Goal: Task Accomplishment & Management: Use online tool/utility

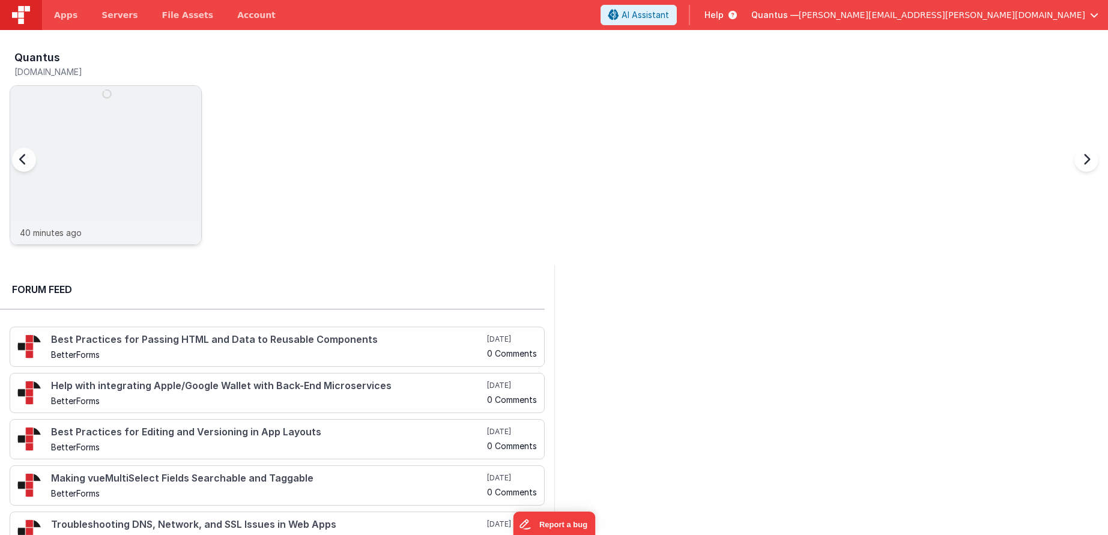
click at [100, 114] on img at bounding box center [105, 181] width 191 height 191
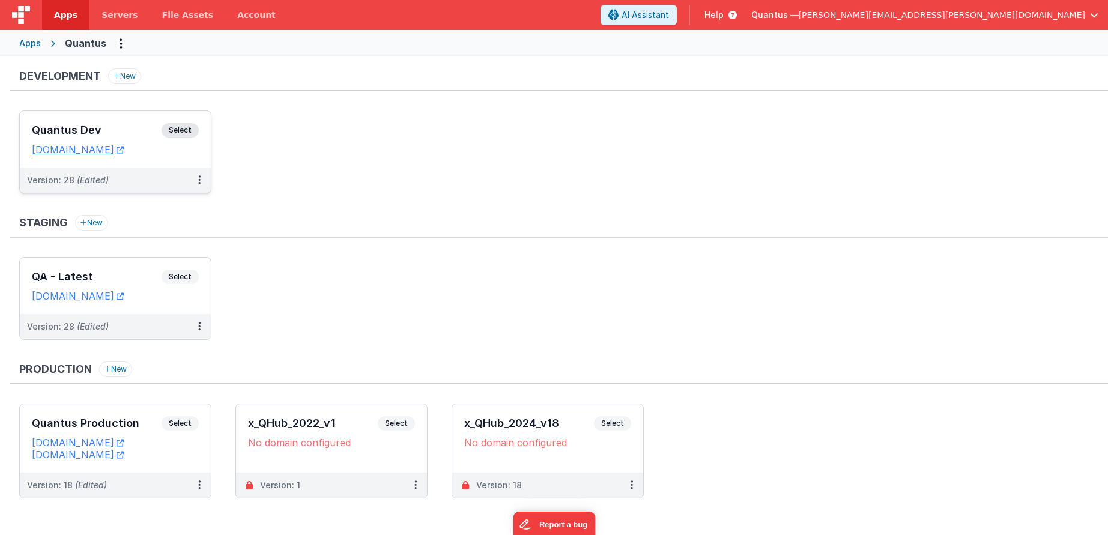
click at [75, 125] on h3 "Quantus Dev" at bounding box center [97, 130] width 130 height 12
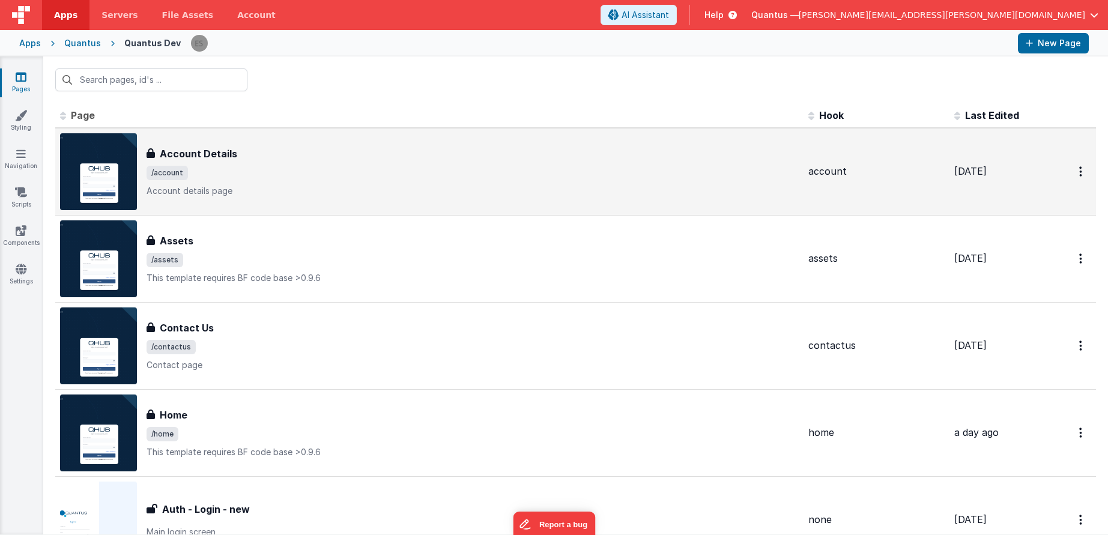
click at [387, 178] on span "/account" at bounding box center [473, 173] width 652 height 14
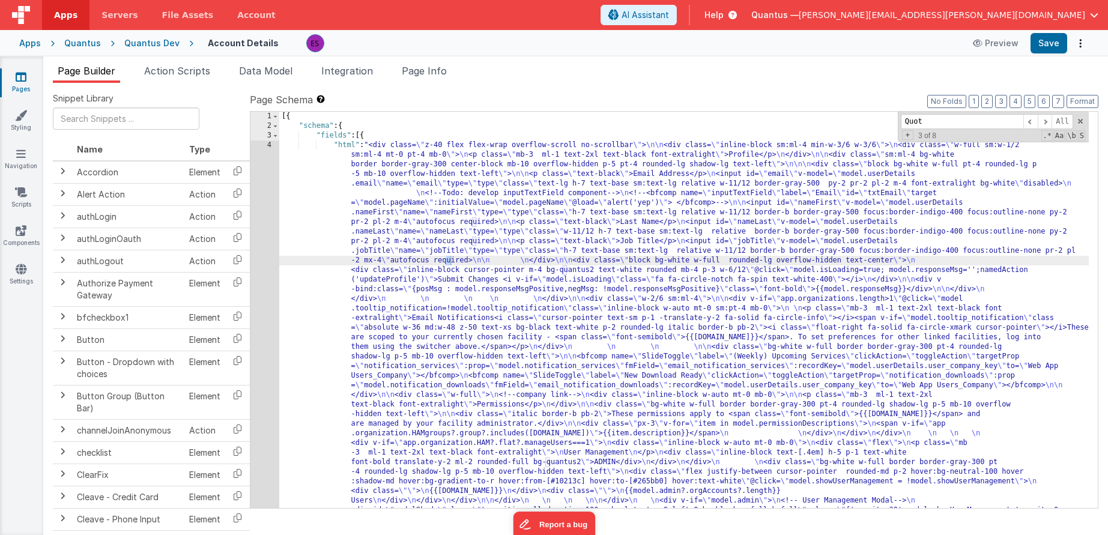
scroll to position [532, 0]
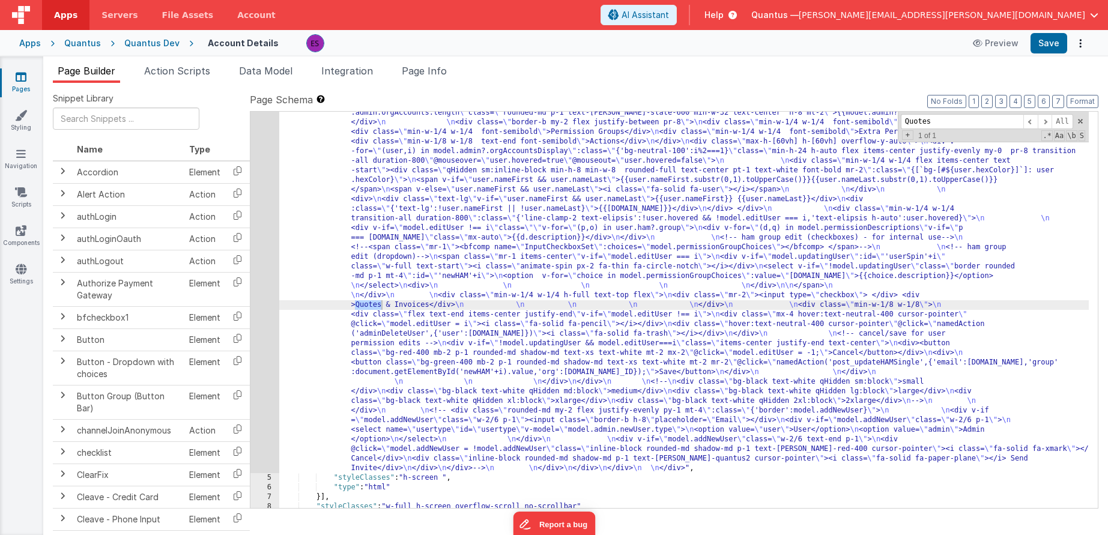
type input "Quotes"
click at [399, 308] on div ""html" : "<div class= \" z-40 flex flex-wrap overflow-scroll no-scrollbar \" > …" at bounding box center [684, 243] width 810 height 1271
drag, startPoint x: 429, startPoint y: 304, endPoint x: 357, endPoint y: 306, distance: 71.5
click at [357, 306] on div ""html" : "<div class= \" z-40 flex flex-wrap overflow-scroll no-scrollbar \" > …" at bounding box center [684, 243] width 810 height 1271
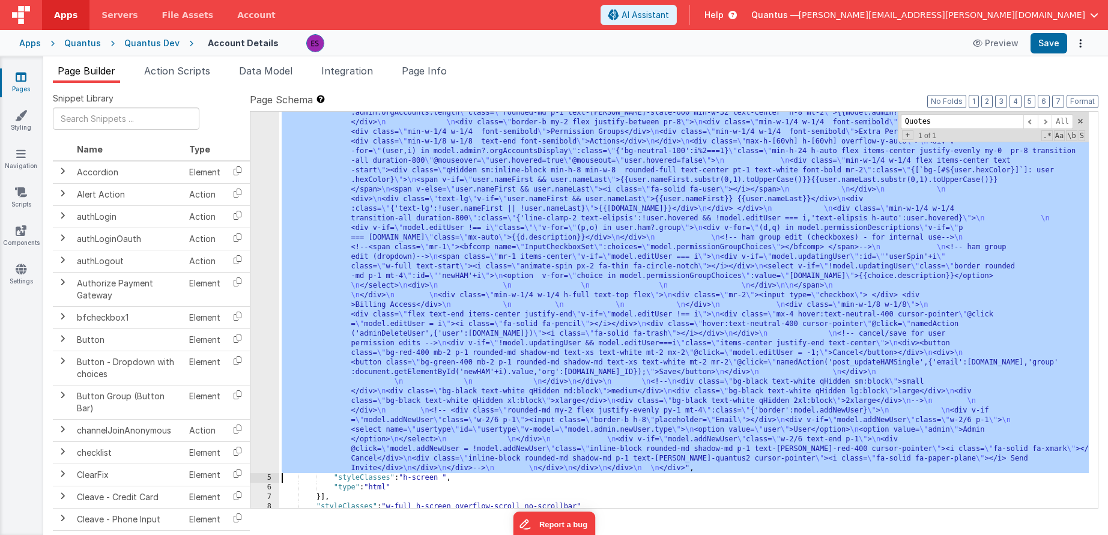
click at [267, 285] on div "4" at bounding box center [264, 40] width 29 height 865
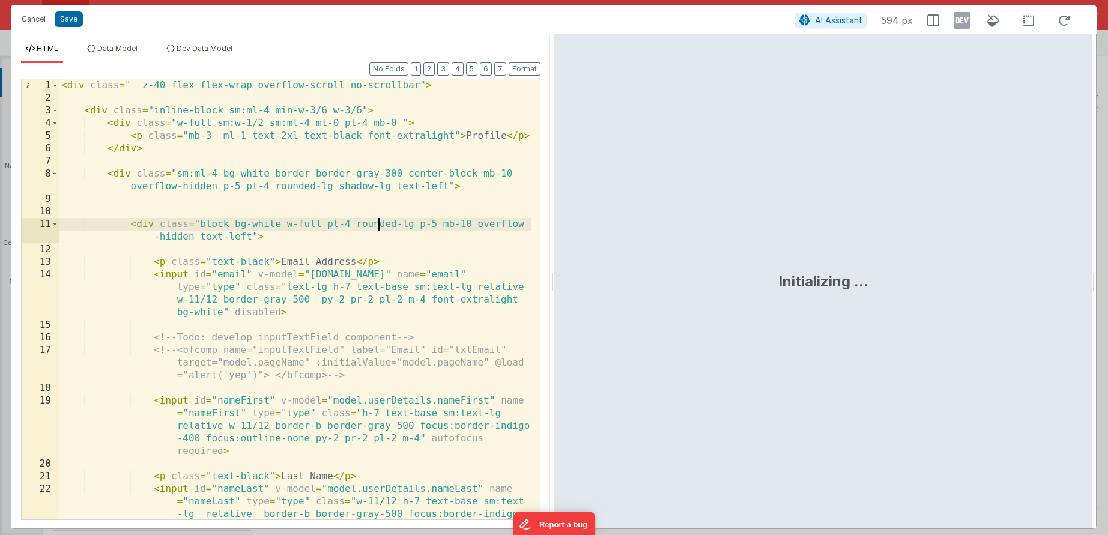
click at [376, 219] on div "< div class = " z-40 flex flex-wrap overflow-scroll no-scrollbar" > < div class…" at bounding box center [295, 337] width 472 height 516
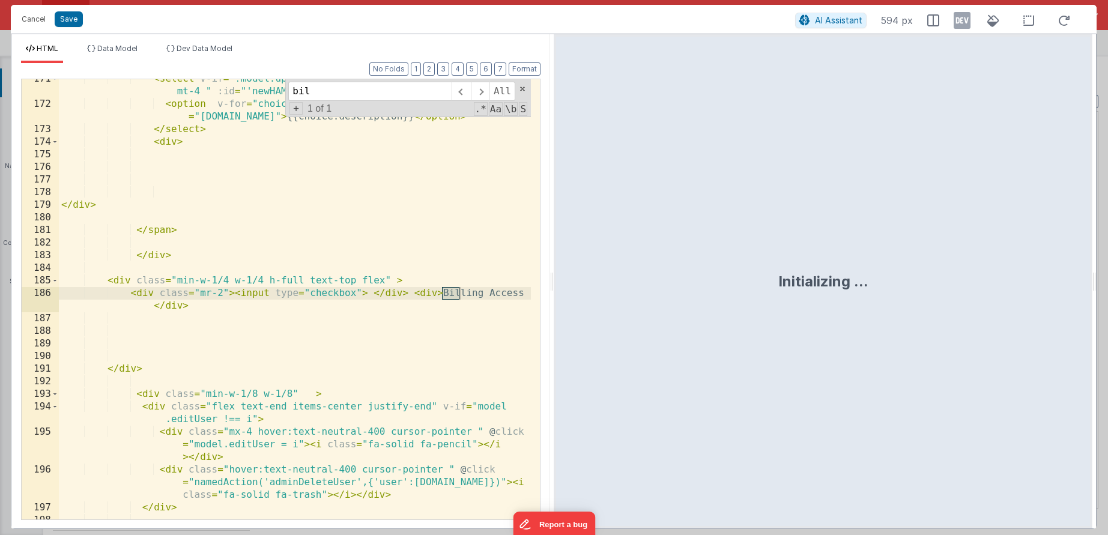
scroll to position [3375, 0]
type input "billing"
click at [375, 293] on div "< select v-if = "!model.updatingUser" class = "border rounded-md p-1 mt-4 " :id…" at bounding box center [295, 312] width 472 height 478
click at [414, 292] on div "< select v-if = "!model.updatingUser" class = "border rounded-md p-1 mt-4 " :id…" at bounding box center [295, 312] width 472 height 478
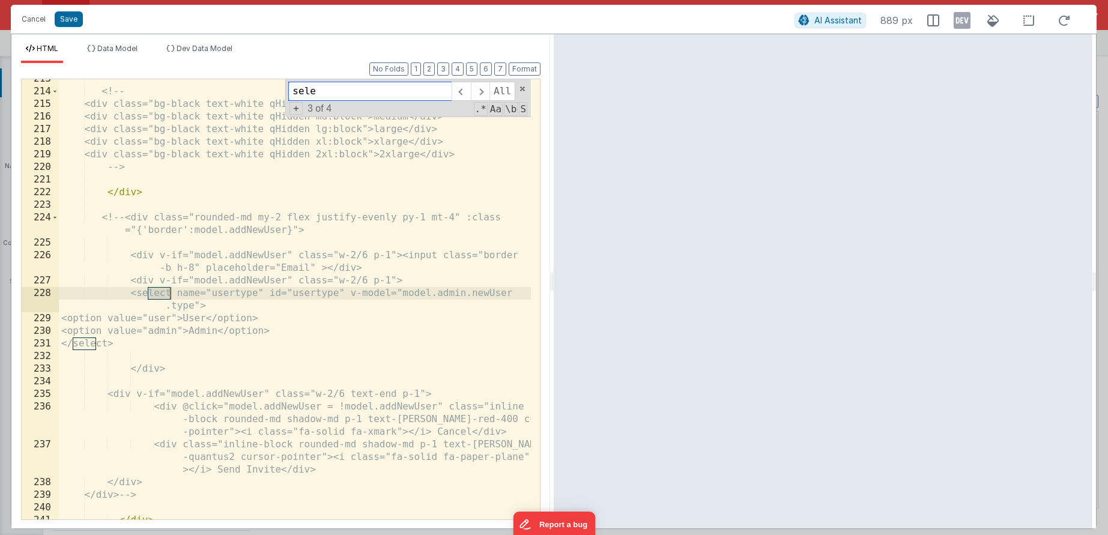
scroll to position [4081, 0]
click at [467, 92] on span at bounding box center [461, 91] width 19 height 19
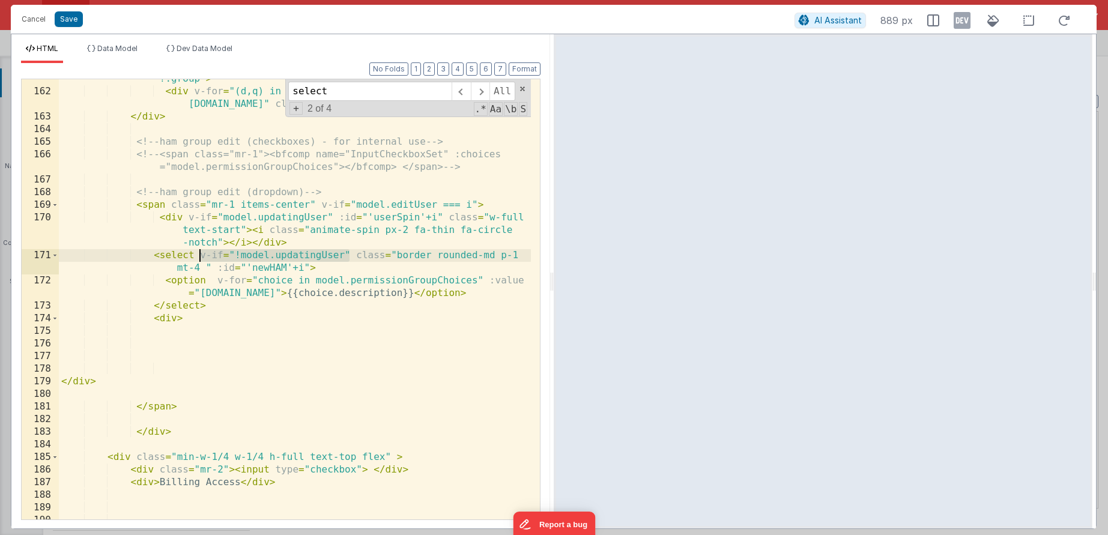
drag, startPoint x: 351, startPoint y: 256, endPoint x: 206, endPoint y: 252, distance: 145.4
click at [204, 253] on div "< div v-if = "model.editUser !== i" class = "" v-for = "(p,o) in user.ham ?.gro…" at bounding box center [295, 299] width 472 height 478
click at [435, 97] on input "select" at bounding box center [369, 91] width 163 height 19
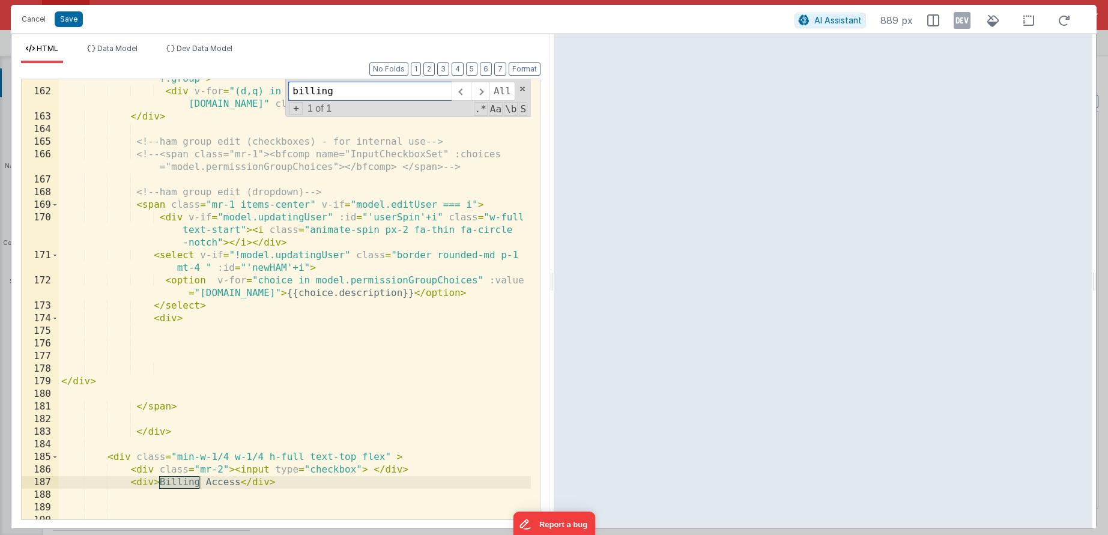
type input "billing"
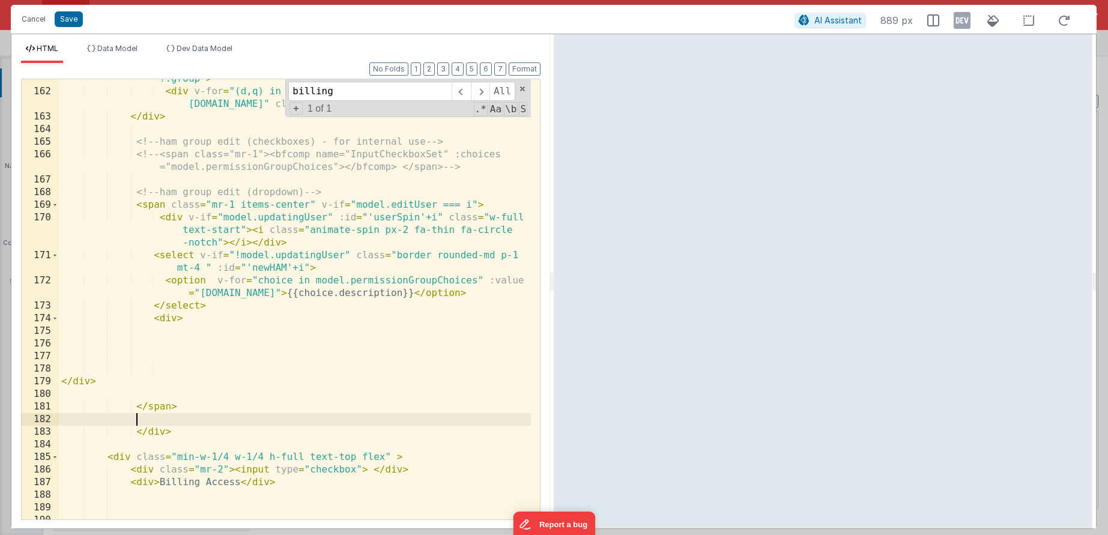
click at [160, 422] on div "< div v-if = "model.editUser !== i" class = "" v-for = "(p,o) in user.ham ?.gro…" at bounding box center [295, 299] width 472 height 478
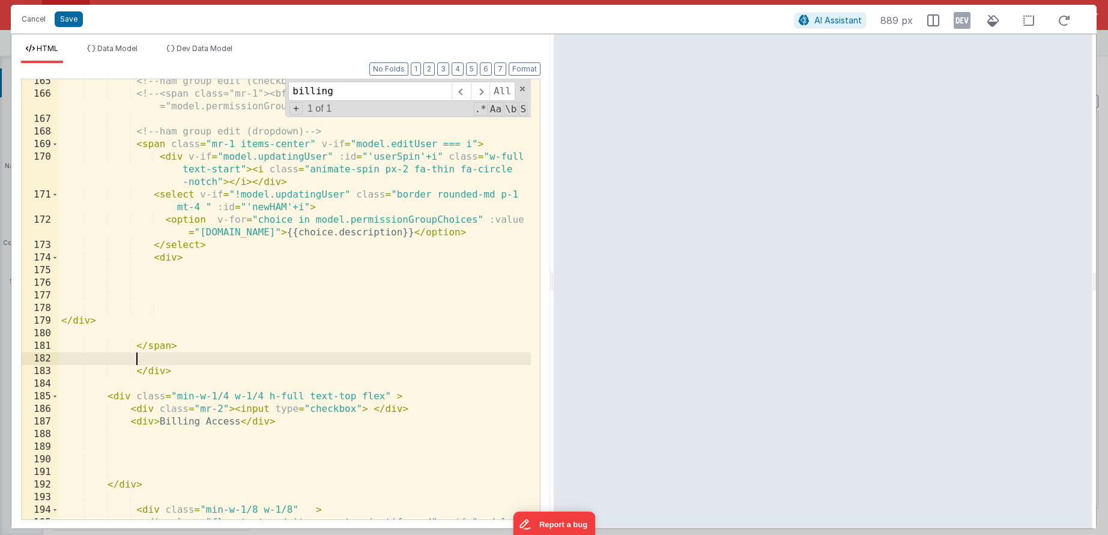
scroll to position [3258, 0]
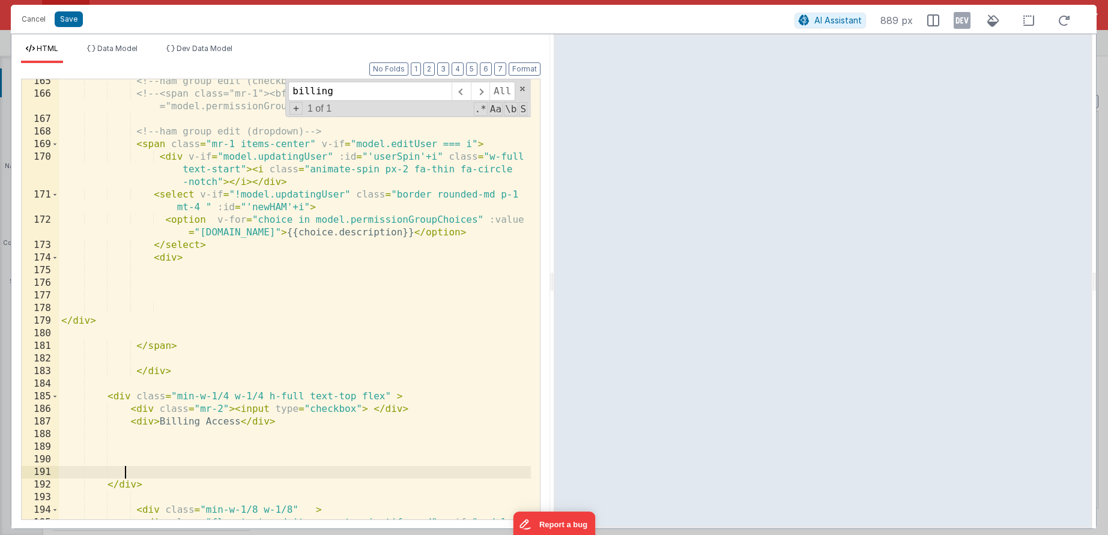
click at [124, 467] on div "<!-- ham group edit (checkboxes) - for internal use --> <!-- <span class="mr-1"…" at bounding box center [295, 314] width 472 height 478
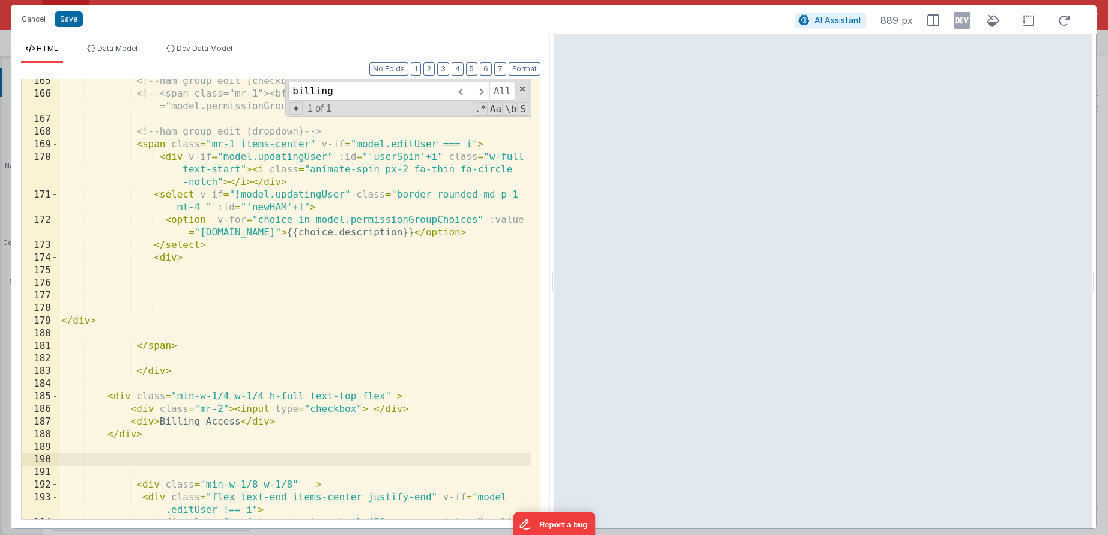
click at [395, 391] on div "<!-- ham group edit (checkboxes) - for internal use --> <!-- <span class="mr-1"…" at bounding box center [295, 320] width 472 height 491
paste textarea
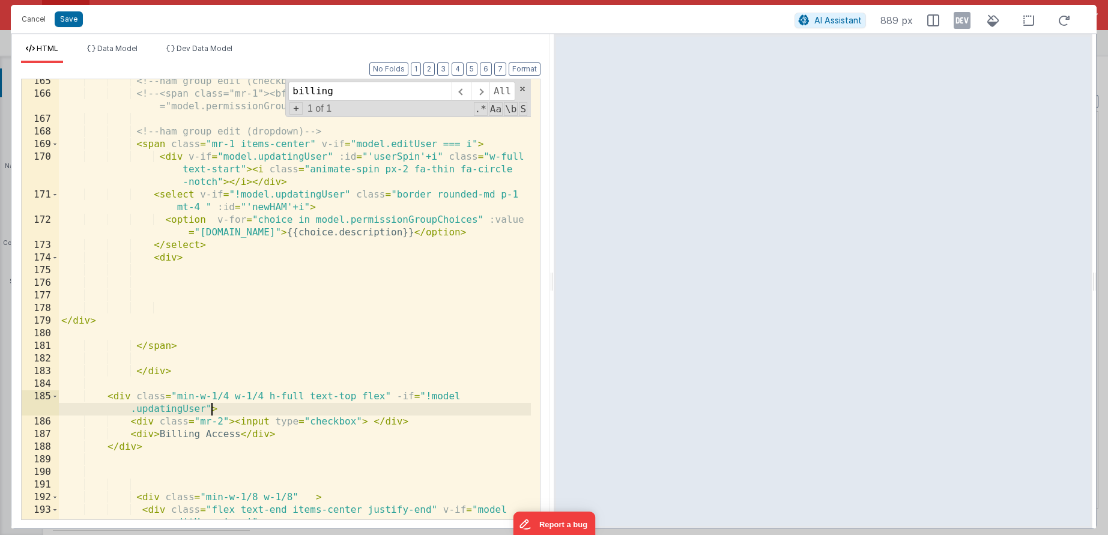
click at [398, 396] on div "<!-- ham group edit (checkboxes) - for internal use --> <!-- <span class="mr-1"…" at bounding box center [295, 314] width 472 height 478
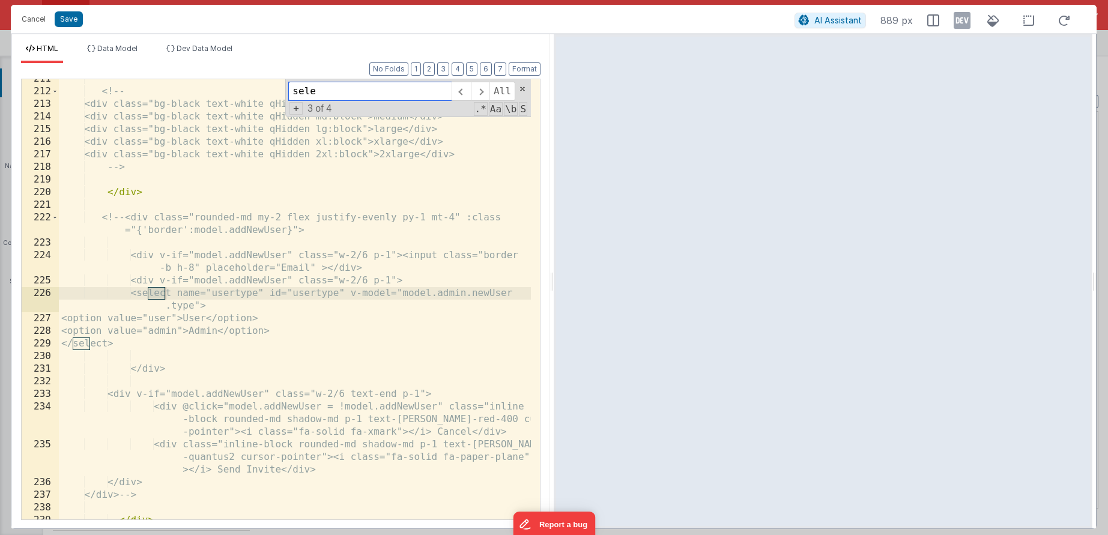
scroll to position [4068, 0]
click at [465, 92] on span at bounding box center [461, 91] width 19 height 19
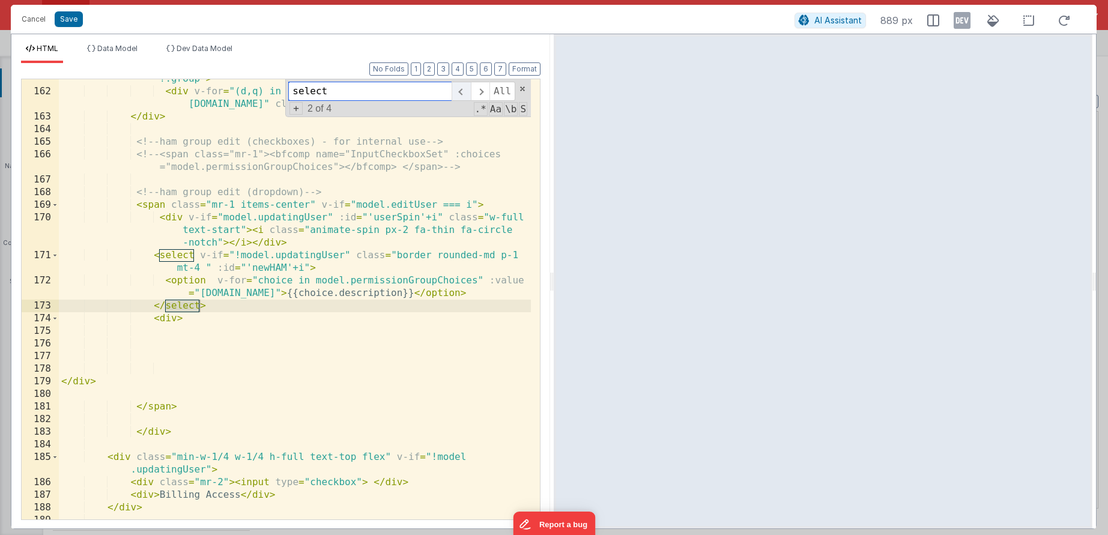
scroll to position [3198, 0]
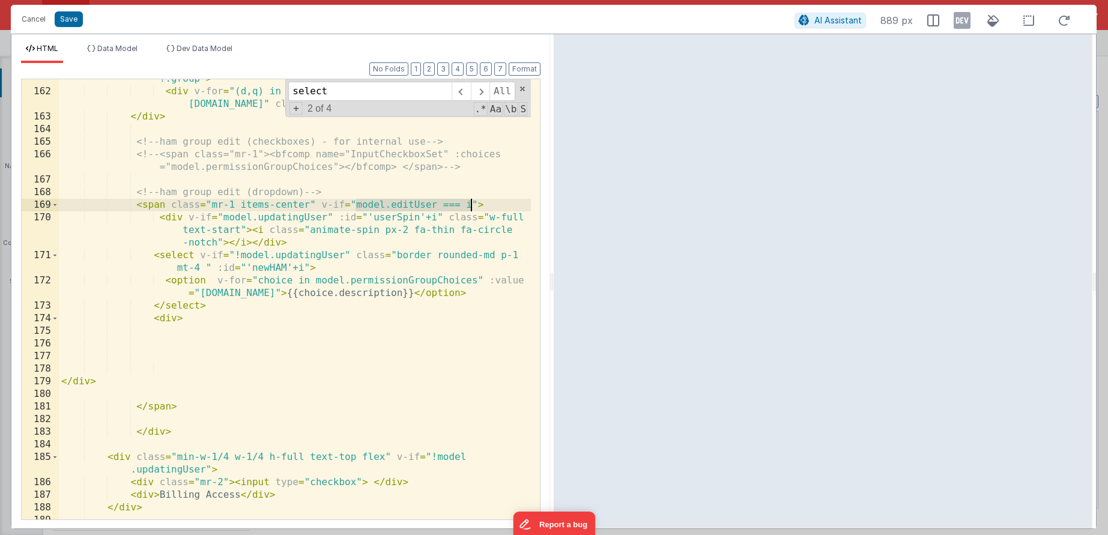
drag, startPoint x: 355, startPoint y: 204, endPoint x: 471, endPoint y: 205, distance: 116.5
click at [471, 205] on div "< div v-if = "model.editUser !== i" class = "" v-for = "(p,o) in user.ham ?.gro…" at bounding box center [295, 299] width 472 height 478
click at [374, 87] on input "select" at bounding box center [369, 91] width 163 height 19
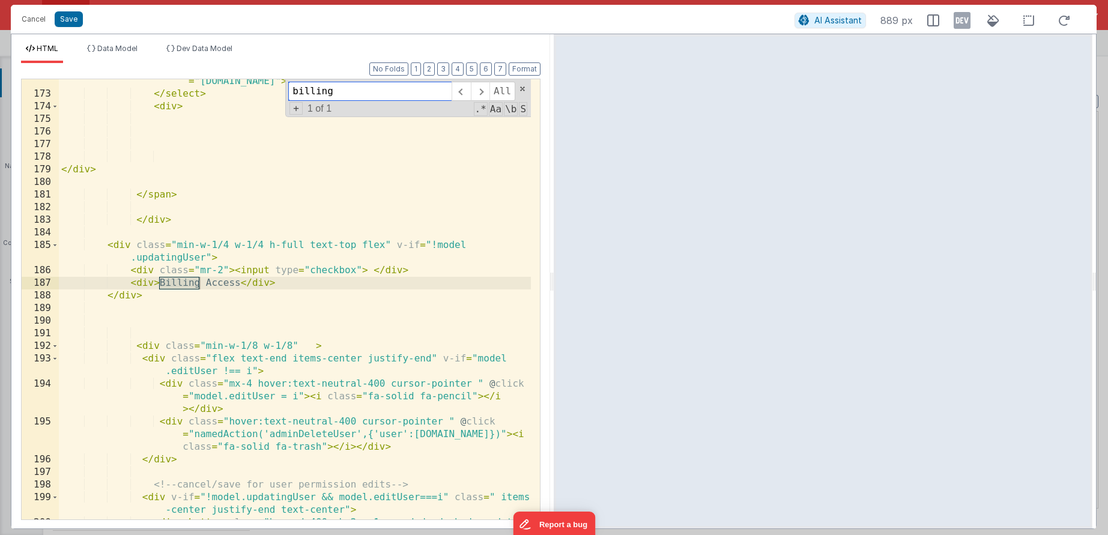
scroll to position [3409, 0]
type input "billing"
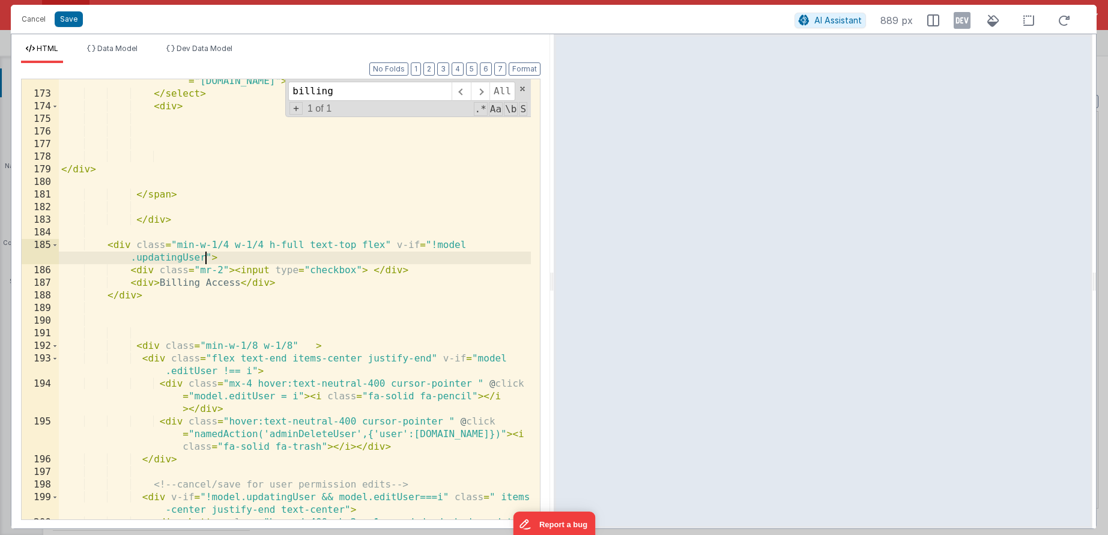
click at [203, 256] on div "< option v-for = "choice in model.permissionGroupChoices" :value = "choice.name…" at bounding box center [295, 313] width 472 height 503
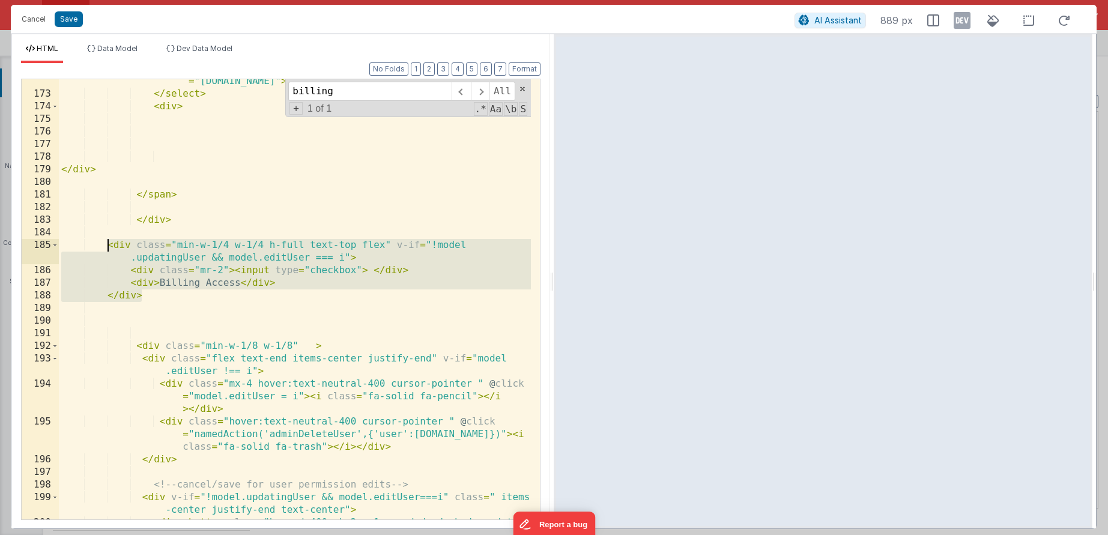
drag, startPoint x: 186, startPoint y: 295, endPoint x: 109, endPoint y: 248, distance: 89.8
click at [109, 248] on div "< option v-for = "choice in model.permissionGroupChoices" :value = "choice.name…" at bounding box center [295, 313] width 472 height 503
click at [147, 293] on div "< option v-for = "choice in model.permissionGroupChoices" :value = "choice.name…" at bounding box center [295, 313] width 472 height 503
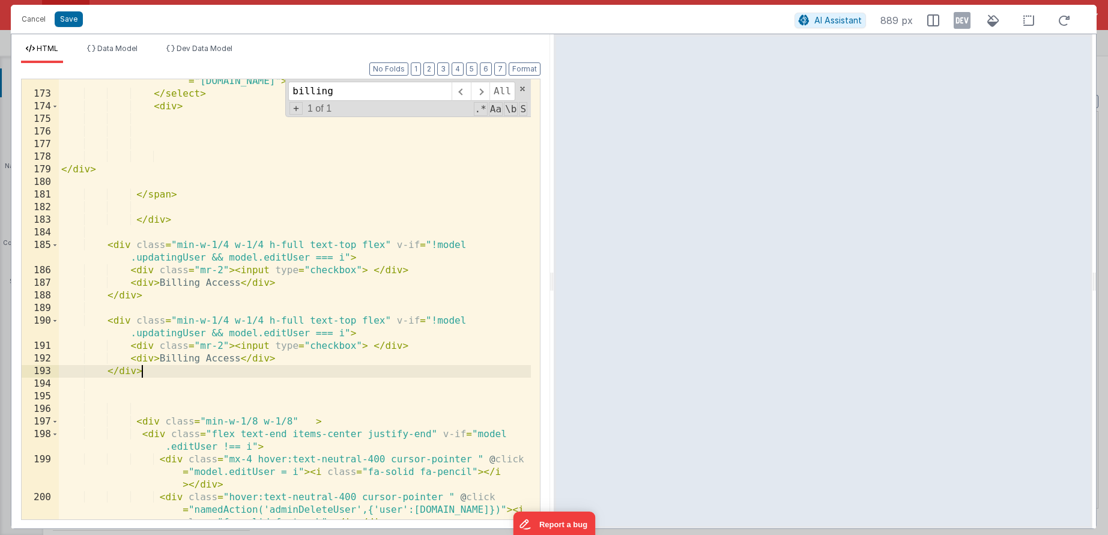
click at [322, 334] on div "< option v-for = "choice in model.permissionGroupChoices" :value = "choice.name…" at bounding box center [295, 313] width 472 height 503
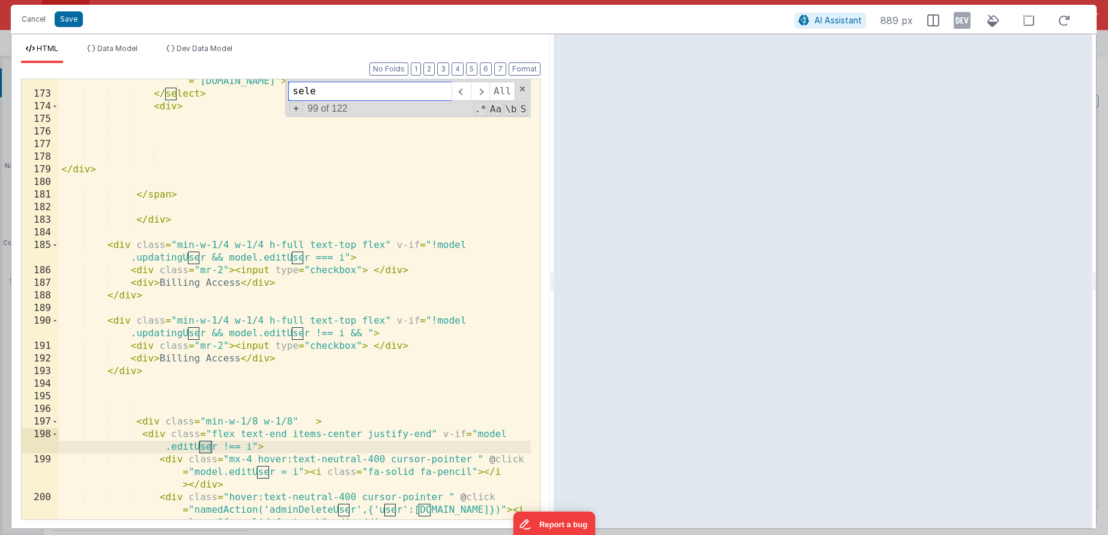
scroll to position [4144, 0]
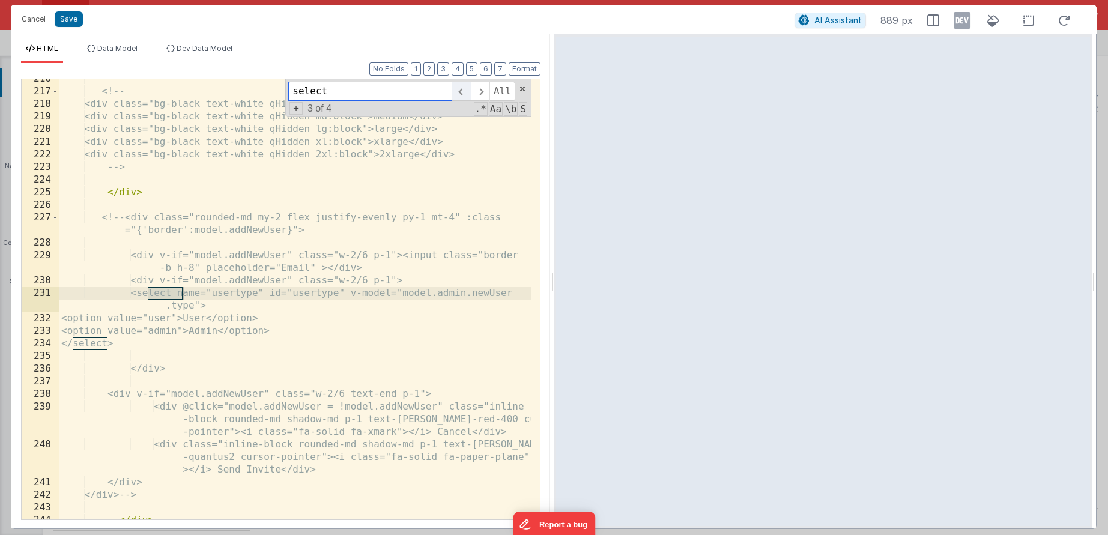
type input "select"
click at [468, 95] on span at bounding box center [461, 91] width 19 height 19
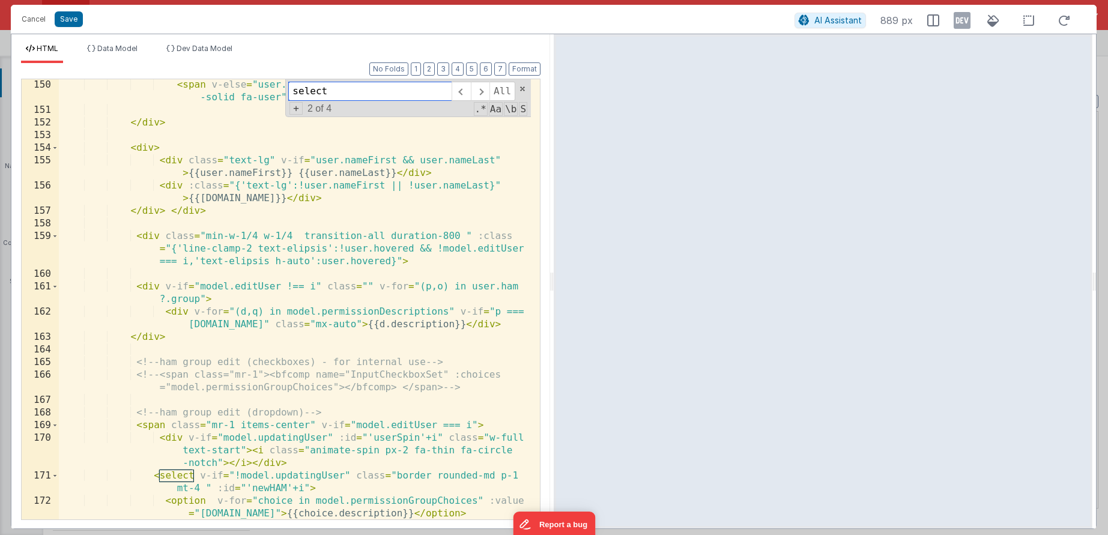
scroll to position [2973, 0]
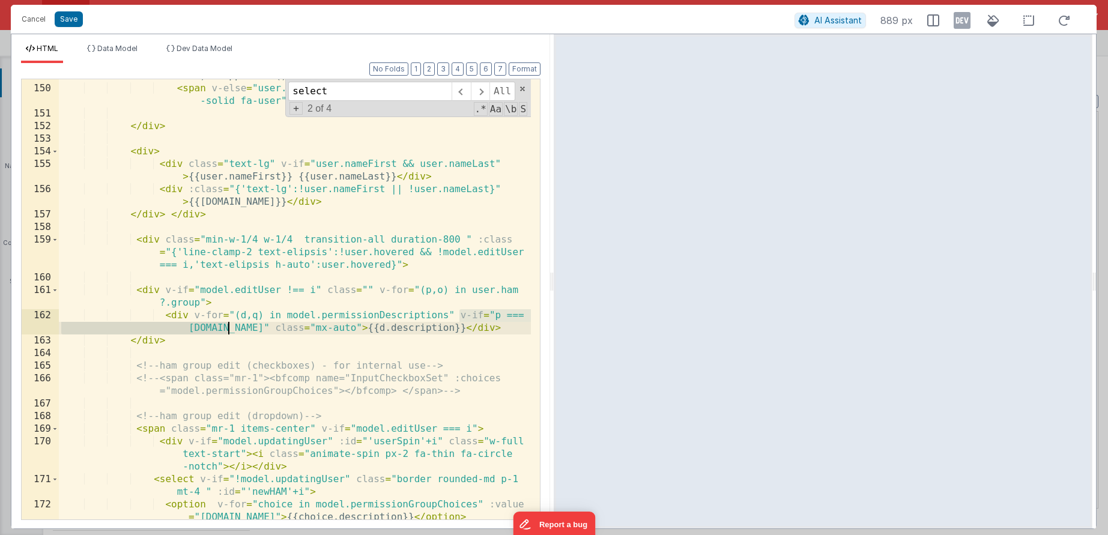
drag, startPoint x: 461, startPoint y: 315, endPoint x: 228, endPoint y: 324, distance: 232.6
click at [228, 324] on div "< span v-if = "user.nameFirst && user.nameLast" > {{user.nameFirst .substr(0,1)…" at bounding box center [295, 295] width 472 height 503
click at [354, 94] on input "select" at bounding box center [369, 91] width 163 height 19
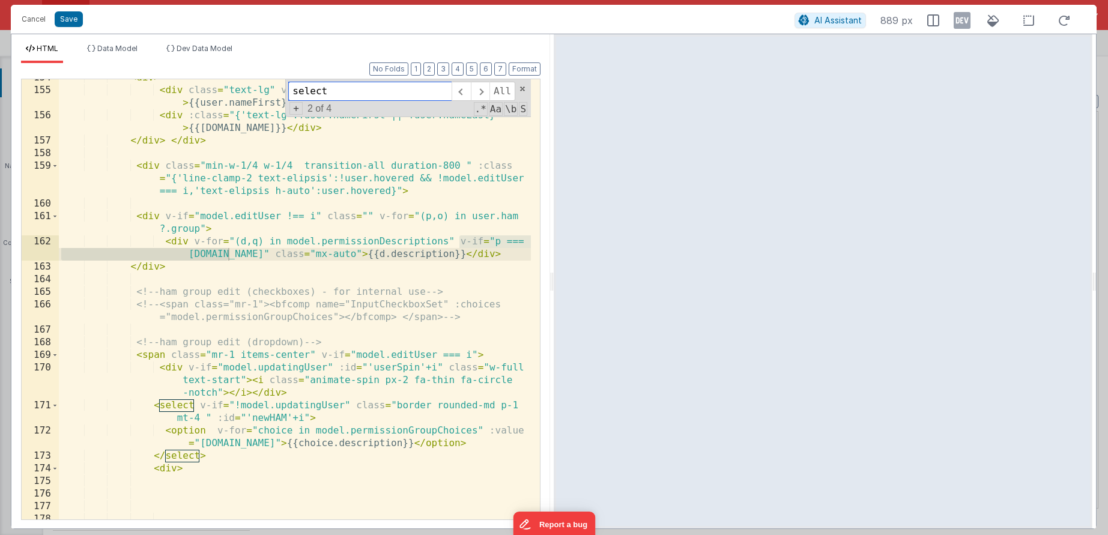
scroll to position [3043, 0]
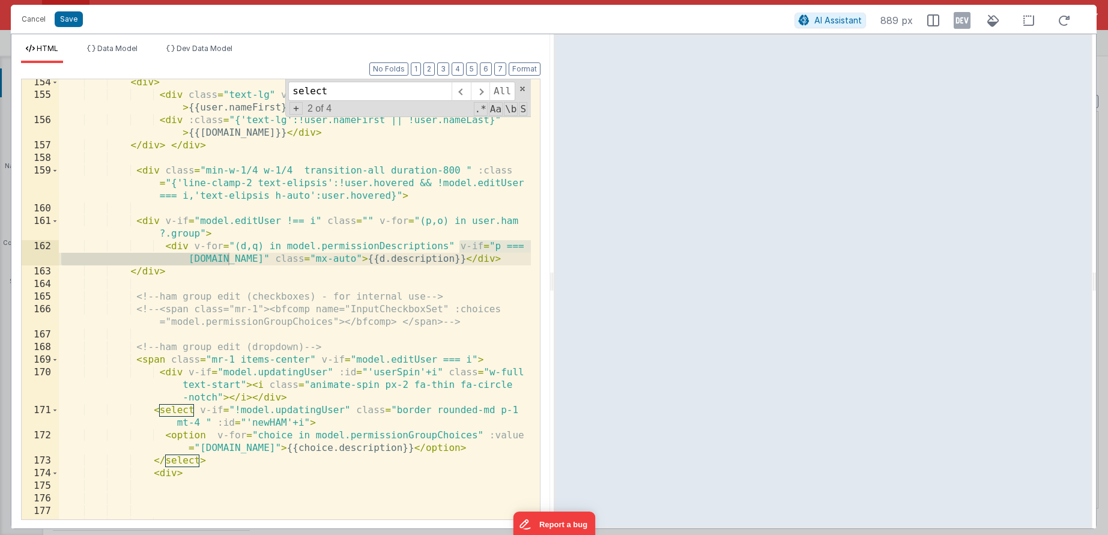
click at [153, 221] on div "< div > < div class = "text-lg" v-if = "user.nameFirst && user.nameLast" > {{us…" at bounding box center [295, 308] width 472 height 465
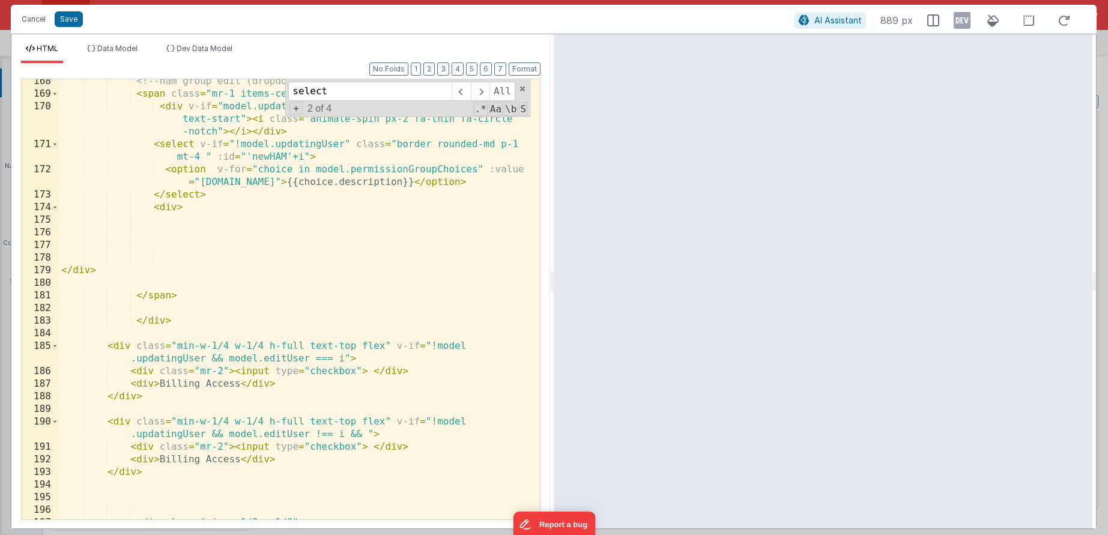
scroll to position [3310, 0]
click at [365, 435] on div "<!-- ham group edit (dropdown) --> < span class = "mr-1 items-center" v-if = "m…" at bounding box center [295, 306] width 472 height 465
drag, startPoint x: 366, startPoint y: 434, endPoint x: 474, endPoint y: 432, distance: 107.5
click at [474, 432] on div "<!-- ham group edit (dropdown) --> < span class = "mr-1 items-center" v-if = "m…" at bounding box center [295, 306] width 472 height 465
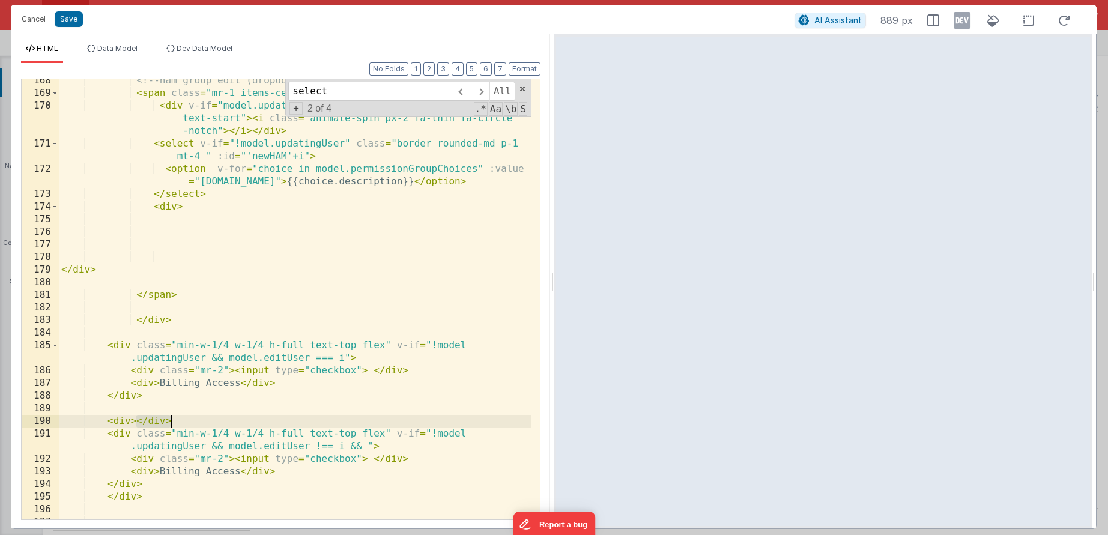
drag, startPoint x: 136, startPoint y: 422, endPoint x: 199, endPoint y: 423, distance: 62.5
click at [199, 423] on div "<!-- ham group edit (dropdown) --> < span class = "mr-1 items-center" v-if = "m…" at bounding box center [295, 306] width 472 height 465
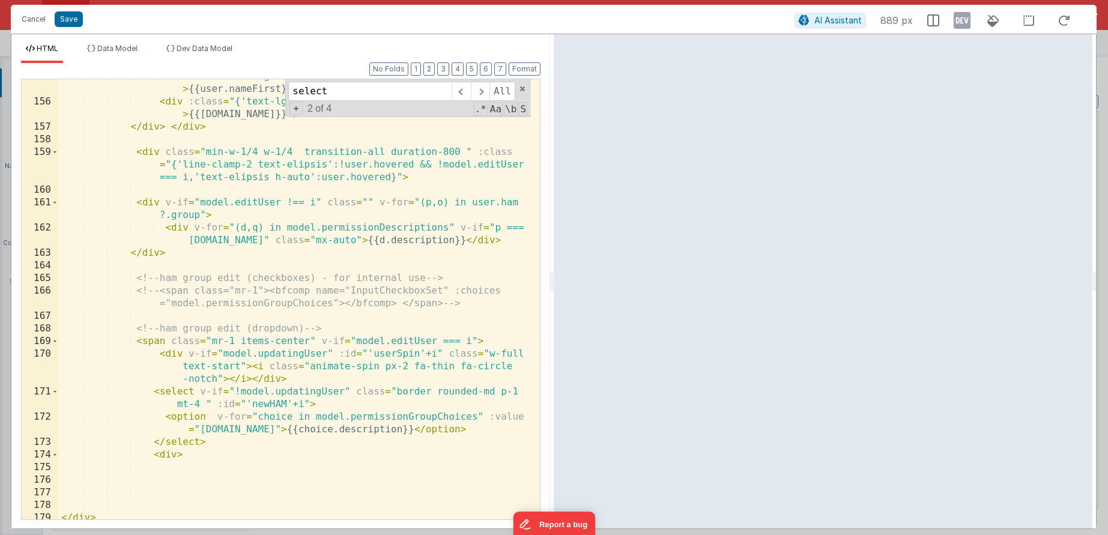
scroll to position [3061, 0]
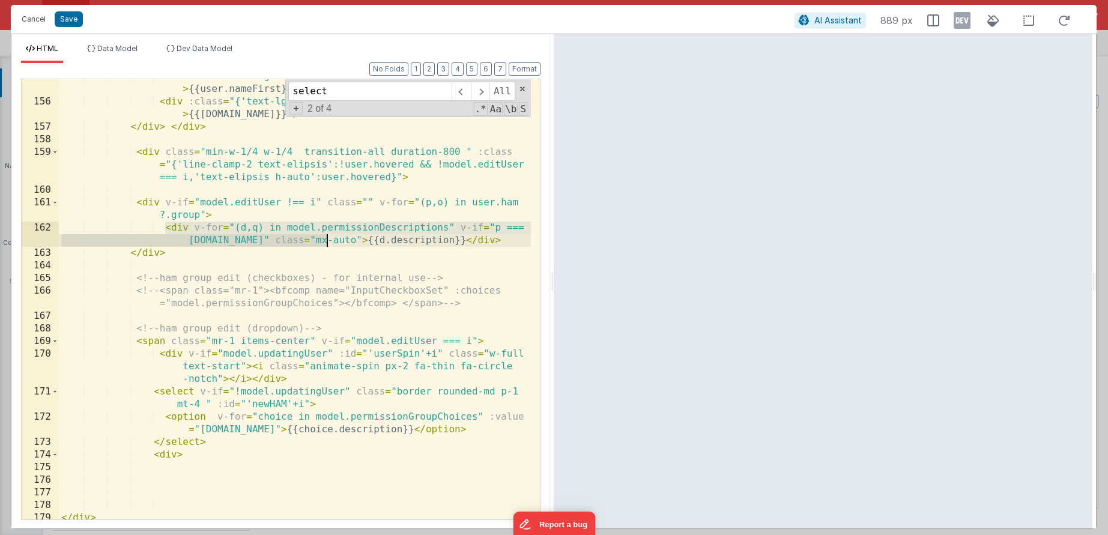
drag, startPoint x: 163, startPoint y: 228, endPoint x: 326, endPoint y: 238, distance: 163.7
click at [326, 238] on div "< div class = "text-lg" v-if = "user.nameFirst && user.nameLast" > {{user.nameF…" at bounding box center [295, 309] width 472 height 478
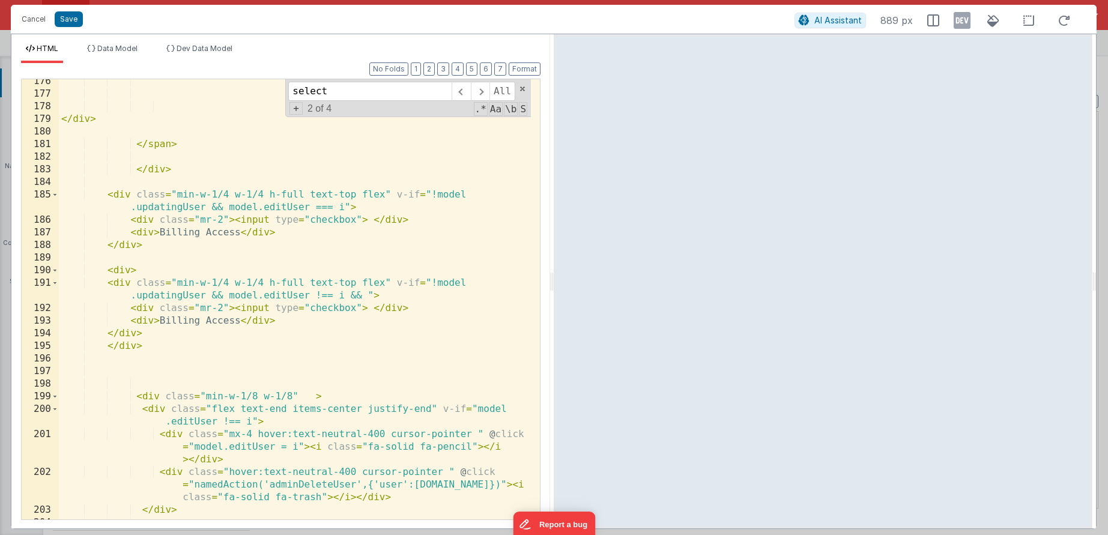
scroll to position [3468, 0]
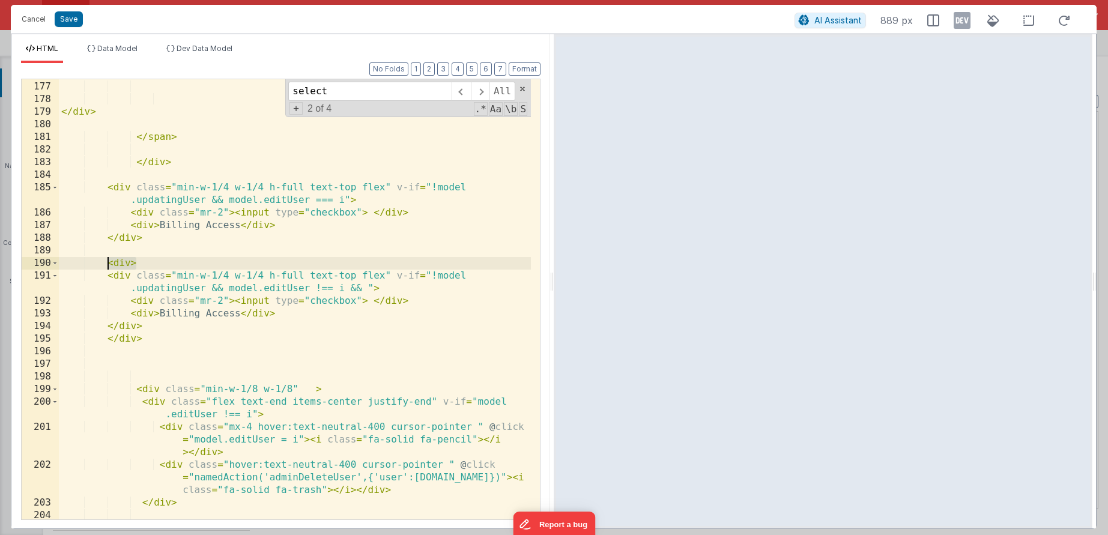
drag, startPoint x: 144, startPoint y: 263, endPoint x: 110, endPoint y: 263, distance: 34.2
click at [110, 263] on div "</ div > </ span > </ div > < div class = "min-w-1/4 w-1/4 h-full text-top flex…" at bounding box center [295, 300] width 472 height 465
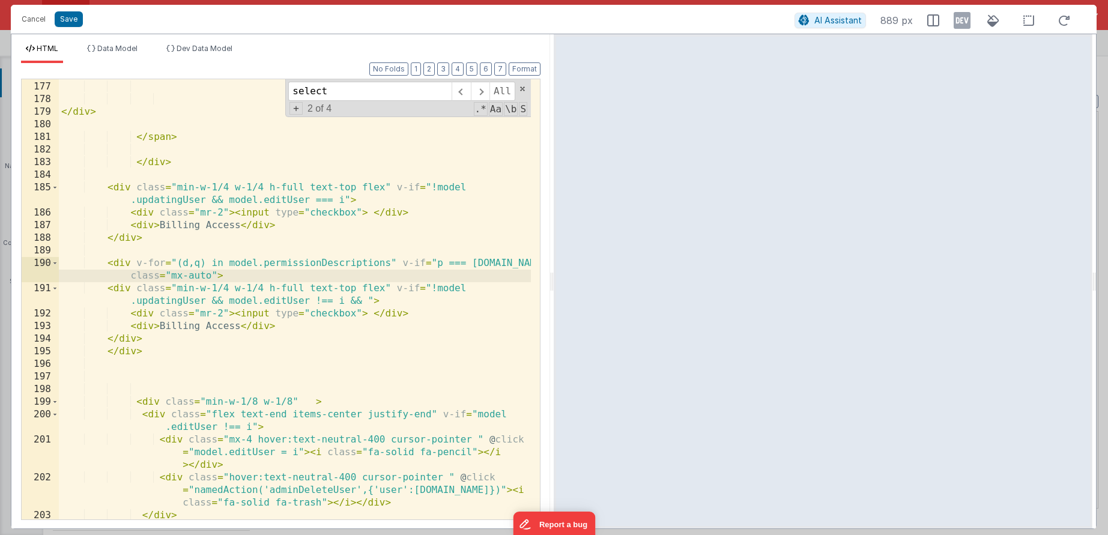
scroll to position [3470, 0]
drag, startPoint x: 211, startPoint y: 270, endPoint x: 172, endPoint y: 268, distance: 39.7
click at [172, 268] on div "</ div > </ span > </ div > < div class = "min-w-1/4 w-1/4 h-full text-top flex…" at bounding box center [295, 309] width 472 height 465
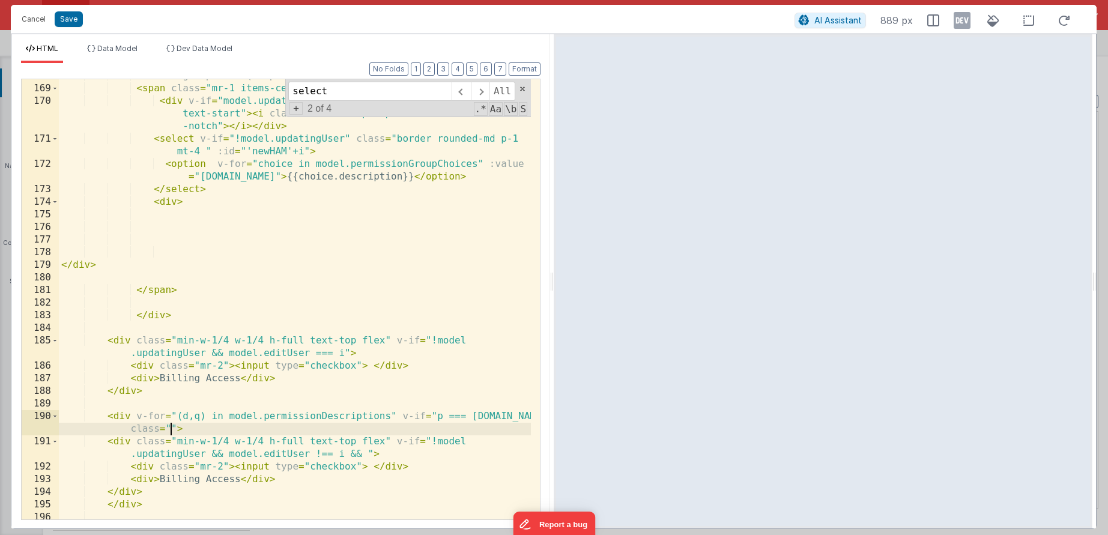
scroll to position [3316, 0]
drag, startPoint x: 136, startPoint y: 411, endPoint x: 177, endPoint y: 425, distance: 42.9
click at [177, 425] on div "<!-- ham group edit (dropdown) --> < span class = "mr-1 items-center" v-if = "m…" at bounding box center [295, 300] width 472 height 465
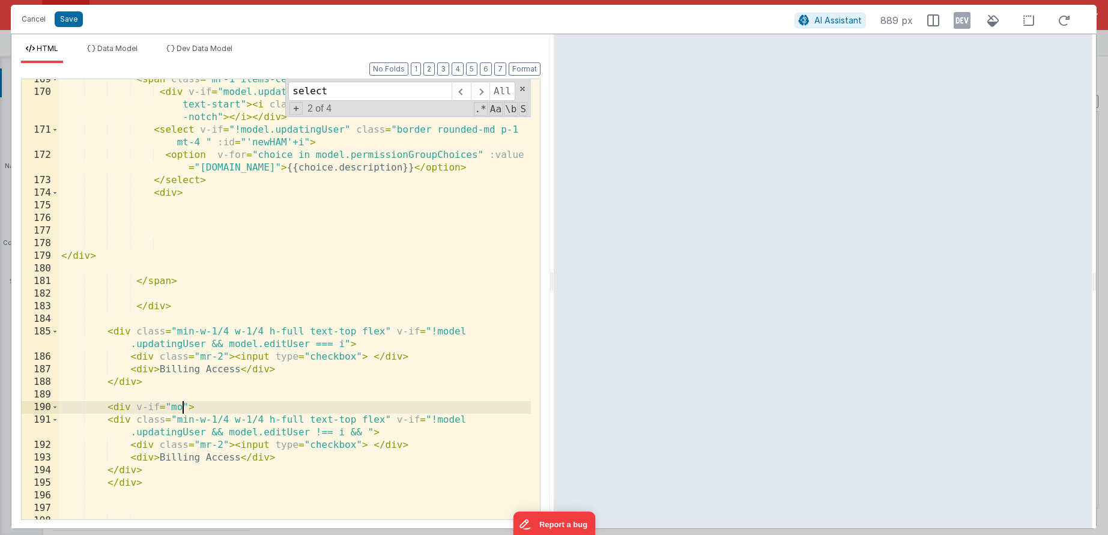
scroll to position [3425, 0]
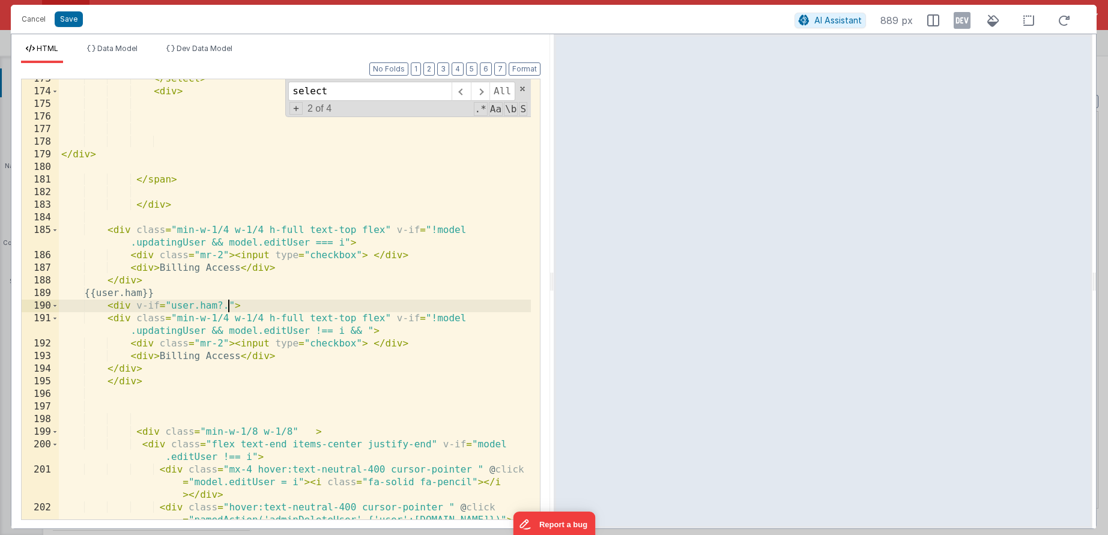
click at [228, 306] on div "</ select > < div > </ div > </ span > </ div > < div class = "min-w-1/4 w-1/4 …" at bounding box center [295, 318] width 472 height 491
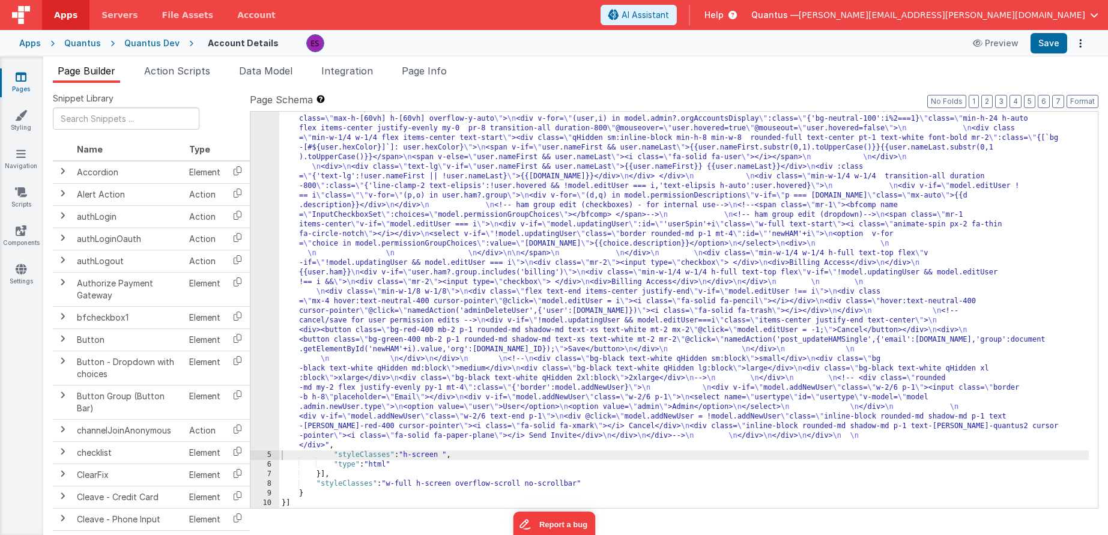
scroll to position [526, 0]
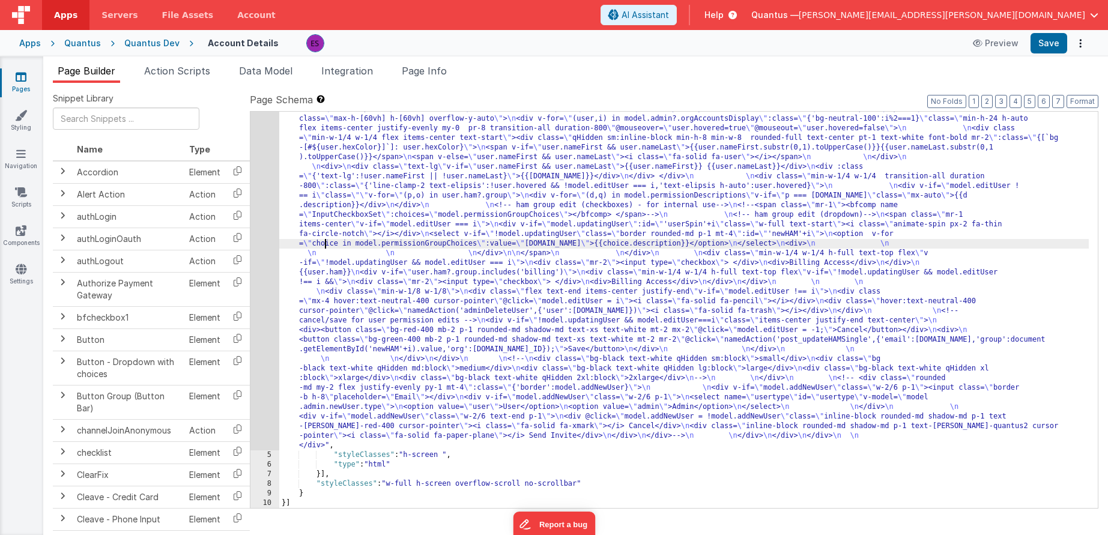
click at [324, 245] on div ""html" : "<div class= \" z-40 flex flex-wrap overflow-scroll no-scrollbar \" > …" at bounding box center [684, 235] width 810 height 1242
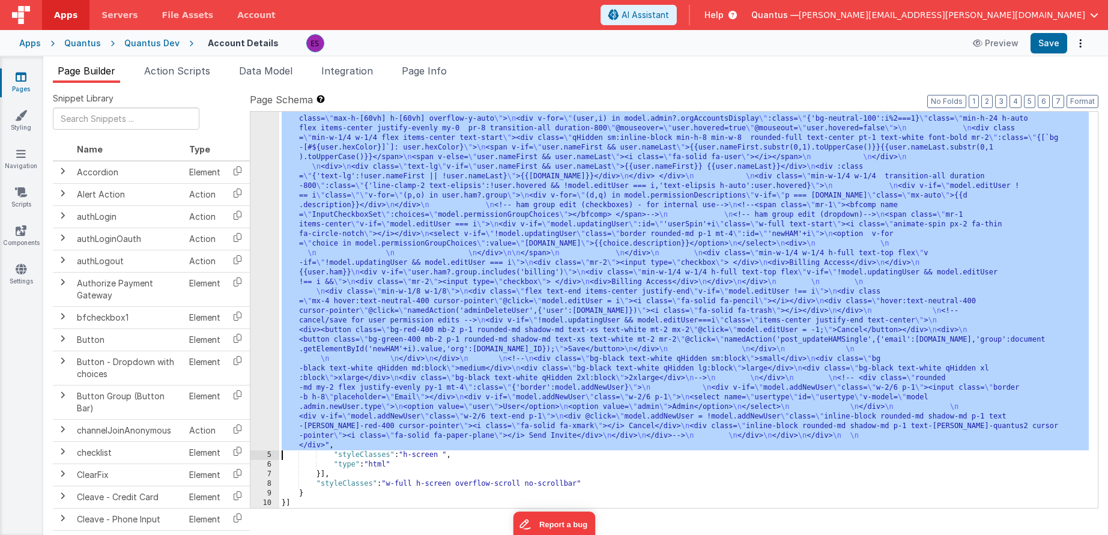
click at [266, 263] on div "4" at bounding box center [264, 32] width 29 height 836
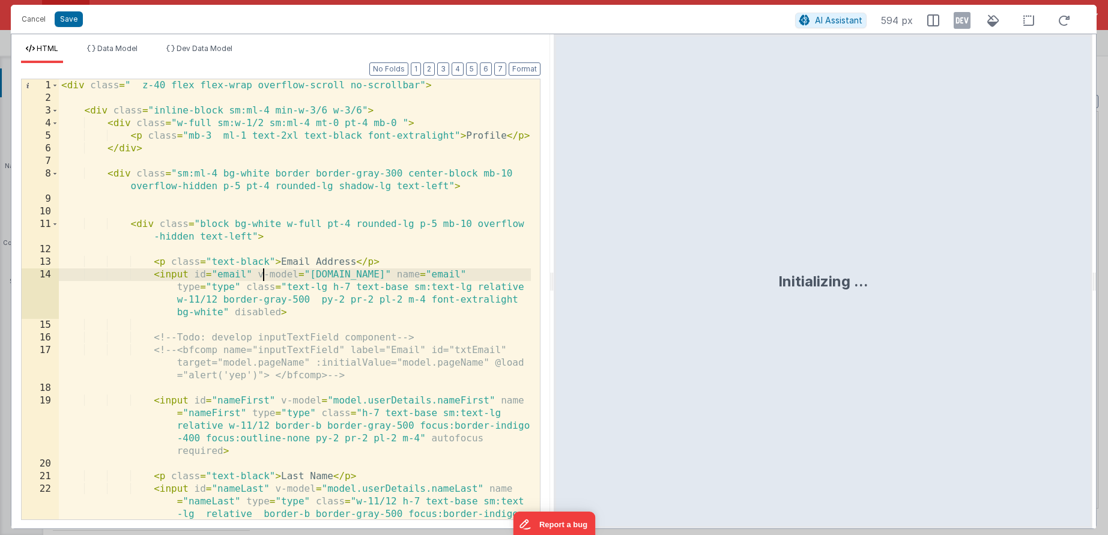
click at [261, 280] on div "< div class = " z-40 flex flex-wrap overflow-scroll no-scrollbar" > < div class…" at bounding box center [295, 337] width 472 height 516
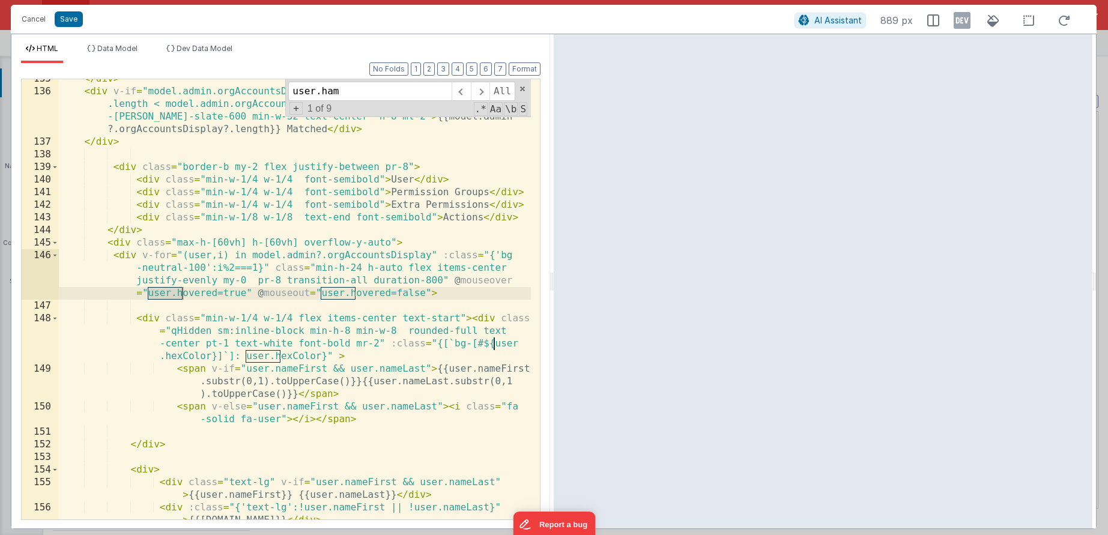
scroll to position [2971, 0]
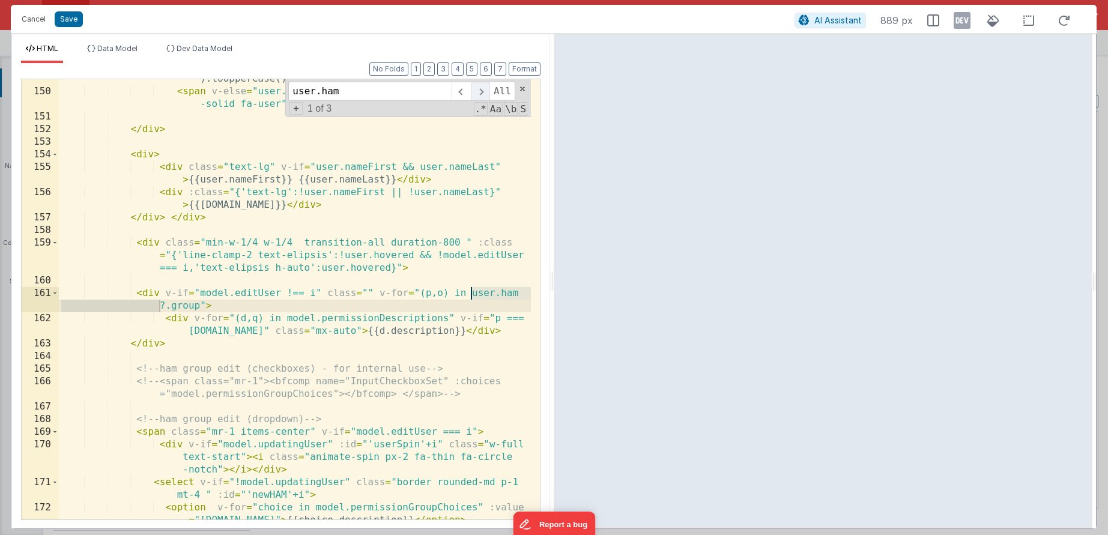
type input "user.ham"
click at [479, 94] on span at bounding box center [480, 91] width 19 height 19
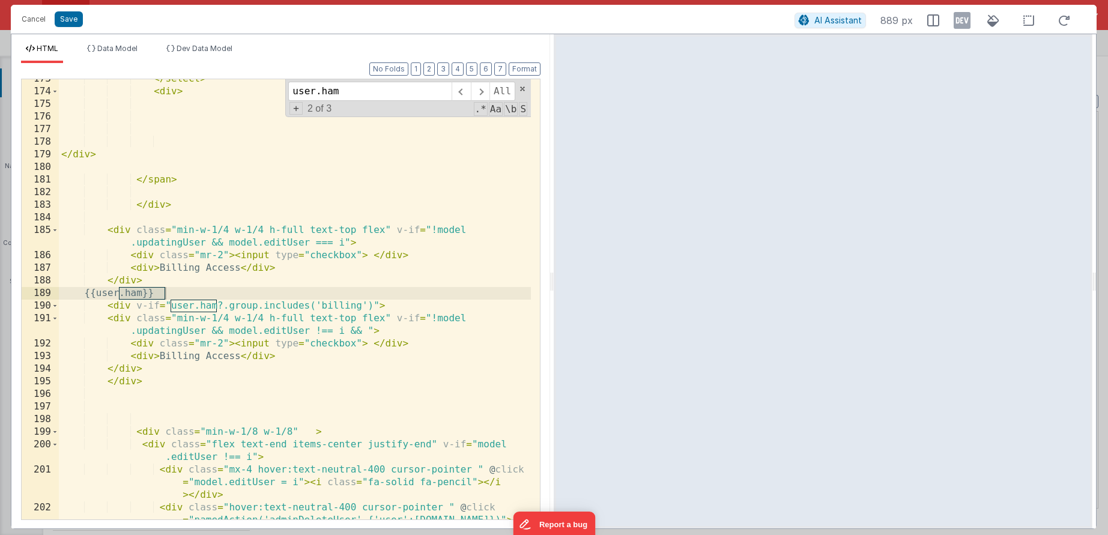
click at [100, 294] on div "</ select > < div > </ div > </ span > </ div > < div class = "min-w-1/4 w-1/4 …" at bounding box center [295, 318] width 472 height 491
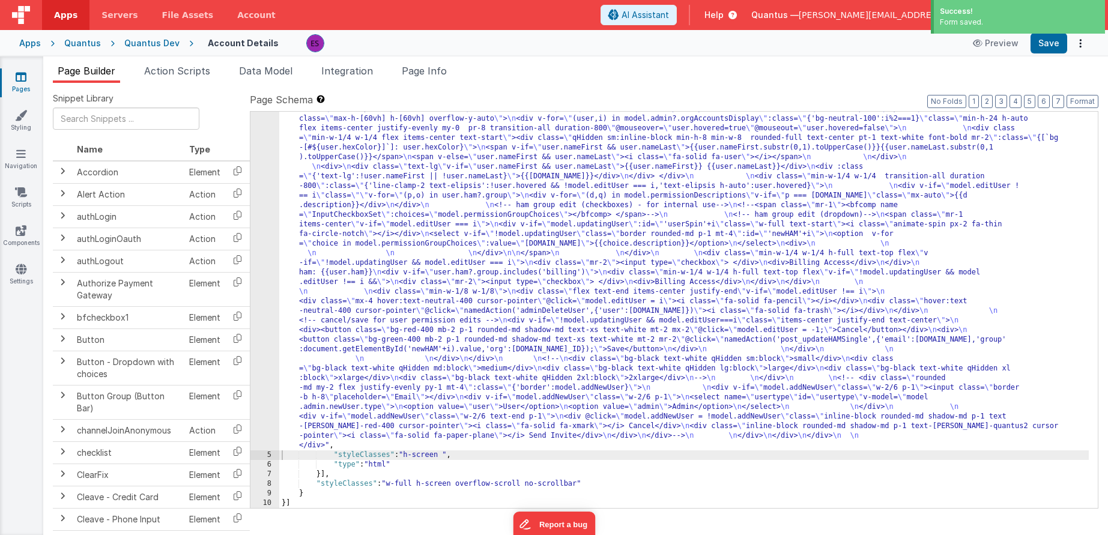
drag, startPoint x: 342, startPoint y: 203, endPoint x: 334, endPoint y: 204, distance: 8.5
click at [340, 203] on div ""html" : "<div class= \" z-40 flex flex-wrap overflow-scroll no-scrollbar \" > …" at bounding box center [684, 235] width 810 height 1242
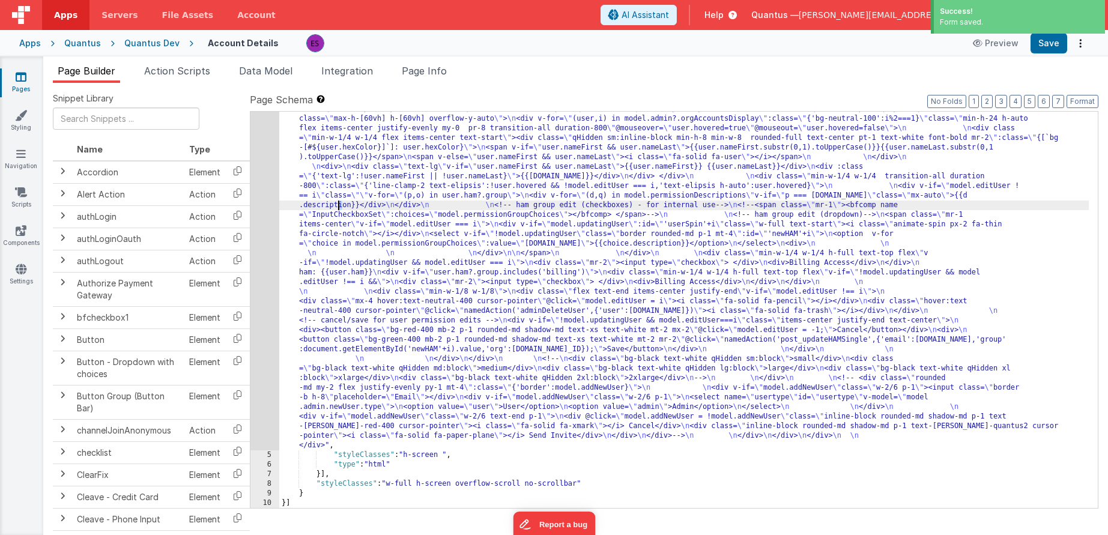
click at [262, 222] on div "4" at bounding box center [264, 32] width 29 height 836
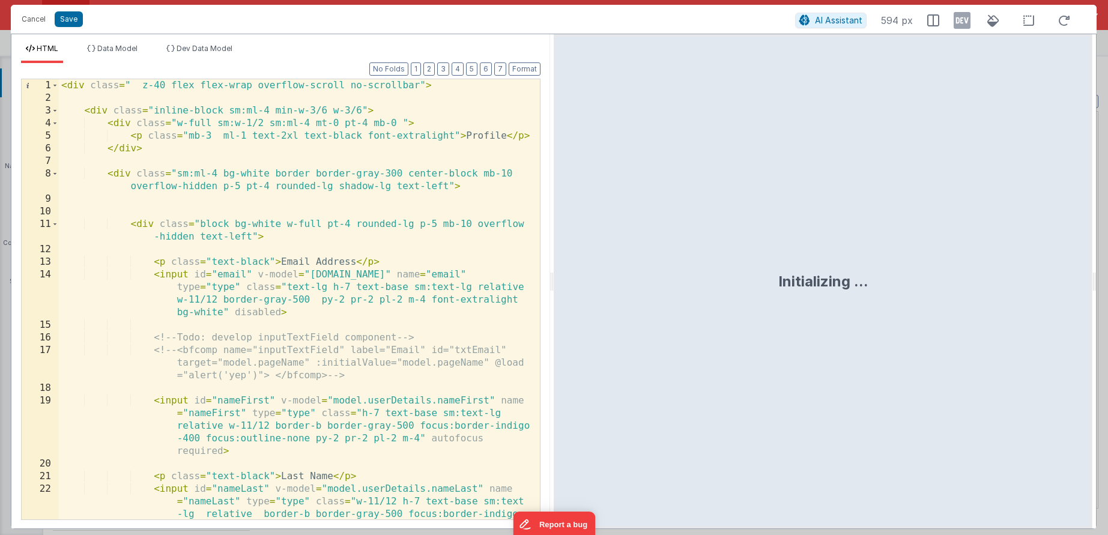
click at [262, 219] on div "< div class = " z-40 flex flex-wrap overflow-scroll no-scrollbar" > < div class…" at bounding box center [295, 337] width 472 height 516
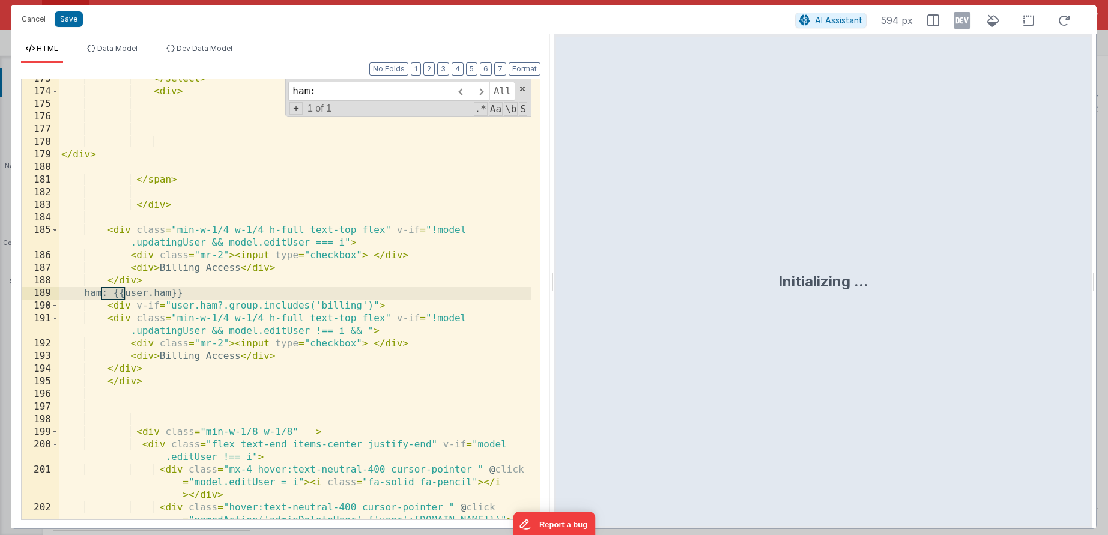
type input "ham:"
drag, startPoint x: 207, startPoint y: 294, endPoint x: 96, endPoint y: 292, distance: 111.1
click at [96, 292] on div "</ select > < div > </ div > </ span > </ div > < div class = "min-w-1/4 w-1/4 …" at bounding box center [295, 318] width 472 height 491
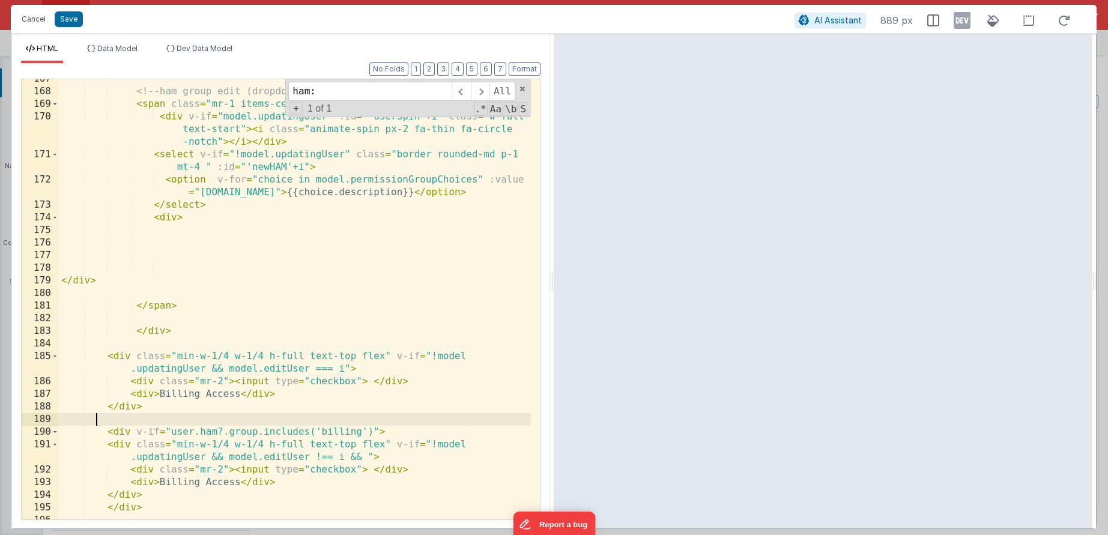
scroll to position [3301, 0]
click at [99, 339] on div "<!-- ham group edit (dropdown) --> < span class = "mr-1 items-center" v-if = "m…" at bounding box center [295, 303] width 472 height 465
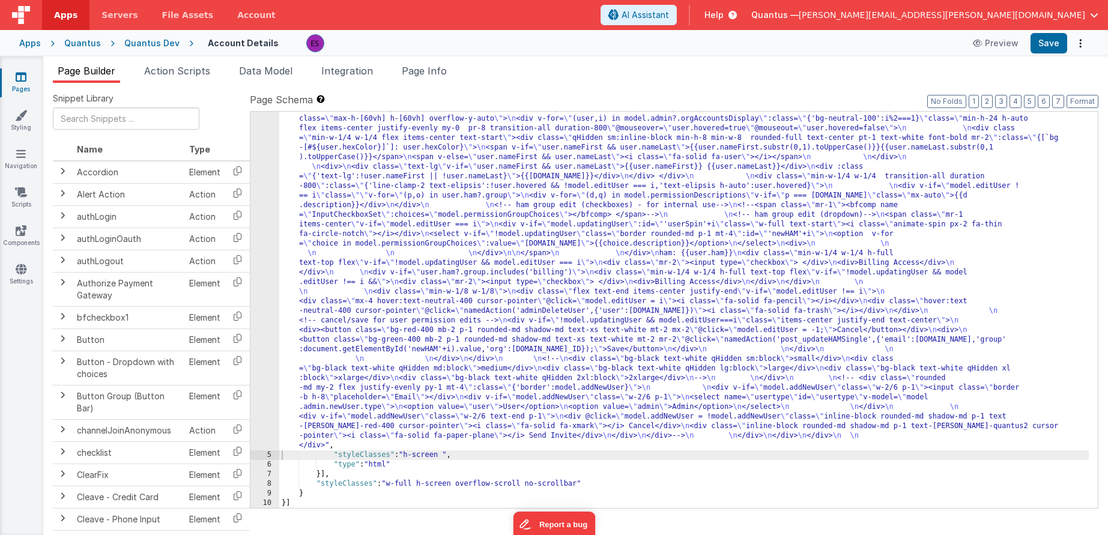
click at [377, 228] on div ""html" : "<div class= \" z-40 flex flex-wrap overflow-scroll no-scrollbar \" > …" at bounding box center [684, 235] width 810 height 1242
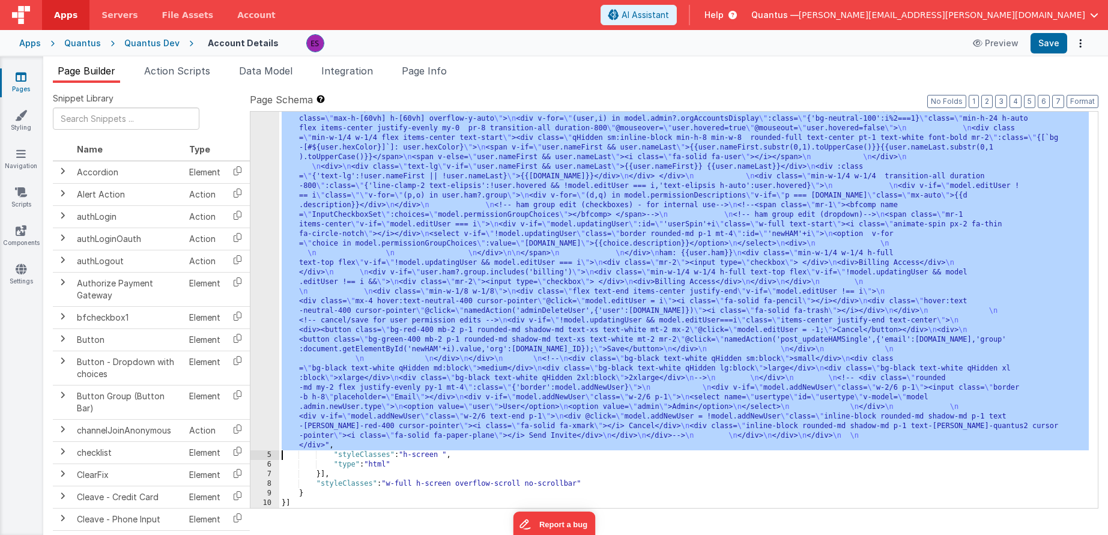
click at [263, 264] on div "4" at bounding box center [264, 32] width 29 height 836
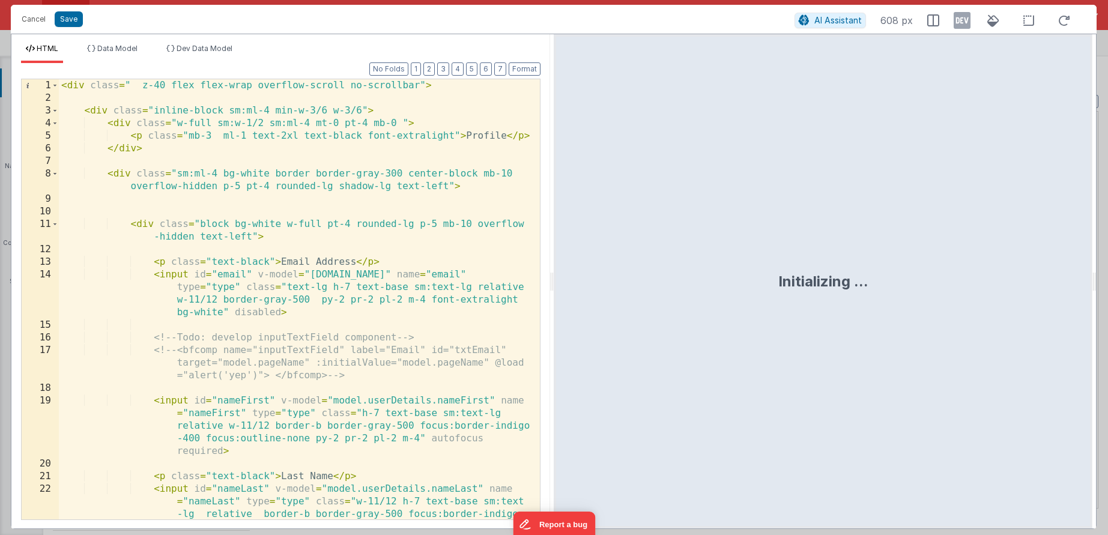
click at [264, 265] on div "< div class = " z-40 flex flex-wrap overflow-scroll no-scrollbar" > < div class…" at bounding box center [295, 337] width 472 height 516
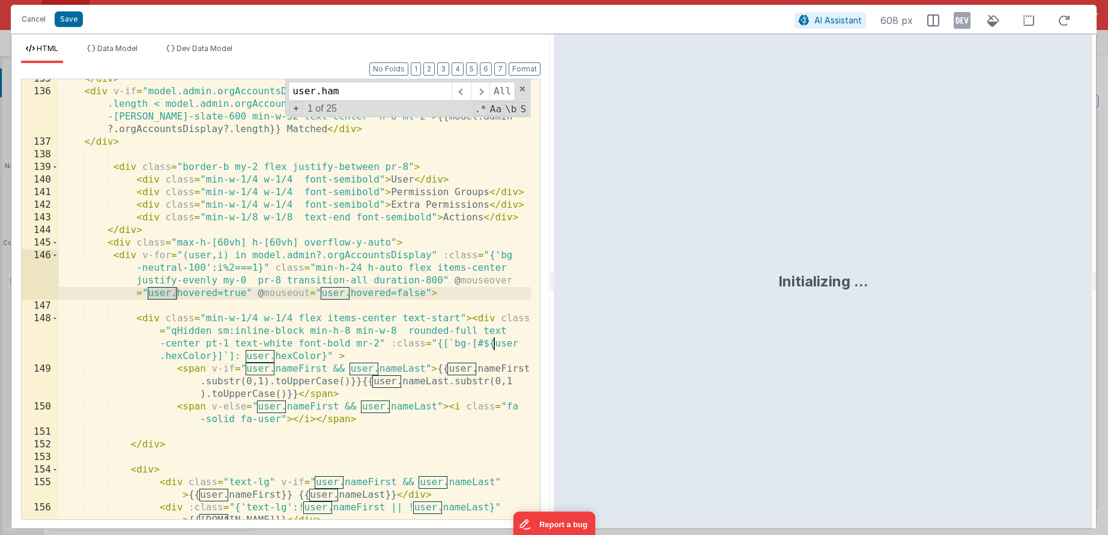
scroll to position [2971, 0]
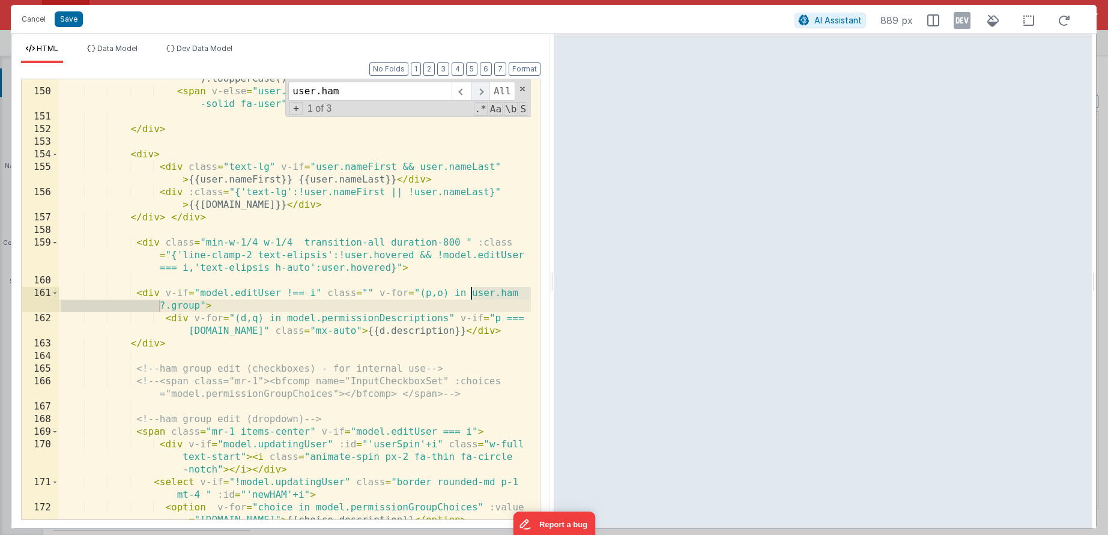
type input "user.ham"
click at [482, 92] on span at bounding box center [480, 91] width 19 height 19
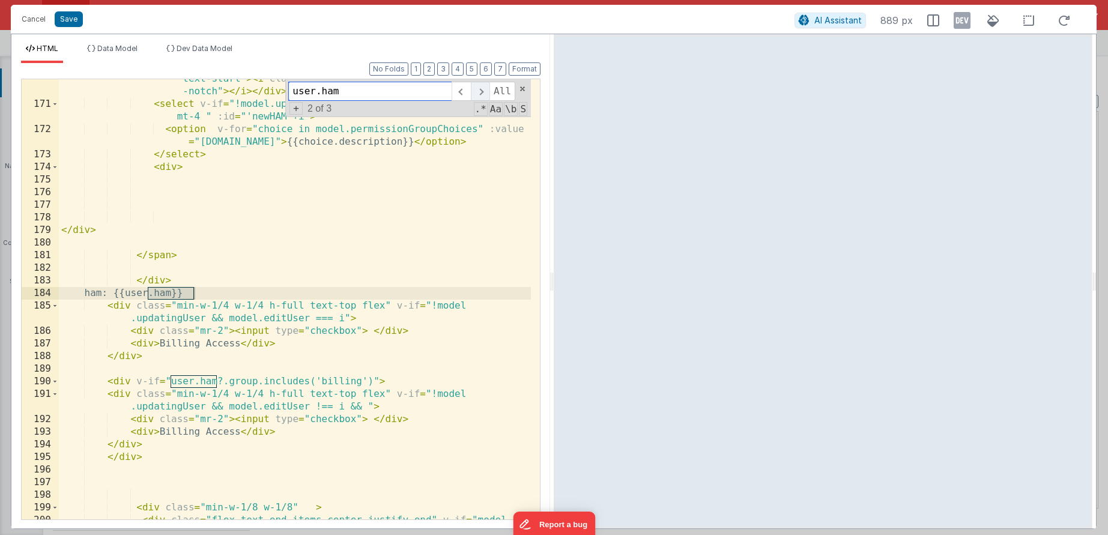
scroll to position [3349, 0]
click at [197, 296] on div "< div v-if = "model.updatingUser" :id = "'userSpin'+i" class = "w-full text-sta…" at bounding box center [295, 311] width 472 height 503
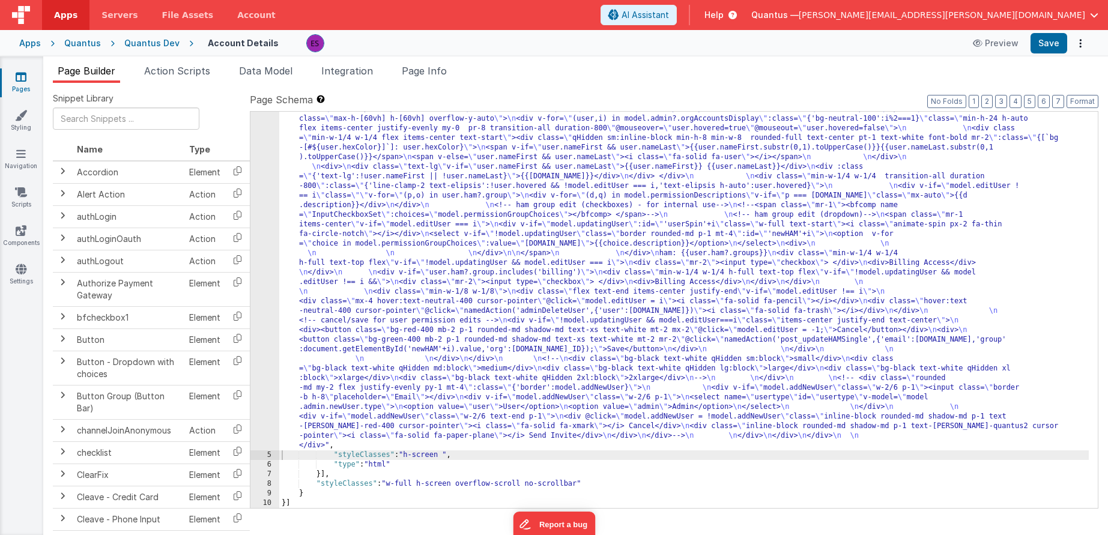
click at [310, 361] on div ""html" : "<div class= \" z-40 flex flex-wrap overflow-scroll no-scrollbar \" > …" at bounding box center [684, 235] width 810 height 1242
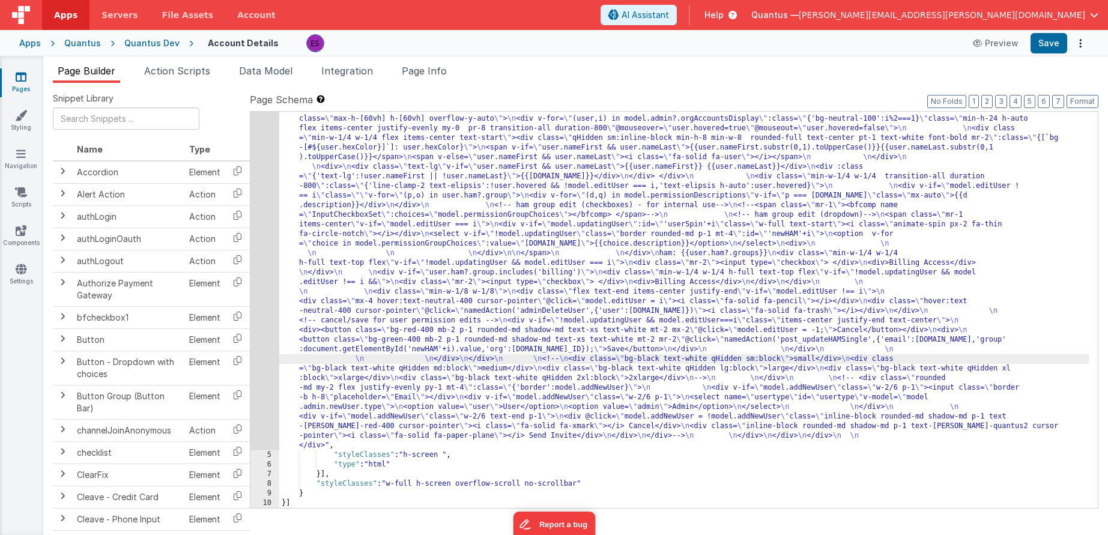
click at [261, 358] on div "4" at bounding box center [264, 32] width 29 height 836
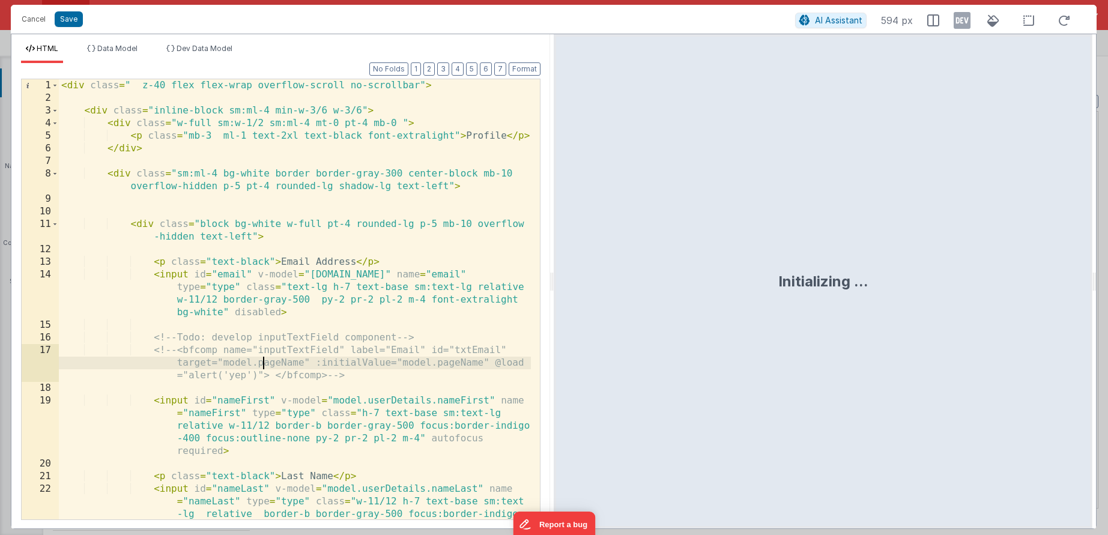
click at [261, 358] on div "< div class = " z-40 flex flex-wrap overflow-scroll no-scrollbar" > < div class…" at bounding box center [295, 337] width 472 height 516
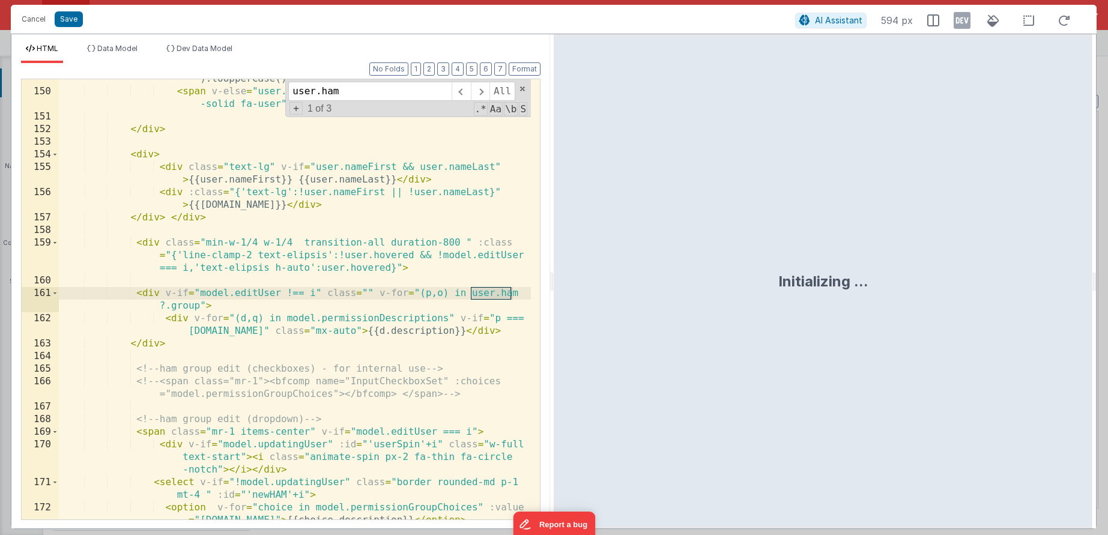
scroll to position [2971, 0]
type input "user.ham"
click at [480, 94] on span at bounding box center [480, 91] width 19 height 19
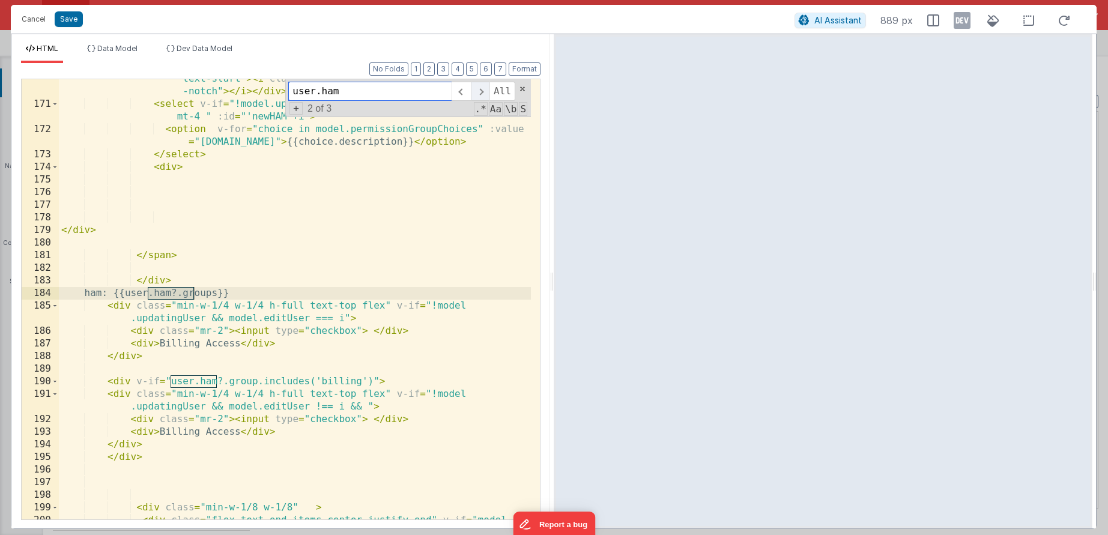
scroll to position [3349, 0]
drag, startPoint x: 257, startPoint y: 295, endPoint x: 136, endPoint y: 292, distance: 121.4
click at [136, 292] on div "< div v-if = "model.updatingUser" :id = "'userSpin'+i" class = "w-full text-sta…" at bounding box center [295, 311] width 472 height 503
click at [117, 375] on div "< div v-if = "model.updatingUser" :id = "'userSpin'+i" class = "w-full text-sta…" at bounding box center [295, 311] width 472 height 503
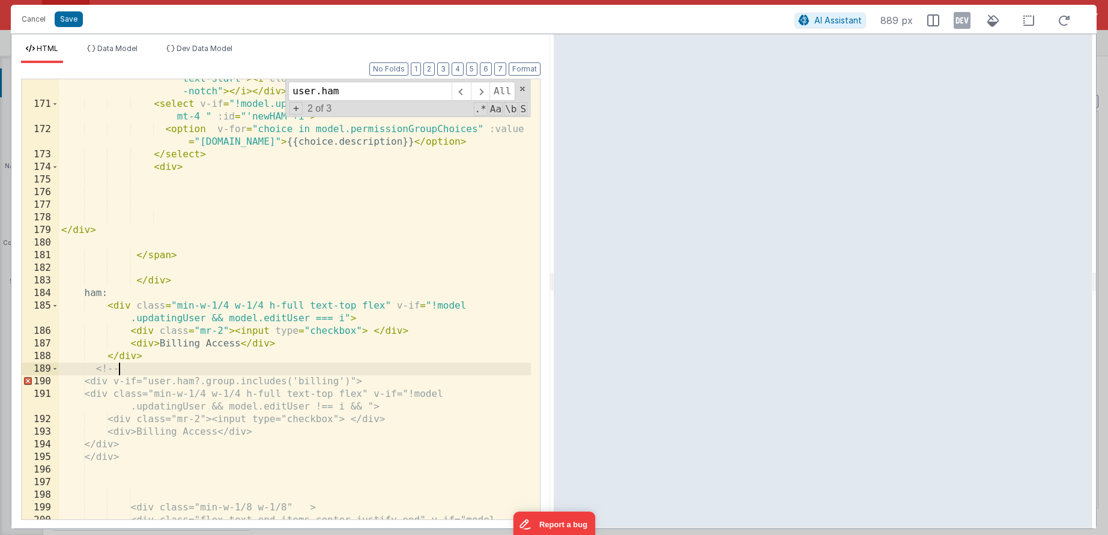
click at [115, 472] on div "< div v-if = "model.updatingUser" :id = "'userSpin'+i" class = "w-full text-sta…" at bounding box center [295, 311] width 472 height 503
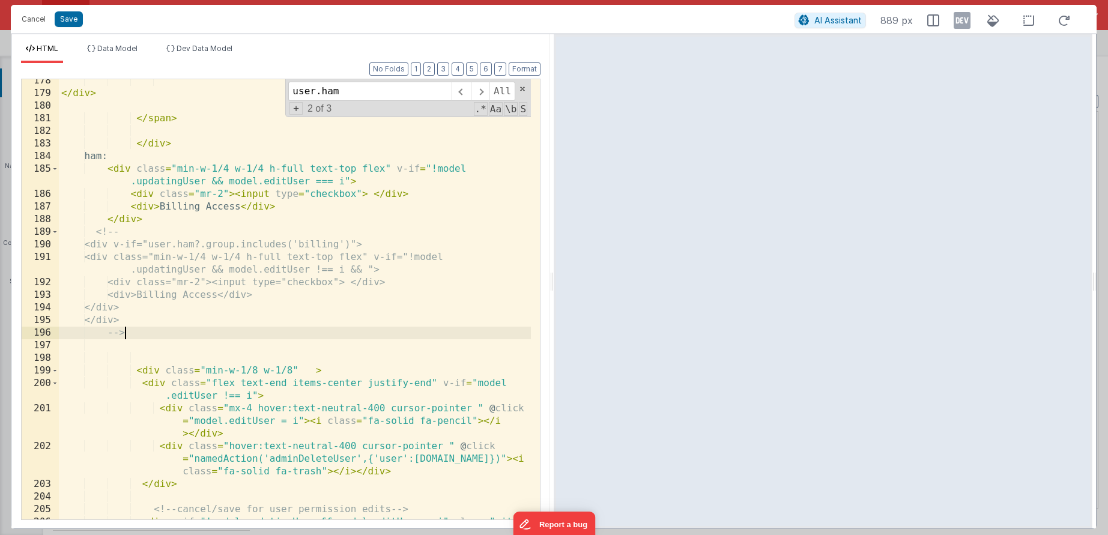
scroll to position [3472, 0]
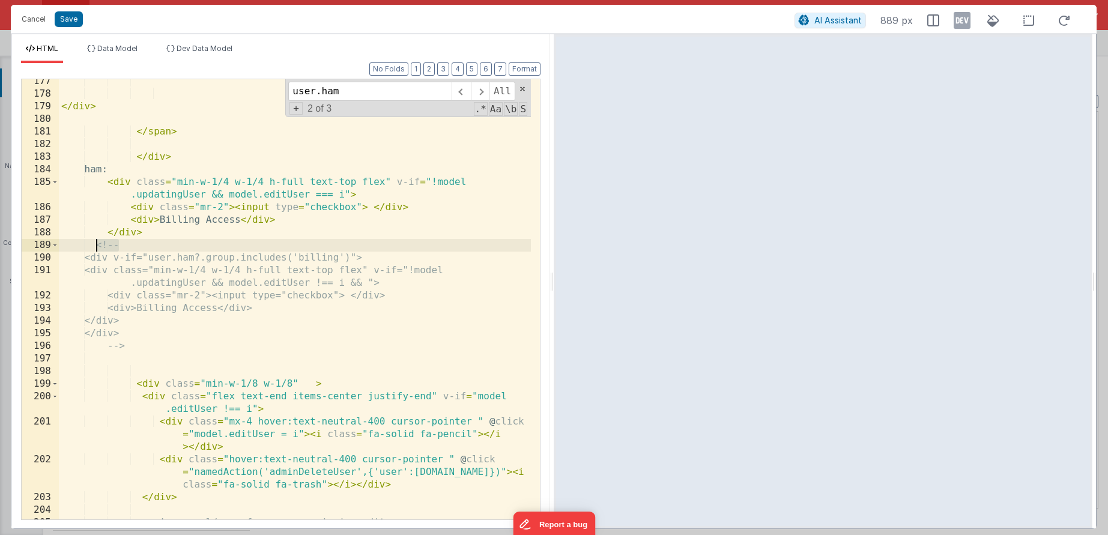
drag, startPoint x: 114, startPoint y: 244, endPoint x: 91, endPoint y: 245, distance: 22.8
click at [91, 245] on div "</ div > </ span > </ div > ham: < div class = "min-w-1/4 w-1/4 h-full text-top…" at bounding box center [295, 307] width 472 height 465
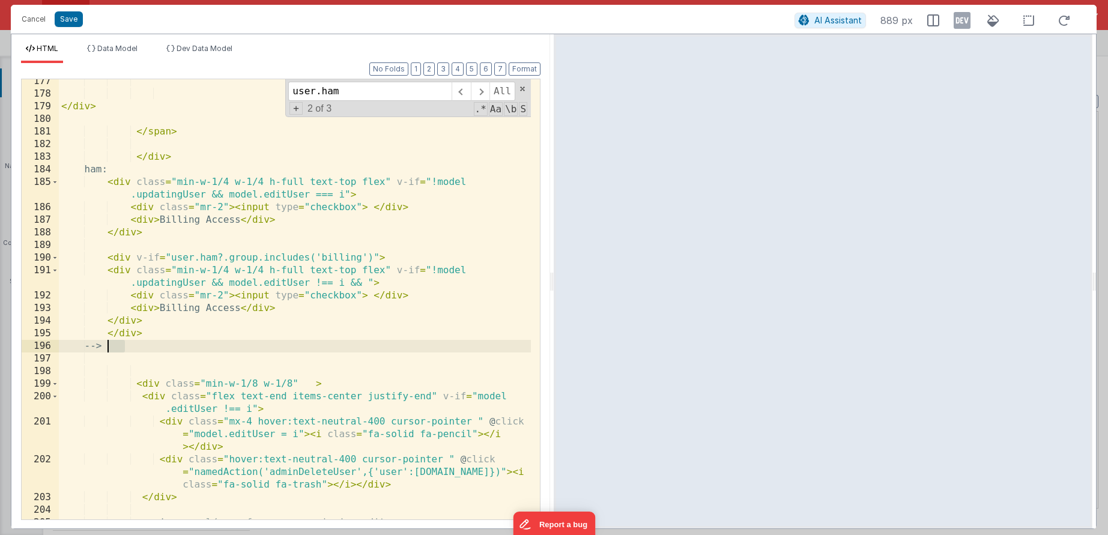
drag, startPoint x: 133, startPoint y: 348, endPoint x: 106, endPoint y: 344, distance: 27.9
click at [106, 344] on div "</ div > </ span > </ div > ham: < div class = "min-w-1/4 w-1/4 h-full text-top…" at bounding box center [295, 307] width 472 height 465
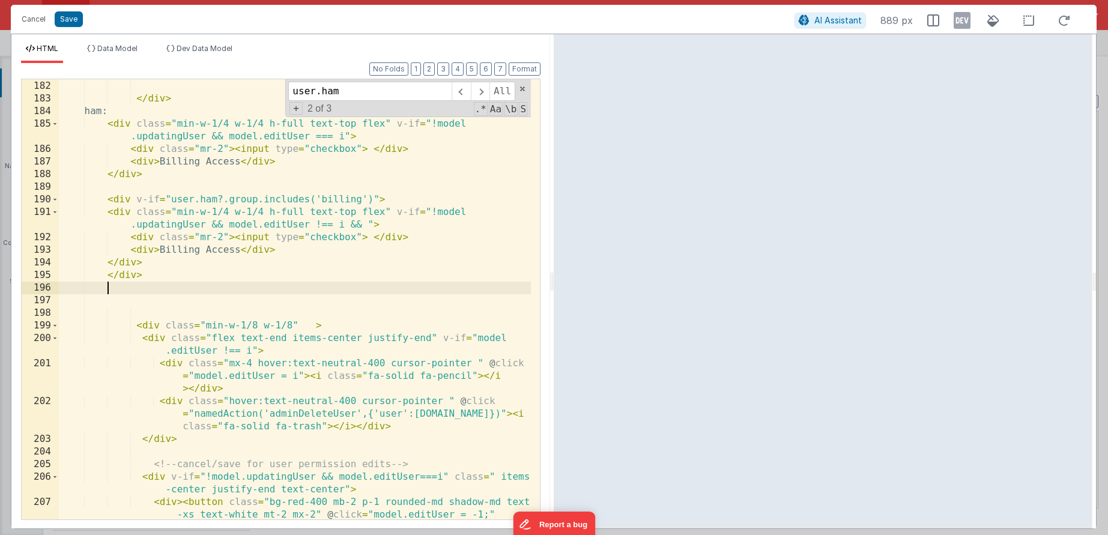
scroll to position [3529, 0]
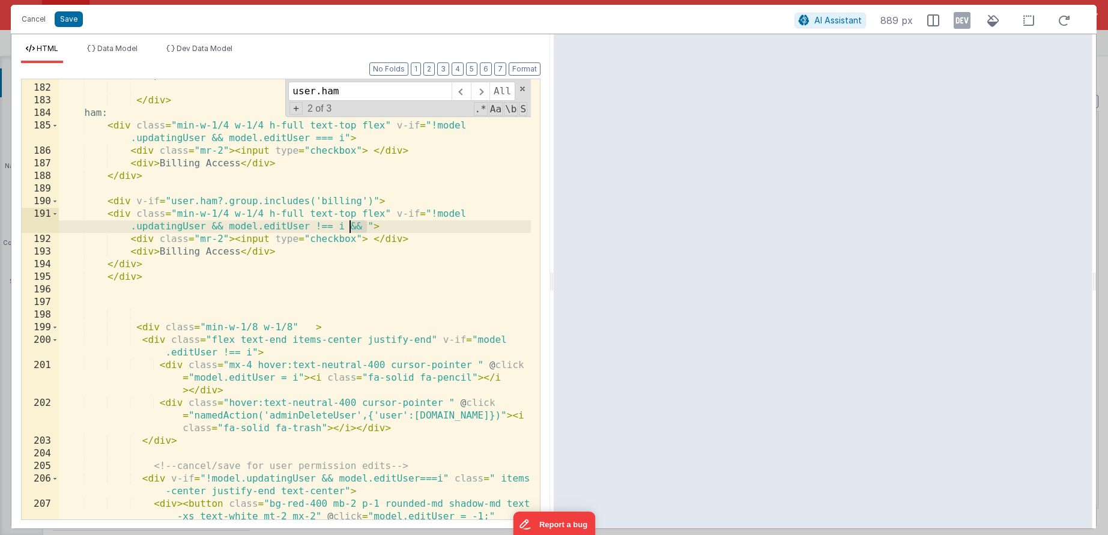
drag, startPoint x: 368, startPoint y: 222, endPoint x: 350, endPoint y: 223, distance: 18.1
click at [350, 223] on div "</ span > </ div > ham: < div class = "min-w-1/4 w-1/4 h-full text-top flex" v-…" at bounding box center [295, 314] width 472 height 491
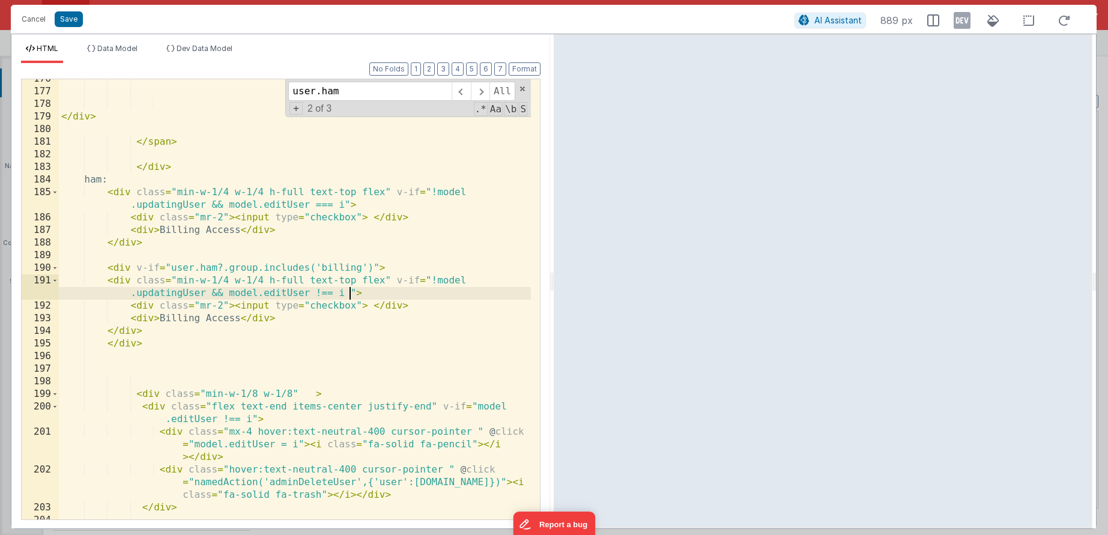
scroll to position [3462, 0]
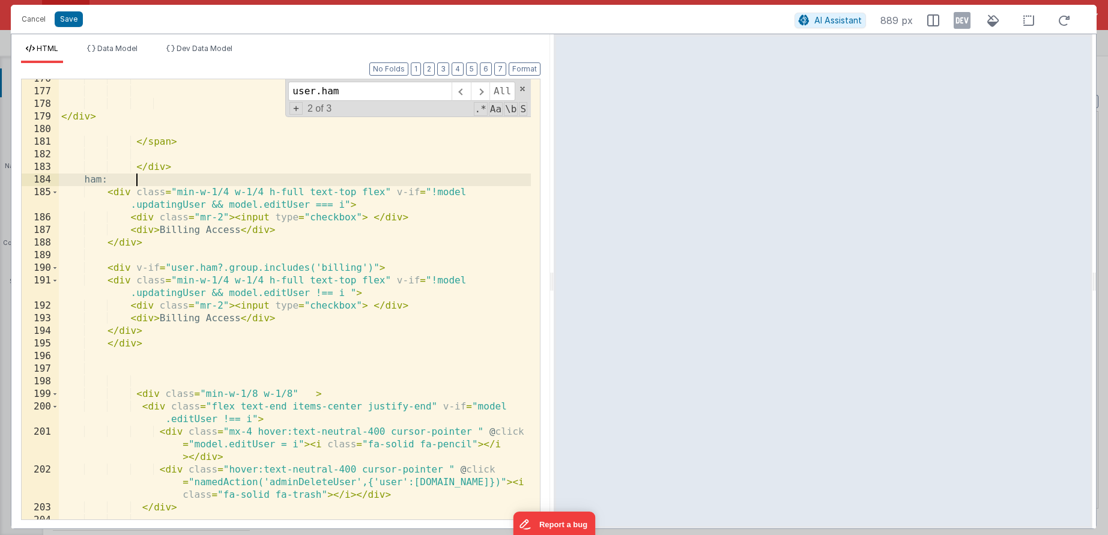
click at [173, 181] on div "</ div > </ span > </ div > ham: < div class = "min-w-1/4 w-1/4 h-full text-top…" at bounding box center [295, 305] width 472 height 465
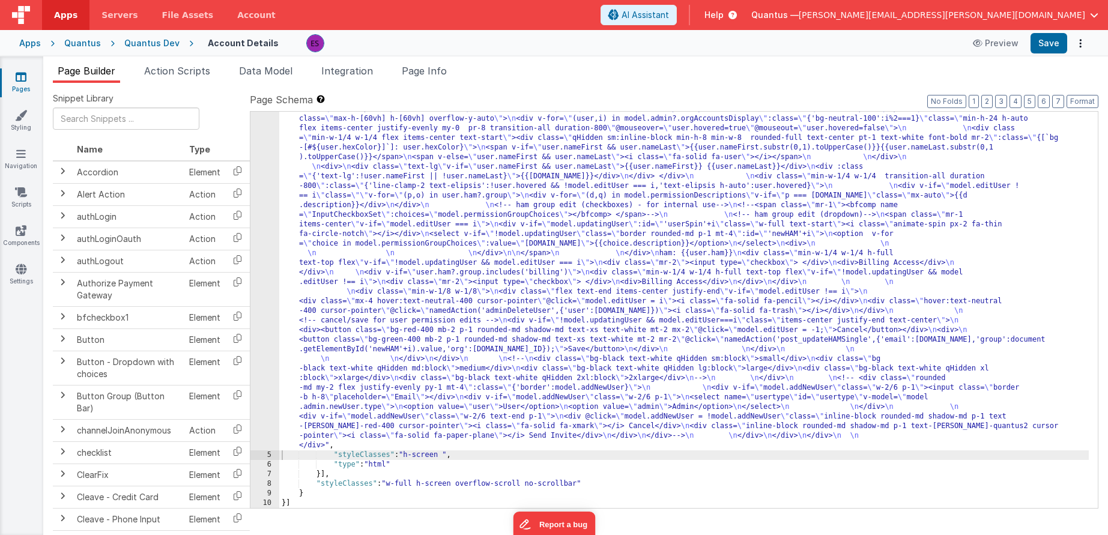
click at [335, 190] on div ""html" : "<div class= \" z-40 flex flex-wrap overflow-scroll no-scrollbar \" > …" at bounding box center [684, 235] width 810 height 1242
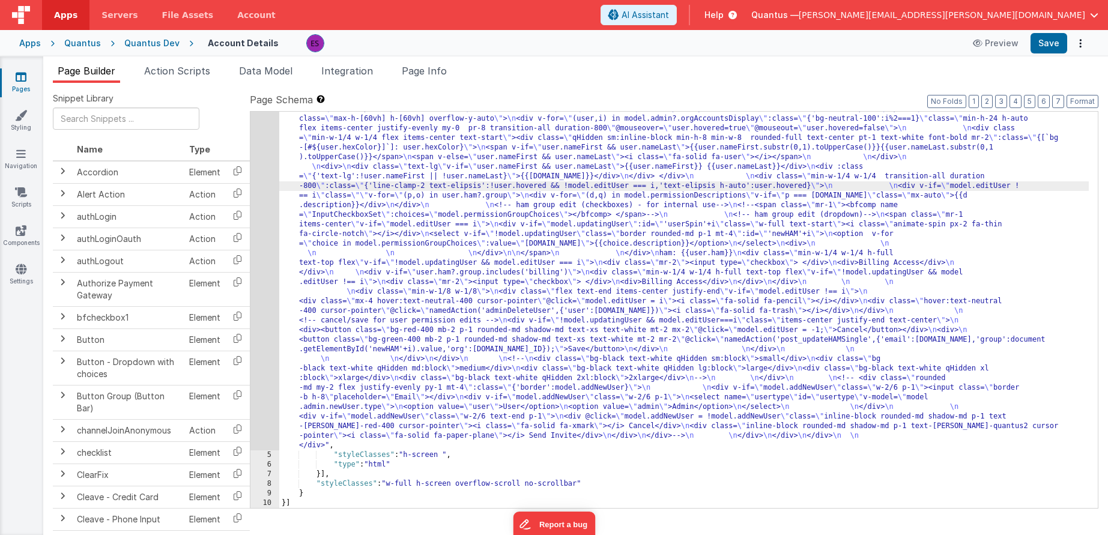
click at [271, 211] on div "4" at bounding box center [264, 32] width 29 height 836
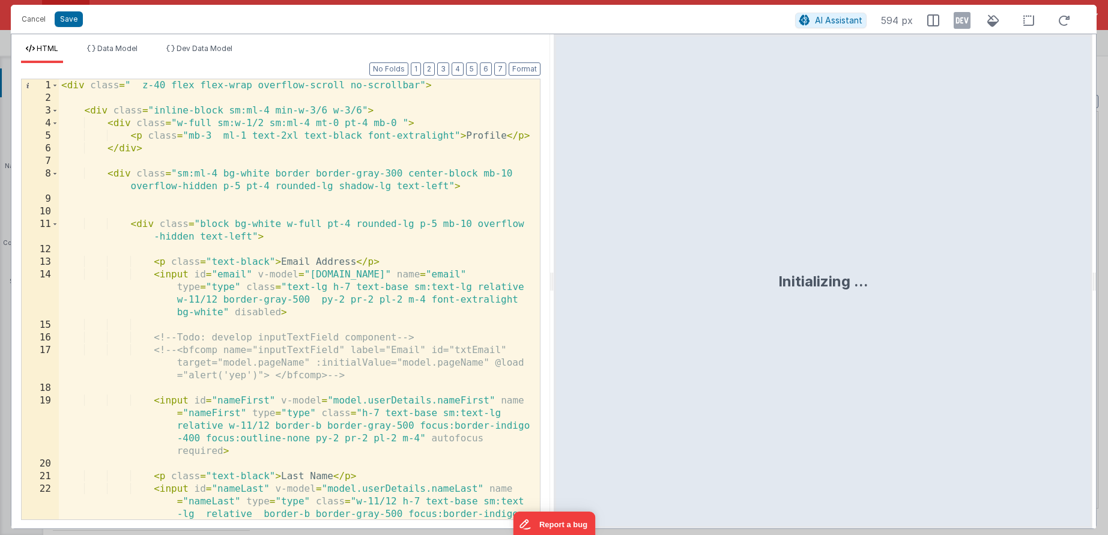
click at [271, 211] on div "< div class = " z-40 flex flex-wrap overflow-scroll no-scrollbar" > < div class…" at bounding box center [295, 337] width 472 height 516
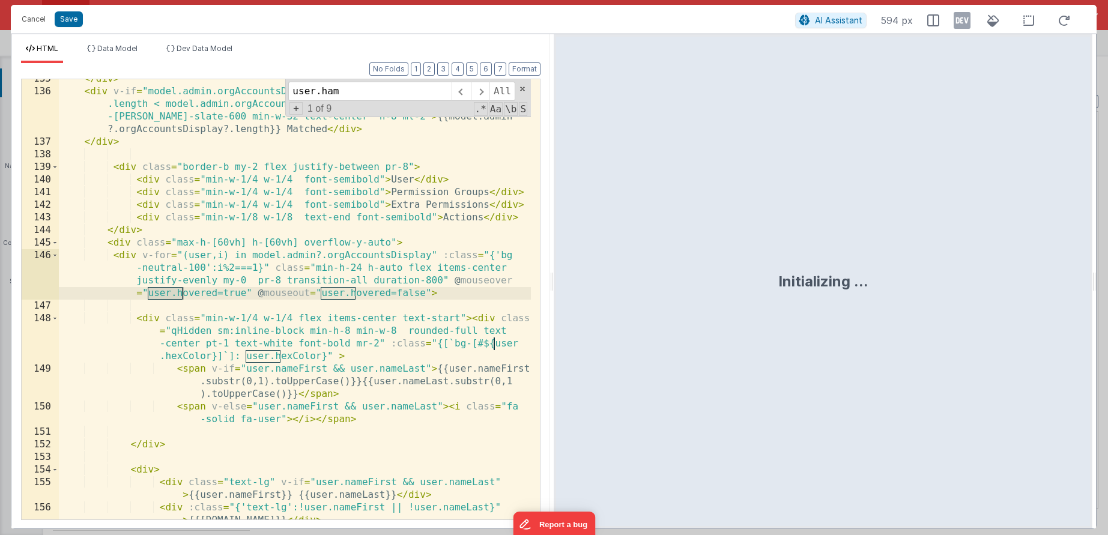
scroll to position [2971, 0]
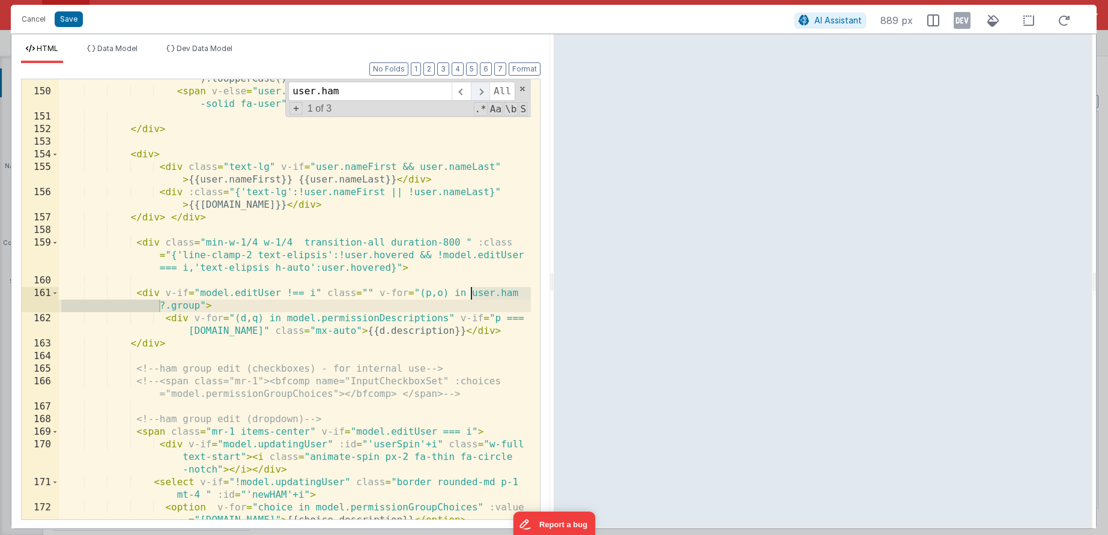
type input "user.ham"
click at [477, 89] on span at bounding box center [480, 91] width 19 height 19
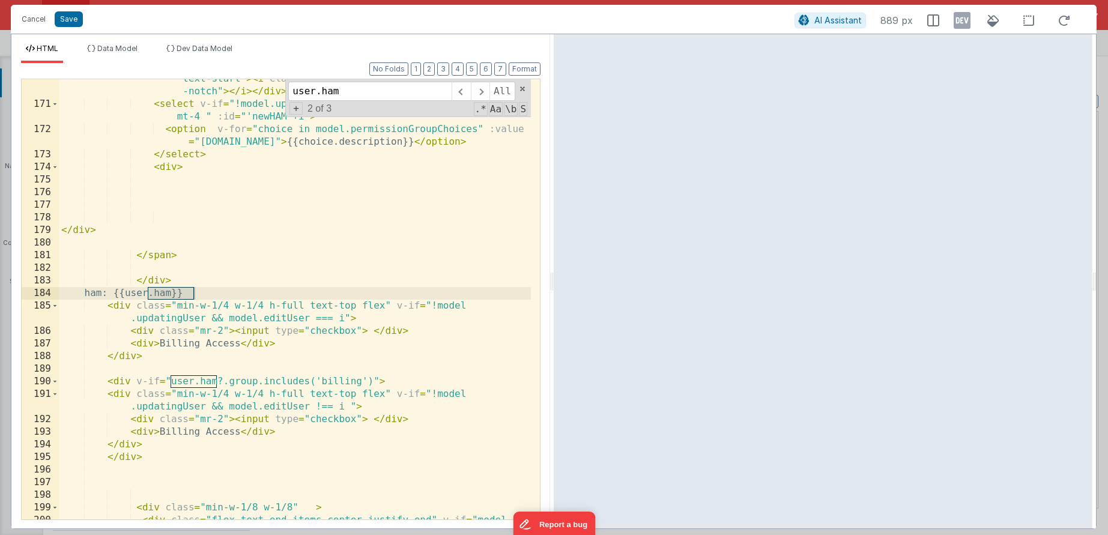
click at [196, 292] on div "< div v-if = "model.updatingUser" :id = "'userSpin'+i" class = "w-full text-sta…" at bounding box center [295, 311] width 472 height 503
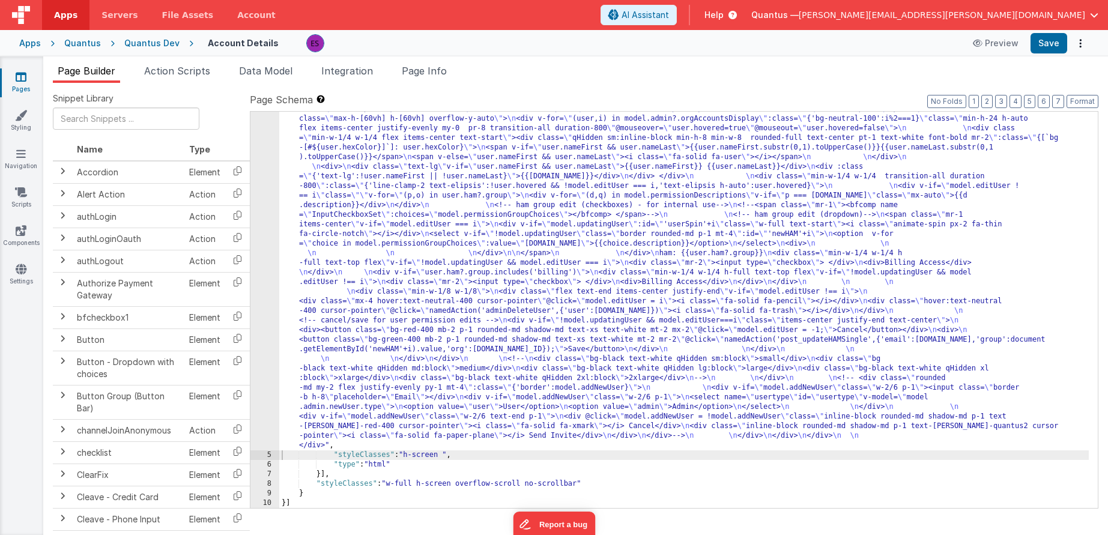
click at [360, 230] on div ""html" : "<div class= \" z-40 flex flex-wrap overflow-scroll no-scrollbar \" > …" at bounding box center [684, 235] width 810 height 1242
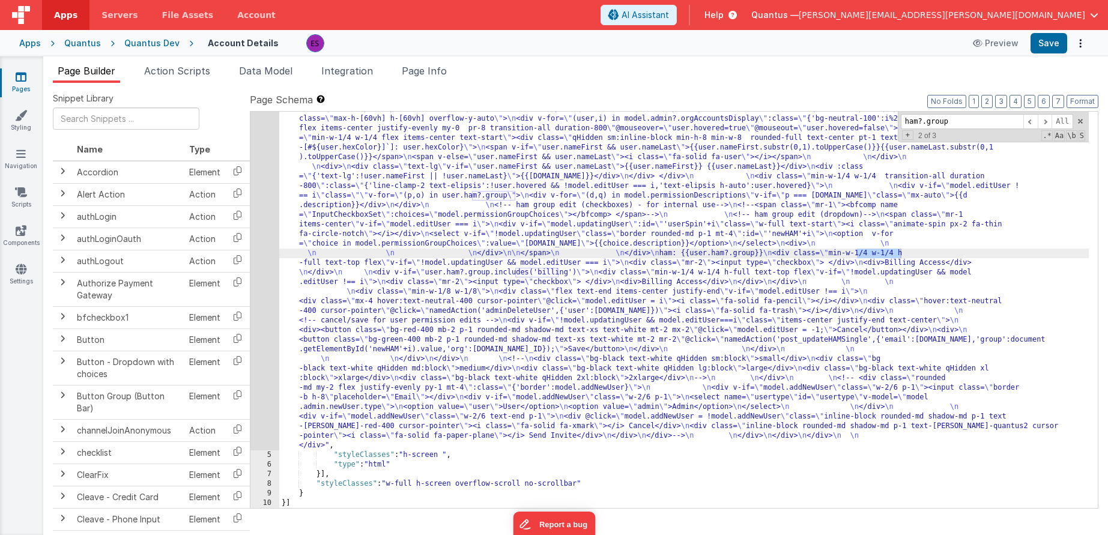
click at [867, 270] on div ""html" : "<div class= \" z-40 flex flex-wrap overflow-scroll no-scrollbar \" > …" at bounding box center [684, 235] width 810 height 1242
drag, startPoint x: 853, startPoint y: 255, endPoint x: 900, endPoint y: 253, distance: 46.9
click at [900, 253] on div ""html" : "<div class= \" z-40 flex flex-wrap overflow-scroll no-scrollbar \" > …" at bounding box center [684, 235] width 810 height 1242
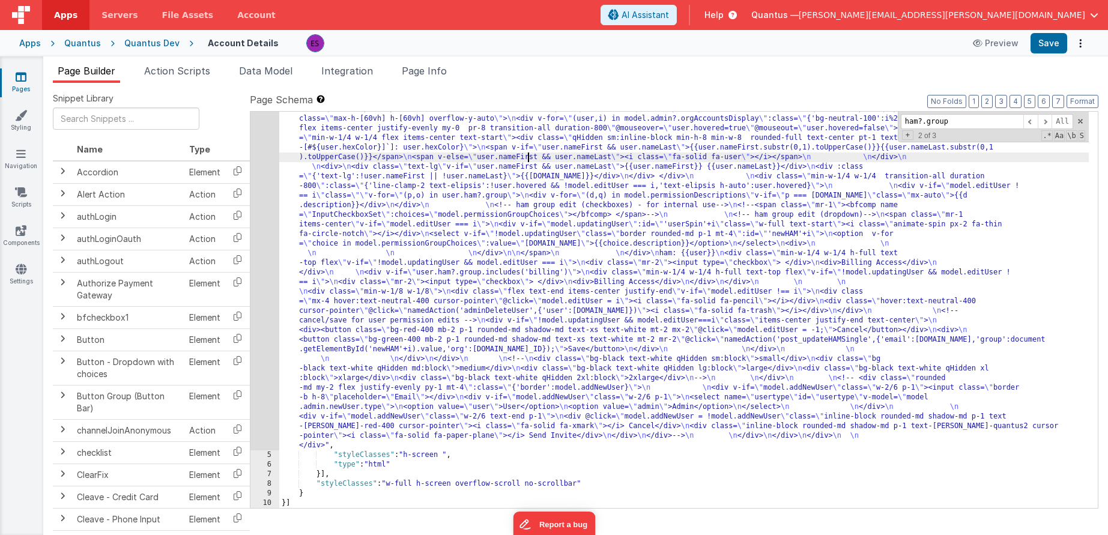
click at [529, 156] on div ""html" : "<div class= \" z-40 flex flex-wrap overflow-scroll no-scrollbar \" > …" at bounding box center [684, 235] width 810 height 1242
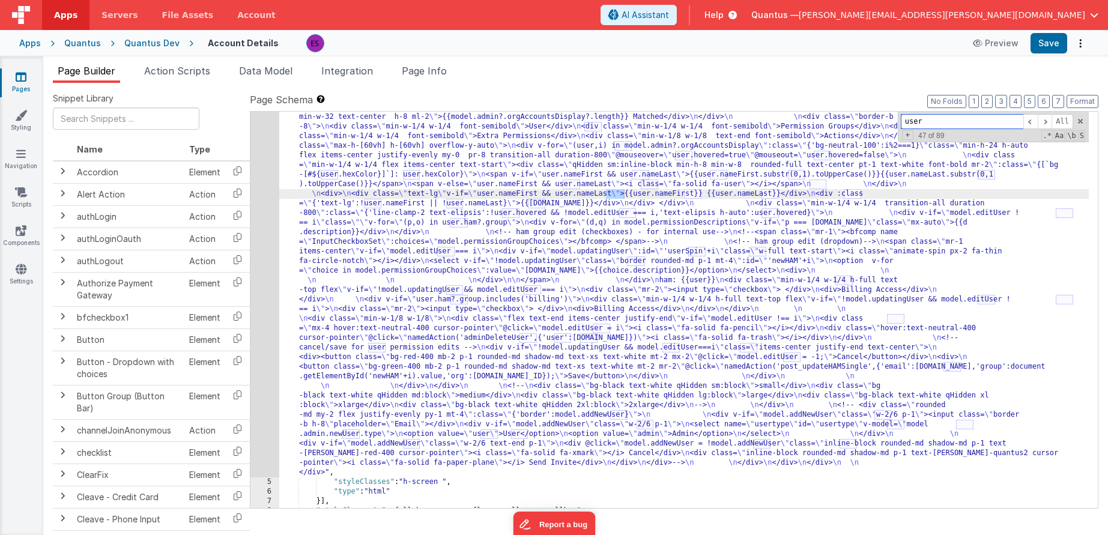
scroll to position [0, 0]
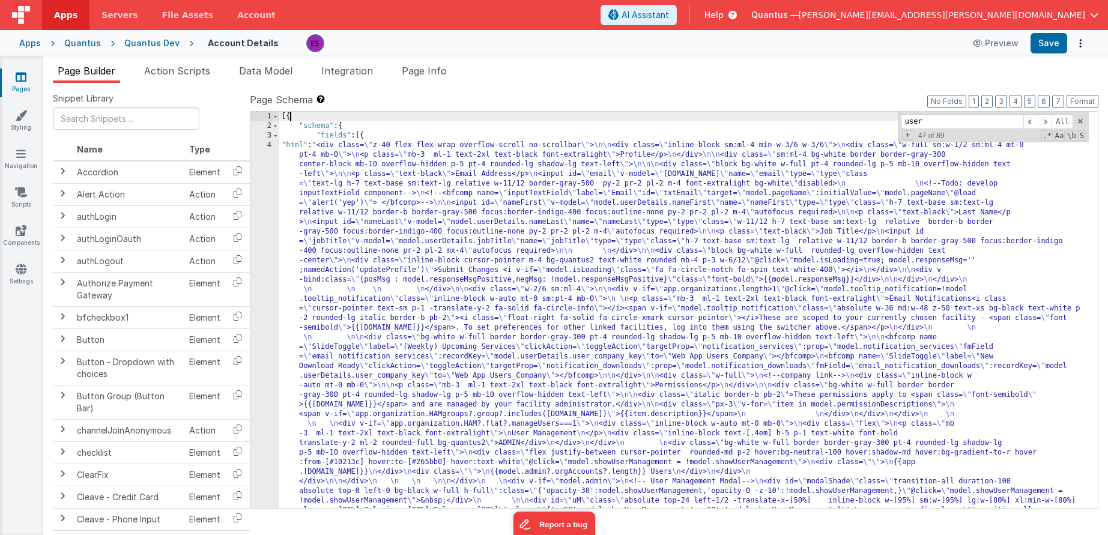
click at [1044, 123] on span at bounding box center [1045, 121] width 14 height 15
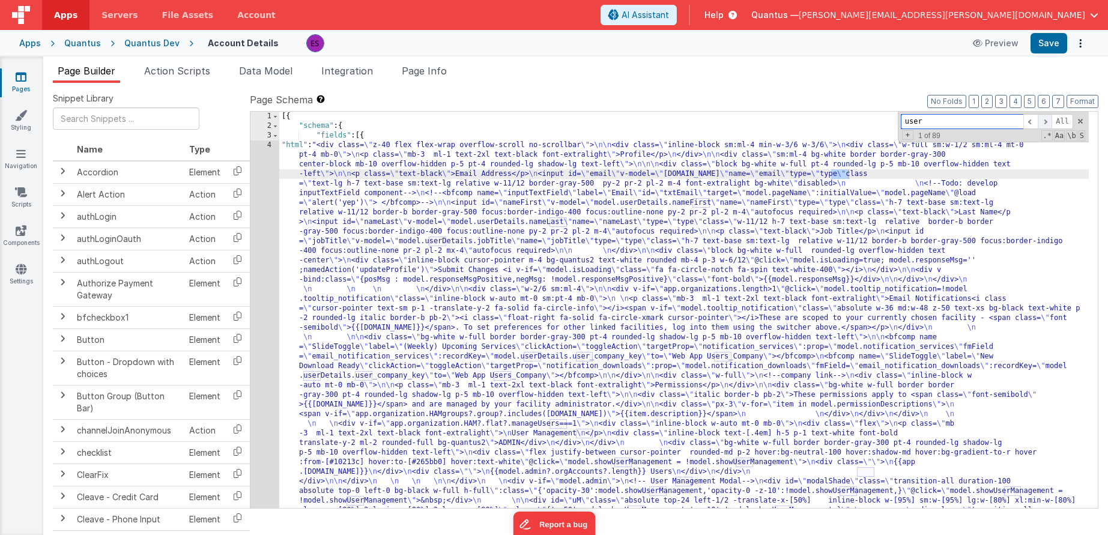
click at [1043, 119] on span at bounding box center [1045, 121] width 14 height 15
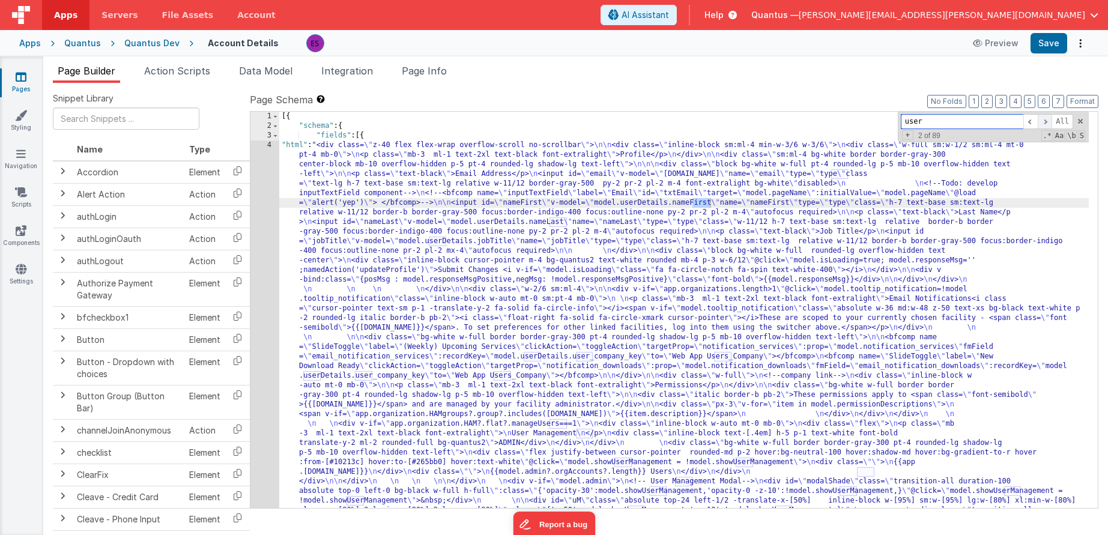
click at [1043, 119] on span at bounding box center [1045, 121] width 14 height 15
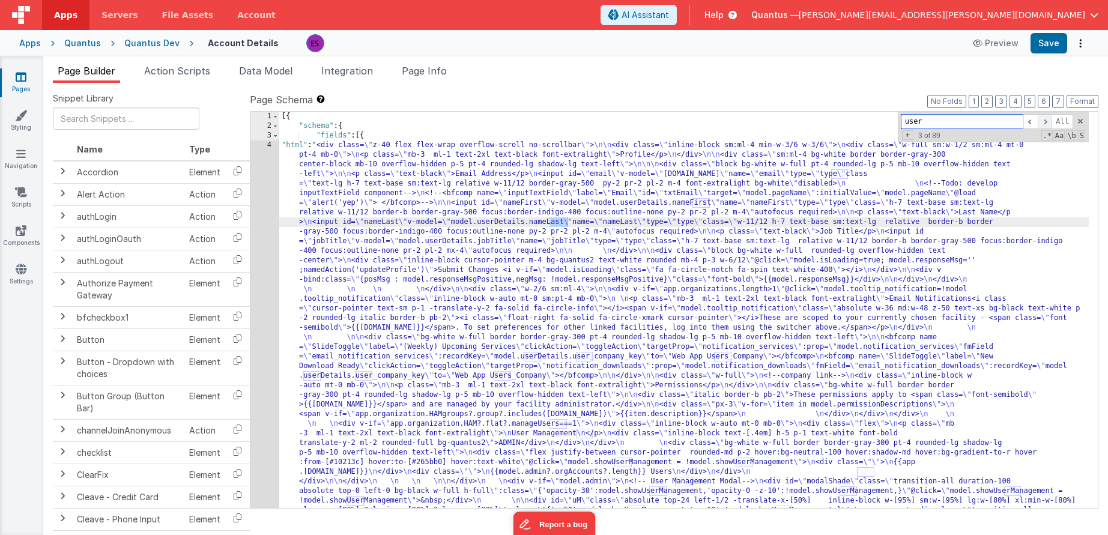
click at [1043, 119] on span at bounding box center [1045, 121] width 14 height 15
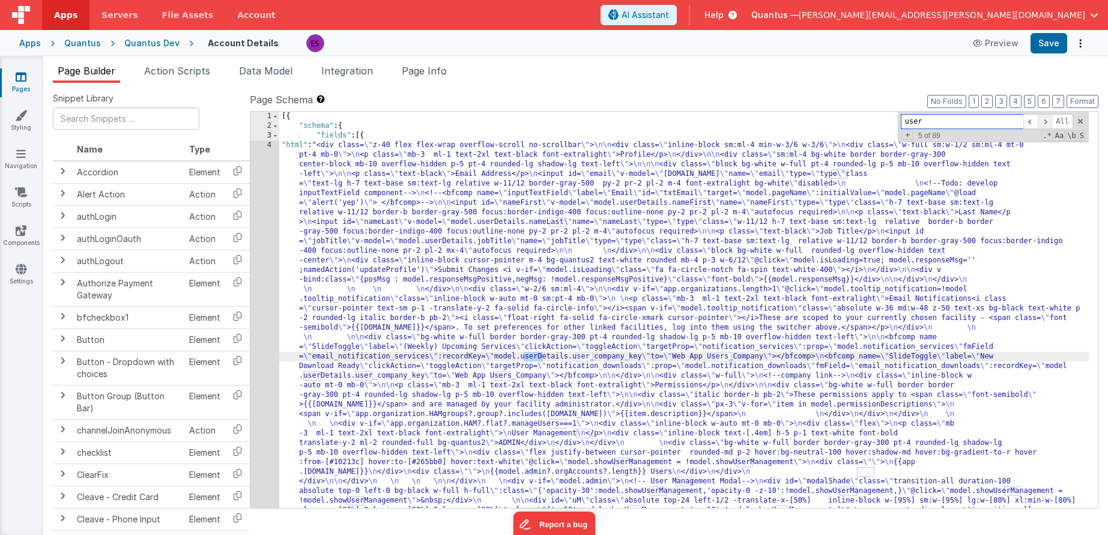
click at [1043, 119] on span at bounding box center [1045, 121] width 14 height 15
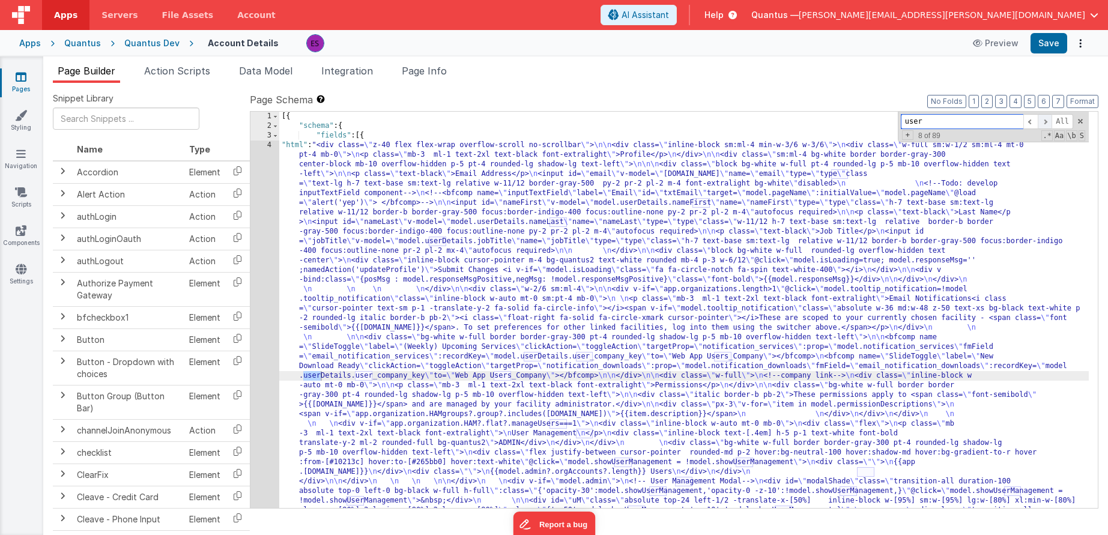
click at [1043, 119] on span at bounding box center [1045, 121] width 14 height 15
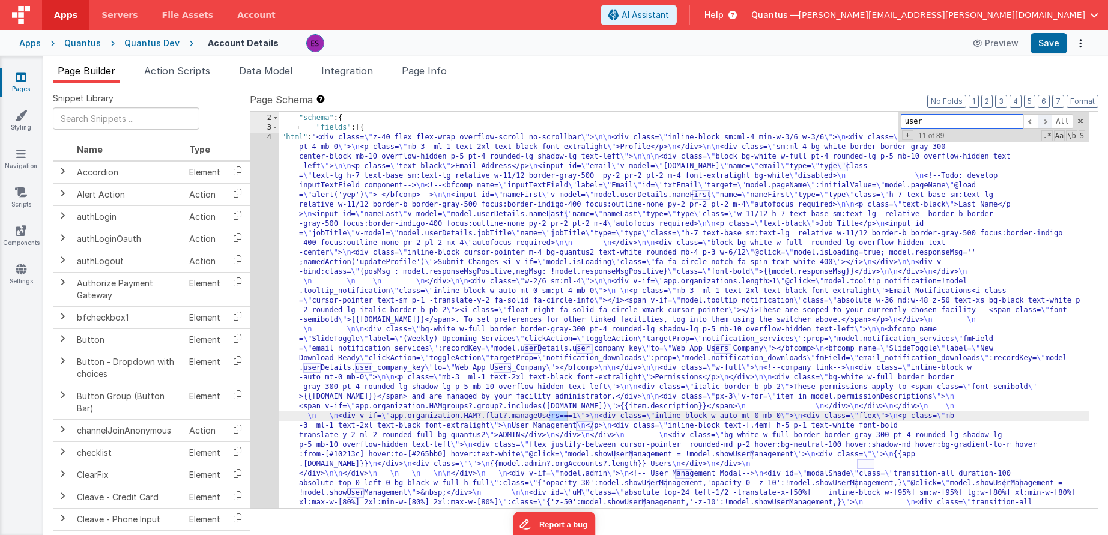
scroll to position [1, 0]
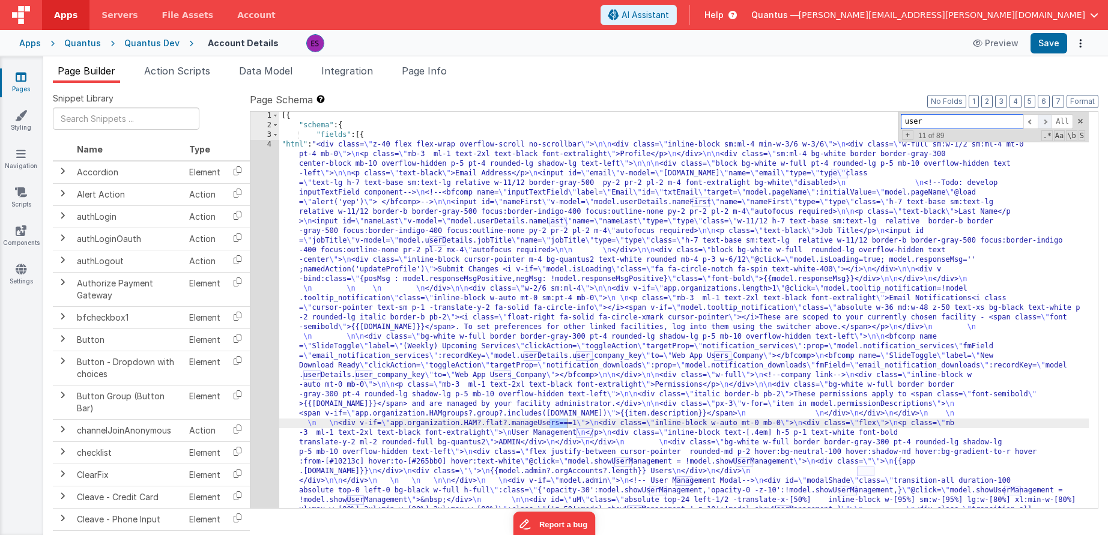
click at [1043, 119] on span at bounding box center [1045, 121] width 14 height 15
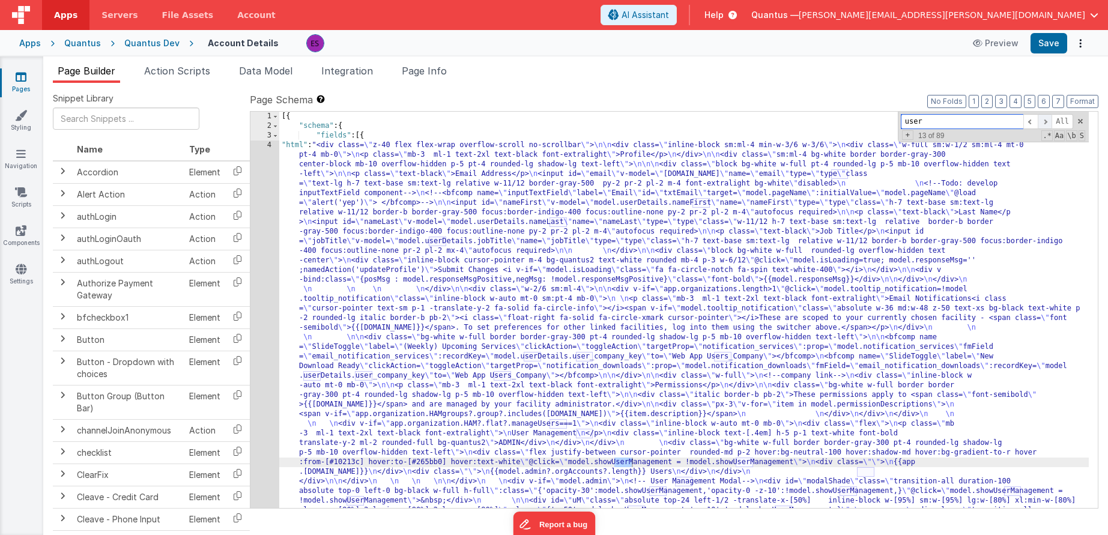
click at [1043, 119] on span at bounding box center [1045, 121] width 14 height 15
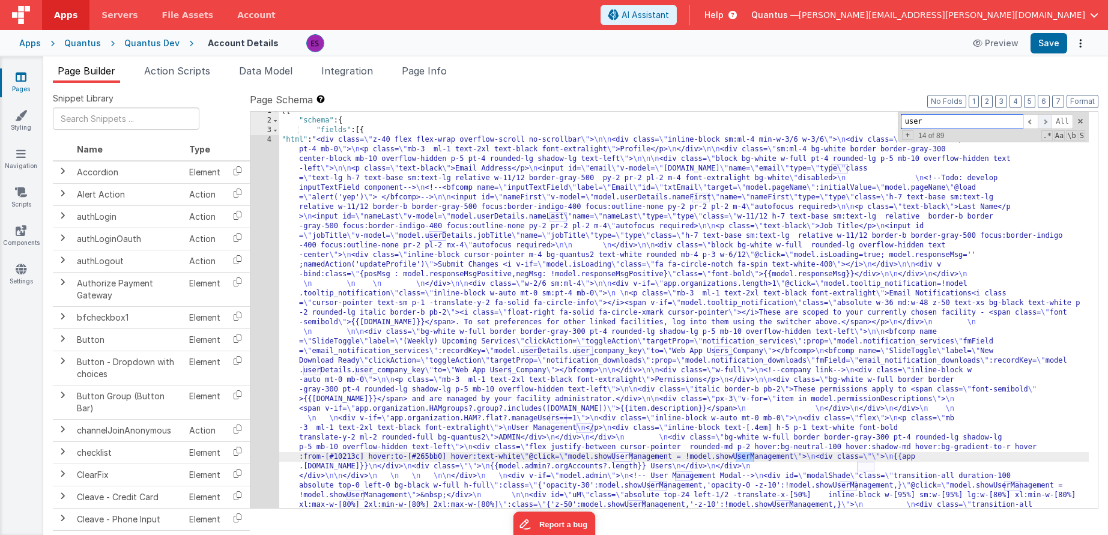
click at [1043, 119] on span at bounding box center [1045, 121] width 14 height 15
click at [1050, 123] on span at bounding box center [1045, 121] width 14 height 15
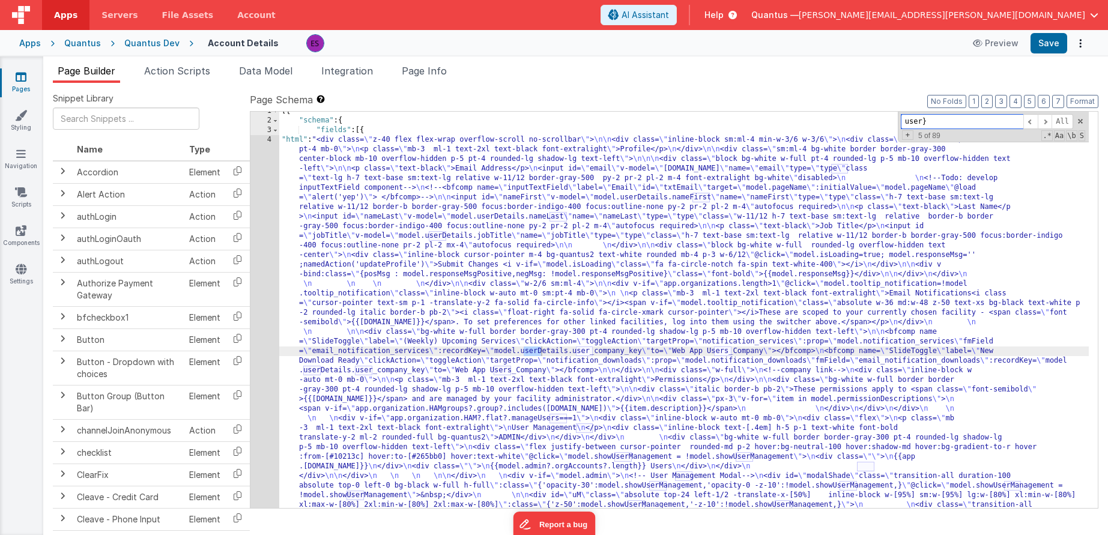
scroll to position [474, 0]
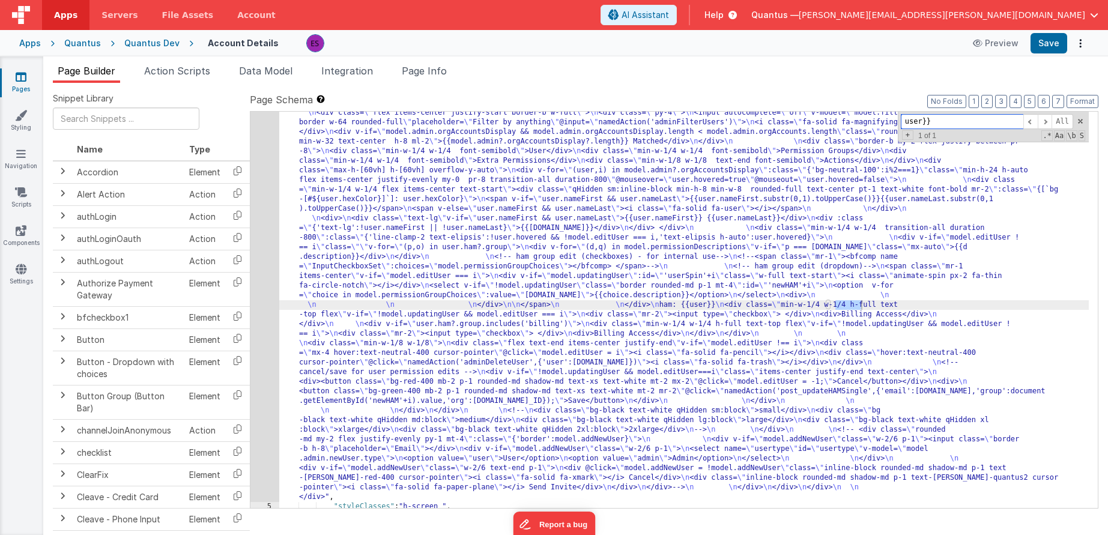
type input "user}}"
click at [819, 306] on div ""html" : "<div class= \" z-40 flex flex-wrap overflow-scroll no-scrollbar \" > …" at bounding box center [684, 287] width 810 height 1242
drag, startPoint x: 828, startPoint y: 304, endPoint x: 861, endPoint y: 304, distance: 33.6
click at [861, 304] on div ""html" : "<div class= \" z-40 flex flex-wrap overflow-scroll no-scrollbar \" > …" at bounding box center [684, 287] width 810 height 1242
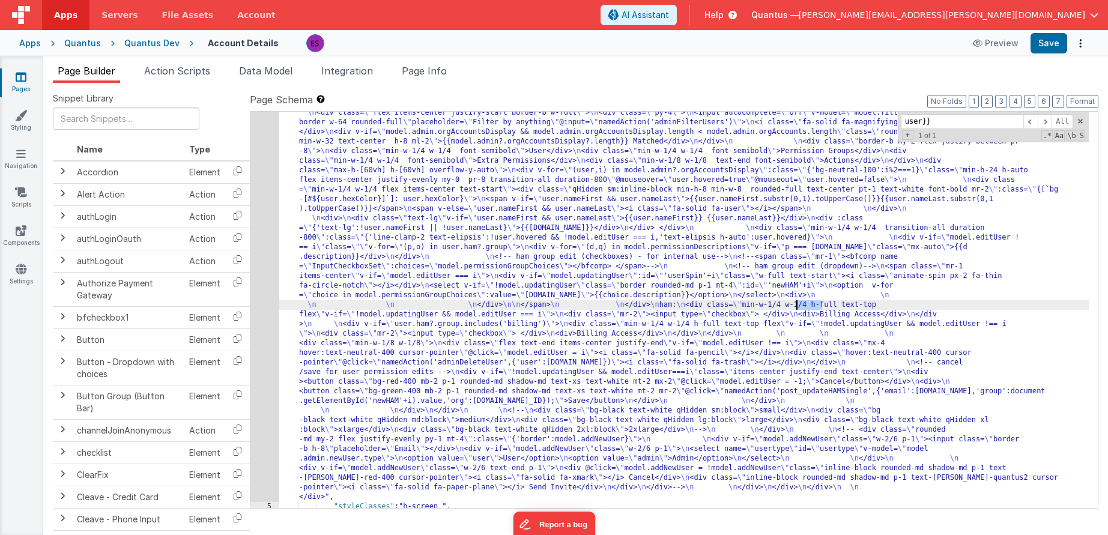
drag, startPoint x: 823, startPoint y: 304, endPoint x: 795, endPoint y: 304, distance: 28.2
click at [795, 304] on div ""html" : "<div class= \" z-40 flex flex-wrap overflow-scroll no-scrollbar \" > …" at bounding box center [684, 287] width 810 height 1242
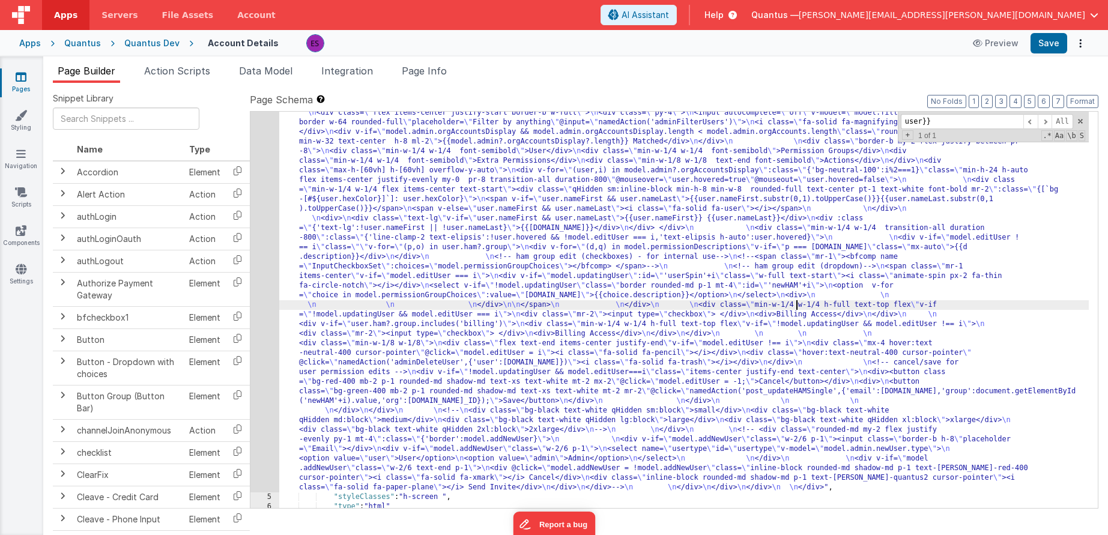
click at [325, 177] on div ""html" : "<div class= \" z-40 flex flex-wrap overflow-scroll no-scrollbar \" > …" at bounding box center [684, 282] width 810 height 1232
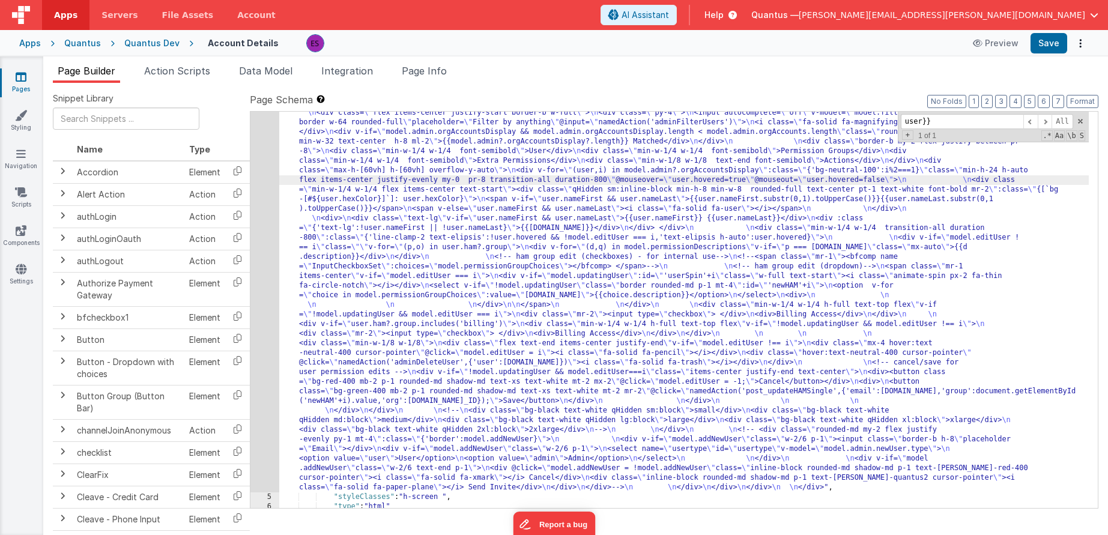
click at [264, 249] on div "4" at bounding box center [264, 79] width 29 height 826
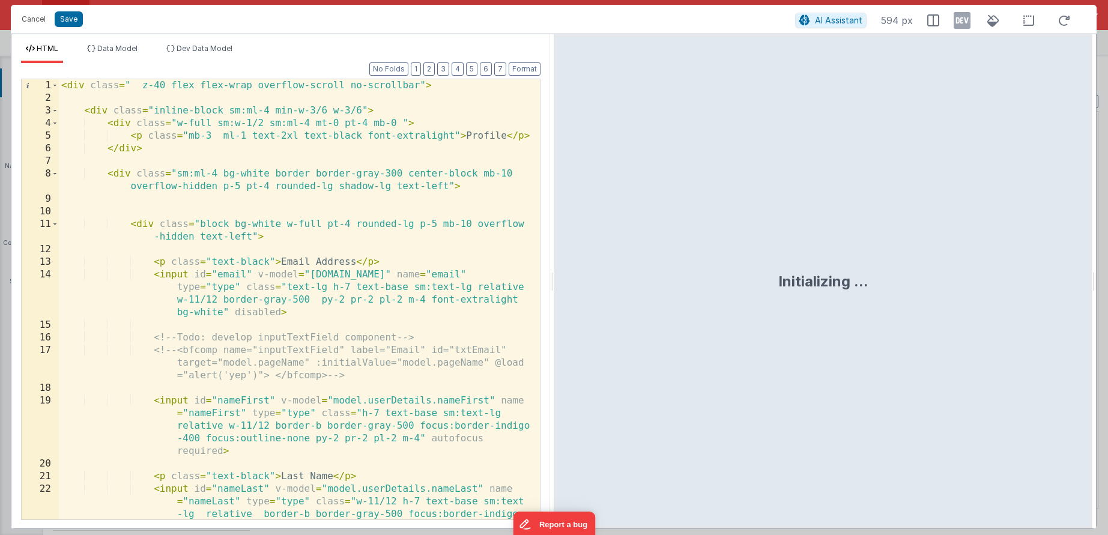
click at [263, 247] on div "< div class = " z-40 flex flex-wrap overflow-scroll no-scrollbar" > < div class…" at bounding box center [295, 337] width 472 height 516
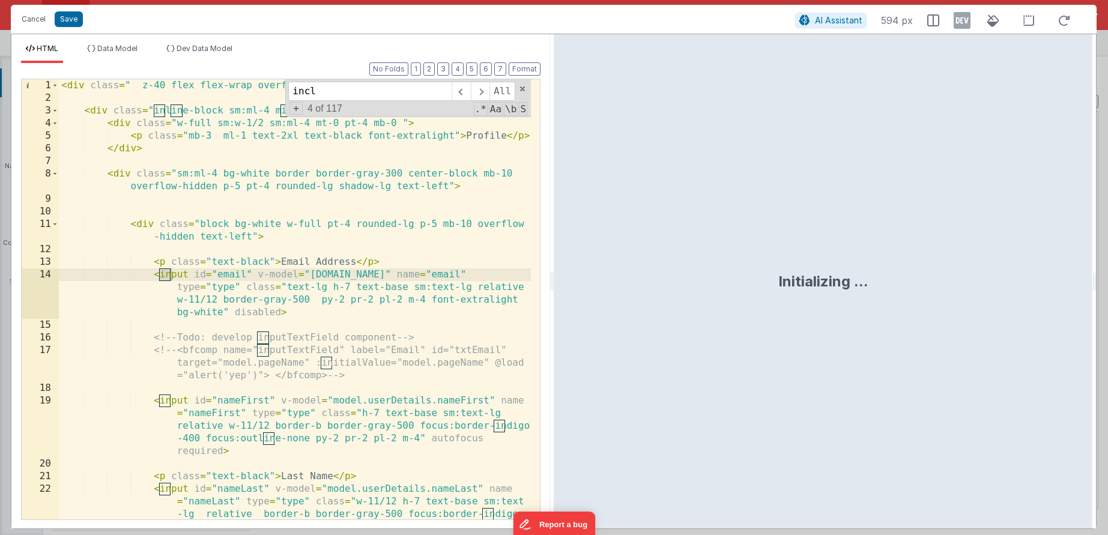
scroll to position [1319, 0]
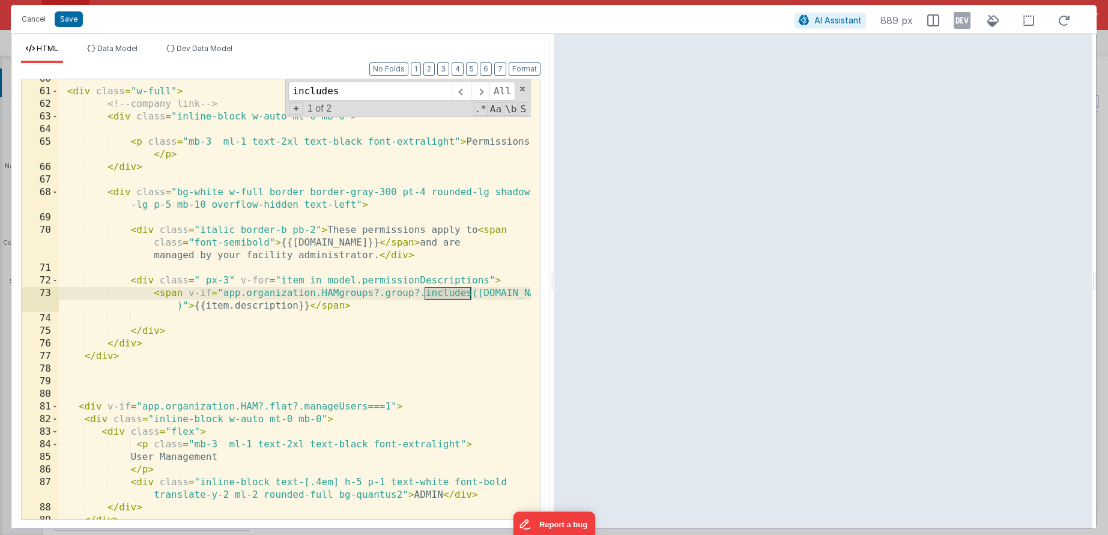
drag, startPoint x: 405, startPoint y: 325, endPoint x: 411, endPoint y: 329, distance: 7.5
click at [405, 326] on div "< div class = "w-full" > <!-- company link --> < div class = "inline-block w-au…" at bounding box center [295, 305] width 472 height 465
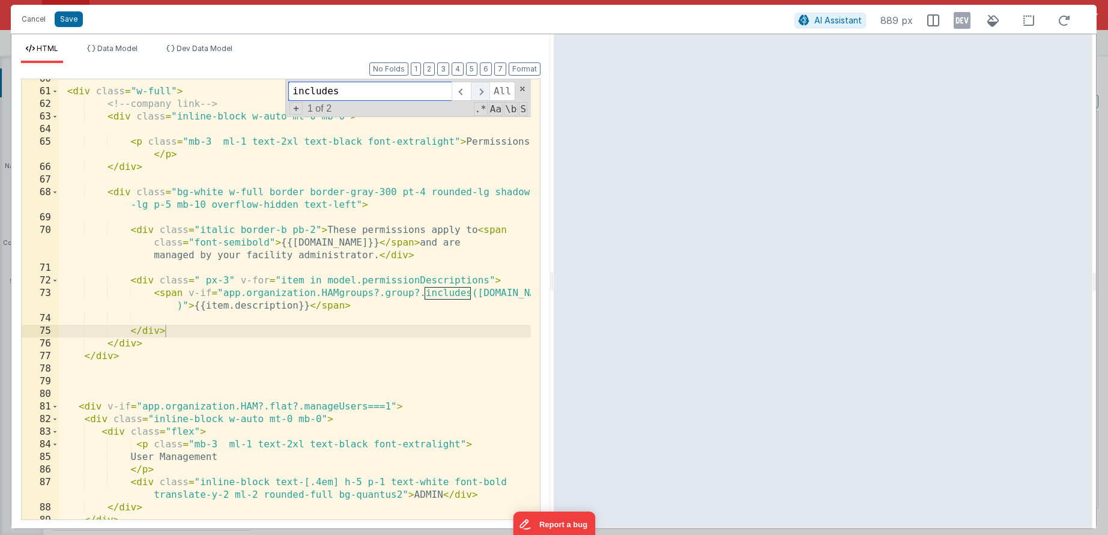
click at [486, 95] on span at bounding box center [480, 91] width 19 height 19
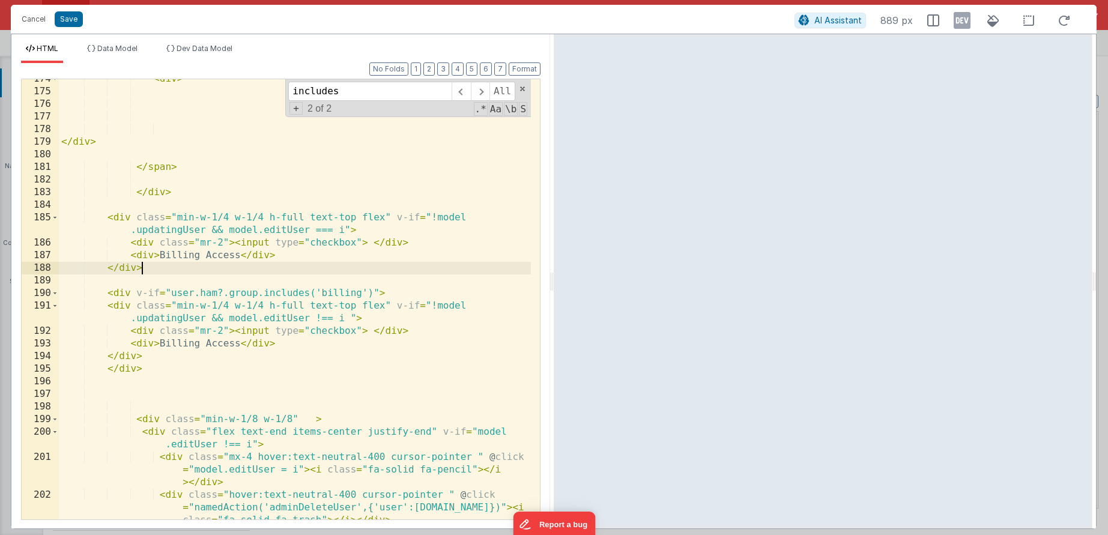
click at [403, 265] on div "< div > </ div > </ span > </ div > < div class = "min-w-1/4 w-1/4 h-full text-…" at bounding box center [295, 318] width 472 height 491
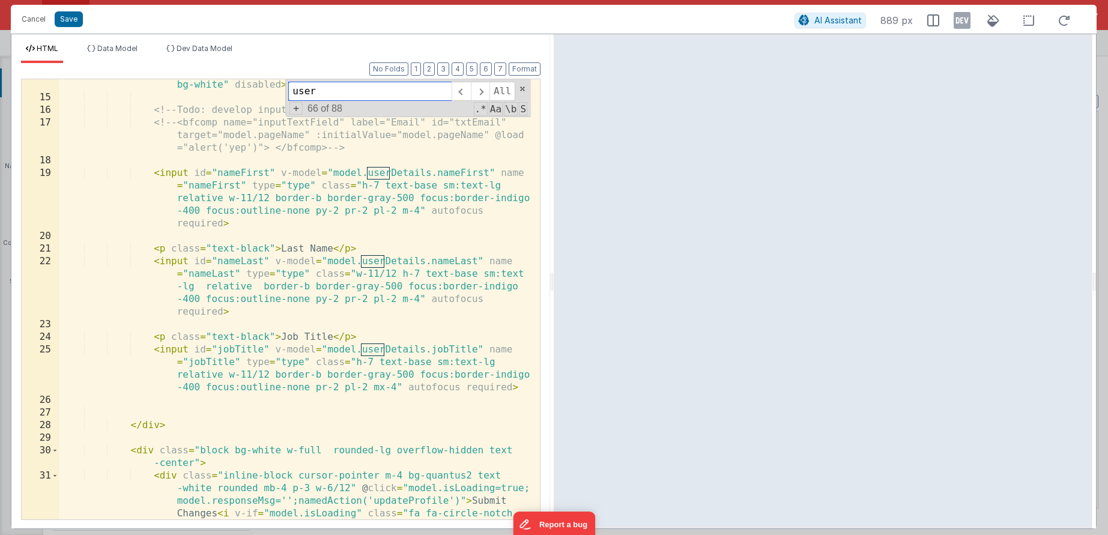
scroll to position [0, 0]
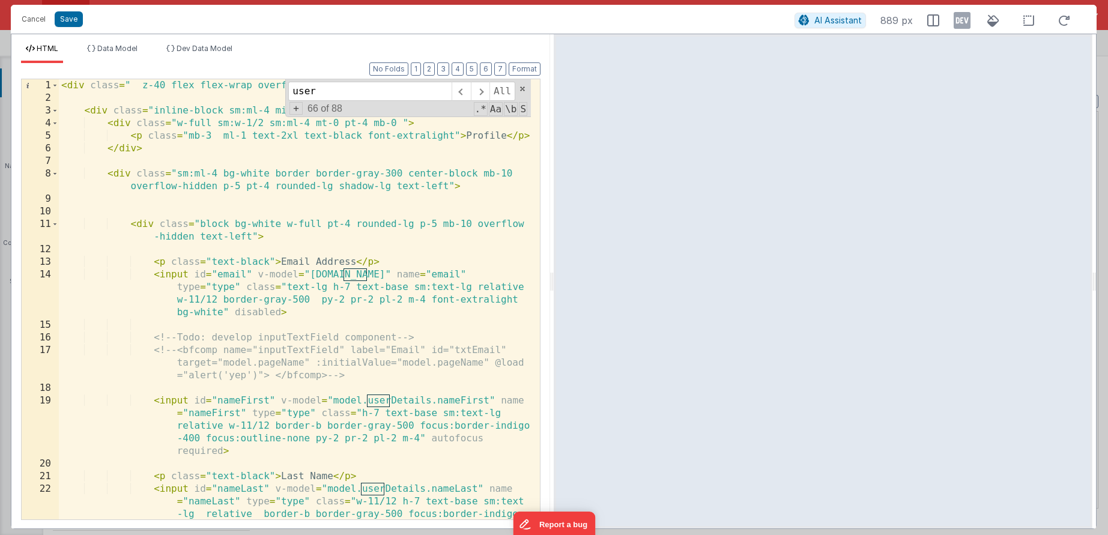
click at [226, 98] on div "< div class = " z-40 flex flex-wrap overflow-scroll no-scrollbar" > < div class…" at bounding box center [295, 337] width 472 height 516
click at [328, 93] on input "user" at bounding box center [369, 91] width 163 height 19
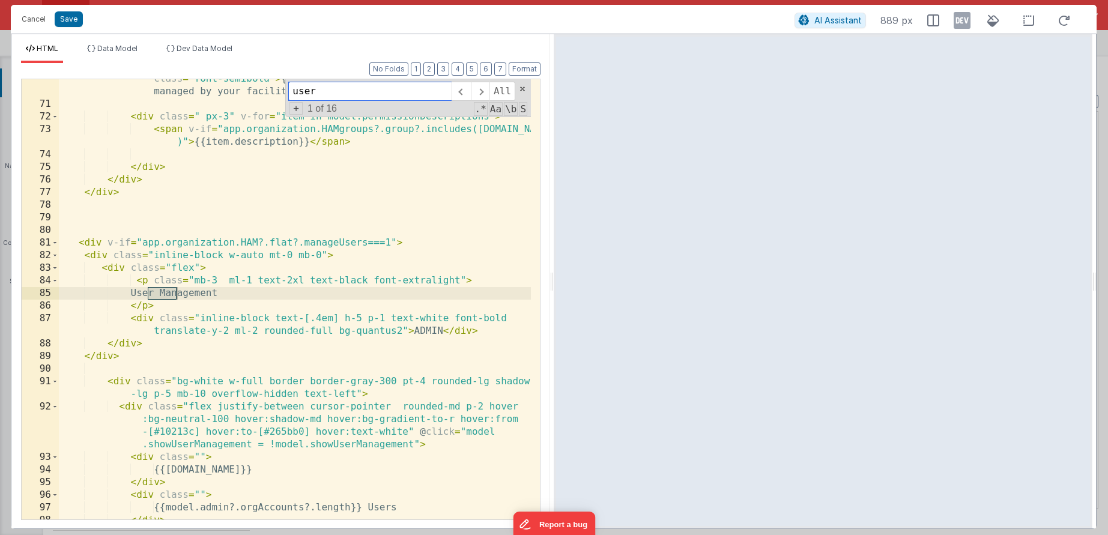
type input "user"
click at [482, 96] on span at bounding box center [480, 91] width 19 height 19
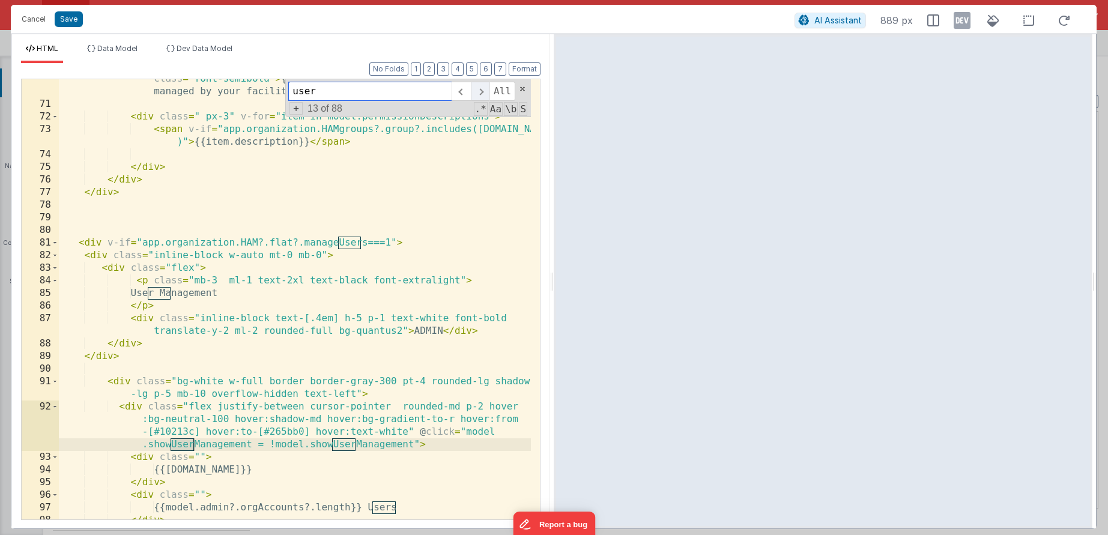
click at [482, 96] on span at bounding box center [480, 91] width 19 height 19
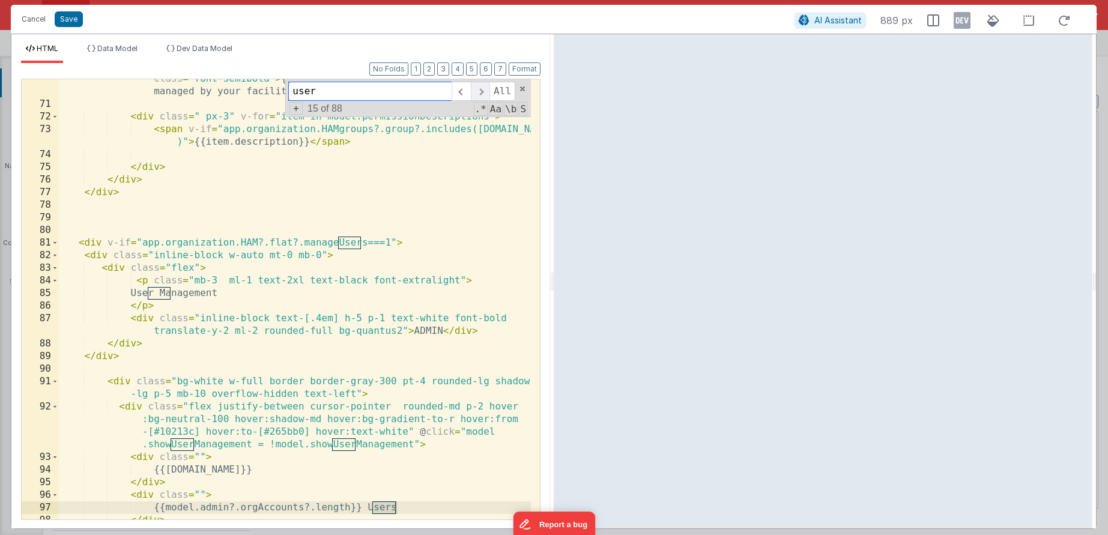
click at [482, 96] on span at bounding box center [480, 91] width 19 height 19
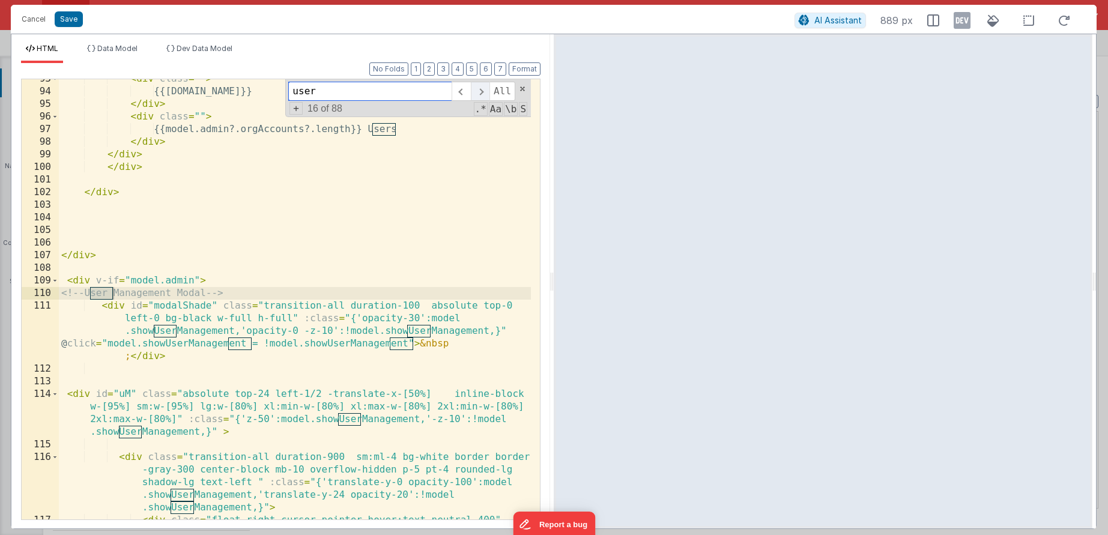
click at [482, 96] on span at bounding box center [480, 91] width 19 height 19
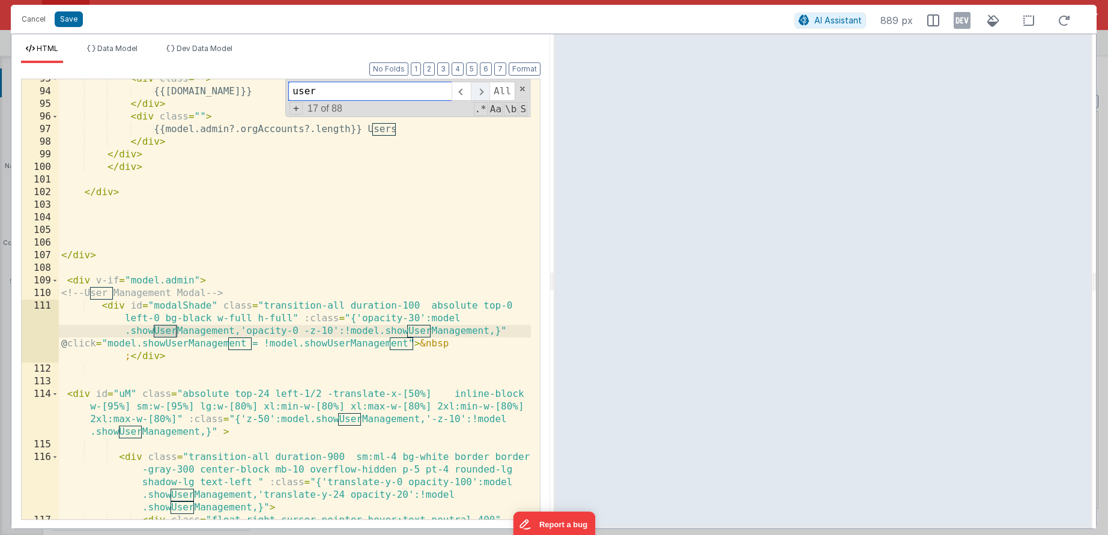
click at [482, 96] on span at bounding box center [480, 91] width 19 height 19
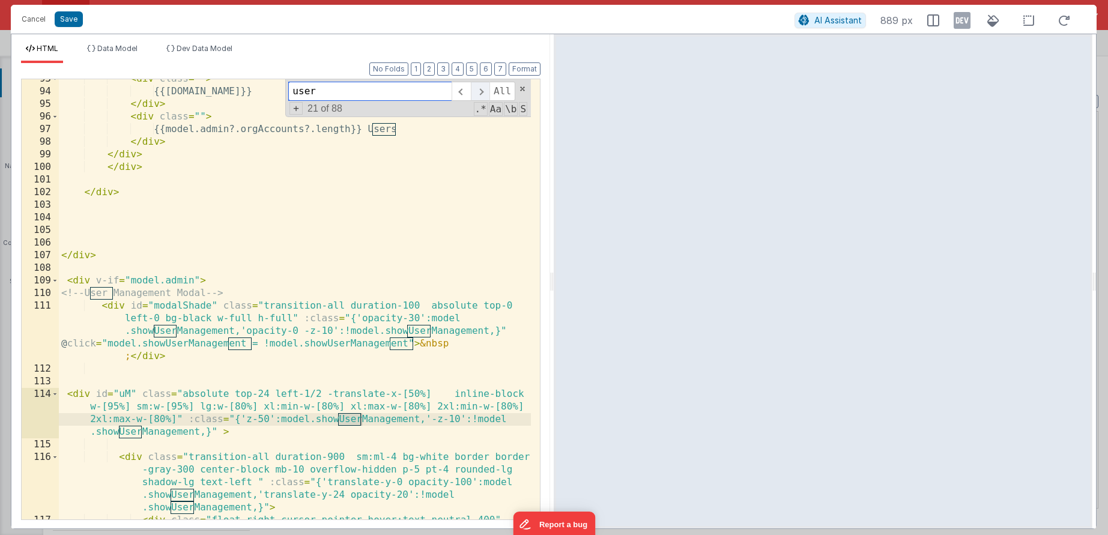
click at [482, 96] on span at bounding box center [480, 91] width 19 height 19
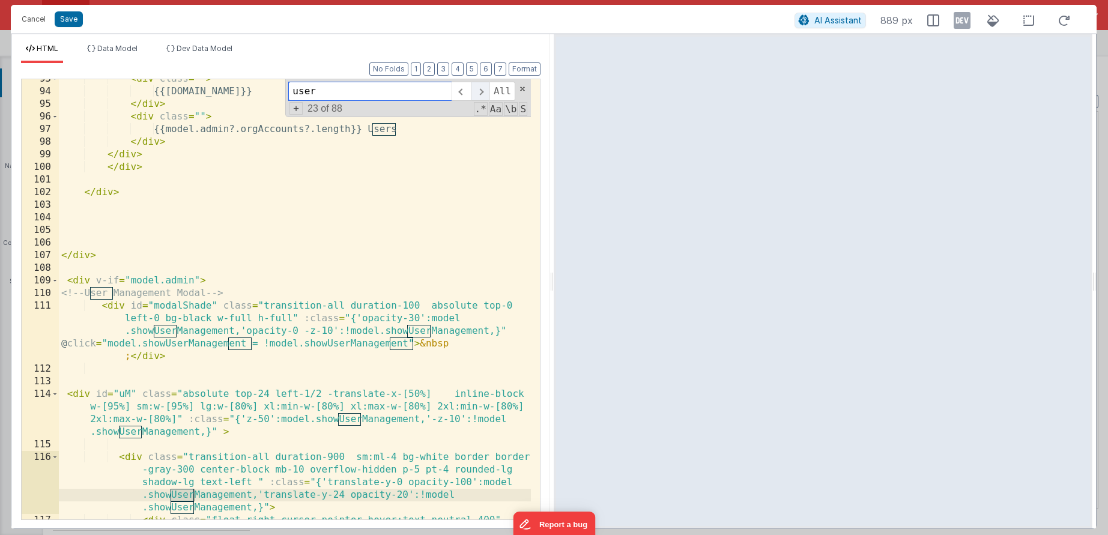
click at [482, 96] on span at bounding box center [480, 91] width 19 height 19
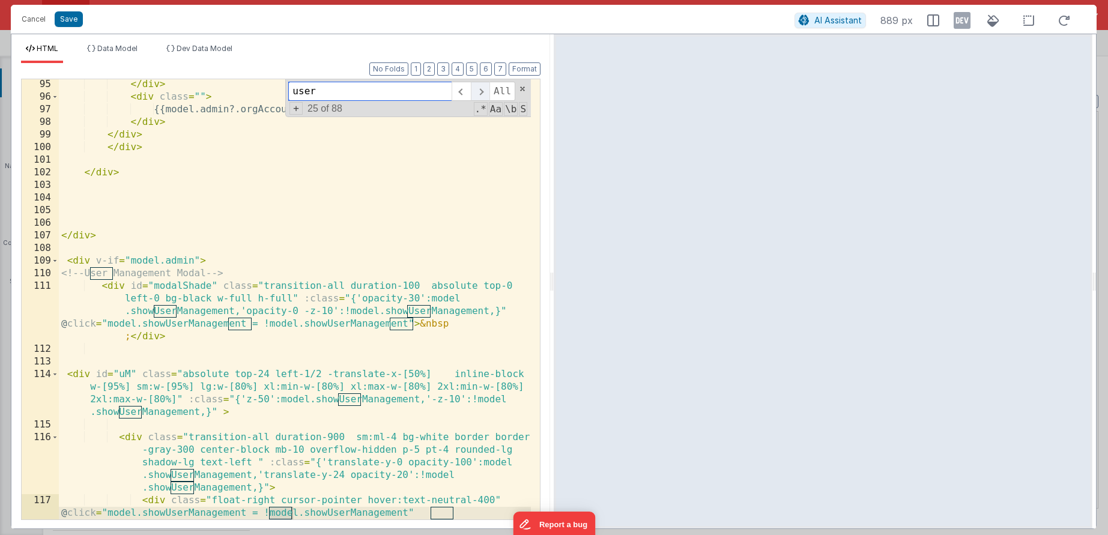
scroll to position [1880, 0]
click at [482, 96] on span at bounding box center [480, 91] width 19 height 19
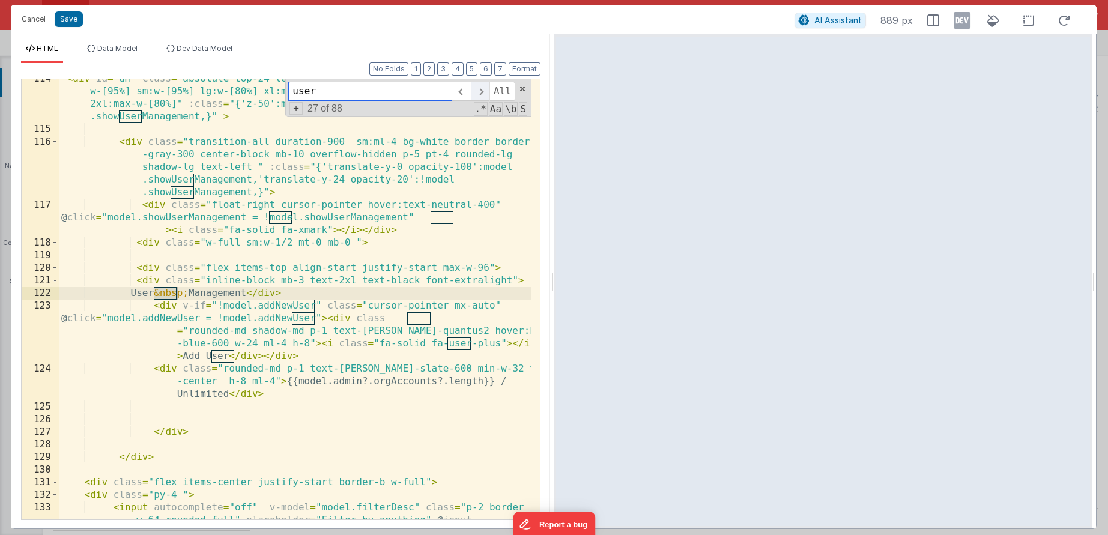
click at [482, 96] on span at bounding box center [480, 91] width 19 height 19
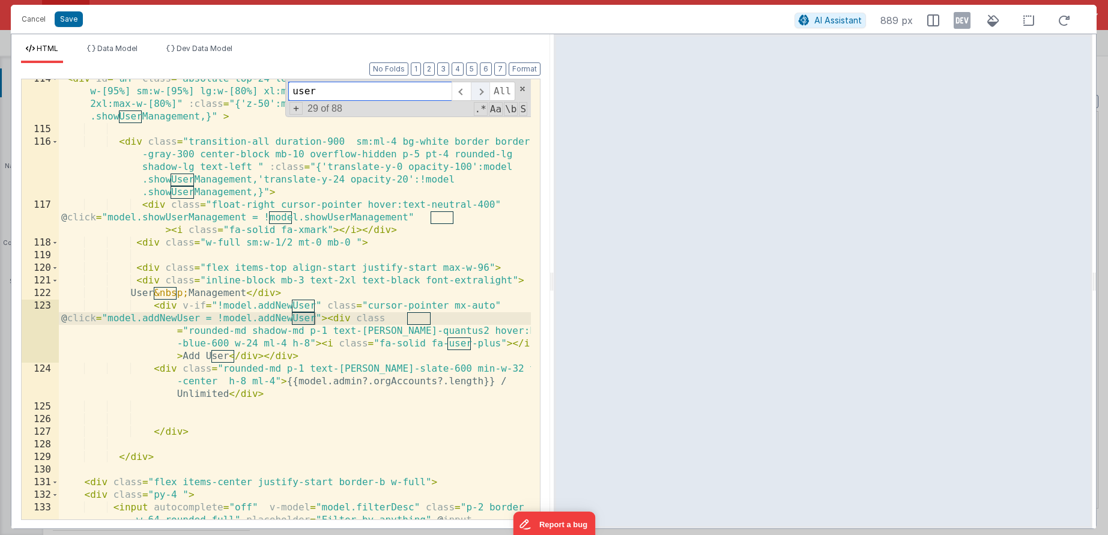
click at [482, 96] on span at bounding box center [480, 91] width 19 height 19
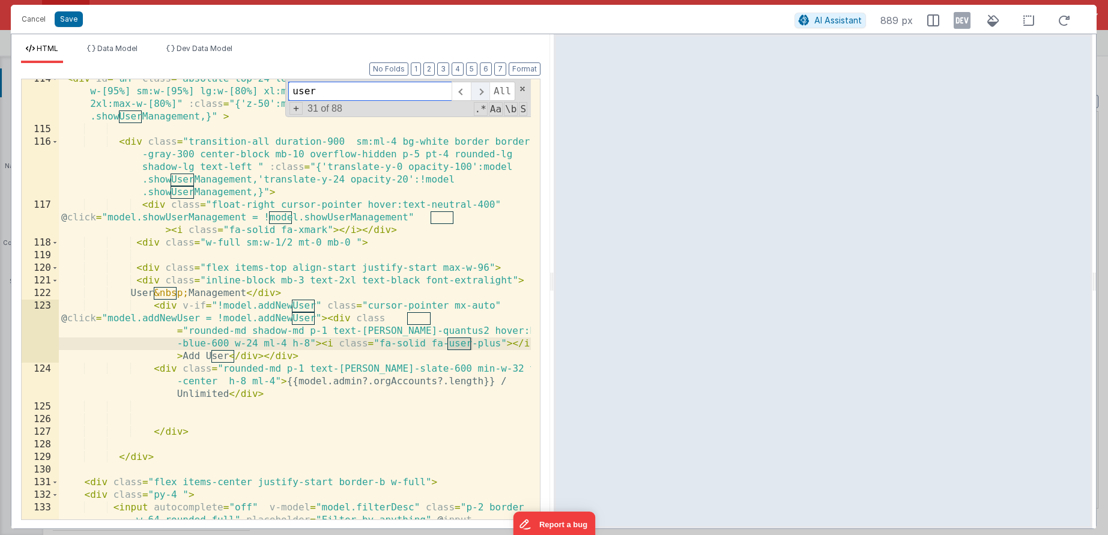
click at [482, 96] on span at bounding box center [480, 91] width 19 height 19
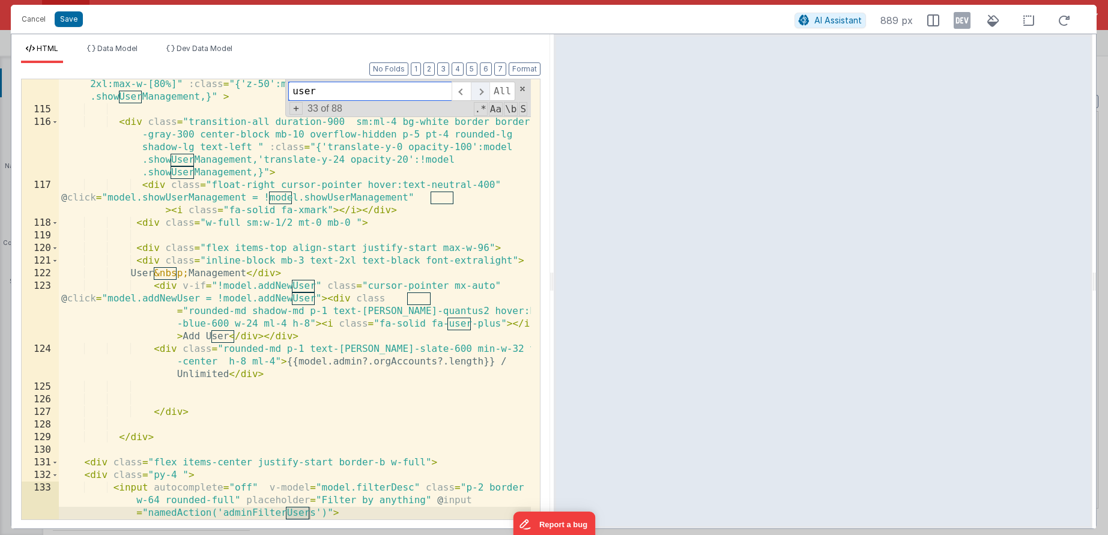
scroll to position [2196, 0]
click at [482, 96] on span at bounding box center [480, 91] width 19 height 19
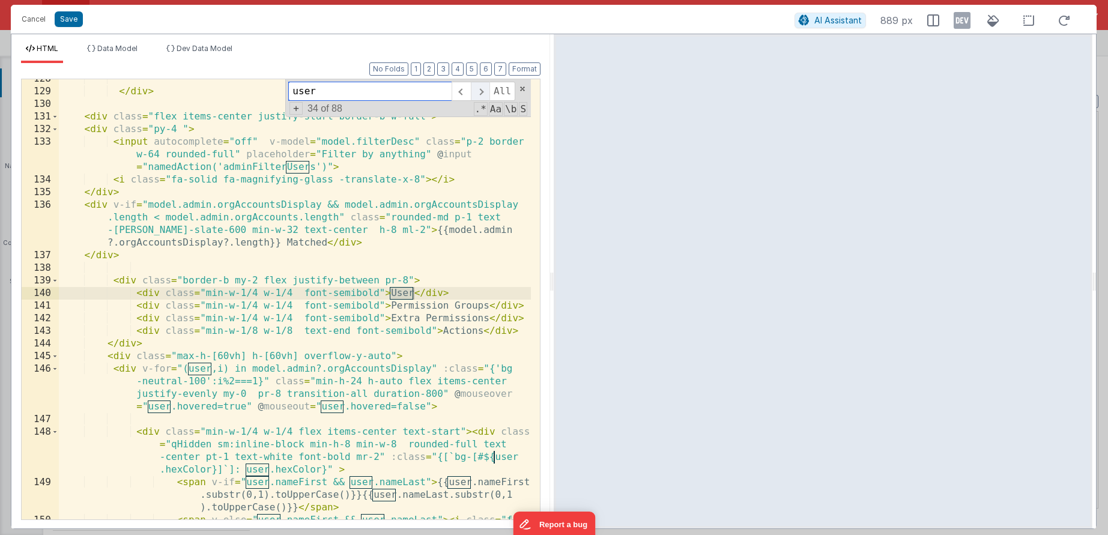
click at [482, 96] on span at bounding box center [480, 91] width 19 height 19
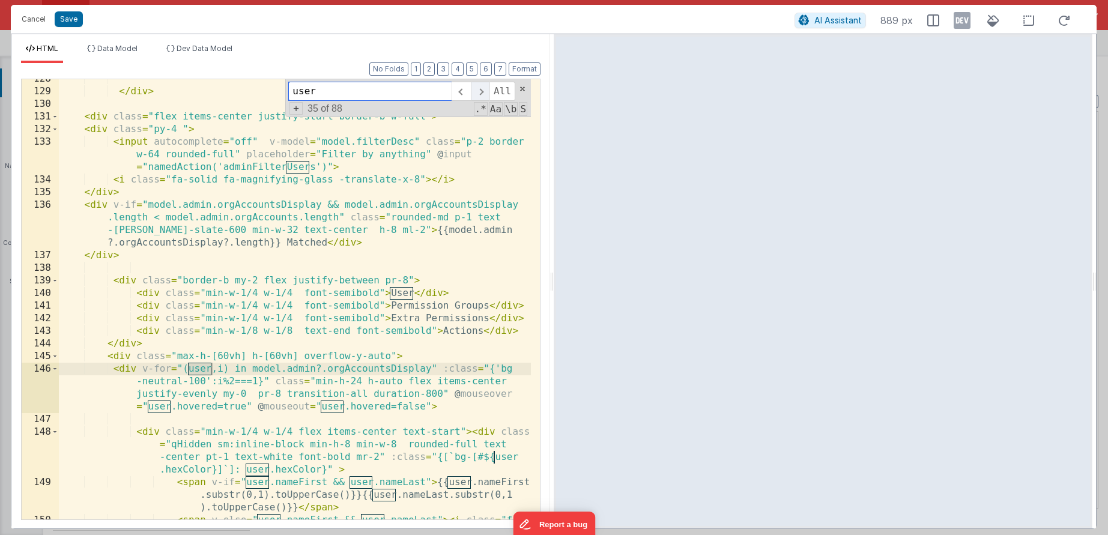
click at [482, 96] on span at bounding box center [480, 91] width 19 height 19
click at [126, 365] on div "</ div > < div class = "flex items-center justify-start border-b w-full" > < di…" at bounding box center [295, 312] width 472 height 478
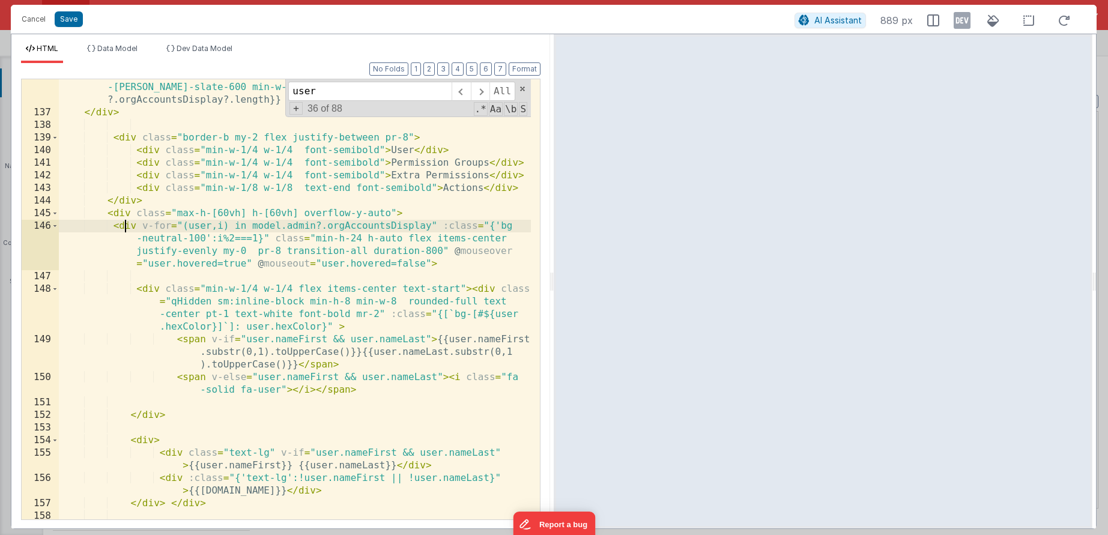
scroll to position [2675, 0]
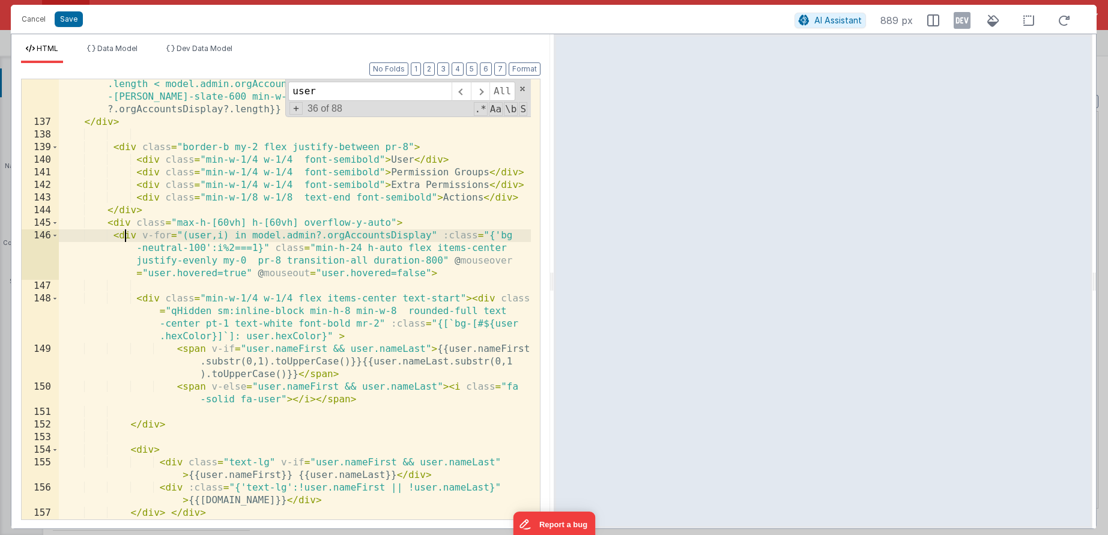
click at [402, 331] on div "< div v-if = "model.admin.orgAccountsDisplay && model.admin.orgAccountsDisplay …" at bounding box center [295, 316] width 472 height 503
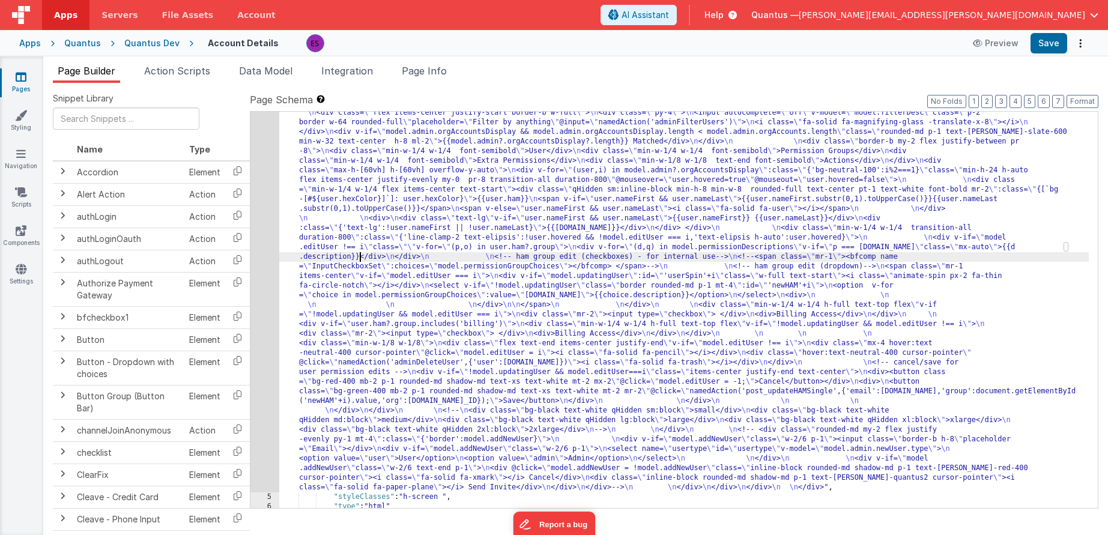
click at [362, 255] on div ""html" : "<div class= \" z-40 flex flex-wrap overflow-scroll no-scrollbar \" > …" at bounding box center [684, 282] width 810 height 1232
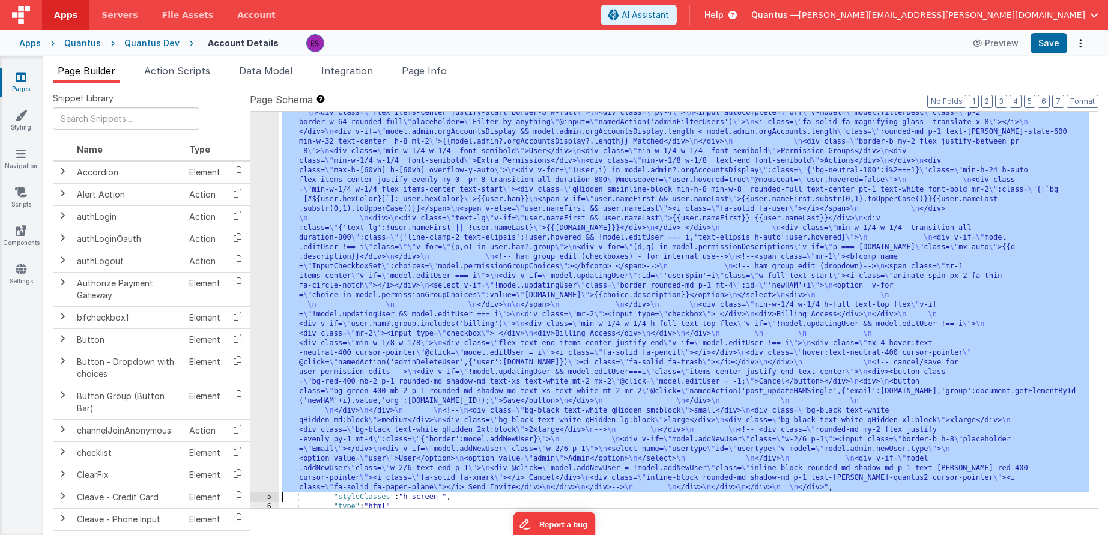
click at [264, 282] on div "4" at bounding box center [264, 79] width 29 height 826
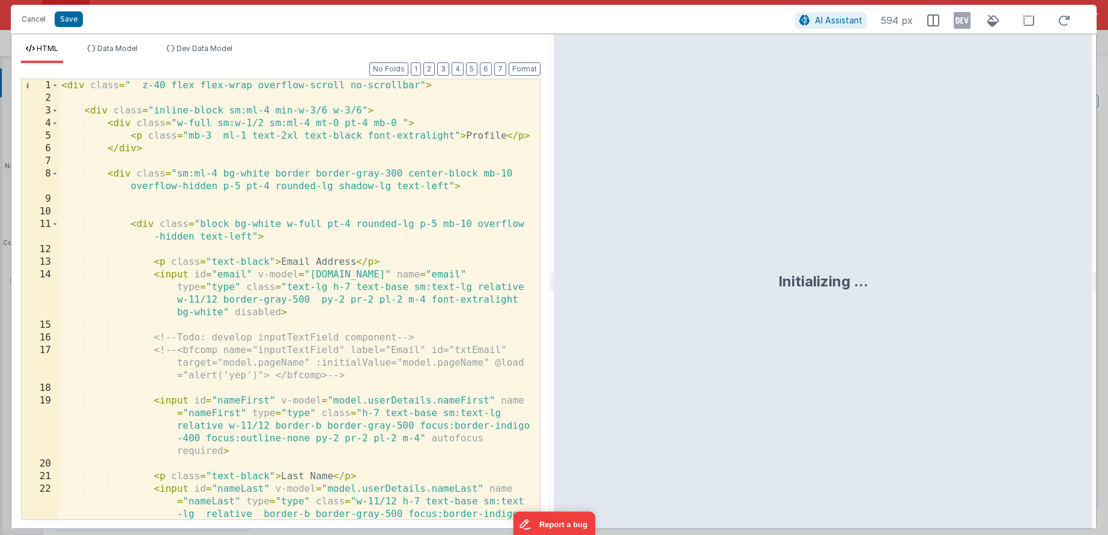
click at [267, 279] on div "< div class = " z-40 flex flex-wrap overflow-scroll no-scrollbar" > < div class…" at bounding box center [295, 337] width 472 height 516
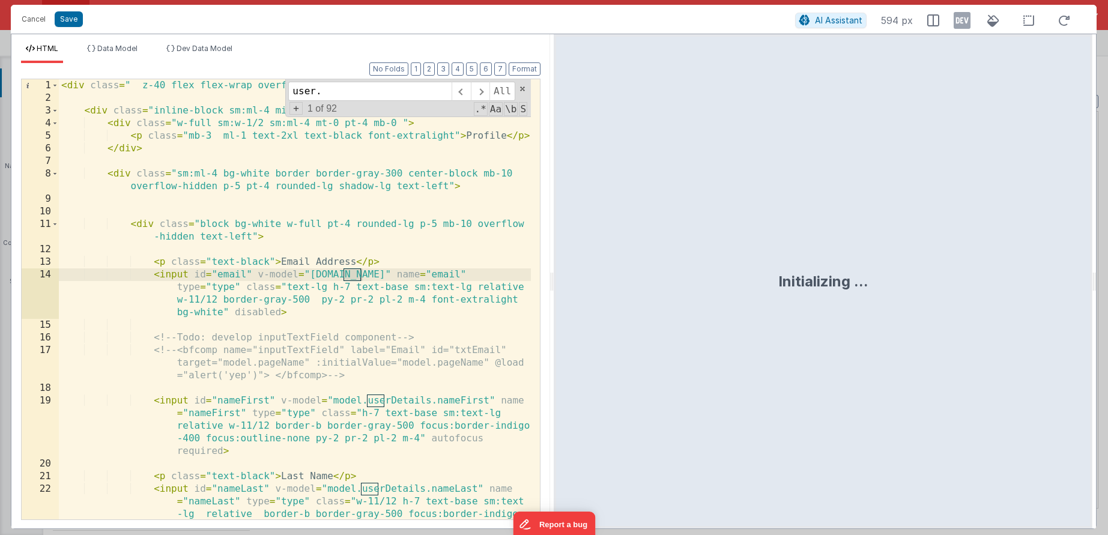
scroll to position [2656, 0]
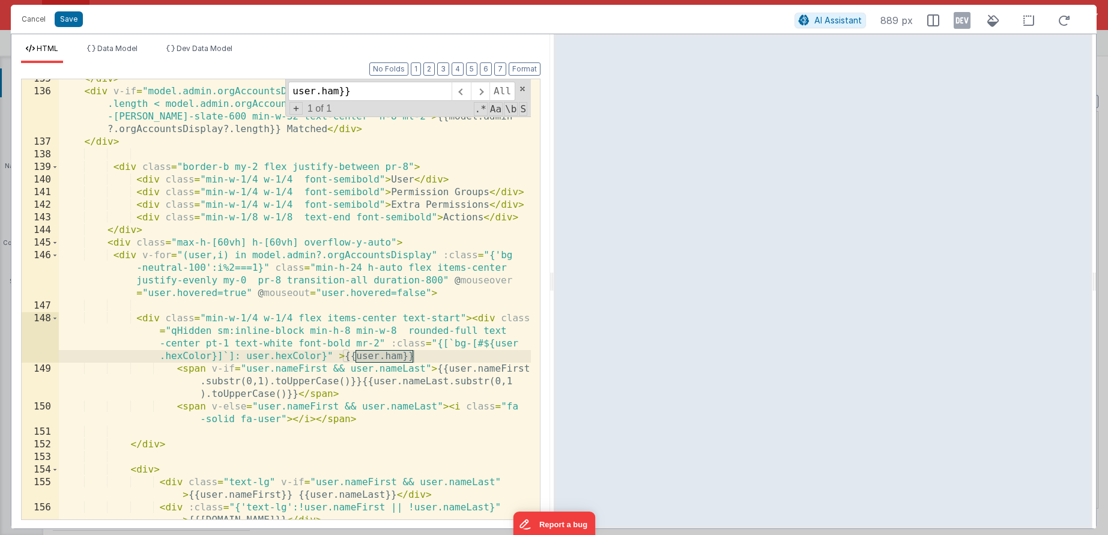
click at [313, 325] on div "</ div > < div v-if = "model.admin.orgAccountsDisplay && model.admin.orgAccount…" at bounding box center [295, 312] width 472 height 478
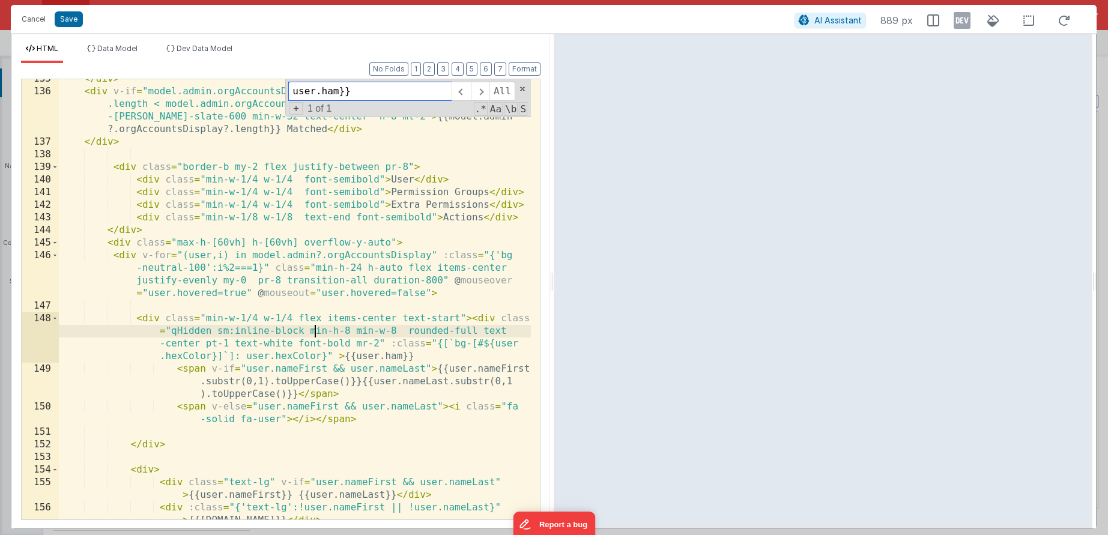
click at [366, 95] on input "user.ham}}" at bounding box center [369, 91] width 163 height 19
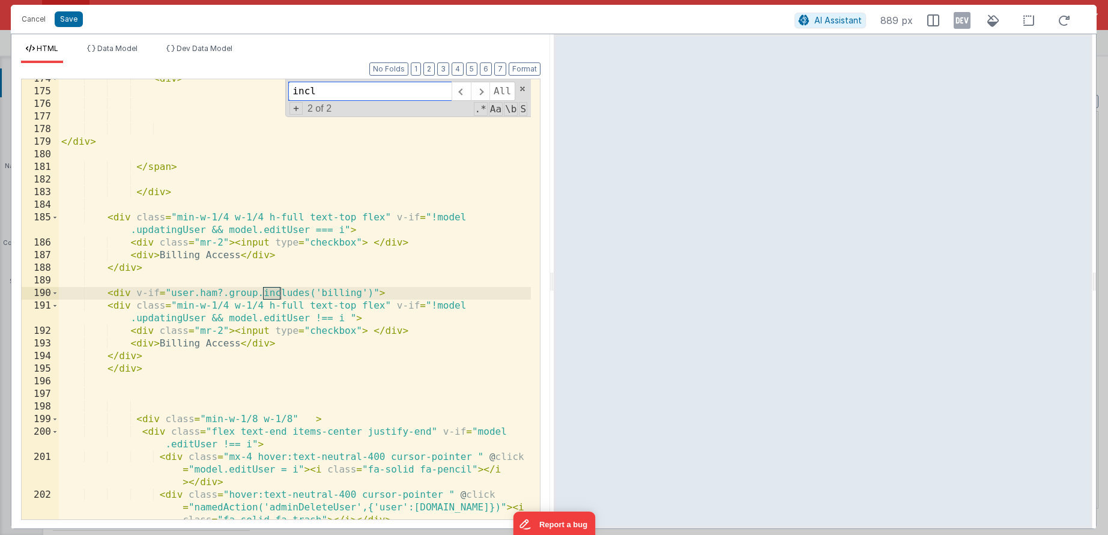
scroll to position [3438, 0]
type input "includes"
click at [187, 333] on div "< div > </ div > </ span > </ div > < div class = "min-w-1/4 w-1/4 h-full text-…" at bounding box center [295, 318] width 472 height 491
click at [100, 294] on div "< div > </ div > </ span > </ div > < div class = "min-w-1/4 w-1/4 h-full text-…" at bounding box center [295, 318] width 472 height 491
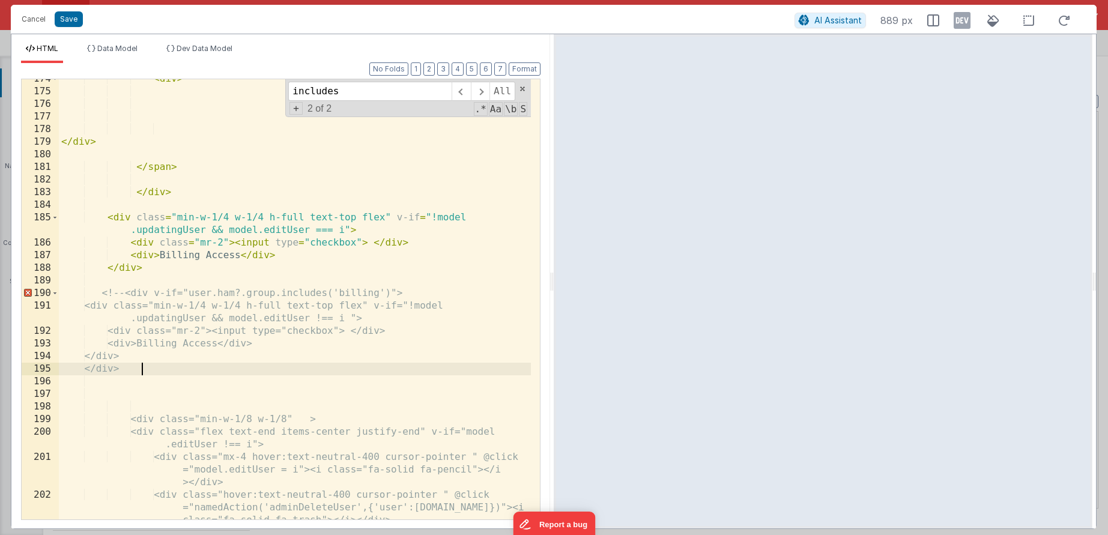
click at [169, 365] on div "< div > </ div > </ span > </ div > < div class = "min-w-1/4 w-1/4 h-full text-…" at bounding box center [295, 318] width 472 height 491
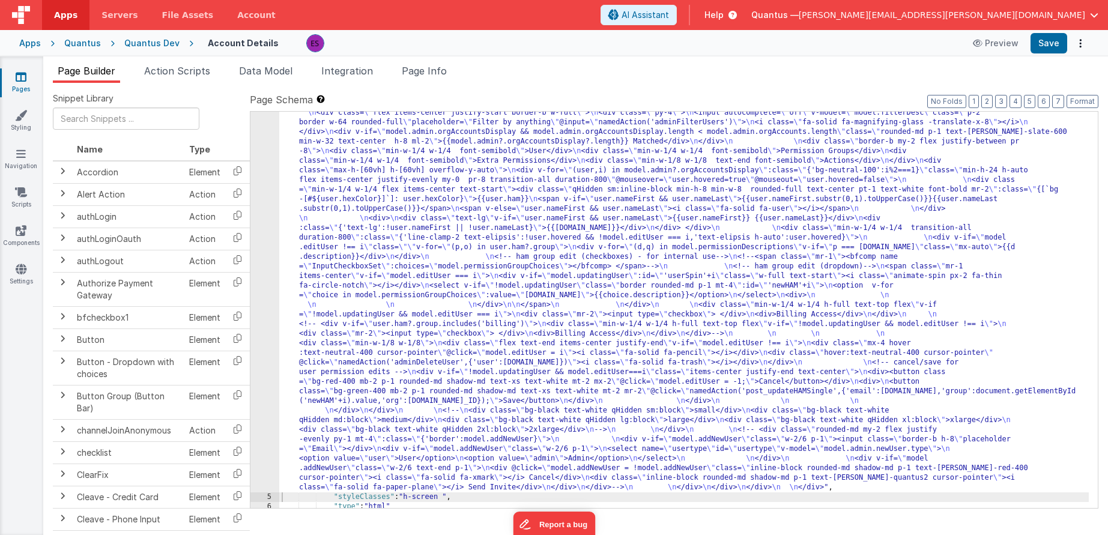
click at [424, 228] on div ""html" : "<div class= \" z-40 flex flex-wrap overflow-scroll no-scrollbar \" > …" at bounding box center [684, 282] width 810 height 1232
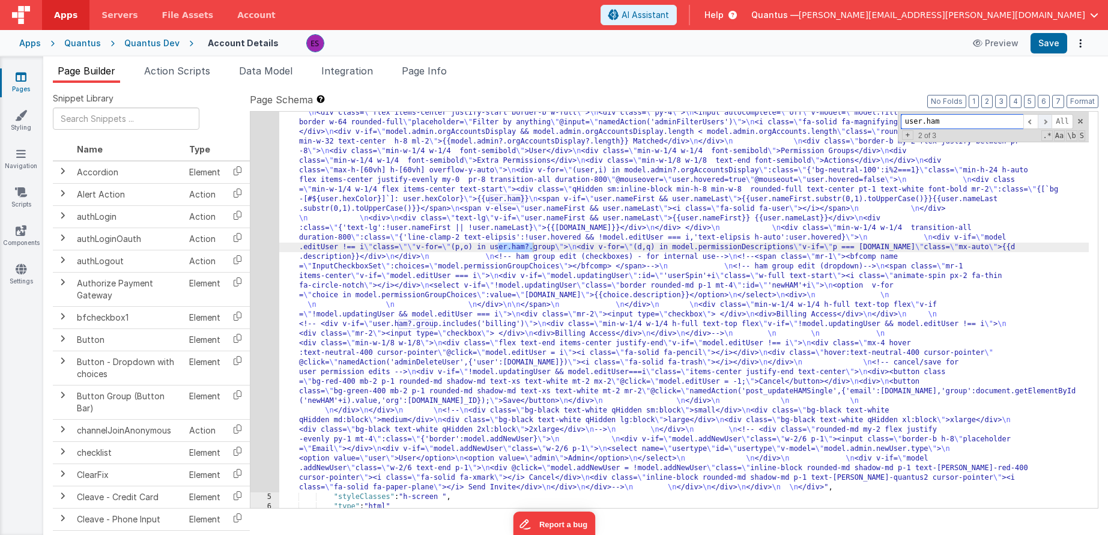
type input "user.ham"
click at [1043, 125] on span at bounding box center [1045, 121] width 14 height 15
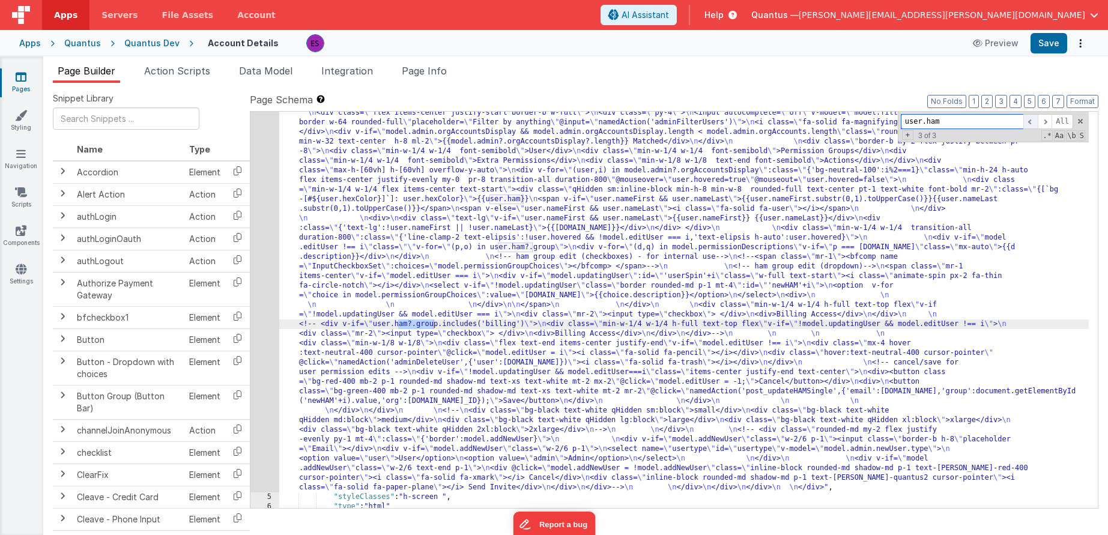
click at [1032, 122] on span at bounding box center [1030, 121] width 14 height 15
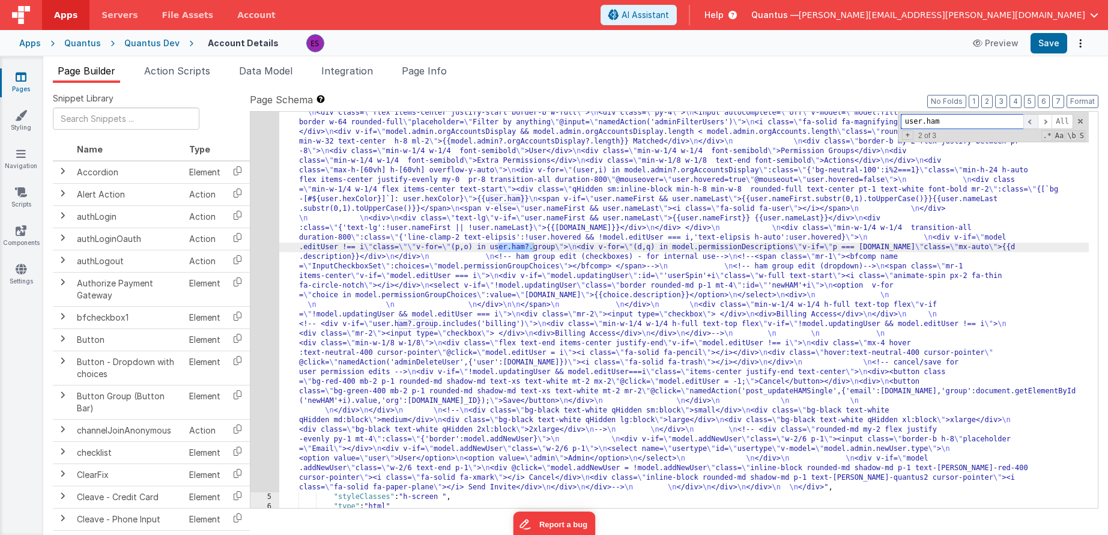
click at [1032, 122] on span at bounding box center [1030, 121] width 14 height 15
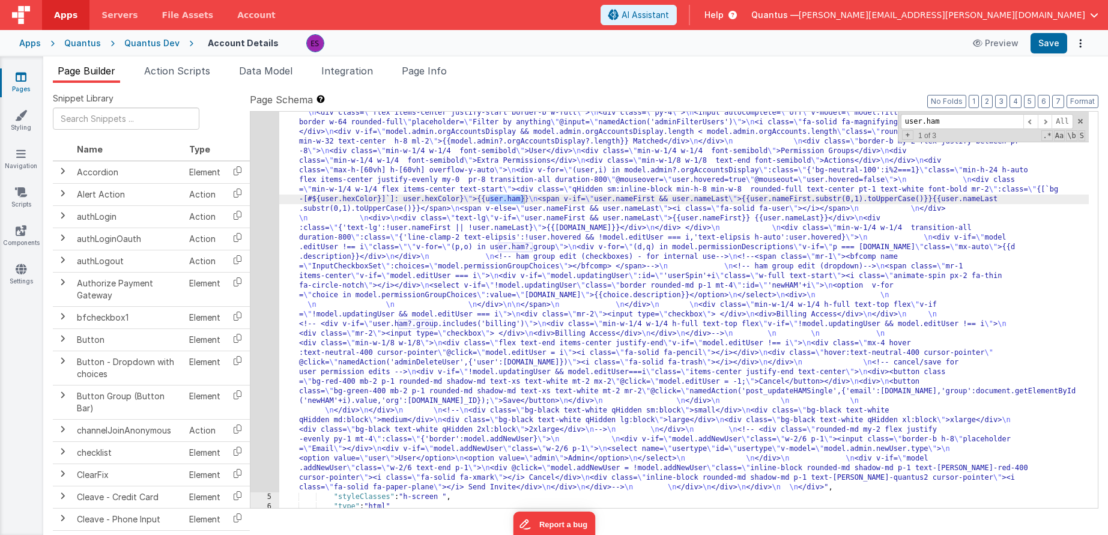
drag, startPoint x: 518, startPoint y: 197, endPoint x: 497, endPoint y: 258, distance: 64.8
click at [518, 197] on div ""html" : "<div class= \" z-40 flex flex-wrap overflow-scroll no-scrollbar \" > …" at bounding box center [684, 282] width 810 height 1232
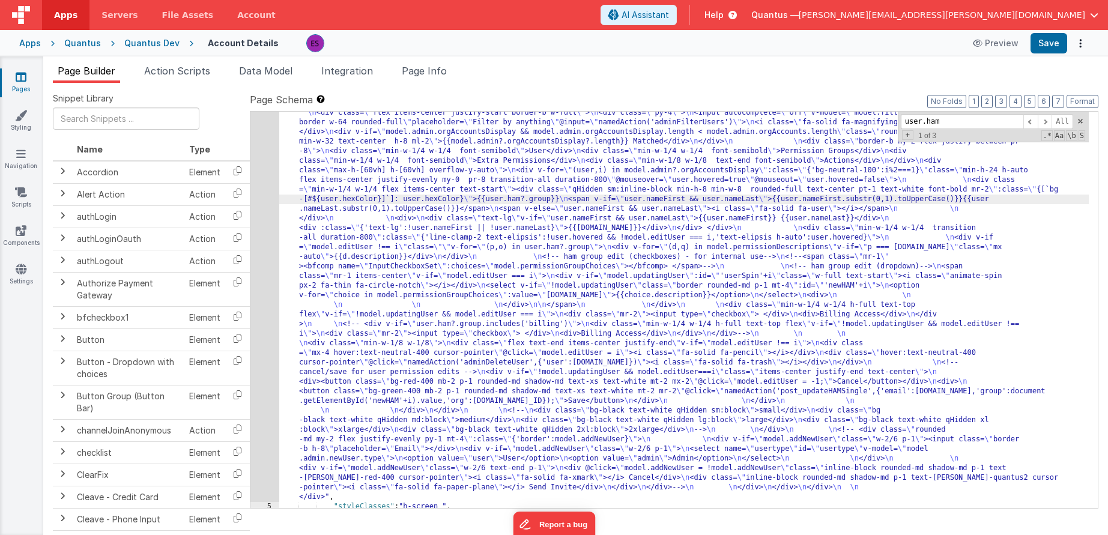
click at [482, 199] on div ""html" : "<div class= \" z-40 flex flex-wrap overflow-scroll no-scrollbar \" > …" at bounding box center [684, 287] width 810 height 1242
click at [339, 356] on div ""html" : "<div class= \" z-40 flex flex-wrap overflow-scroll no-scrollbar \" > …" at bounding box center [684, 287] width 810 height 1242
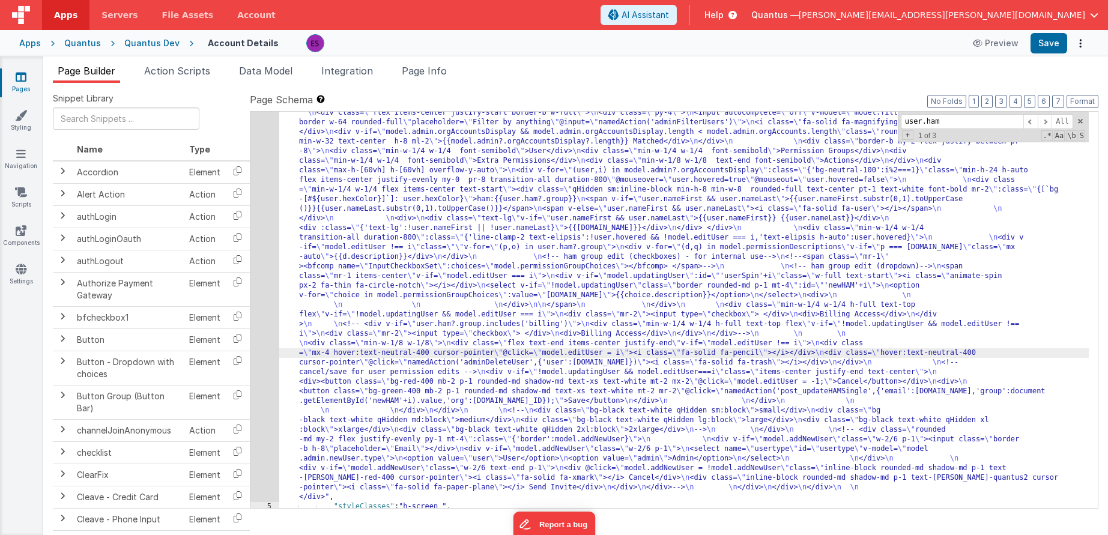
click at [267, 245] on div "4" at bounding box center [264, 84] width 29 height 836
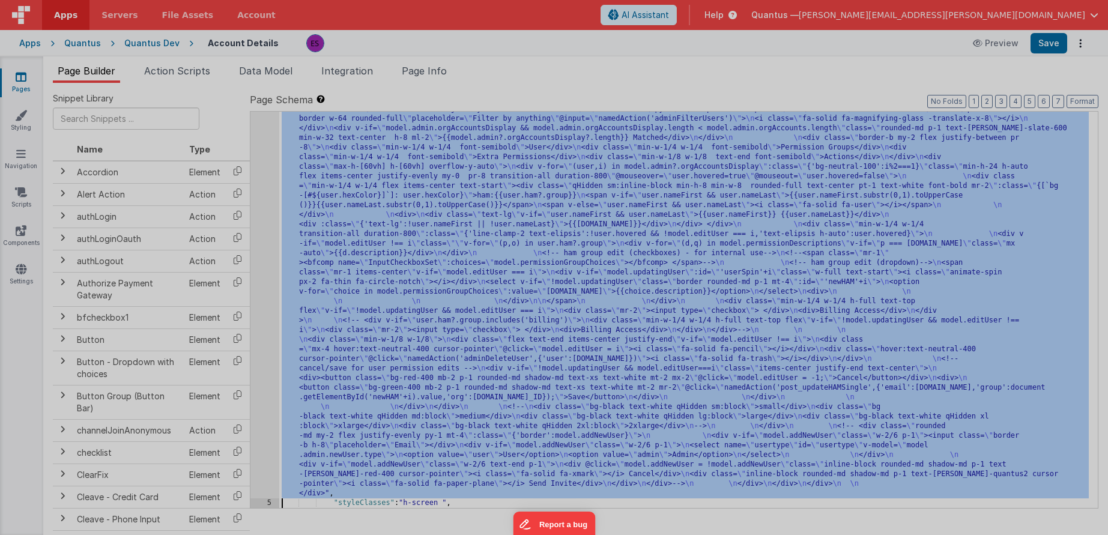
scroll to position [478, 0]
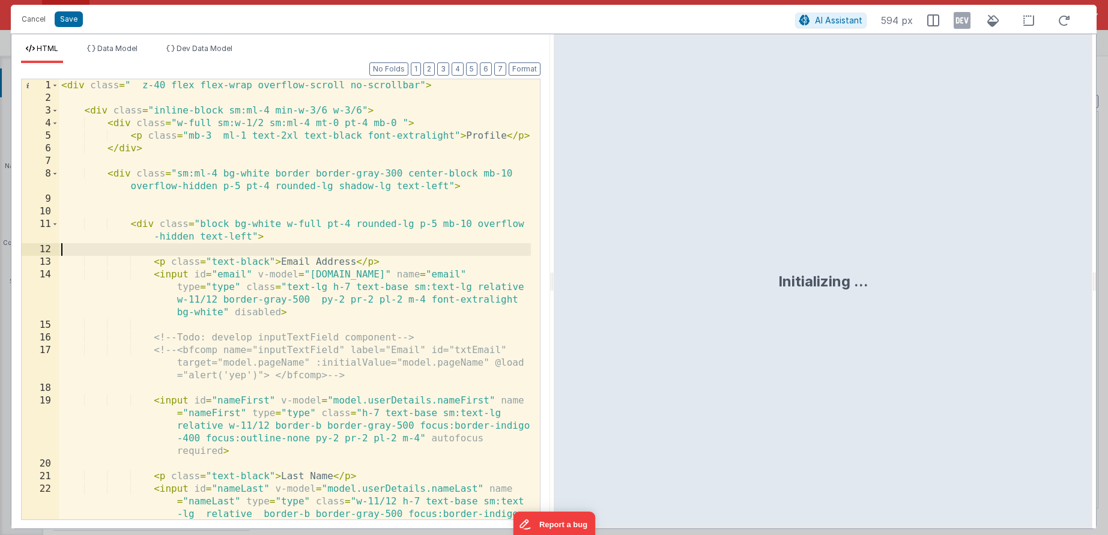
click at [341, 253] on div "< div class = " z-40 flex flex-wrap overflow-scroll no-scrollbar" > < div class…" at bounding box center [295, 337] width 472 height 516
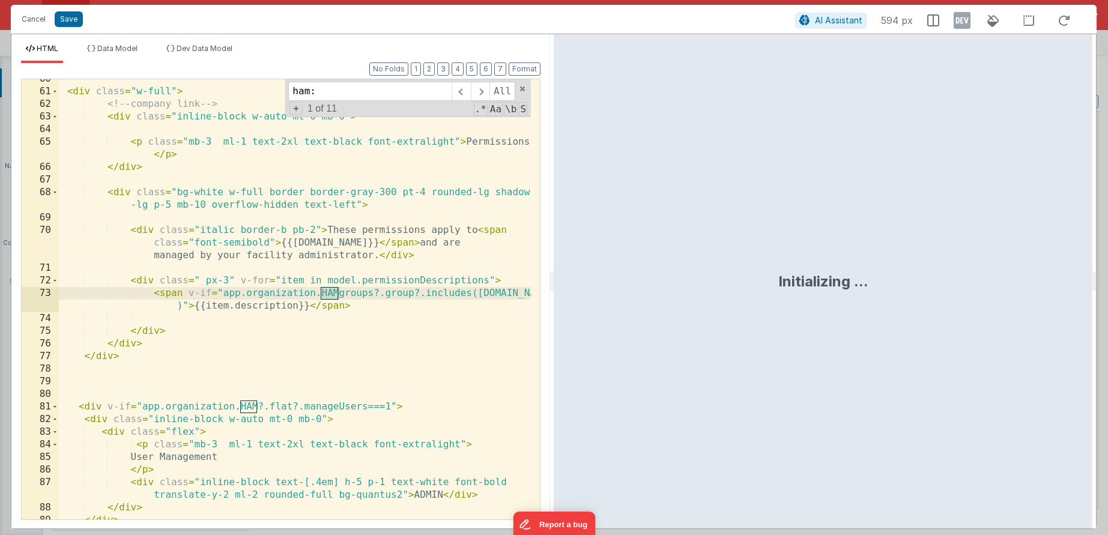
scroll to position [2719, 0]
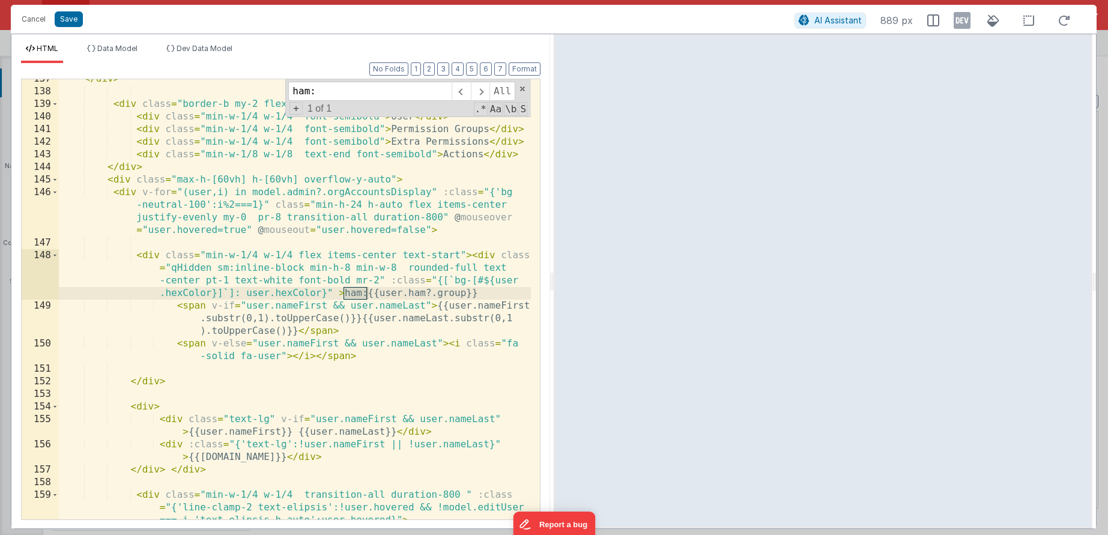
type input "ham:"
click at [334, 320] on div "</ div > < div class = "border-b my-2 flex justify-between pr-8" > < div class …" at bounding box center [295, 318] width 472 height 491
drag, startPoint x: 345, startPoint y: 293, endPoint x: 480, endPoint y: 291, distance: 135.7
click at [480, 291] on div "</ div > < div class = "border-b my-2 flex justify-between pr-8" > < div class …" at bounding box center [295, 318] width 472 height 491
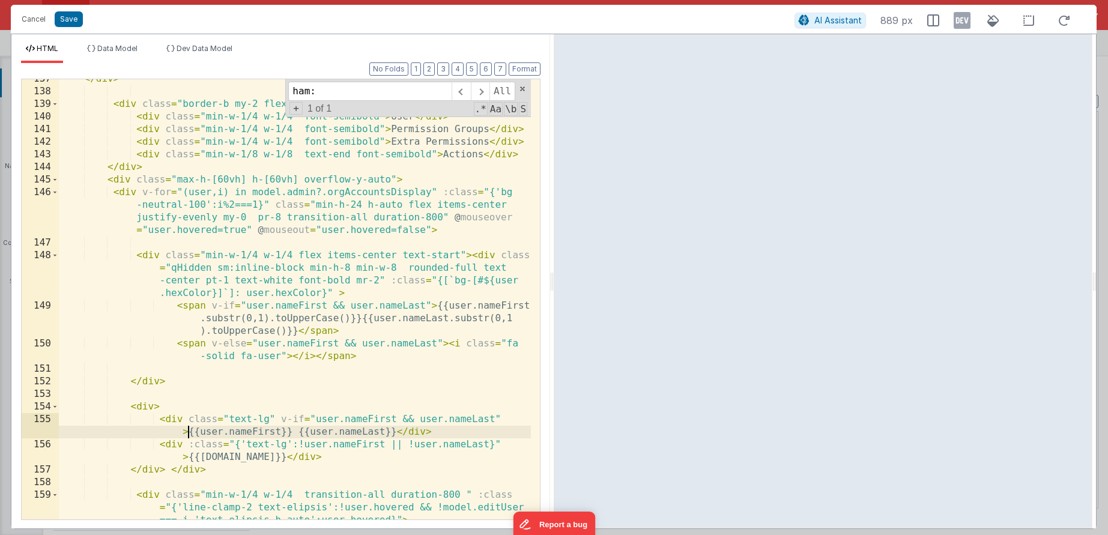
click at [189, 430] on div "</ div > < div class = "border-b my-2 flex justify-between pr-8" > < div class …" at bounding box center [295, 318] width 472 height 491
paste textarea
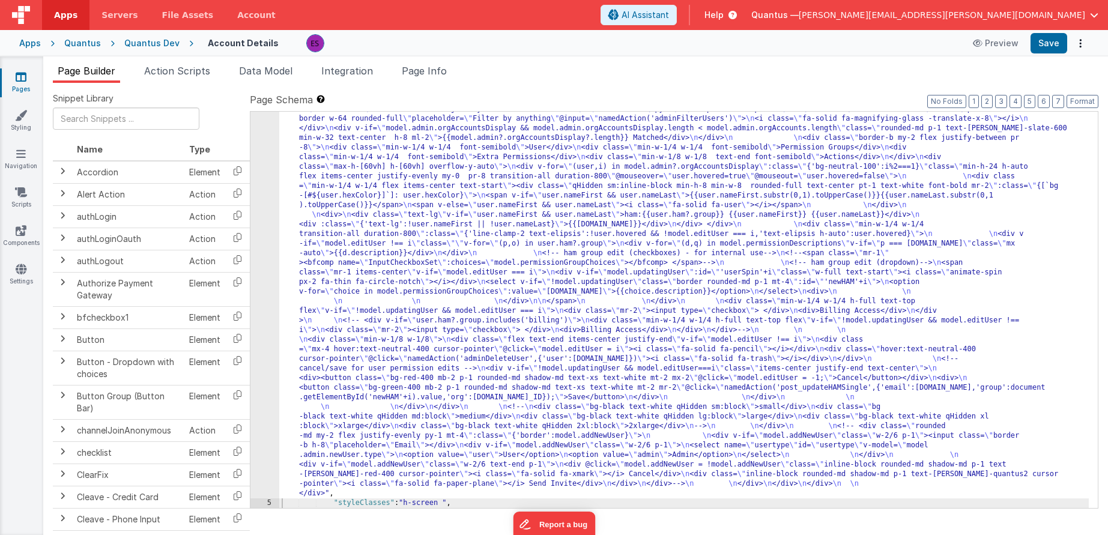
click at [310, 352] on div ""html" : "<div class= \" z-40 flex flex-wrap overflow-scroll no-scrollbar \" > …" at bounding box center [684, 283] width 810 height 1242
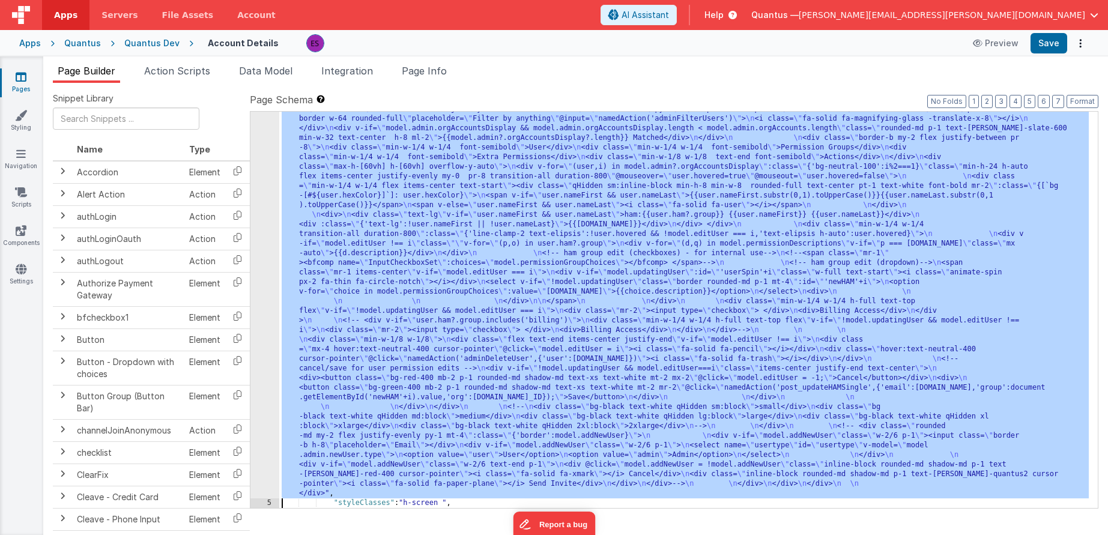
click at [261, 371] on div "4" at bounding box center [264, 80] width 29 height 836
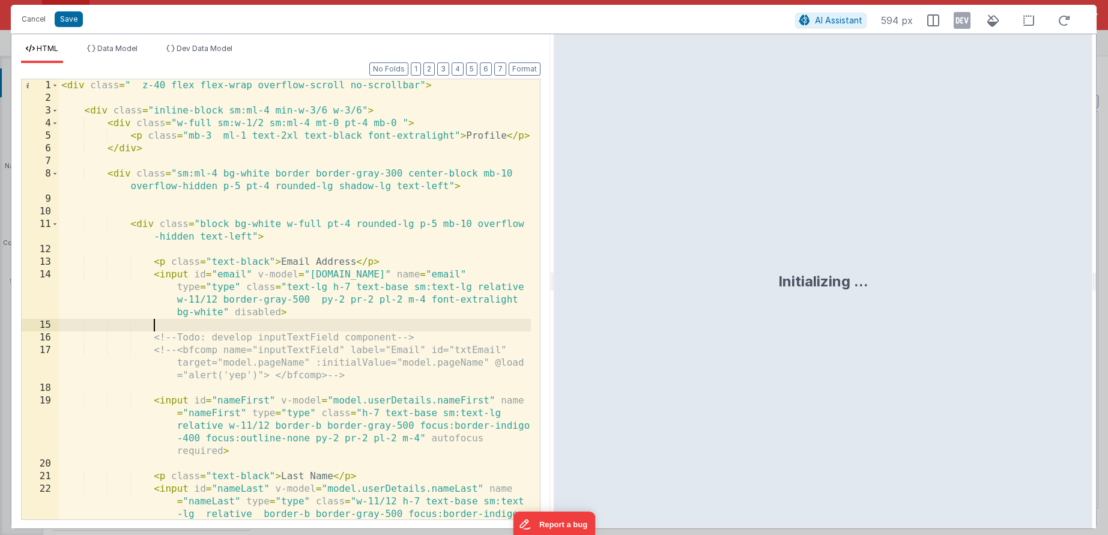
click at [258, 325] on div "< div class = " z-40 flex flex-wrap overflow-scroll no-scrollbar" > < div class…" at bounding box center [295, 337] width 472 height 516
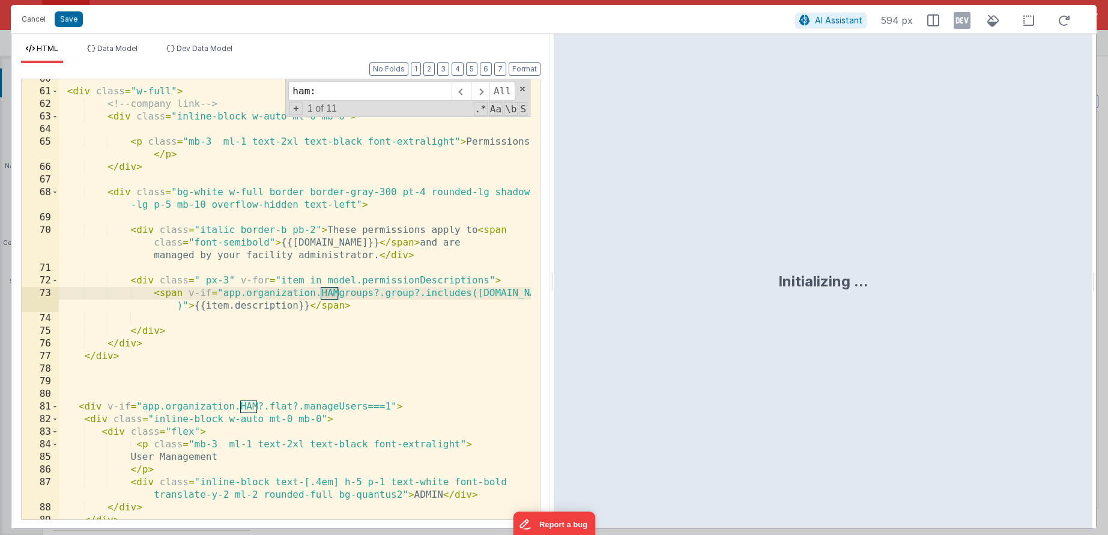
scroll to position [2845, 0]
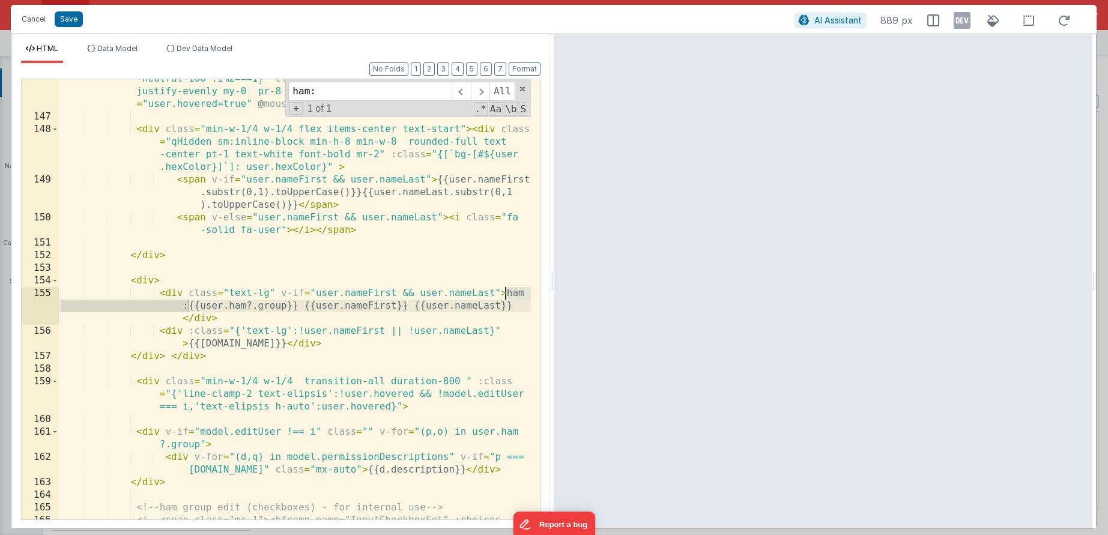
type input "ham:"
click at [266, 304] on div "< div v-for = "(user,i) in model.admin?.orgAccountsDisplay" :class = "{'bg -neu…" at bounding box center [295, 318] width 472 height 516
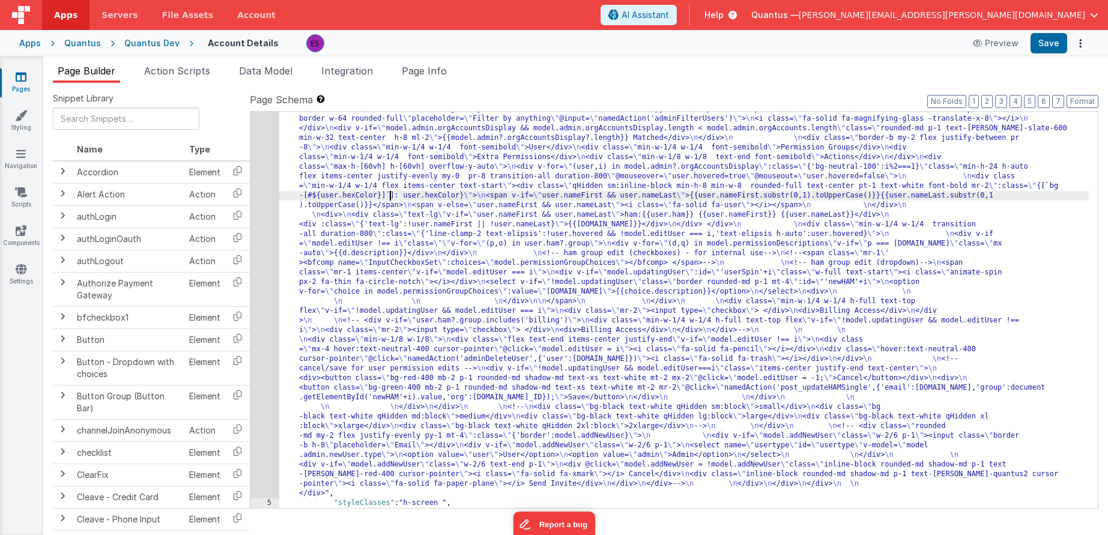
click at [390, 191] on div ""html" : "<div class= \" z-40 flex flex-wrap overflow-scroll no-scrollbar \" > …" at bounding box center [684, 283] width 810 height 1242
click at [256, 245] on div "4" at bounding box center [264, 80] width 29 height 836
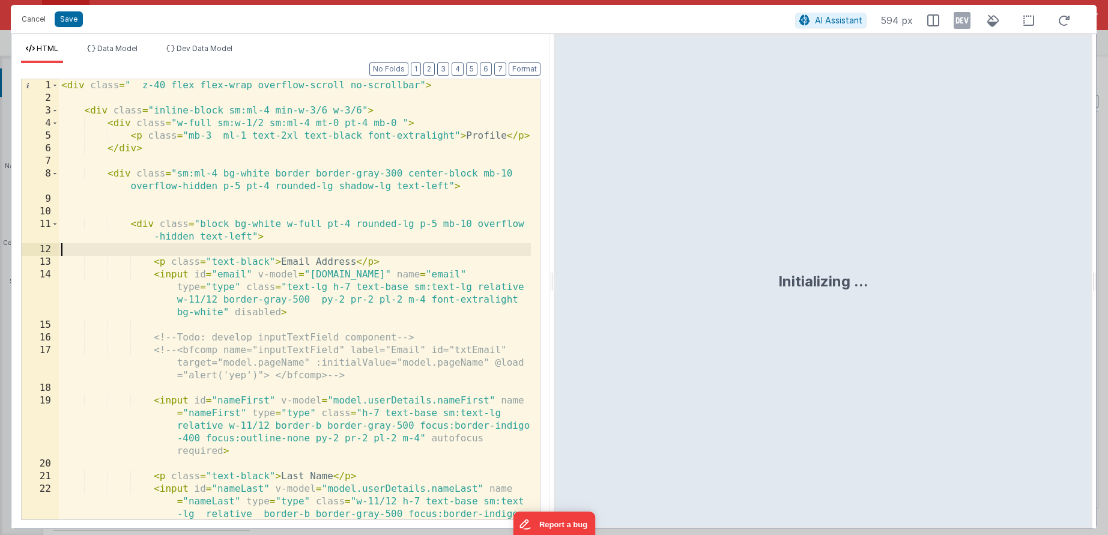
click at [256, 245] on div "< div class = " z-40 flex flex-wrap overflow-scroll no-scrollbar" > < div class…" at bounding box center [295, 337] width 472 height 516
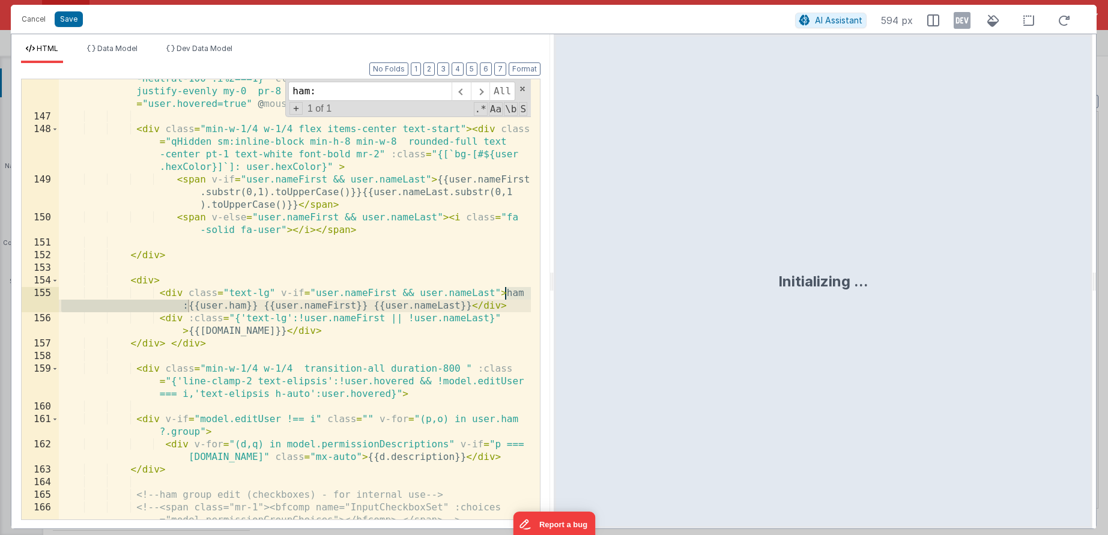
type input "ham:"
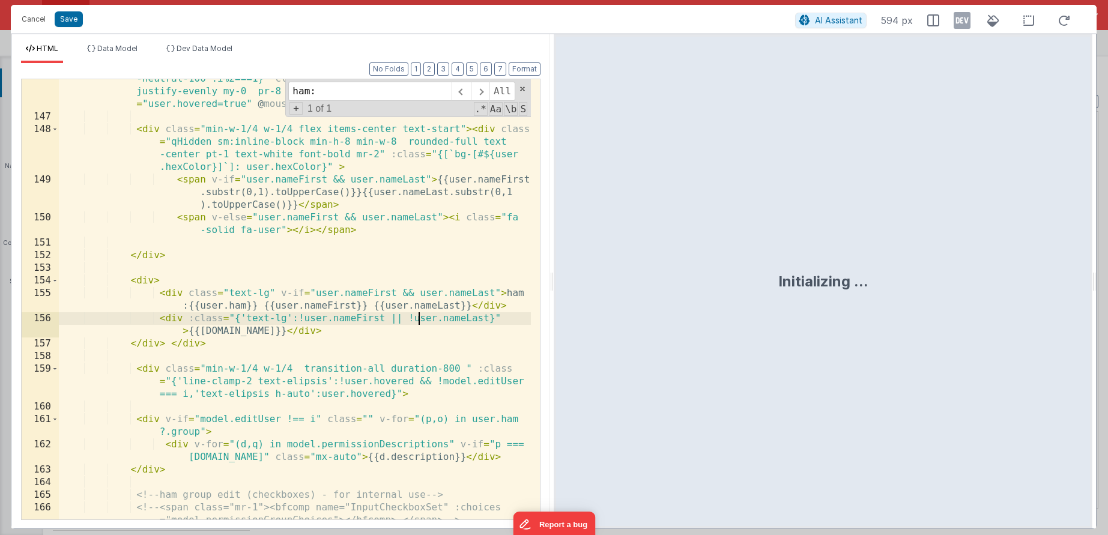
click at [420, 313] on div "< div v-for = "(user,i) in model.admin?.orgAccountsDisplay" :class = "{'bg -neu…" at bounding box center [295, 318] width 472 height 516
click at [247, 303] on div "< div v-for = "(user,i) in model.admin?.orgAccountsDisplay" :class = "{'bg -neu…" at bounding box center [295, 318] width 472 height 516
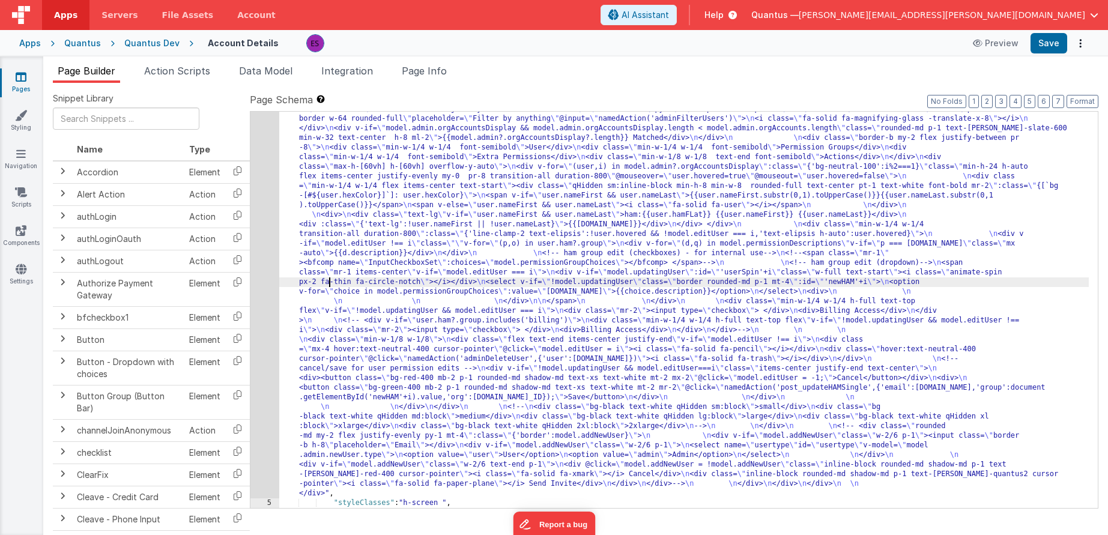
click at [327, 283] on div ""html" : "<div class= \" z-40 flex flex-wrap overflow-scroll no-scrollbar \" > …" at bounding box center [684, 283] width 810 height 1242
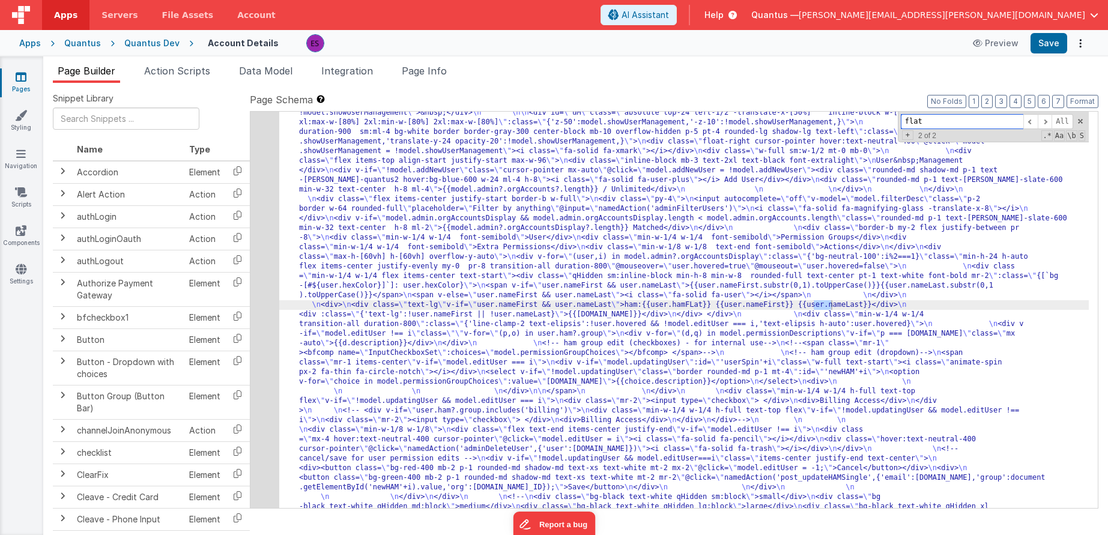
scroll to position [388, 0]
type input "flat"
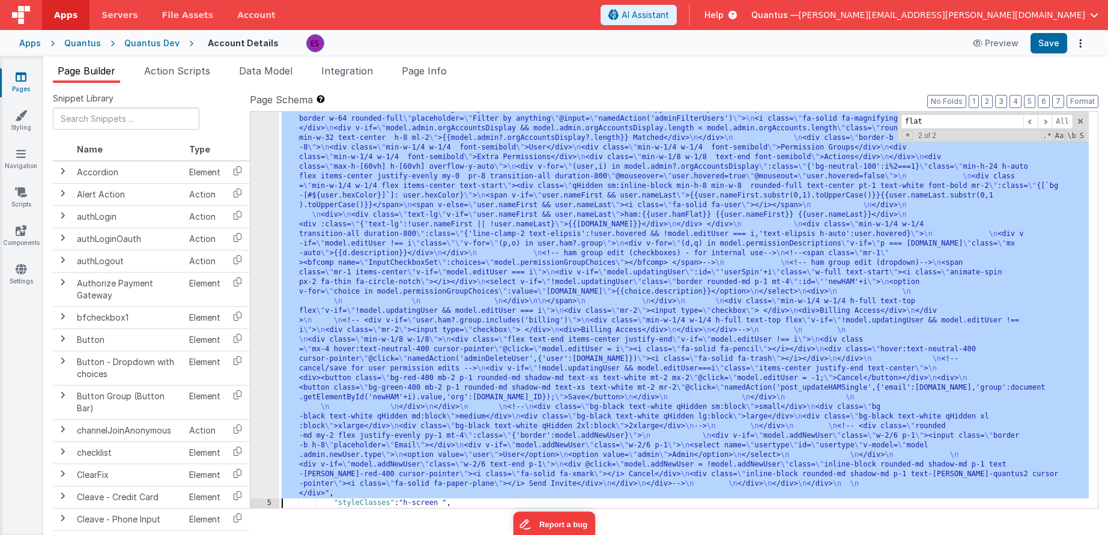
click at [265, 365] on div "4" at bounding box center [264, 80] width 29 height 836
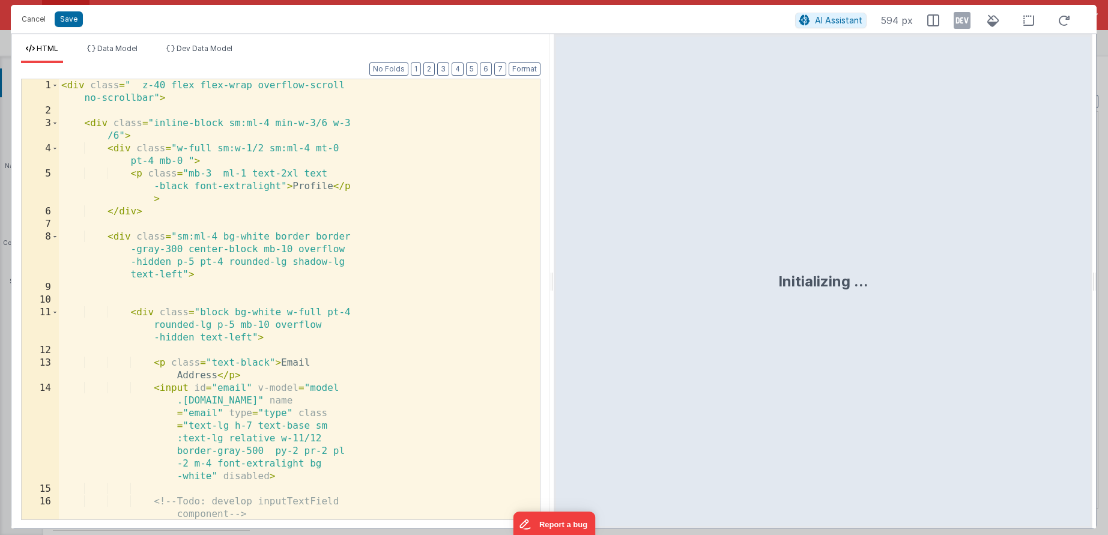
scroll to position [478, 0]
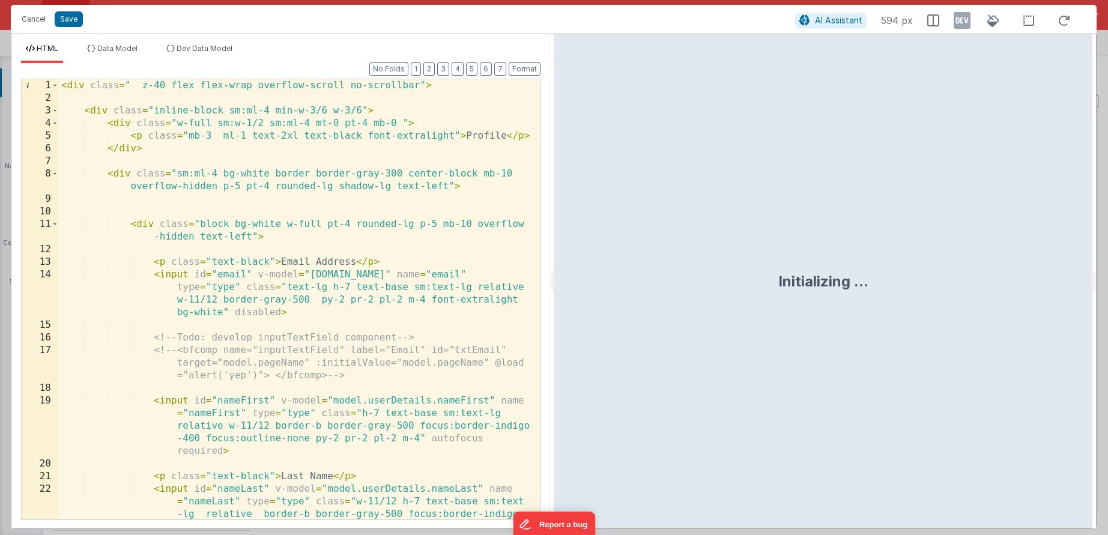
click at [276, 365] on div "< div class = " z-40 flex flex-wrap overflow-scroll no-scrollbar" > < div class…" at bounding box center [295, 337] width 472 height 516
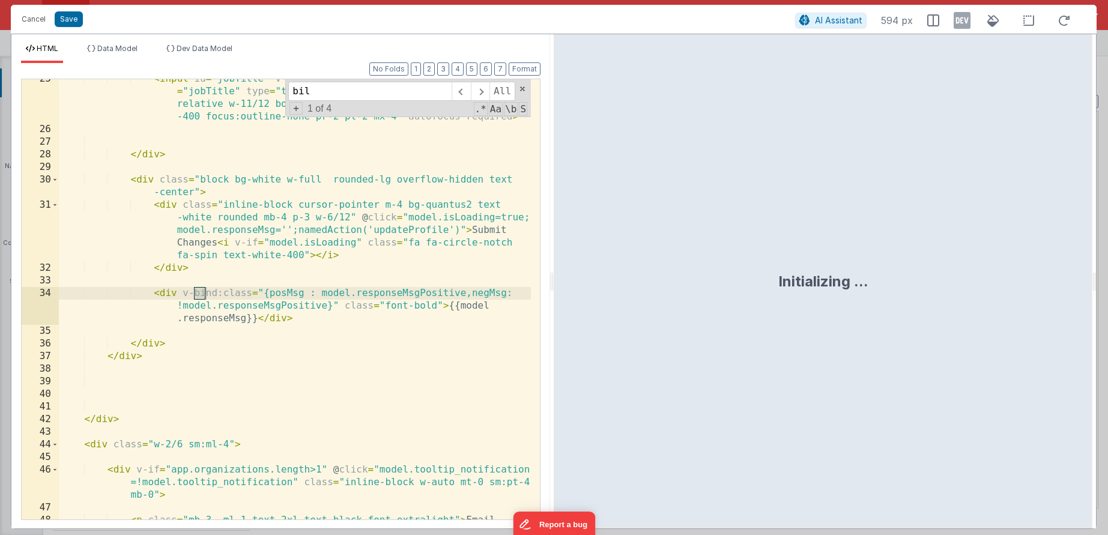
scroll to position [3400, 0]
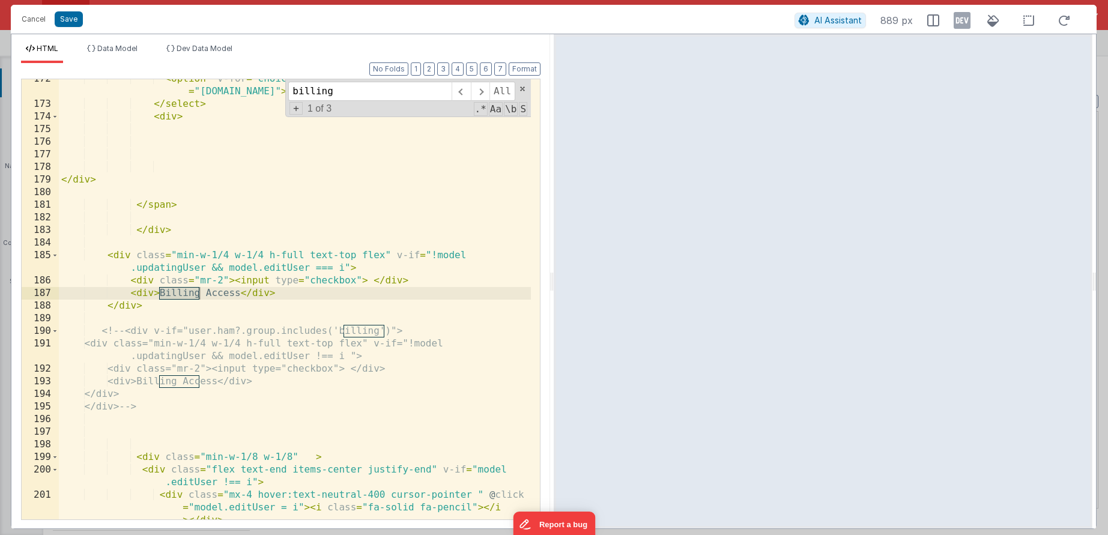
click at [310, 326] on div "< option v-for = "choice in model.permissionGroupChoices" :value = "choice.name…" at bounding box center [295, 324] width 472 height 503
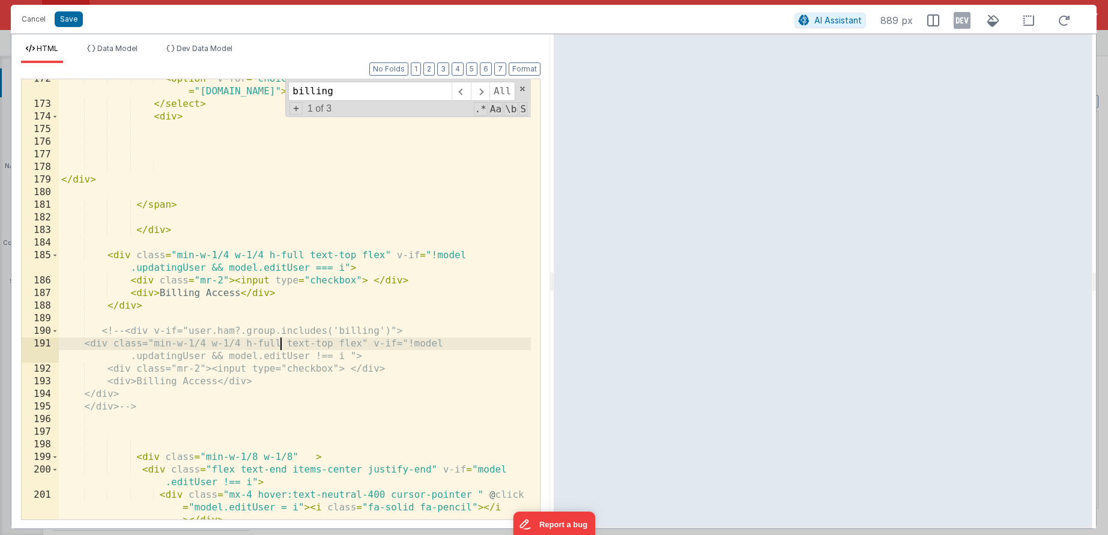
click at [279, 344] on div "< option v-for = "choice in model.permissionGroupChoices" :value = "choice.name…" at bounding box center [295, 324] width 472 height 503
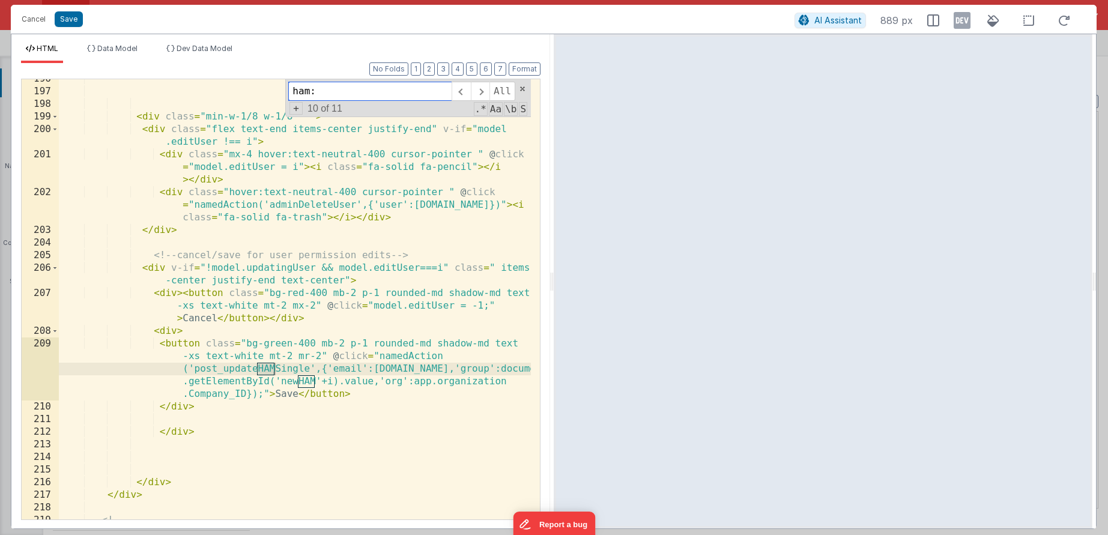
scroll to position [2832, 0]
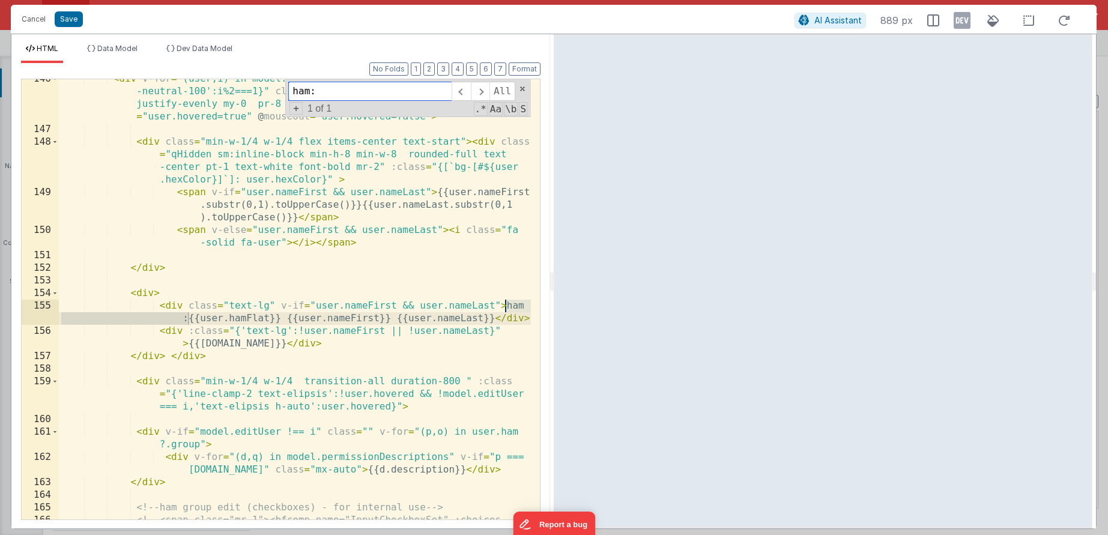
type input "ham:"
click at [268, 316] on div "< div v-for = "(user,i) in model.admin?.orgAccountsDisplay" :class = "{'bg -neu…" at bounding box center [295, 331] width 472 height 516
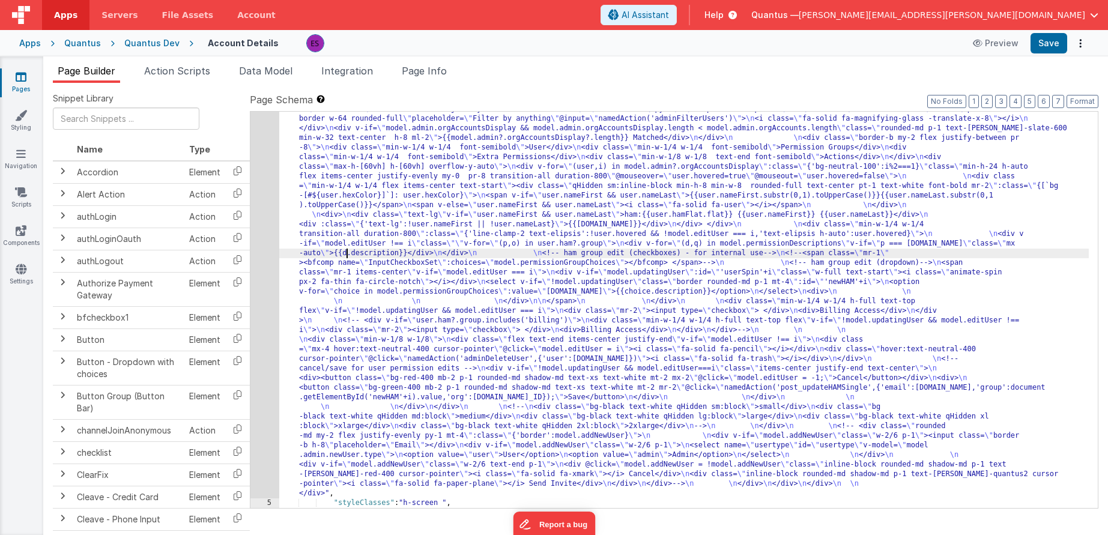
click at [347, 257] on div ""html" : "<div class= \" z-40 flex flex-wrap overflow-scroll no-scrollbar \" > …" at bounding box center [684, 283] width 810 height 1242
click at [265, 270] on div "4" at bounding box center [264, 80] width 29 height 836
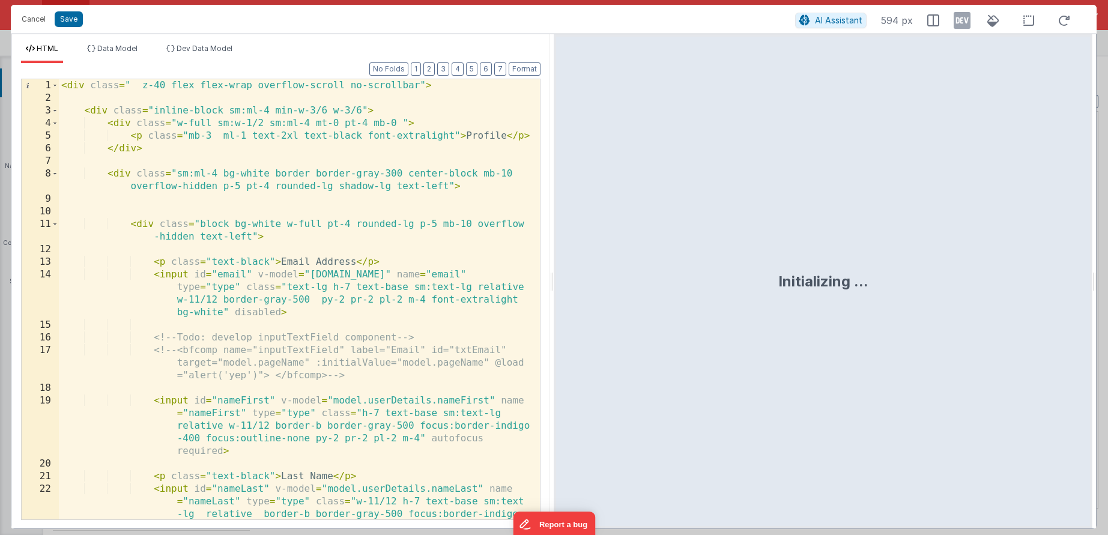
click at [294, 258] on div "< div class = " z-40 flex flex-wrap overflow-scroll no-scrollbar" > < div class…" at bounding box center [295, 337] width 472 height 516
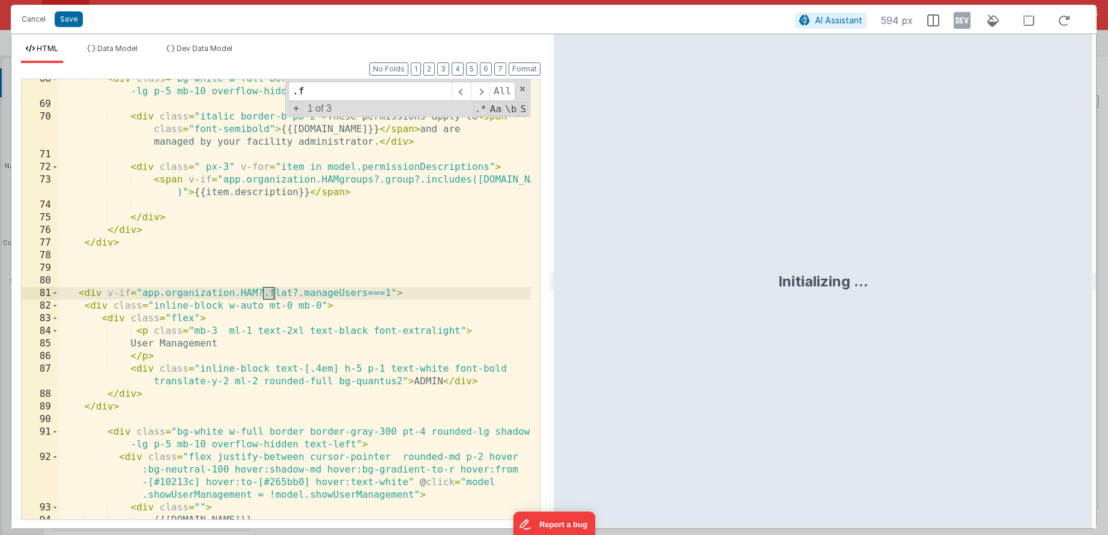
scroll to position [1432, 0]
type input ".flat"
click at [480, 93] on span at bounding box center [480, 91] width 19 height 19
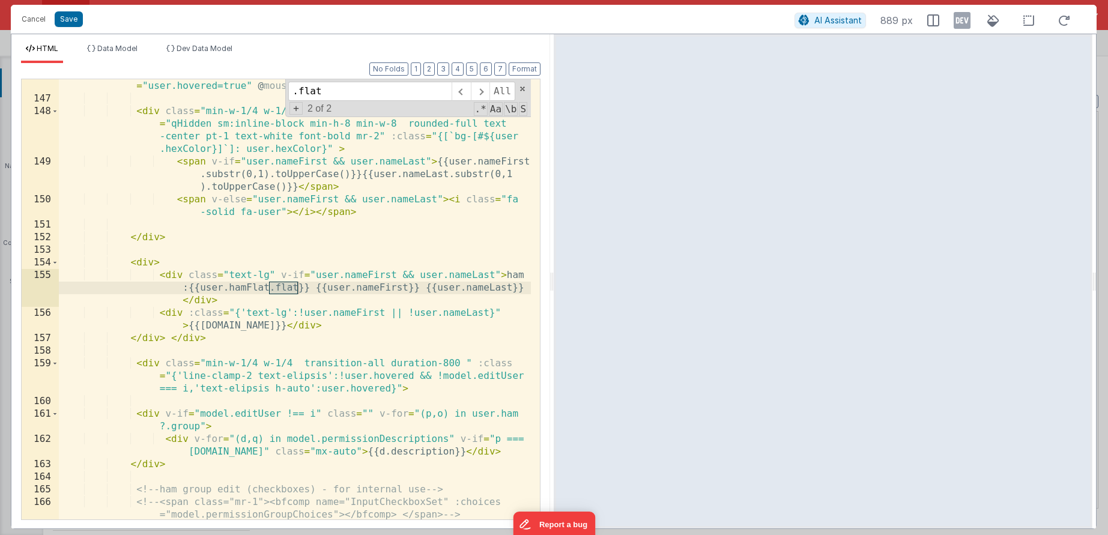
click at [298, 286] on div "< div v-for = "(user,i) in model.admin?.orgAccountsDisplay" :class = "{'bg -neu…" at bounding box center [295, 300] width 472 height 516
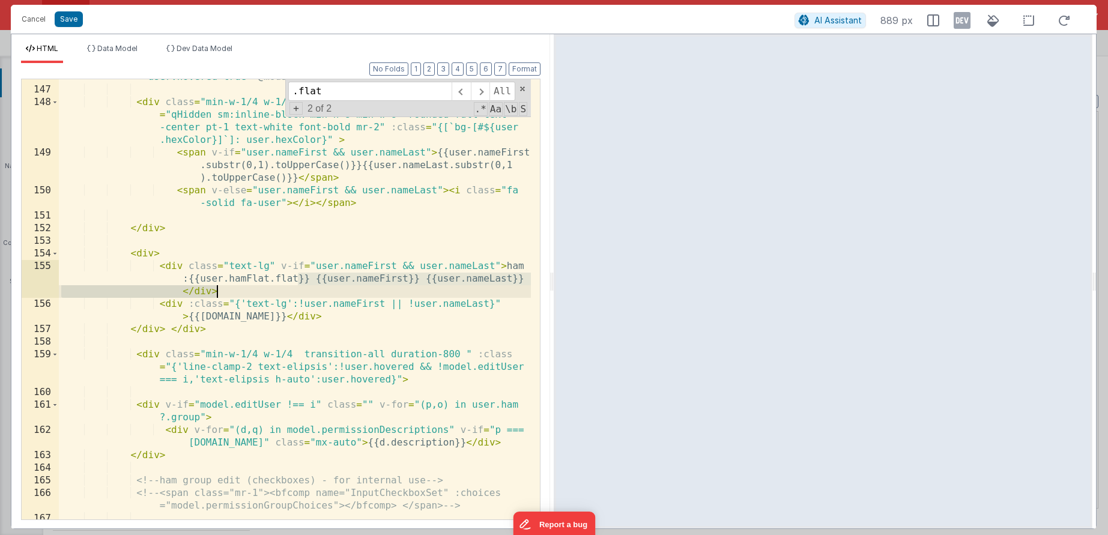
scroll to position [2872, 0]
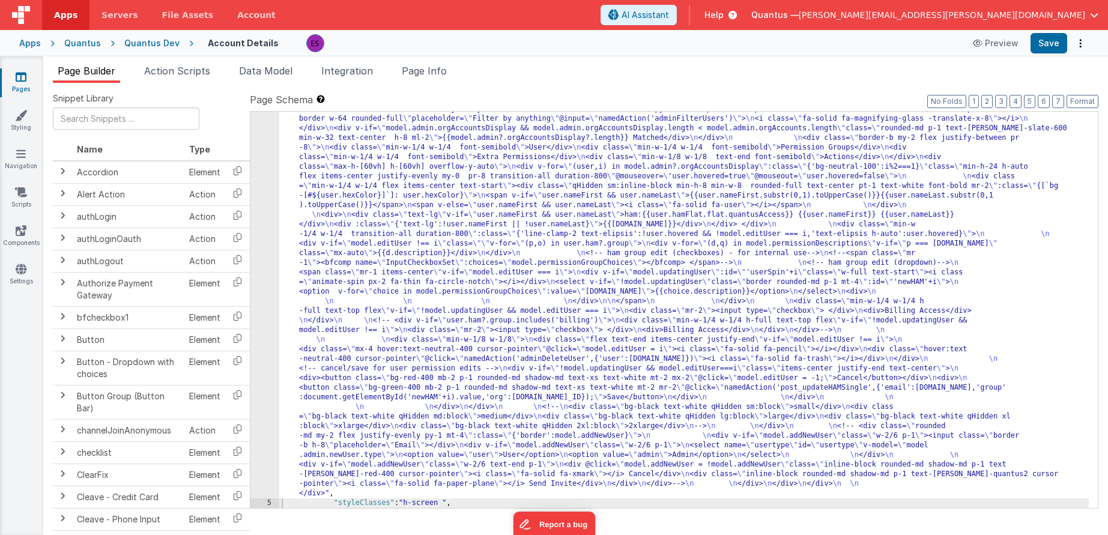
click at [403, 312] on div ""html" : "<div class= \" z-40 flex flex-wrap overflow-scroll no-scrollbar \" > …" at bounding box center [684, 283] width 810 height 1242
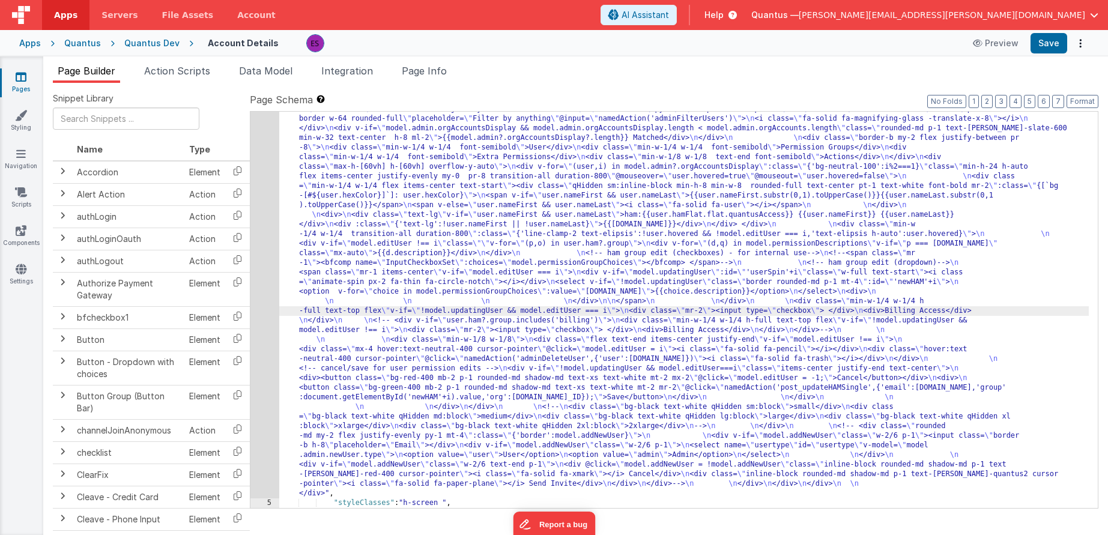
click at [265, 342] on div "4" at bounding box center [264, 80] width 29 height 836
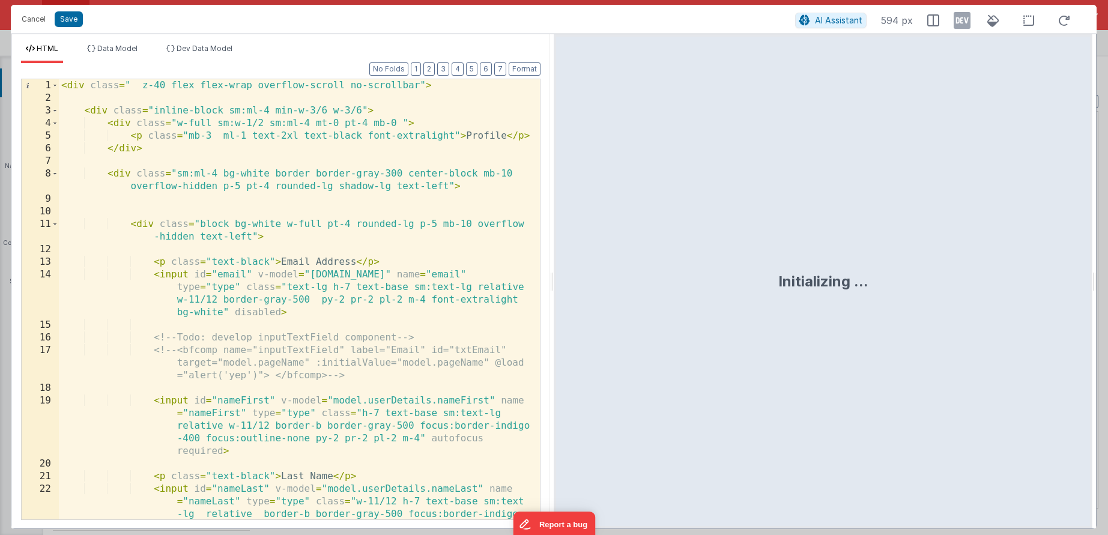
click at [271, 341] on div "< div class = " z-40 flex flex-wrap overflow-scroll no-scrollbar" > < div class…" at bounding box center [295, 337] width 472 height 516
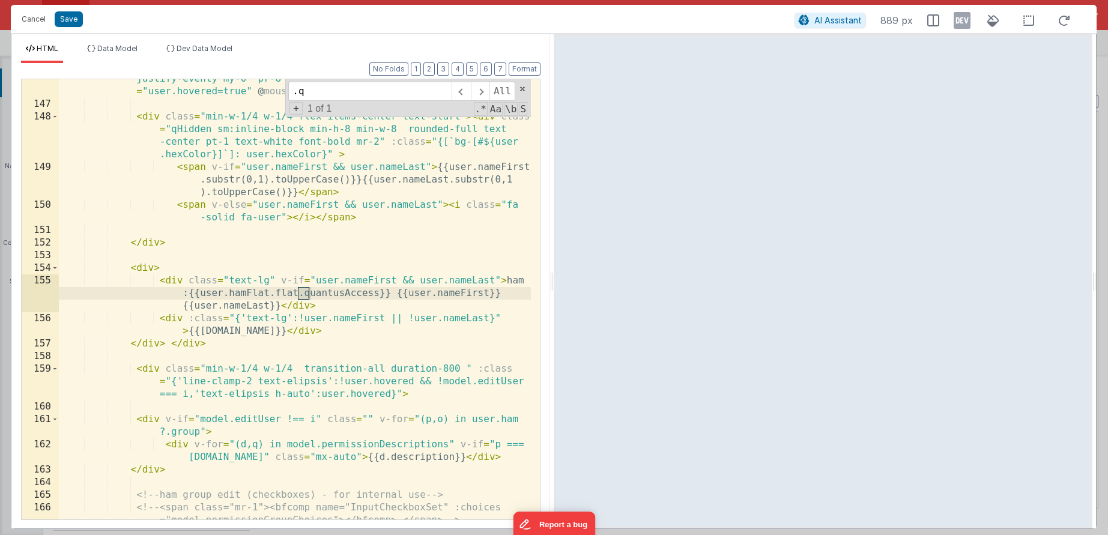
scroll to position [2857, 0]
type input ".quantus"
click at [305, 326] on div "< div v-for = "(user,i) in model.admin?.orgAccountsDisplay" :class = "{'bg -neu…" at bounding box center [295, 305] width 472 height 516
drag, startPoint x: 199, startPoint y: 293, endPoint x: 380, endPoint y: 293, distance: 180.8
click at [380, 293] on div "< div v-for = "(user,i) in model.admin?.orgAccountsDisplay" :class = "{'bg -neu…" at bounding box center [295, 305] width 472 height 516
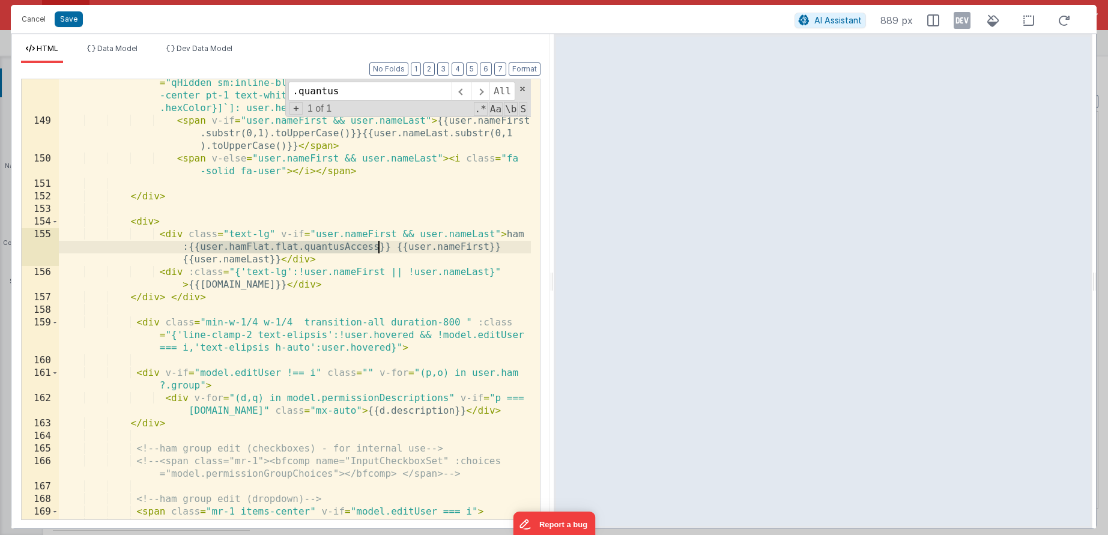
scroll to position [2913, 0]
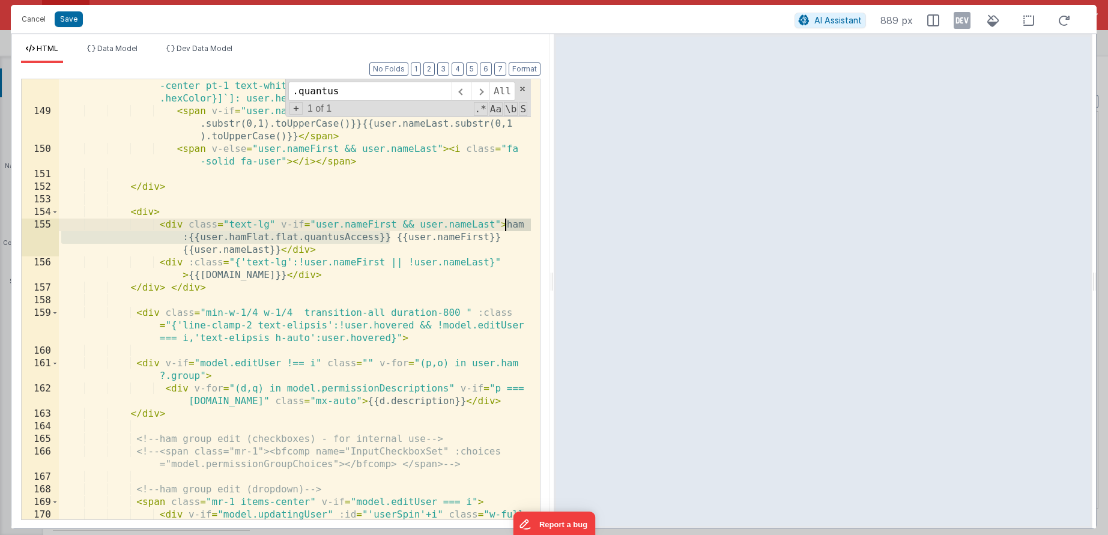
drag, startPoint x: 393, startPoint y: 235, endPoint x: 504, endPoint y: 222, distance: 112.5
click at [504, 222] on div "< div class = "min-w-1/4 w-1/4 flex items-center text-start" > < div class = "q…" at bounding box center [295, 319] width 472 height 528
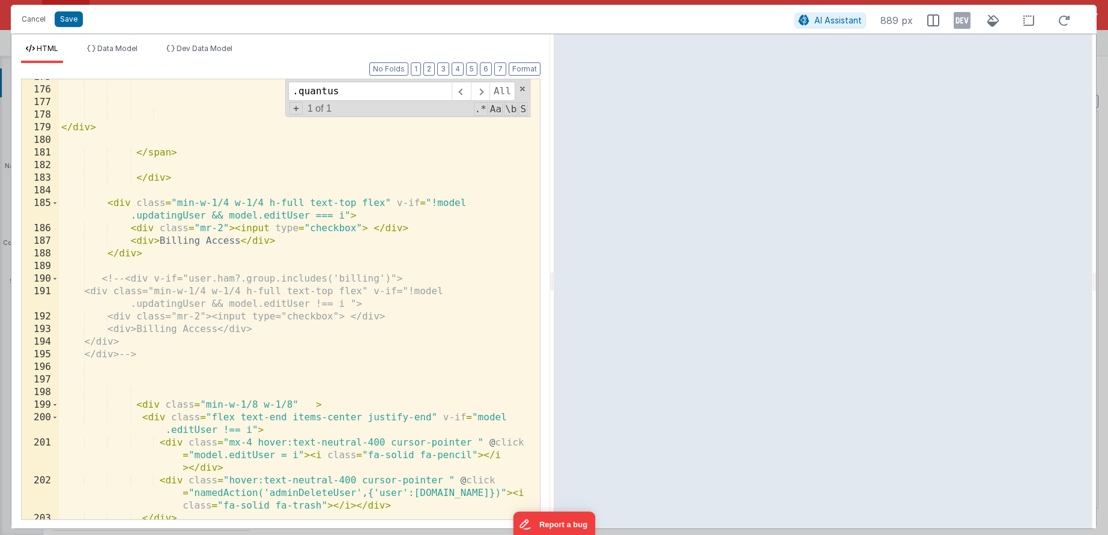
scroll to position [3453, 0]
drag, startPoint x: 193, startPoint y: 277, endPoint x: 395, endPoint y: 276, distance: 201.8
click at [395, 276] on div "</ div > </ span > </ div > < div class = "min-w-1/4 w-1/4 h-full text-top flex…" at bounding box center [295, 301] width 472 height 465
paste textarea
click at [336, 273] on div "</ div > </ span > </ div > < div class = "min-w-1/4 w-1/4 h-full text-top flex…" at bounding box center [295, 301] width 472 height 465
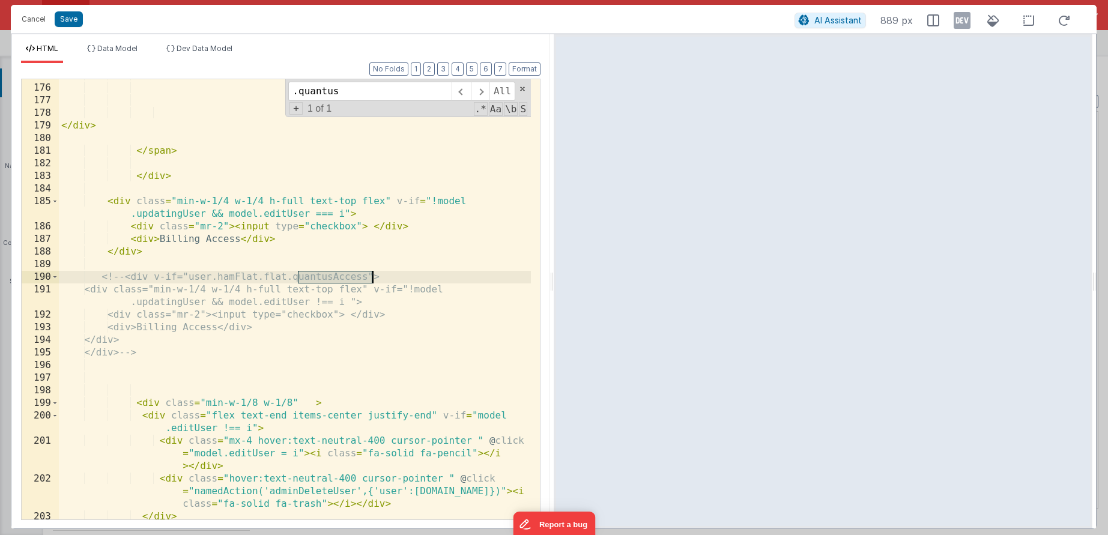
click at [336, 273] on div "</ div > </ span > </ div > < div class = "min-w-1/4 w-1/4 h-full text-top flex…" at bounding box center [295, 301] width 472 height 465
drag, startPoint x: 129, startPoint y: 276, endPoint x: 104, endPoint y: 277, distance: 24.7
click at [104, 277] on div "</ div > </ span > </ div > < div class = "min-w-1/4 w-1/4 h-full text-top flex…" at bounding box center [295, 301] width 472 height 465
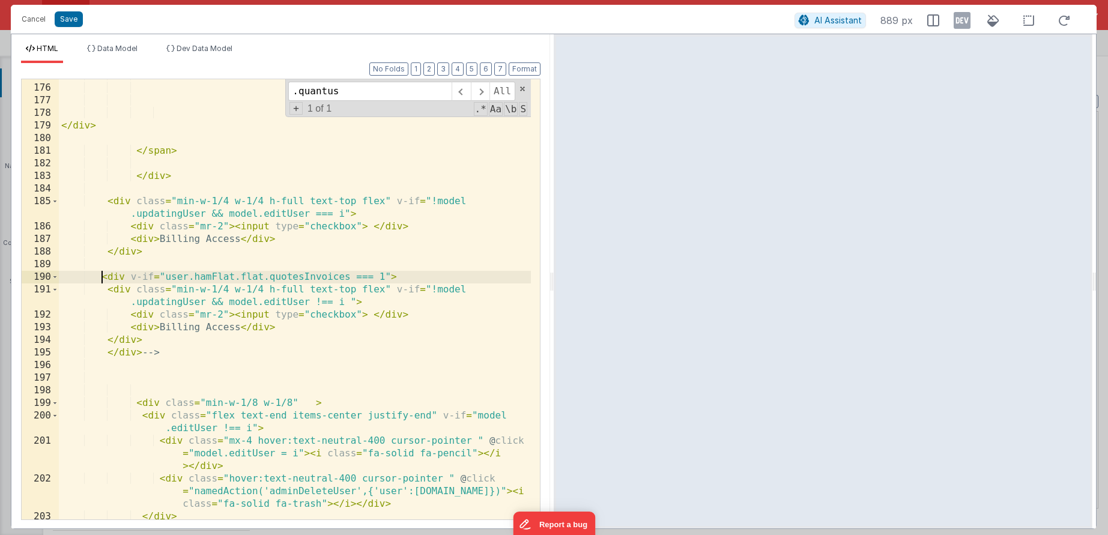
click at [164, 351] on div "</ div > </ span > </ div > < div class = "min-w-1/4 w-1/4 h-full text-top flex…" at bounding box center [295, 301] width 472 height 465
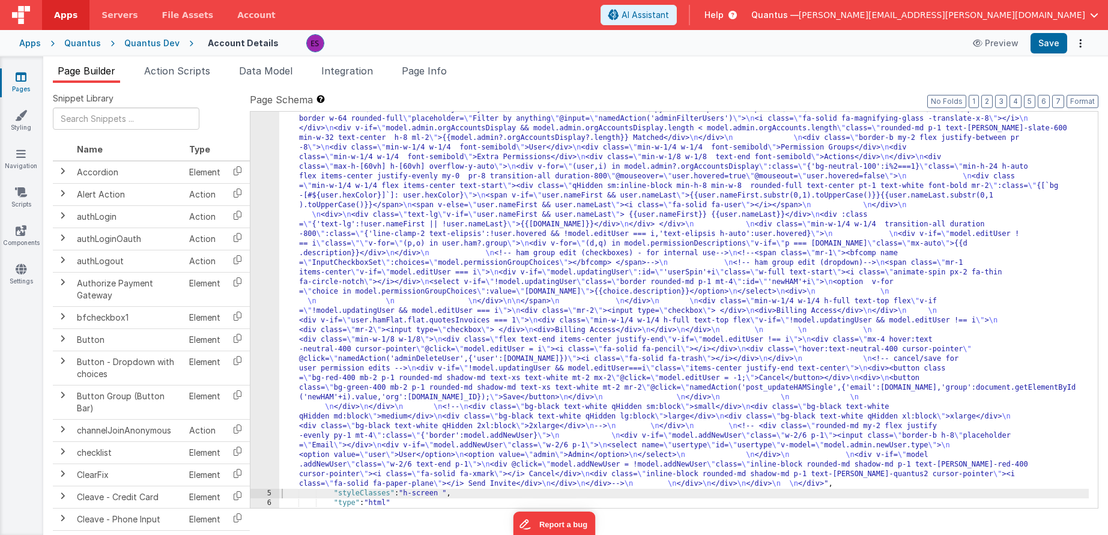
click at [374, 232] on div ""html" : "<div class= \" z-40 flex flex-wrap overflow-scroll no-scrollbar \" > …" at bounding box center [684, 278] width 810 height 1232
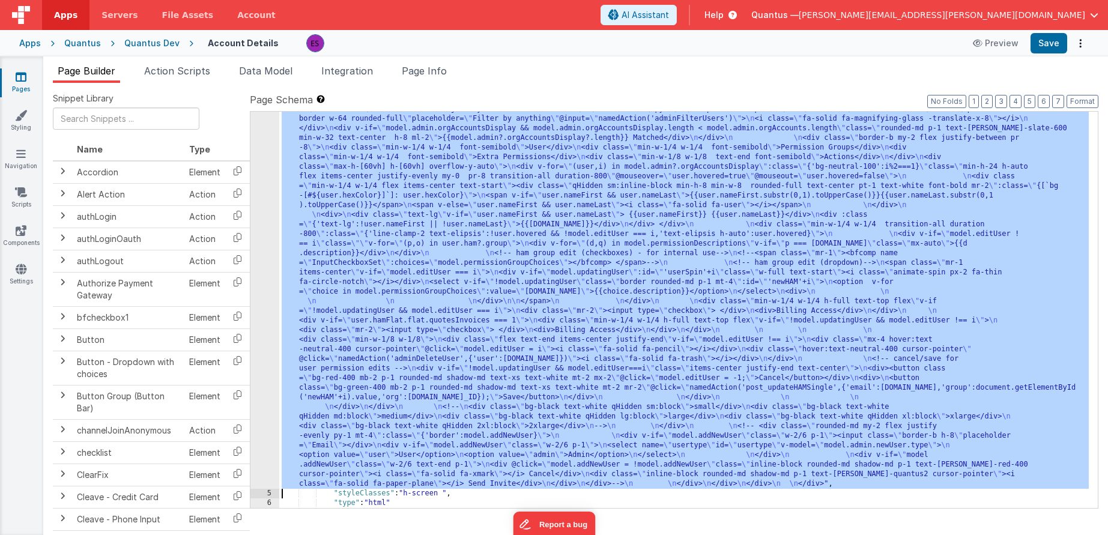
click at [264, 270] on div "4" at bounding box center [264, 75] width 29 height 826
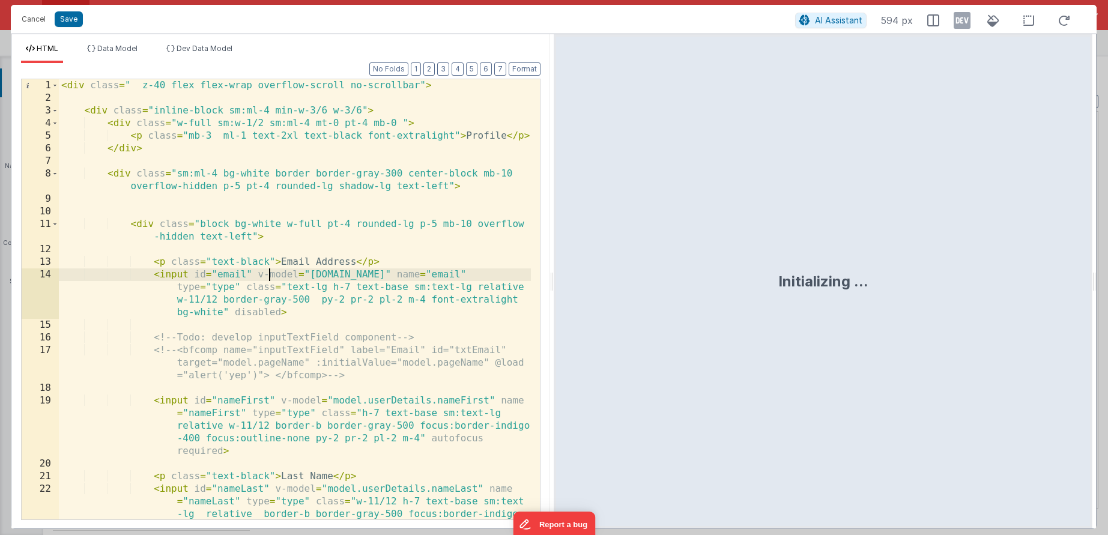
click at [271, 273] on div "< div class = " z-40 flex flex-wrap overflow-scroll no-scrollbar" > < div class…" at bounding box center [295, 337] width 472 height 516
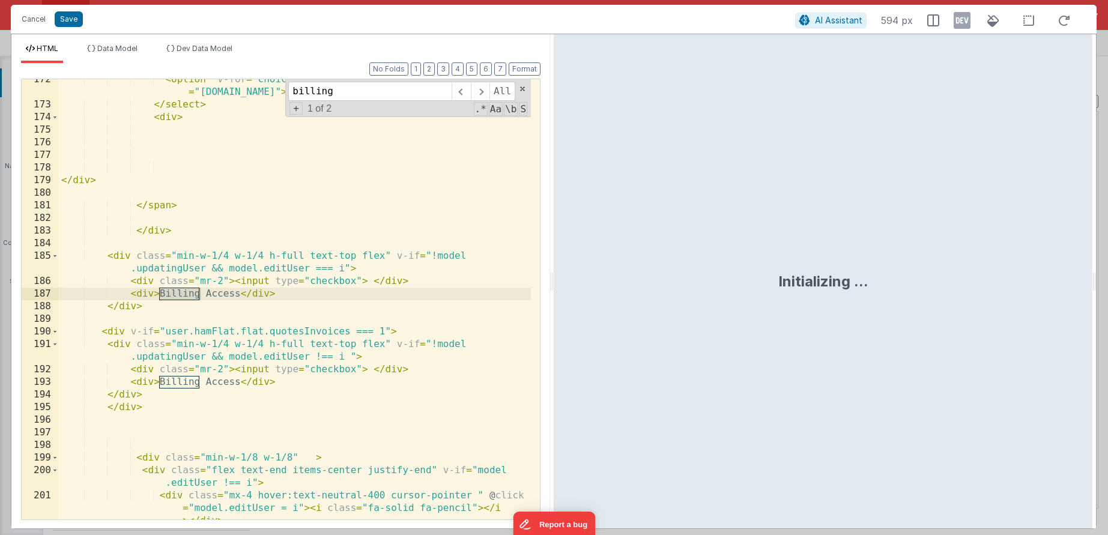
scroll to position [3399, 0]
type input "billing"
click at [151, 394] on div "< option v-for = "choice in model.permissionGroupChoices" :value = "choice.name…" at bounding box center [295, 324] width 472 height 503
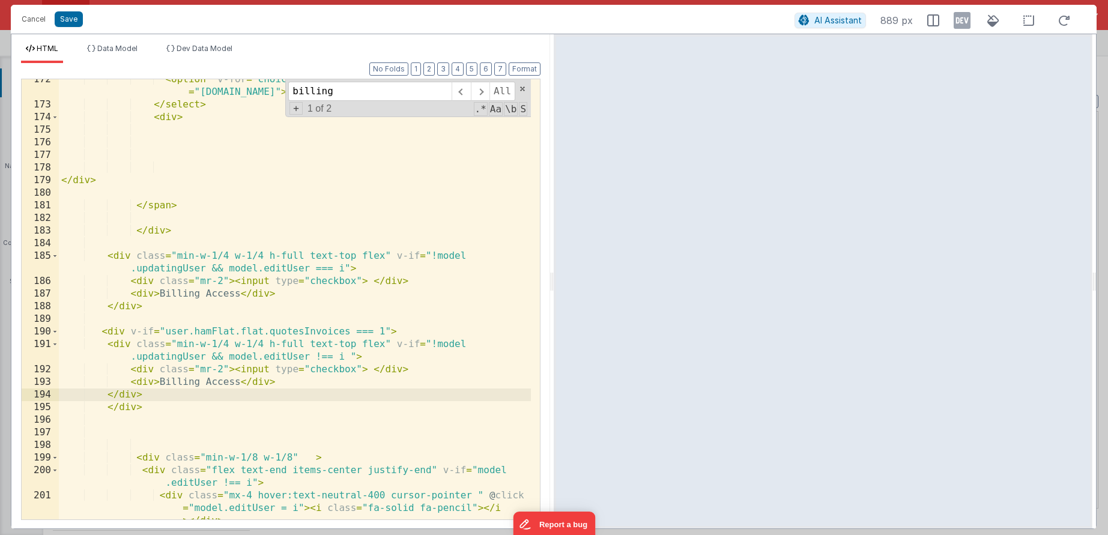
click at [161, 405] on div "< option v-for = "choice in model.permissionGroupChoices" :value = "choice.name…" at bounding box center [295, 324] width 472 height 503
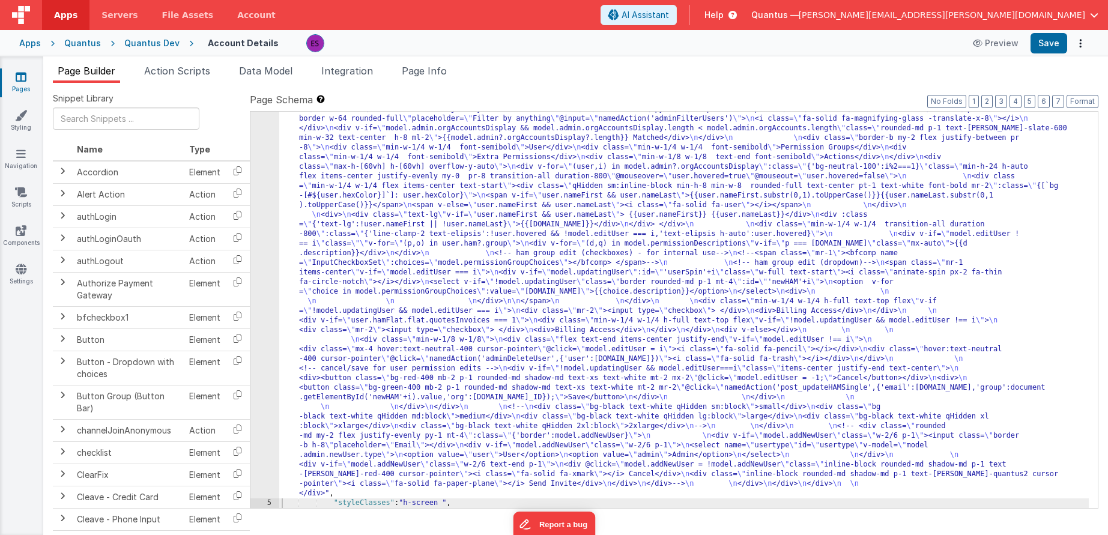
click at [338, 378] on div ""html" : "<div class= \" z-40 flex flex-wrap overflow-scroll no-scrollbar \" > …" at bounding box center [684, 283] width 810 height 1242
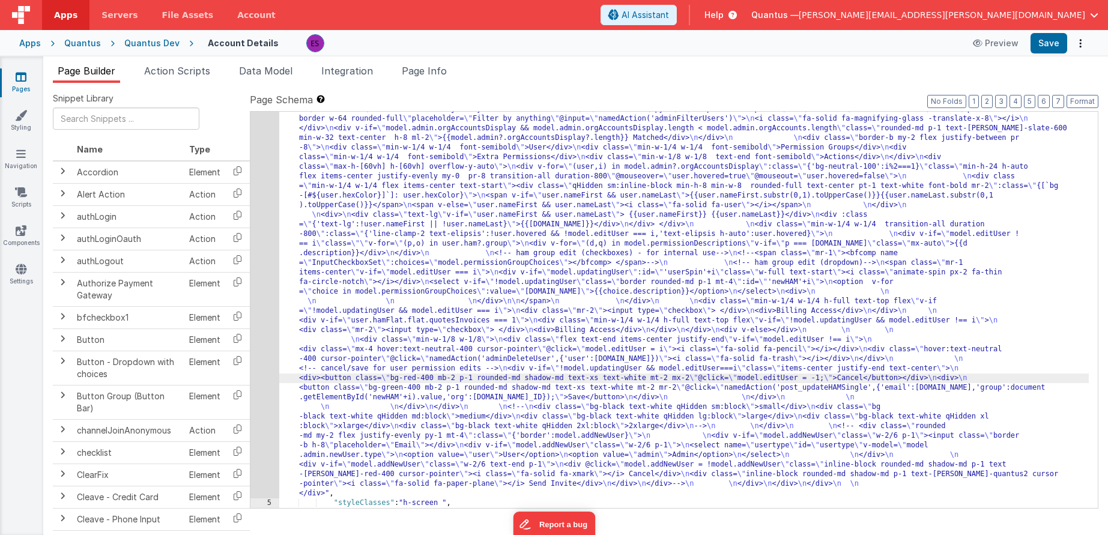
click at [267, 381] on div "4" at bounding box center [264, 80] width 29 height 836
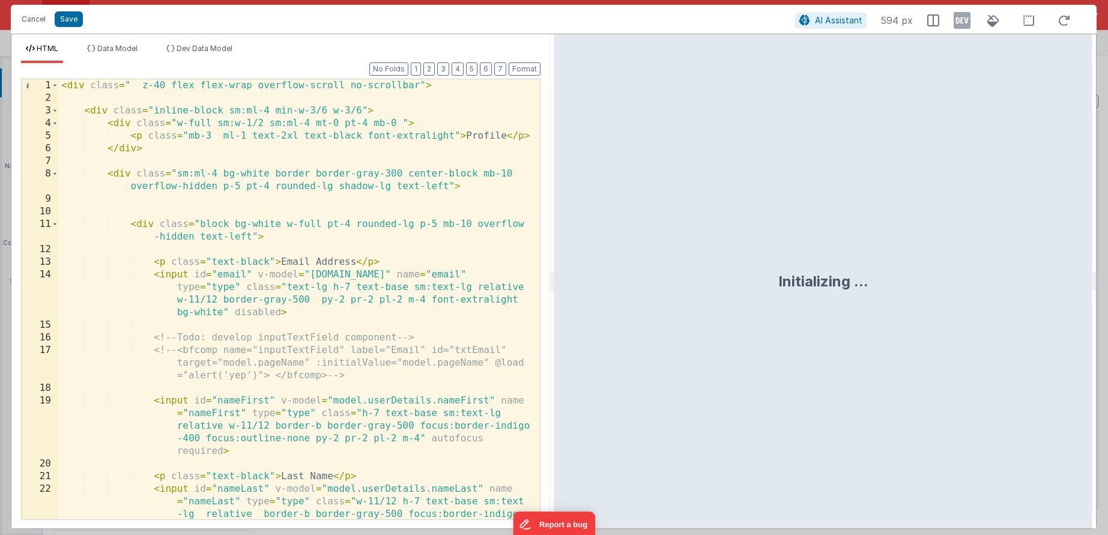
click at [265, 384] on div "< div class = " z-40 flex flex-wrap overflow-scroll no-scrollbar" > < div class…" at bounding box center [295, 337] width 472 height 516
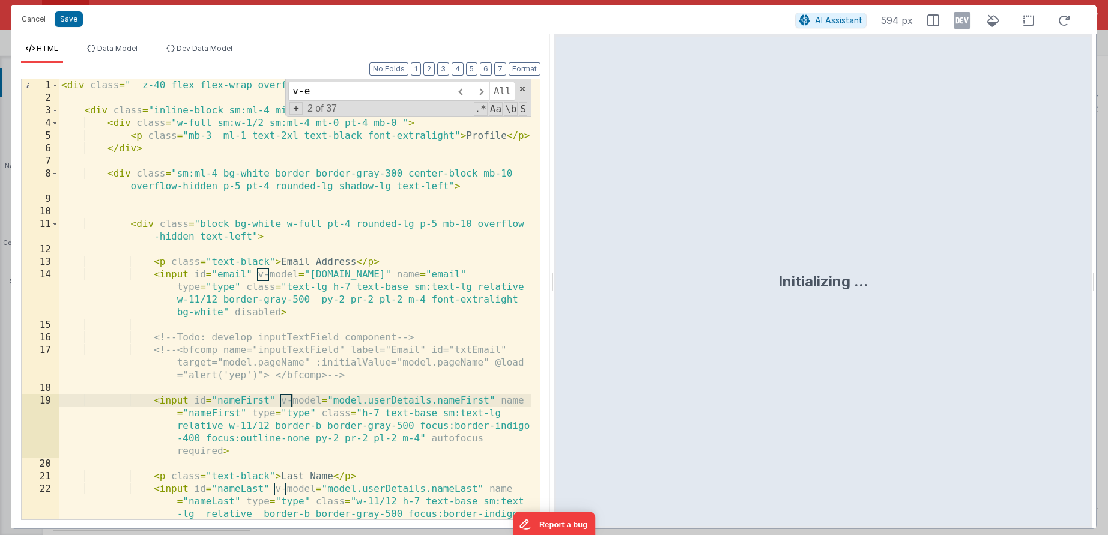
scroll to position [2769, 0]
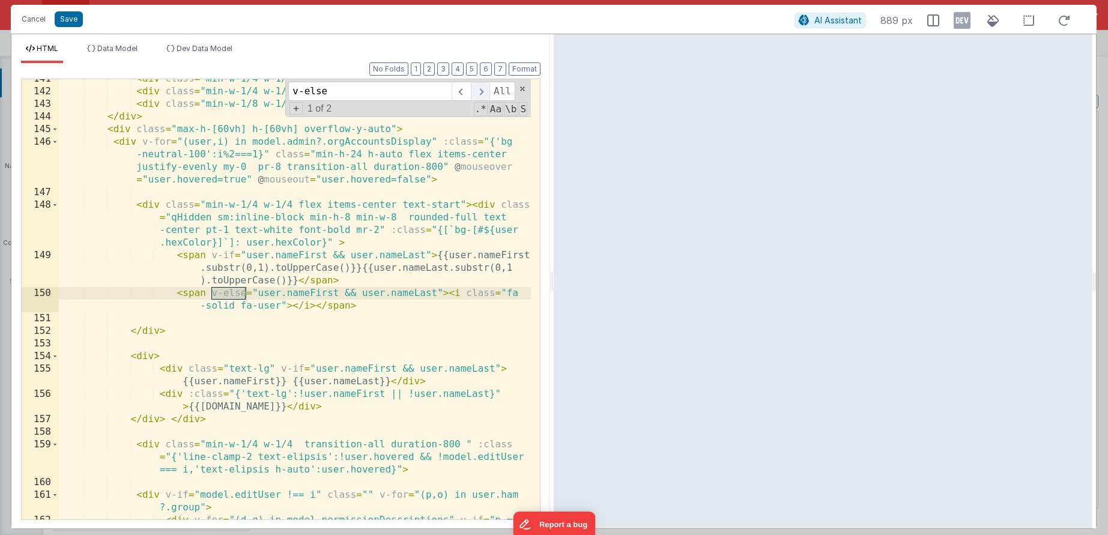
type input "v-else"
click at [477, 98] on span at bounding box center [480, 91] width 19 height 19
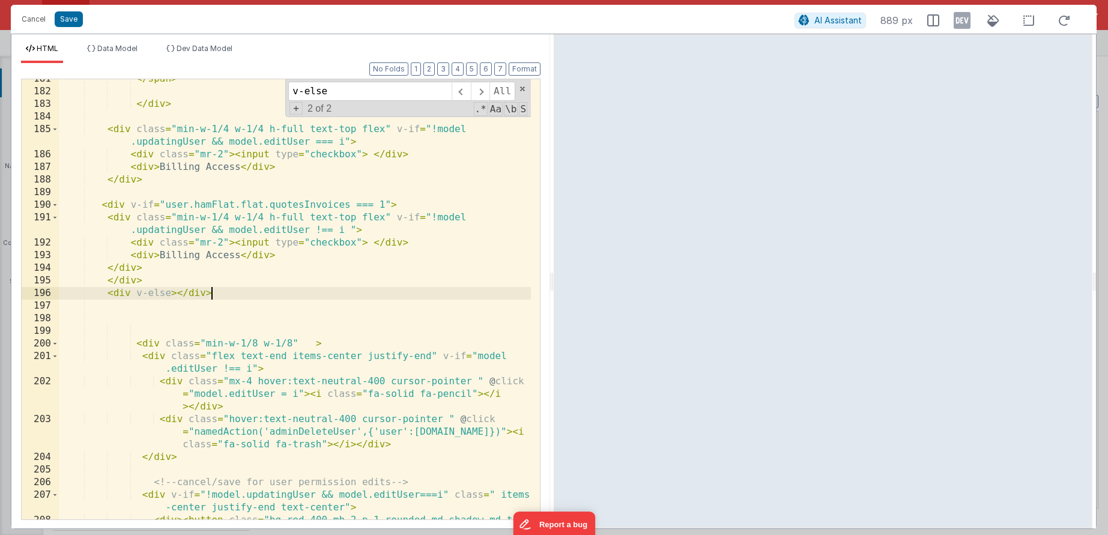
click at [229, 296] on div "</ span > </ div > < div class = "min-w-1/4 w-1/4 h-full text-top flex" v-if = …" at bounding box center [295, 318] width 472 height 491
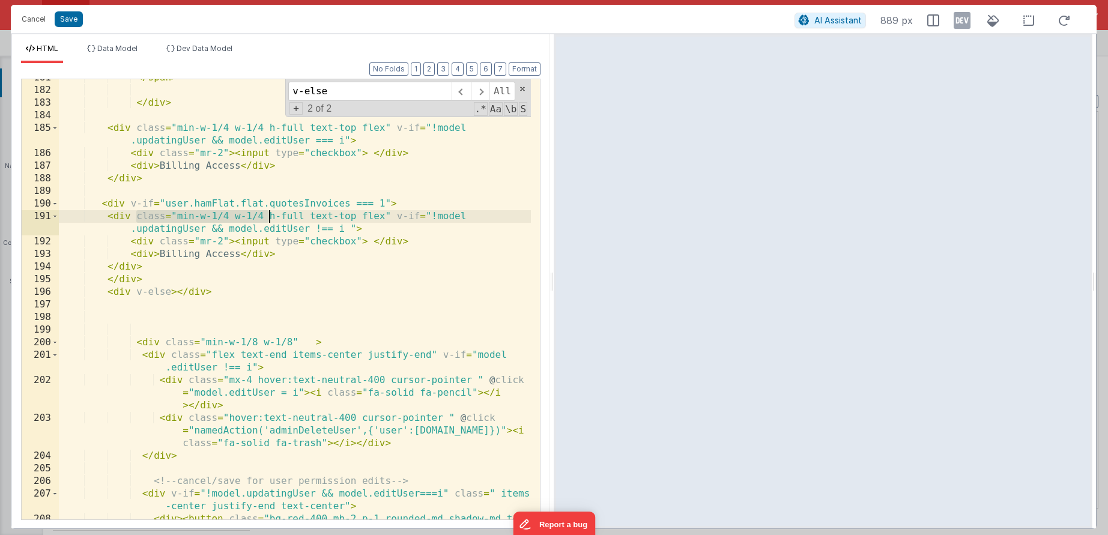
drag, startPoint x: 137, startPoint y: 217, endPoint x: 266, endPoint y: 214, distance: 129.2
click at [266, 214] on div "</ span > </ div > < div class = "min-w-1/4 w-1/4 h-full text-top flex" v-if = …" at bounding box center [295, 316] width 472 height 491
click at [390, 204] on div "</ span > </ div > < div class = "min-w-1/4 w-1/4 h-full text-top flex" v-if = …" at bounding box center [295, 316] width 472 height 491
paste textarea
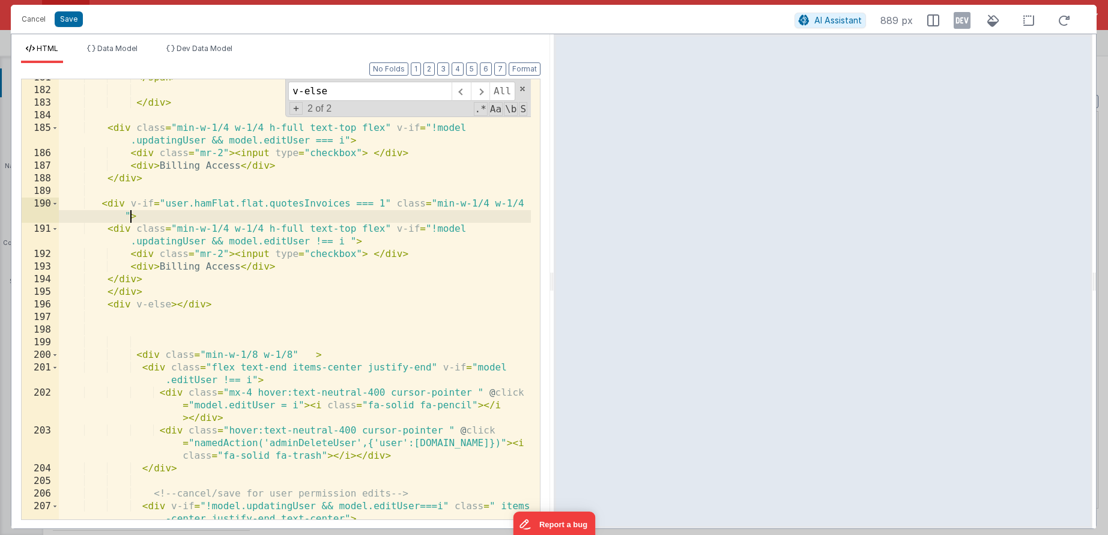
click at [171, 306] on div "</ span > </ div > < div class = "min-w-1/4 w-1/4 h-full text-top flex" v-if = …" at bounding box center [295, 310] width 472 height 478
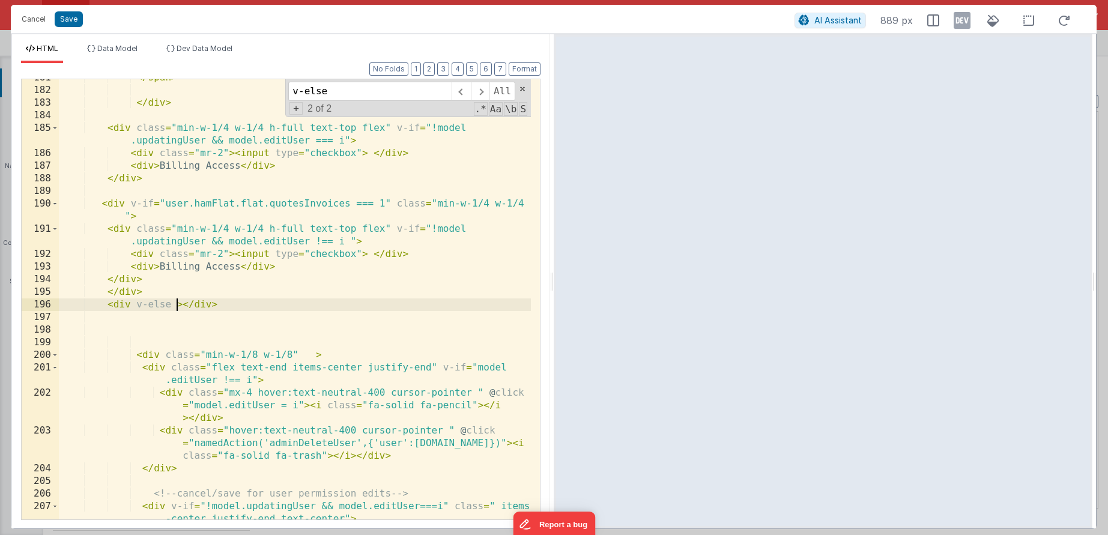
paste textarea
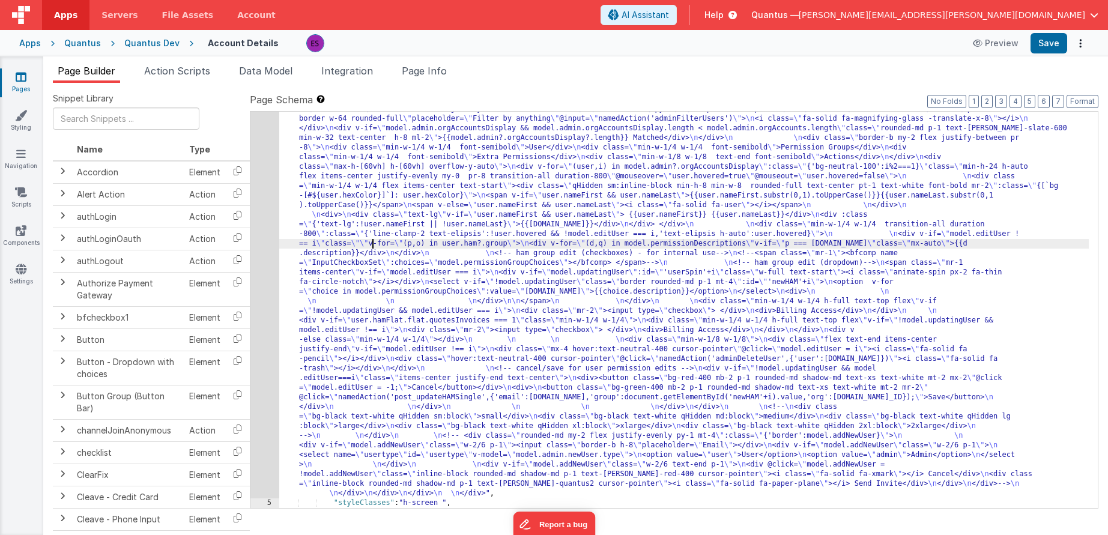
click at [371, 242] on div ""html" : "<div class= \" z-40 flex flex-wrap overflow-scroll no-scrollbar \" > …" at bounding box center [684, 283] width 810 height 1242
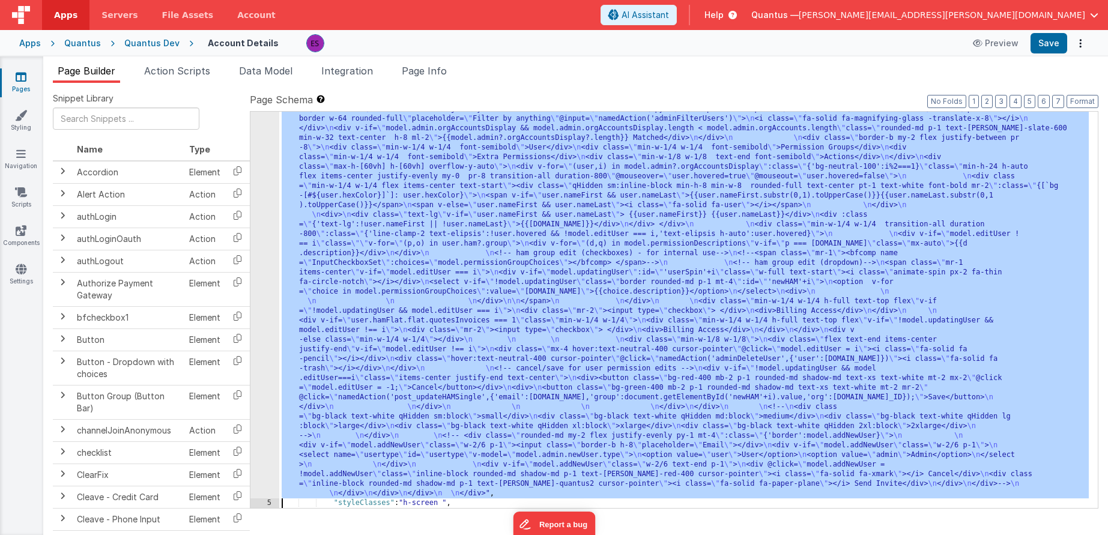
click at [267, 265] on div "4" at bounding box center [264, 80] width 29 height 836
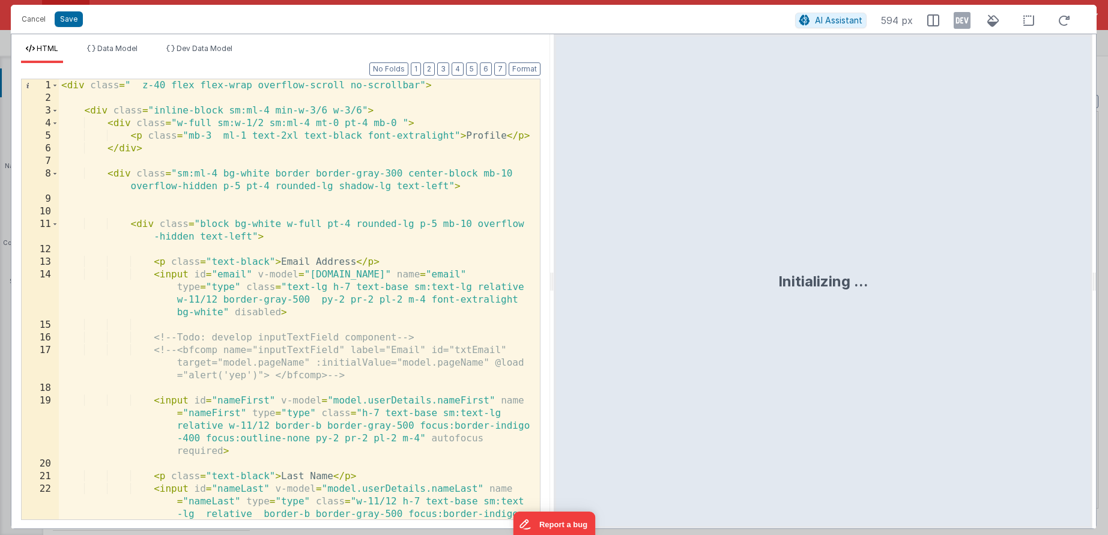
click at [285, 255] on div "< div class = " z-40 flex flex-wrap overflow-scroll no-scrollbar" > < div class…" at bounding box center [295, 337] width 472 height 516
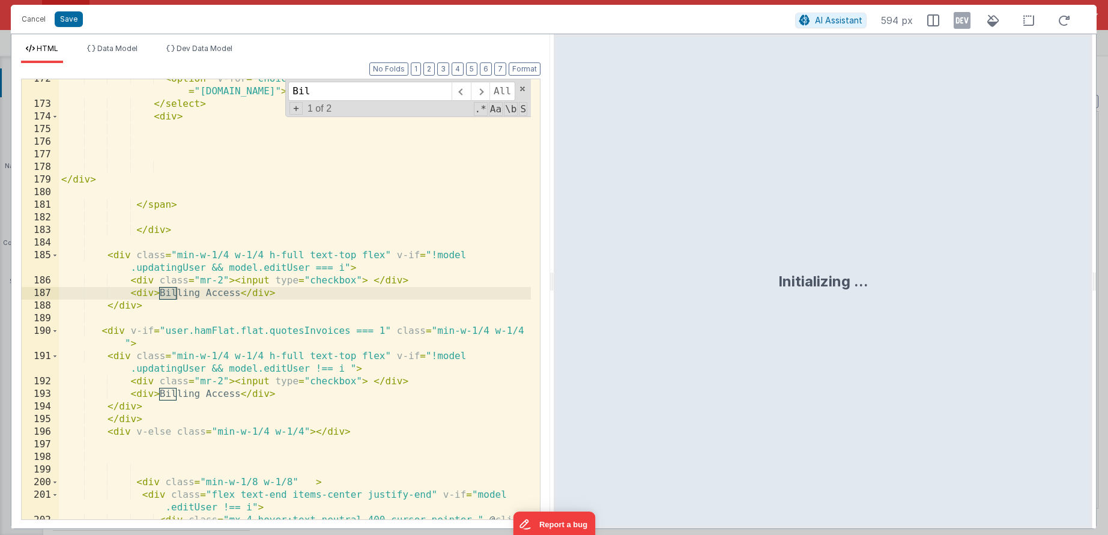
scroll to position [3400, 0]
type input "Billing Access"
click at [293, 296] on div "< option v-for = "choice in model.permissionGroupChoices" :value = "choice.name…" at bounding box center [295, 324] width 472 height 503
drag, startPoint x: 239, startPoint y: 294, endPoint x: 159, endPoint y: 295, distance: 79.9
click at [159, 295] on div "< option v-for = "choice in model.permissionGroupChoices" :value = "choice.name…" at bounding box center [295, 324] width 472 height 503
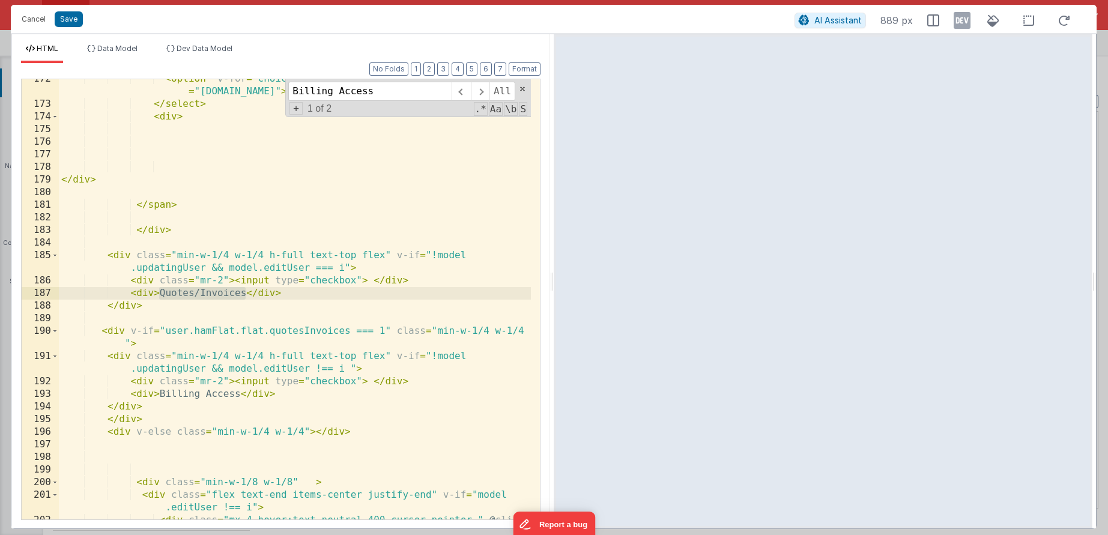
drag, startPoint x: 159, startPoint y: 292, endPoint x: 249, endPoint y: 291, distance: 90.1
click at [249, 291] on div "< option v-for = "choice in model.permissionGroupChoices" :value = "choice.name…" at bounding box center [295, 324] width 472 height 503
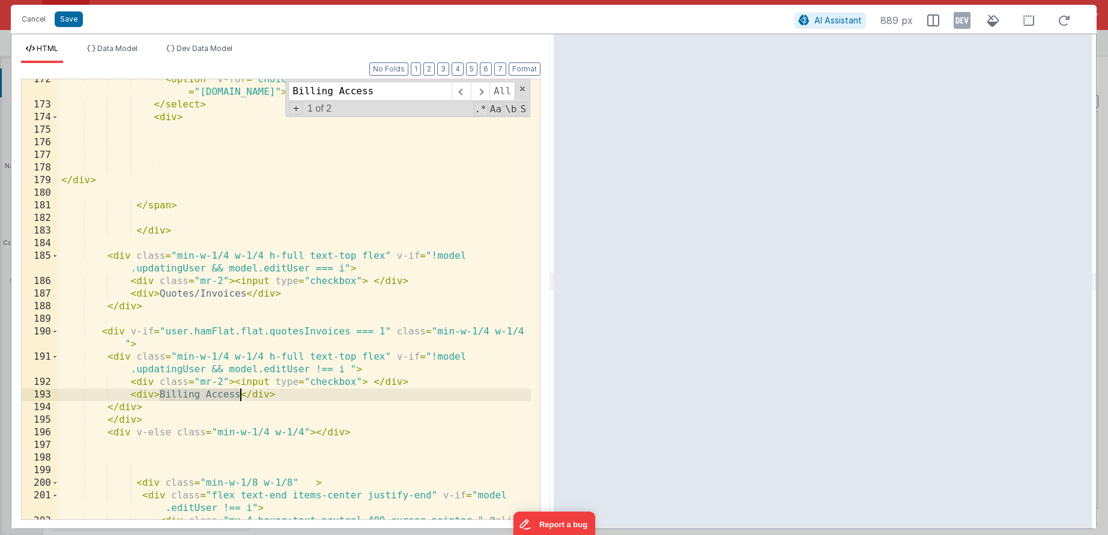
drag, startPoint x: 160, startPoint y: 393, endPoint x: 238, endPoint y: 392, distance: 78.7
click at [238, 392] on div "< option v-for = "choice in model.permissionGroupChoices" :value = "choice.name…" at bounding box center [295, 324] width 472 height 503
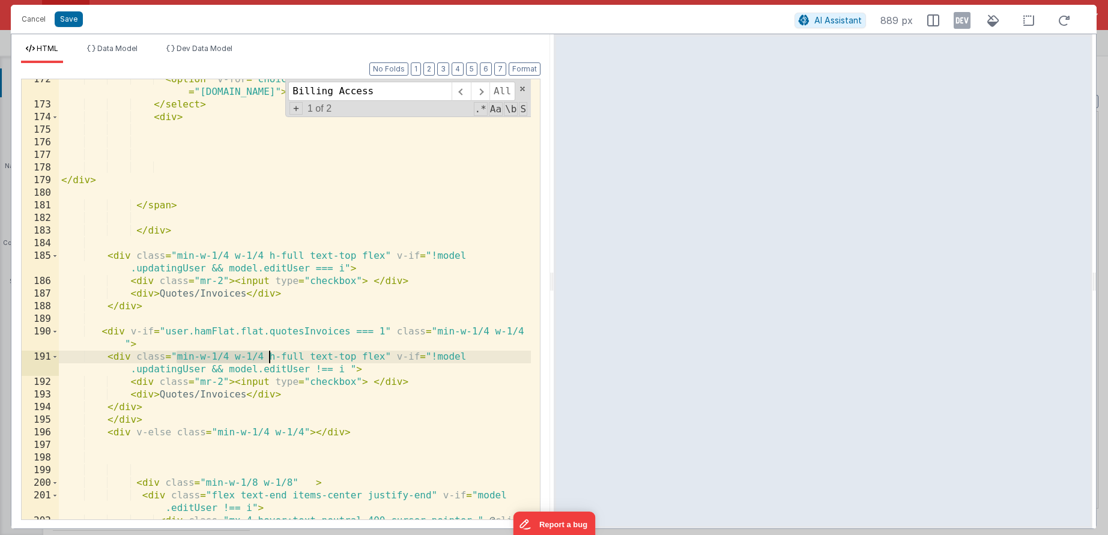
drag, startPoint x: 177, startPoint y: 357, endPoint x: 266, endPoint y: 351, distance: 89.0
click at [266, 351] on div "< option v-for = "choice in model.permissionGroupChoices" :value = "choice.name…" at bounding box center [295, 324] width 472 height 503
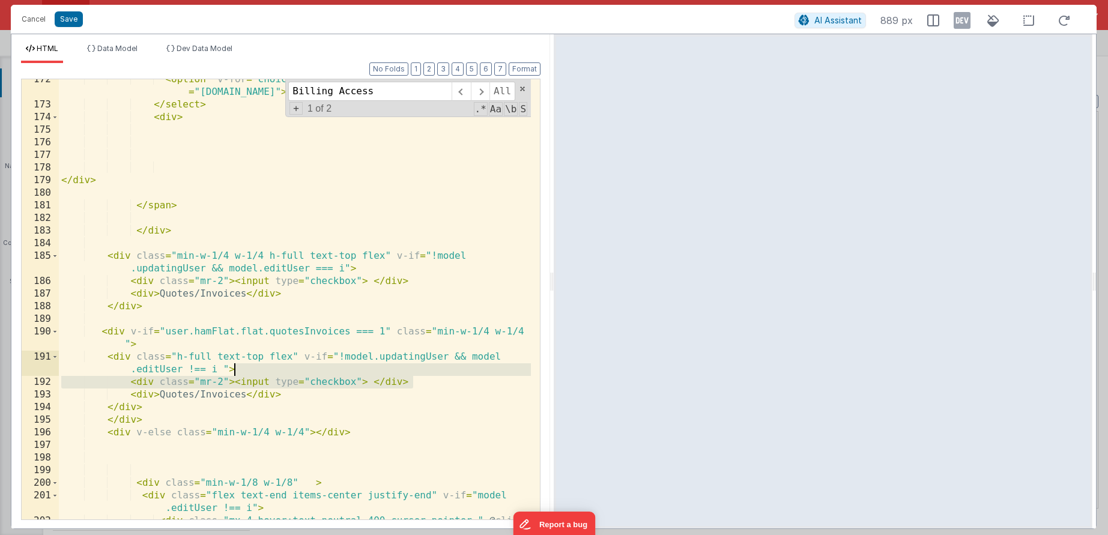
drag, startPoint x: 434, startPoint y: 383, endPoint x: 432, endPoint y: 372, distance: 10.4
click at [432, 372] on div "< option v-for = "choice in model.permissionGroupChoices" :value = "choice.name…" at bounding box center [295, 324] width 472 height 503
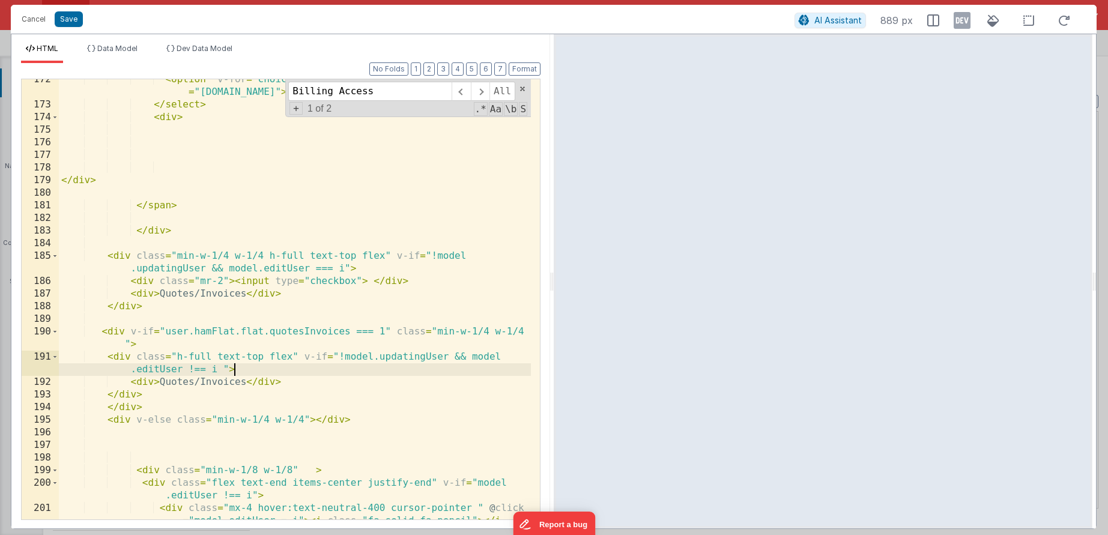
click at [314, 419] on div "< option v-for = "choice in model.permissionGroupChoices" :value = "choice.name…" at bounding box center [295, 324] width 472 height 503
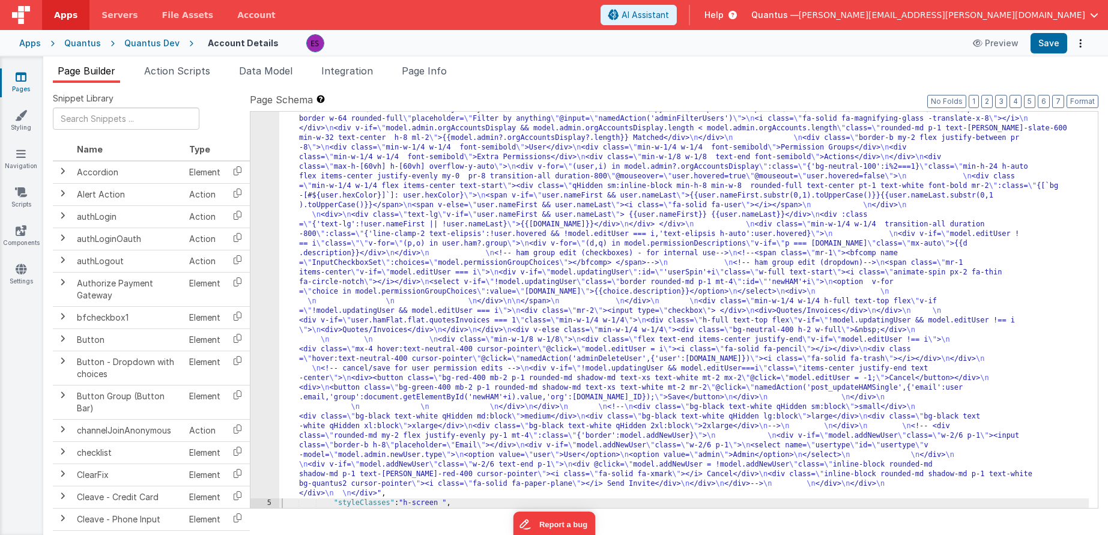
click at [310, 396] on div ""html" : "<div class= \" z-40 flex flex-wrap overflow-scroll no-scrollbar \" > …" at bounding box center [684, 283] width 810 height 1242
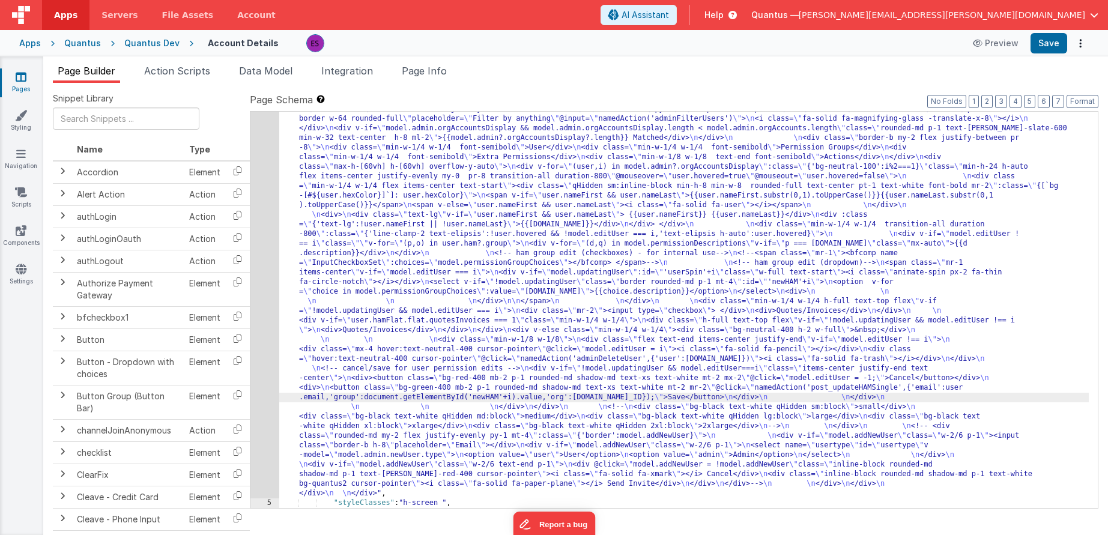
click at [262, 402] on div "4" at bounding box center [264, 80] width 29 height 836
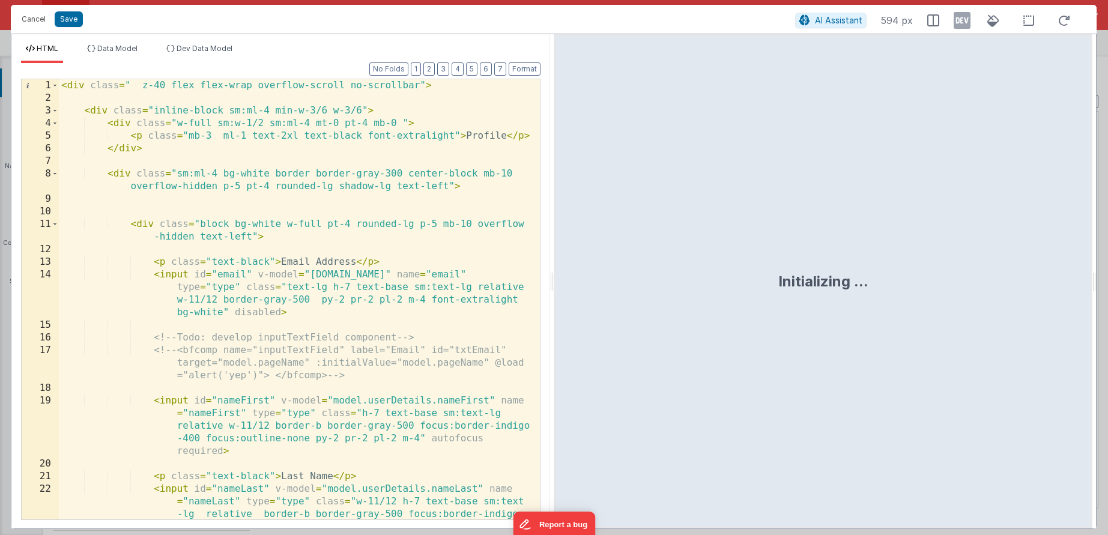
click at [262, 402] on div "< div class = " z-40 flex flex-wrap overflow-scroll no-scrollbar" > < div class…" at bounding box center [295, 337] width 472 height 516
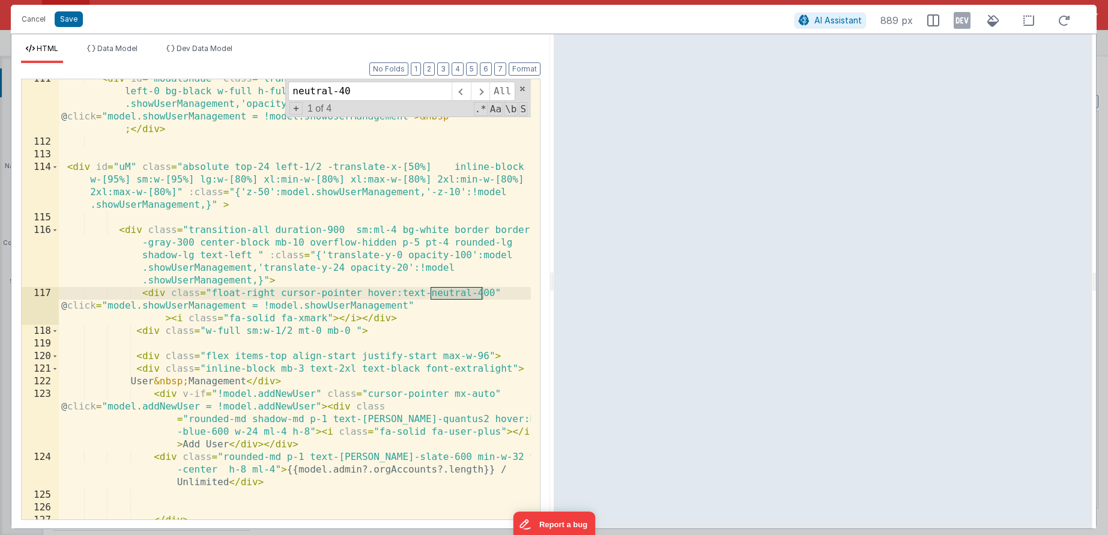
scroll to position [2088, 0]
type input "neutral-400"
click at [477, 94] on span at bounding box center [480, 91] width 19 height 19
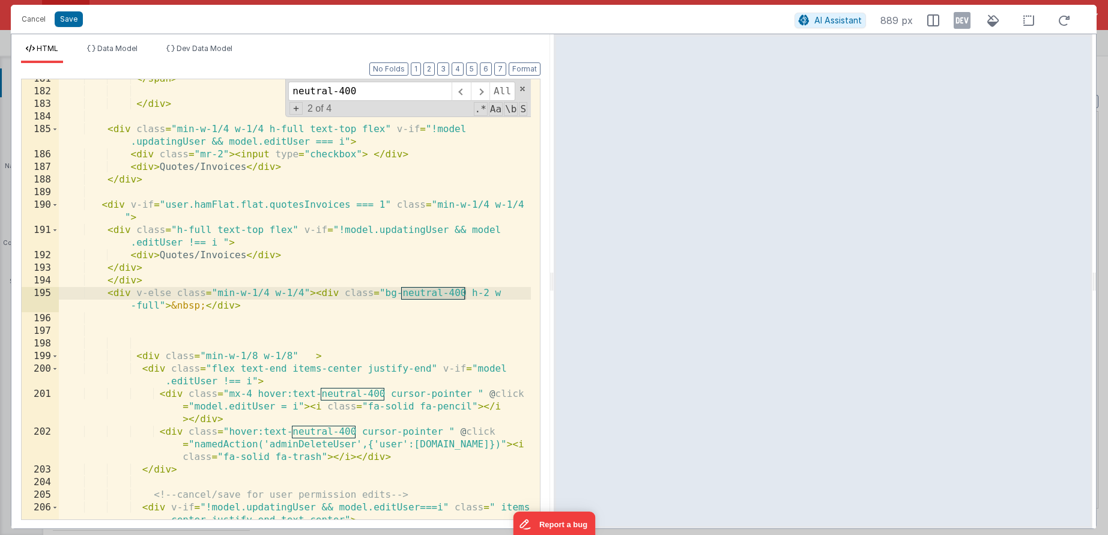
click at [461, 295] on div "</ span > </ div > < div class = "min-w-1/4 w-1/4 h-full text-top flex" v-if = …" at bounding box center [295, 312] width 472 height 478
drag, startPoint x: 448, startPoint y: 292, endPoint x: 454, endPoint y: 291, distance: 6.0
click at [454, 291] on div "</ span > </ div > < div class = "min-w-1/4 w-1/4 h-full text-top flex" v-if = …" at bounding box center [295, 312] width 472 height 478
click at [150, 306] on div "</ span > </ div > < div class = "min-w-1/4 w-1/4 h-full text-top flex" v-if = …" at bounding box center [295, 312] width 472 height 478
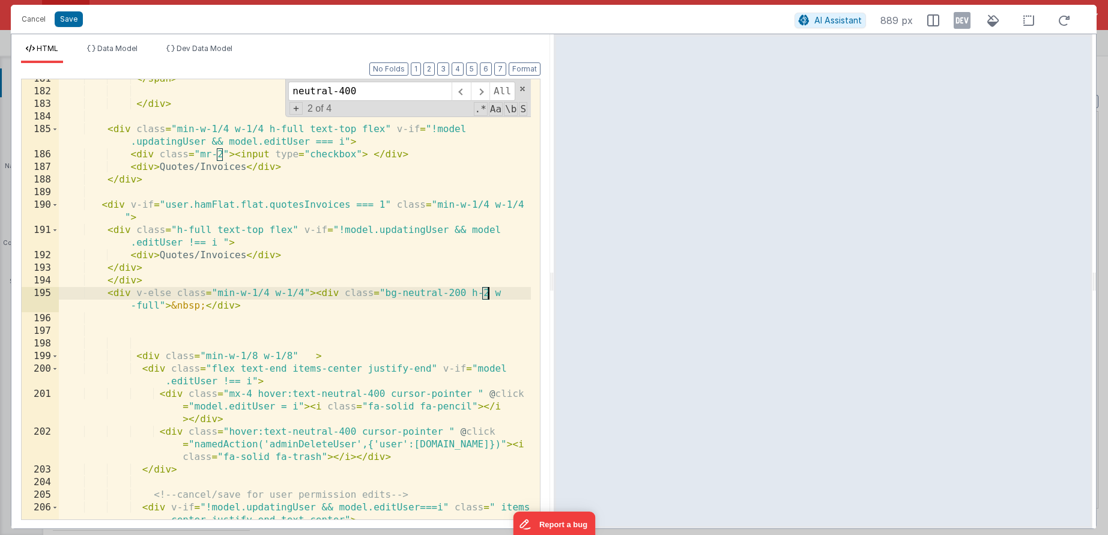
click at [485, 291] on div "</ span > </ div > < div class = "min-w-1/4 w-1/4 h-full text-top flex" v-if = …" at bounding box center [295, 312] width 472 height 478
click at [145, 304] on div "</ span > </ div > < div class = "min-w-1/4 w-1/4 h-full text-top flex" v-if = …" at bounding box center [295, 312] width 472 height 478
click at [188, 303] on div "</ span > </ div > < div class = "min-w-1/4 w-1/4 h-full text-top flex" v-if = …" at bounding box center [295, 312] width 472 height 478
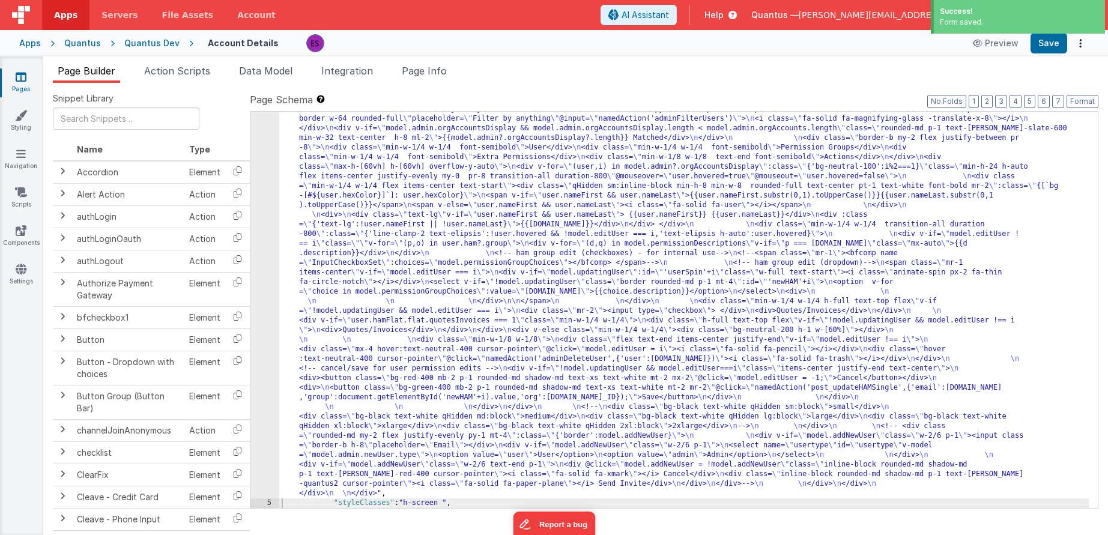
scroll to position [478, 0]
click at [403, 347] on div ""html" : "<div class= \" z-40 flex flex-wrap overflow-scroll no-scrollbar \" > …" at bounding box center [684, 283] width 810 height 1242
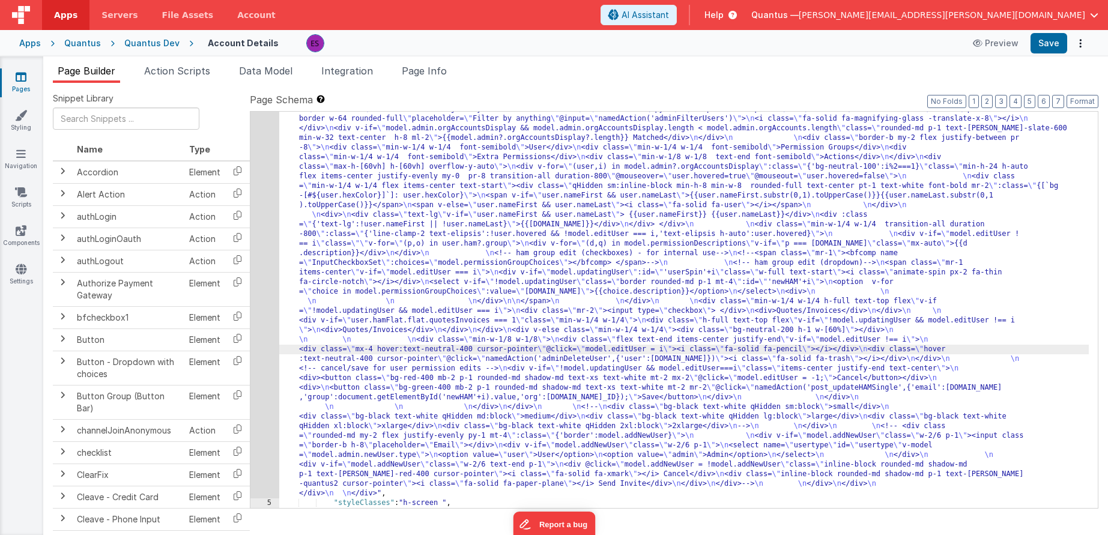
click at [262, 374] on div "4" at bounding box center [264, 80] width 29 height 836
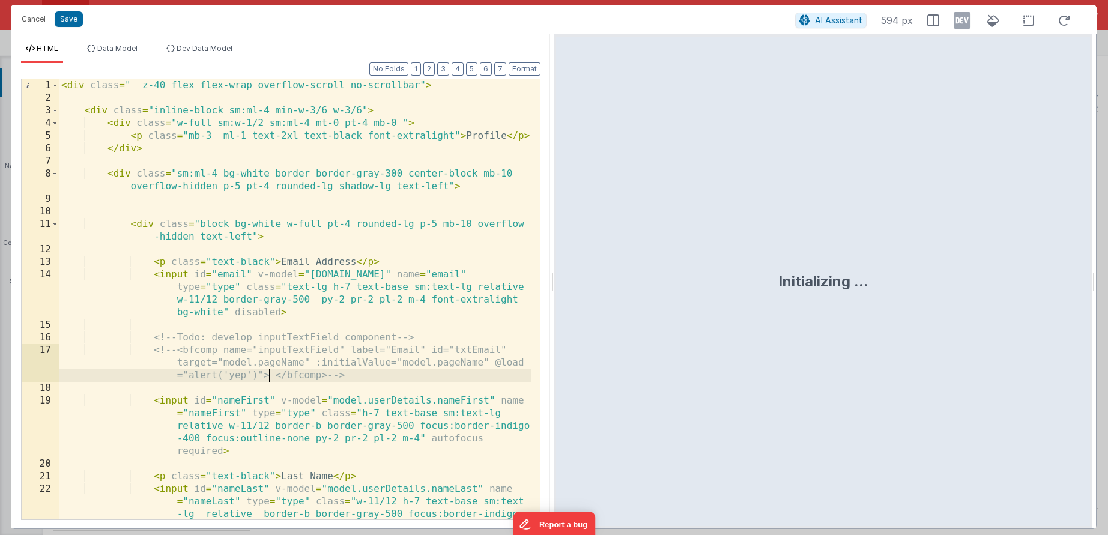
click at [271, 376] on div "< div class = " z-40 flex flex-wrap overflow-scroll no-scrollbar" > < div class…" at bounding box center [295, 337] width 472 height 516
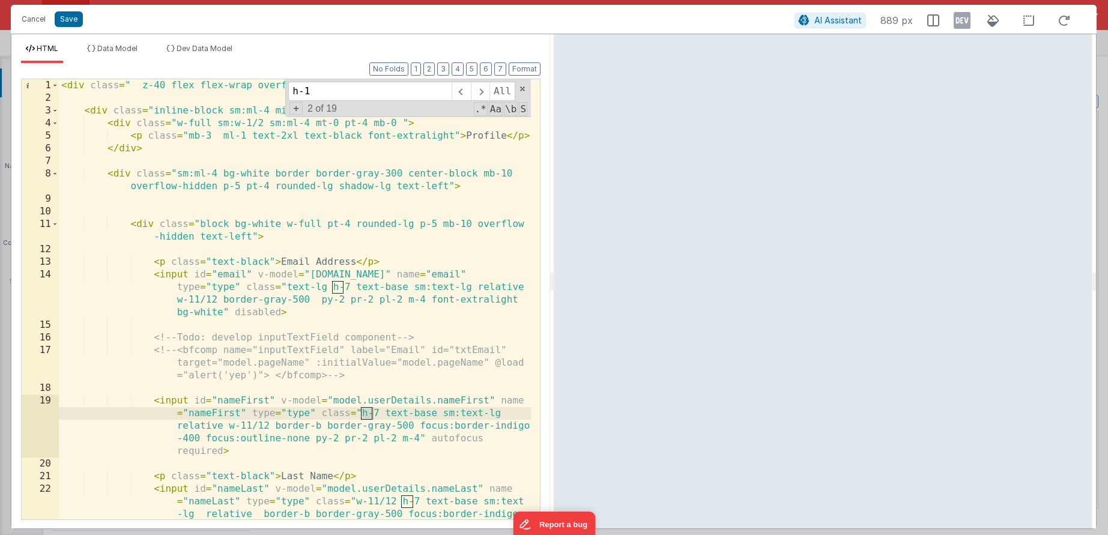
scroll to position [3526, 0]
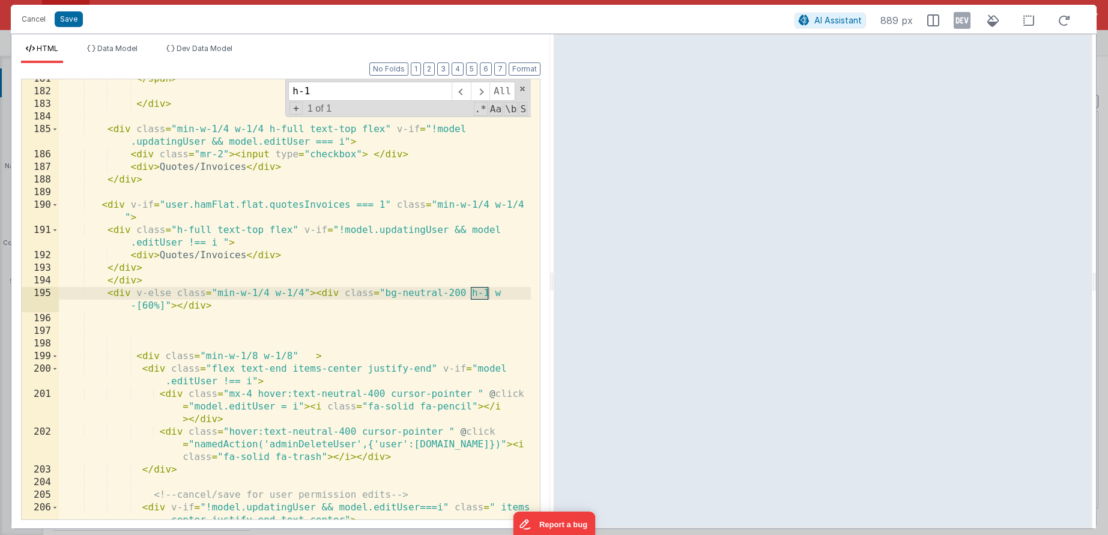
type input "h-1"
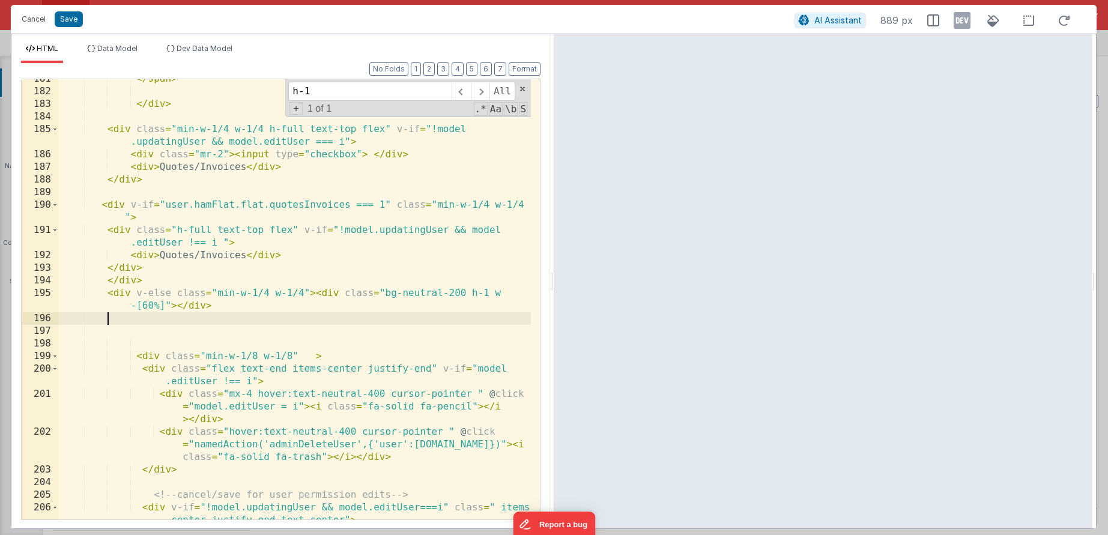
click at [327, 316] on div "</ span > </ div > < div class = "min-w-1/4 w-1/4 h-full text-top flex" v-if = …" at bounding box center [295, 312] width 472 height 478
click at [304, 290] on div "</ span > </ div > < div class = "min-w-1/4 w-1/4 h-full text-top flex" v-if = …" at bounding box center [295, 312] width 472 height 478
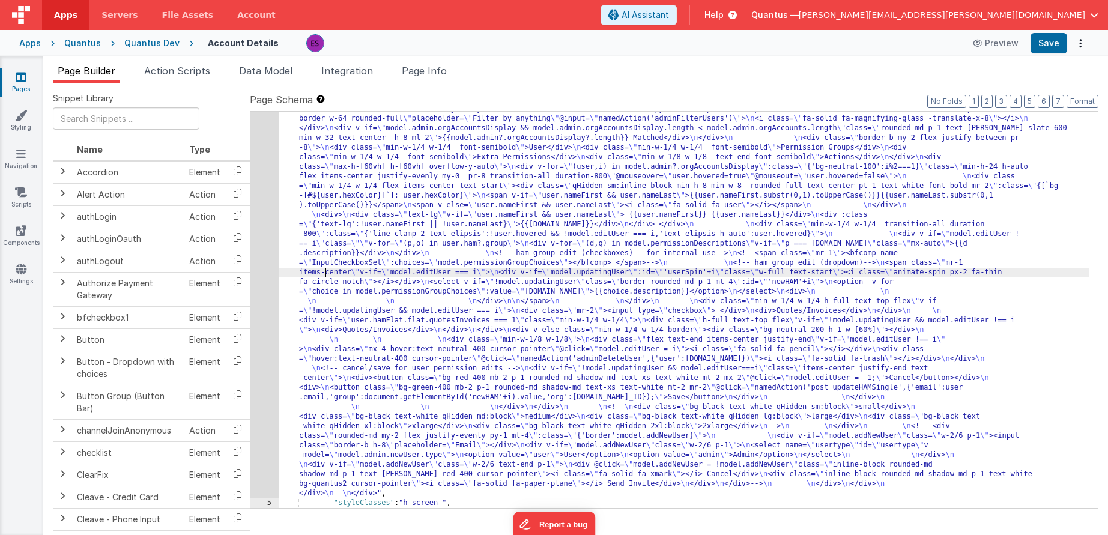
drag, startPoint x: 324, startPoint y: 273, endPoint x: 285, endPoint y: 271, distance: 39.1
click at [324, 273] on div ""html" : "<div class= \" z-40 flex flex-wrap overflow-scroll no-scrollbar \" > …" at bounding box center [684, 283] width 810 height 1242
click at [265, 279] on div "4" at bounding box center [264, 80] width 29 height 836
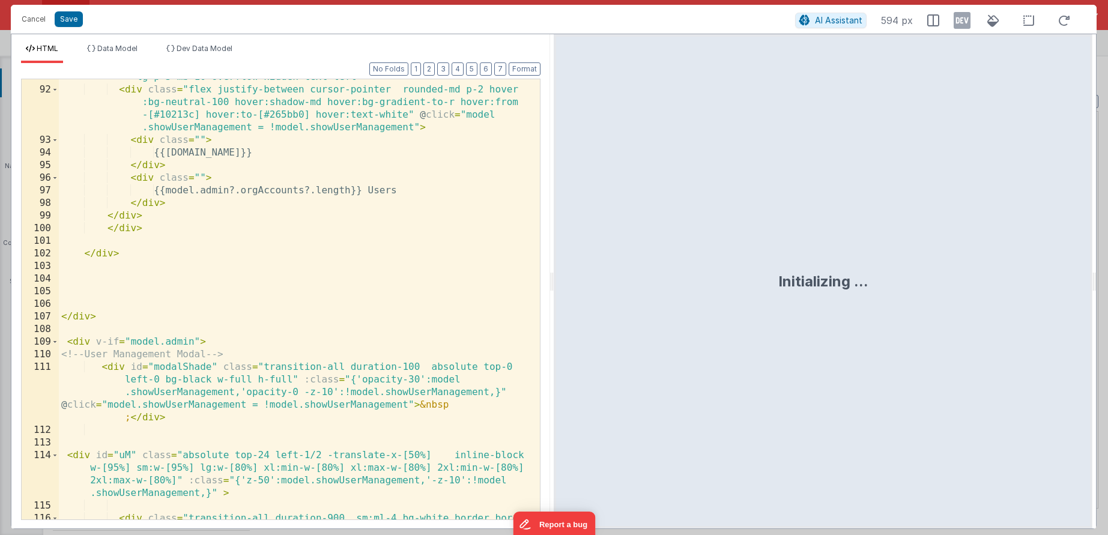
scroll to position [1901, 0]
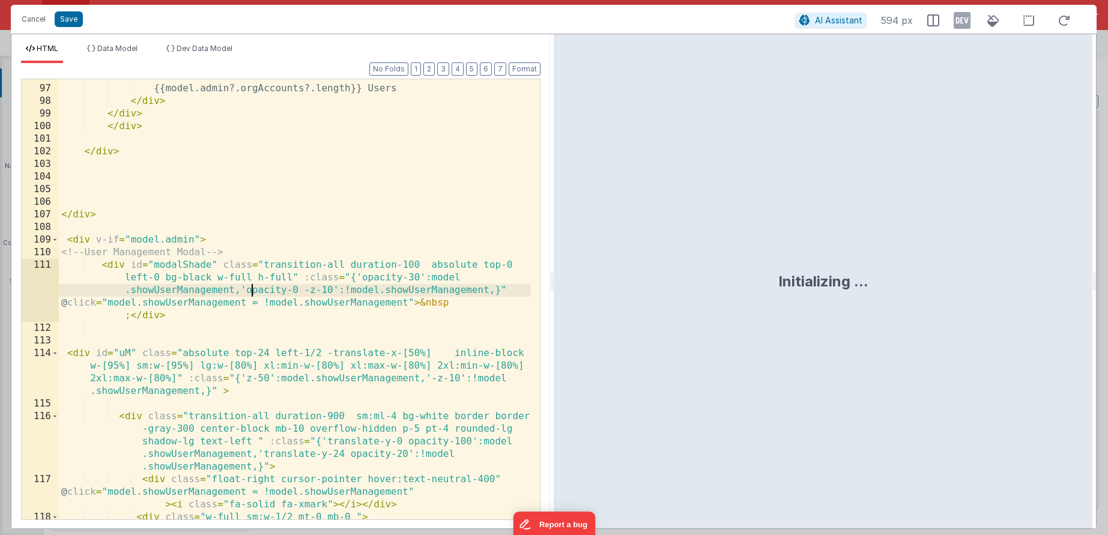
click at [253, 284] on div "< div class = "" > {{model.admin?.orgAccounts?.length}} Users </ div > </ div >…" at bounding box center [295, 302] width 472 height 465
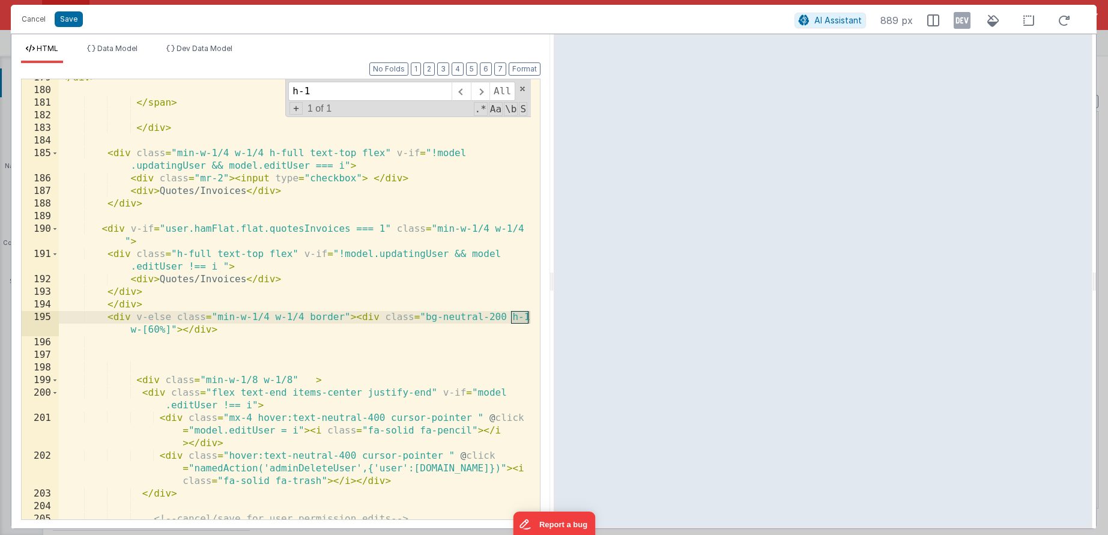
scroll to position [3499, 0]
type input "h-1"
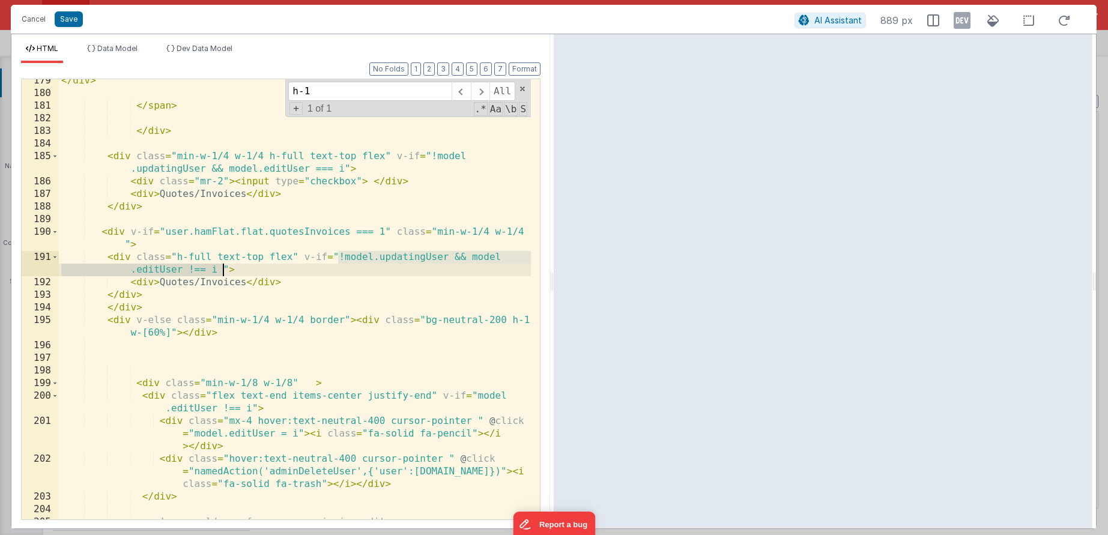
drag, startPoint x: 339, startPoint y: 258, endPoint x: 225, endPoint y: 268, distance: 114.6
click at [225, 268] on div "</ div > </ span > </ div > < div class = "min-w-1/4 w-1/4 h-full text-top flex…" at bounding box center [295, 306] width 472 height 465
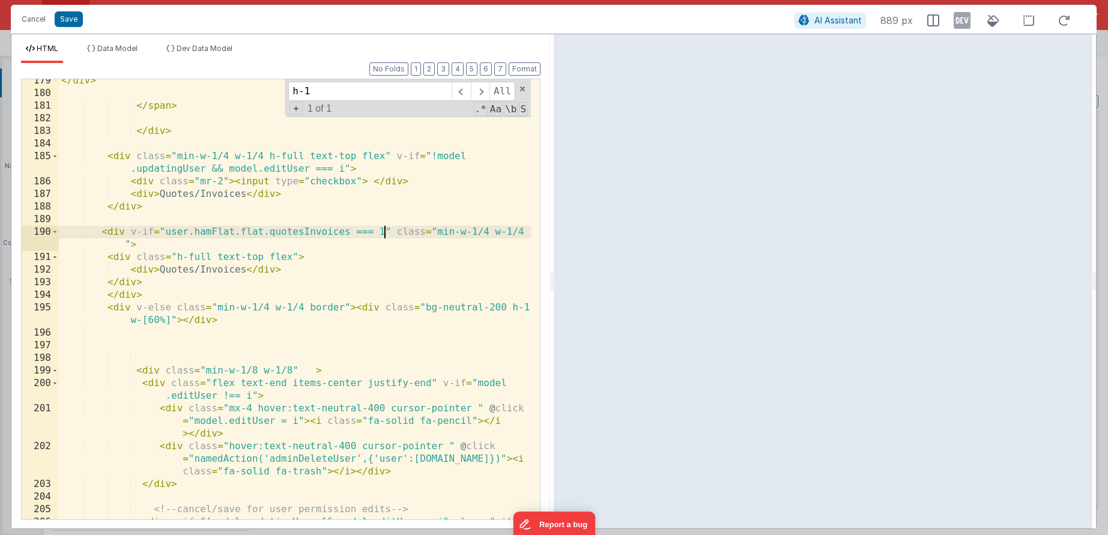
drag, startPoint x: 384, startPoint y: 231, endPoint x: 330, endPoint y: 253, distance: 58.8
click at [384, 231] on div "</ div > </ span > </ div > < div class = "min-w-1/4 w-1/4 h-full text-top flex…" at bounding box center [295, 313] width 472 height 478
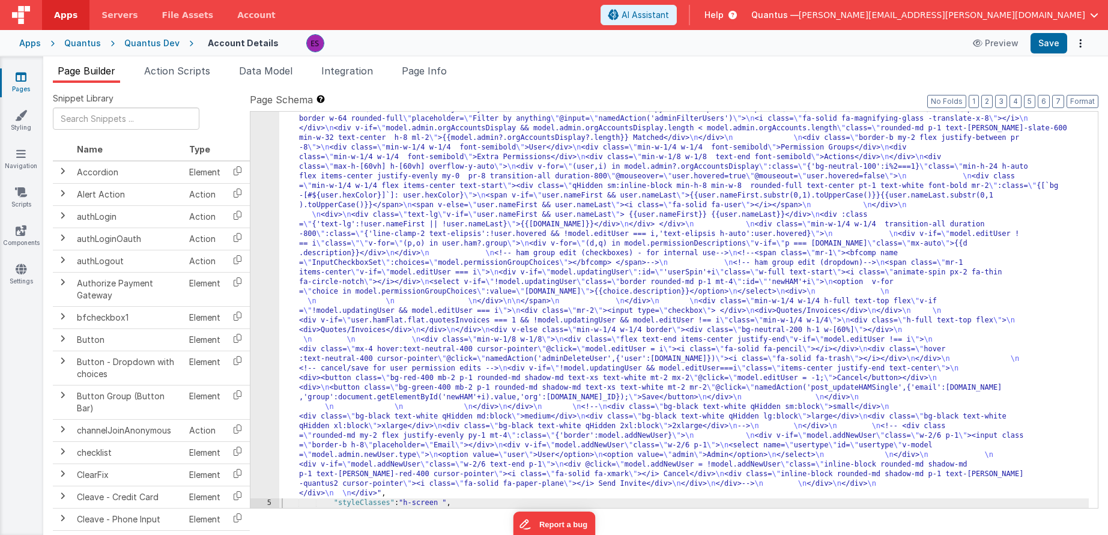
click at [359, 301] on div ""html" : "<div class= \" z-40 flex flex-wrap overflow-scroll no-scrollbar \" > …" at bounding box center [684, 283] width 810 height 1242
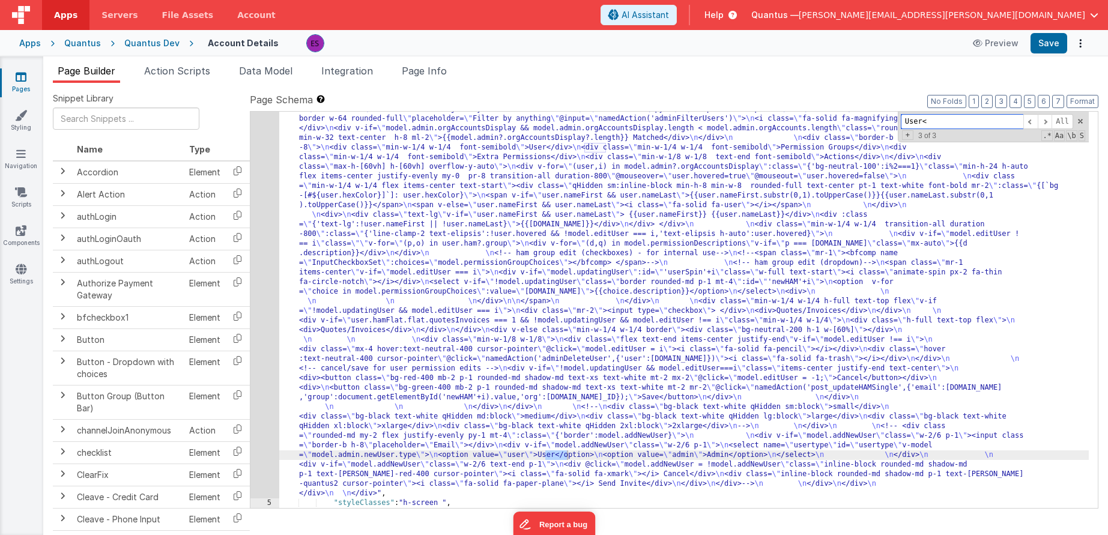
type input "User<"
click at [266, 258] on div "4" at bounding box center [264, 80] width 29 height 836
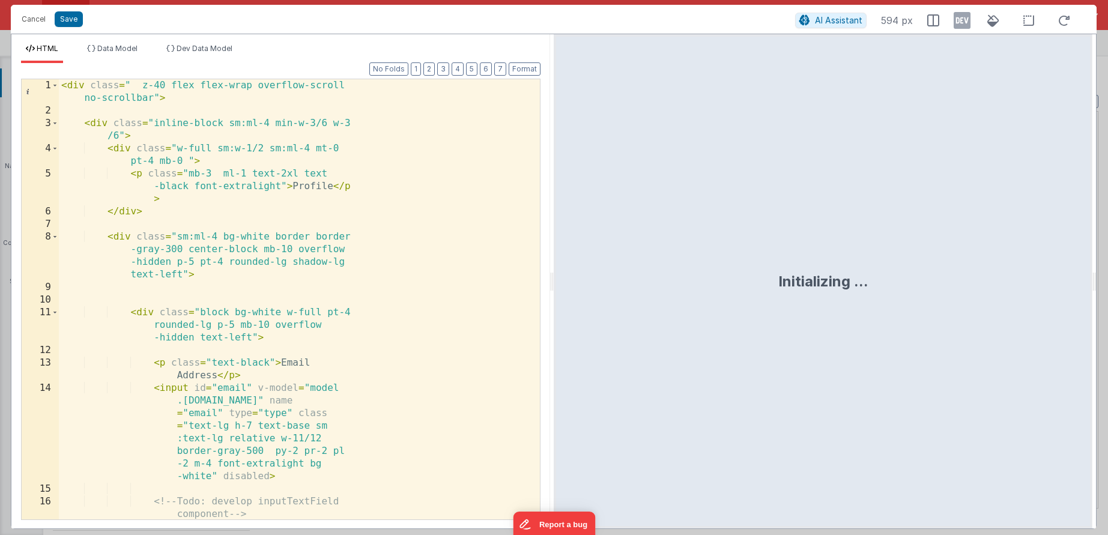
click at [314, 214] on div "< div class = " z-40 flex flex-wrap overflow-scroll no-scrollbar" > < div class…" at bounding box center [295, 349] width 472 height 541
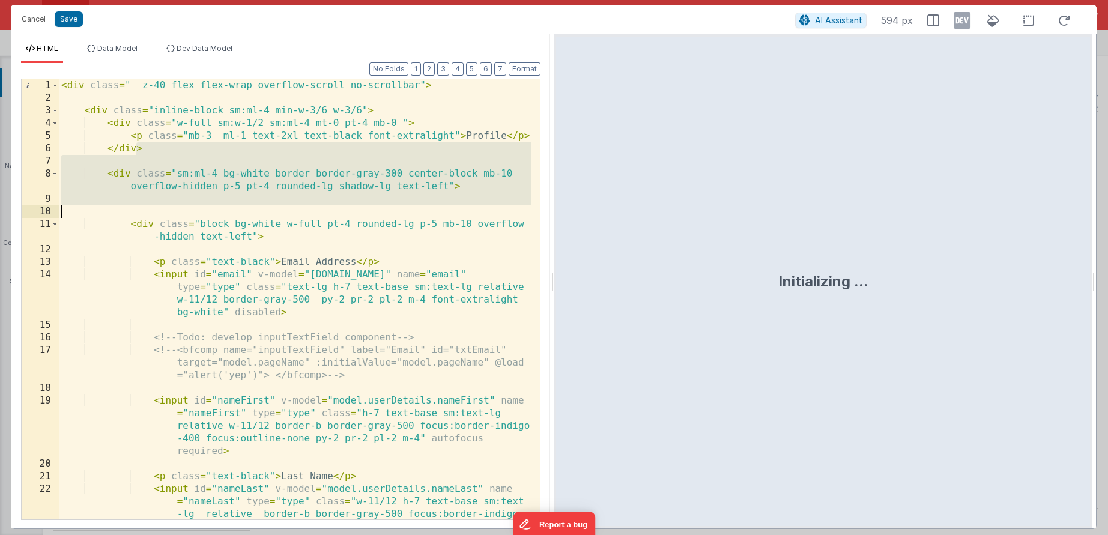
click at [310, 130] on div "< div class = " z-40 flex flex-wrap overflow-scroll no-scrollbar" > < div class…" at bounding box center [295, 337] width 472 height 516
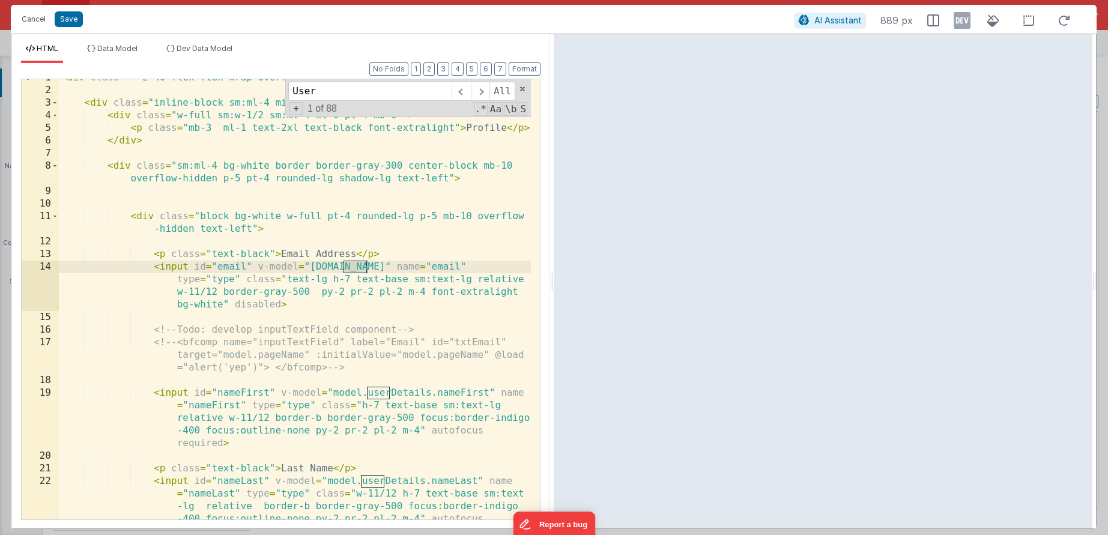
scroll to position [8, 0]
click at [394, 288] on div "< div class = " z-40 flex flex-wrap overflow-scroll no-scrollbar" > < div class…" at bounding box center [295, 329] width 472 height 516
click at [380, 309] on div "< div class = " z-40 flex flex-wrap overflow-scroll no-scrollbar" > < div class…" at bounding box center [295, 329] width 472 height 516
click at [407, 93] on input "User" at bounding box center [369, 91] width 163 height 19
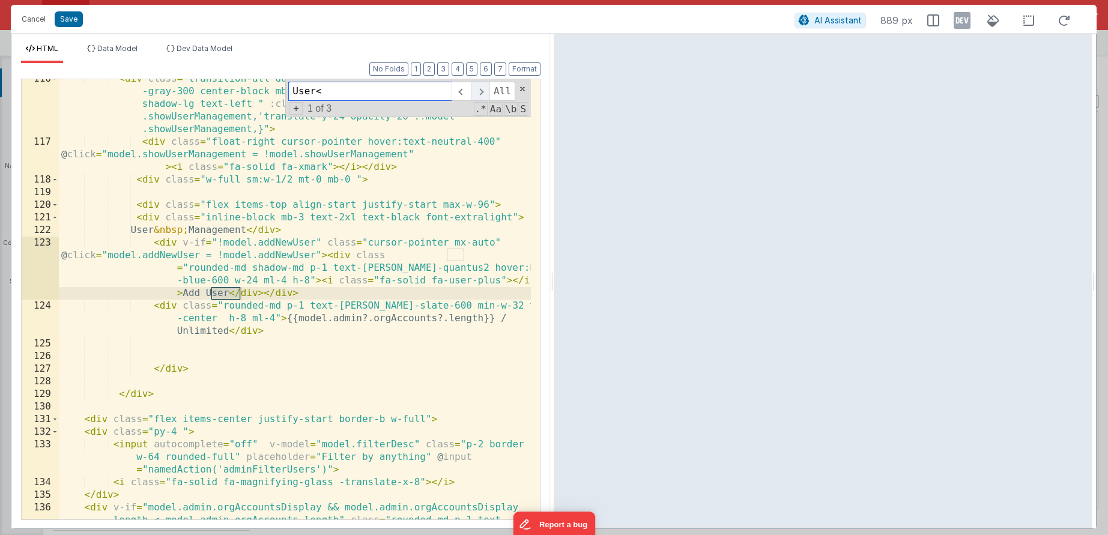
click at [486, 91] on span at bounding box center [480, 91] width 19 height 19
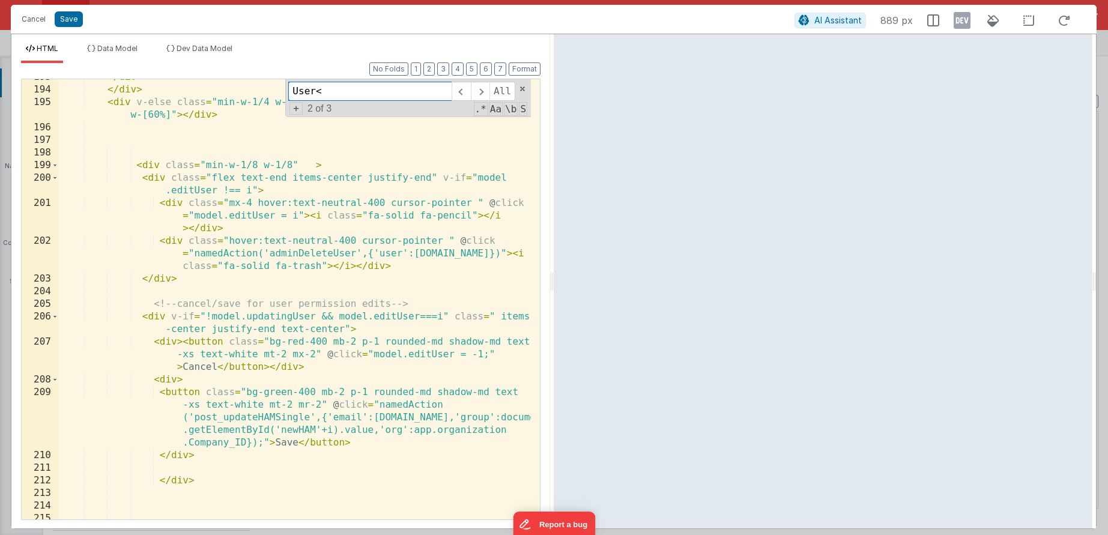
scroll to position [3713, 0]
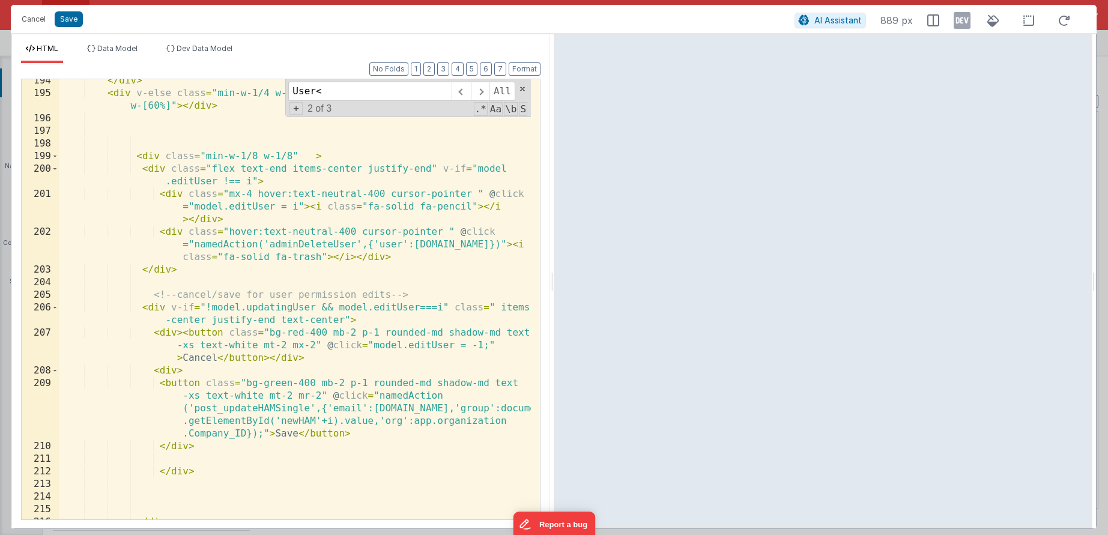
click at [356, 249] on div "</ div > < div v-else class = "min-w-1/4 w-1/4 border" > < div class = "bg-neut…" at bounding box center [295, 306] width 472 height 465
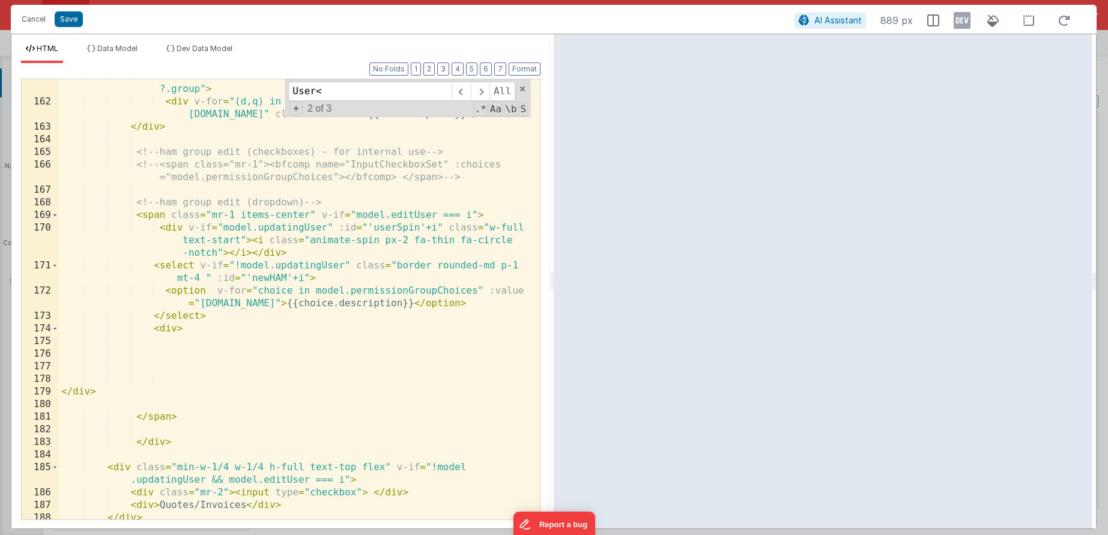
scroll to position [3185, 0]
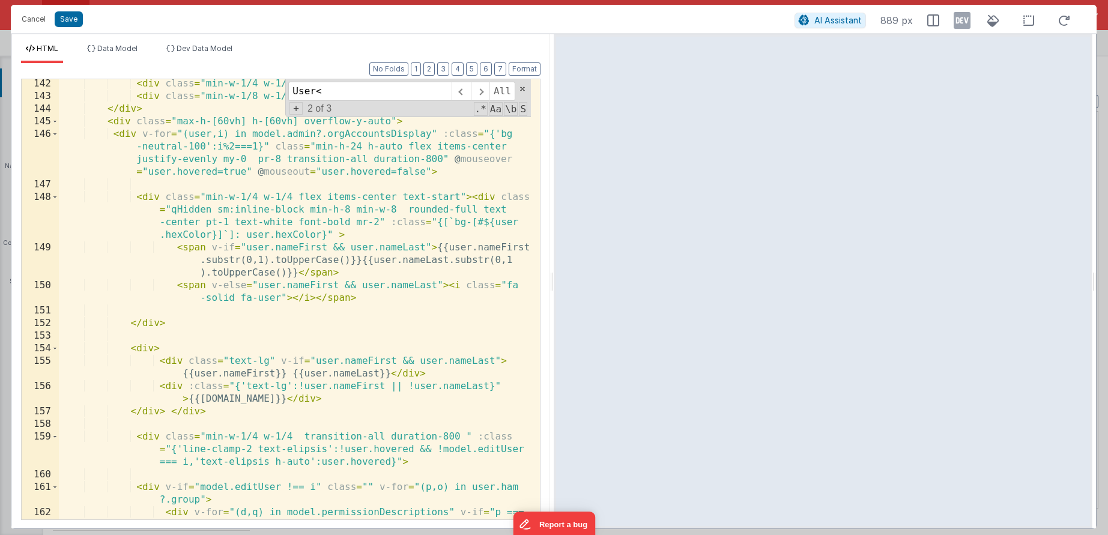
click at [299, 300] on div "< div class = "min-w-1/4 w-1/4 font-semibold" > Extra Permissions </ div > < di…" at bounding box center [295, 316] width 472 height 478
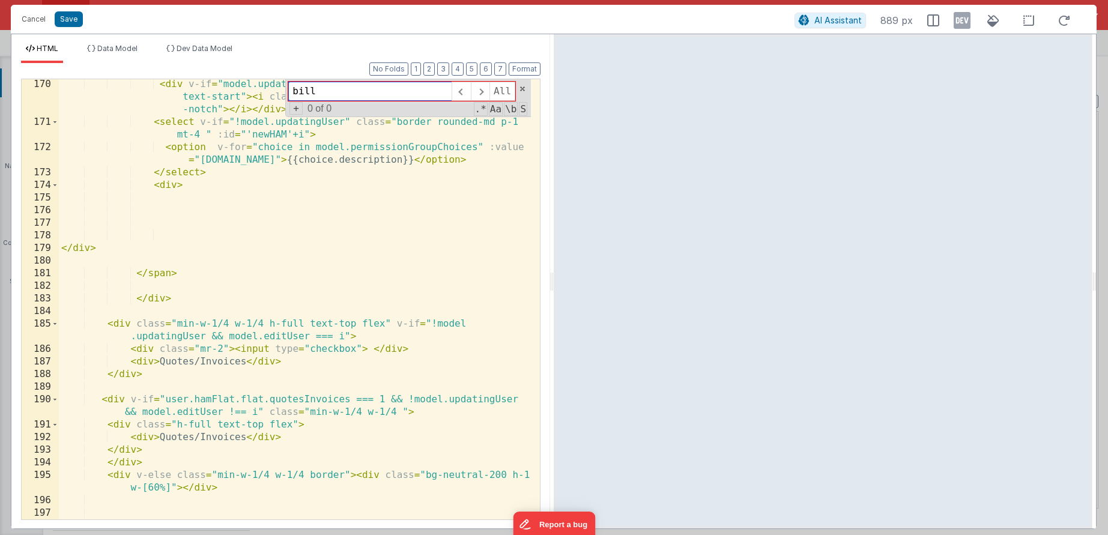
scroll to position [3320, 0]
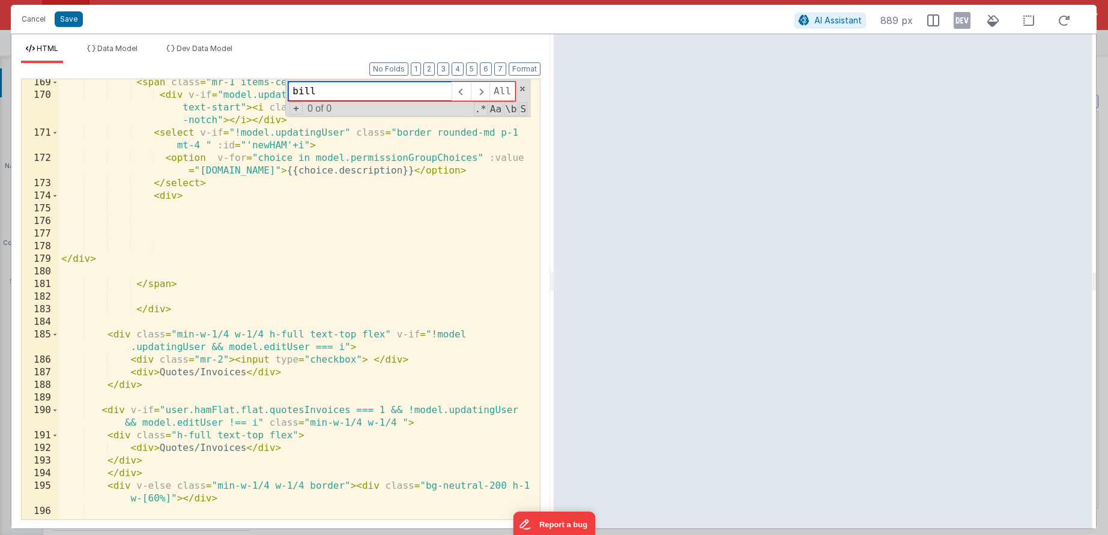
type input "bill"
click at [156, 306] on div "< span class = "mr-1 items-center" v-if = "model.editUser === i" > < div v-if =…" at bounding box center [295, 308] width 472 height 465
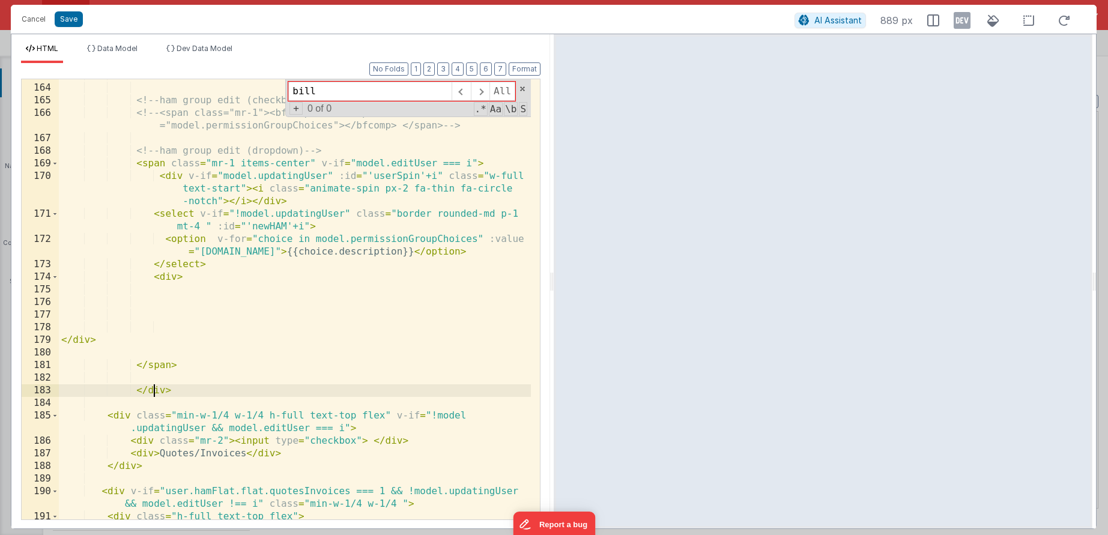
scroll to position [3281, 0]
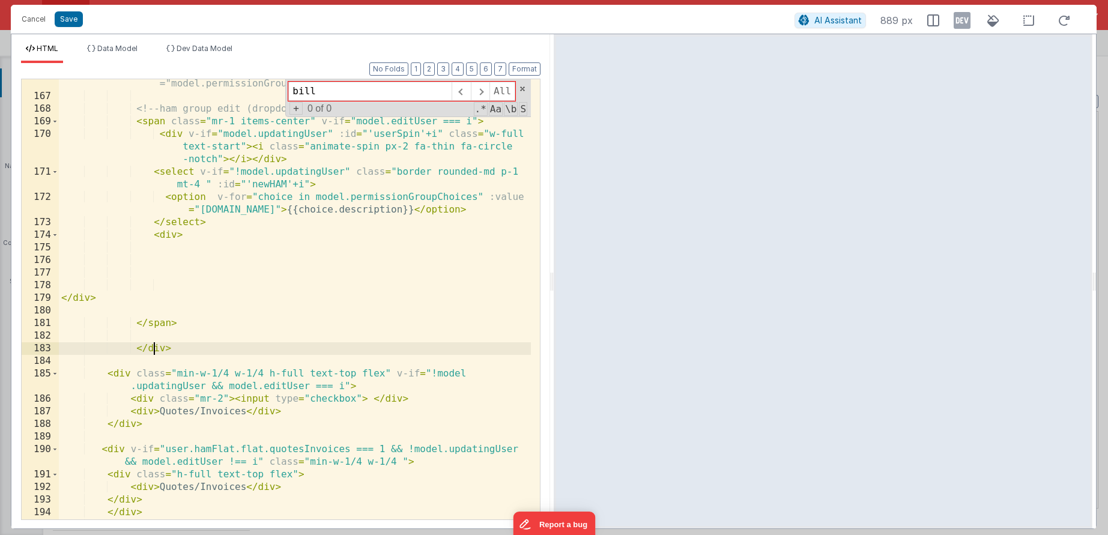
click at [121, 360] on div "<!-- <span class="mr-1"><bfcomp name="InputCheckboxSet" :choices ="model.permis…" at bounding box center [295, 310] width 472 height 491
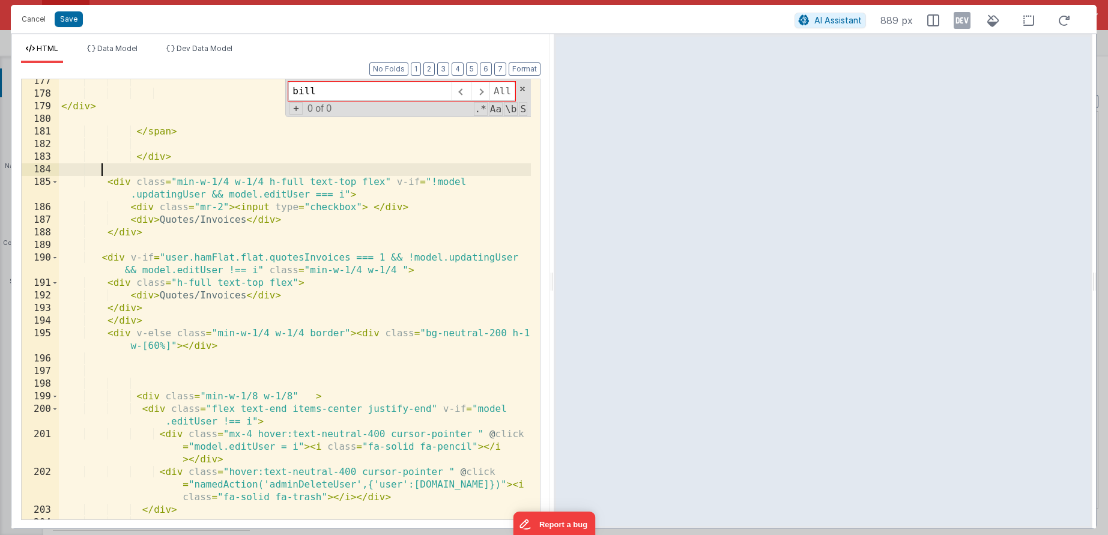
scroll to position [3473, 0]
click at [202, 346] on div "</ div > </ span > </ div > < div class = "min-w-1/4 w-1/4 h-full text-top flex…" at bounding box center [295, 307] width 472 height 465
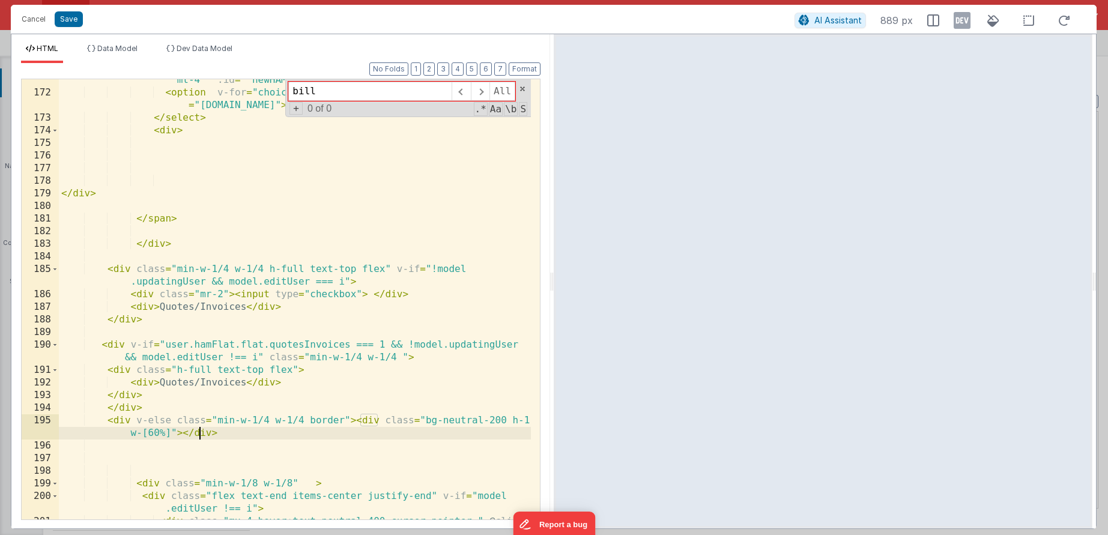
scroll to position [3383, 0]
click at [355, 424] on div "< select v-if = "!model.updatingUser" class = "border rounded-md p-1 mt-4 " :id…" at bounding box center [295, 315] width 472 height 503
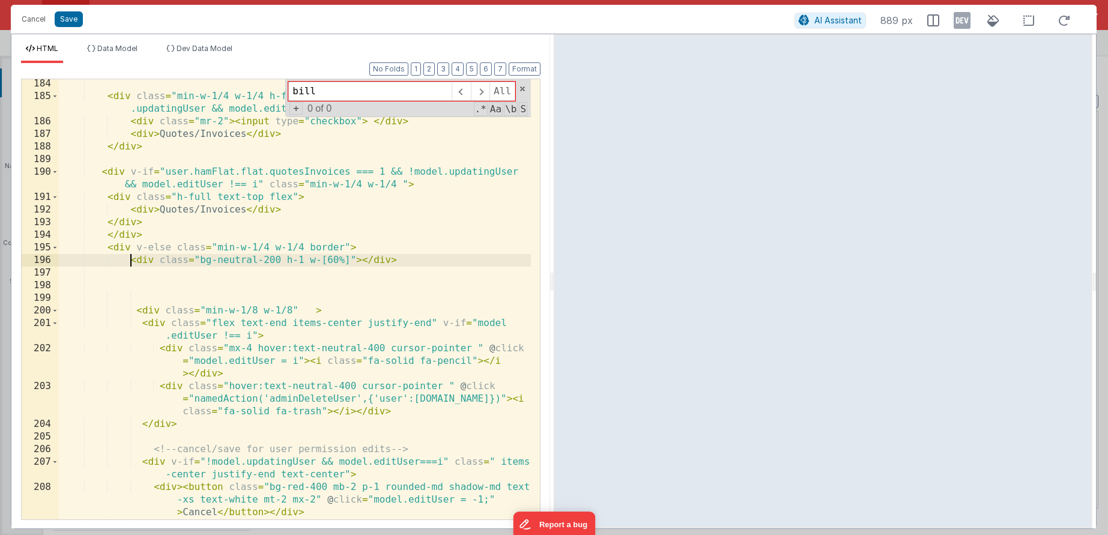
scroll to position [3536, 0]
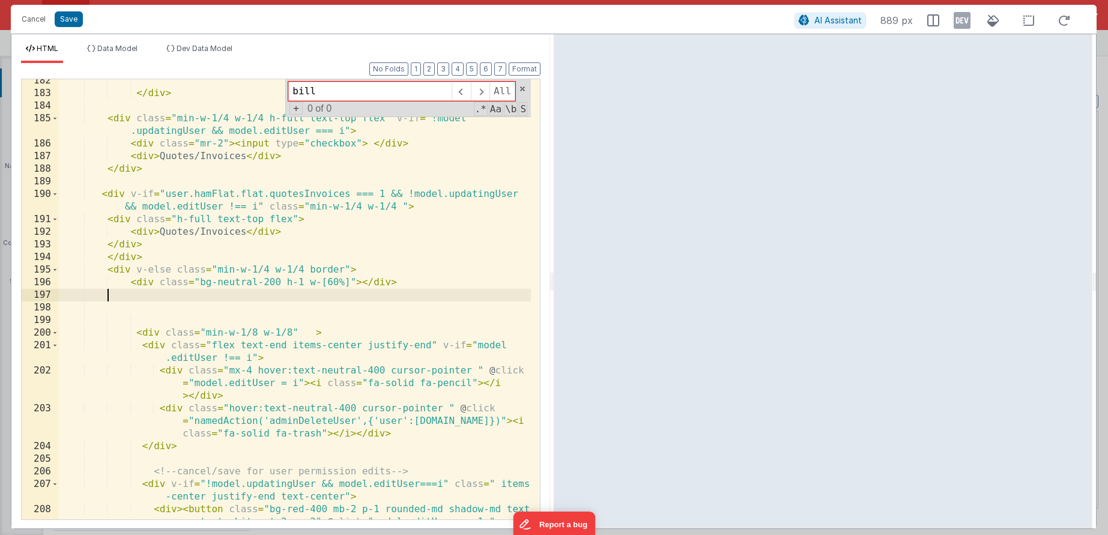
click at [202, 298] on div "</ div > < div class = "min-w-1/4 w-1/4 h-full text-top flex" v-if = "!model .u…" at bounding box center [295, 319] width 472 height 491
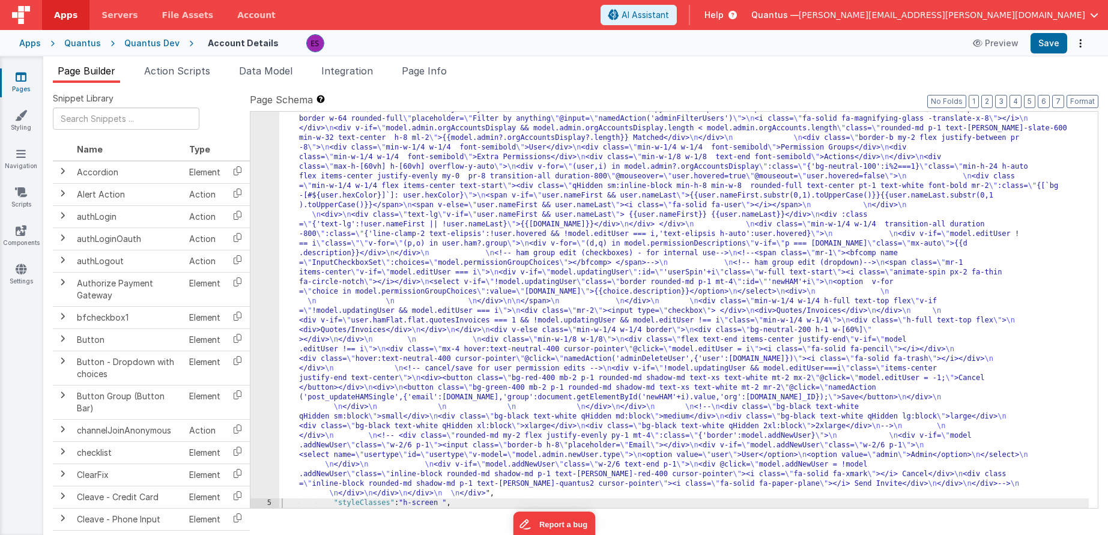
scroll to position [479, 0]
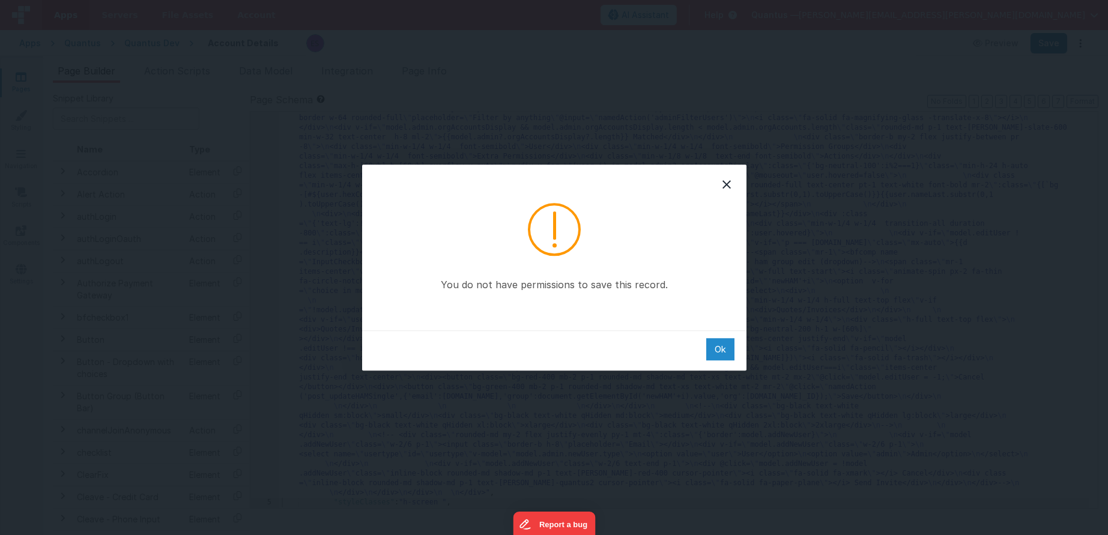
click at [714, 348] on div "Ok" at bounding box center [720, 349] width 28 height 22
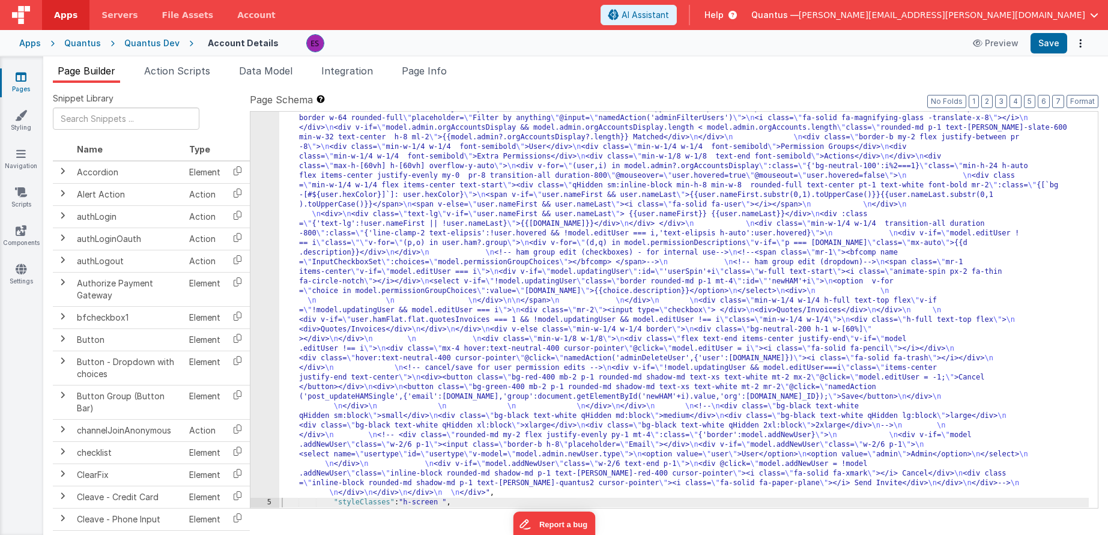
click at [685, 274] on div ""html" : "<div class= \" z-40 flex flex-wrap overflow-scroll no-scrollbar \" > …" at bounding box center [684, 283] width 810 height 1242
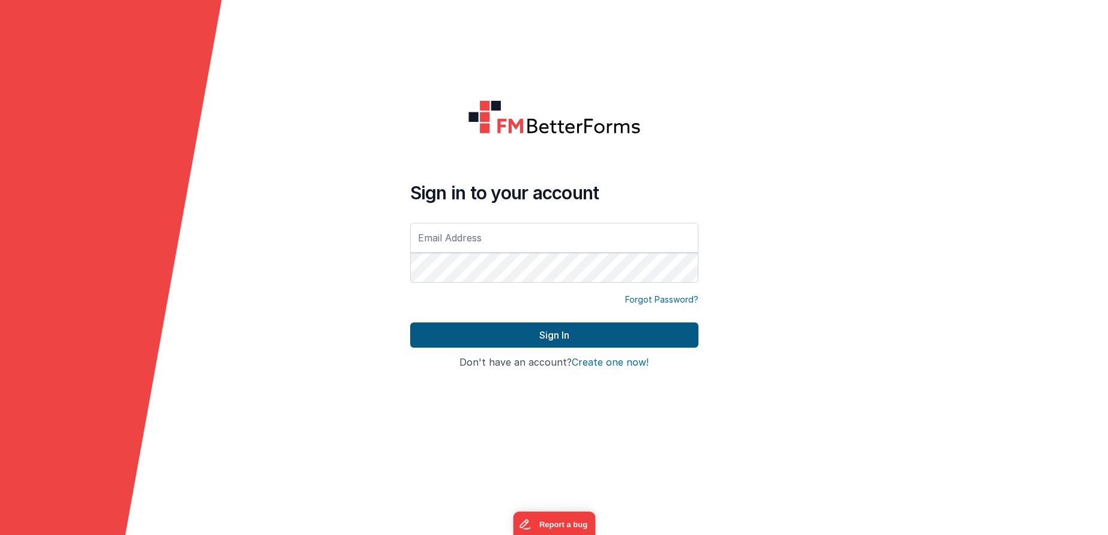
type input "[PERSON_NAME][EMAIL_ADDRESS][PERSON_NAME][DOMAIN_NAME]"
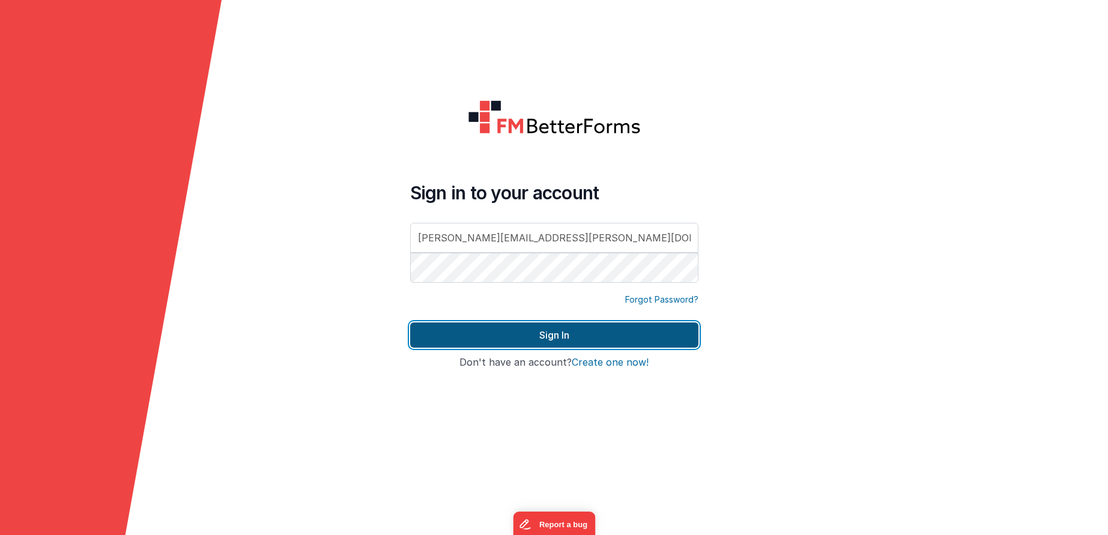
click at [592, 330] on button "Sign In" at bounding box center [554, 335] width 288 height 25
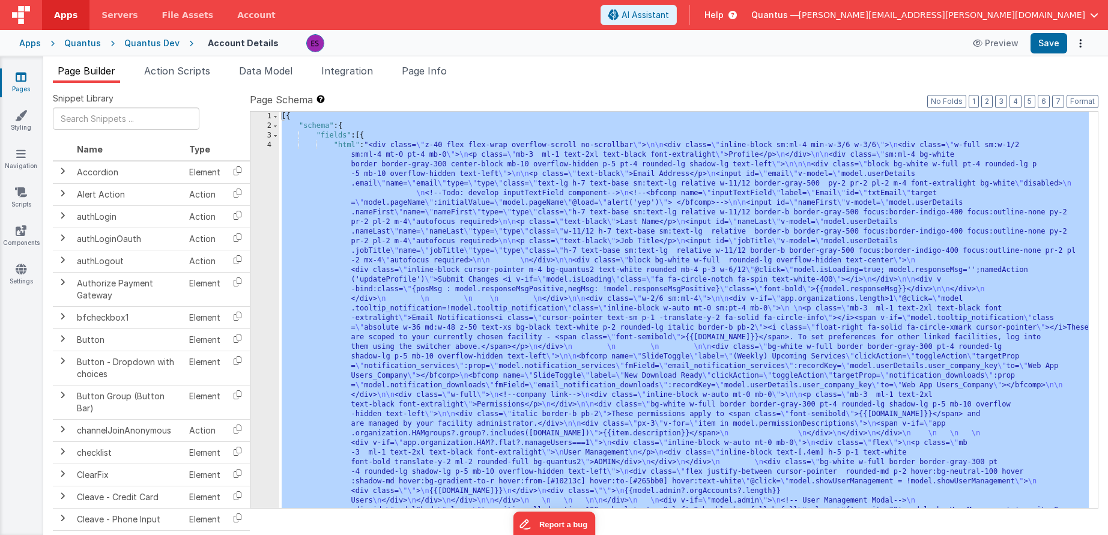
scroll to position [526, 0]
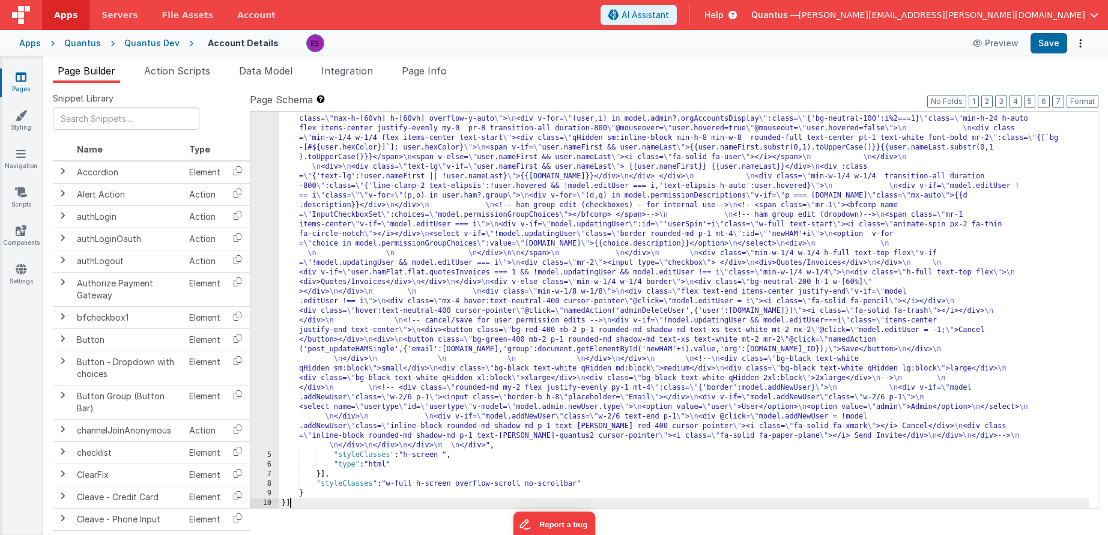
click at [470, 228] on div ""html" : "<div class= \" z-40 flex flex-wrap overflow-scroll no-scrollbar \" > …" at bounding box center [684, 235] width 810 height 1242
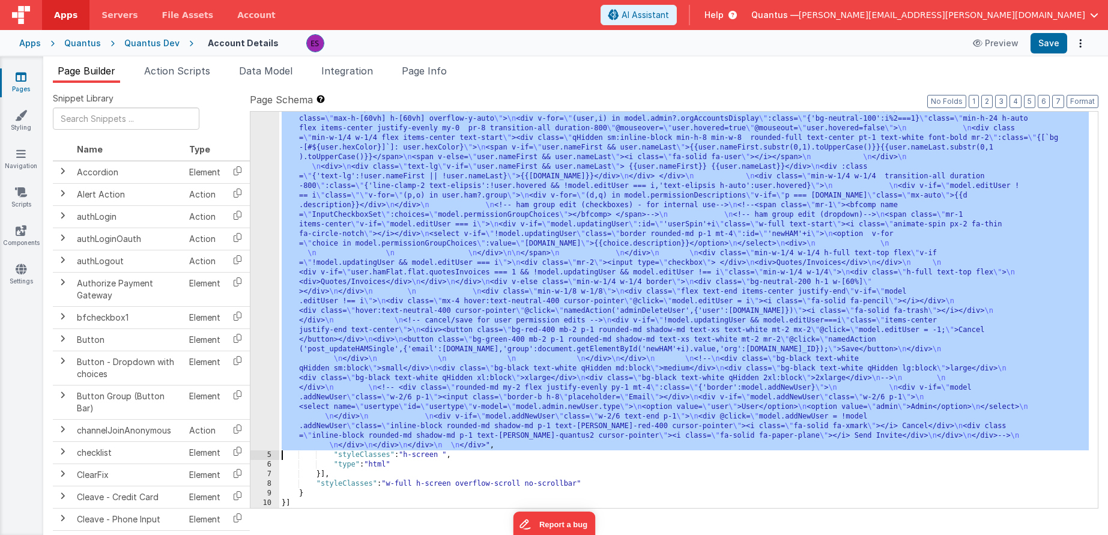
click at [263, 248] on div "4" at bounding box center [264, 32] width 29 height 836
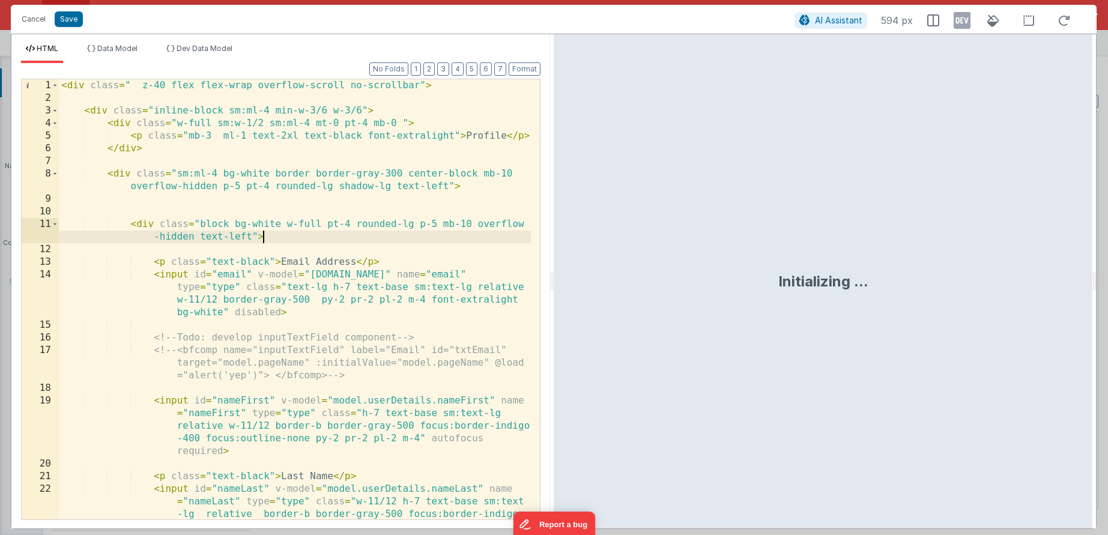
click at [297, 240] on div "< div class = " z-40 flex flex-wrap overflow-scroll no-scrollbar" > < div class…" at bounding box center [295, 337] width 472 height 516
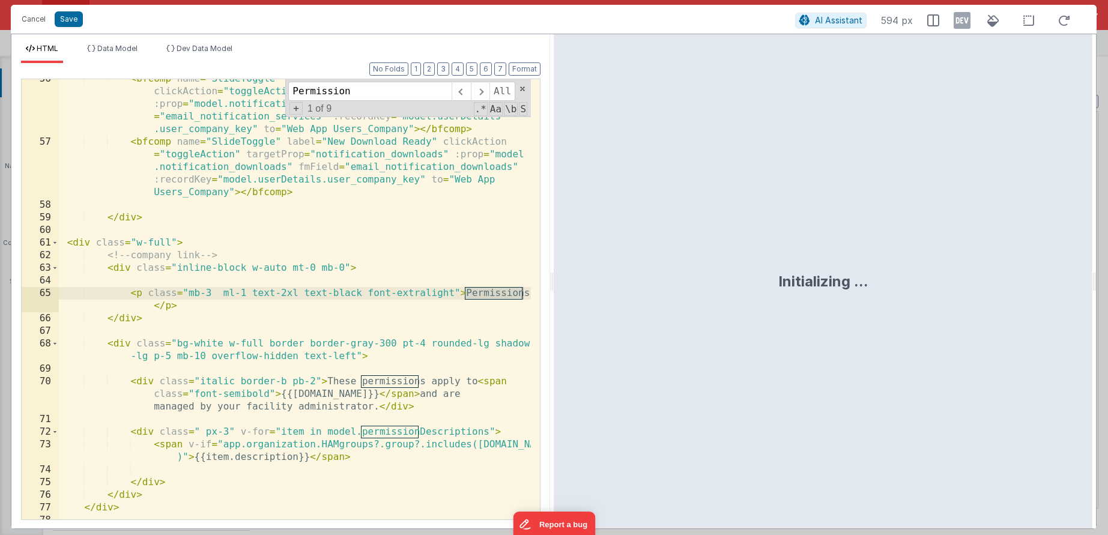
scroll to position [2555, 0]
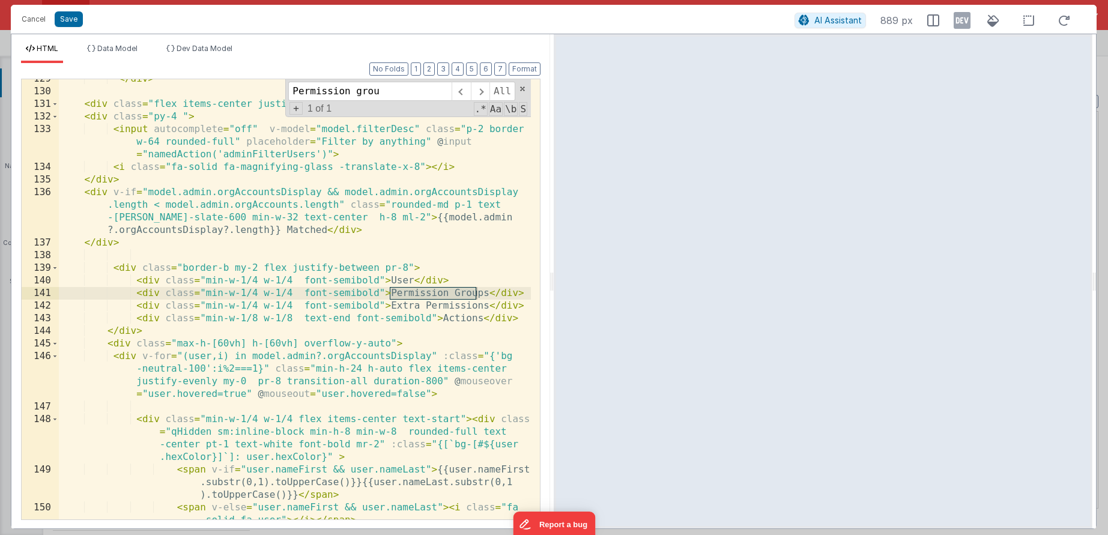
type input "Permission grou"
click at [394, 300] on div "</ div > < div class = "flex items-center justify-start border-b w-full" > < di…" at bounding box center [295, 312] width 472 height 478
click at [380, 304] on div "</ div > < div class = "flex items-center justify-start border-b w-full" > < di…" at bounding box center [295, 312] width 472 height 478
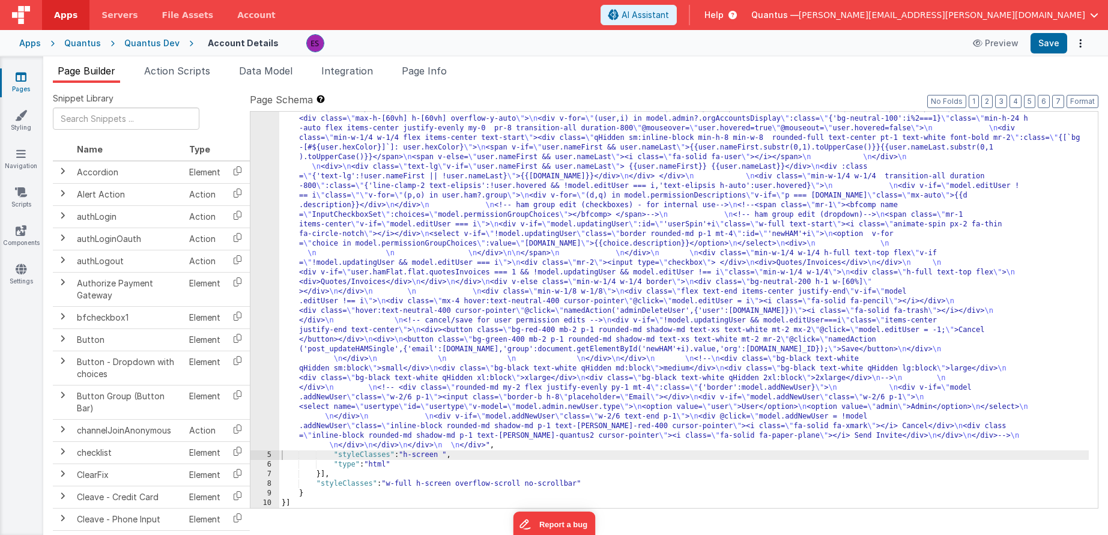
click at [318, 378] on div ""html" : "<div class= \" z-40 flex flex-wrap overflow-scroll no-scrollbar \" > …" at bounding box center [684, 235] width 810 height 1242
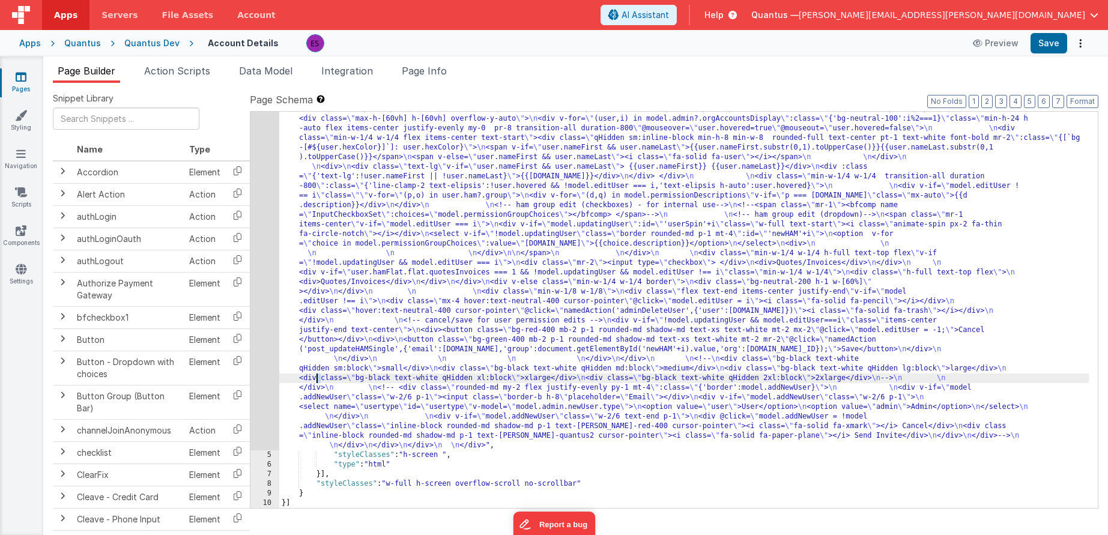
click at [257, 372] on div "4" at bounding box center [264, 32] width 29 height 836
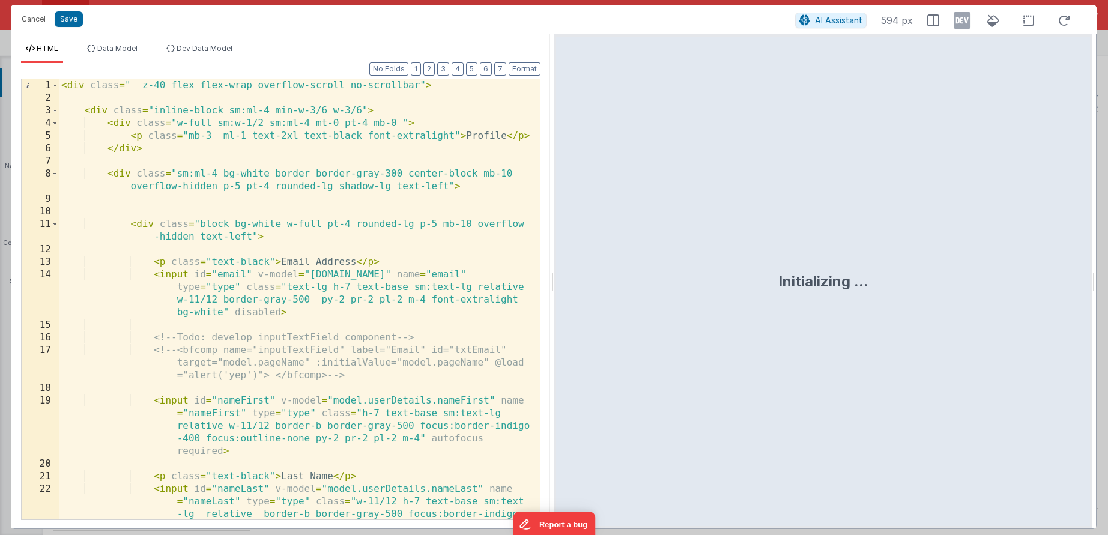
click at [257, 372] on div "< div class = " z-40 flex flex-wrap overflow-scroll no-scrollbar" > < div class…" at bounding box center [295, 337] width 472 height 516
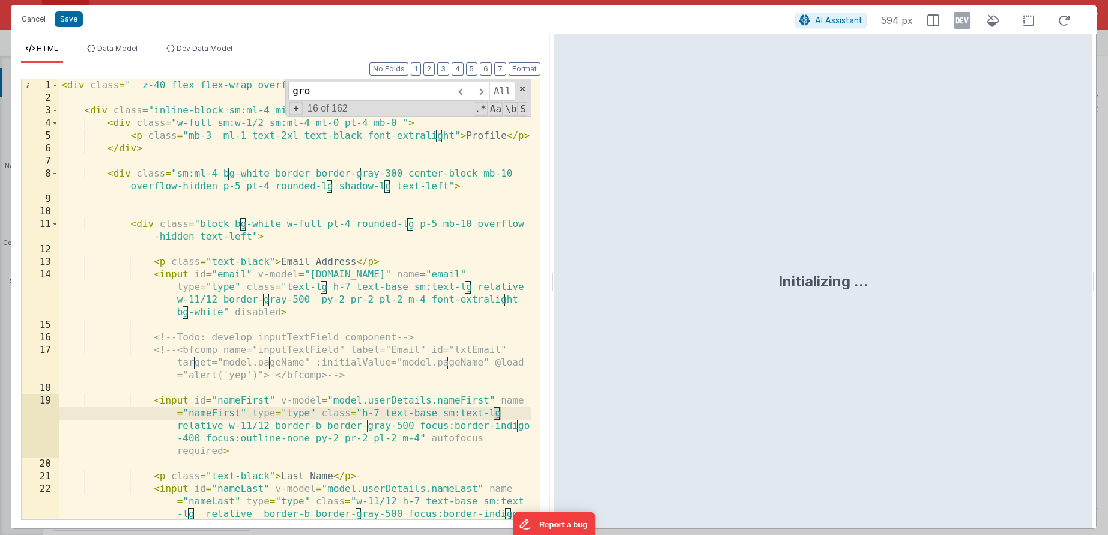
scroll to position [1319, 0]
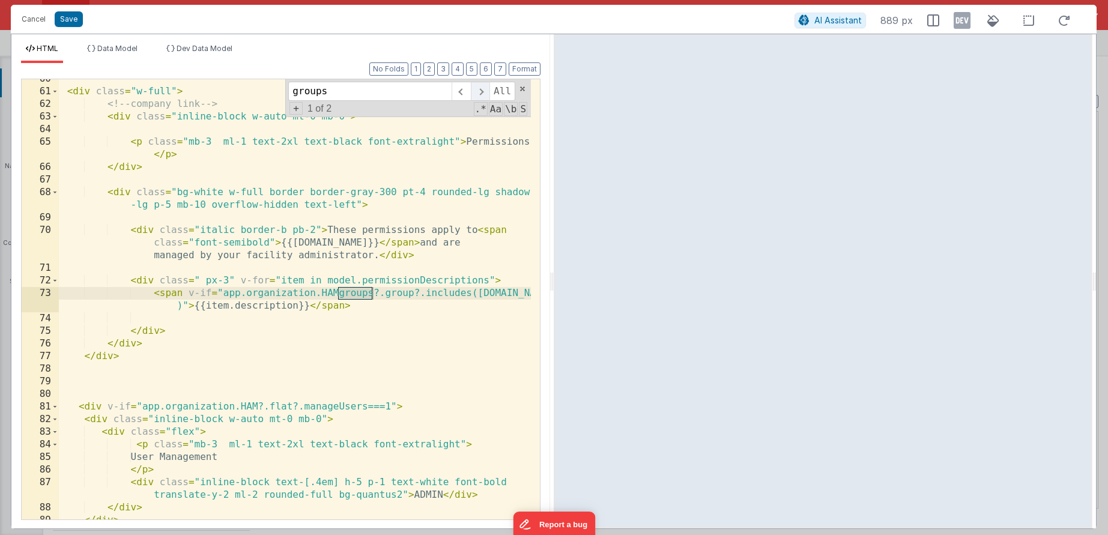
type input "groups"
click at [476, 97] on span at bounding box center [480, 91] width 19 height 19
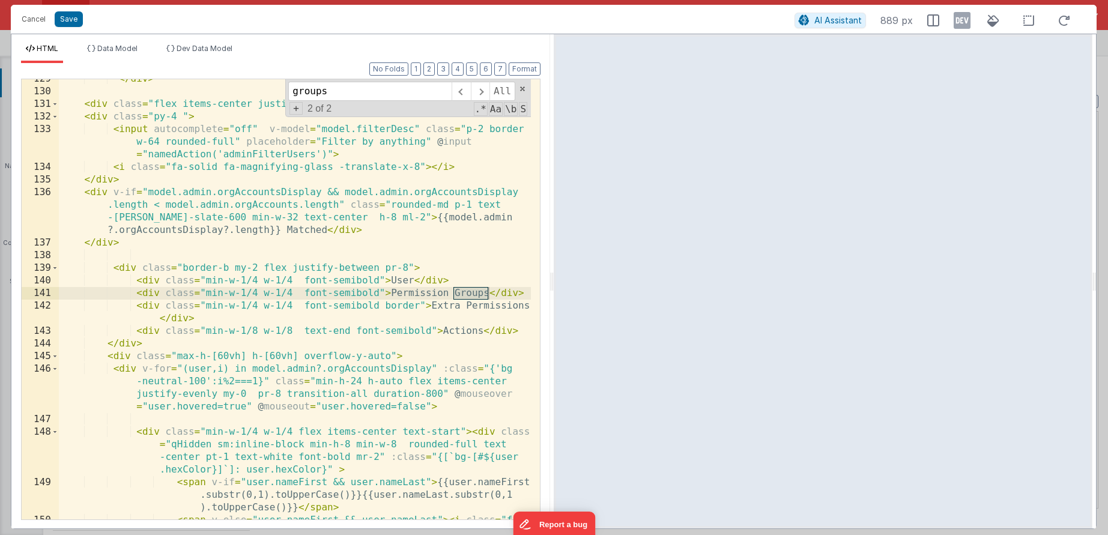
click at [379, 292] on div "</ div > < div class = "flex items-center justify-start border-b w-full" > < di…" at bounding box center [295, 312] width 472 height 478
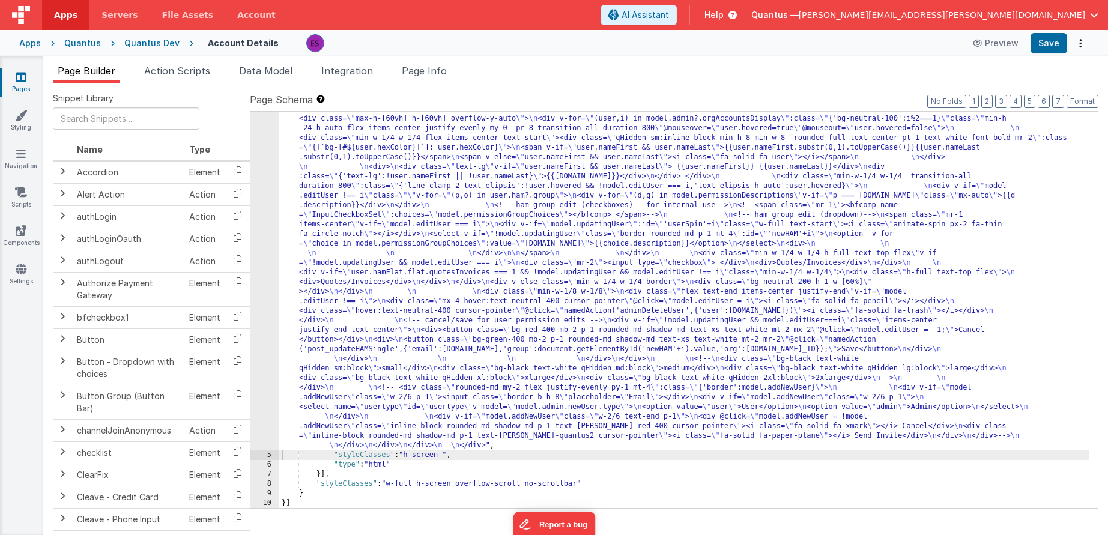
click at [307, 329] on div ""html" : "<div class= \" z-40 flex flex-wrap overflow-scroll no-scrollbar \" > …" at bounding box center [684, 235] width 810 height 1242
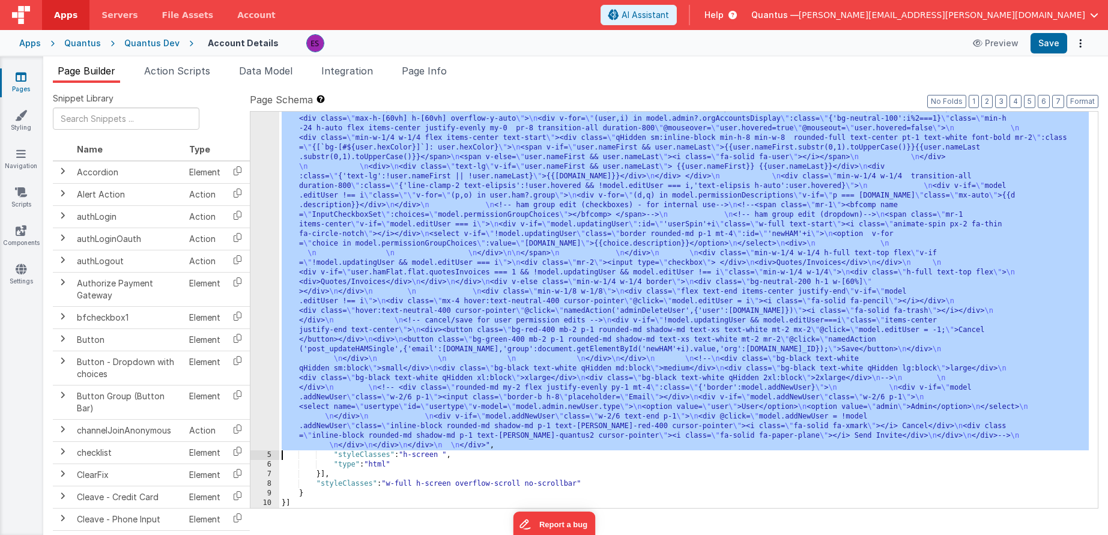
click at [259, 340] on div "4" at bounding box center [264, 32] width 29 height 836
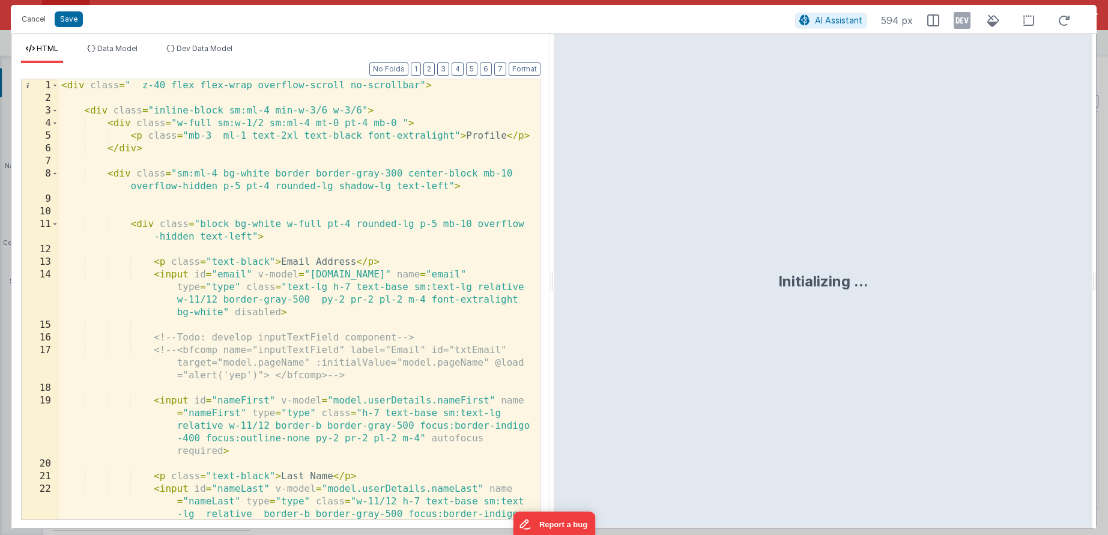
click at [323, 325] on div "< div class = " z-40 flex flex-wrap overflow-scroll no-scrollbar" > < div class…" at bounding box center [295, 337] width 472 height 516
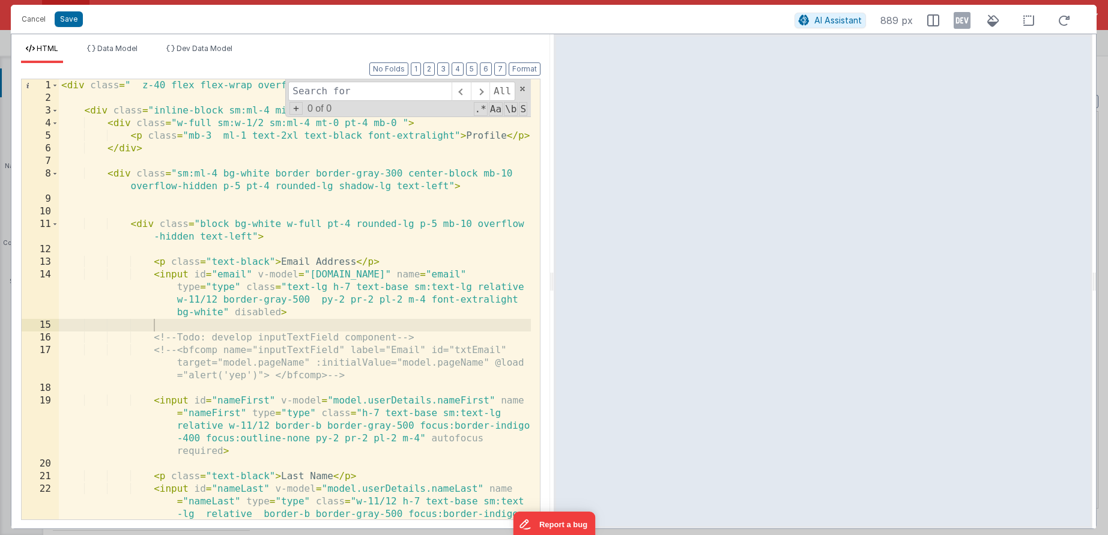
click at [290, 246] on div "< div class = " z-40 flex flex-wrap overflow-scroll no-scrollbar" > < div class…" at bounding box center [295, 337] width 472 height 516
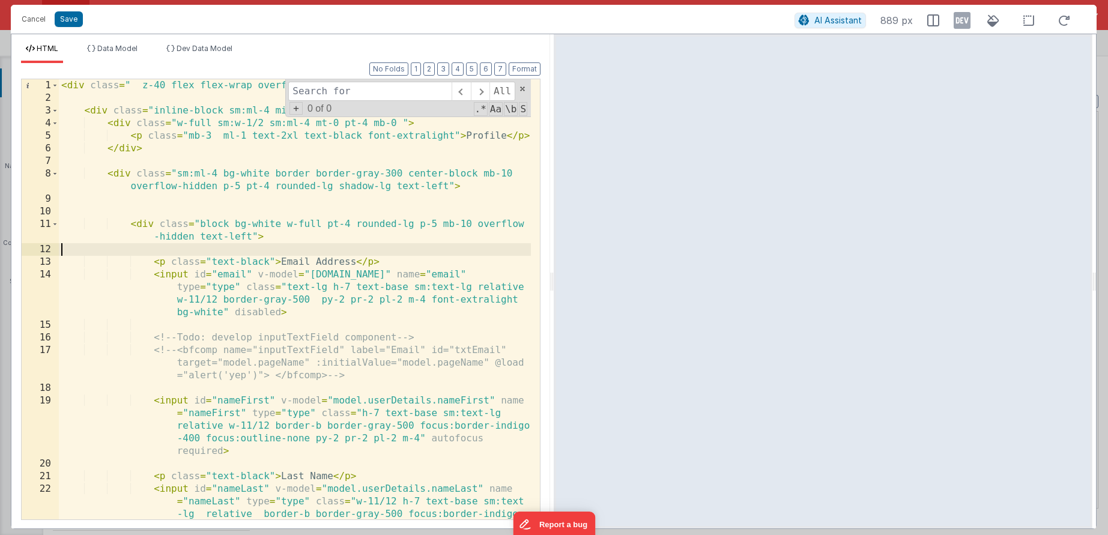
scroll to position [0, 0]
click at [295, 199] on div "< div class = " z-40 flex flex-wrap overflow-scroll no-scrollbar" > < div class…" at bounding box center [295, 337] width 472 height 516
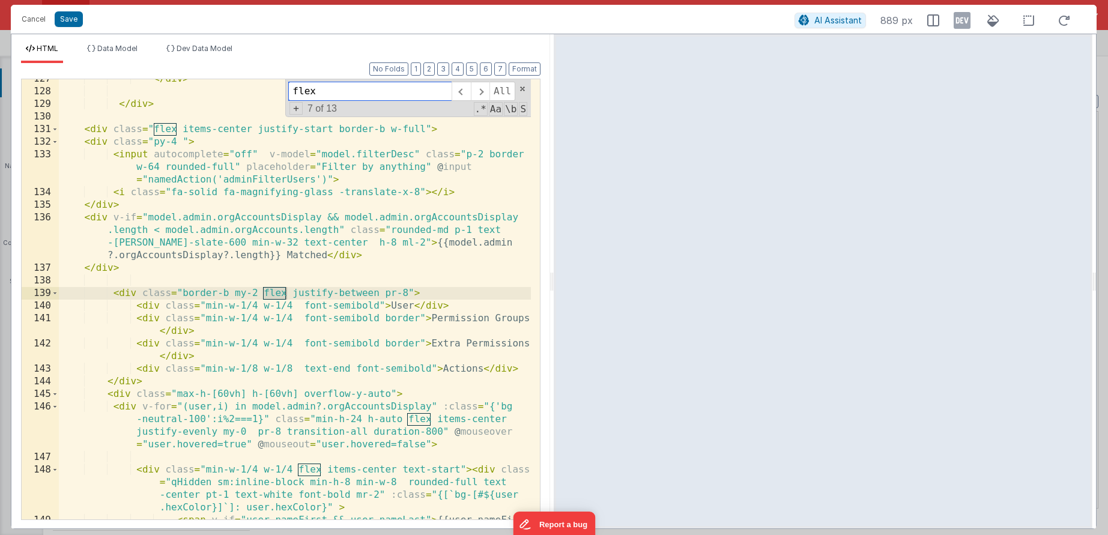
scroll to position [2530, 0]
drag, startPoint x: 378, startPoint y: 293, endPoint x: 292, endPoint y: 294, distance: 85.3
click at [292, 294] on div "</ div > </ div > < div class = "flex items-center justify-start border-b w-ful…" at bounding box center [295, 318] width 472 height 491
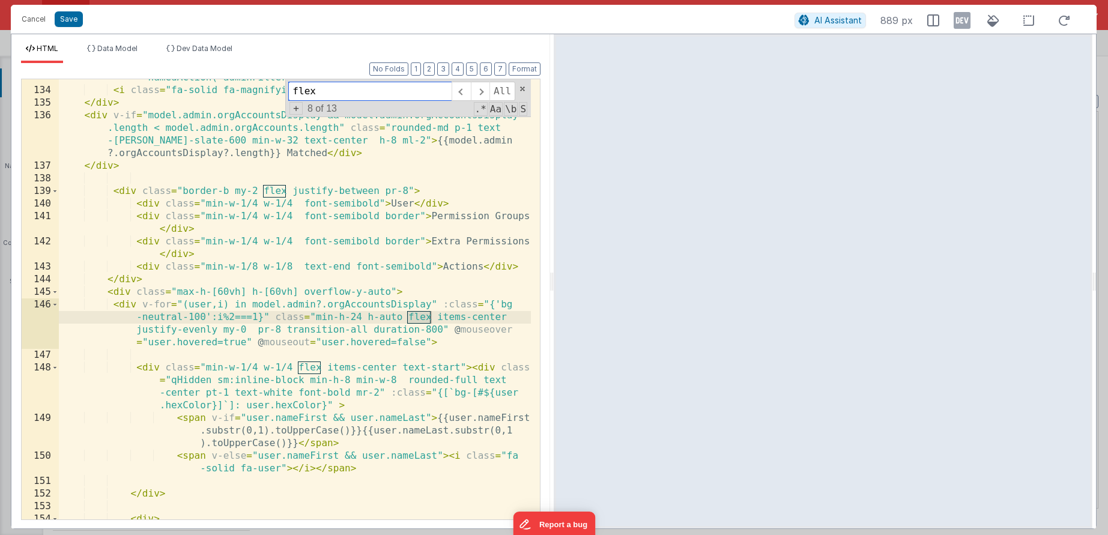
scroll to position [2634, 0]
type input "flex"
drag, startPoint x: 217, startPoint y: 327, endPoint x: 137, endPoint y: 324, distance: 80.5
click at [137, 324] on div "< input autocomplete = "off" v-model = "model.filterDesc" class = "p-2 border w…" at bounding box center [295, 289] width 472 height 491
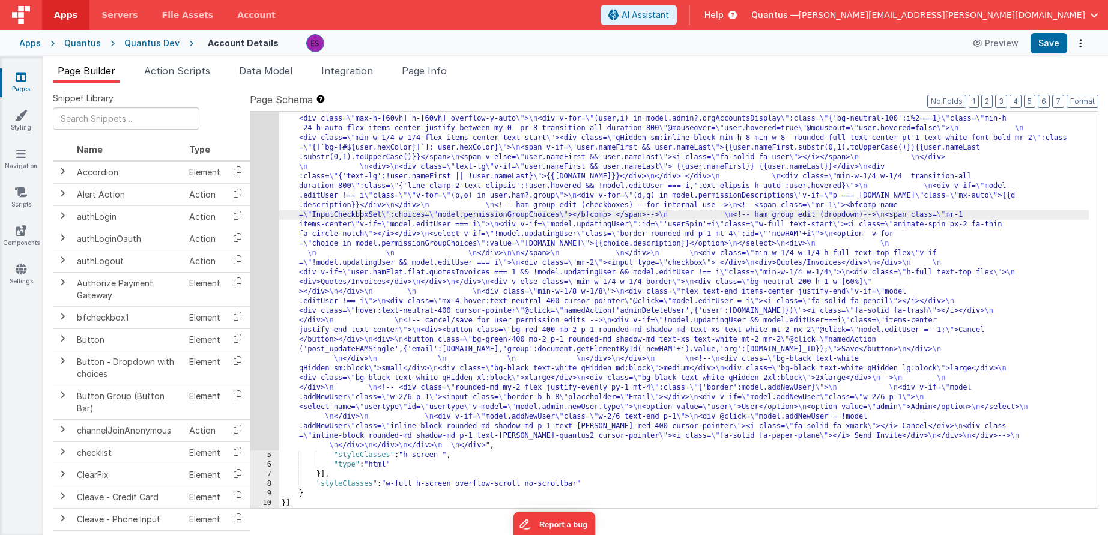
click at [359, 216] on div ""html" : "<div class= \" z-40 flex flex-wrap overflow-scroll no-scrollbar \" > …" at bounding box center [684, 235] width 810 height 1242
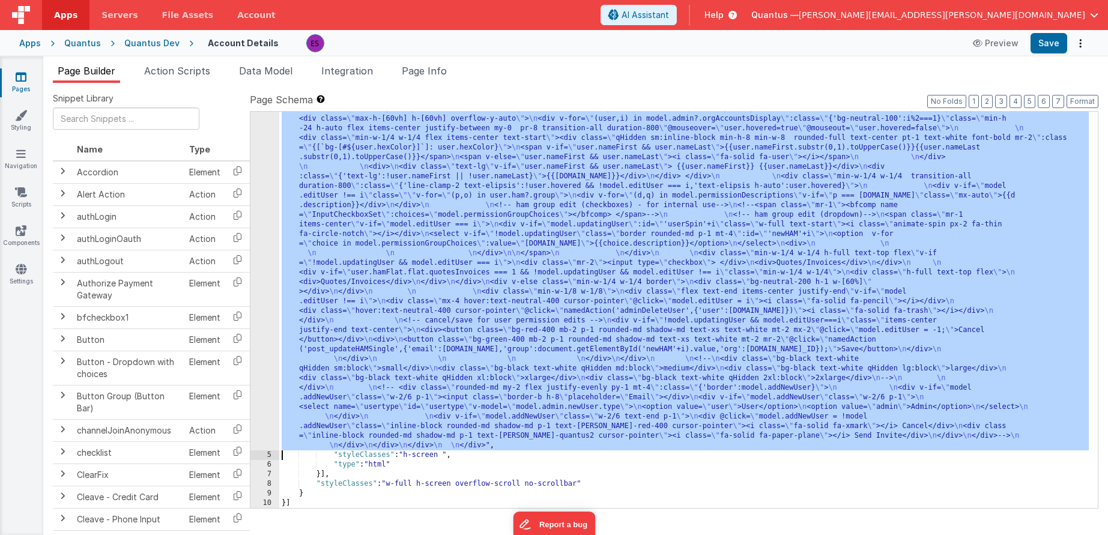
click at [257, 244] on div "4" at bounding box center [264, 32] width 29 height 836
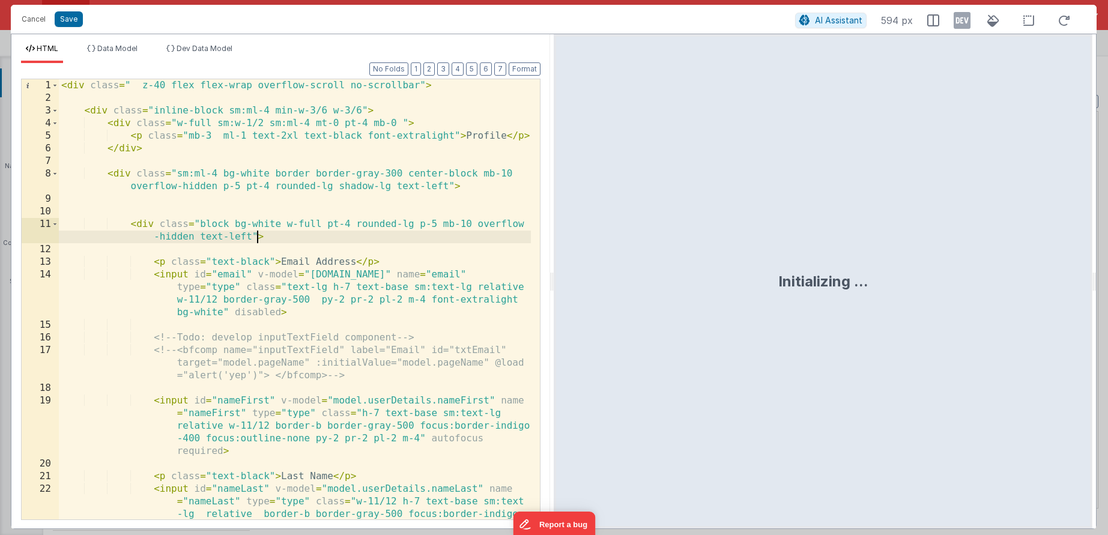
click at [256, 243] on div "< div class = " z-40 flex flex-wrap overflow-scroll no-scrollbar" > < div class…" at bounding box center [295, 337] width 472 height 516
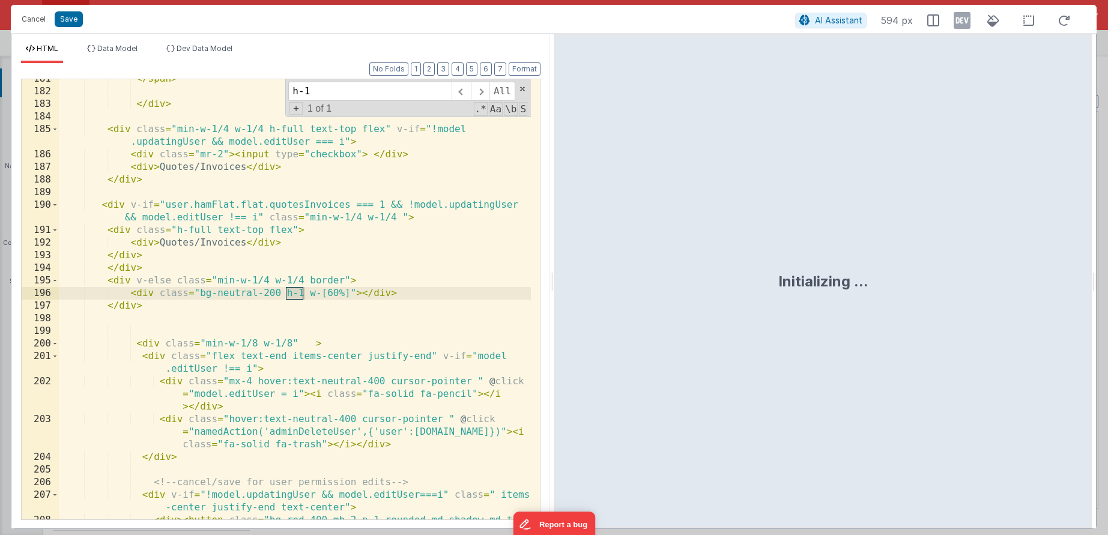
scroll to position [3551, 0]
type input "h-1"
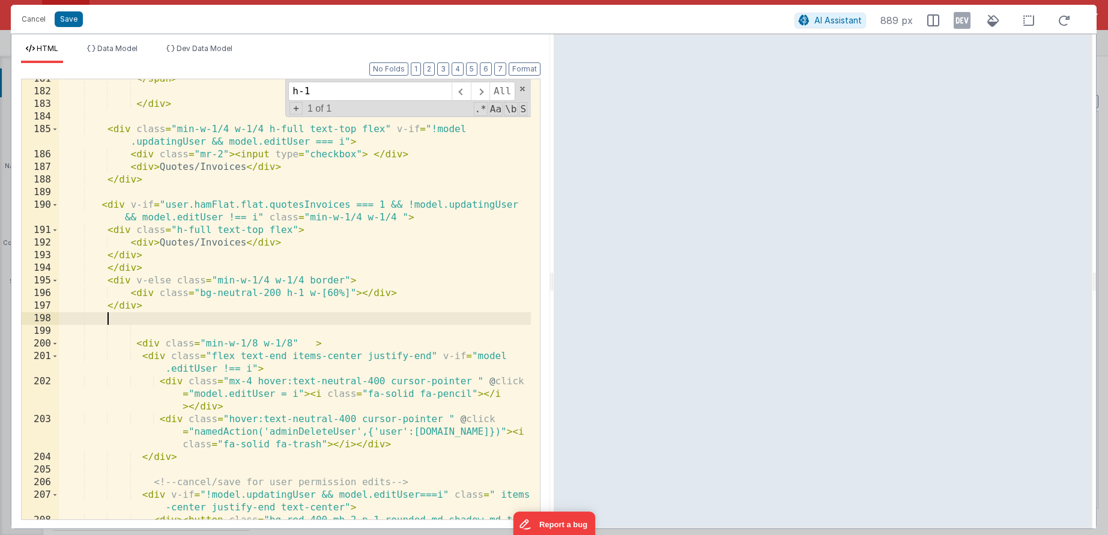
click at [247, 322] on div "</ span > </ div > < div class = "min-w-1/4 w-1/4 h-full text-top flex" v-if = …" at bounding box center [295, 318] width 472 height 491
click at [239, 291] on div "</ span > </ div > < div class = "min-w-1/4 w-1/4 h-full text-top flex" v-if = …" at bounding box center [295, 318] width 472 height 491
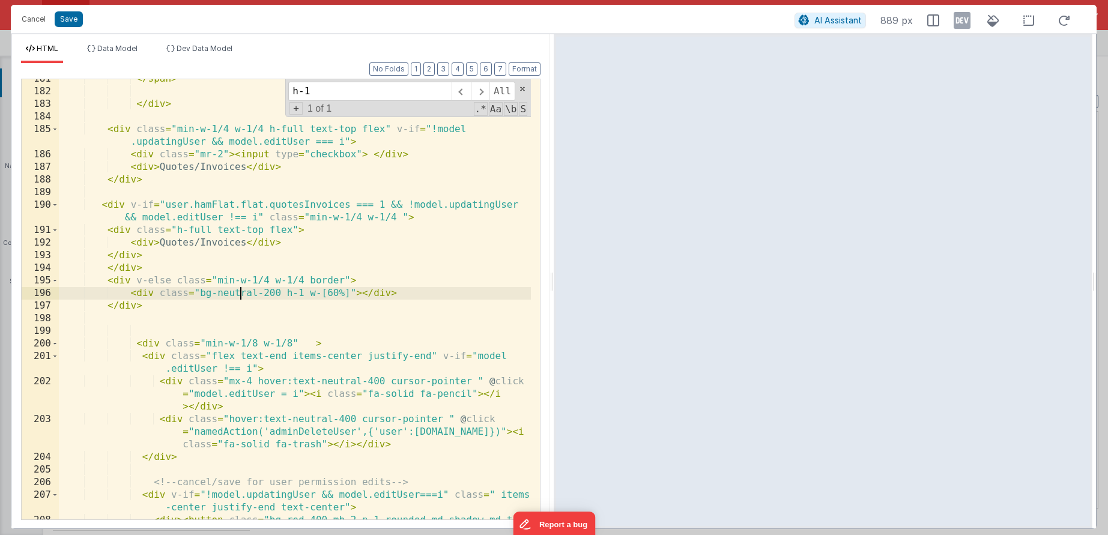
click at [239, 291] on div "</ span > </ div > < div class = "min-w-1/4 w-1/4 h-full text-top flex" v-if = …" at bounding box center [295, 318] width 472 height 491
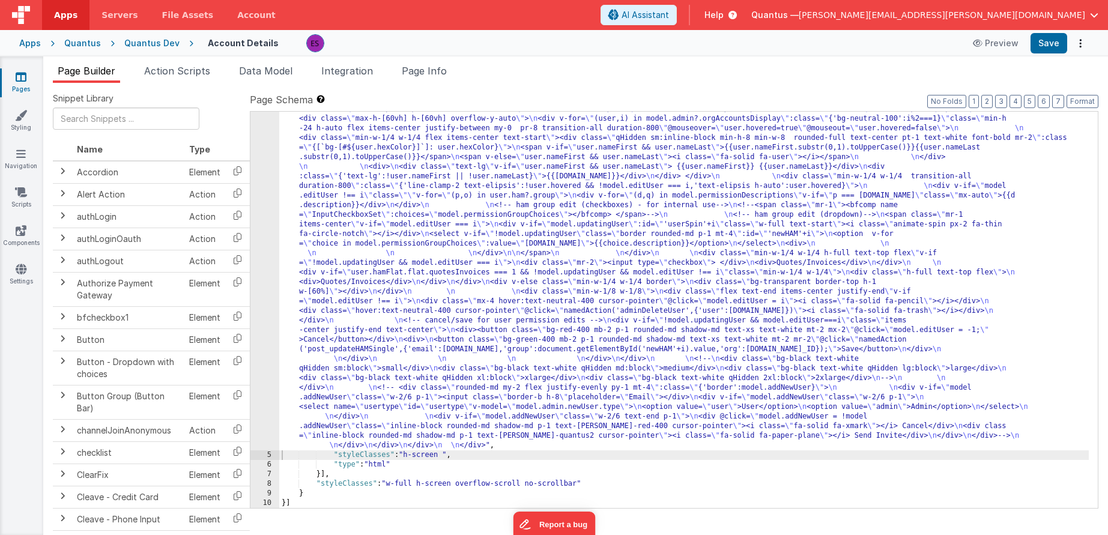
drag, startPoint x: 348, startPoint y: 326, endPoint x: 322, endPoint y: 334, distance: 27.7
click at [348, 326] on div ""html" : "<div class= \" z-40 flex flex-wrap overflow-scroll no-scrollbar \" > …" at bounding box center [684, 235] width 810 height 1242
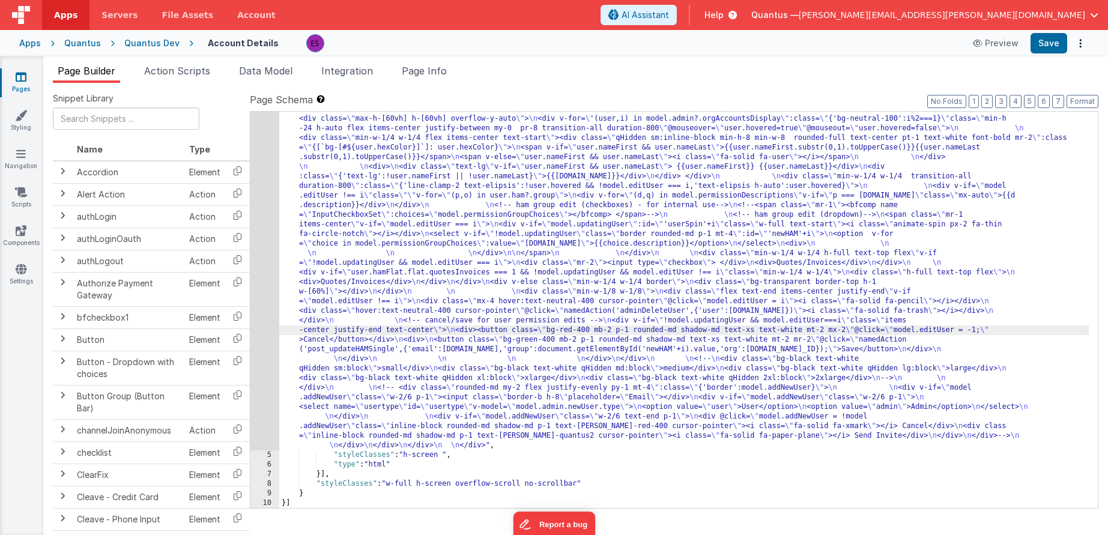
click at [264, 357] on div "4" at bounding box center [264, 32] width 29 height 836
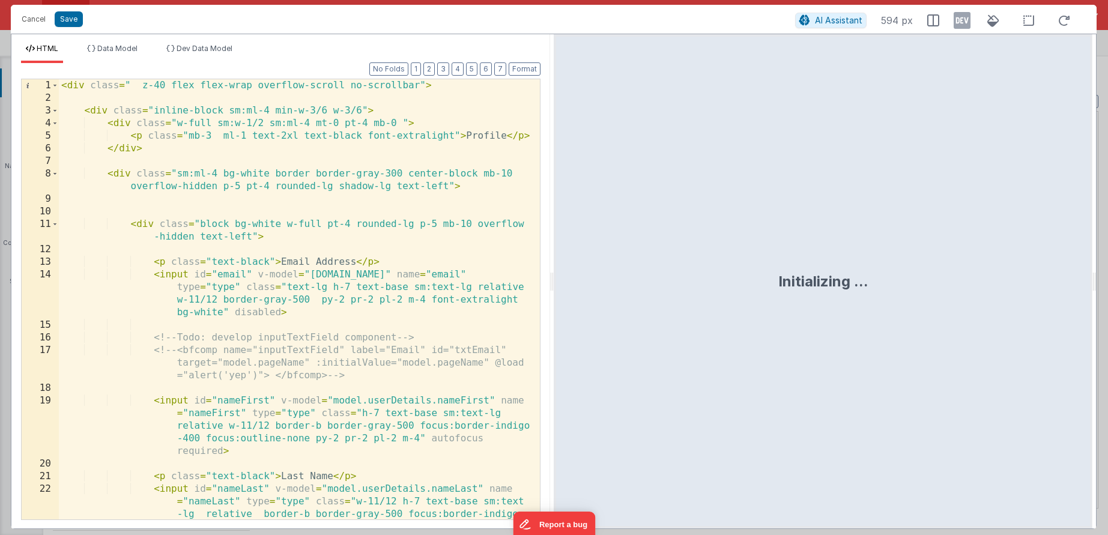
click at [264, 356] on div "< div class = " z-40 flex flex-wrap overflow-scroll no-scrollbar" > < div class…" at bounding box center [295, 337] width 472 height 516
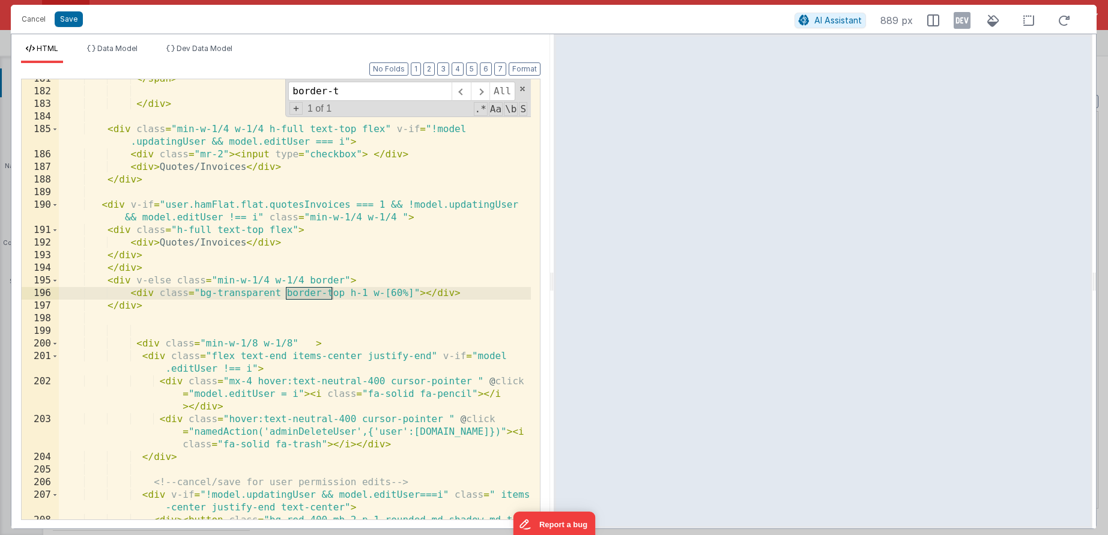
type input "border-t"
click at [345, 293] on div "</ span > </ div > < div class = "min-w-1/4 w-1/4 h-full text-top flex" v-if = …" at bounding box center [295, 318] width 472 height 491
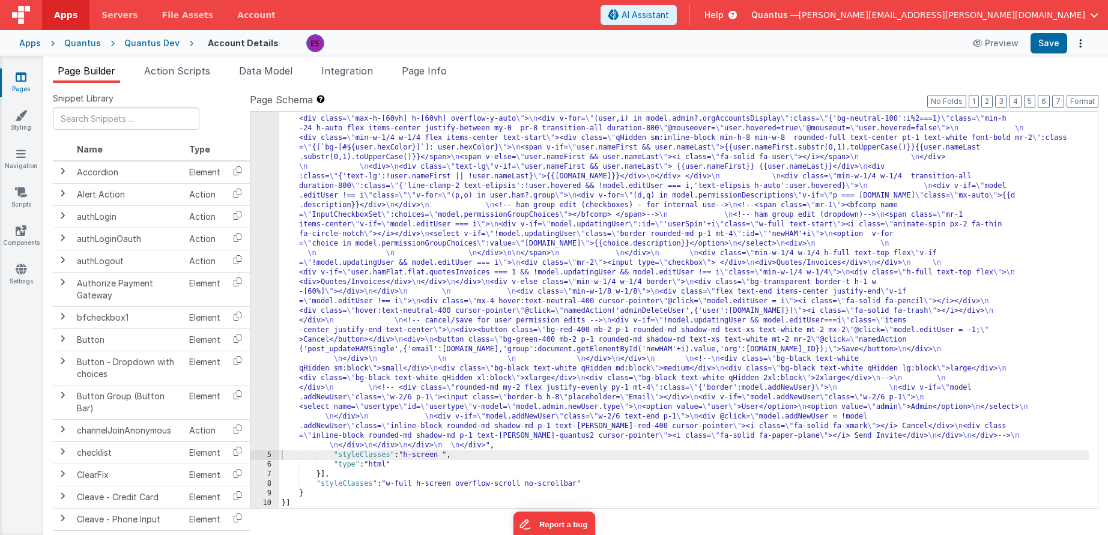
click at [362, 268] on div ""html" : "<div class= \" z-40 flex flex-wrap overflow-scroll no-scrollbar \" > …" at bounding box center [684, 235] width 810 height 1242
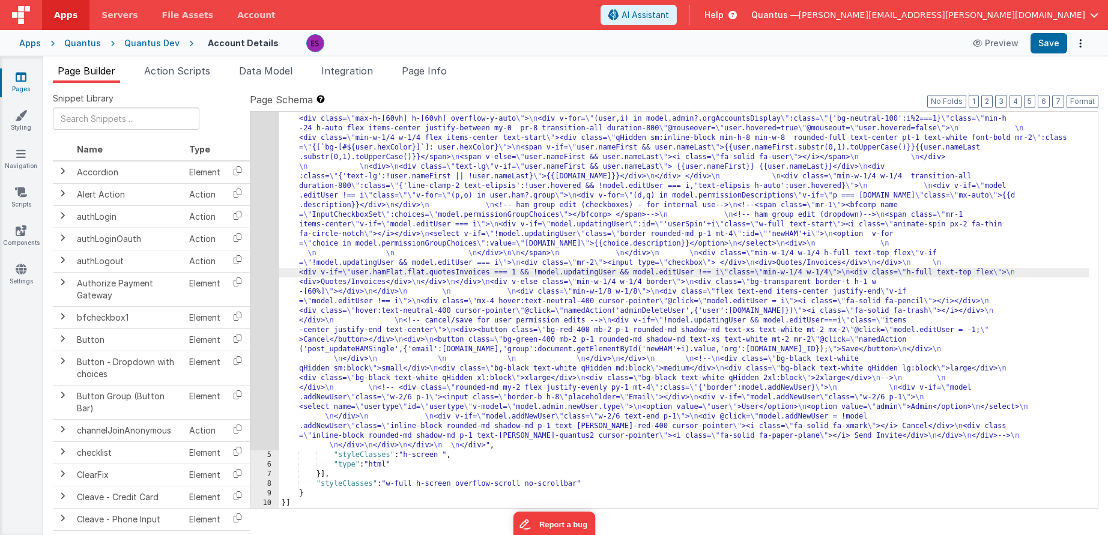
click at [262, 322] on div "4" at bounding box center [264, 32] width 29 height 836
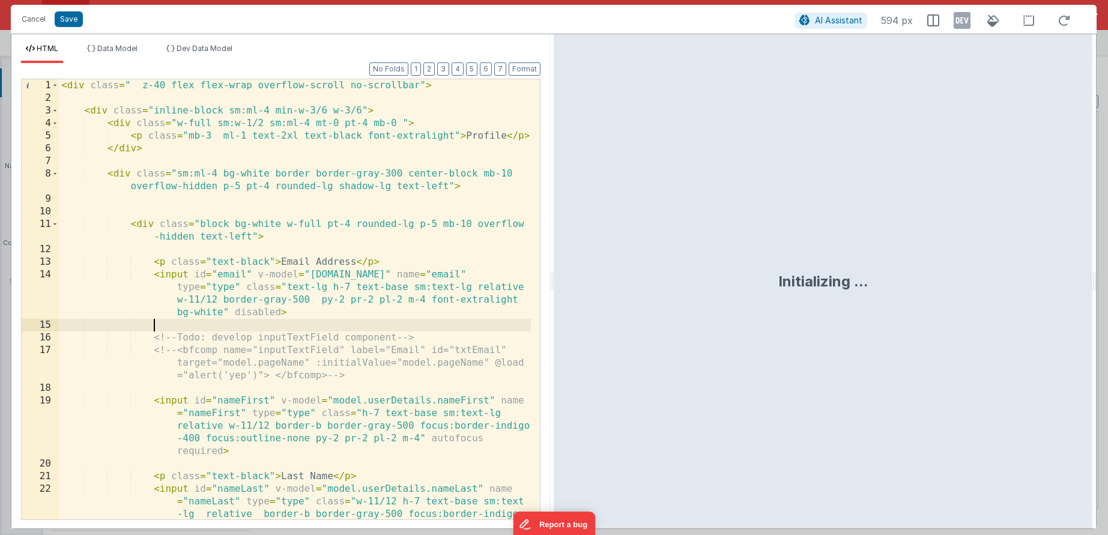
click at [267, 319] on div "< div class = " z-40 flex flex-wrap overflow-scroll no-scrollbar" > < div class…" at bounding box center [295, 337] width 472 height 516
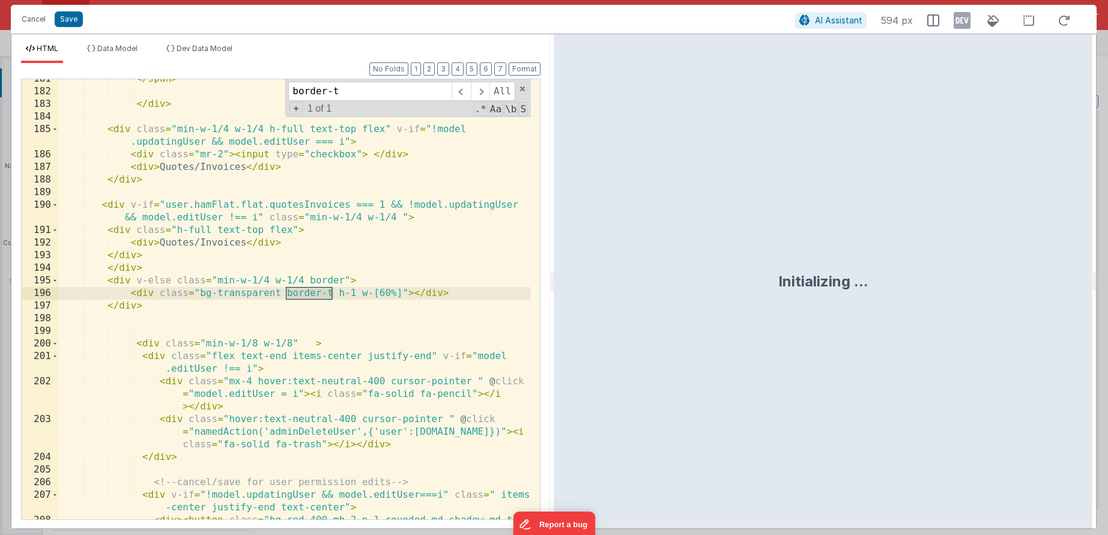
scroll to position [3551, 0]
type input "border-t"
click at [317, 299] on div "</ span > </ div > < div class = "min-w-1/4 w-1/4 h-full text-top flex" v-if = …" at bounding box center [295, 318] width 472 height 491
click at [331, 278] on div "</ span > </ div > < div class = "min-w-1/4 w-1/4 h-full text-top flex" v-if = …" at bounding box center [295, 318] width 472 height 491
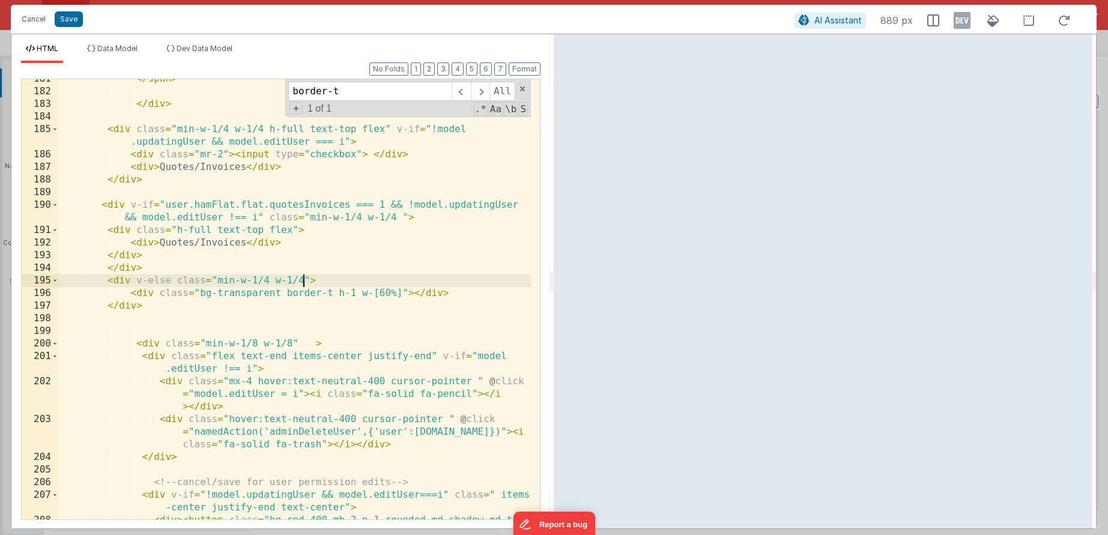
click at [330, 288] on div "</ span > </ div > < div class = "min-w-1/4 w-1/4 h-full text-top flex" v-if = …" at bounding box center [295, 318] width 472 height 491
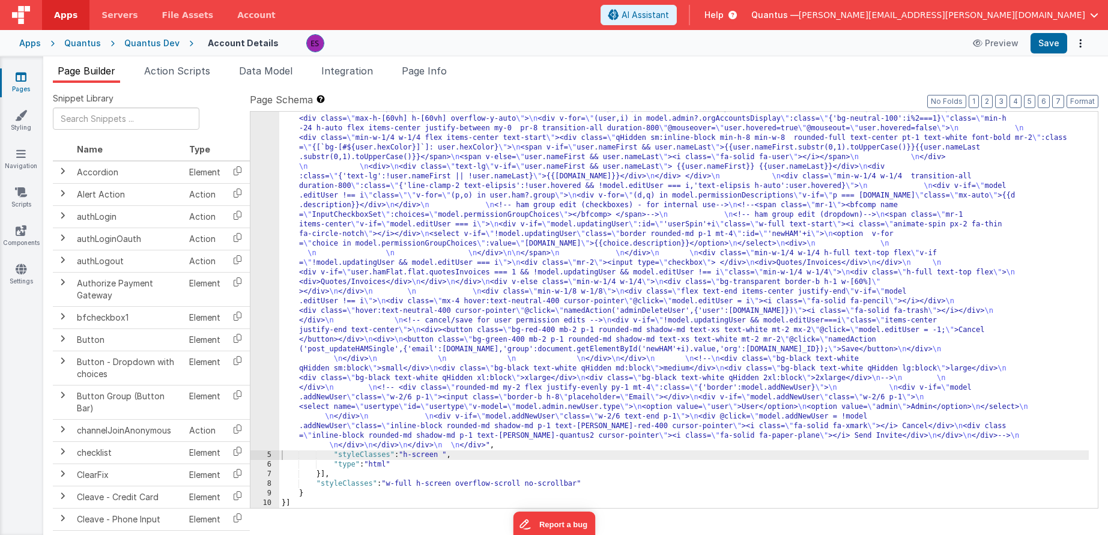
drag, startPoint x: 319, startPoint y: 257, endPoint x: 309, endPoint y: 258, distance: 9.6
click at [319, 257] on div ""html" : "<div class= \" z-40 flex flex-wrap overflow-scroll no-scrollbar \" > …" at bounding box center [684, 235] width 810 height 1242
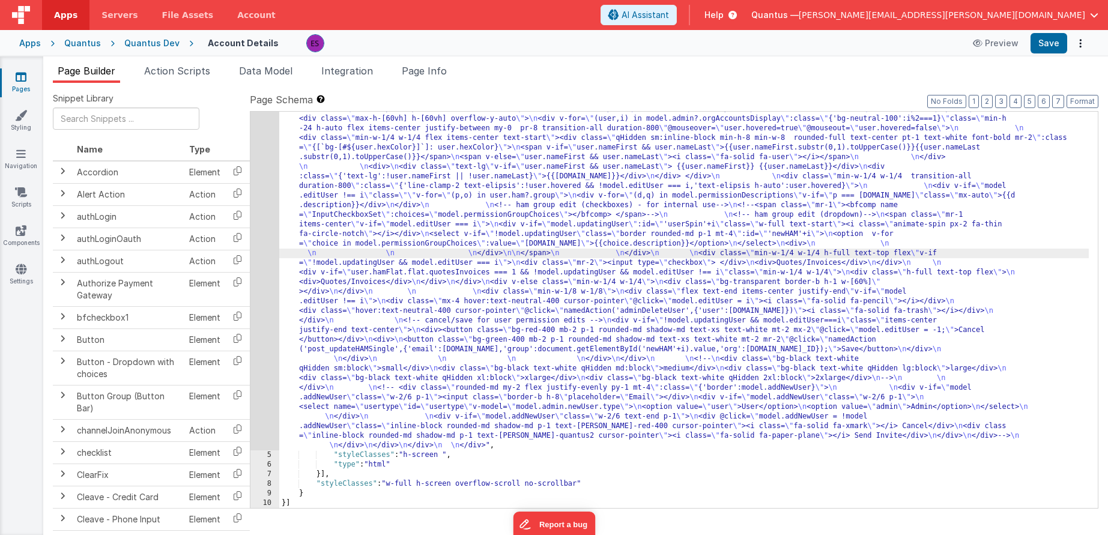
click at [272, 272] on div "4" at bounding box center [264, 32] width 29 height 836
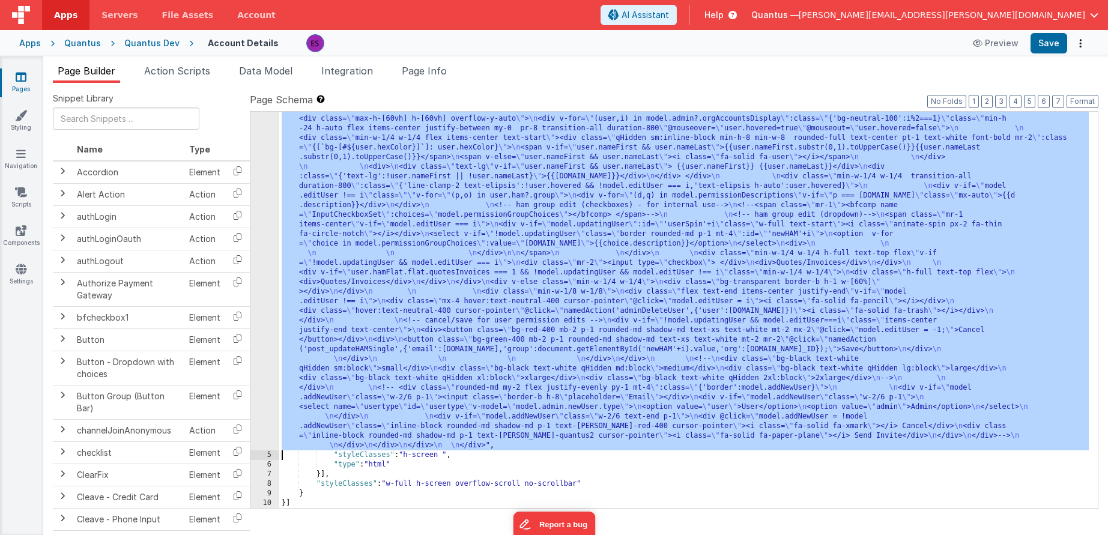
click at [264, 274] on div "4" at bounding box center [264, 32] width 29 height 836
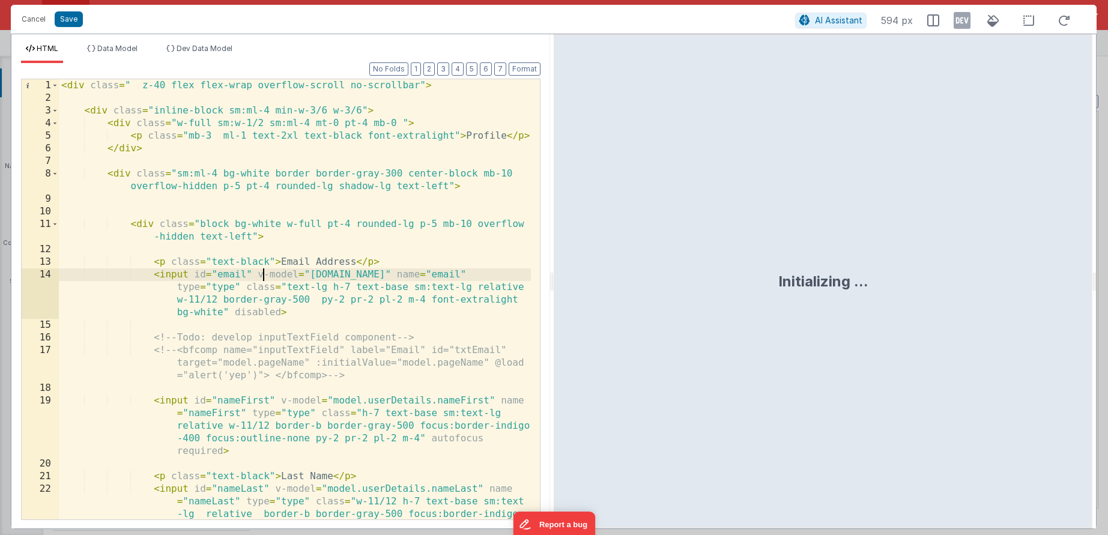
click at [264, 274] on div "< div class = " z-40 flex flex-wrap overflow-scroll no-scrollbar" > < div class…" at bounding box center [295, 337] width 472 height 516
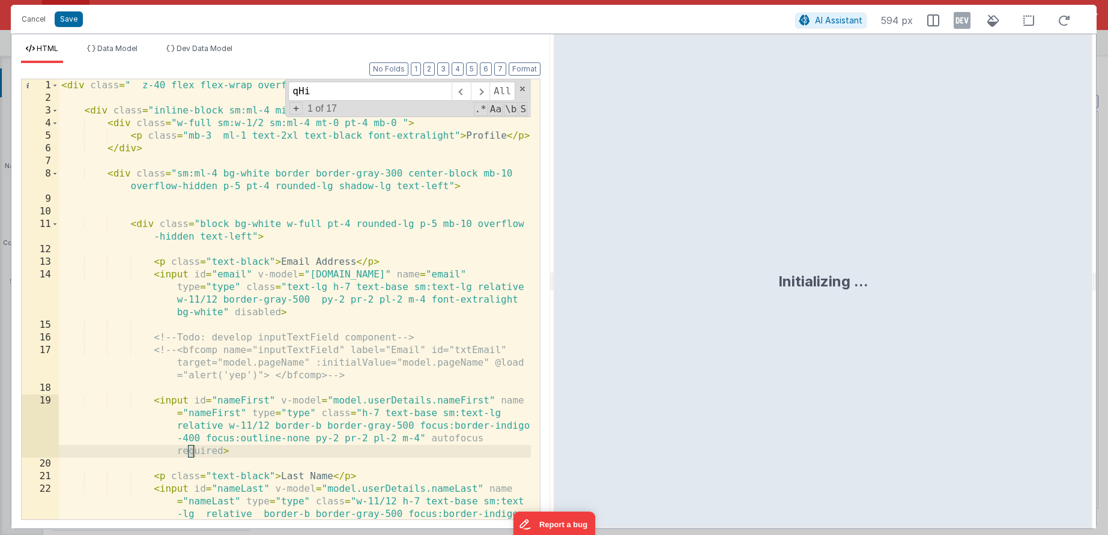
scroll to position [2719, 0]
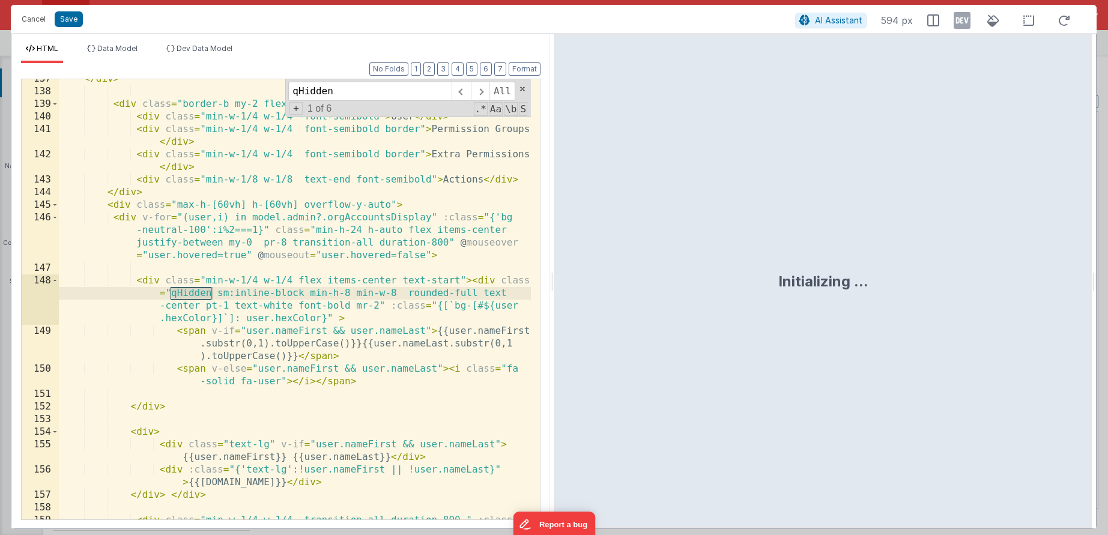
type input "qHidden"
click at [235, 294] on div "</ div > < div class = "border-b my-2 flex justify-between pr-8" > < div class …" at bounding box center [295, 318] width 472 height 491
click at [480, 94] on span at bounding box center [480, 91] width 19 height 19
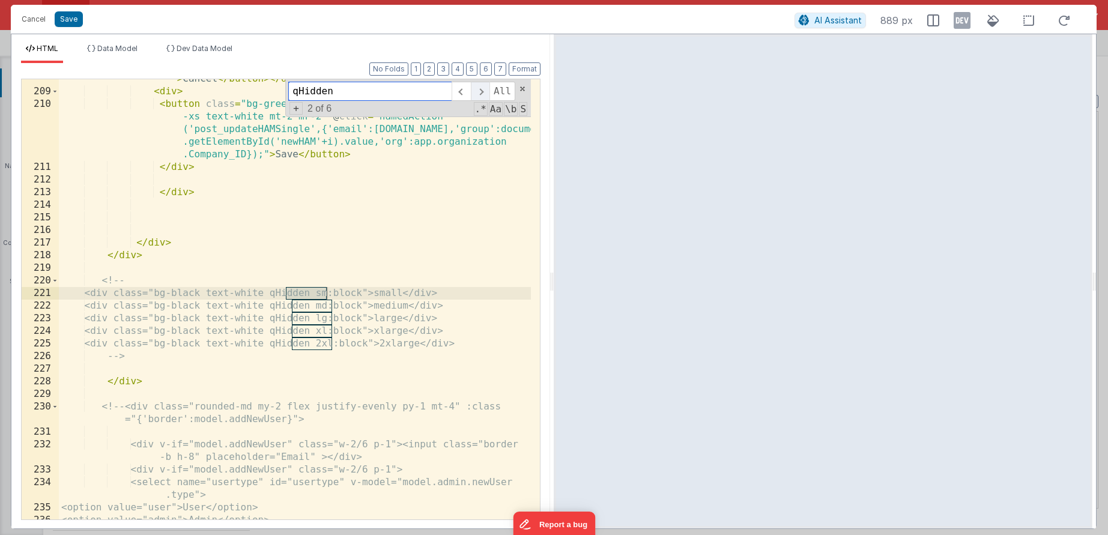
click at [480, 94] on span at bounding box center [480, 91] width 19 height 19
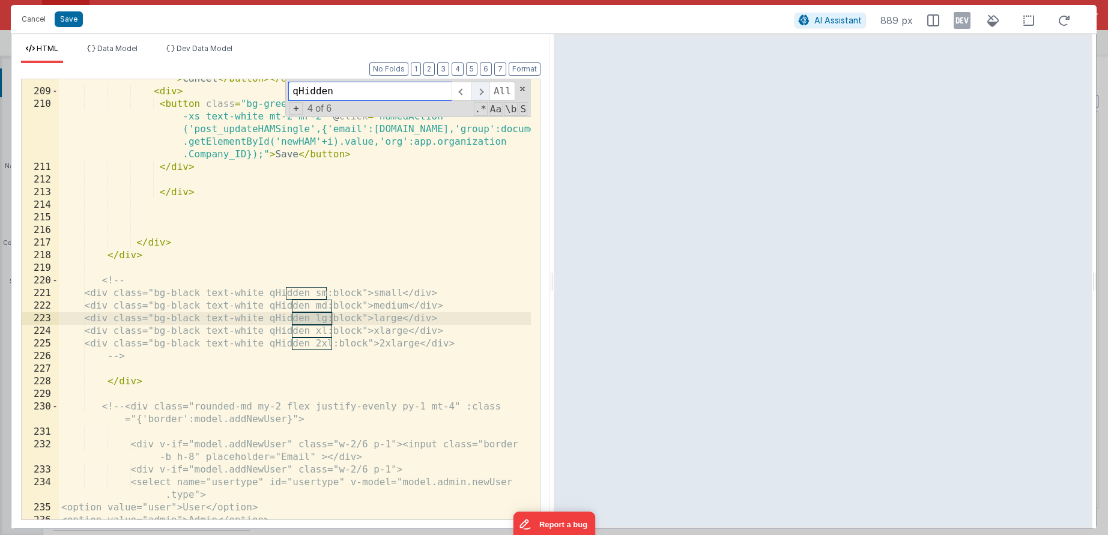
click at [480, 94] on span at bounding box center [480, 91] width 19 height 19
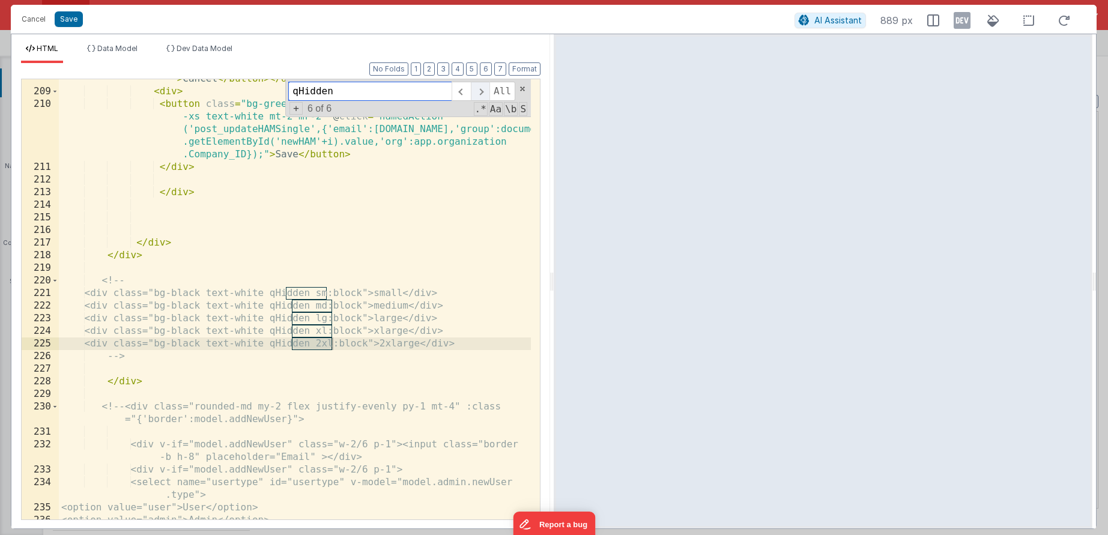
click at [480, 94] on span at bounding box center [480, 91] width 19 height 19
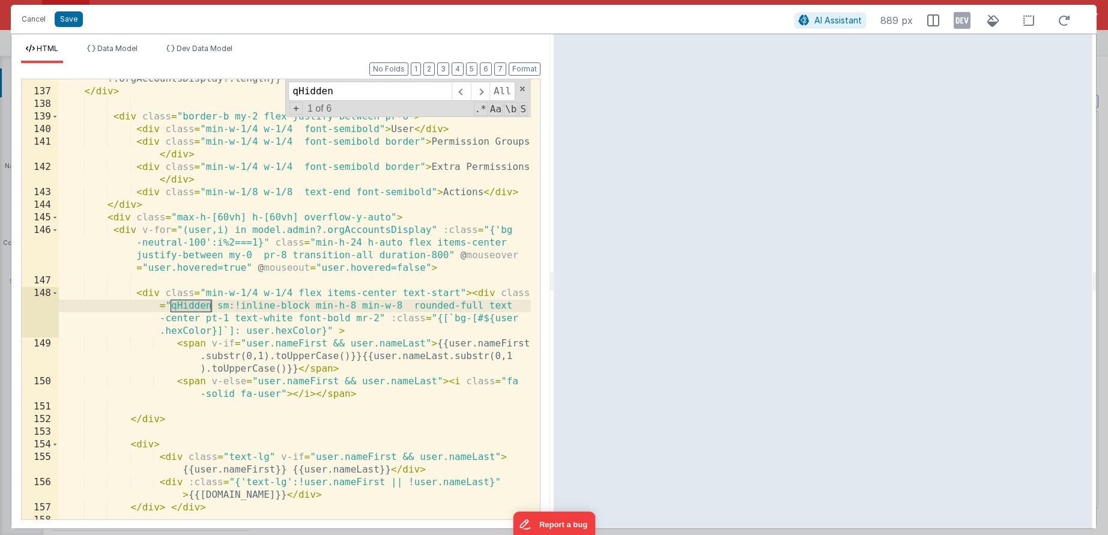
click at [353, 216] on div "< div v-if = "model.admin.orgAccountsDisplay && model.admin.orgAccountsDisplay …" at bounding box center [295, 286] width 472 height 503
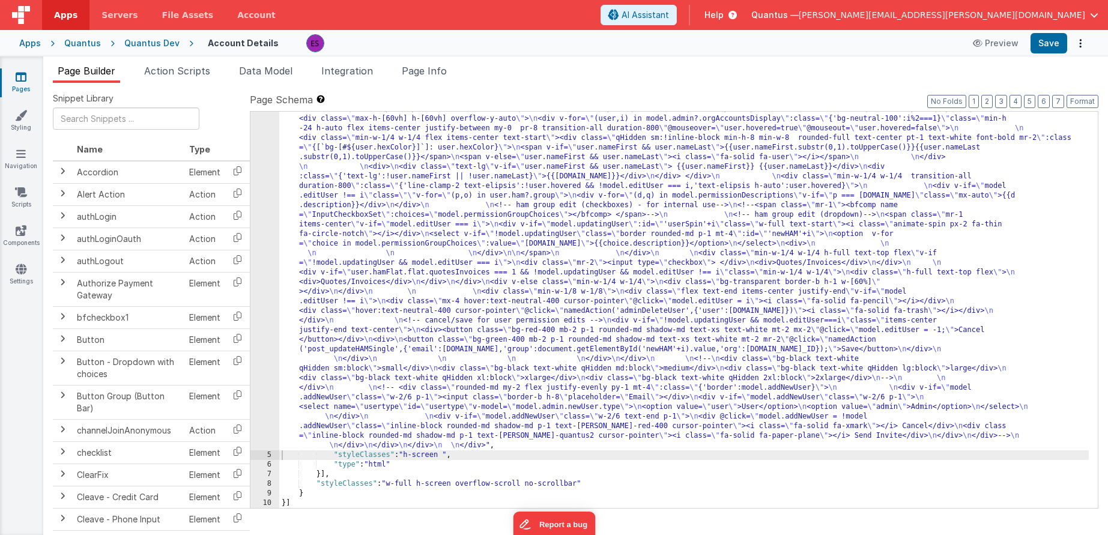
click at [301, 286] on div ""html" : "<div class= \" z-40 flex flex-wrap overflow-scroll no-scrollbar \" > …" at bounding box center [684, 235] width 810 height 1242
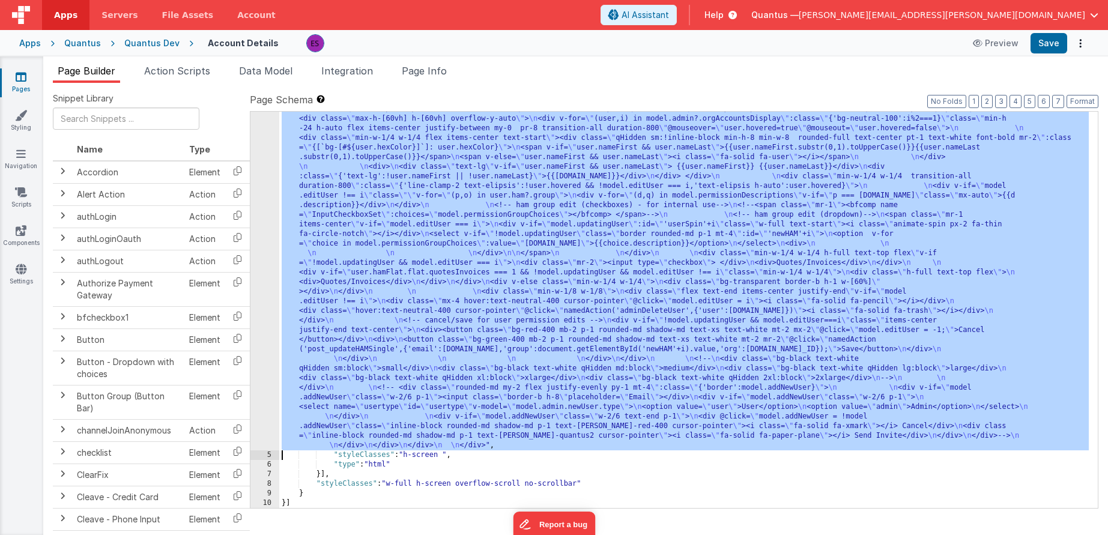
click at [262, 297] on div "4" at bounding box center [264, 32] width 29 height 836
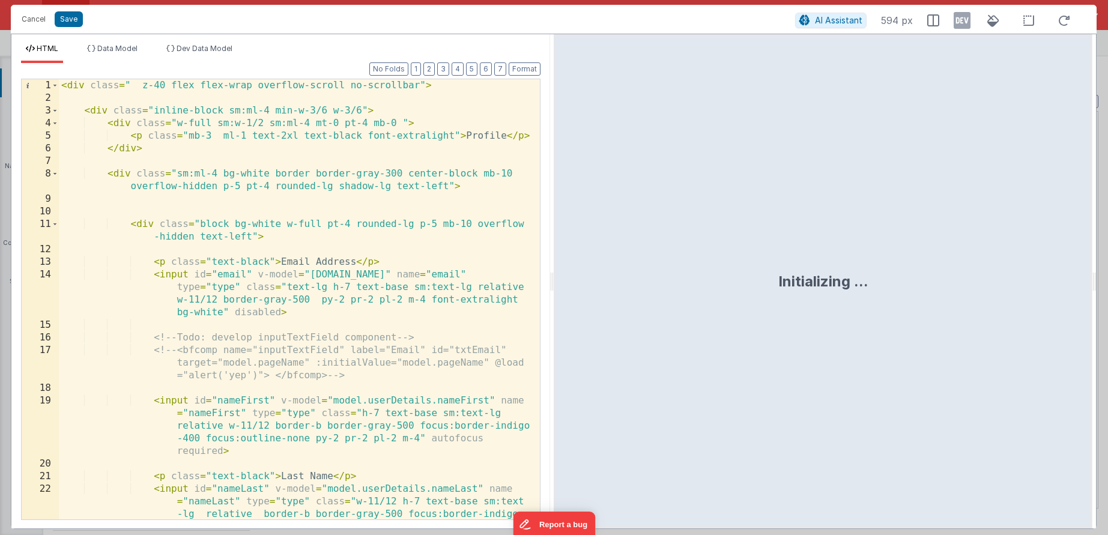
click at [263, 298] on div "< div class = " z-40 flex flex-wrap overflow-scroll no-scrollbar" > < div class…" at bounding box center [295, 337] width 472 height 516
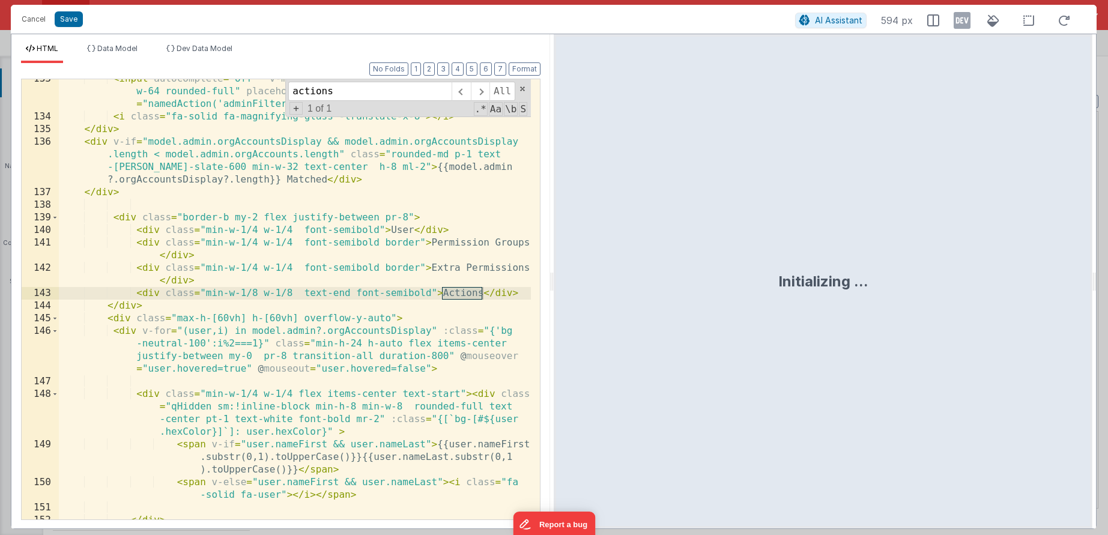
scroll to position [2605, 0]
type input "actions"
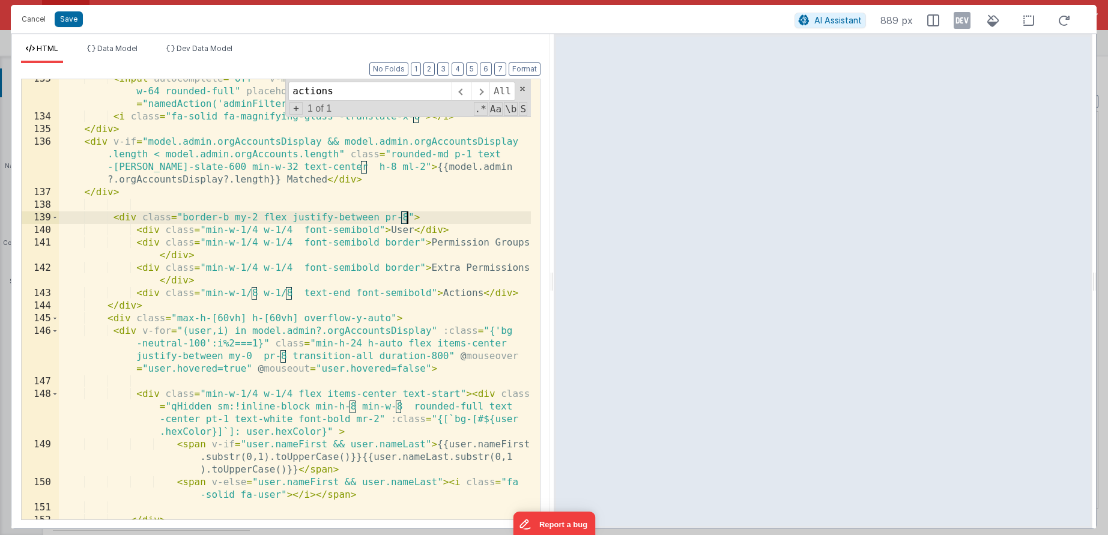
click at [406, 217] on div "< input autocomplete = "off" v-model = "model.filterDesc" class = "p-2 border w…" at bounding box center [295, 318] width 472 height 491
click at [126, 309] on div "< input autocomplete = "off" v-model = "model.filterDesc" class = "p-2 border w…" at bounding box center [295, 318] width 472 height 491
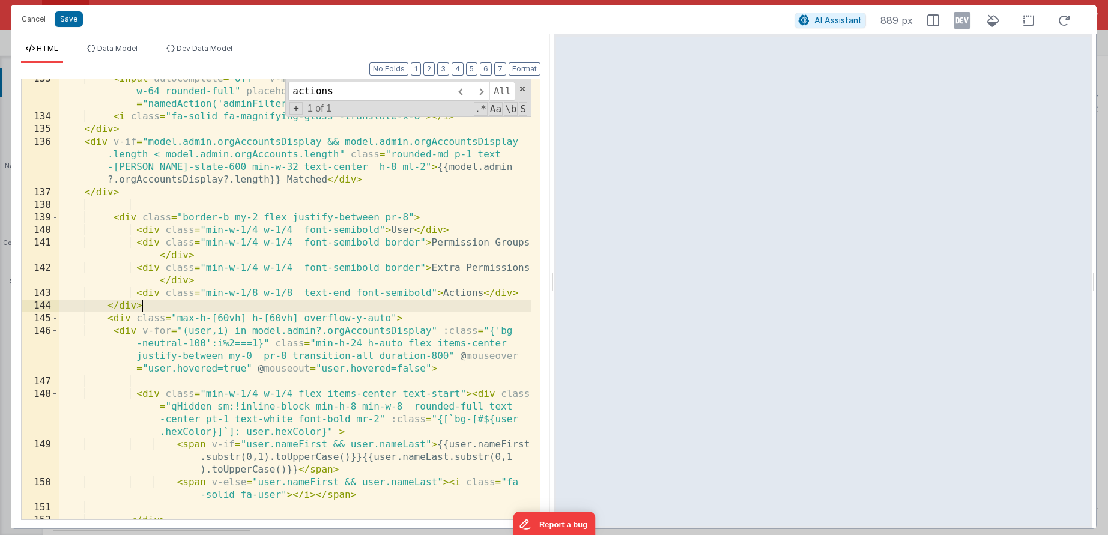
click at [390, 312] on div "< input autocomplete = "off" v-model = "model.filterDesc" class = "p-2 border w…" at bounding box center [295, 318] width 472 height 491
click at [389, 318] on div "< input autocomplete = "off" v-model = "model.filterDesc" class = "p-2 border w…" at bounding box center [295, 318] width 472 height 491
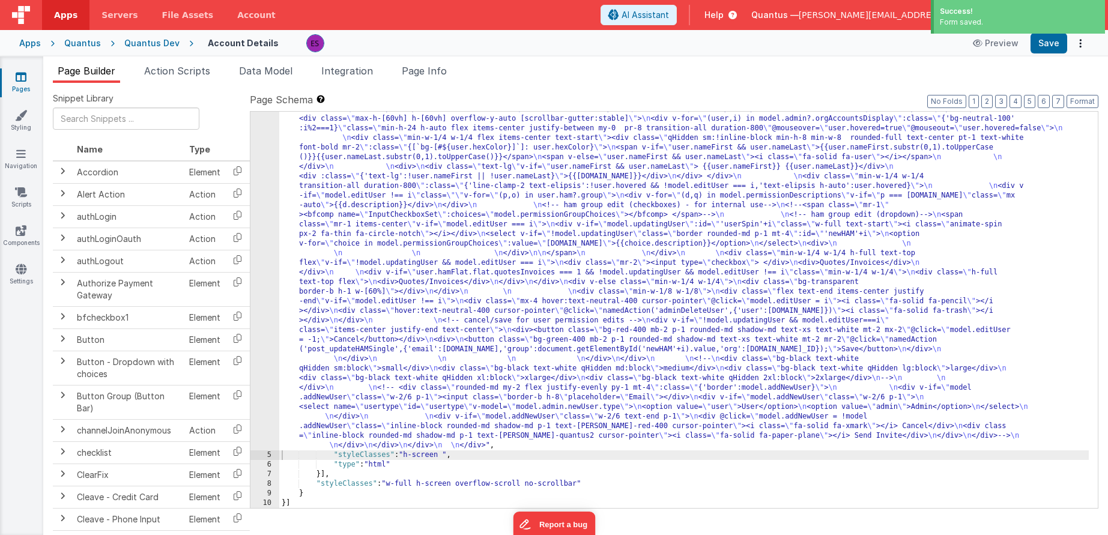
click at [361, 297] on div ""html" : "<div class= \" z-40 flex flex-wrap overflow-scroll no-scrollbar \" > …" at bounding box center [684, 235] width 810 height 1242
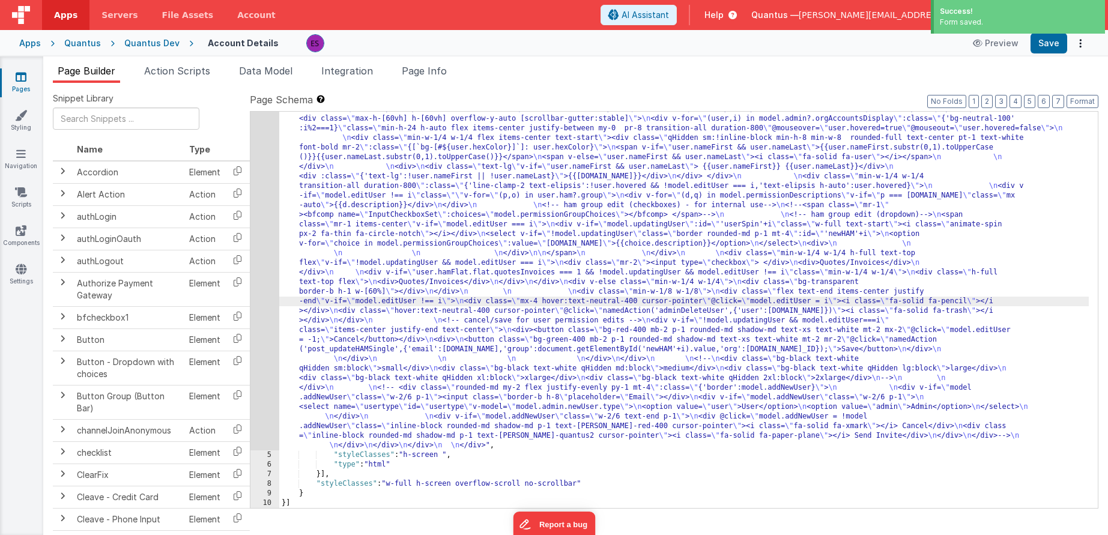
click at [266, 304] on div "4" at bounding box center [264, 32] width 29 height 836
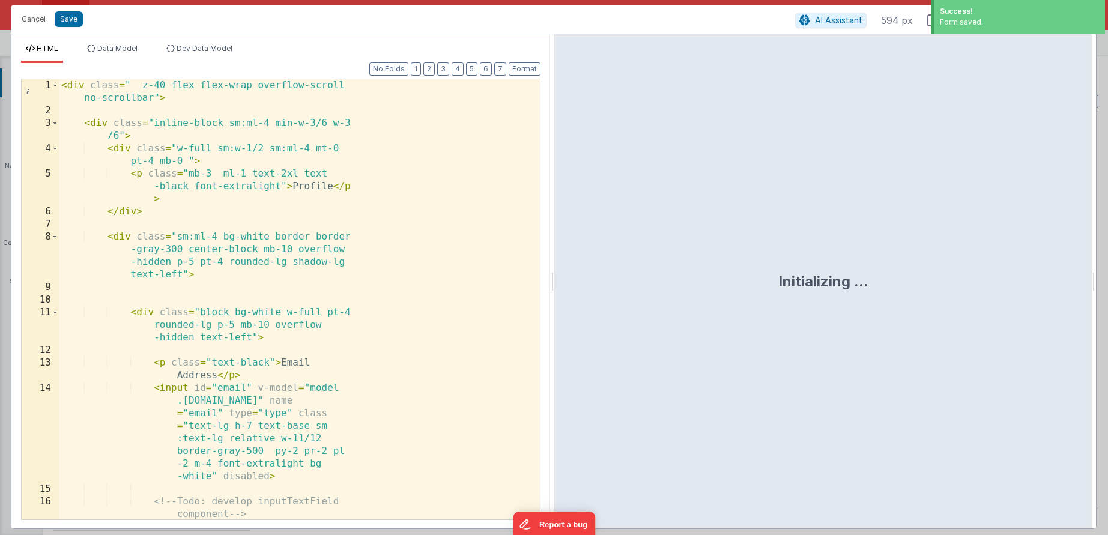
click at [266, 304] on div "< div class = " z-40 flex flex-wrap overflow-scroll no-scrollbar" > < div class…" at bounding box center [295, 349] width 472 height 541
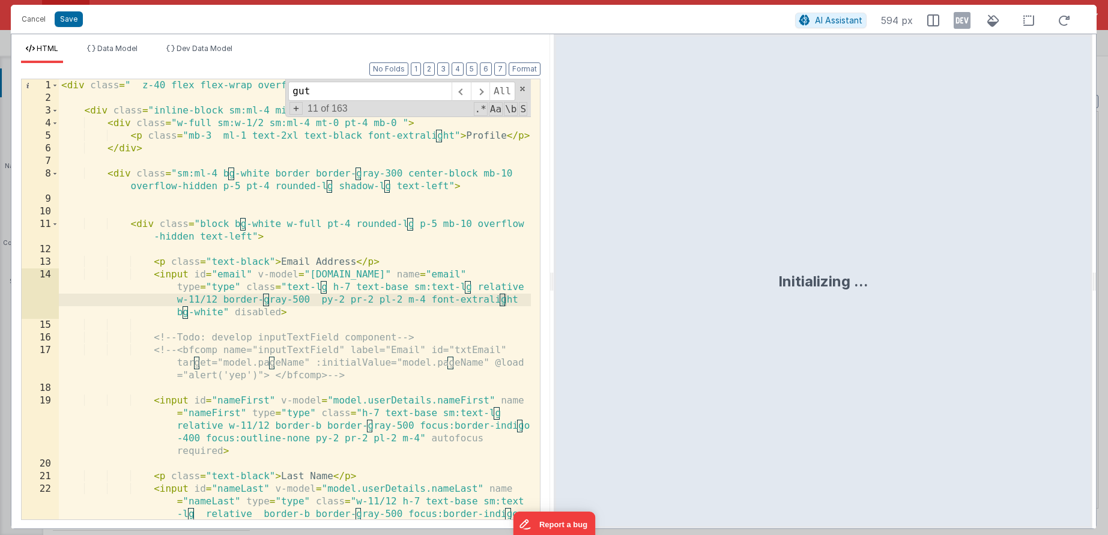
scroll to position [2630, 0]
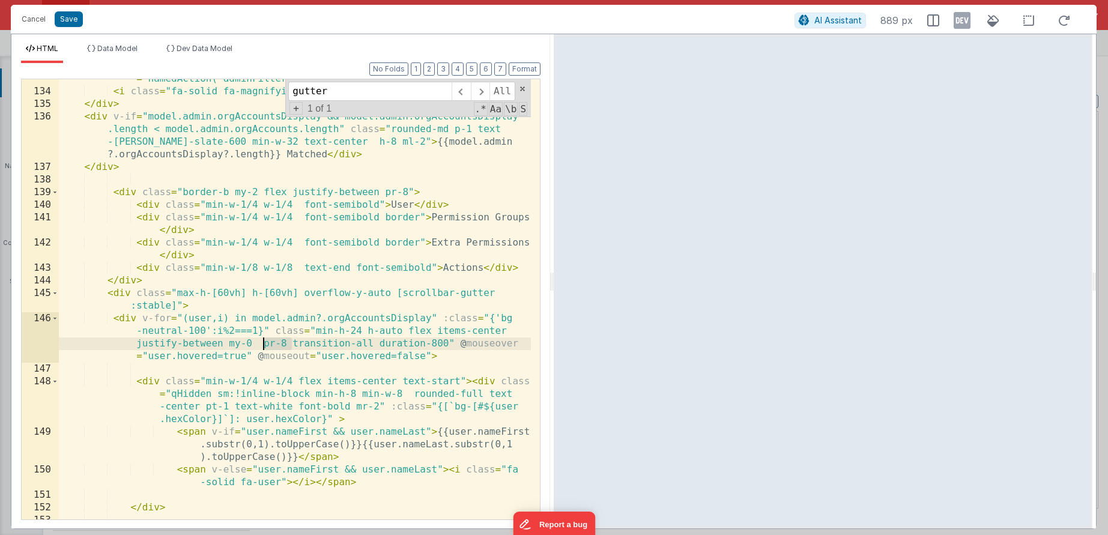
drag, startPoint x: 292, startPoint y: 344, endPoint x: 264, endPoint y: 342, distance: 27.7
click at [264, 342] on div "< input autocomplete = "off" v-model = "model.filterDesc" class = "p-2 border w…" at bounding box center [295, 292] width 472 height 491
click at [256, 351] on div "< input autocomplete = "off" v-model = "model.filterDesc" class = "p-2 border w…" at bounding box center [295, 292] width 472 height 491
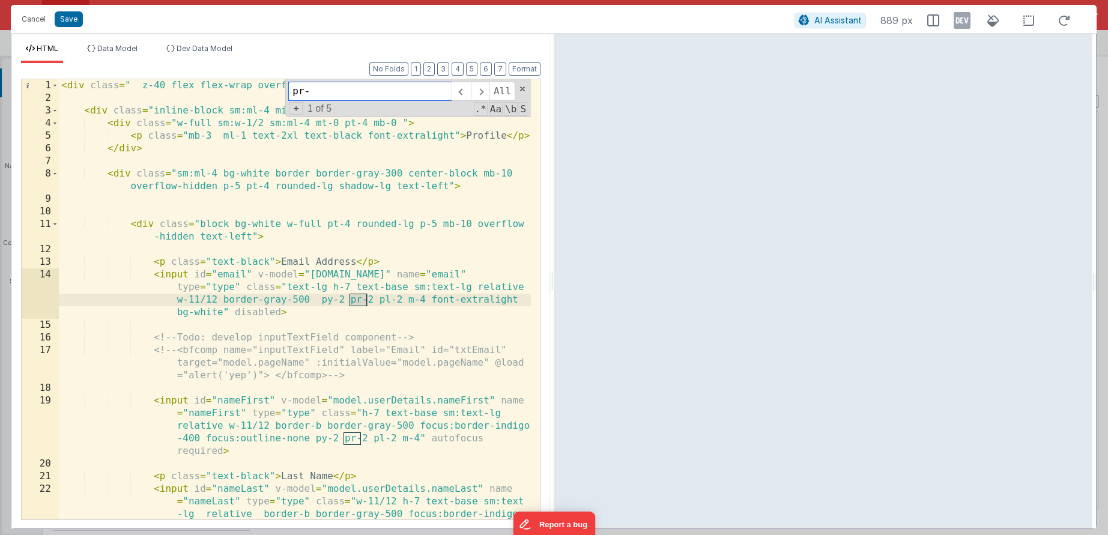
type input "pr-8"
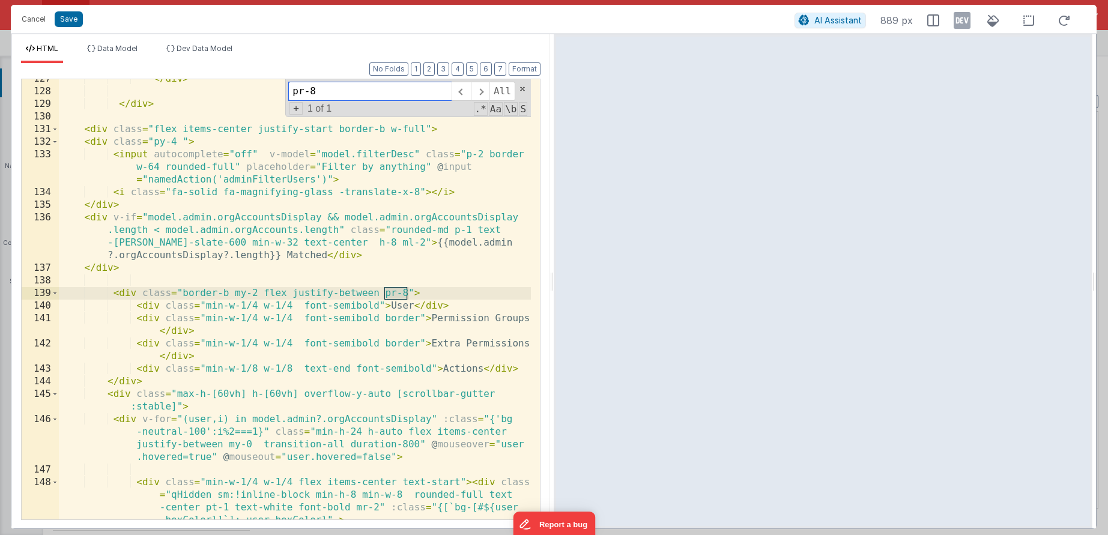
scroll to position [2530, 0]
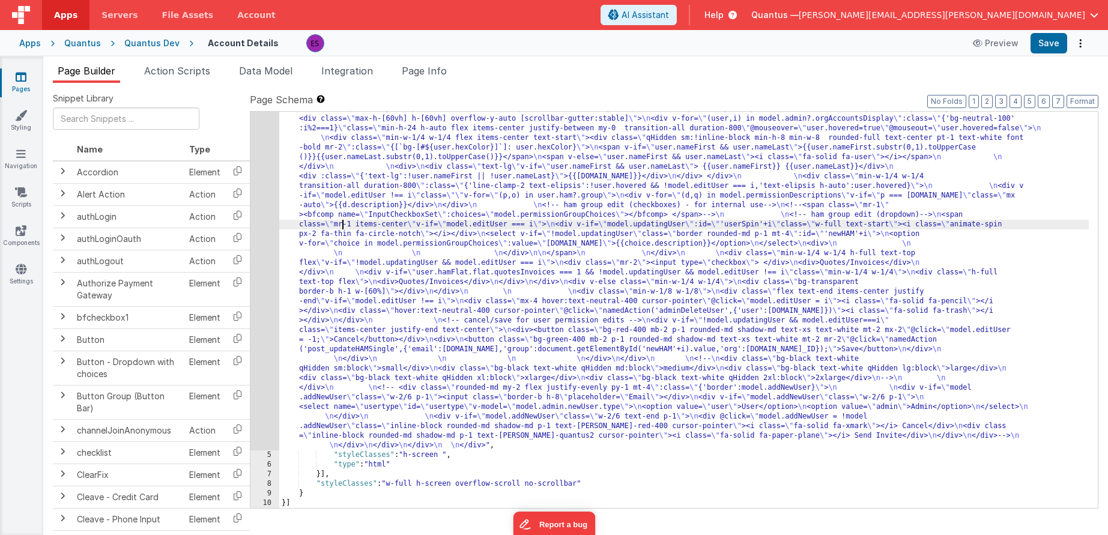
click at [344, 225] on div ""html" : "<div class= \" z-40 flex flex-wrap overflow-scroll no-scrollbar \" > …" at bounding box center [684, 235] width 810 height 1242
click at [262, 255] on div "4" at bounding box center [264, 32] width 29 height 836
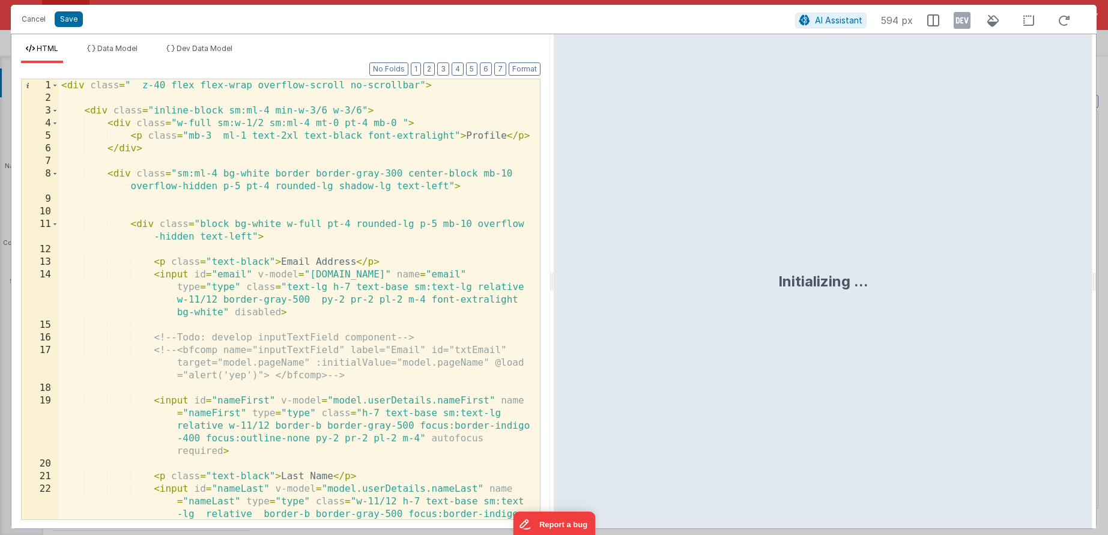
click at [273, 248] on div "< div class = " z-40 flex flex-wrap overflow-scroll no-scrollbar" > < div class…" at bounding box center [295, 337] width 472 height 516
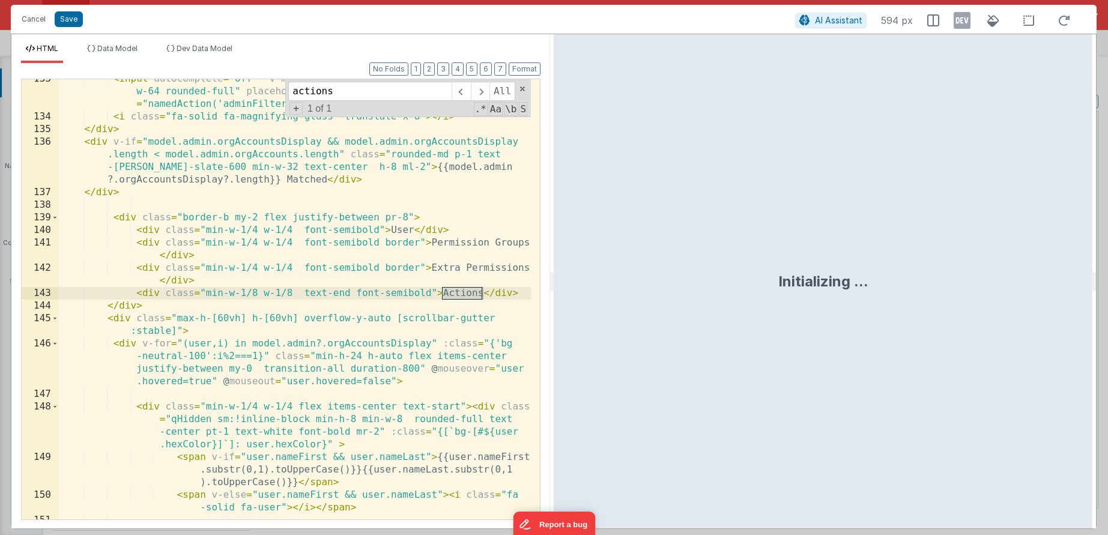
scroll to position [2605, 0]
type input "actions"
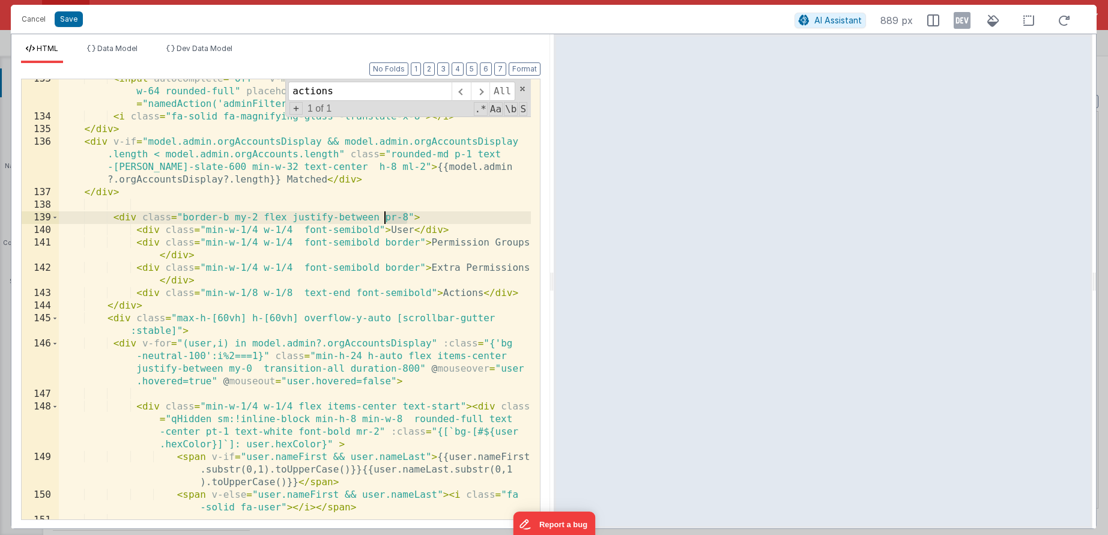
drag, startPoint x: 405, startPoint y: 215, endPoint x: 386, endPoint y: 216, distance: 19.8
click at [386, 216] on div "< input autocomplete = "off" v-model = "model.filterDesc" class = "p-2 border w…" at bounding box center [295, 318] width 472 height 491
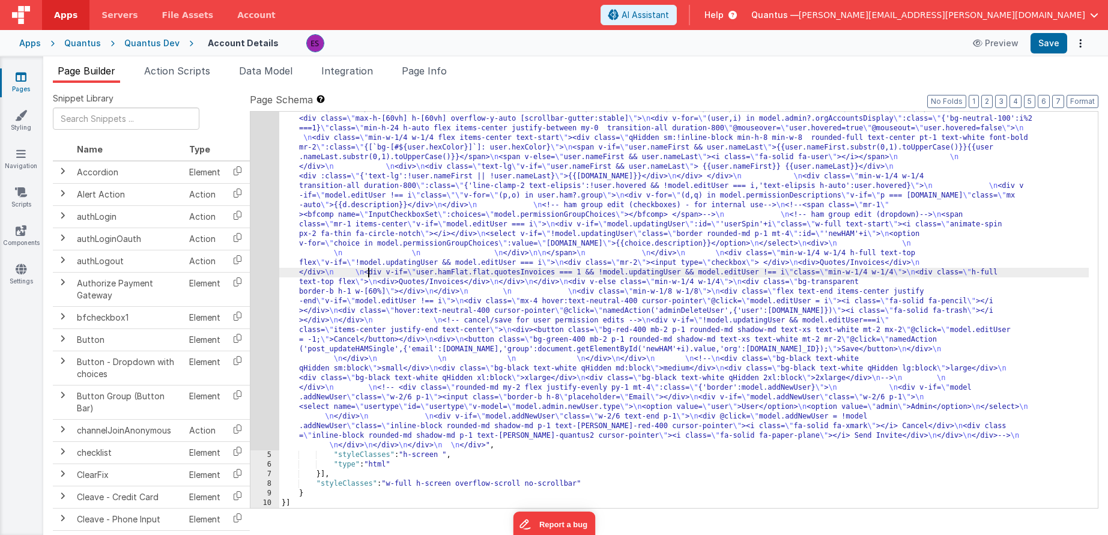
drag, startPoint x: 366, startPoint y: 273, endPoint x: 285, endPoint y: 278, distance: 81.3
click at [366, 273] on div ""html" : "<div class= \" z-40 flex flex-wrap overflow-scroll no-scrollbar \" > …" at bounding box center [684, 235] width 810 height 1242
click at [269, 286] on div "4" at bounding box center [264, 32] width 29 height 836
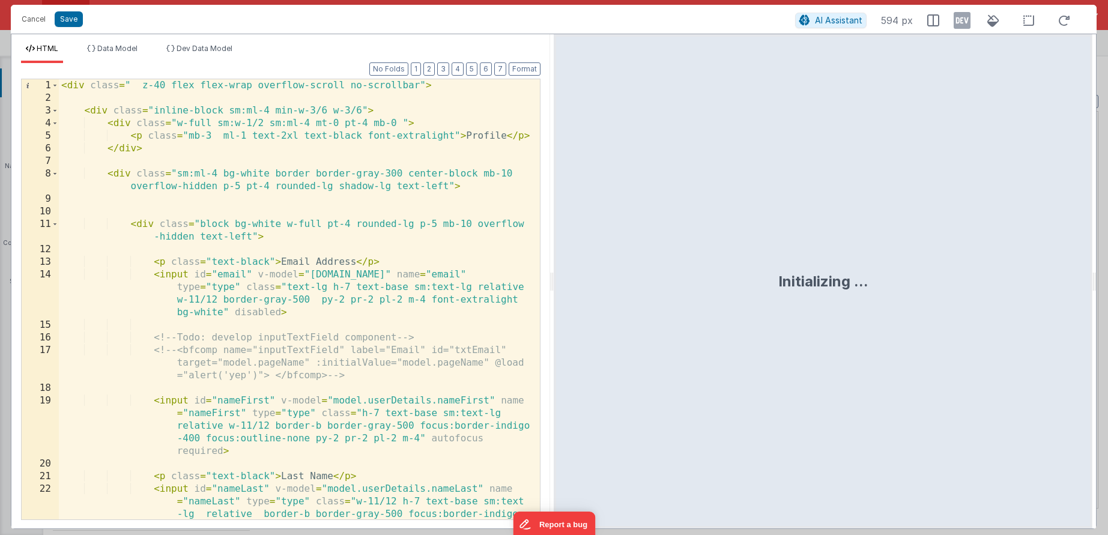
click at [268, 287] on div "< div class = " z-40 flex flex-wrap overflow-scroll no-scrollbar" > < div class…" at bounding box center [295, 337] width 472 height 516
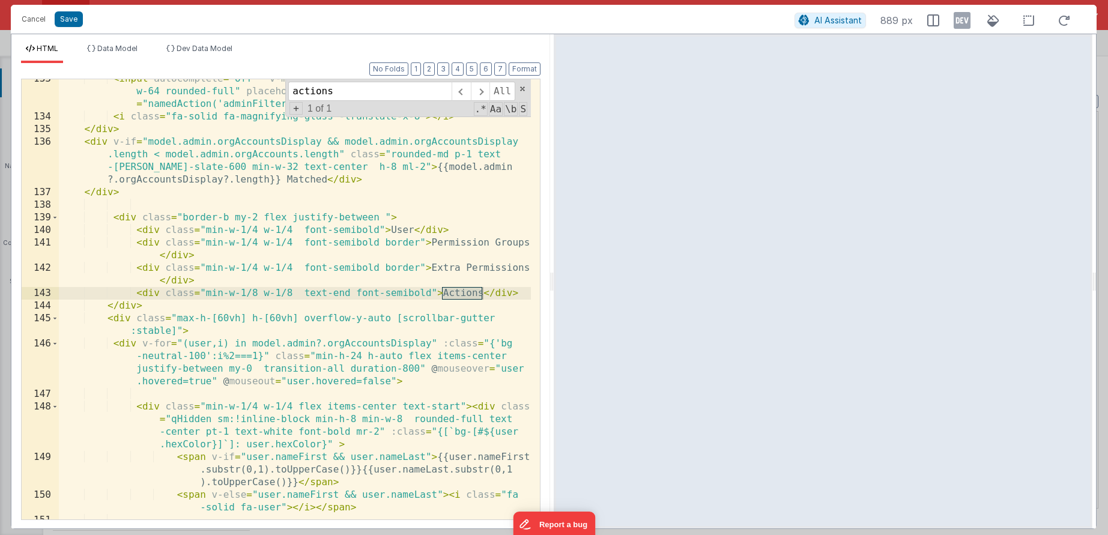
type input "actions"
click at [381, 216] on div "< input autocomplete = "off" v-model = "model.filterDesc" class = "p-2 border w…" at bounding box center [295, 318] width 472 height 491
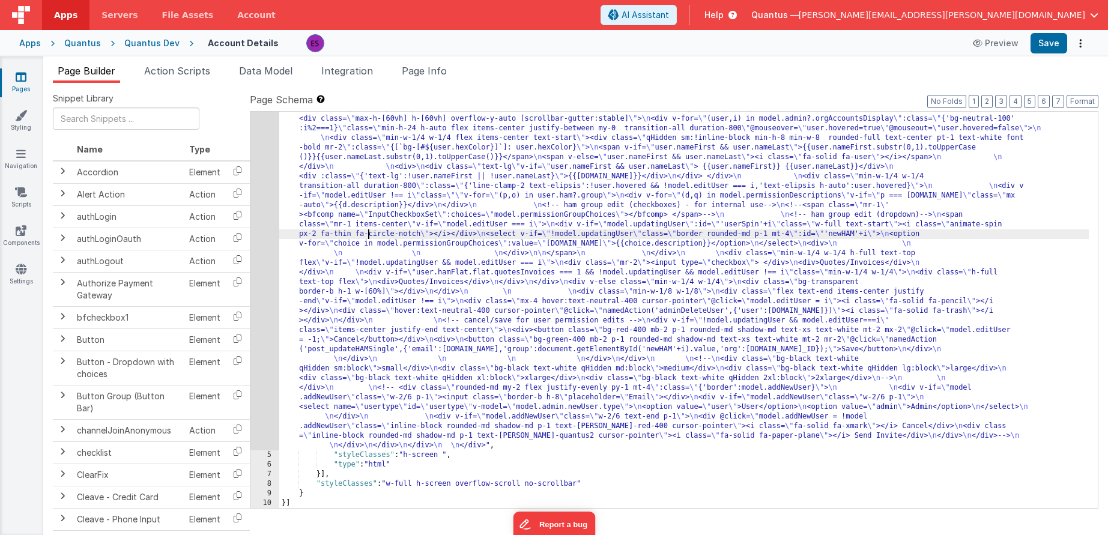
drag, startPoint x: 368, startPoint y: 231, endPoint x: 292, endPoint y: 253, distance: 78.3
click at [368, 231] on div ""html" : "<div class= \" z-40 flex flex-wrap overflow-scroll no-scrollbar \" > …" at bounding box center [684, 235] width 810 height 1242
click at [262, 268] on div "4" at bounding box center [264, 32] width 29 height 836
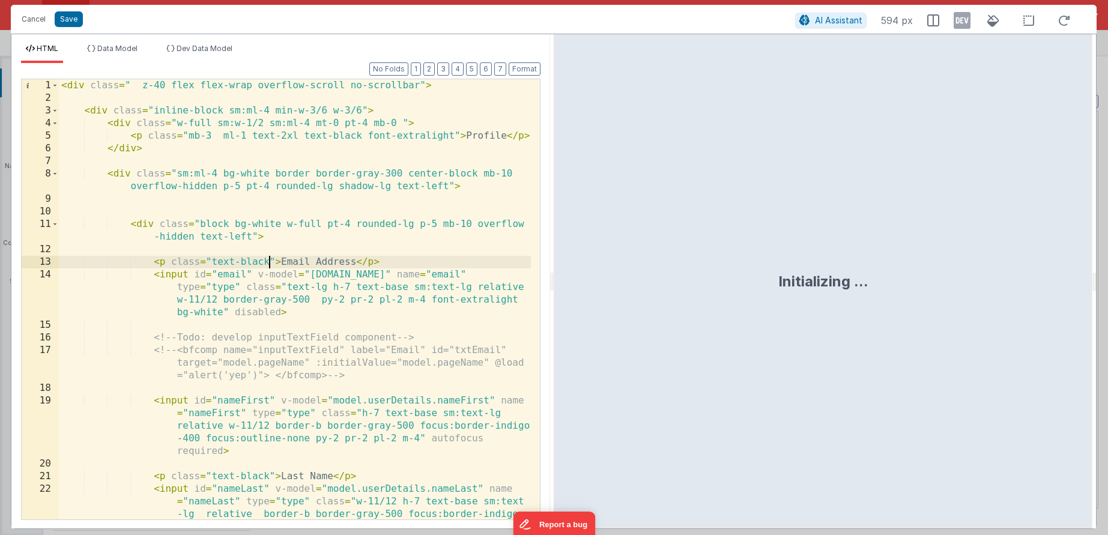
click at [268, 267] on div "< div class = " z-40 flex flex-wrap overflow-scroll no-scrollbar" > < div class…" at bounding box center [295, 337] width 472 height 516
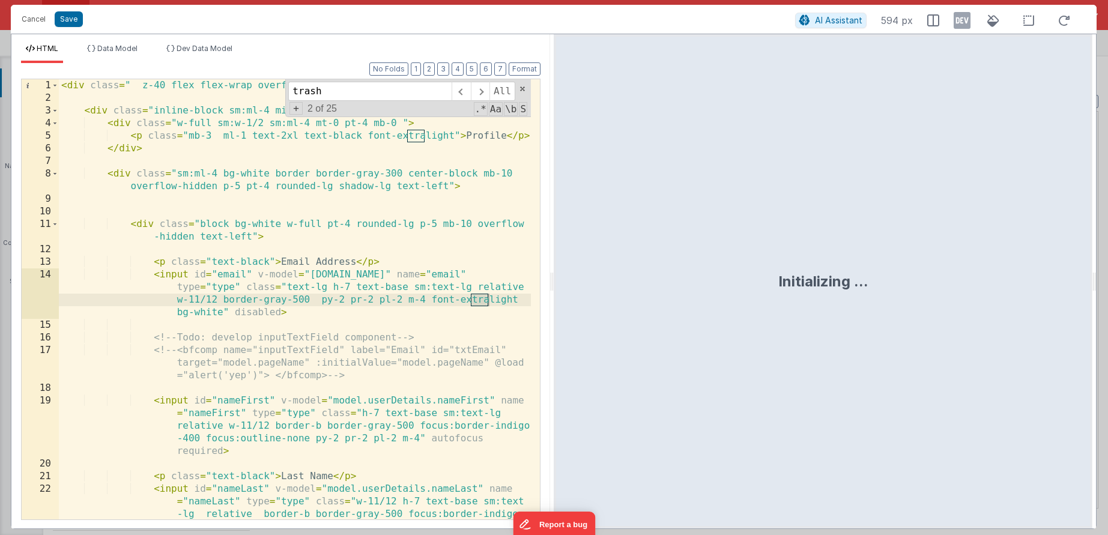
scroll to position [3715, 0]
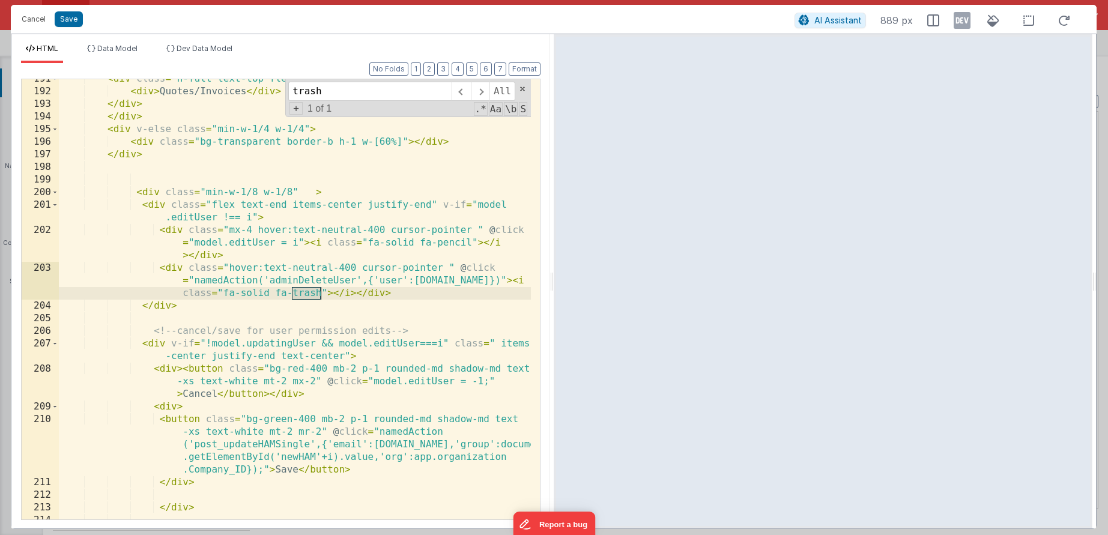
type input "trash"
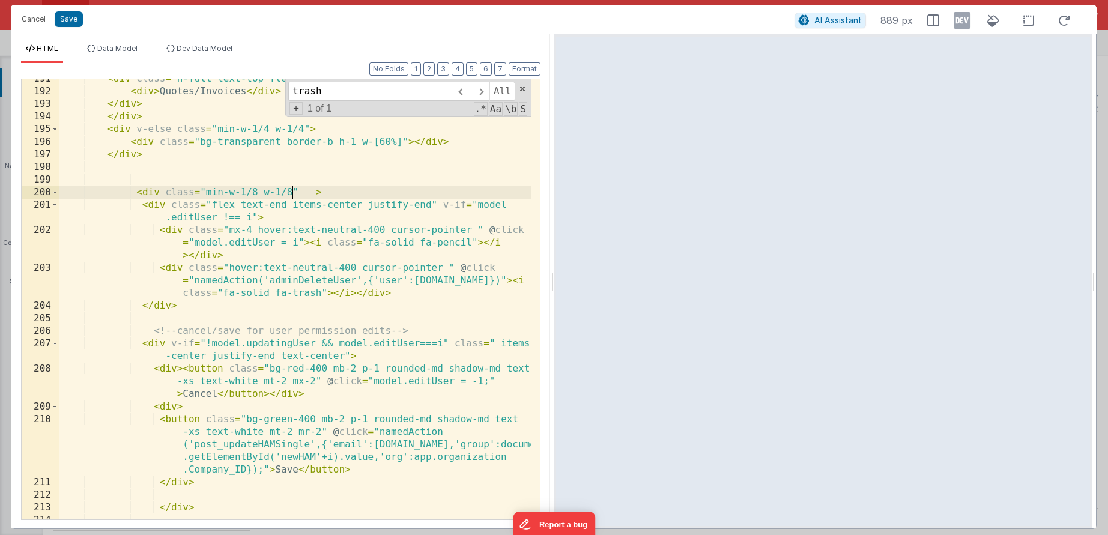
click at [292, 192] on div "< div class = "h-full text-top flex" > < div > Quotes/Invoices </ div > </ div …" at bounding box center [295, 305] width 472 height 465
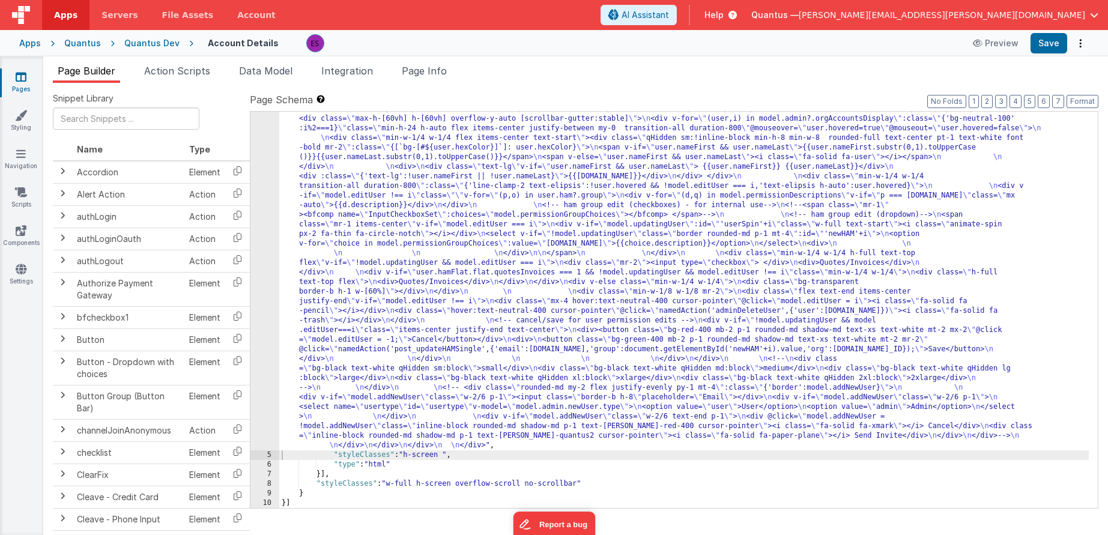
click at [341, 213] on div ""html" : "<div class= \" z-40 flex flex-wrap overflow-scroll no-scrollbar \" > …" at bounding box center [684, 235] width 810 height 1242
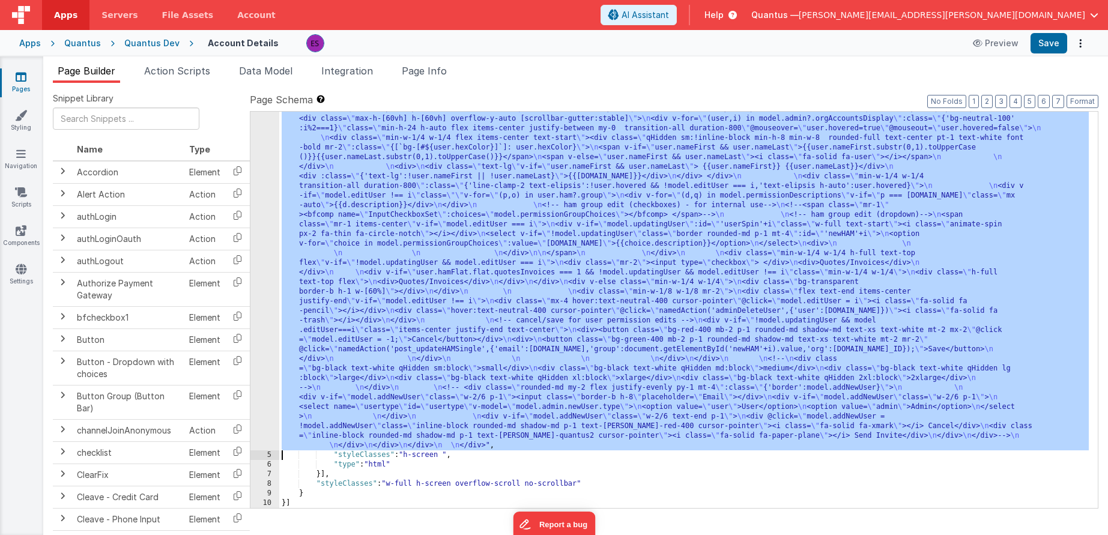
click at [263, 277] on div "4" at bounding box center [264, 32] width 29 height 836
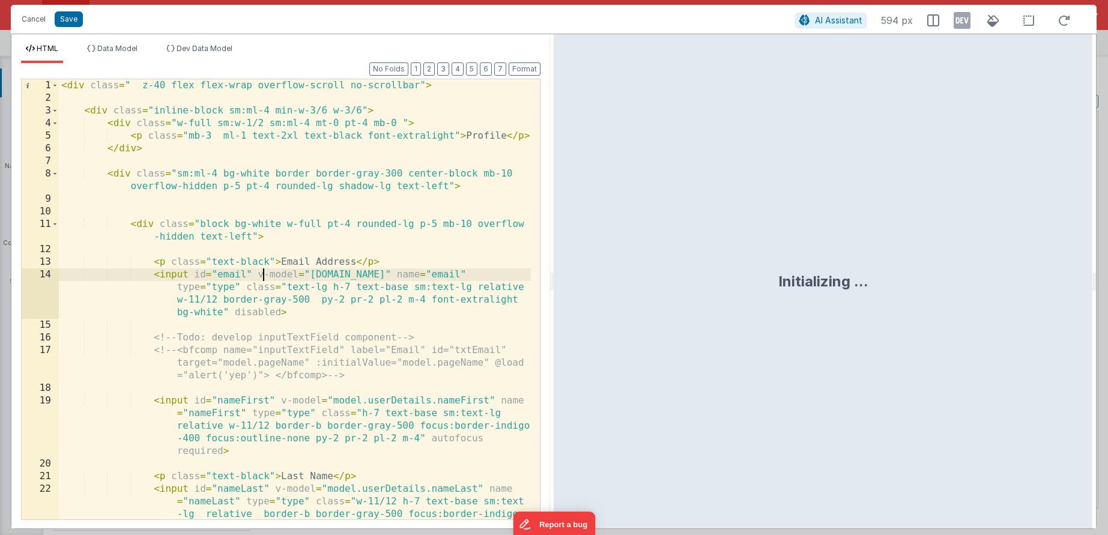
click at [265, 279] on div "< div class = " z-40 flex flex-wrap overflow-scroll no-scrollbar" > < div class…" at bounding box center [295, 337] width 472 height 516
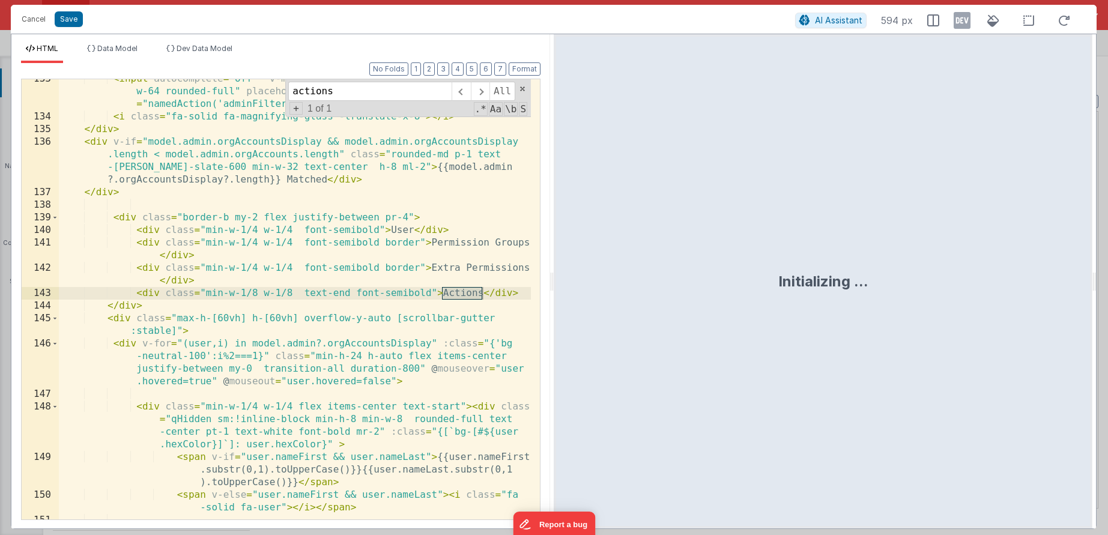
scroll to position [2605, 0]
type input "actions"
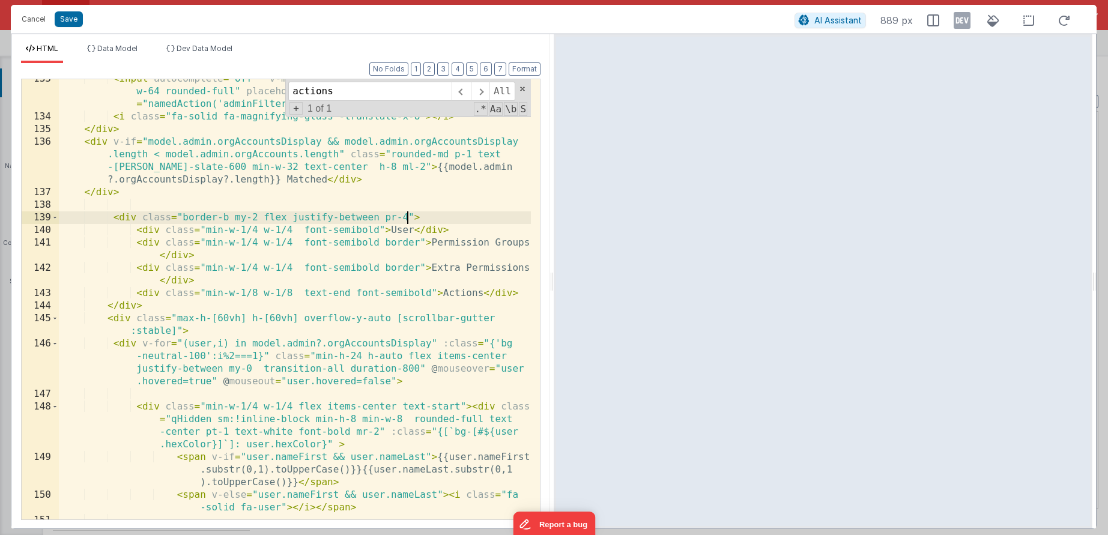
click at [408, 219] on div "< input autocomplete = "off" v-model = "model.filterDesc" class = "p-2 border w…" at bounding box center [295, 318] width 472 height 491
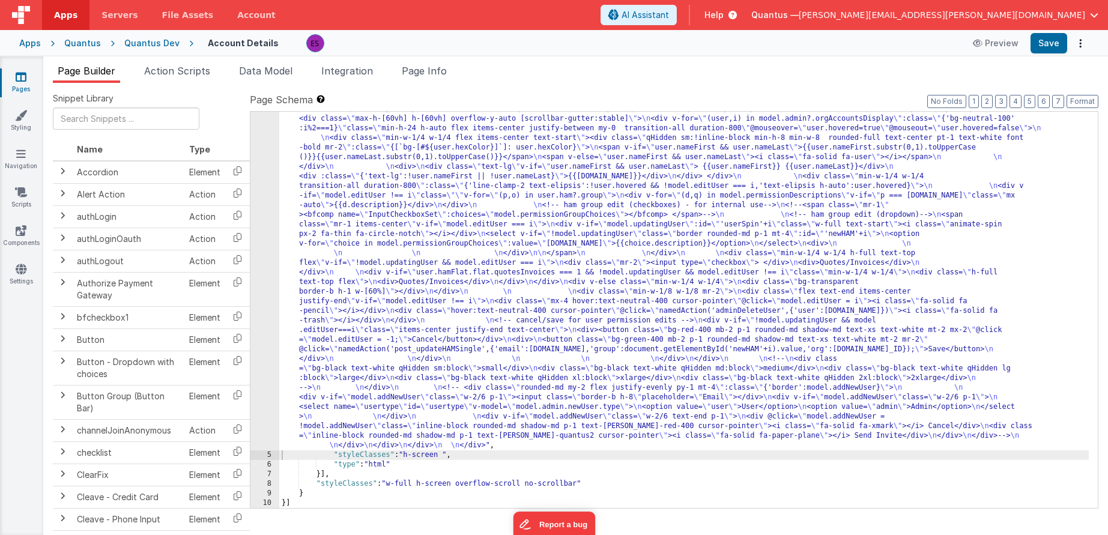
drag, startPoint x: 271, startPoint y: 336, endPoint x: 264, endPoint y: 339, distance: 7.8
click at [271, 336] on div "4" at bounding box center [264, 32] width 29 height 836
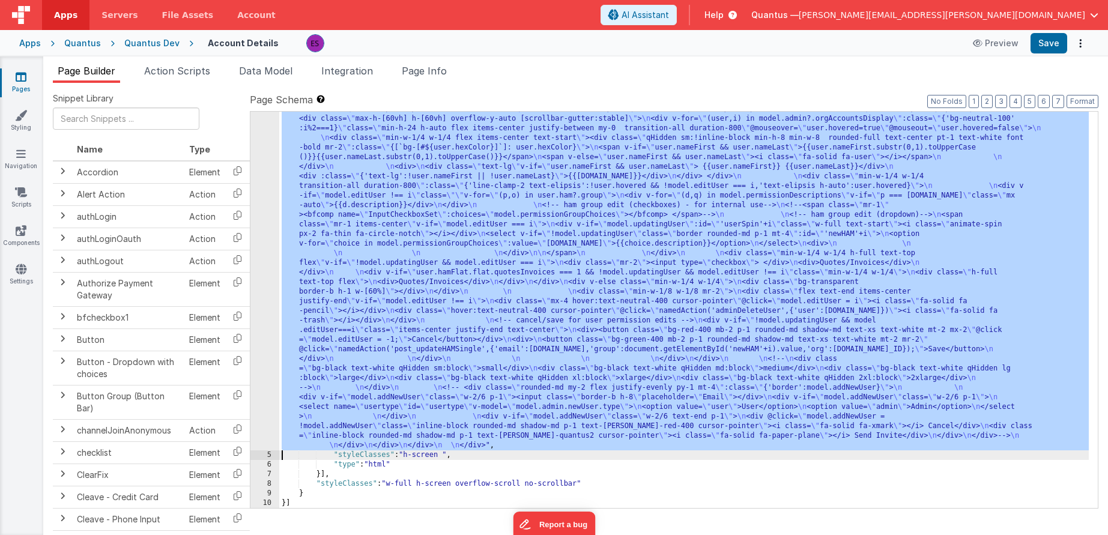
click at [265, 339] on div "4" at bounding box center [264, 32] width 29 height 836
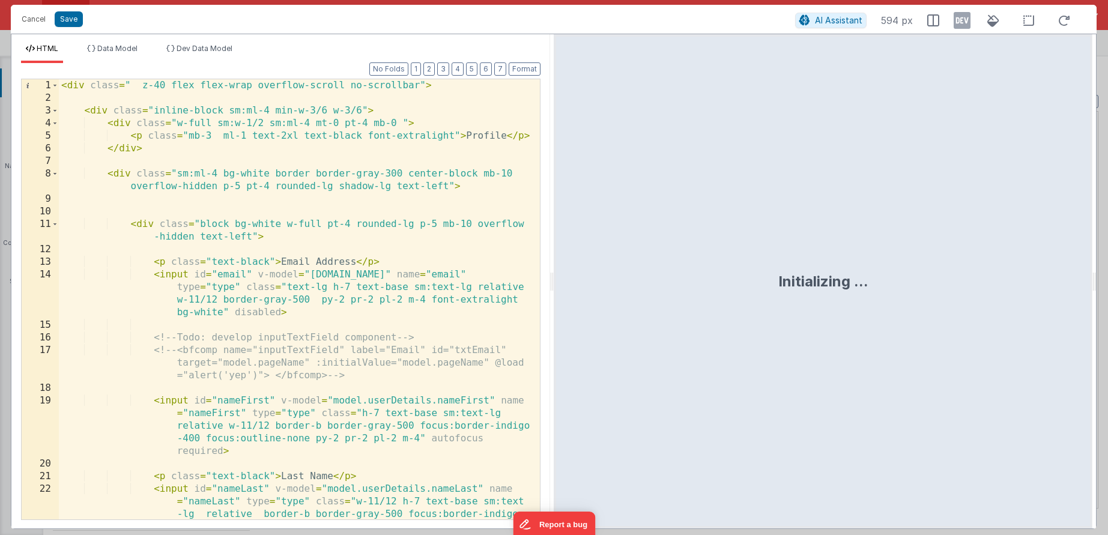
click at [265, 339] on div "< div class = " z-40 flex flex-wrap overflow-scroll no-scrollbar" > < div class…" at bounding box center [295, 337] width 472 height 516
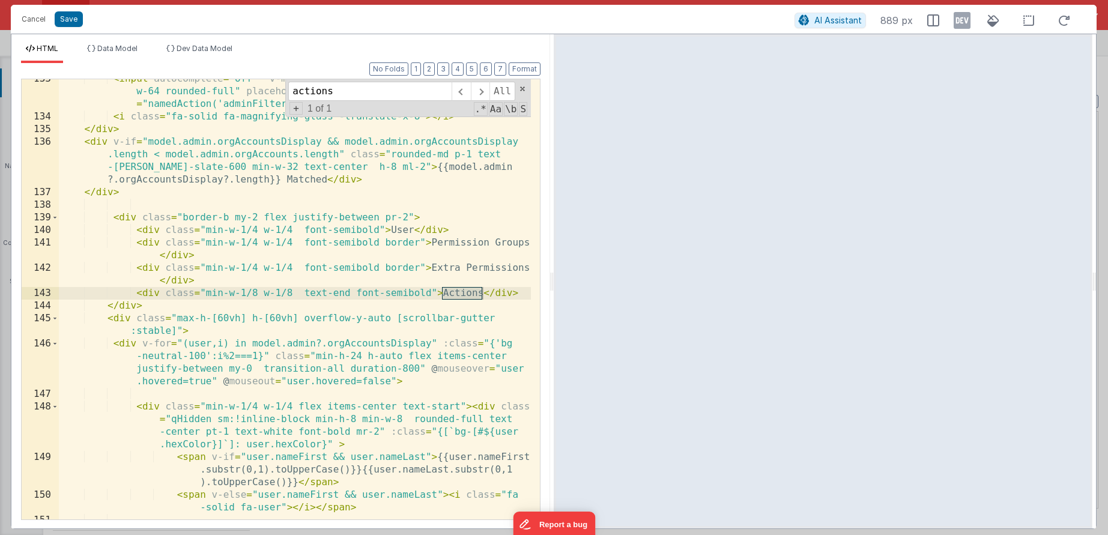
type input "actions"
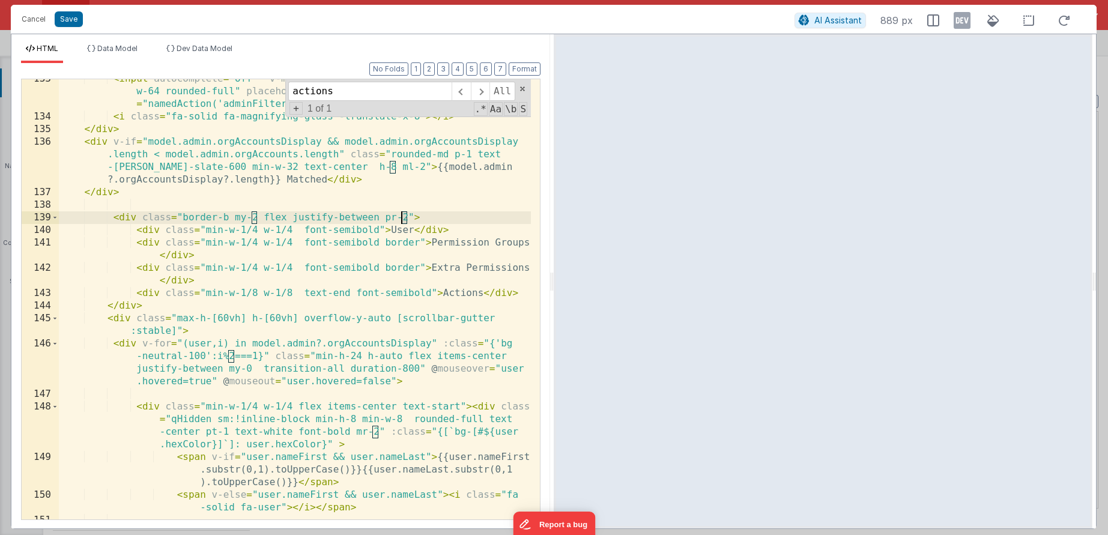
click at [403, 218] on div "< input autocomplete = "off" v-model = "model.filterDesc" class = "p-2 border w…" at bounding box center [295, 318] width 472 height 491
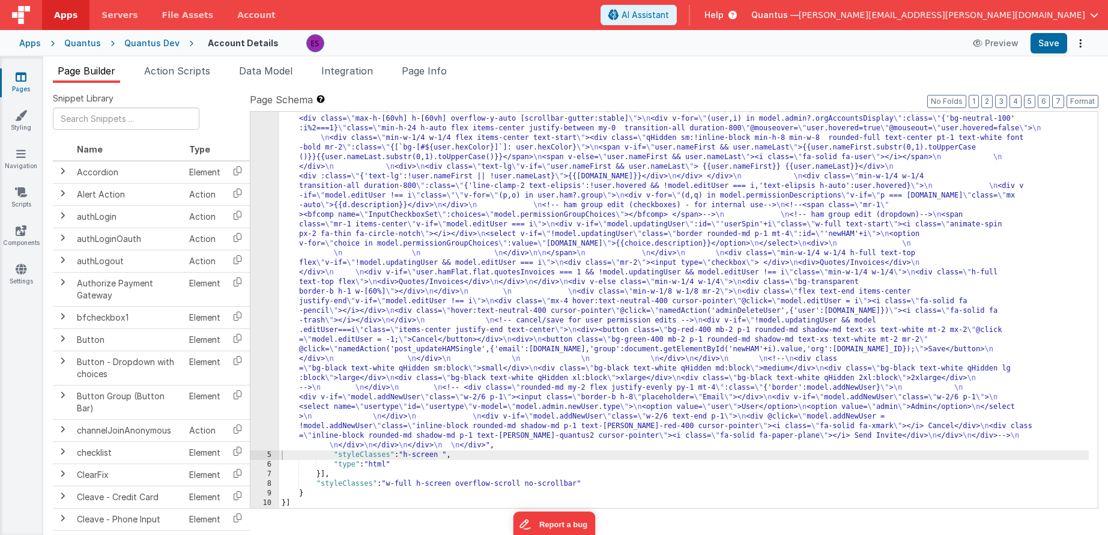
click at [285, 263] on div ""html" : "<div class= \" z-40 flex flex-wrap overflow-scroll no-scrollbar \" > …" at bounding box center [684, 235] width 810 height 1242
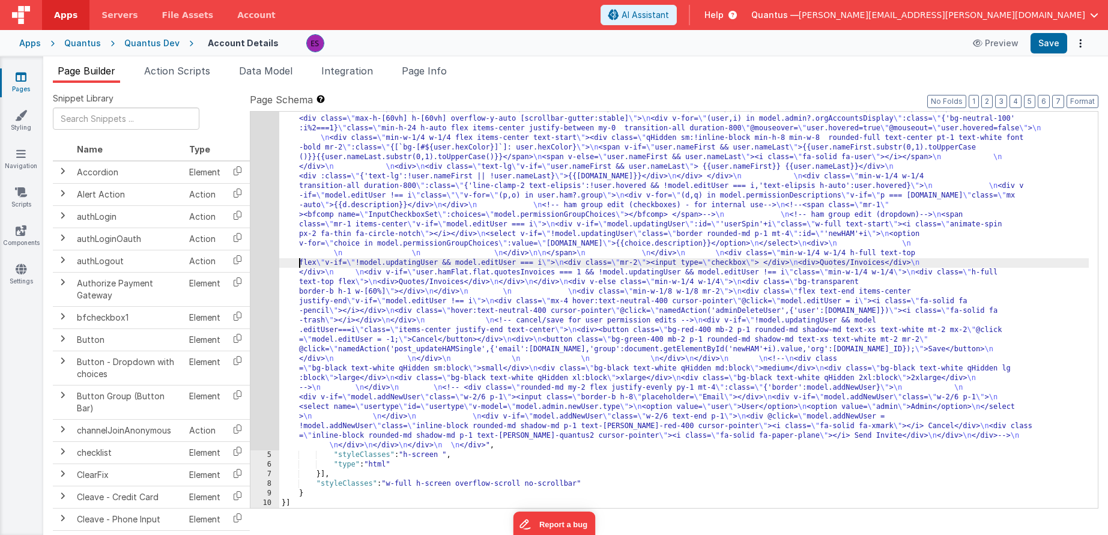
click at [261, 277] on div "4" at bounding box center [264, 32] width 29 height 836
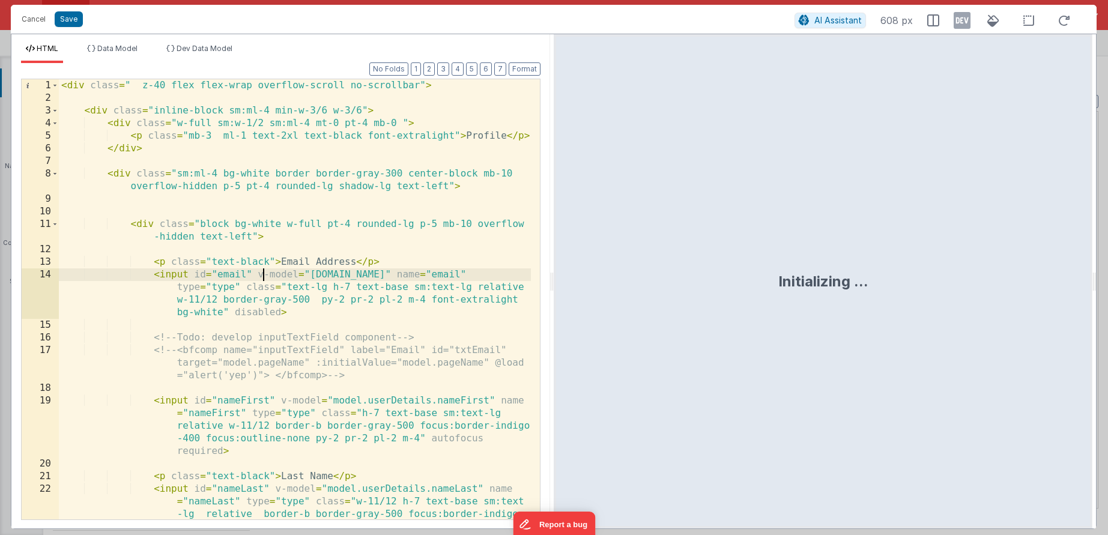
click at [261, 277] on div "< div class = " z-40 flex flex-wrap overflow-scroll no-scrollbar" > < div class…" at bounding box center [295, 337] width 472 height 516
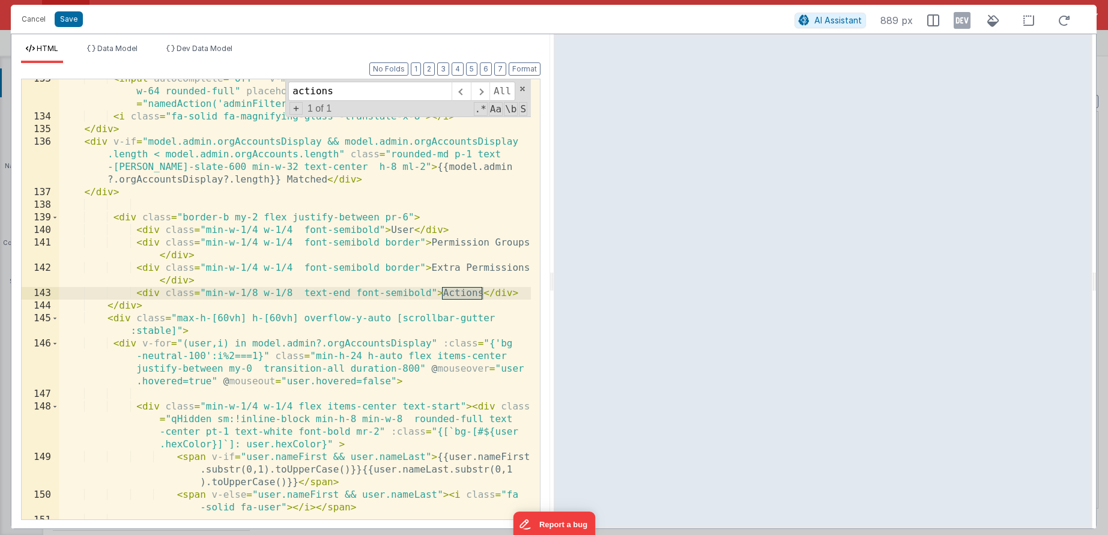
type input "actions"
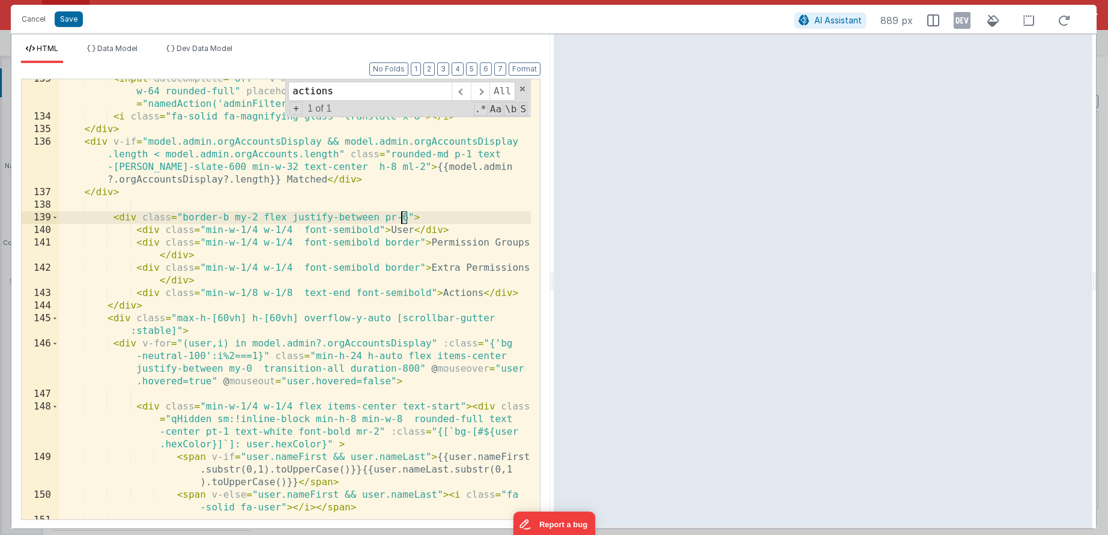
click at [402, 217] on div "< input autocomplete = "off" v-model = "model.filterDesc" class = "p-2 border w…" at bounding box center [295, 318] width 472 height 491
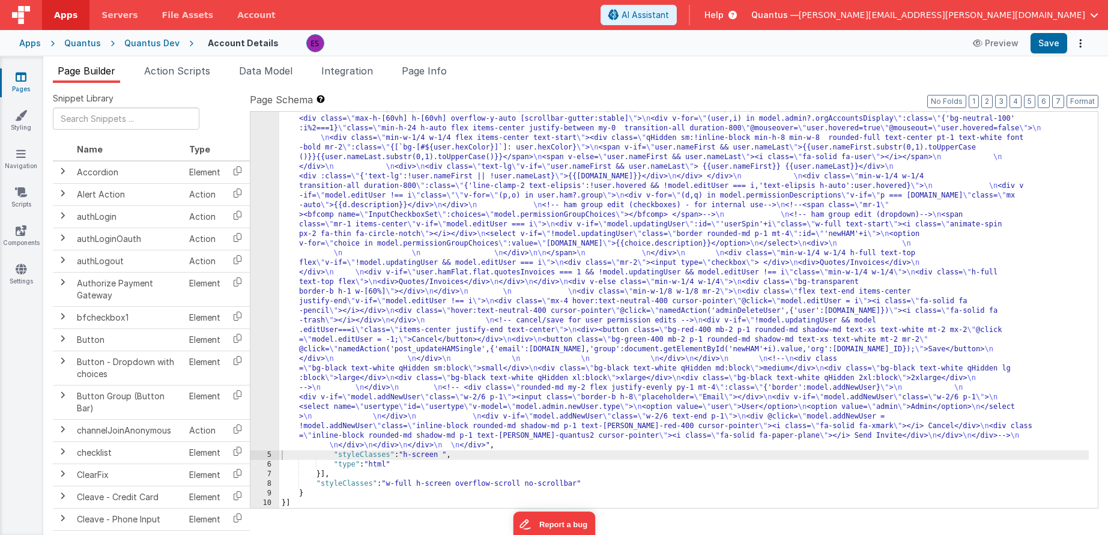
click at [423, 371] on div ""html" : "<div class= \" z-40 flex flex-wrap overflow-scroll no-scrollbar \" > …" at bounding box center [684, 235] width 810 height 1242
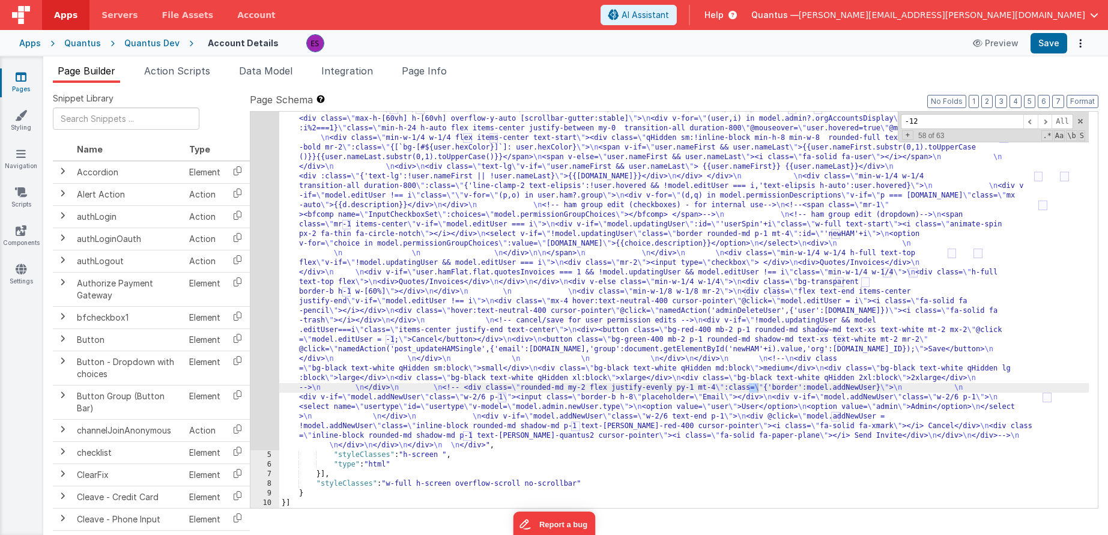
scroll to position [311, 0]
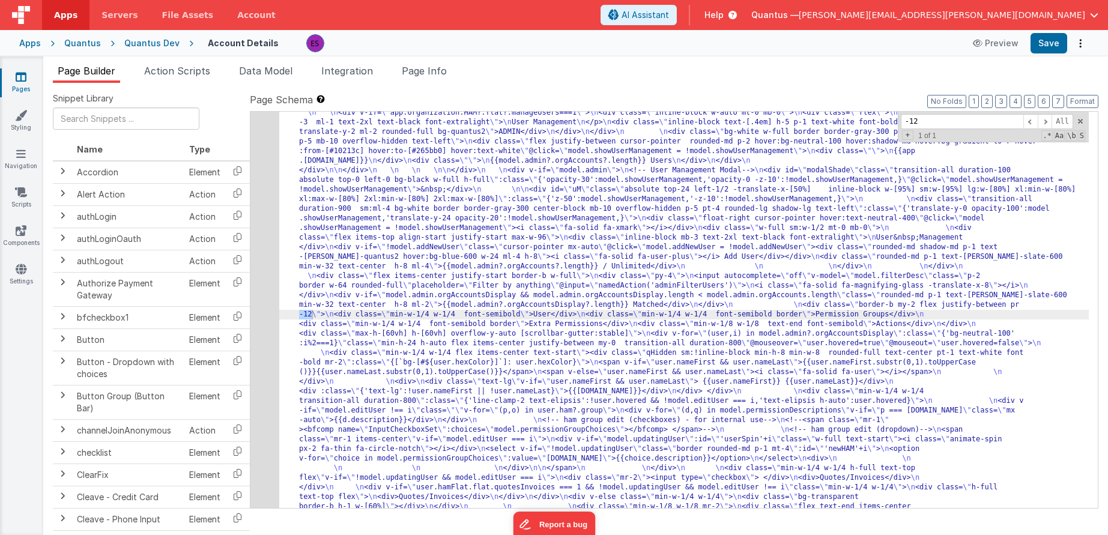
type input "-12"
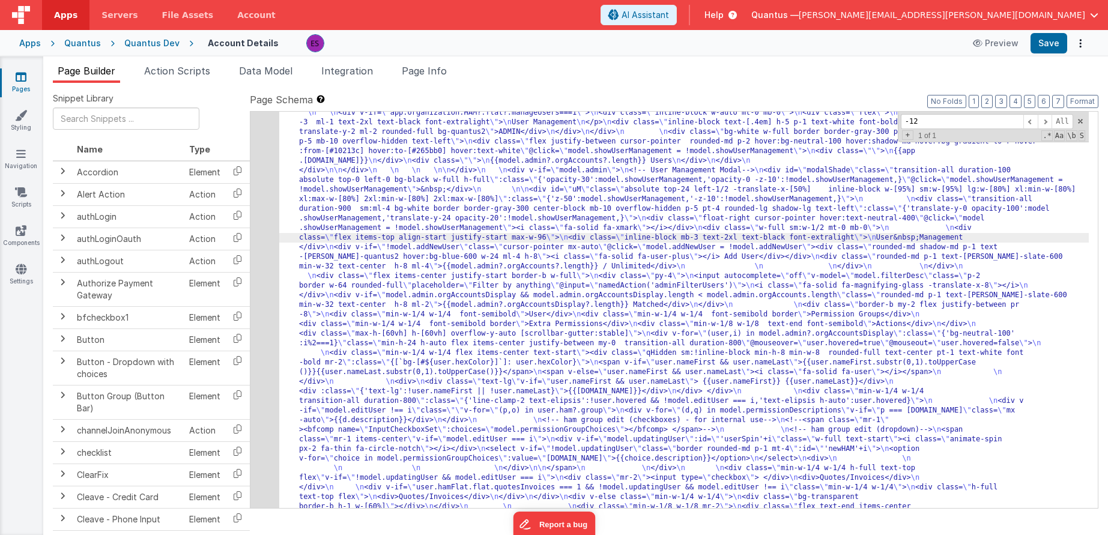
click at [261, 276] on div "4" at bounding box center [264, 247] width 29 height 836
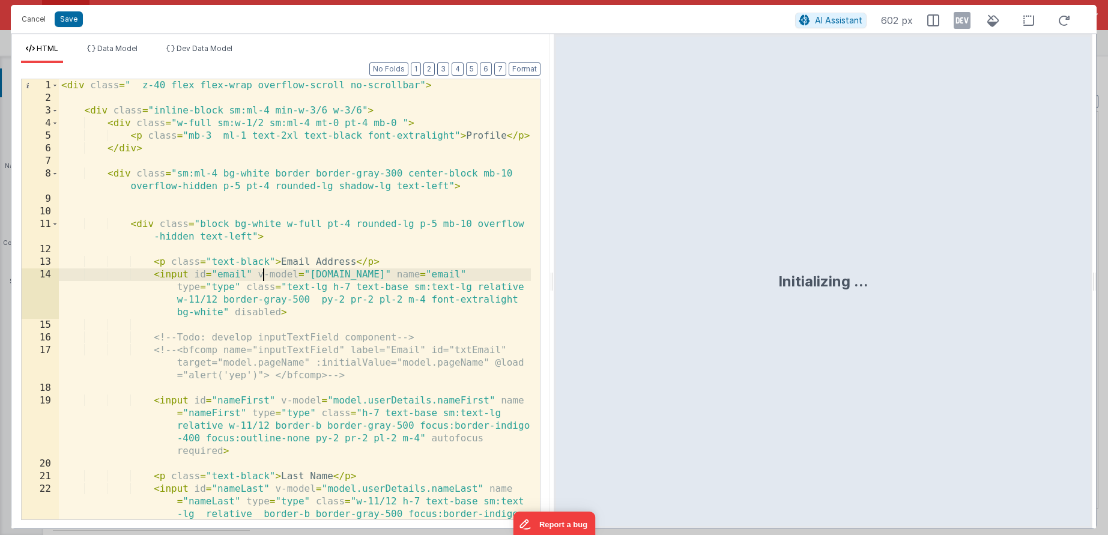
click at [261, 277] on div "< div class = " z-40 flex flex-wrap overflow-scroll no-scrollbar" > < div class…" at bounding box center [295, 337] width 472 height 516
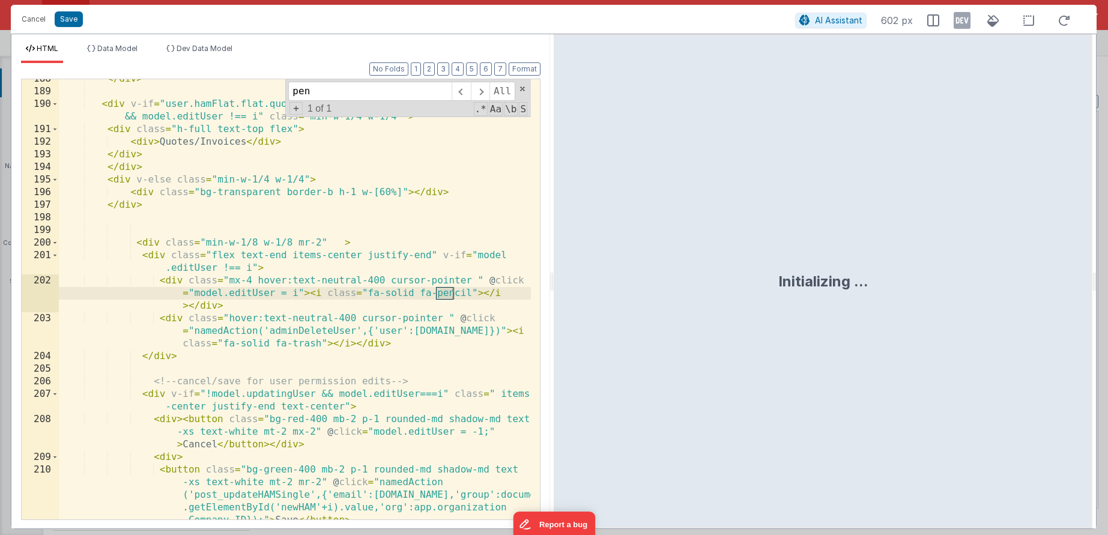
scroll to position [3665, 0]
type input "pencil"
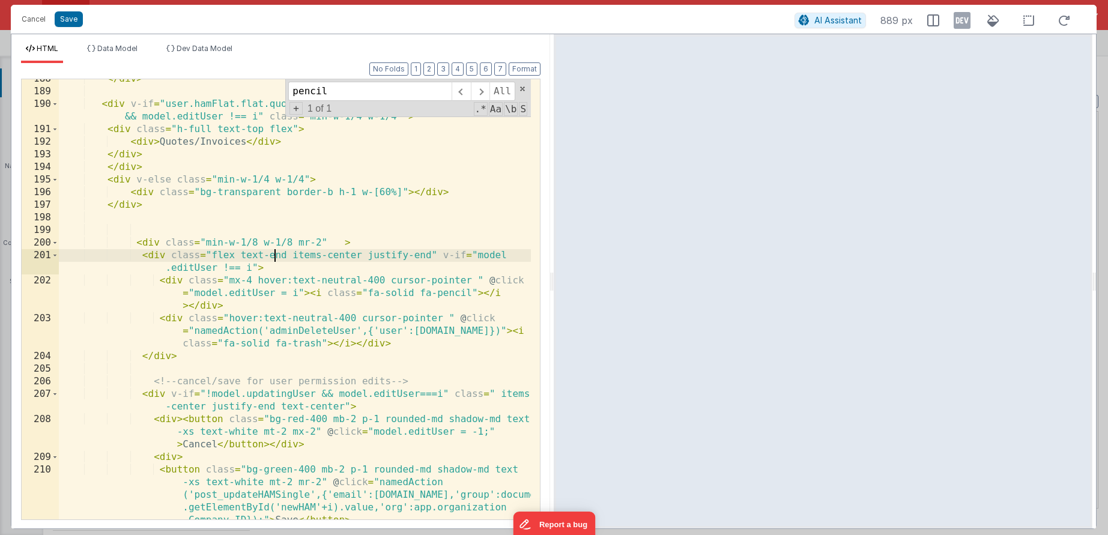
click at [276, 256] on div "</ div > < div v-if = "user.hamFlat.flat.quotesInvoices === 1 && !model.updatin…" at bounding box center [295, 331] width 472 height 516
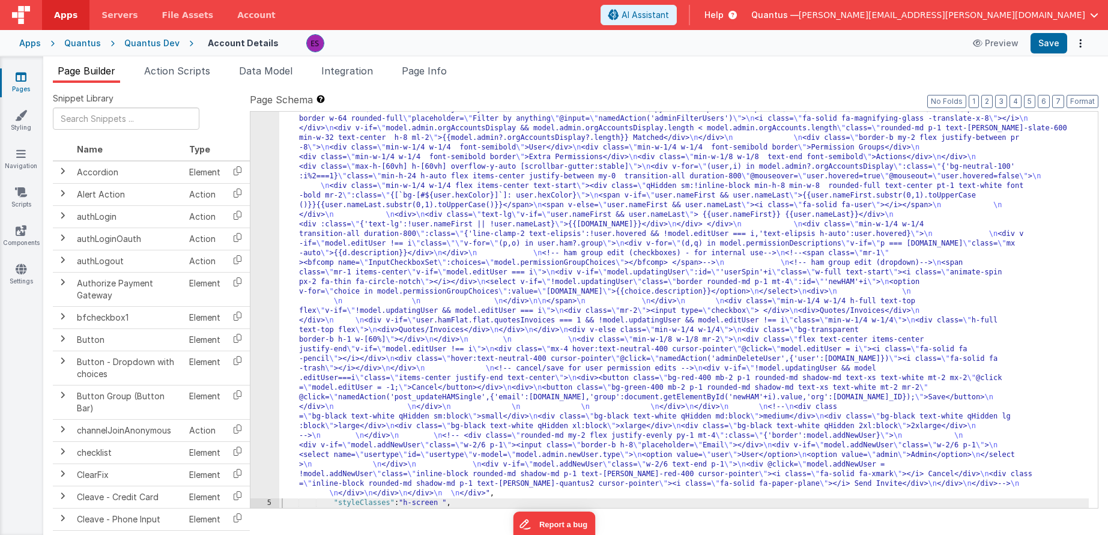
click at [334, 251] on div ""html" : "<div class= \" z-40 flex flex-wrap overflow-scroll no-scrollbar \" > …" at bounding box center [684, 283] width 810 height 1242
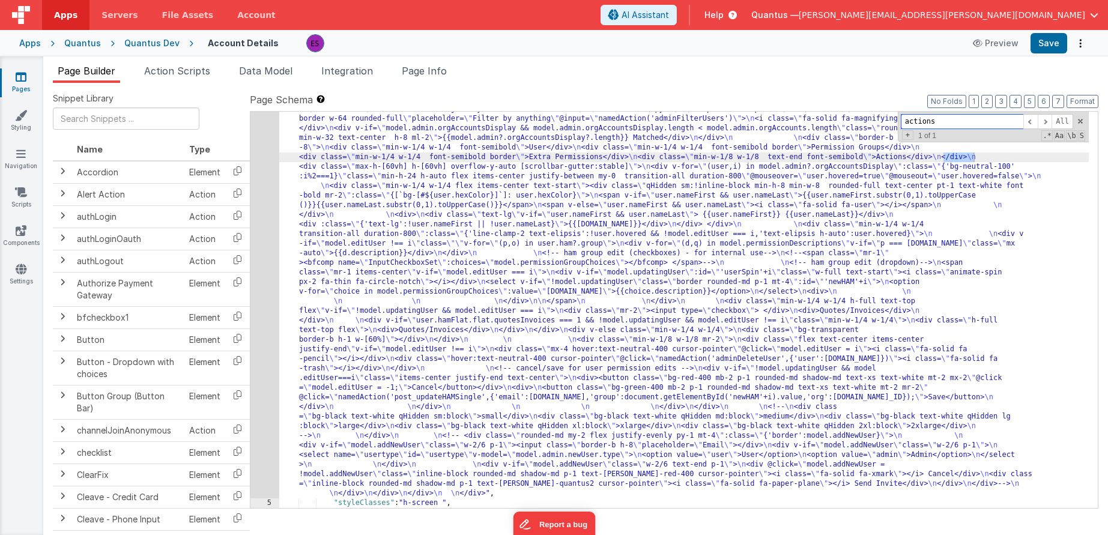
type input "actions"
click at [930, 156] on div ""html" : "<div class= \" z-40 flex flex-wrap overflow-scroll no-scrollbar \" > …" at bounding box center [684, 283] width 810 height 1242
click at [359, 375] on div ""html" : "<div class= \" z-40 flex flex-wrap overflow-scroll no-scrollbar \" > …" at bounding box center [684, 283] width 810 height 1242
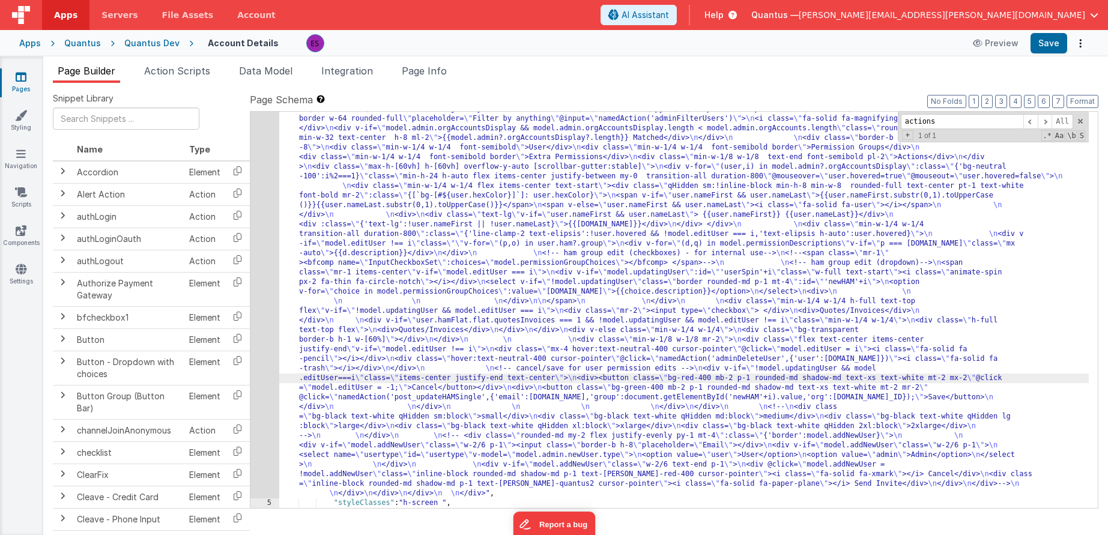
click at [264, 345] on div "4" at bounding box center [264, 80] width 29 height 836
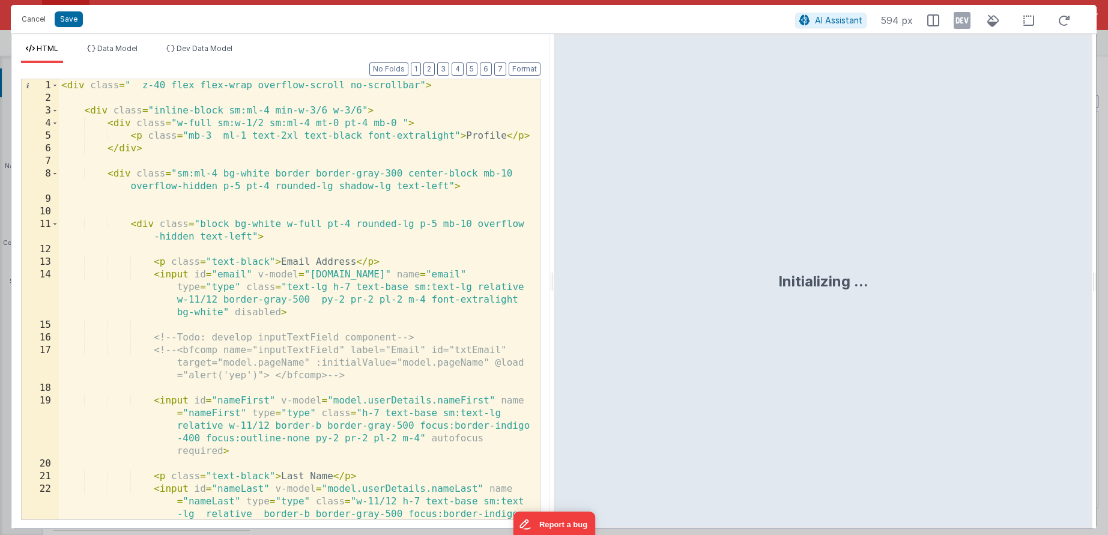
click at [276, 342] on div "< div class = " z-40 flex flex-wrap overflow-scroll no-scrollbar" > < div class…" at bounding box center [295, 337] width 472 height 516
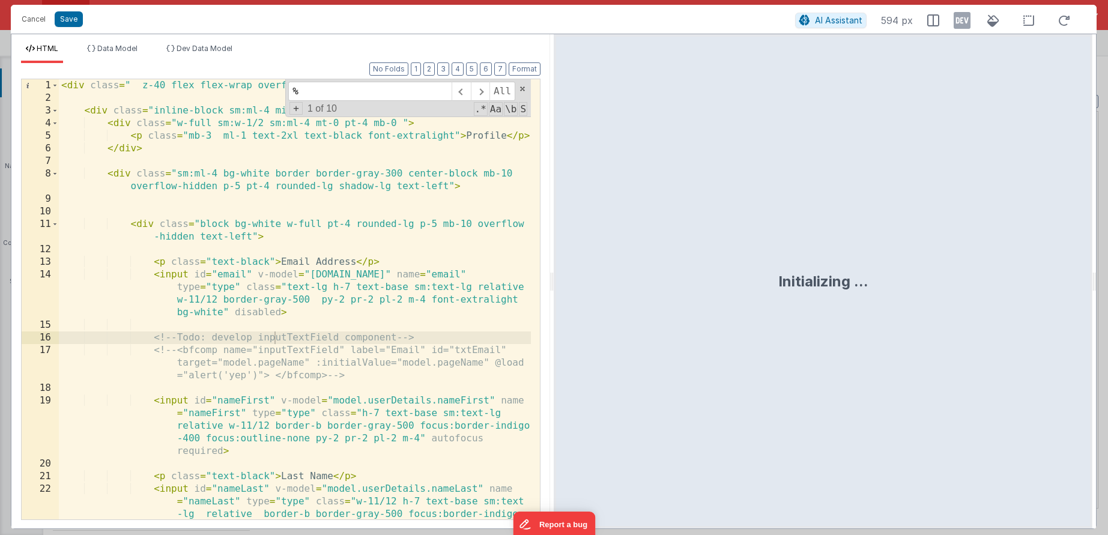
scroll to position [1962, 0]
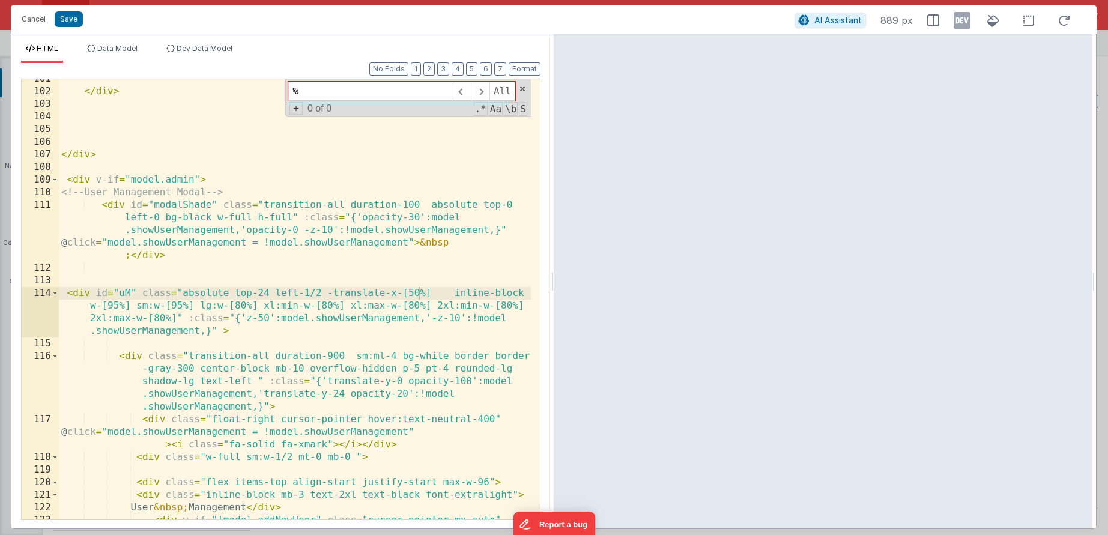
type input "%"
click at [310, 250] on div "</ div > </ div > < div v-if = "model.admin" > <!-- User Management Modal --> <…" at bounding box center [295, 331] width 472 height 516
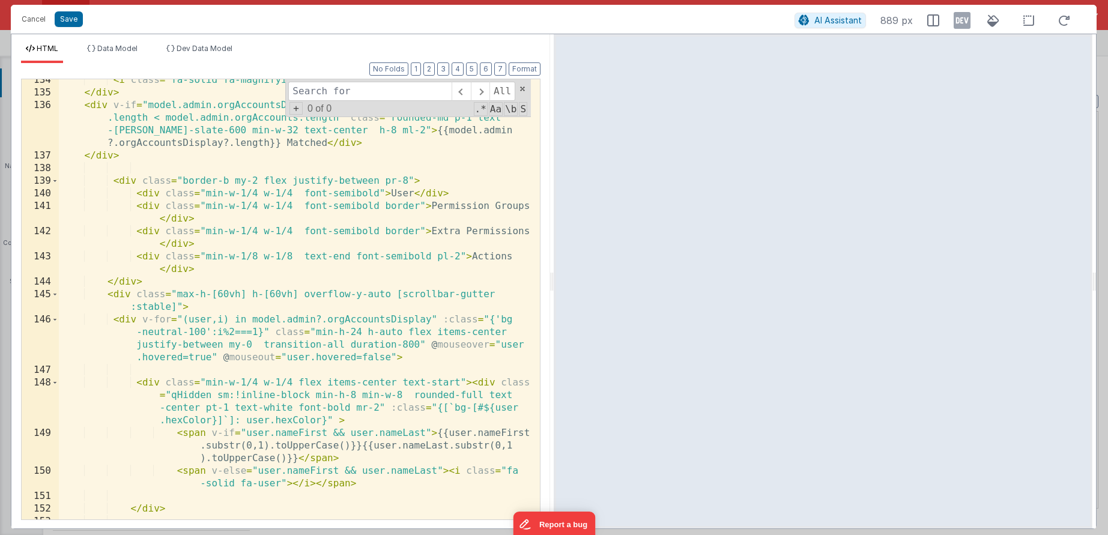
scroll to position [2648, 0]
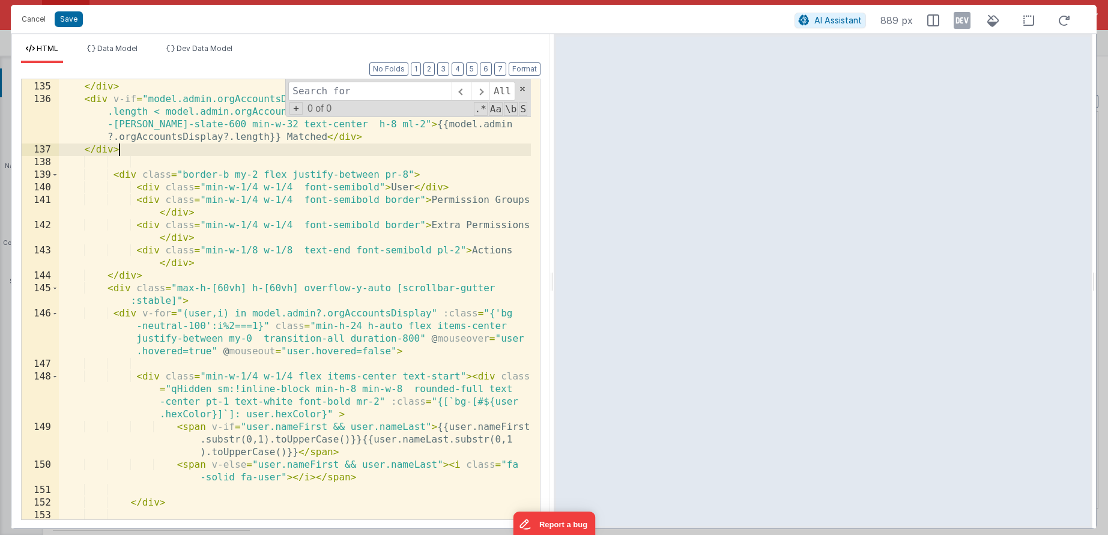
click at [444, 154] on div "< i class = "fa-solid fa-magnifying-glass -translate-x-8" > </ i > </ div > < d…" at bounding box center [295, 300] width 472 height 465
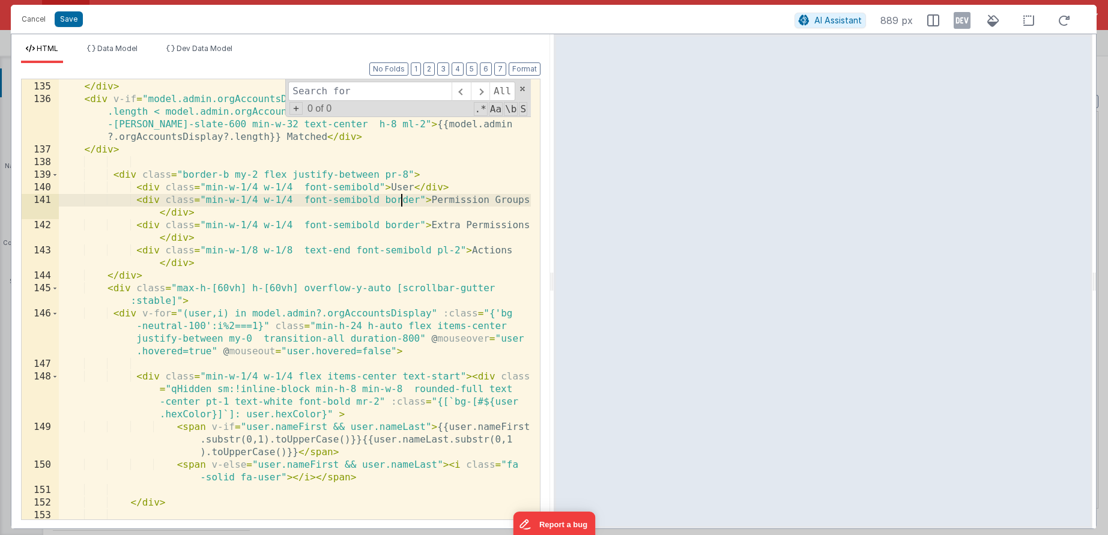
click at [399, 198] on div "< i class = "fa-solid fa-magnifying-glass -translate-x-8" > </ i > </ div > < d…" at bounding box center [295, 300] width 472 height 465
click at [401, 228] on div "< i class = "fa-solid fa-magnifying-glass -translate-x-8" > </ i > </ div > < d…" at bounding box center [295, 300] width 472 height 465
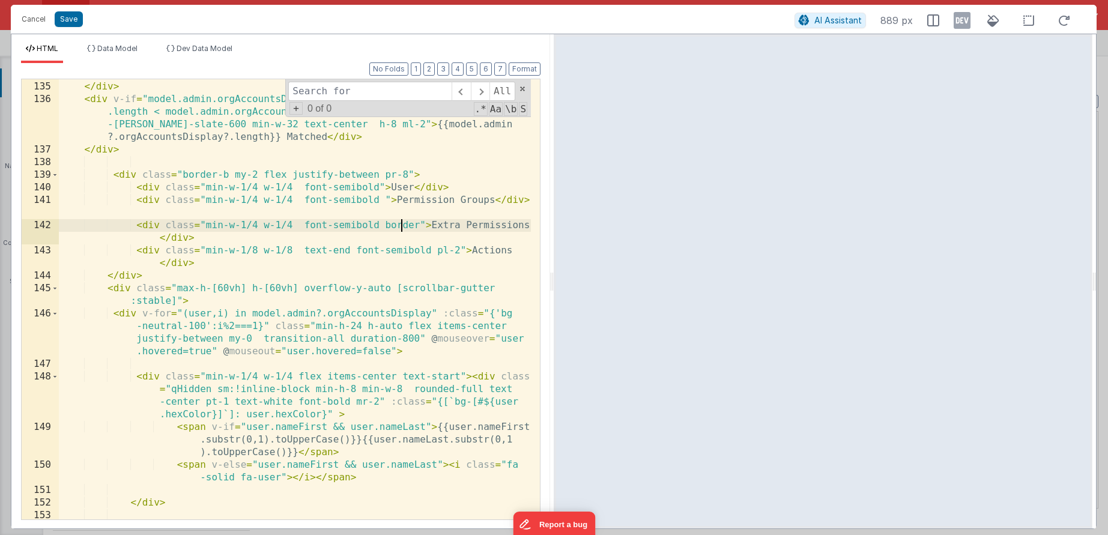
click at [401, 228] on div "< i class = "fa-solid fa-magnifying-glass -translate-x-8" > </ i > </ div > < d…" at bounding box center [295, 300] width 472 height 465
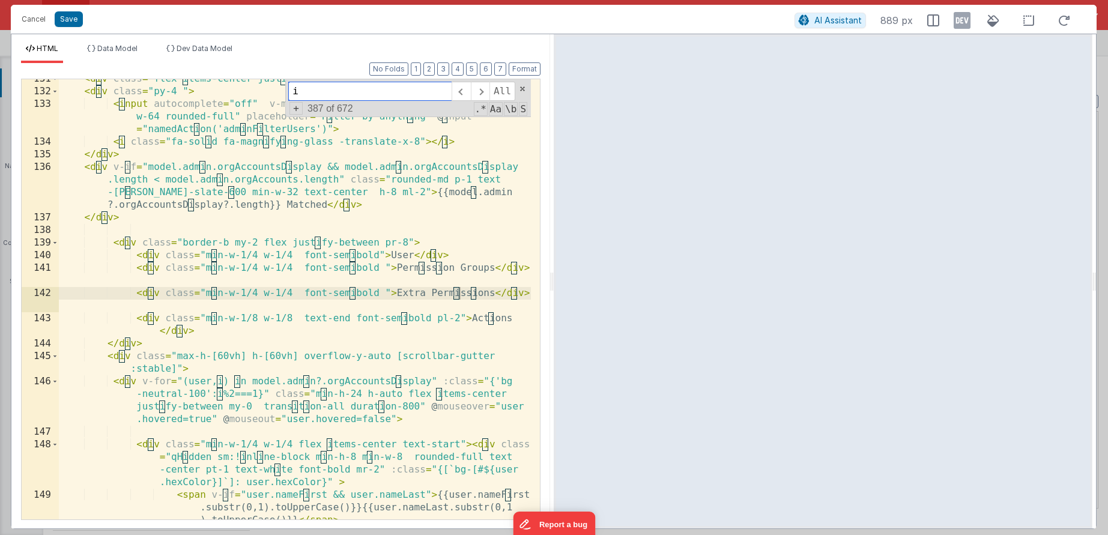
scroll to position [2599, 0]
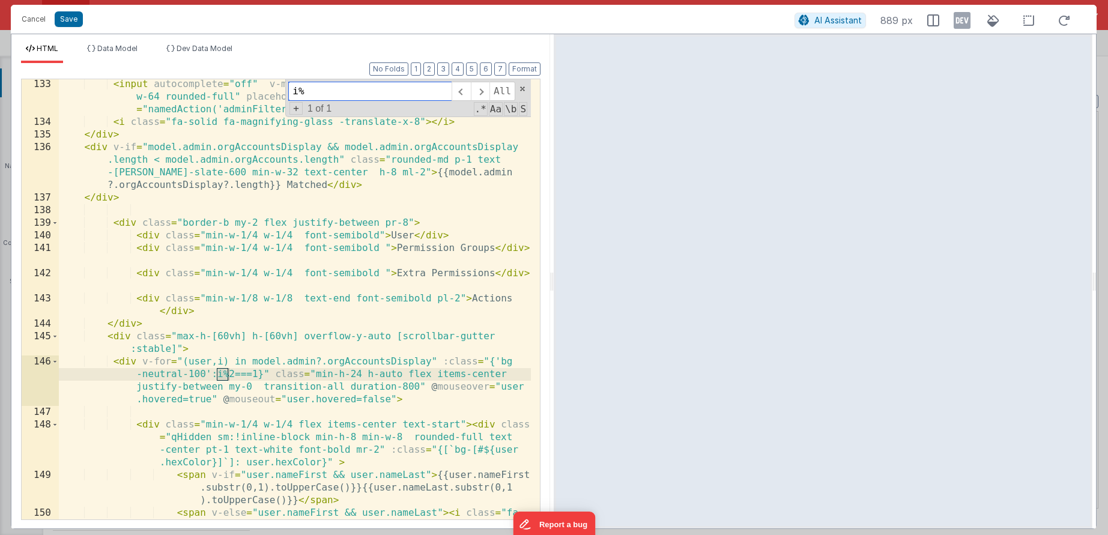
type input "i%"
drag, startPoint x: 190, startPoint y: 373, endPoint x: 198, endPoint y: 373, distance: 7.2
click at [198, 373] on div "< input autocomplete = "off" v-model = "model.filterDesc" class = "p-2 border w…" at bounding box center [295, 329] width 472 height 503
click at [199, 374] on div "< input autocomplete = "off" v-model = "model.filterDesc" class = "p-2 border w…" at bounding box center [295, 329] width 472 height 503
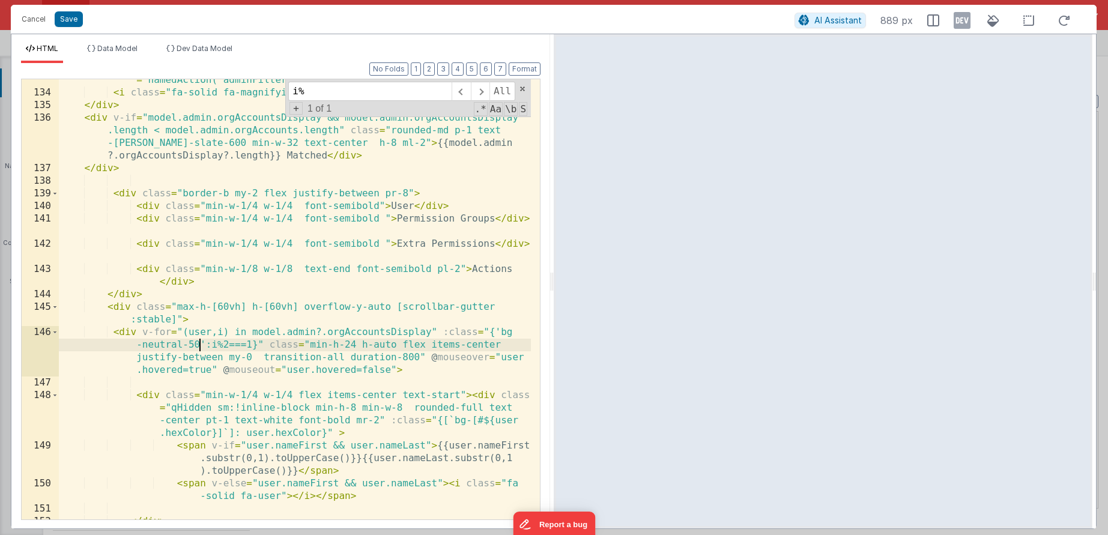
scroll to position [2629, 0]
click at [204, 389] on div "< input autocomplete = "off" v-model = "model.filterDesc" class = "p-2 border w…" at bounding box center [295, 294] width 472 height 491
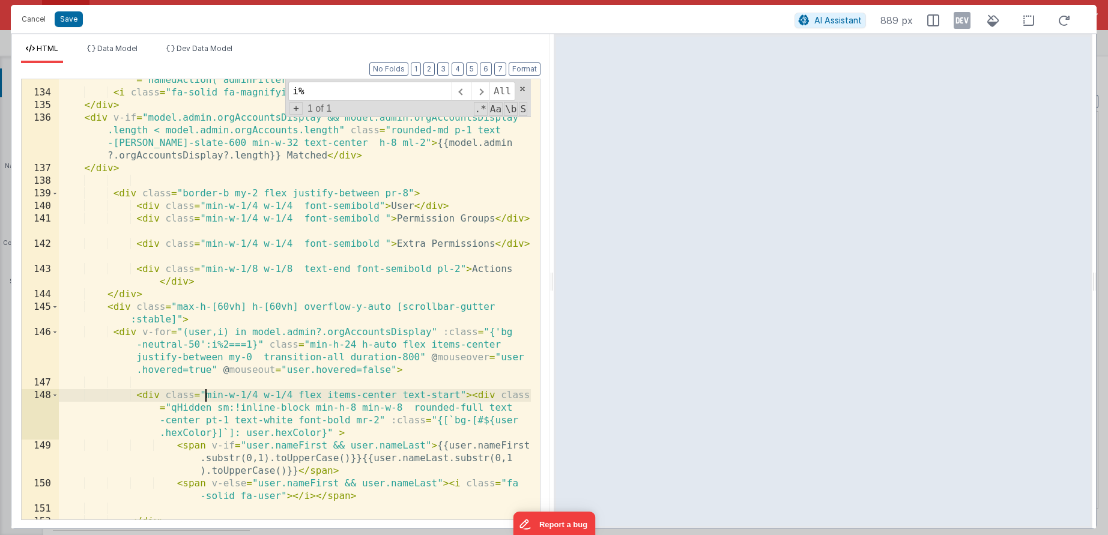
click at [208, 392] on div "< input autocomplete = "off" v-model = "model.filterDesc" class = "p-2 border w…" at bounding box center [295, 294] width 472 height 491
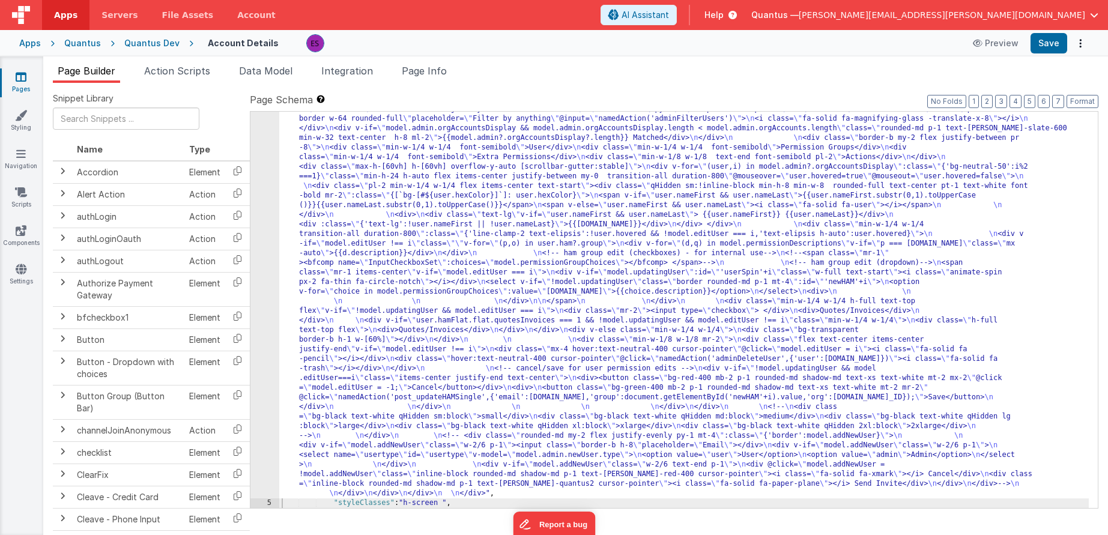
click at [369, 238] on div ""html" : "<div class= \" z-40 flex flex-wrap overflow-scroll no-scrollbar \" > …" at bounding box center [684, 283] width 810 height 1242
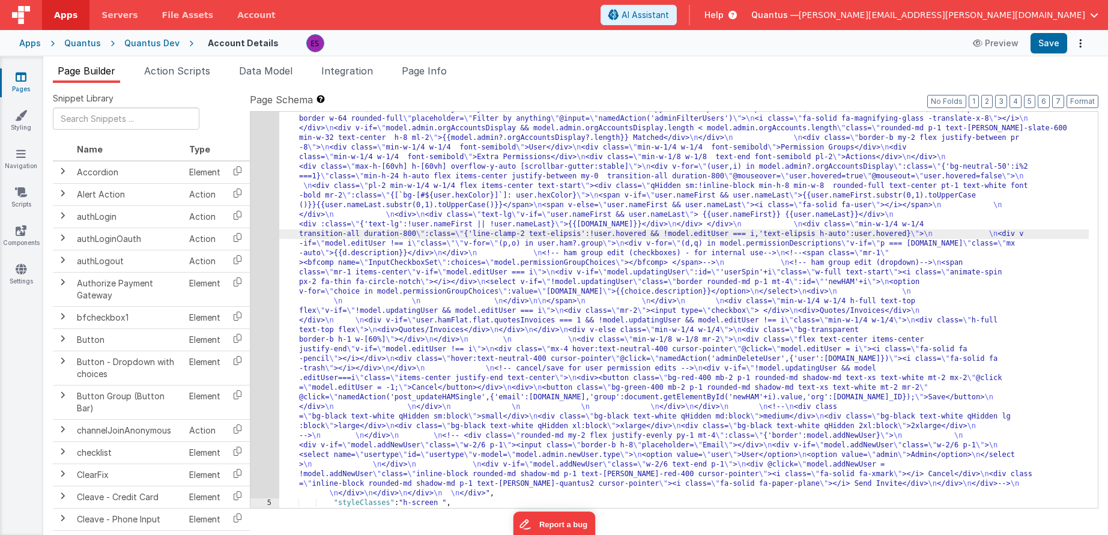
click at [270, 260] on div "4" at bounding box center [264, 80] width 29 height 836
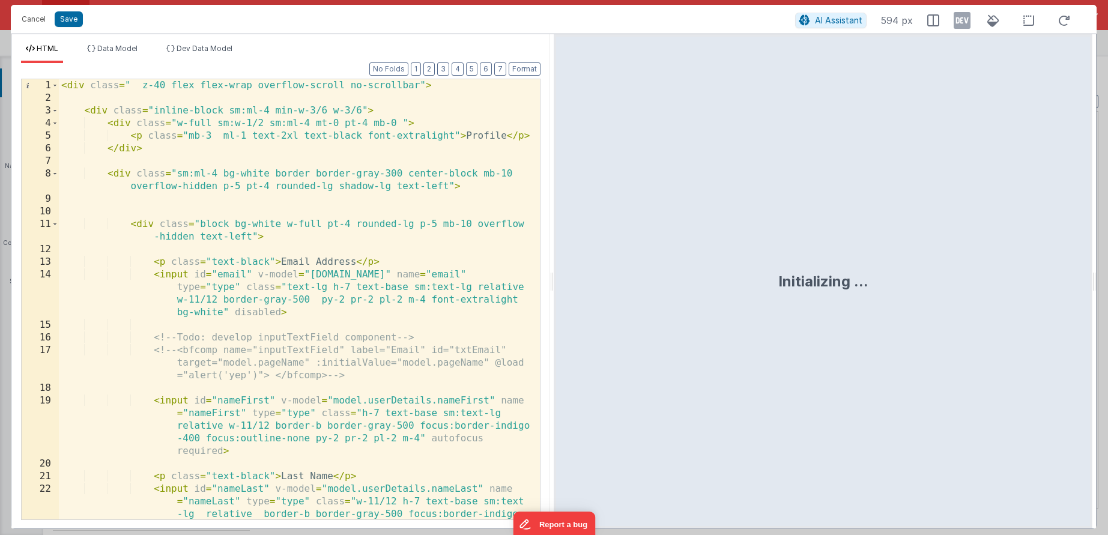
click at [272, 259] on div "< div class = " z-40 flex flex-wrap overflow-scroll no-scrollbar" > < div class…" at bounding box center [295, 337] width 472 height 516
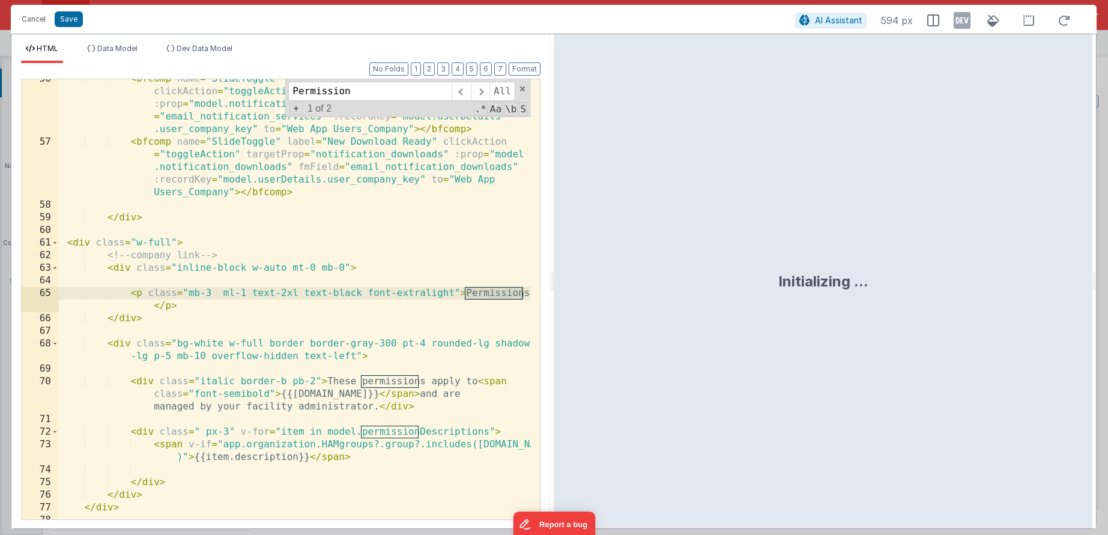
scroll to position [2555, 0]
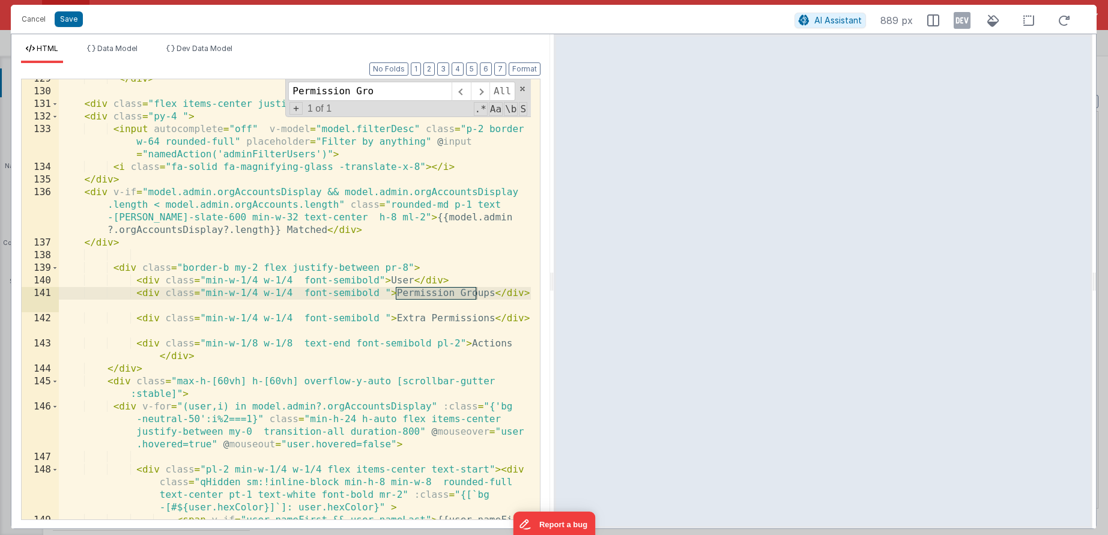
type input "Permission Gro"
click at [488, 294] on div "</ div > < div class = "flex items-center justify-start border-b w-full" > < di…" at bounding box center [295, 318] width 472 height 491
click at [190, 302] on div "</ div > < div class = "flex items-center justify-start border-b w-full" > < di…" at bounding box center [295, 318] width 472 height 491
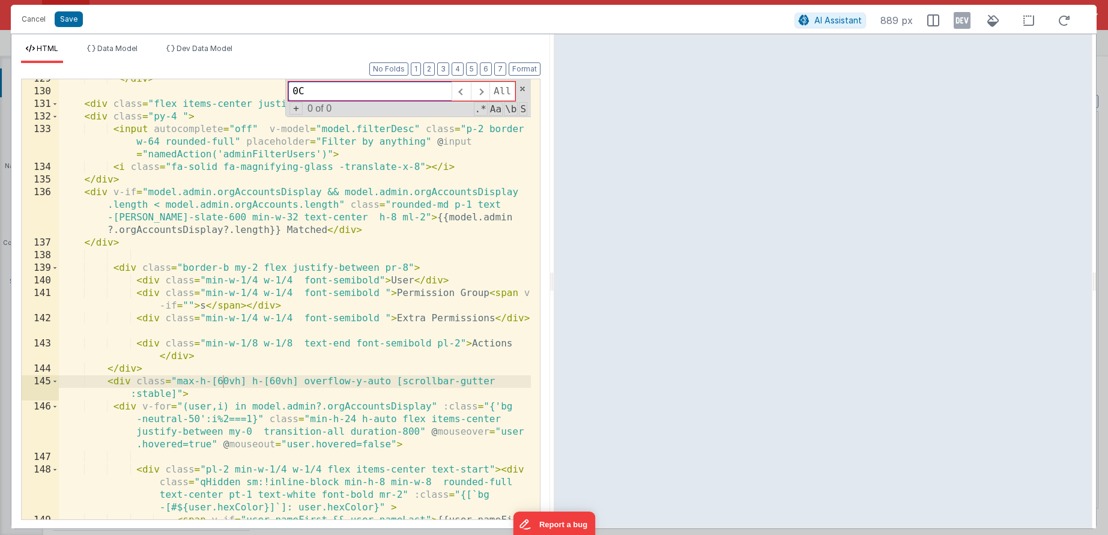
type input "0"
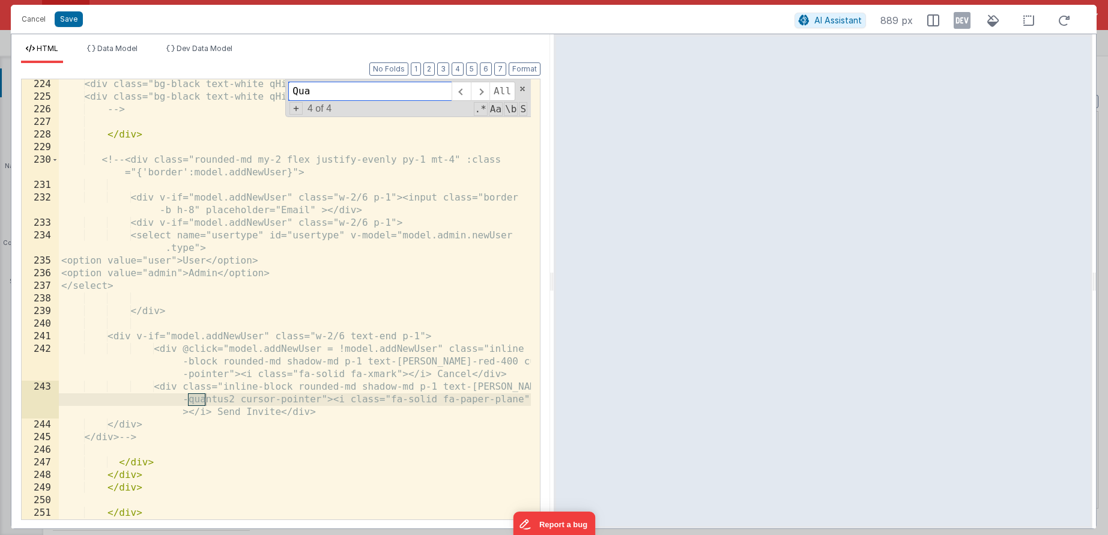
scroll to position [4289, 0]
click at [476, 90] on span at bounding box center [480, 91] width 19 height 19
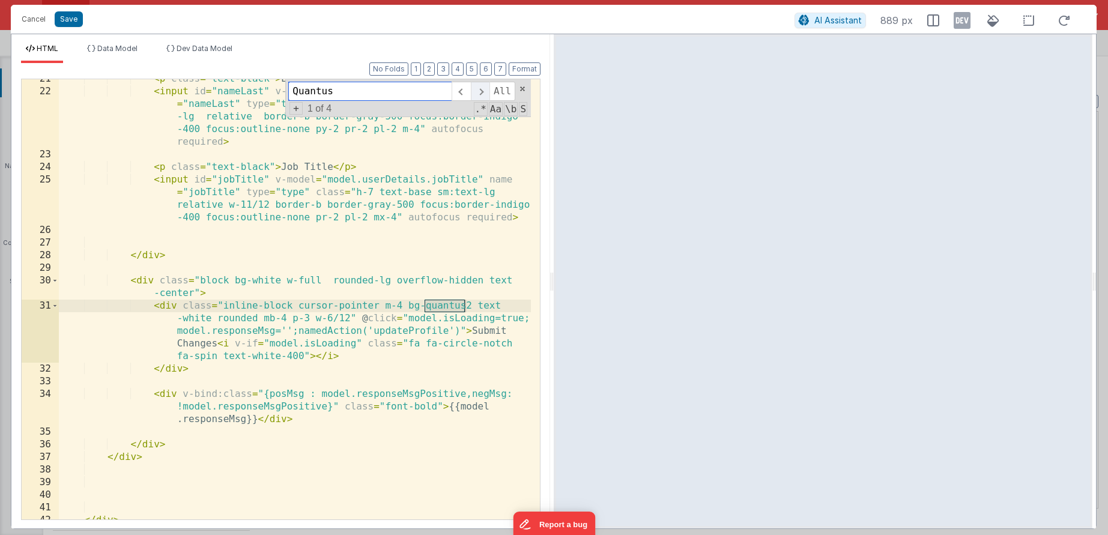
click at [476, 90] on span at bounding box center [480, 91] width 19 height 19
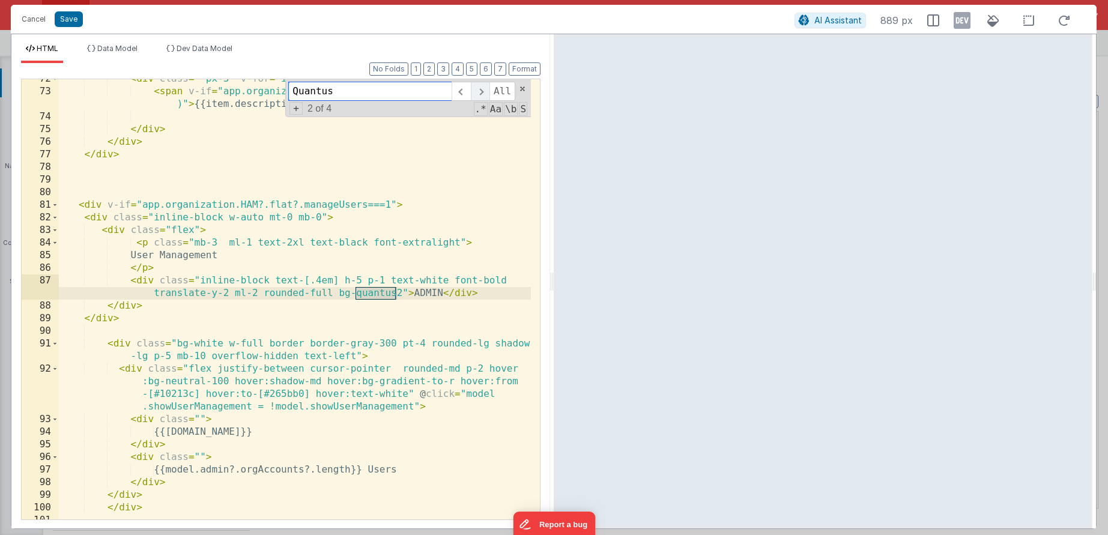
click at [476, 90] on span at bounding box center [480, 91] width 19 height 19
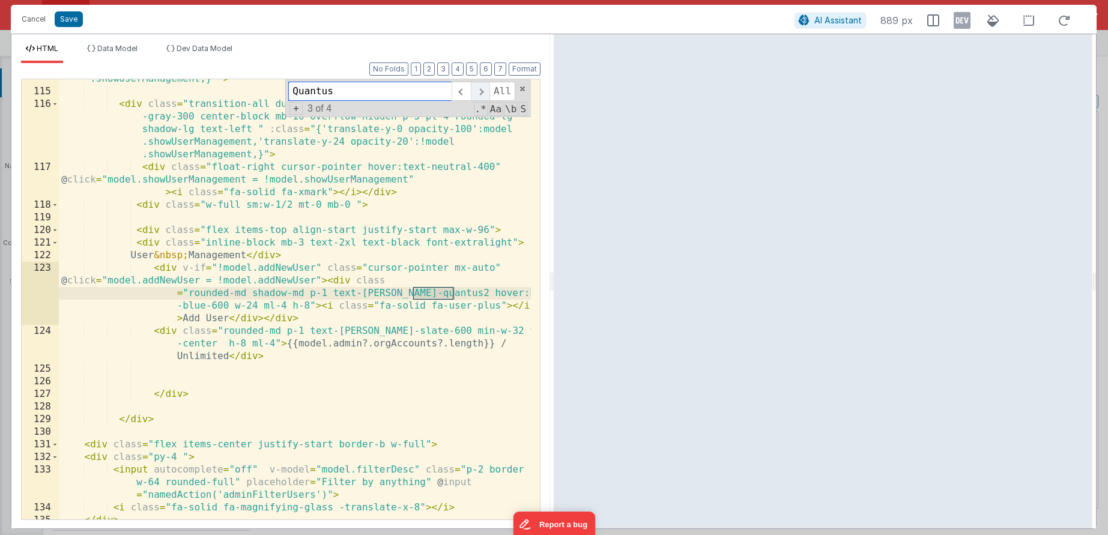
click at [476, 90] on span at bounding box center [480, 91] width 19 height 19
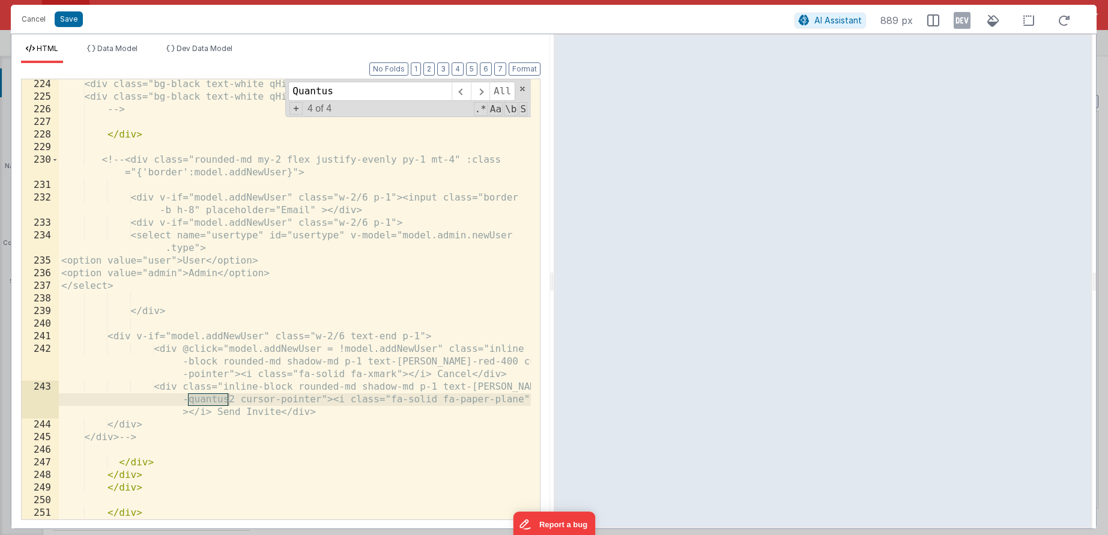
click at [425, 152] on div "<div class="bg-black text-white qHidden xl:block">xlarge</div> <div class="bg-b…" at bounding box center [295, 310] width 472 height 465
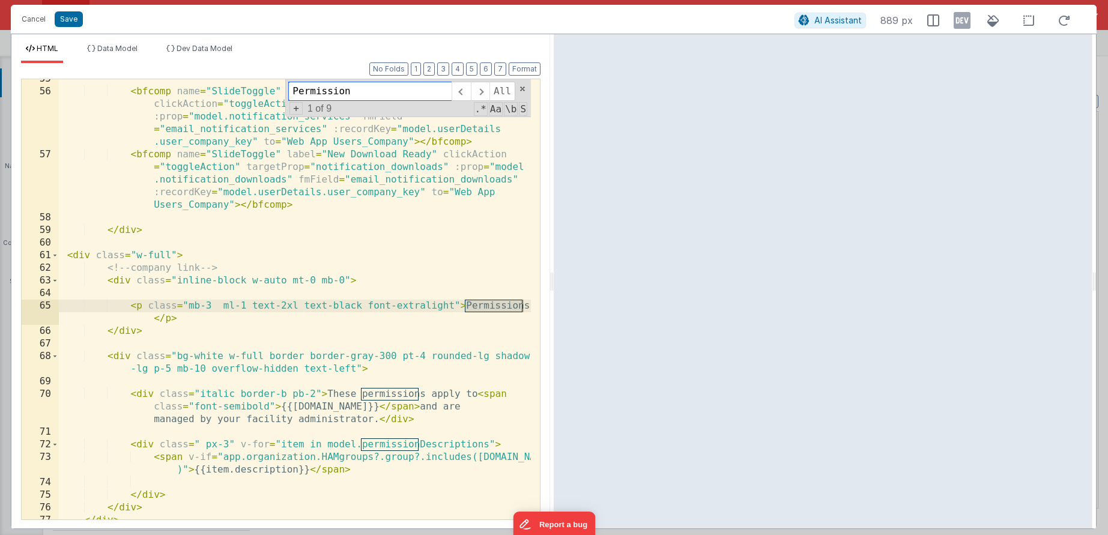
scroll to position [2555, 0]
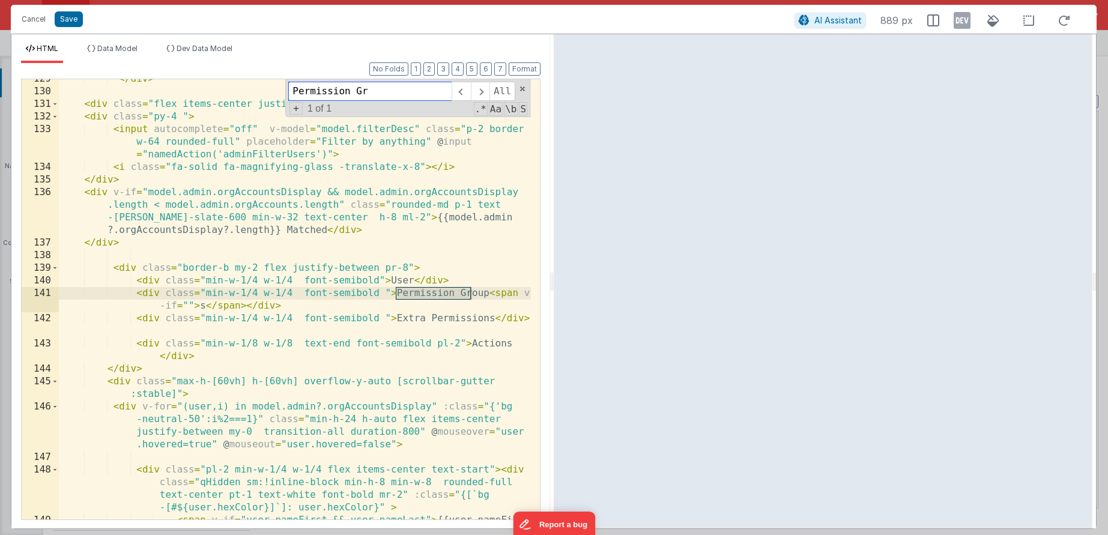
type input "Permission Gr"
drag, startPoint x: 189, startPoint y: 307, endPoint x: 216, endPoint y: 302, distance: 27.6
click at [192, 306] on div "</ div > < div class = "flex items-center justify-start border-b w-full" > < di…" at bounding box center [295, 318] width 472 height 491
drag, startPoint x: 489, startPoint y: 289, endPoint x: 448, endPoint y: 292, distance: 40.9
click at [448, 292] on div "</ div > < div class = "flex items-center justify-start border-b w-full" > < di…" at bounding box center [295, 318] width 472 height 491
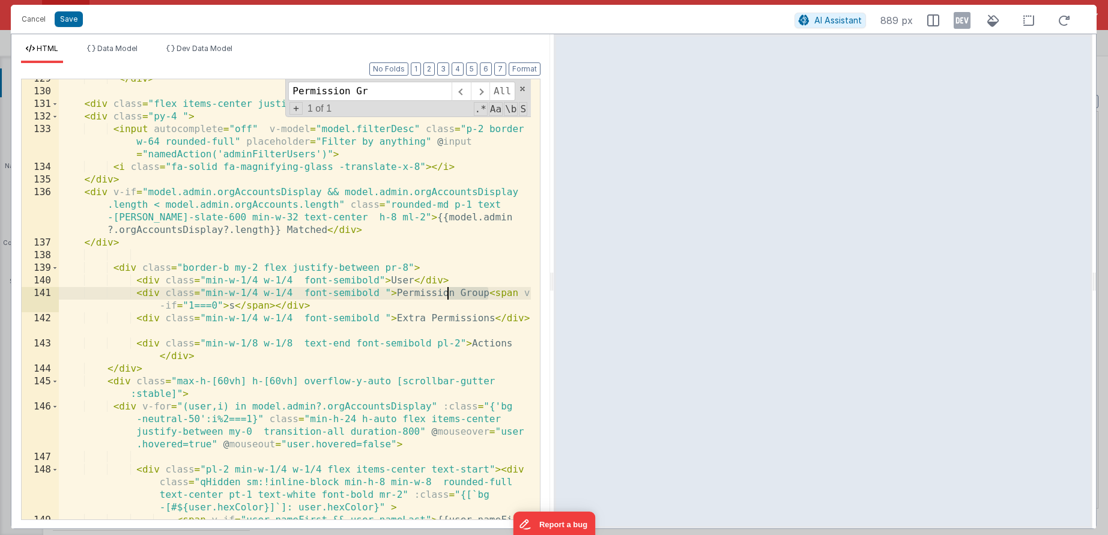
click at [456, 292] on div "</ div > < div class = "flex items-center justify-start border-b w-full" > < di…" at bounding box center [295, 318] width 472 height 491
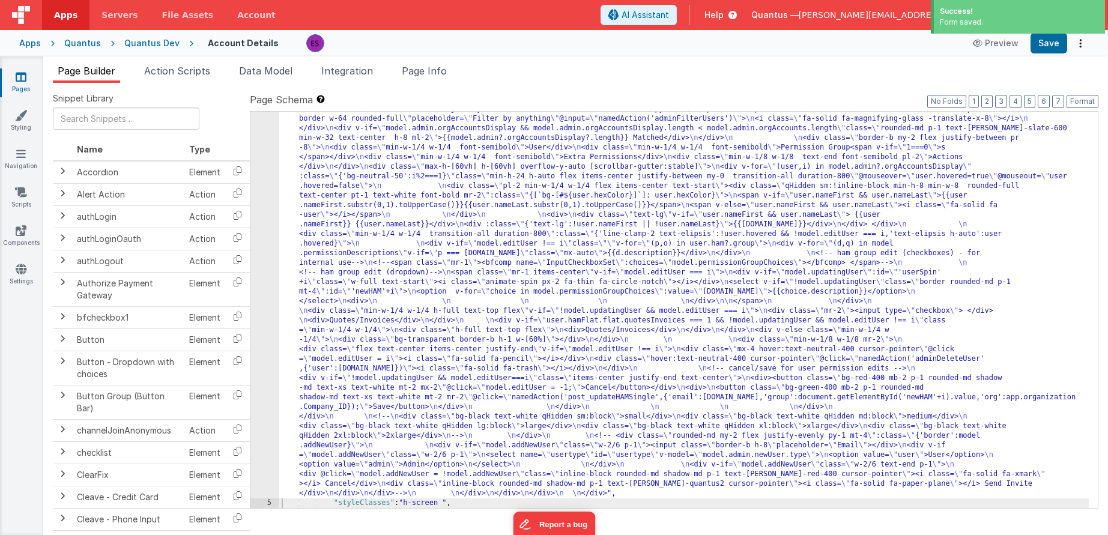
click at [331, 345] on div ""html" : "<div class= \" z-40 flex flex-wrap overflow-scroll no-scrollbar \" > …" at bounding box center [684, 283] width 810 height 1242
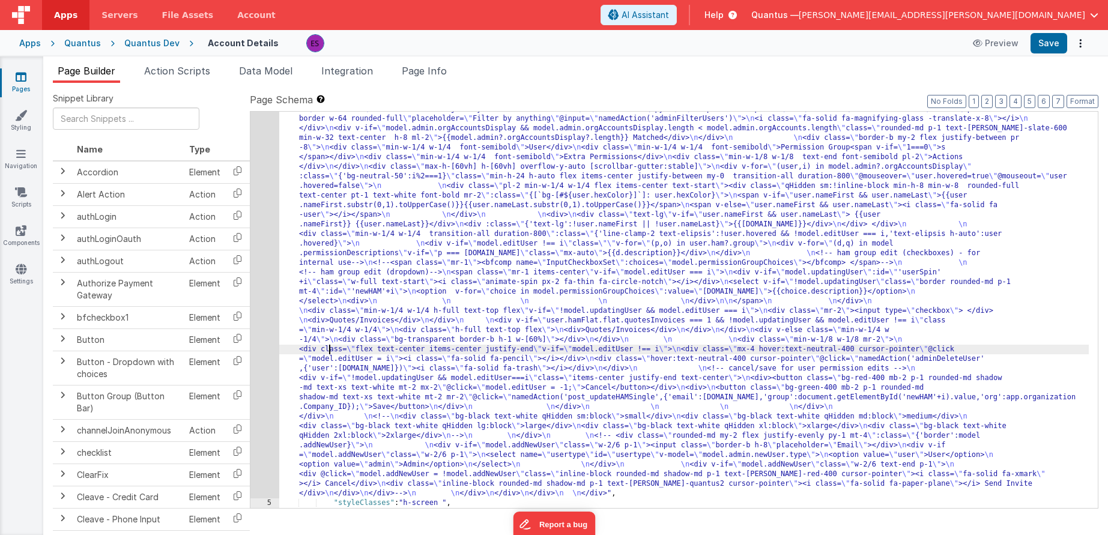
click at [405, 392] on div ""html" : "<div class= \" z-40 flex flex-wrap overflow-scroll no-scrollbar \" > …" at bounding box center [684, 283] width 810 height 1242
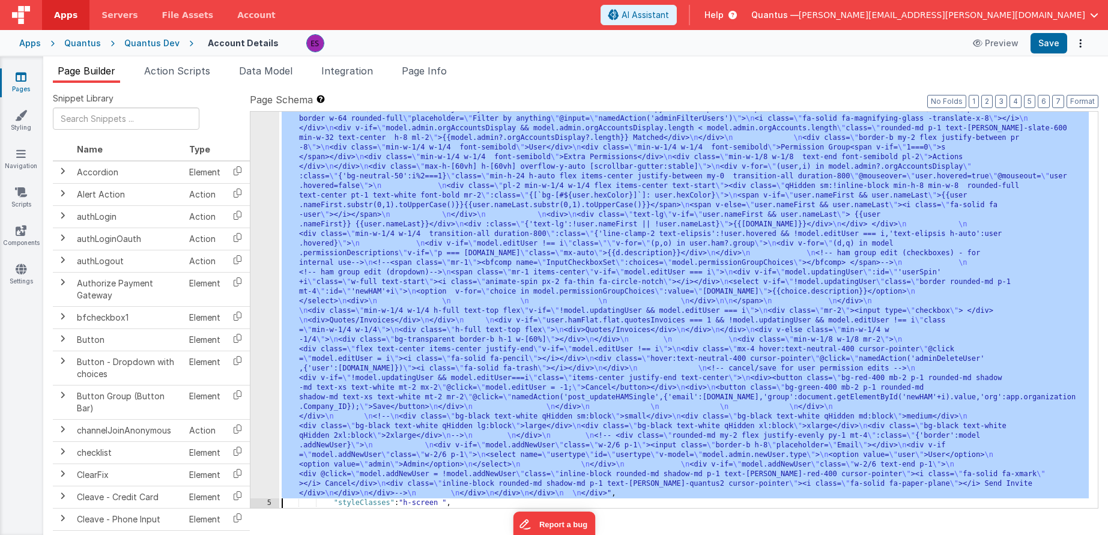
click at [257, 383] on div "4" at bounding box center [264, 80] width 29 height 836
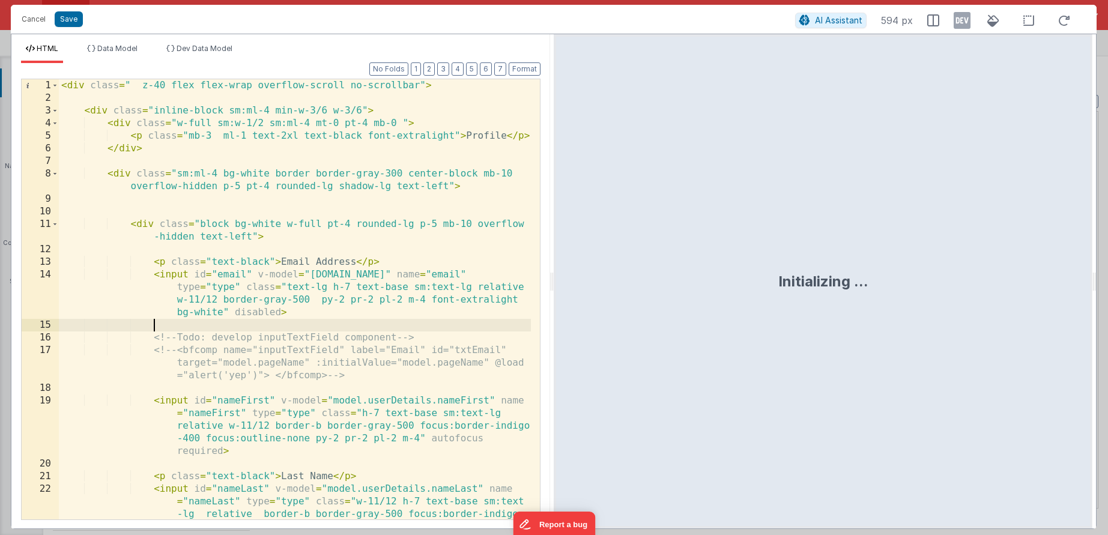
click at [296, 323] on div "< div class = " z-40 flex flex-wrap overflow-scroll no-scrollbar" > < div class…" at bounding box center [295, 337] width 472 height 516
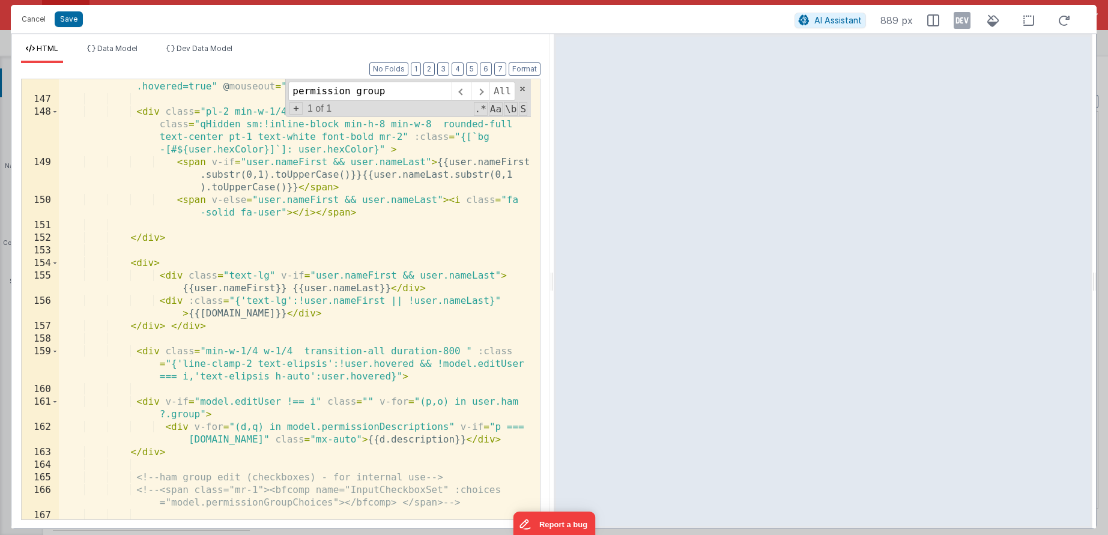
scroll to position [2921, 0]
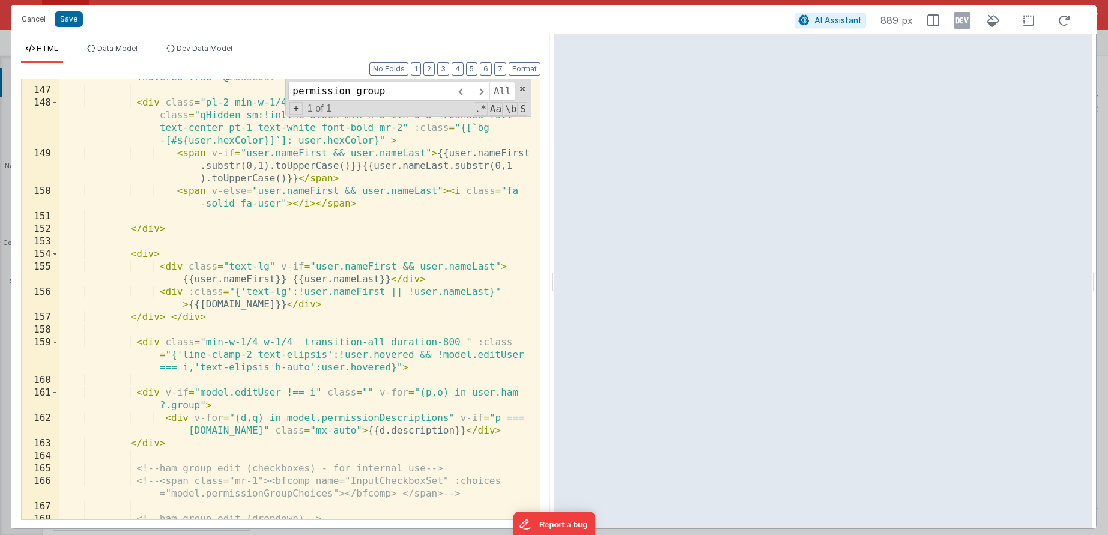
type input "permission group"
click at [474, 429] on div "< div v-for = "(user,i) in model.admin?.orgAccountsDisplay" :class = "{'bg -neu…" at bounding box center [295, 285] width 472 height 503
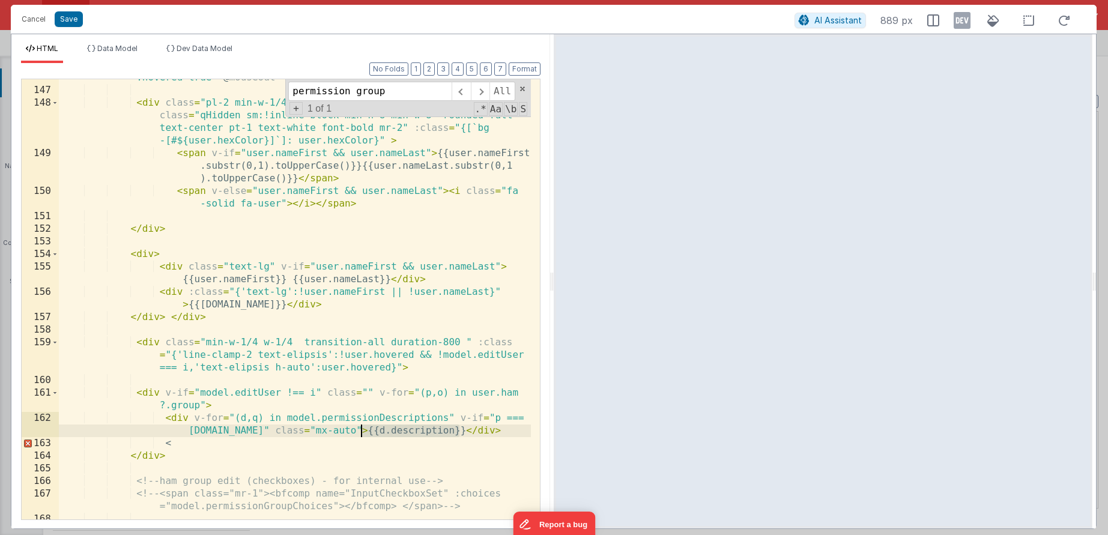
drag, startPoint x: 494, startPoint y: 434, endPoint x: 359, endPoint y: 434, distance: 135.1
click at [359, 434] on div "< div v-for = "(user,i) in model.admin?.orgAccountsDisplay" :class = "{'bg -neu…" at bounding box center [295, 285] width 472 height 503
click at [304, 442] on div "< div v-for = "(user,i) in model.admin?.orgAccountsDisplay" :class = "{'bg -neu…" at bounding box center [295, 285] width 472 height 503
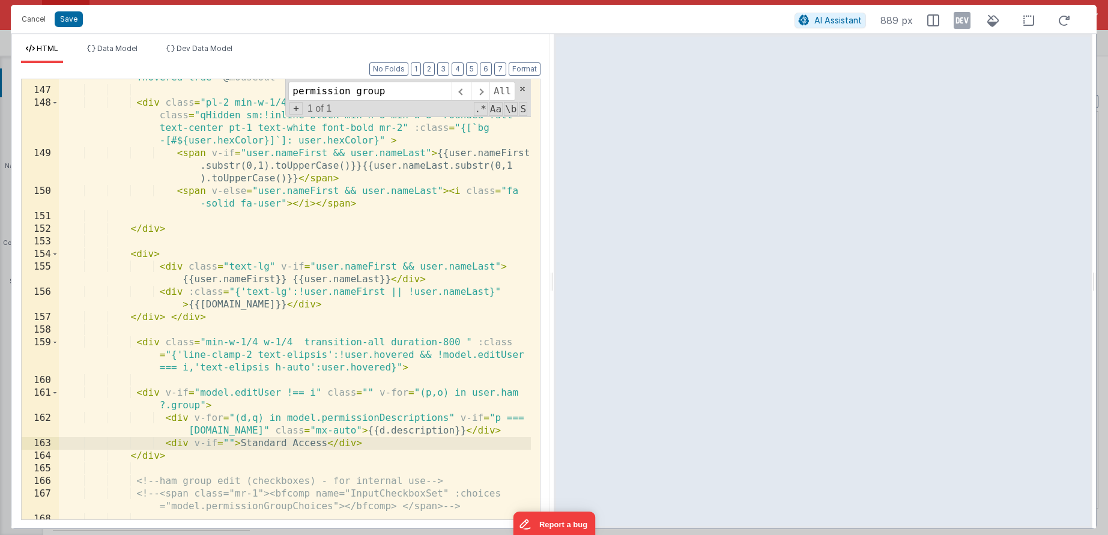
click at [229, 443] on div "< div v-for = "(user,i) in model.admin?.orgAccountsDisplay" :class = "{'bg -neu…" at bounding box center [295, 285] width 472 height 503
click at [315, 442] on div "< div v-for = "(user,i) in model.admin?.orgAccountsDisplay" :class = "{'bg -neu…" at bounding box center [295, 286] width 472 height 503
click at [124, 52] on li "Data Model" at bounding box center [112, 53] width 60 height 19
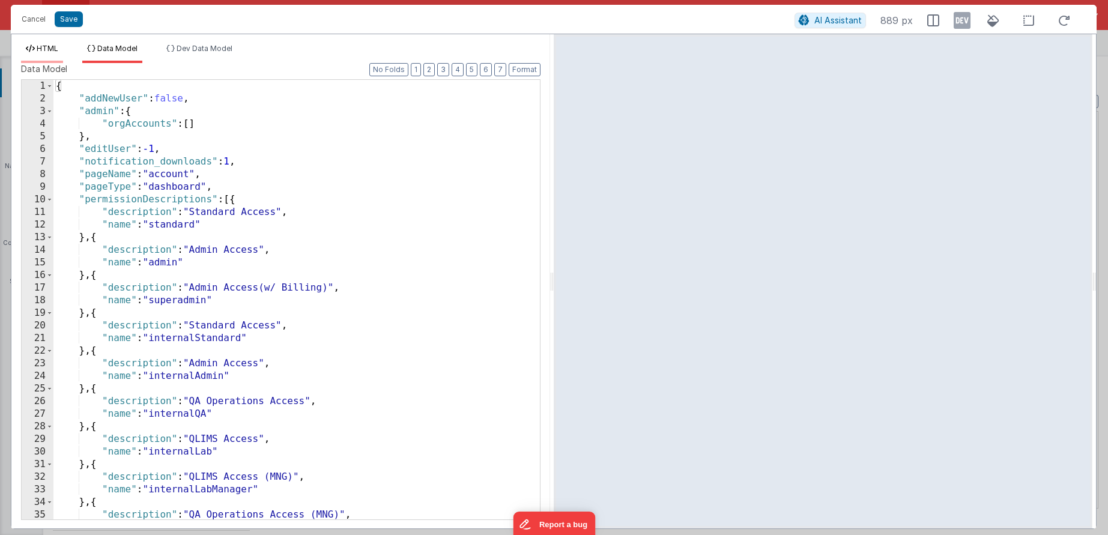
click at [41, 52] on span "HTML" at bounding box center [48, 48] width 22 height 9
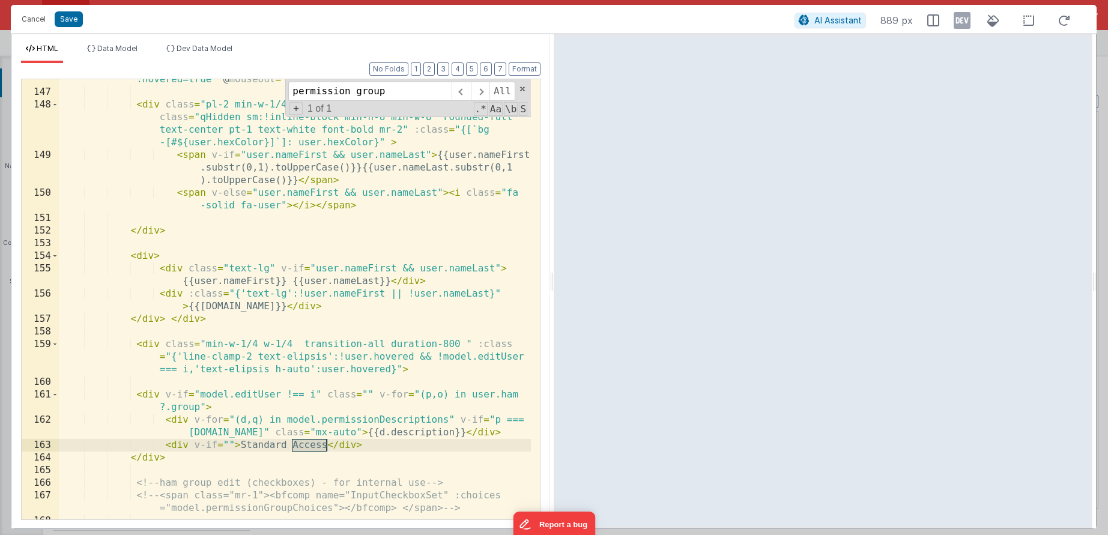
click at [233, 446] on div "< div v-for = "(user,i) in model.admin?.orgAccountsDisplay" :class = "{'bg -neu…" at bounding box center [295, 286] width 472 height 503
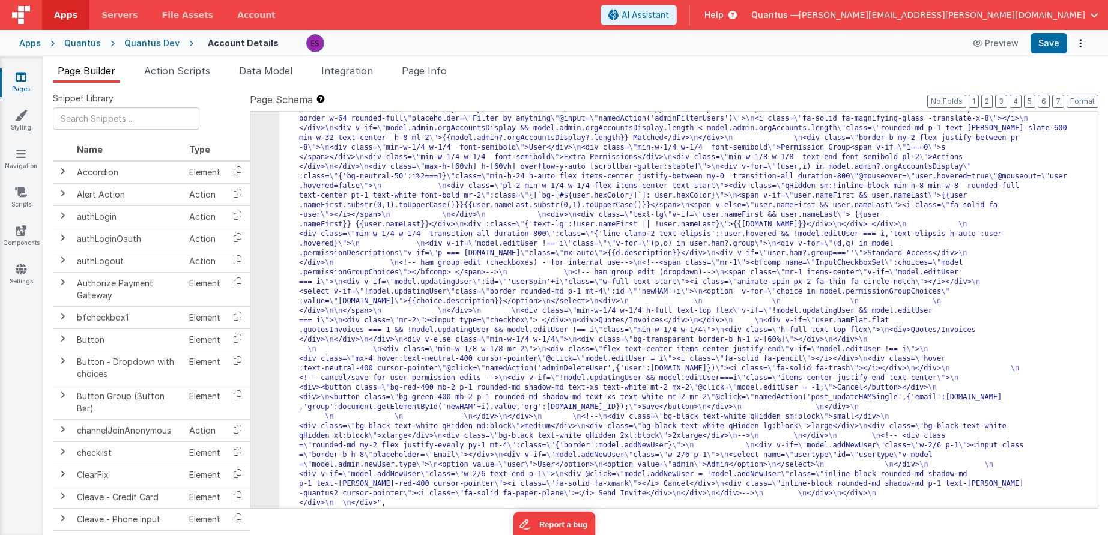
drag, startPoint x: 363, startPoint y: 339, endPoint x: 350, endPoint y: 342, distance: 12.8
click at [363, 339] on div ""html" : "<div class= \" z-40 flex flex-wrap overflow-scroll no-scrollbar \" > …" at bounding box center [684, 288] width 810 height 1252
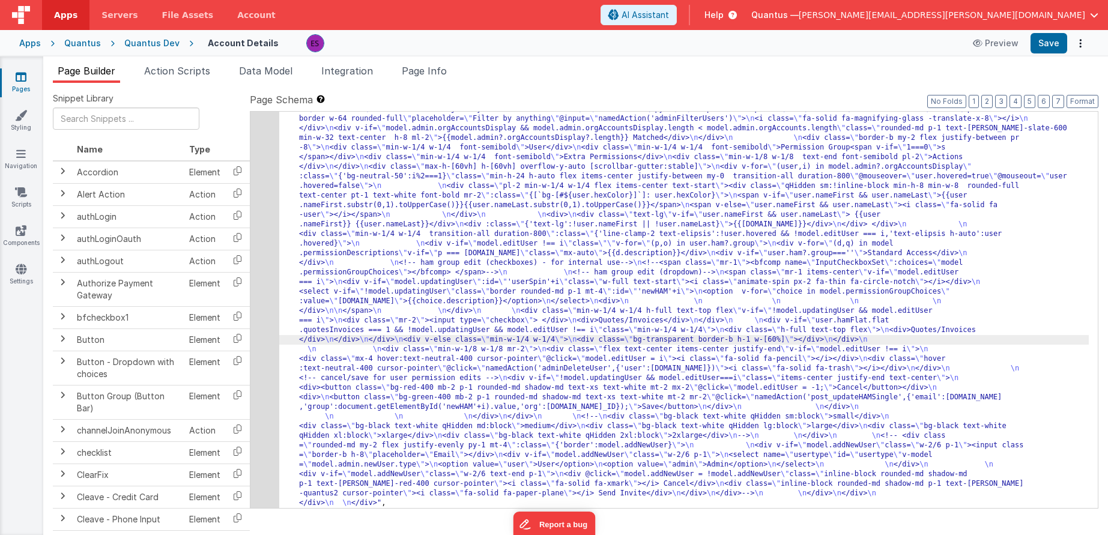
click at [262, 348] on div "4" at bounding box center [264, 85] width 29 height 846
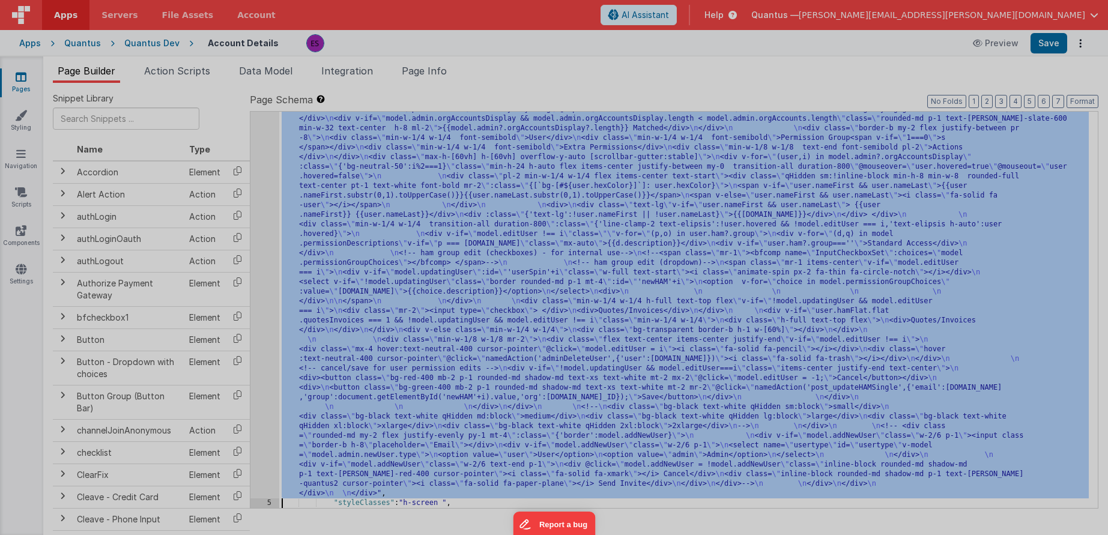
scroll to position [488, 0]
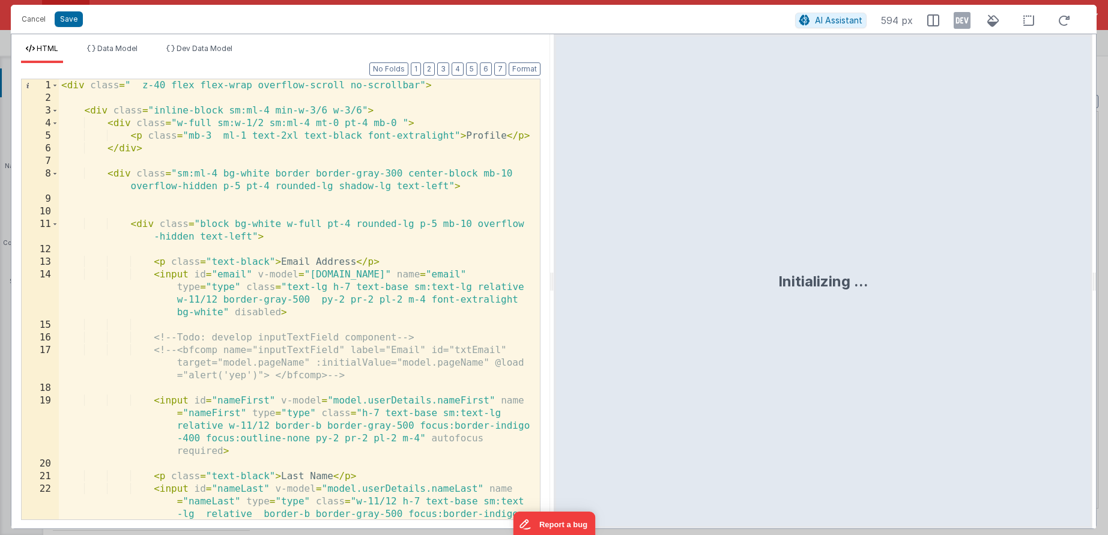
click at [271, 344] on div "< div class = " z-40 flex flex-wrap overflow-scroll no-scrollbar" > < div class…" at bounding box center [295, 337] width 472 height 516
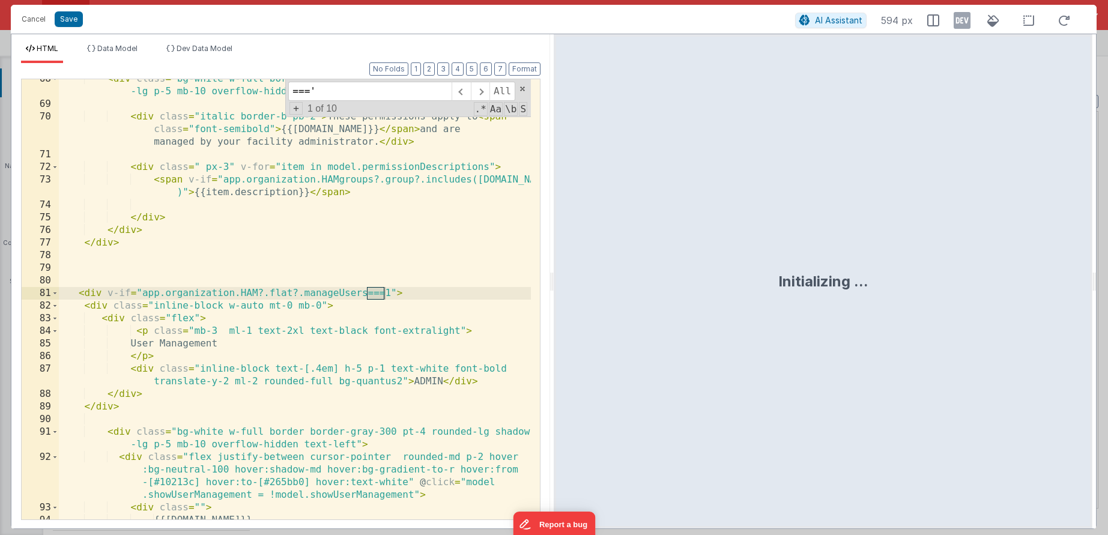
scroll to position [3072, 0]
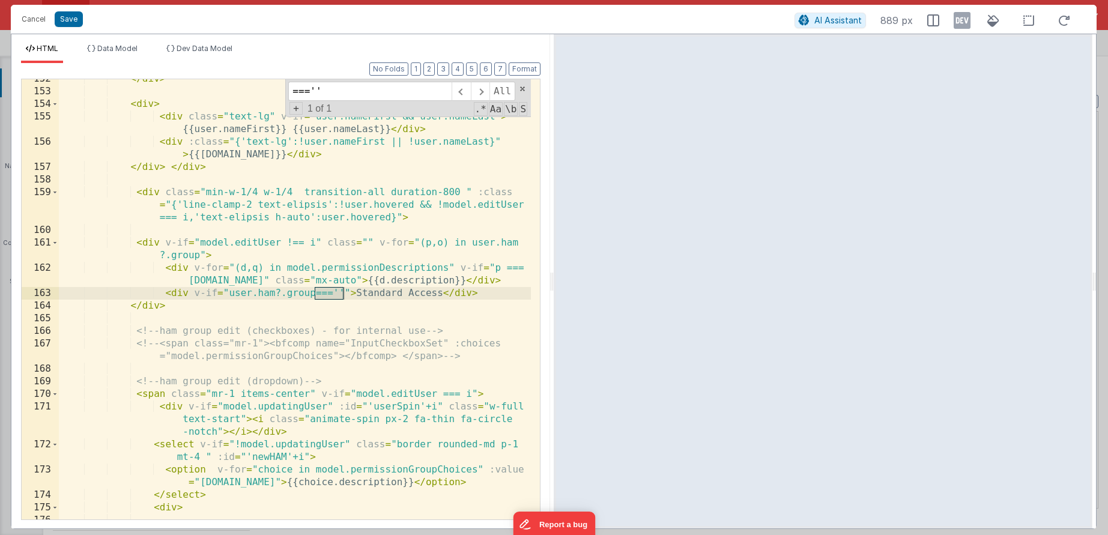
type input "===''"
click at [328, 298] on div "</ div > < div > < div class = "text-lg" v-if = "user.nameFirst && user.nameLas…" at bounding box center [295, 305] width 472 height 465
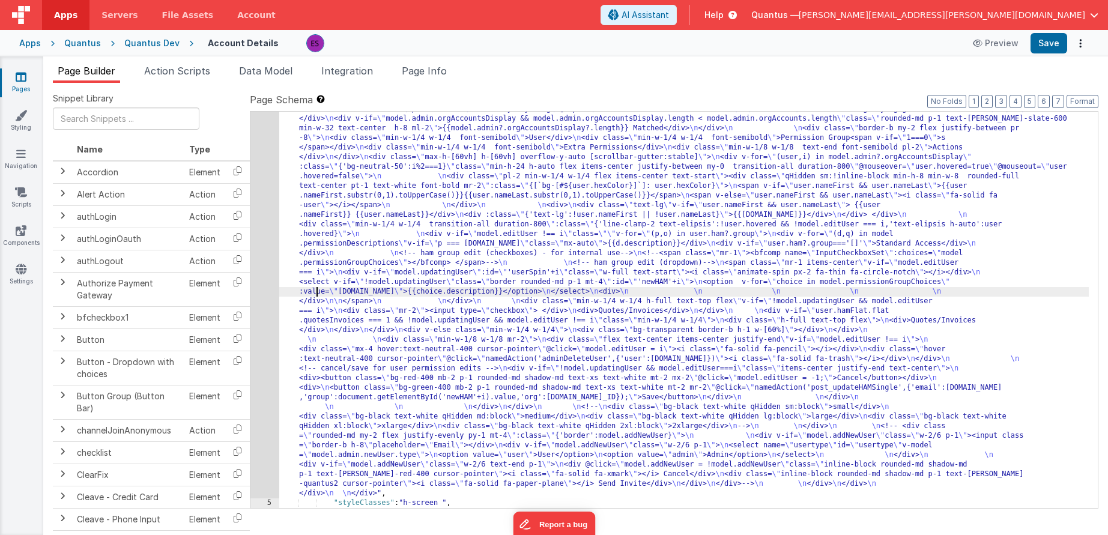
click at [315, 293] on div ""html" : "<div class= \" z-40 flex flex-wrap overflow-scroll no-scrollbar \" > …" at bounding box center [684, 279] width 810 height 1252
click at [256, 306] on div "4" at bounding box center [264, 76] width 29 height 846
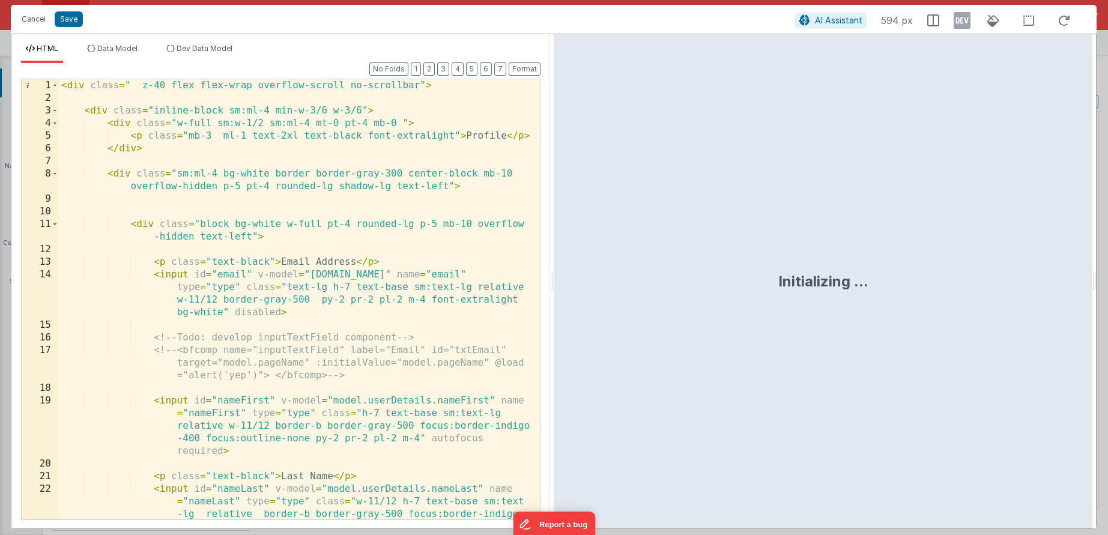
click at [256, 310] on div "< div class = " z-40 flex flex-wrap overflow-scroll no-scrollbar" > < div class…" at bounding box center [295, 337] width 472 height 516
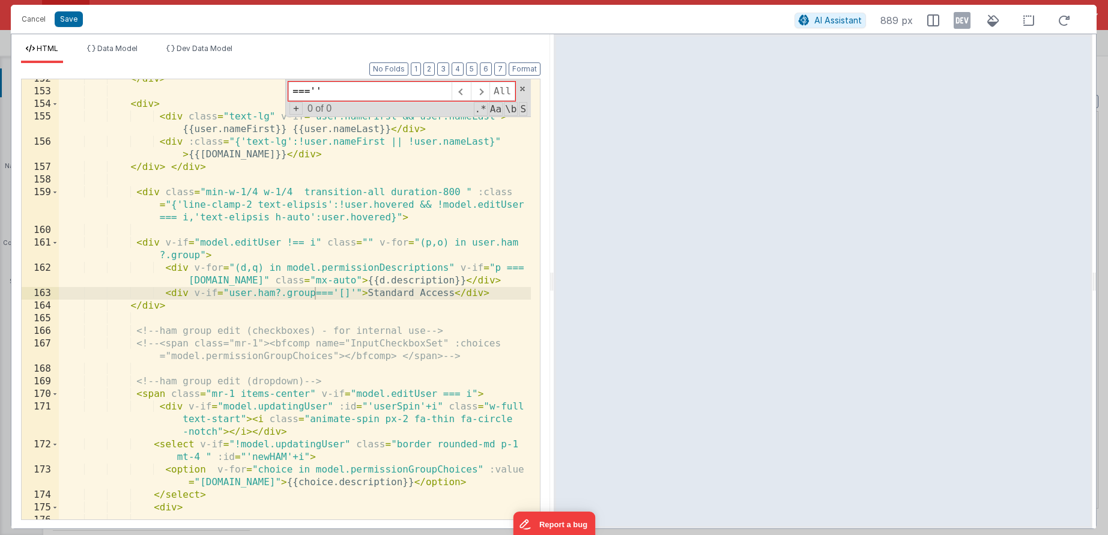
type input "===''"
click at [267, 339] on div "</ div > < div > < div class = "text-lg" v-if = "user.nameFirst && user.nameLas…" at bounding box center [295, 305] width 472 height 465
drag, startPoint x: 277, startPoint y: 294, endPoint x: 312, endPoint y: 297, distance: 35.0
click at [312, 297] on div "</ div > < div > < div class = "text-lg" v-if = "user.nameFirst && user.nameLas…" at bounding box center [295, 305] width 472 height 465
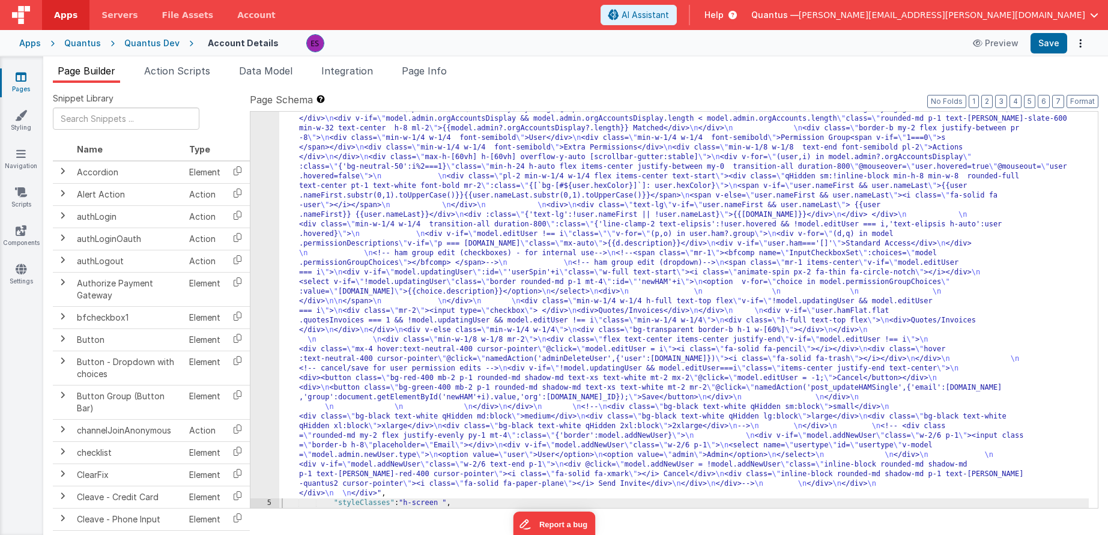
click at [397, 324] on div ""html" : "<div class= \" z-40 flex flex-wrap overflow-scroll no-scrollbar \" > …" at bounding box center [684, 279] width 810 height 1252
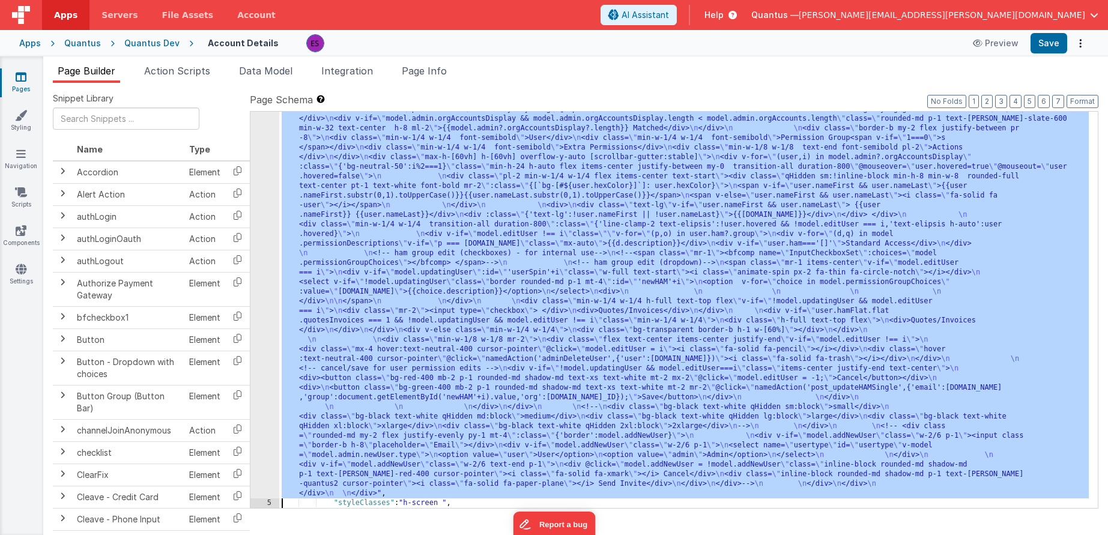
click at [258, 339] on div "4" at bounding box center [264, 76] width 29 height 846
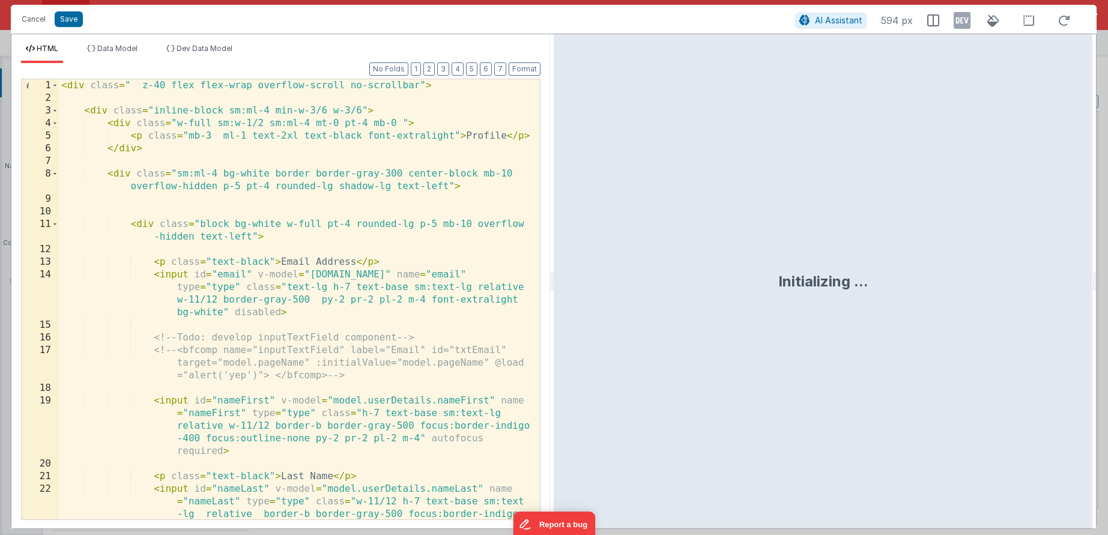
click at [289, 327] on div "< div class = " z-40 flex flex-wrap overflow-scroll no-scrollbar" > < div class…" at bounding box center [295, 337] width 472 height 516
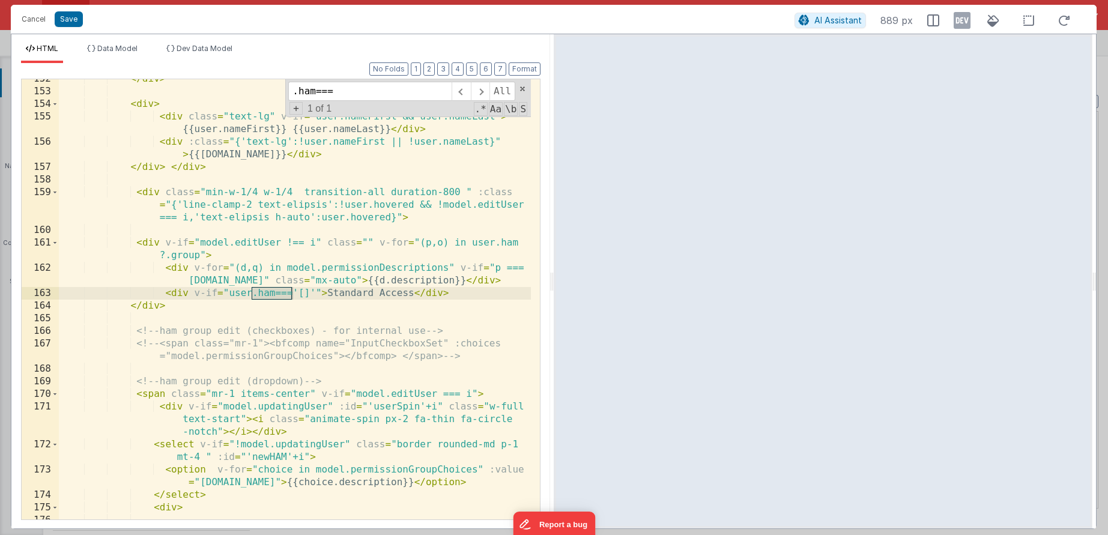
type input ".ham==="
click at [299, 288] on div "</ div > < div > < div class = "text-lg" v-if = "user.nameFirst && user.nameLas…" at bounding box center [295, 305] width 472 height 465
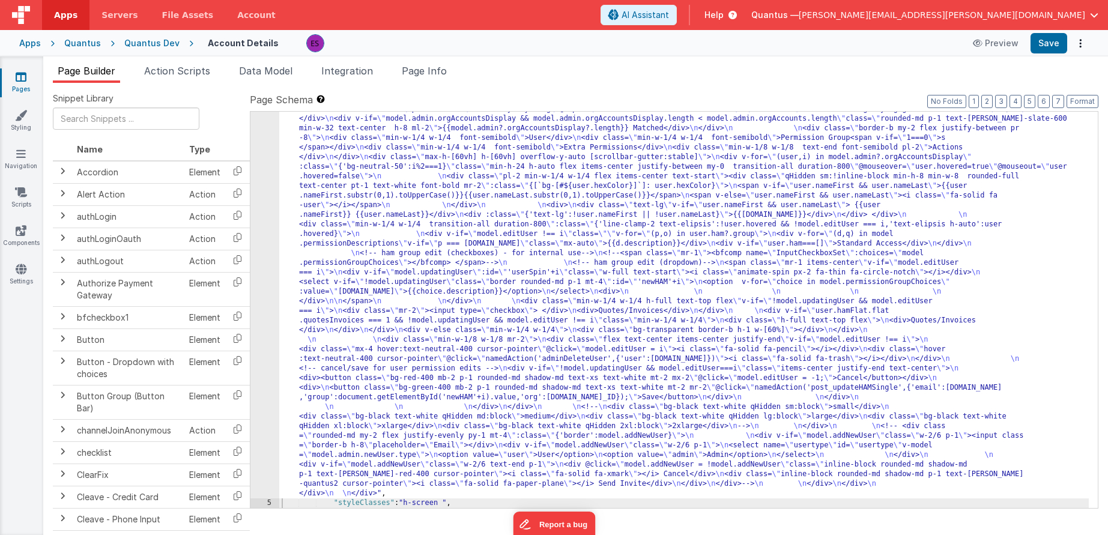
click at [398, 301] on div ""html" : "<div class= \" z-40 flex flex-wrap overflow-scroll no-scrollbar \" > …" at bounding box center [684, 279] width 810 height 1252
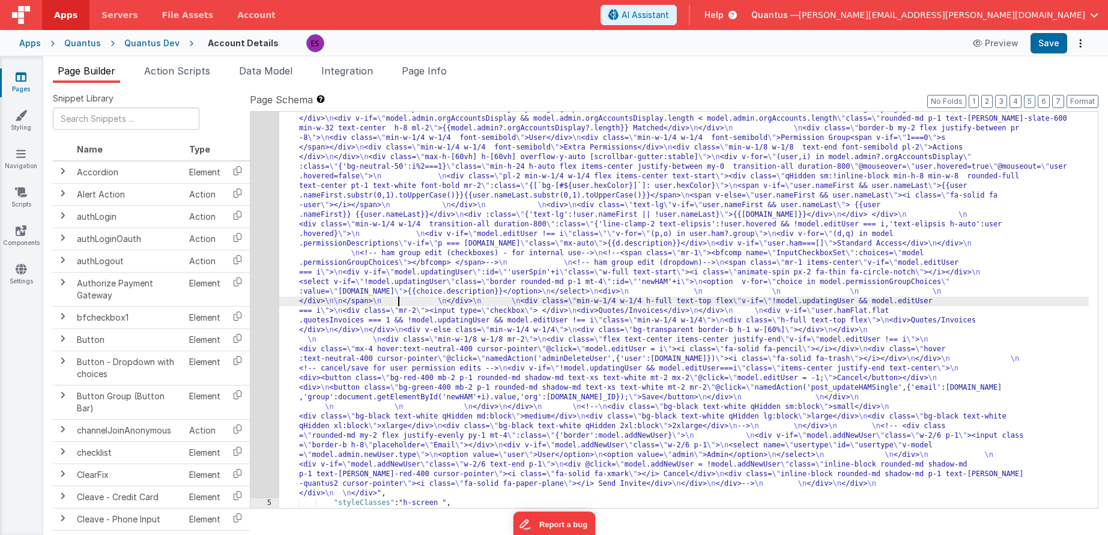
click at [259, 362] on div "4" at bounding box center [264, 76] width 29 height 846
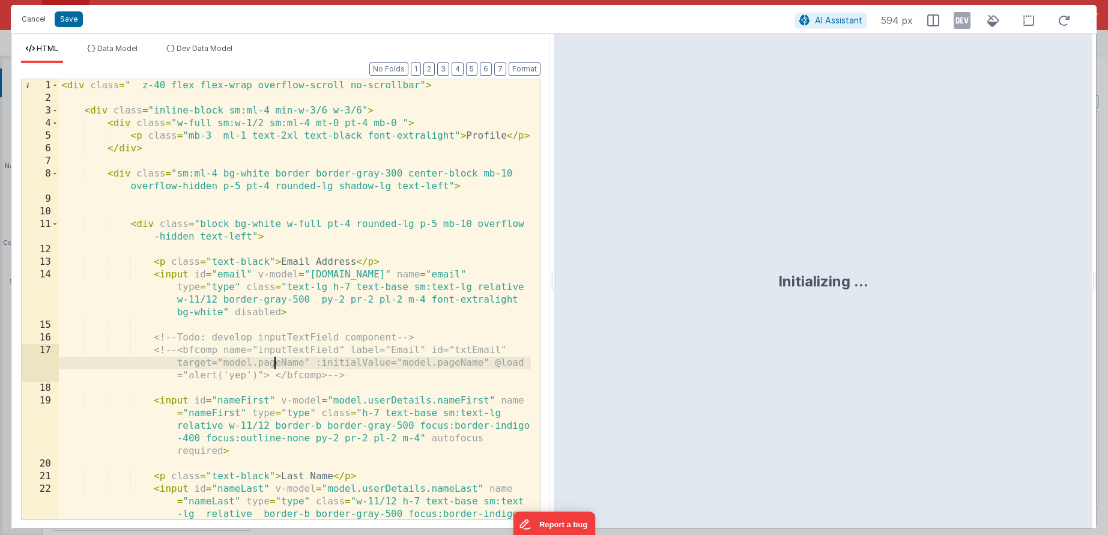
click at [274, 365] on div "< div class = " z-40 flex flex-wrap overflow-scroll no-scrollbar" > < div class…" at bounding box center [295, 337] width 472 height 516
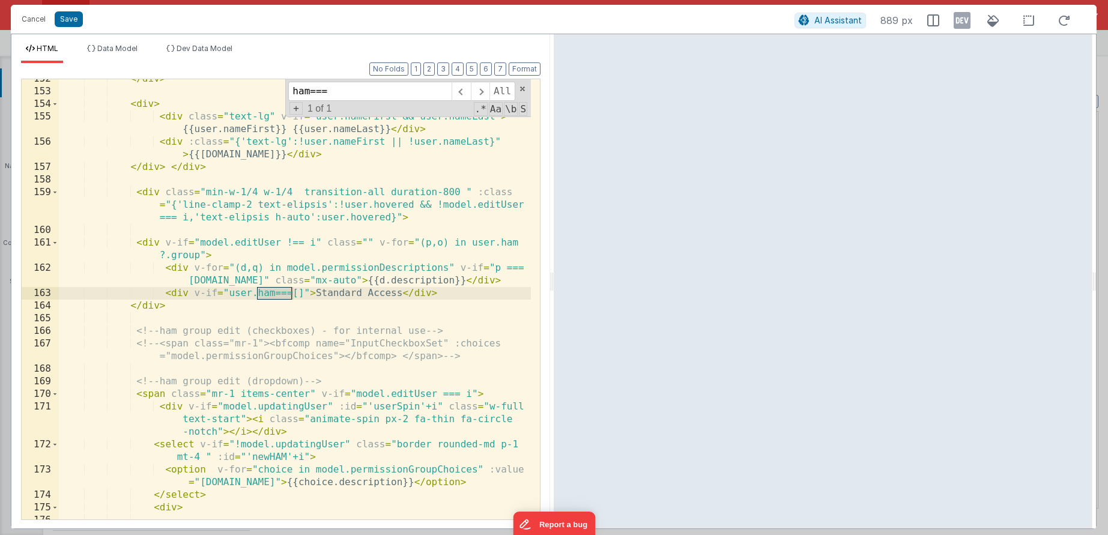
type input "ham==="
click at [219, 345] on div "</ div > < div > < div class = "text-lg" v-if = "user.nameFirst && user.nameLas…" at bounding box center [295, 305] width 472 height 465
drag, startPoint x: 165, startPoint y: 296, endPoint x: 480, endPoint y: 287, distance: 314.8
click at [480, 287] on div "</ div > < div > < div class = "text-lg" v-if = "user.nameFirst && user.nameLas…" at bounding box center [295, 305] width 472 height 465
click at [298, 298] on div "</ div > < div > < div class = "text-lg" v-if = "user.nameFirst && user.nameLas…" at bounding box center [295, 305] width 472 height 465
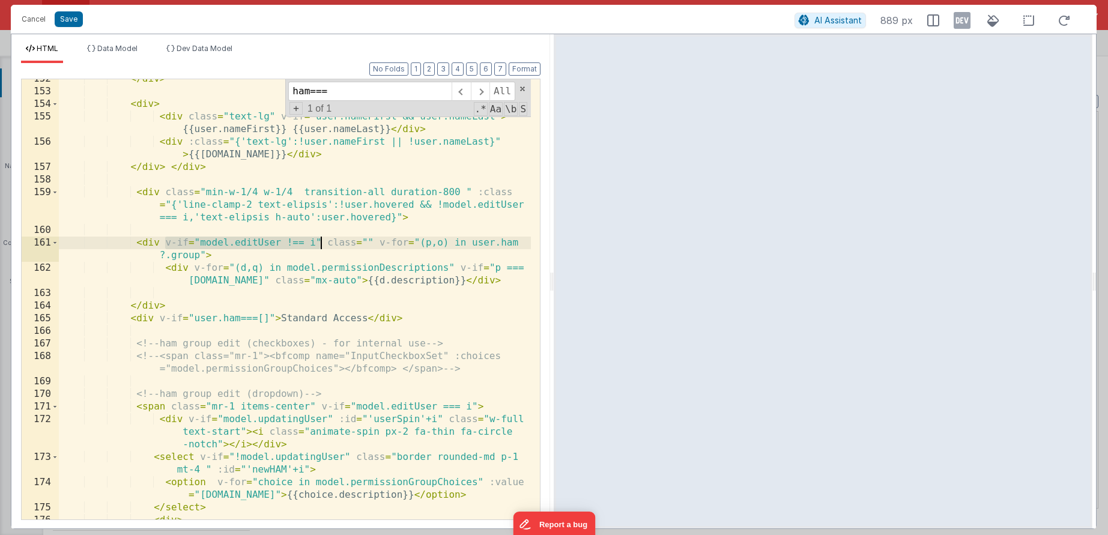
drag, startPoint x: 165, startPoint y: 241, endPoint x: 319, endPoint y: 243, distance: 153.7
click at [319, 243] on div "</ div > < div > < div class = "text-lg" v-if = "user.nameFirst && user.nameLas…" at bounding box center [295, 305] width 472 height 465
click at [160, 315] on div "</ div > < div > < div class = "text-lg" v-if = "user.nameFirst && user.nameLas…" at bounding box center [295, 305] width 472 height 465
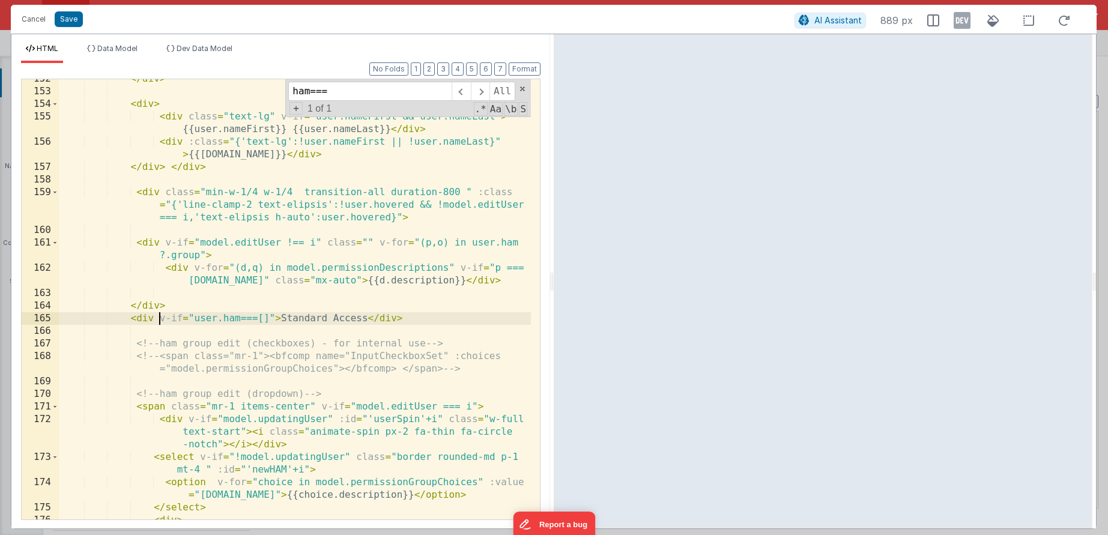
paste textarea
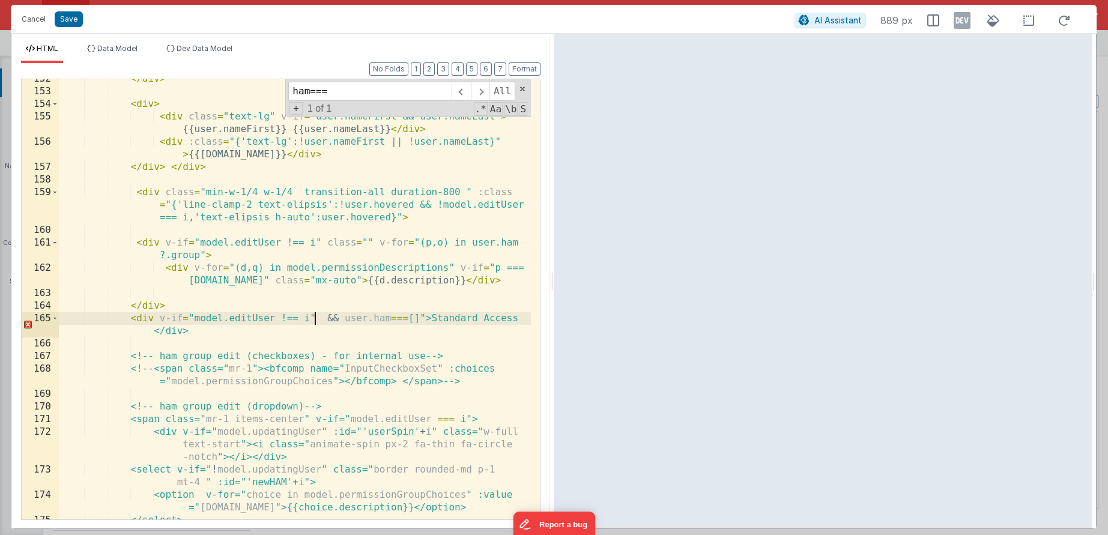
click at [314, 316] on div "</ div > < div > < div class = "text-lg" v-if = "user.nameFirst && user.nameLas…" at bounding box center [295, 305] width 472 height 465
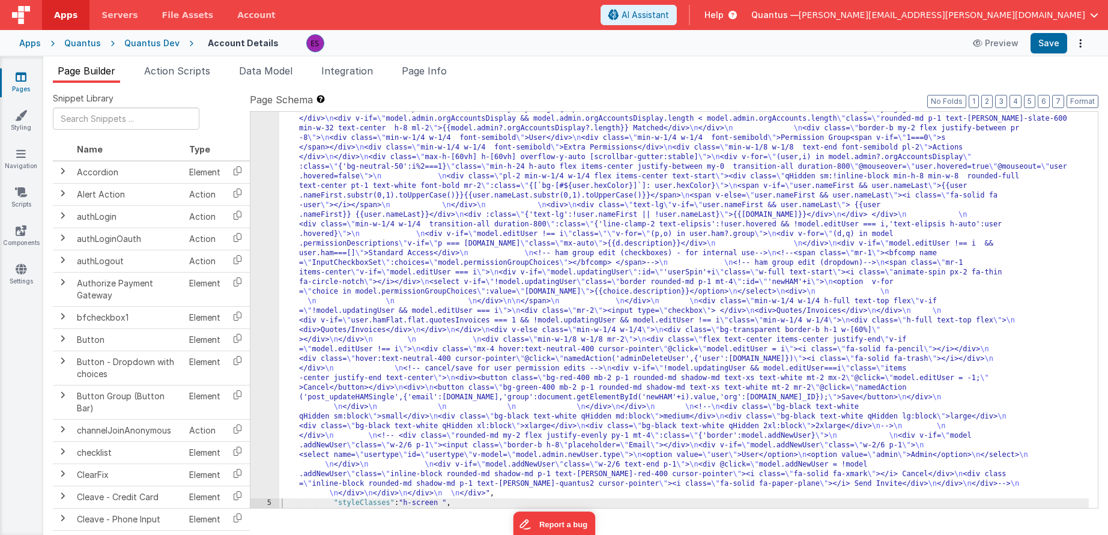
drag, startPoint x: 348, startPoint y: 333, endPoint x: 306, endPoint y: 350, distance: 45.3
click at [345, 335] on div ""html" : "<div class= \" z-40 flex flex-wrap overflow-scroll no-scrollbar \" > …" at bounding box center [684, 279] width 810 height 1252
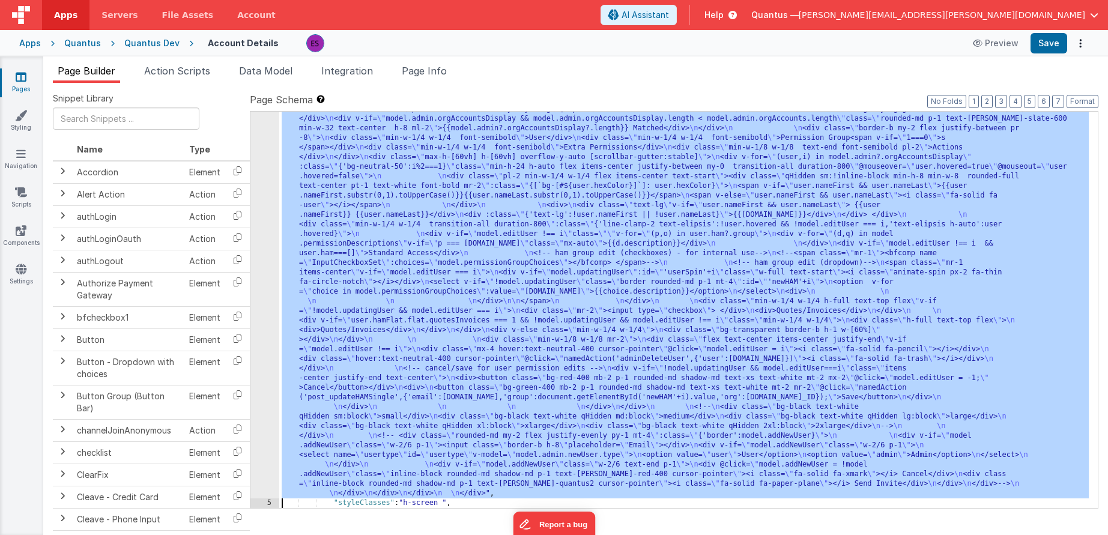
click at [262, 366] on div "4" at bounding box center [264, 76] width 29 height 846
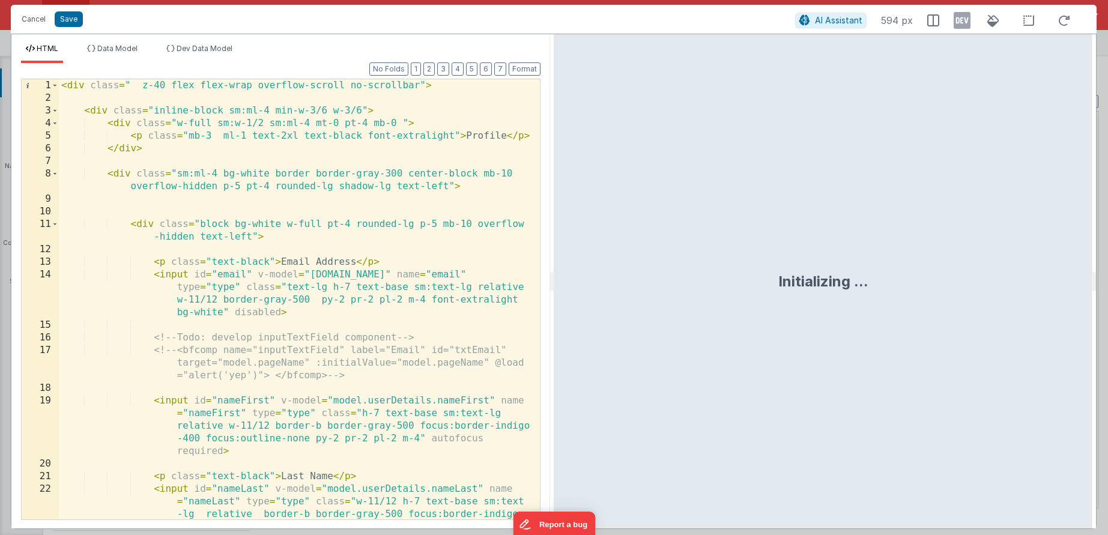
click at [262, 366] on div "< div class = " z-40 flex flex-wrap overflow-scroll no-scrollbar" > < div class…" at bounding box center [295, 337] width 472 height 516
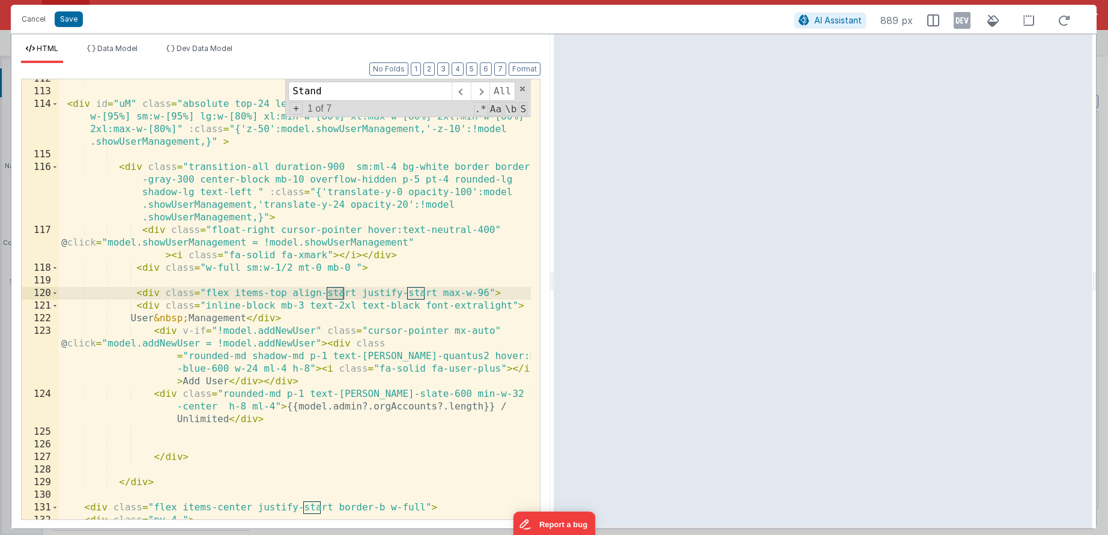
scroll to position [3097, 0]
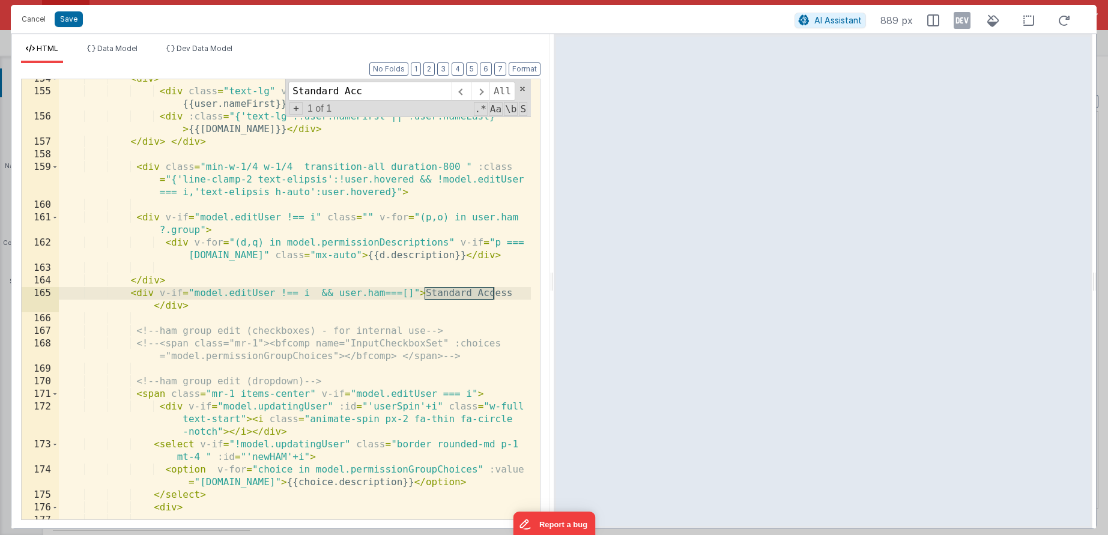
type input "Standard Acc"
click at [178, 307] on div "< div > < div class = "text-lg" v-if = "user.nameFirst && user.nameLast" > {{us…" at bounding box center [295, 305] width 472 height 465
click at [148, 294] on div "< div > < div class = "text-lg" v-if = "user.nameFirst && user.nameLast" > {{us…" at bounding box center [295, 305] width 472 height 465
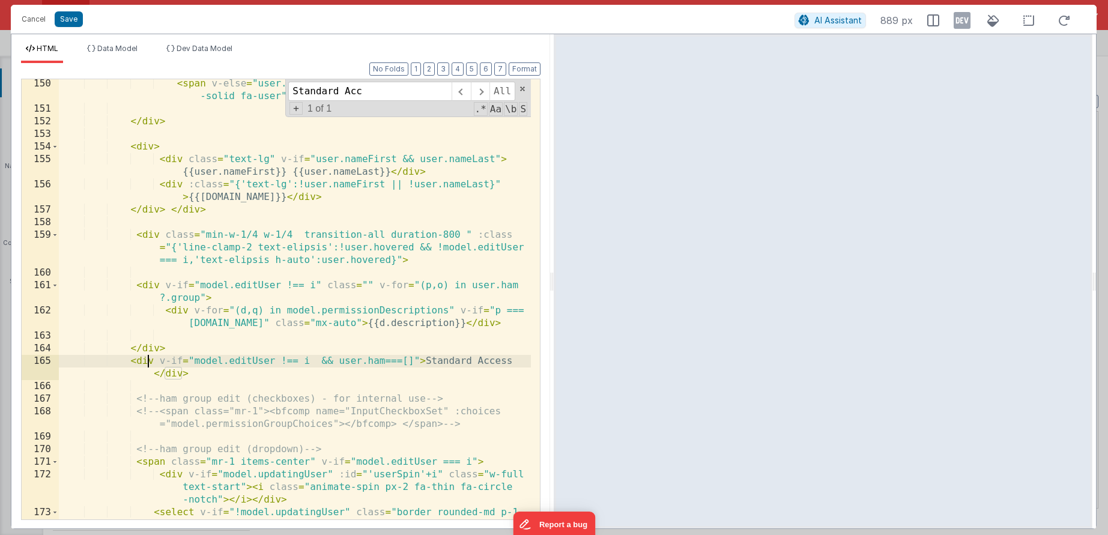
scroll to position [3063, 0]
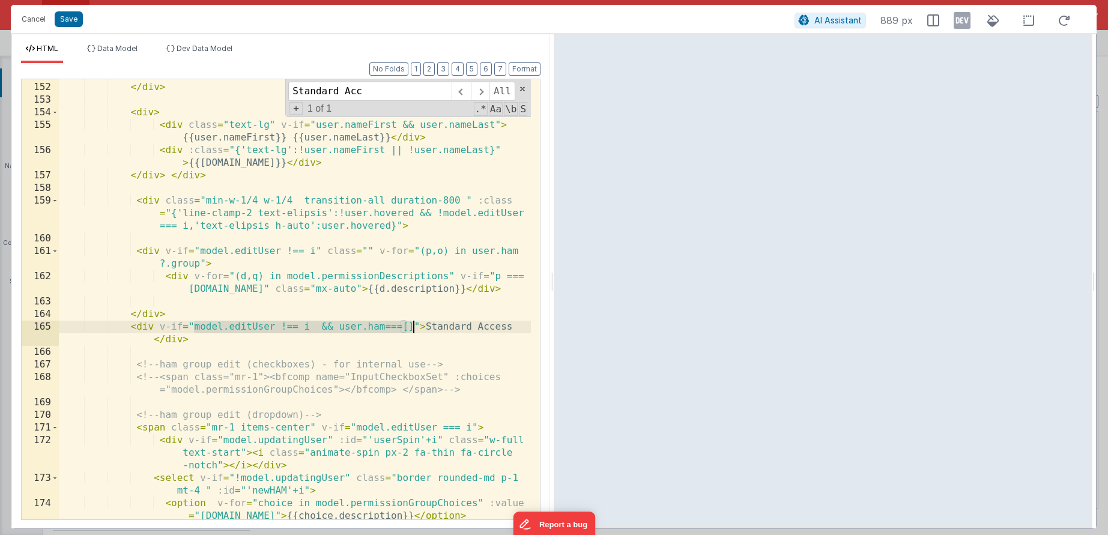
drag, startPoint x: 195, startPoint y: 329, endPoint x: 415, endPoint y: 325, distance: 220.4
click at [415, 325] on div "</ div > < div > < div class = "text-lg" v-if = "user.nameFirst && user.nameLas…" at bounding box center [295, 307] width 472 height 478
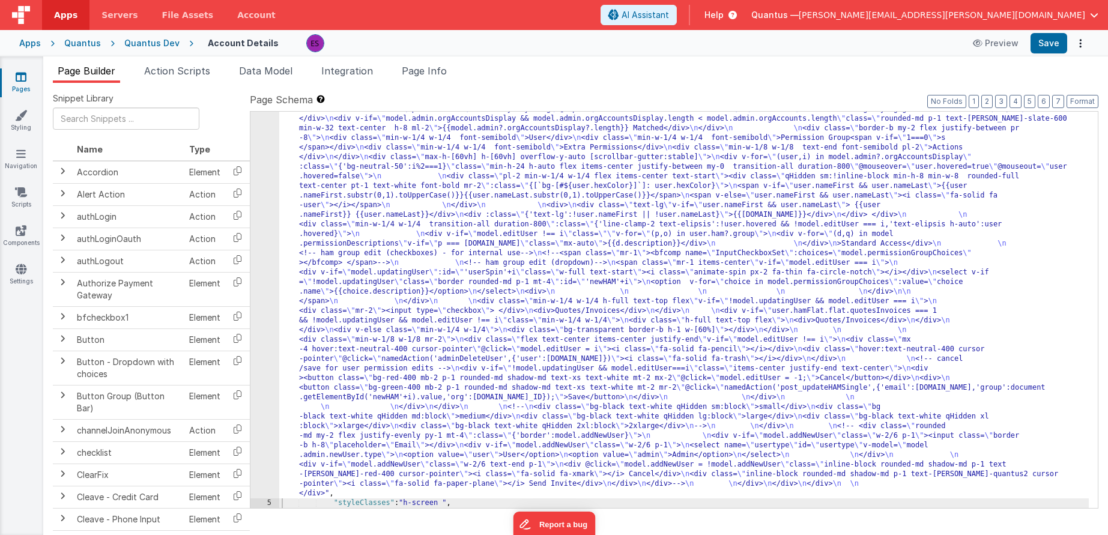
click at [310, 359] on div ""html" : "<div class= \" z-40 flex flex-wrap overflow-scroll no-scrollbar \" > …" at bounding box center [684, 279] width 810 height 1252
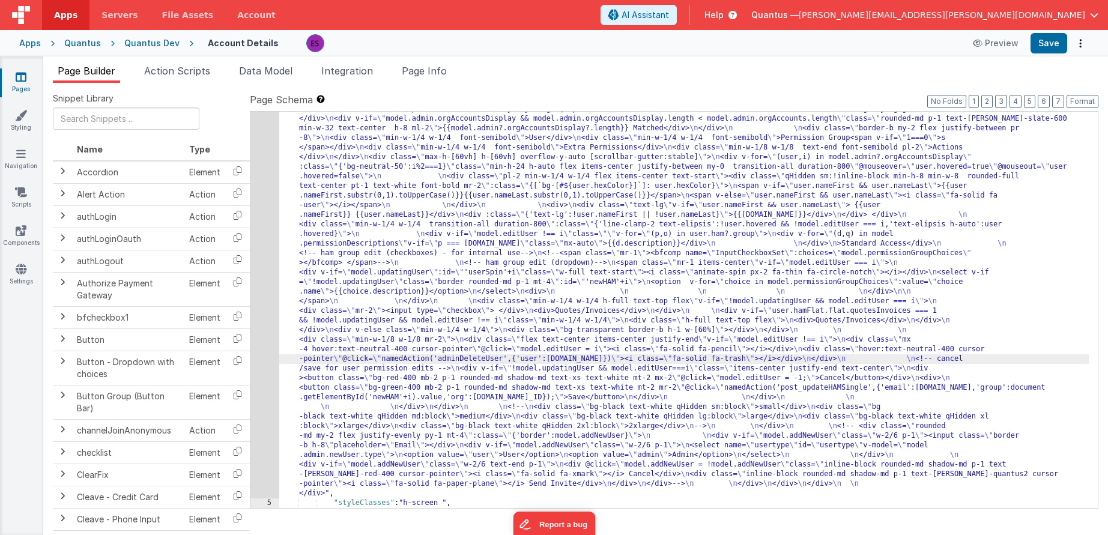
click at [265, 372] on div "4" at bounding box center [264, 76] width 29 height 846
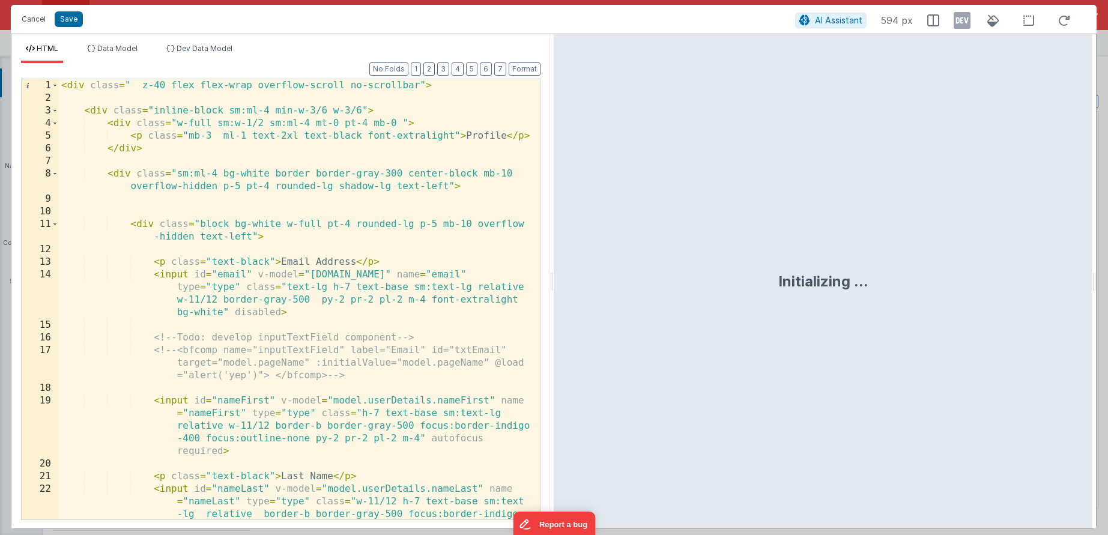
click at [265, 372] on div "< div class = " z-40 flex flex-wrap overflow-scroll no-scrollbar" > < div class…" at bounding box center [295, 337] width 472 height 516
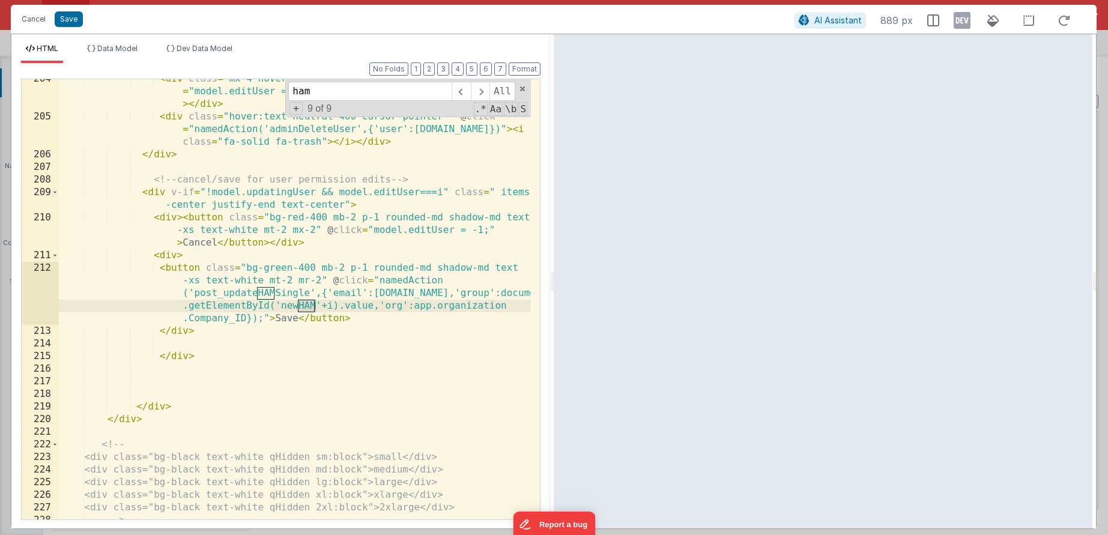
scroll to position [1306, 0]
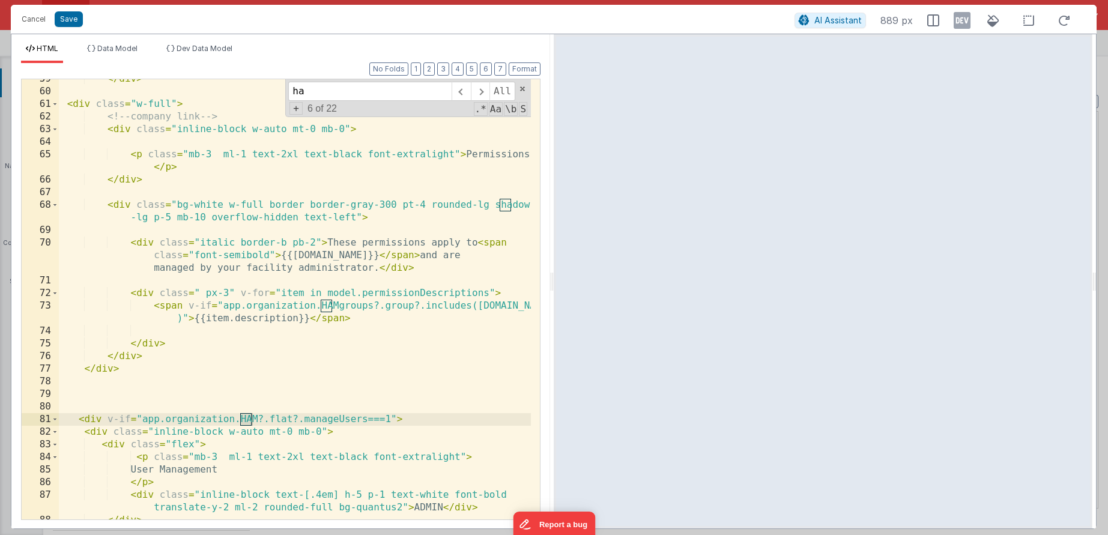
type input "h"
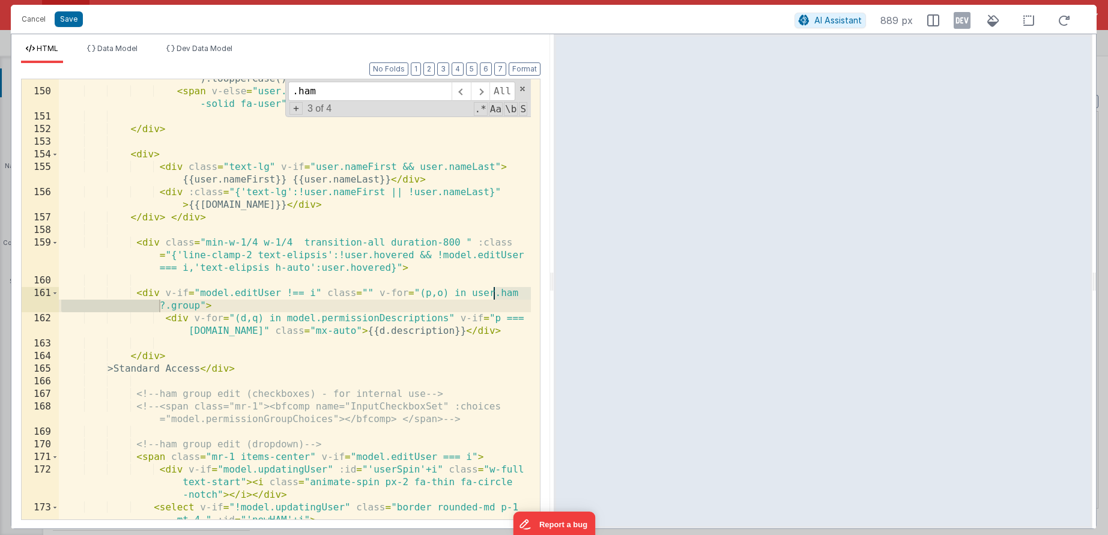
scroll to position [3021, 0]
type input ".ham"
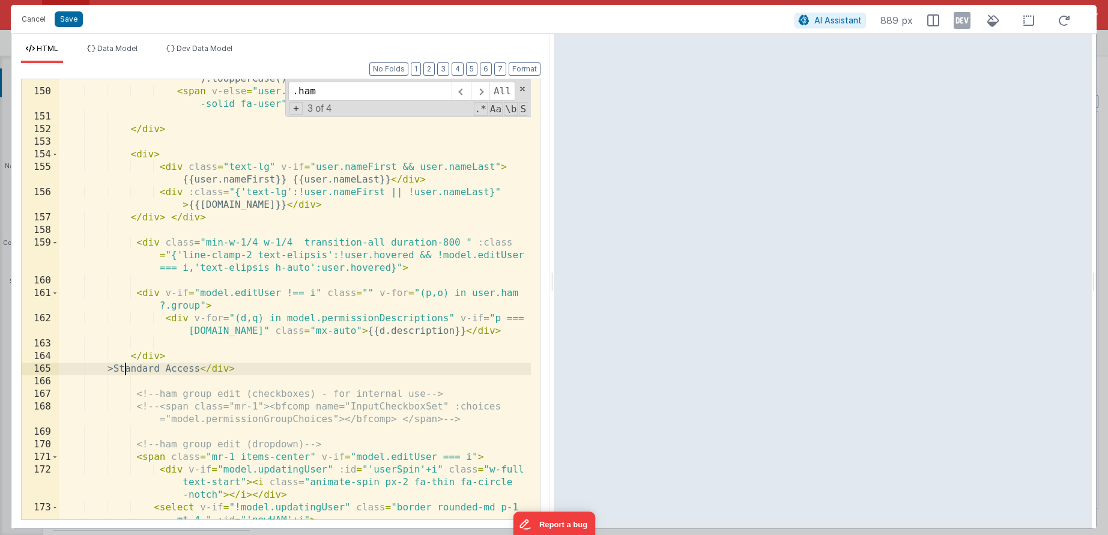
click at [126, 368] on div "< span v-if = "user.nameFirst && user.nameLast" > {{user.nameFirst .substr(0,1)…" at bounding box center [295, 298] width 472 height 503
click at [129, 368] on div "< span v-if = "user.nameFirst && user.nameLast" > {{user.nameFirst .substr(0,1)…" at bounding box center [295, 298] width 472 height 503
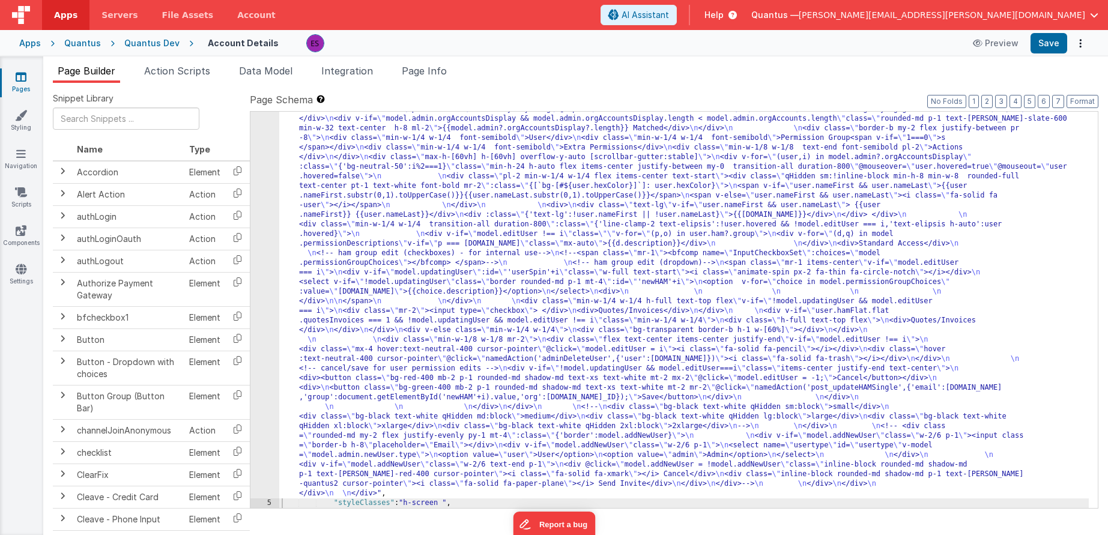
click at [271, 274] on div "4" at bounding box center [264, 76] width 29 height 846
click at [285, 286] on div ""html" : "<div class= \" z-40 flex flex-wrap overflow-scroll no-scrollbar \" > …" at bounding box center [684, 279] width 810 height 1252
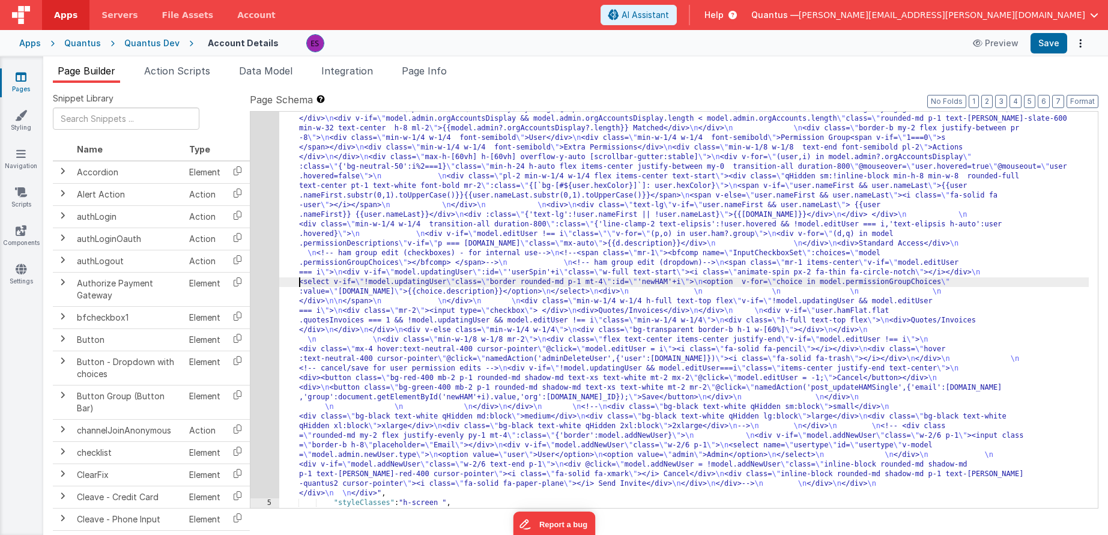
click at [250, 295] on div "4" at bounding box center [264, 76] width 29 height 846
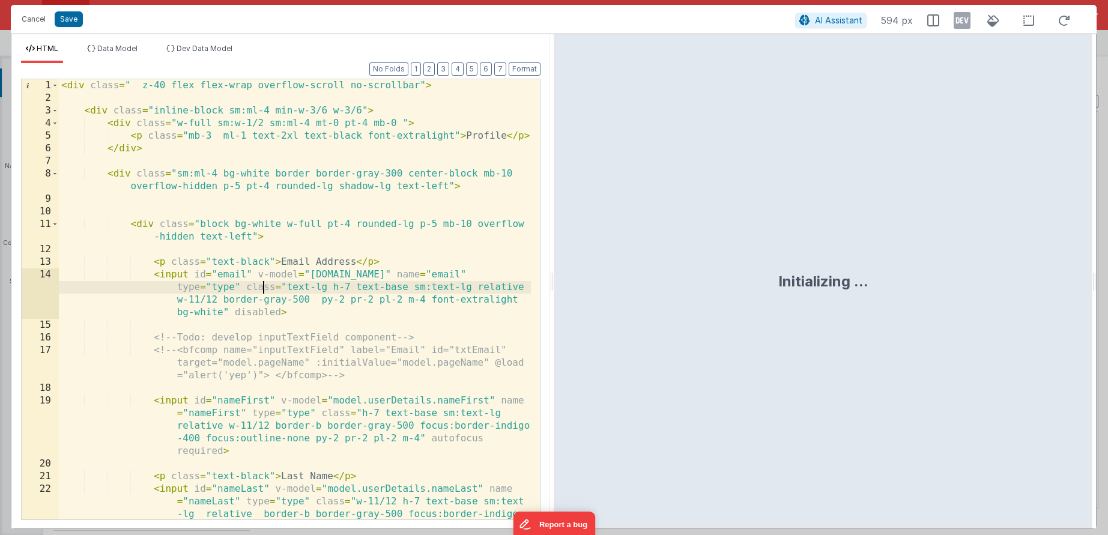
click at [261, 292] on div "< div class = " z-40 flex flex-wrap overflow-scroll no-scrollbar" > < div class…" at bounding box center [295, 337] width 472 height 516
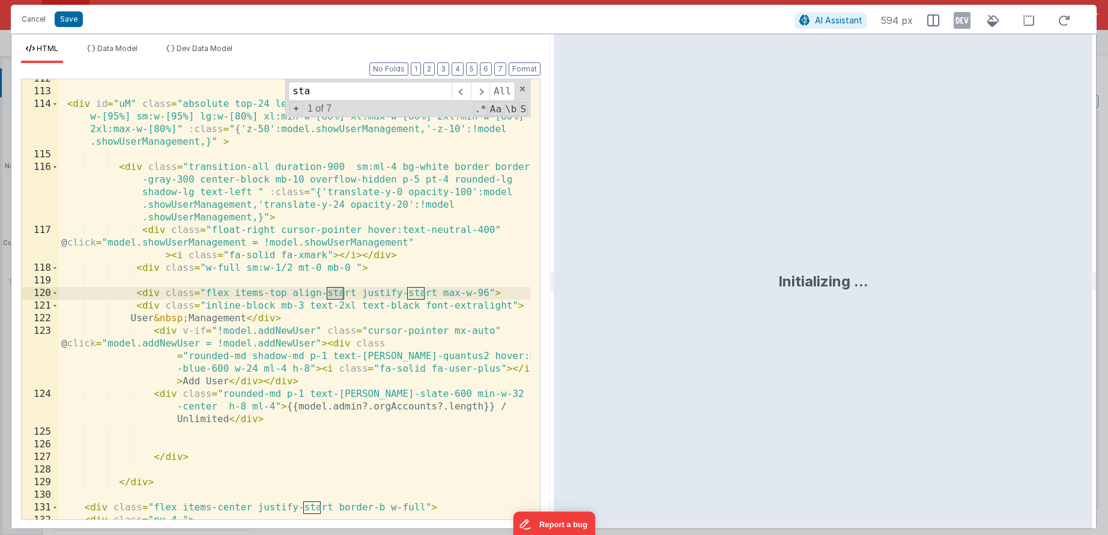
scroll to position [3097, 0]
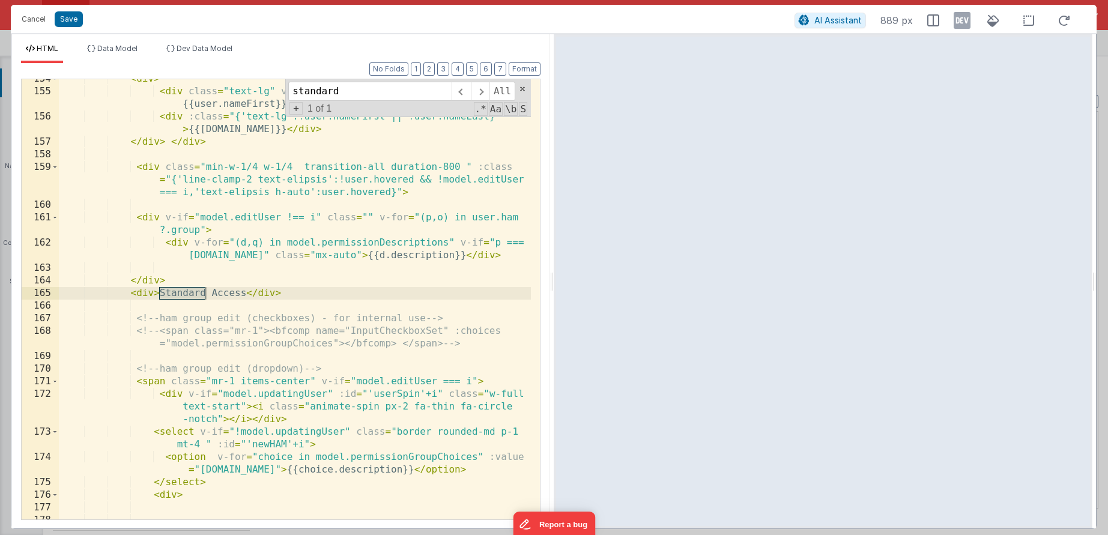
type input "standard"
click at [308, 243] on div "< div > < div class = "text-lg" v-if = "user.nameFirst && user.nameLast" > {{us…" at bounding box center [295, 305] width 472 height 465
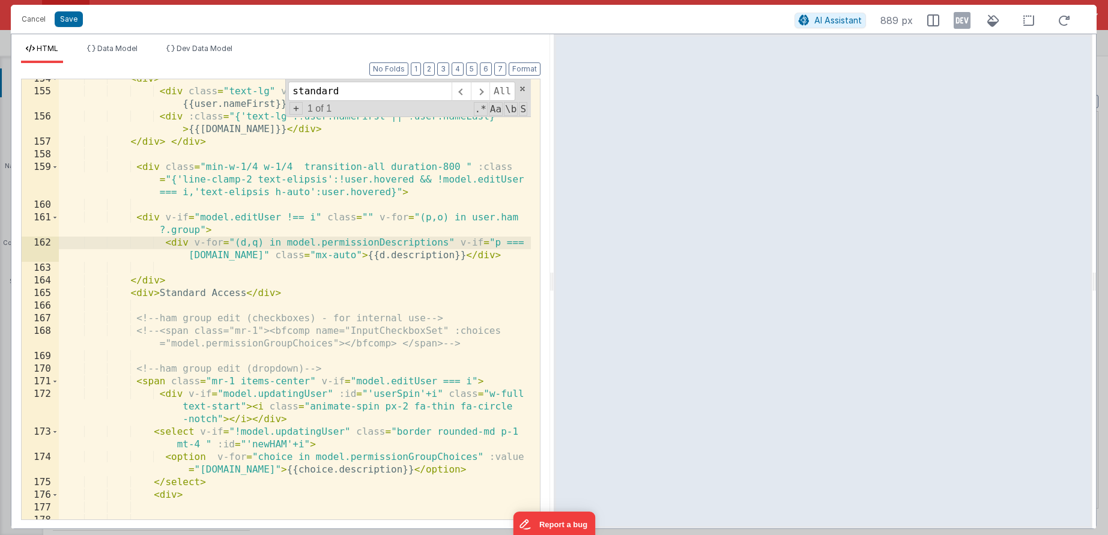
click at [153, 296] on div "< div > < div class = "text-lg" v-if = "user.nameFirst && user.nameLast" > {{us…" at bounding box center [295, 305] width 472 height 465
paste textarea
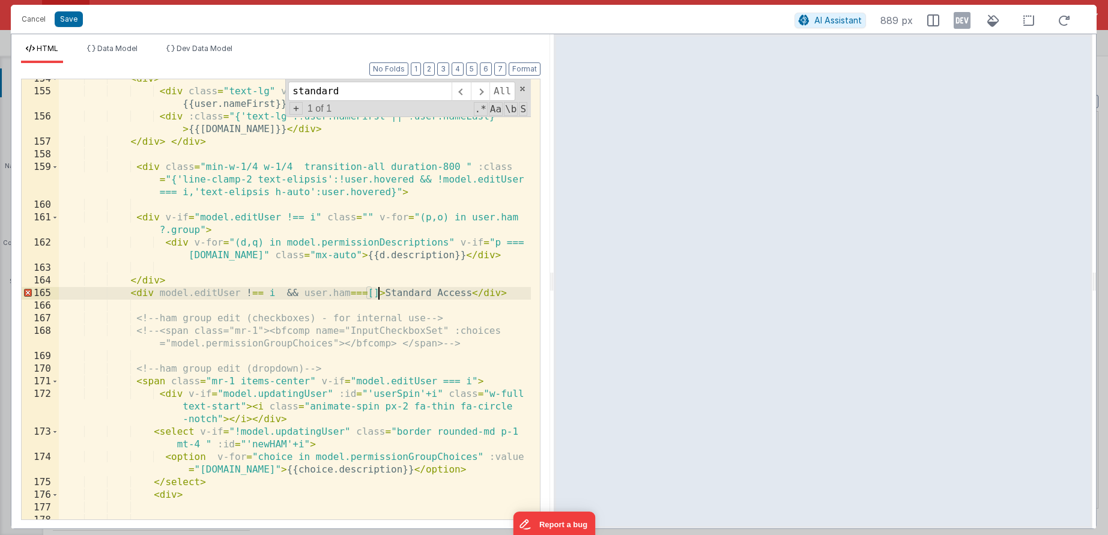
click at [163, 292] on div "< div > < div class = "text-lg" v-if = "user.nameFirst && user.nameLast" > {{us…" at bounding box center [295, 305] width 472 height 465
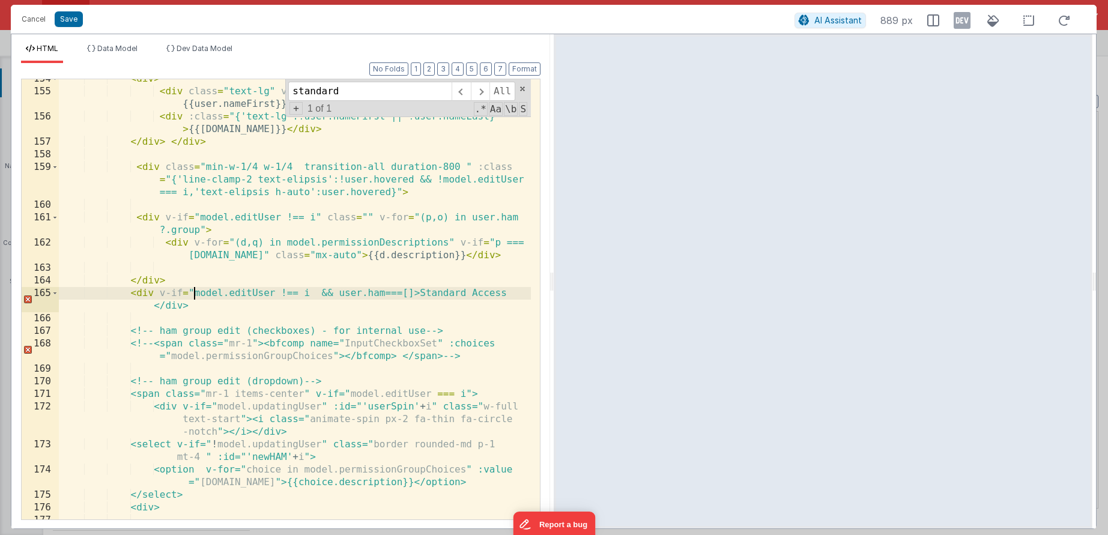
click at [412, 294] on div "< div > < div class = "text-lg" v-if = "user.nameFirst && user.nameLast" > {{us…" at bounding box center [295, 305] width 472 height 465
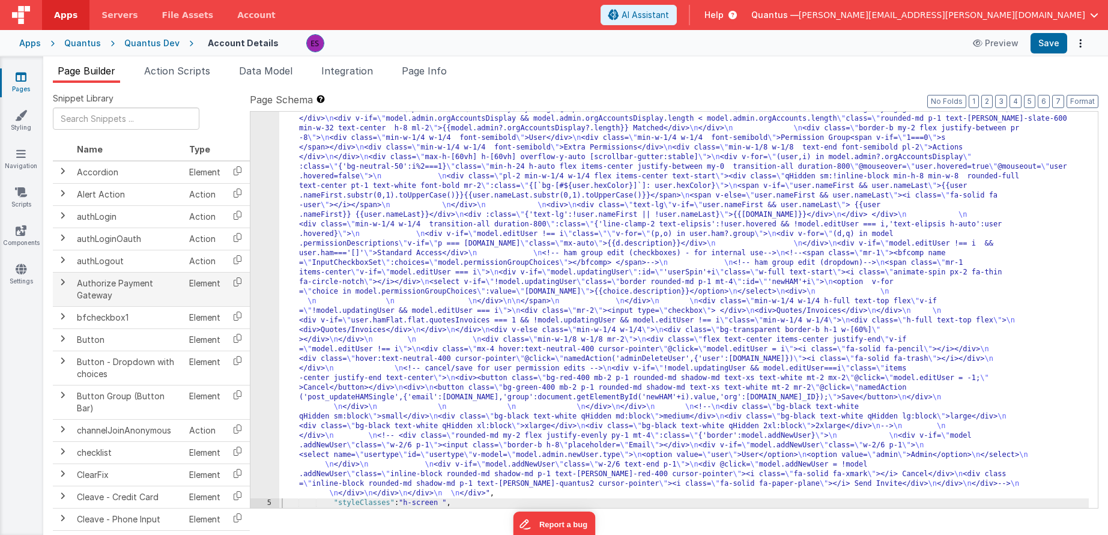
drag, startPoint x: 428, startPoint y: 275, endPoint x: 216, endPoint y: 305, distance: 214.1
click at [421, 277] on div ""html" : "<div class= \" z-40 flex flex-wrap overflow-scroll no-scrollbar \" > …" at bounding box center [684, 279] width 810 height 1252
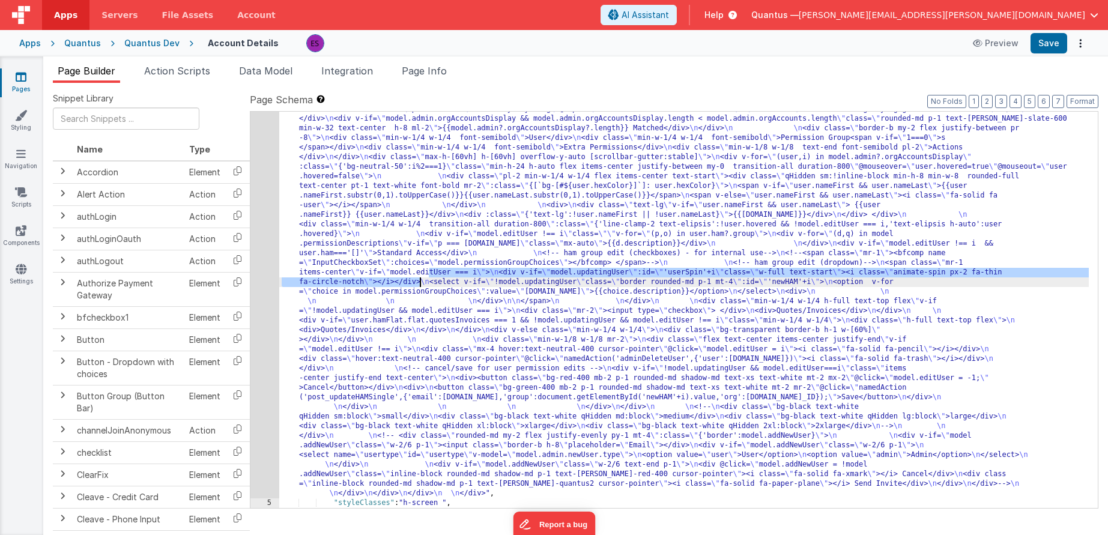
click at [267, 315] on div "4" at bounding box center [264, 76] width 29 height 846
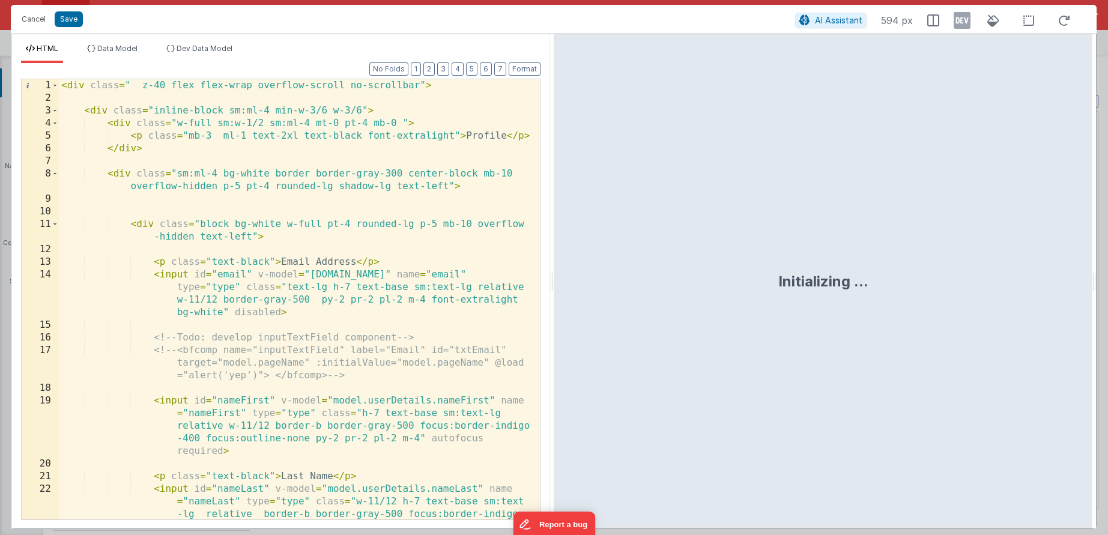
click at [267, 315] on div "< div class = " z-40 flex flex-wrap overflow-scroll no-scrollbar" > < div class…" at bounding box center [295, 337] width 472 height 516
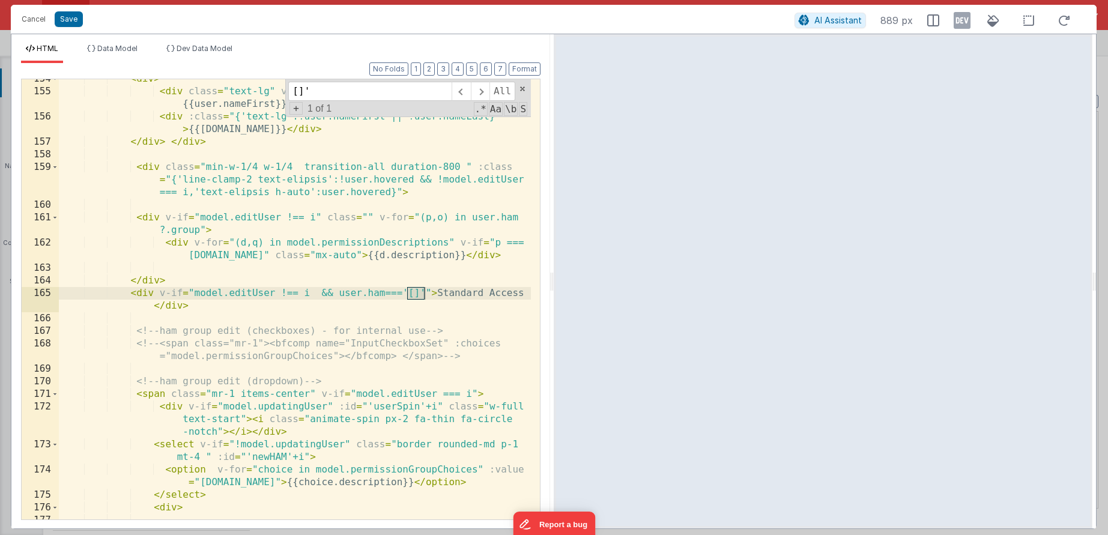
type input "[]'"
click at [340, 300] on div "< div > < div class = "text-lg" v-if = "user.nameFirst && user.nameLast" > {{us…" at bounding box center [295, 305] width 472 height 465
drag, startPoint x: 385, startPoint y: 290, endPoint x: 423, endPoint y: 292, distance: 37.9
click at [423, 292] on div "< div > < div class = "text-lg" v-if = "user.nameFirst && user.nameLast" > {{us…" at bounding box center [295, 305] width 472 height 465
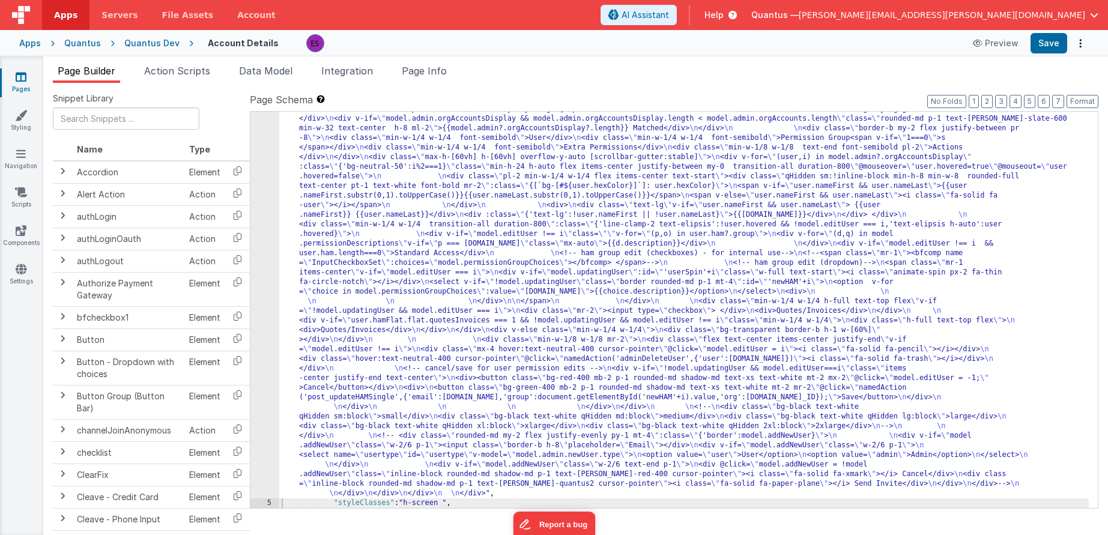
click at [288, 154] on div ""html" : "<div class= \" z-40 flex flex-wrap overflow-scroll no-scrollbar \" > …" at bounding box center [684, 279] width 810 height 1252
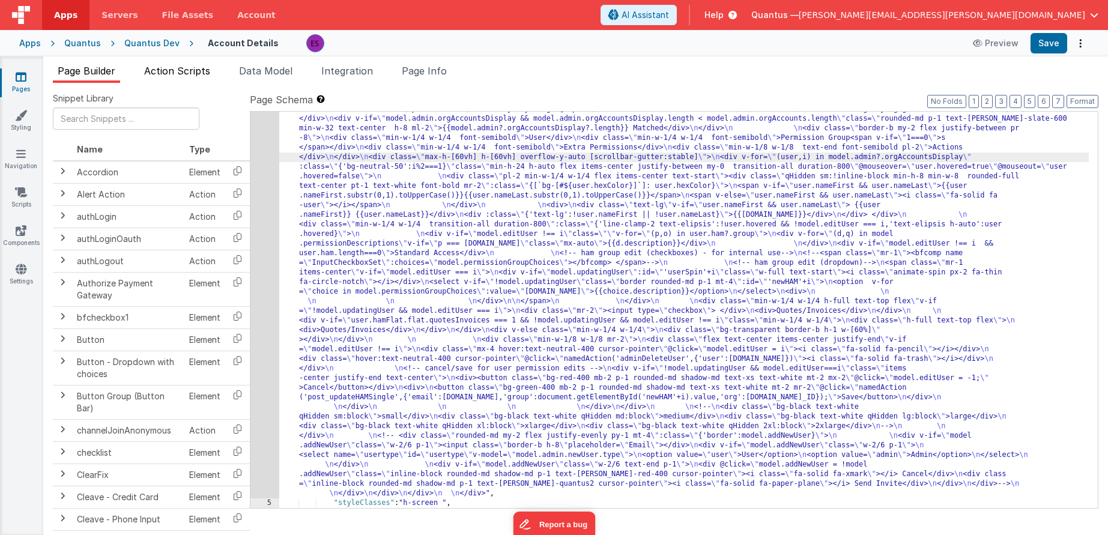
click at [181, 77] on li "Action Scripts" at bounding box center [177, 73] width 76 height 19
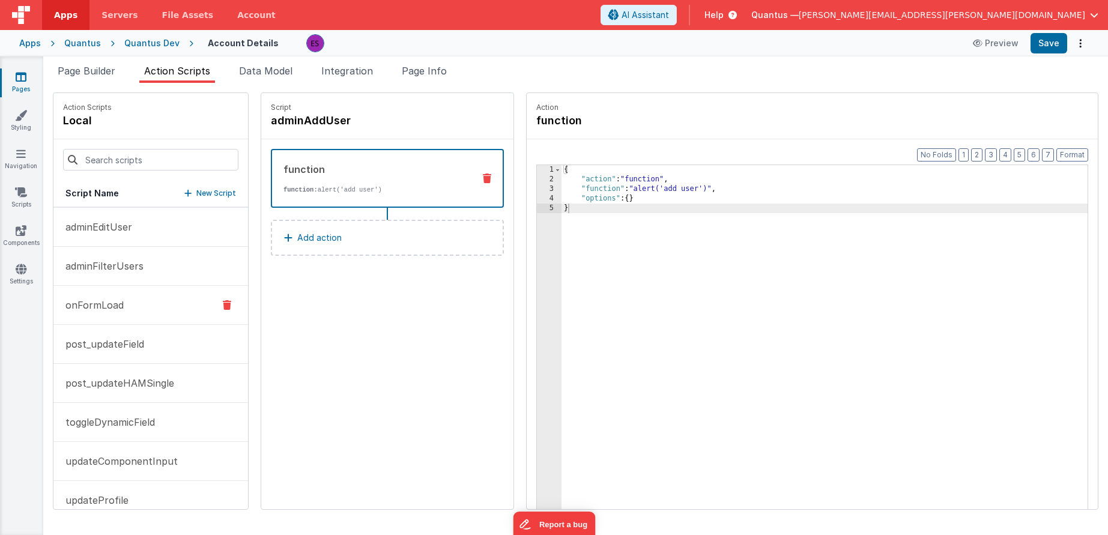
scroll to position [97, 0]
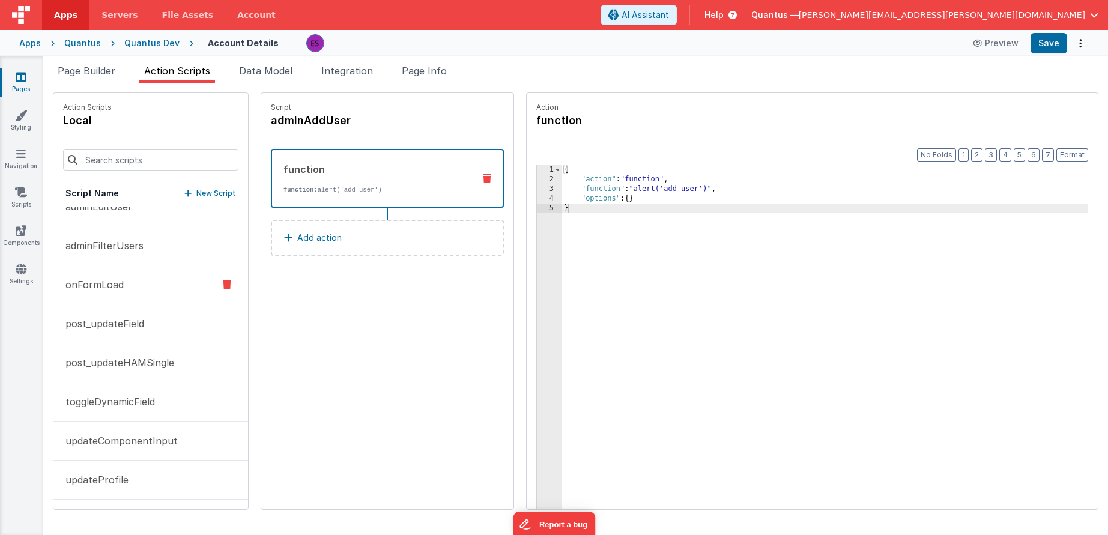
click at [121, 279] on p "onFormLoad" at bounding box center [90, 284] width 65 height 14
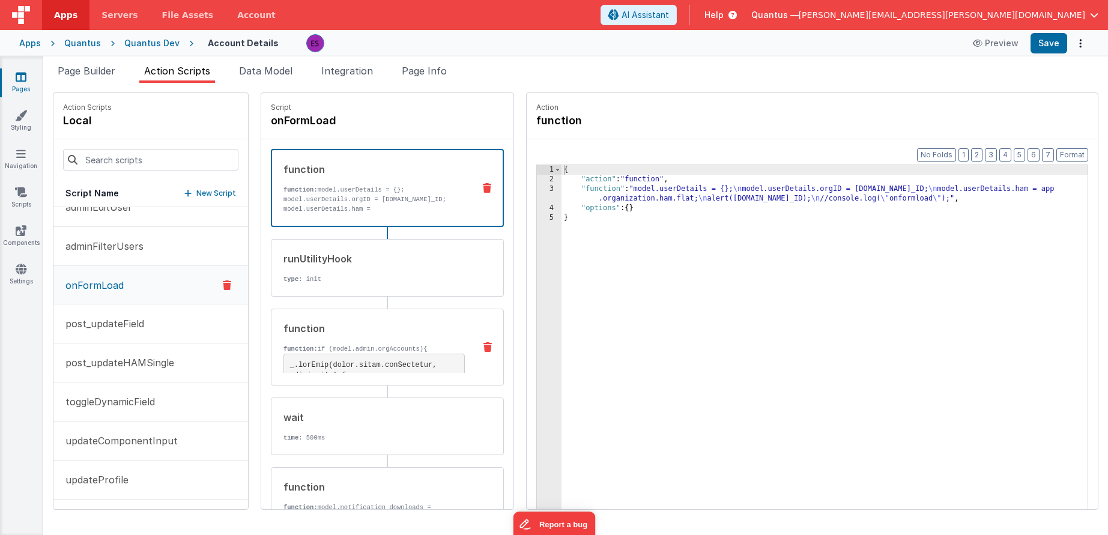
click at [310, 330] on div "function" at bounding box center [373, 328] width 181 height 14
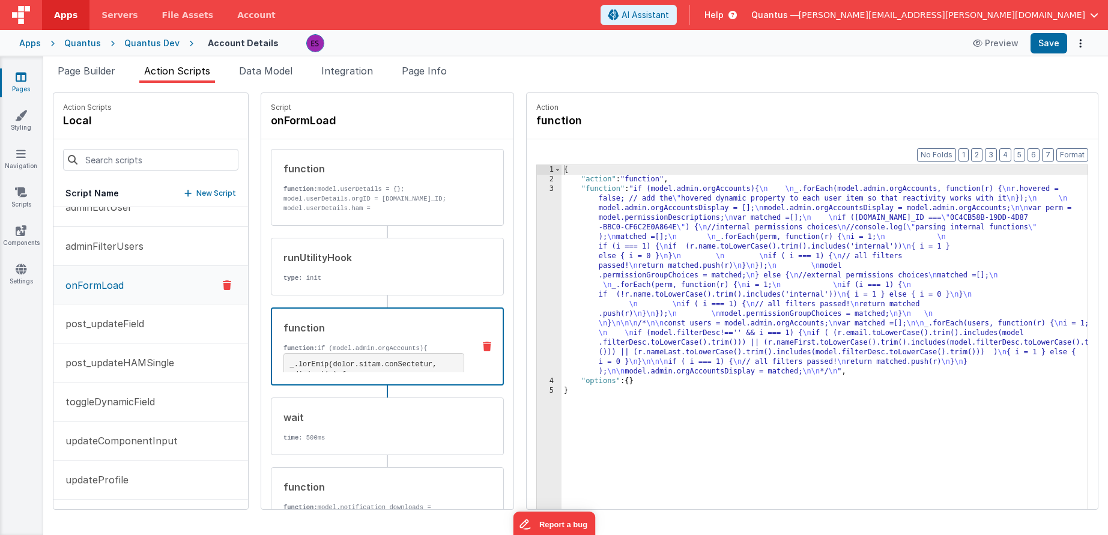
click at [635, 270] on div "{ "action" : "function" , "function" : "if (model.admin.orgAccounts){ \n \n _.f…" at bounding box center [840, 365] width 557 height 401
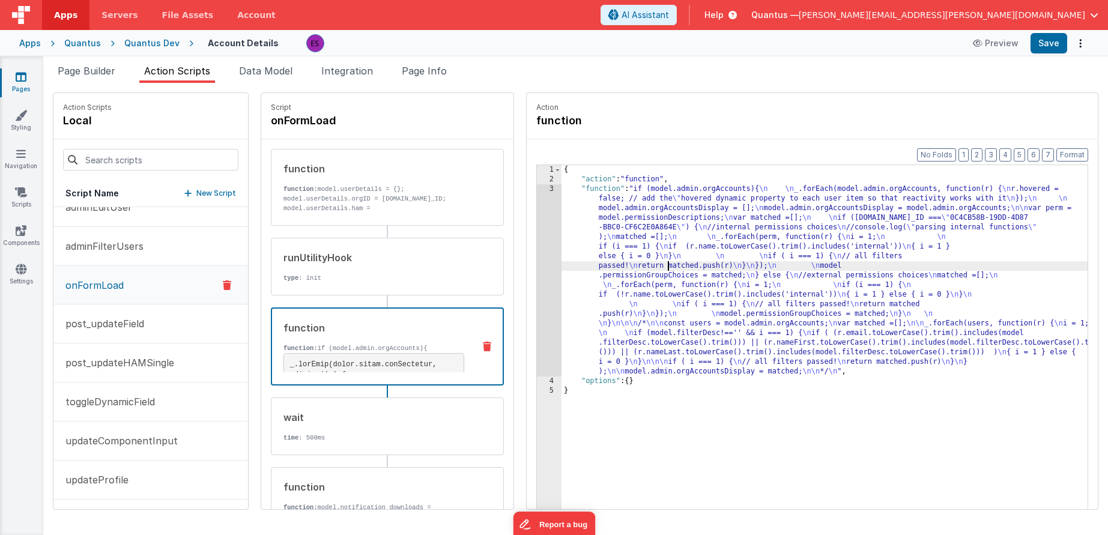
click at [537, 268] on div "3" at bounding box center [549, 280] width 25 height 192
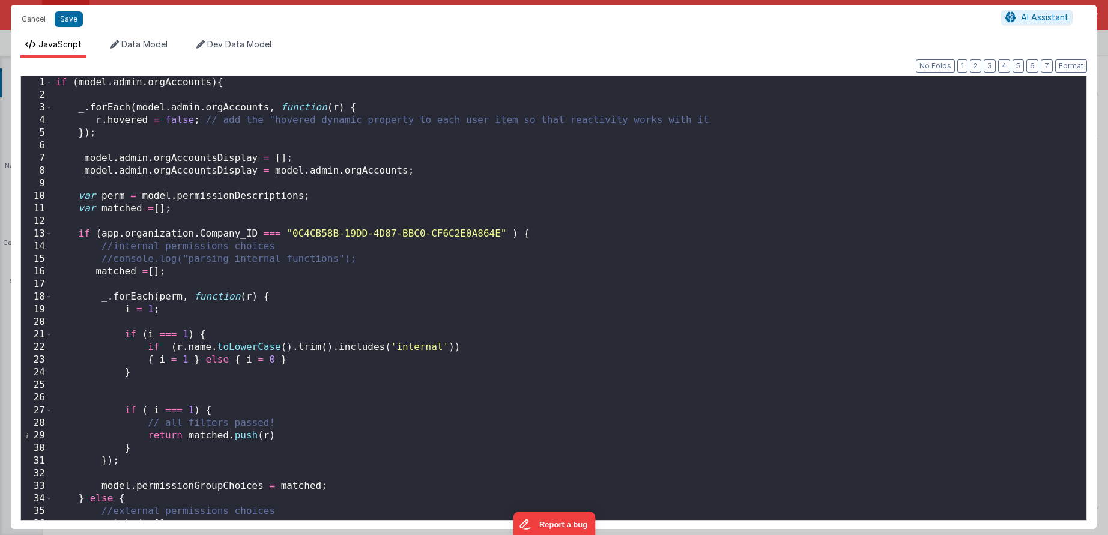
click at [731, 122] on div "if ( model . admin . orgAccounts ) { _ . forEach ( model . admin . orgAccounts …" at bounding box center [565, 310] width 1025 height 469
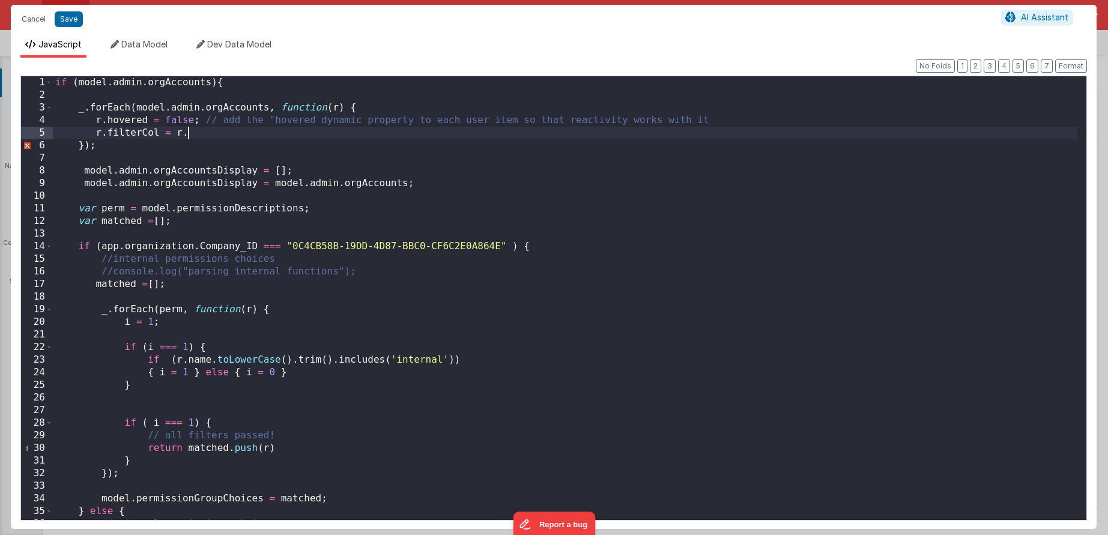
click at [265, 159] on div "if ( model . admin . orgAccounts ) { _ . forEach ( model . admin . orgAccounts …" at bounding box center [565, 310] width 1025 height 469
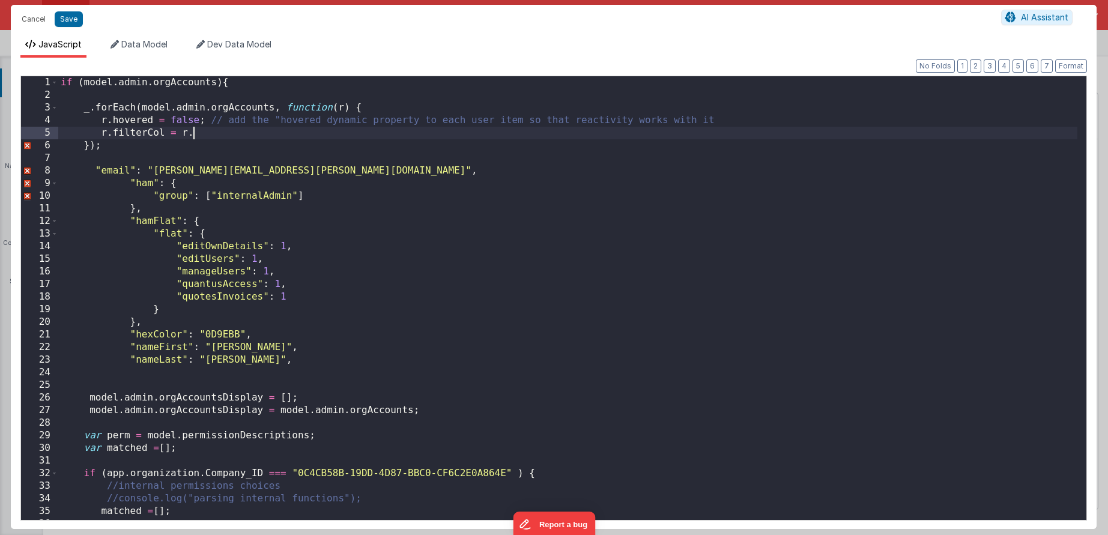
click at [229, 134] on div "if ( model . admin . orgAccounts ) { _ . forEach ( model . admin . orgAccounts …" at bounding box center [567, 310] width 1019 height 469
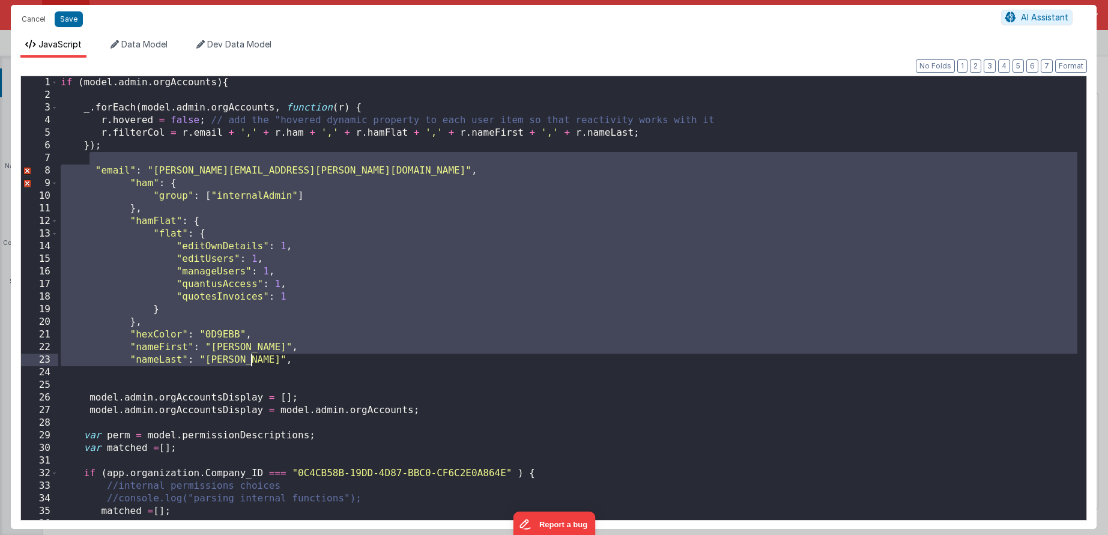
drag, startPoint x: 141, startPoint y: 188, endPoint x: 406, endPoint y: 354, distance: 312.4
click at [381, 362] on div "if ( model . admin . orgAccounts ) { _ . forEach ( model . admin . orgAccounts …" at bounding box center [567, 310] width 1019 height 469
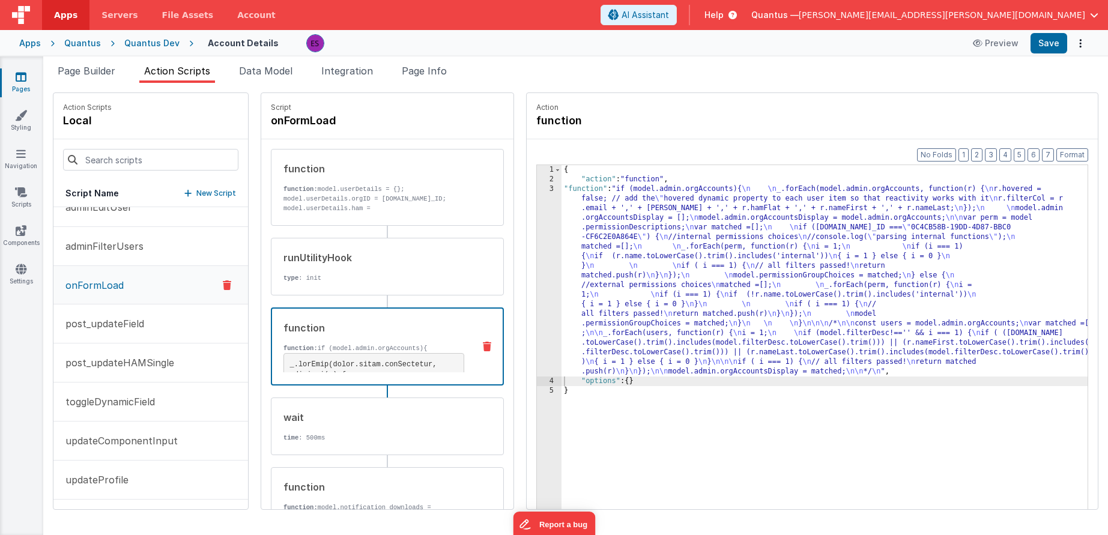
click at [575, 296] on div "{ "action" : "function" , "function" : "if (model.admin.orgAccounts){ \n \n _.f…" at bounding box center [840, 365] width 557 height 401
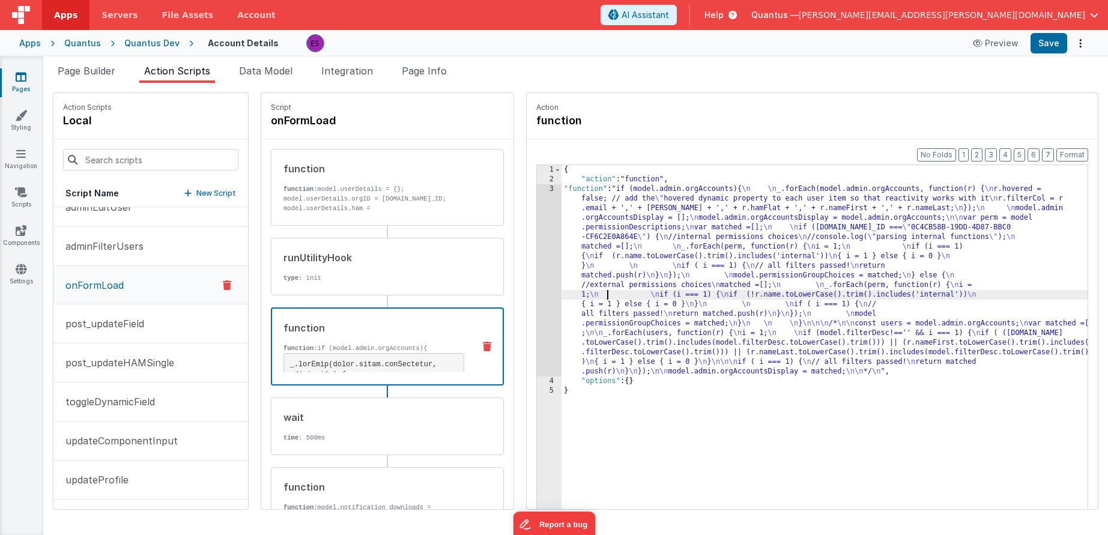
click at [537, 298] on div "3" at bounding box center [549, 280] width 25 height 192
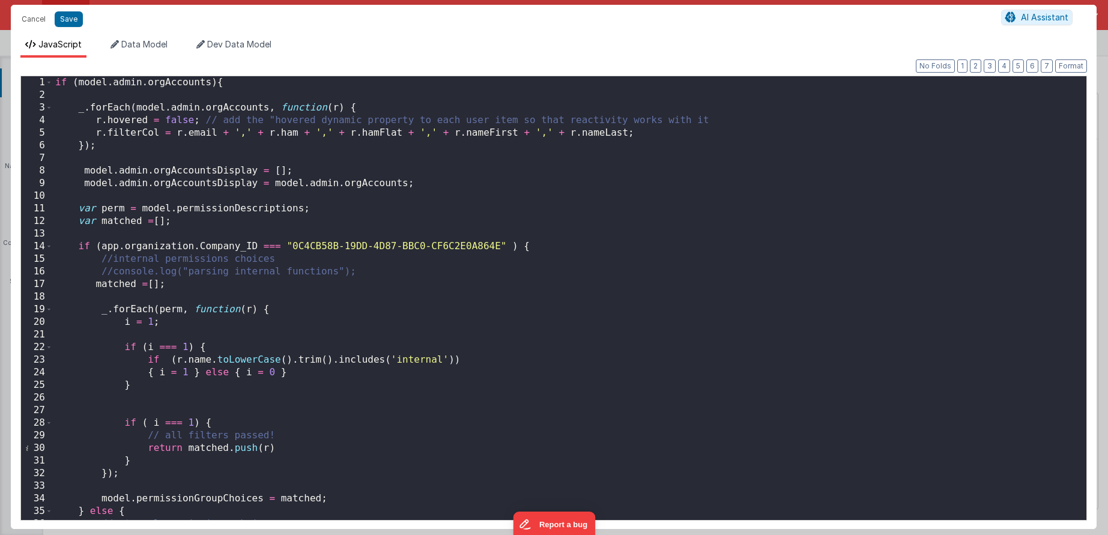
click at [299, 130] on div "if ( model . admin . orgAccounts ) { _ . forEach ( model . admin . orgAccounts …" at bounding box center [565, 310] width 1025 height 469
click at [436, 132] on div "if ( model . admin . orgAccounts ) { _ . forEach ( model . admin . orgAccounts …" at bounding box center [565, 310] width 1025 height 469
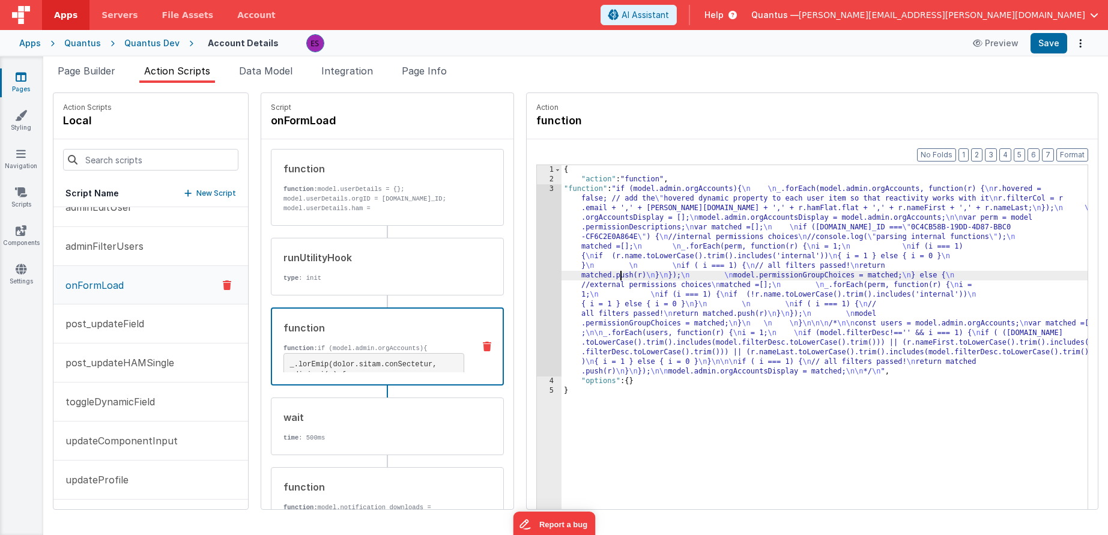
drag, startPoint x: 587, startPoint y: 277, endPoint x: 518, endPoint y: 271, distance: 69.9
click at [587, 277] on div "{ "action" : "function" , "function" : "if (model.admin.orgAccounts){ \n \n _.f…" at bounding box center [840, 365] width 557 height 401
click at [537, 271] on div "3" at bounding box center [549, 280] width 25 height 192
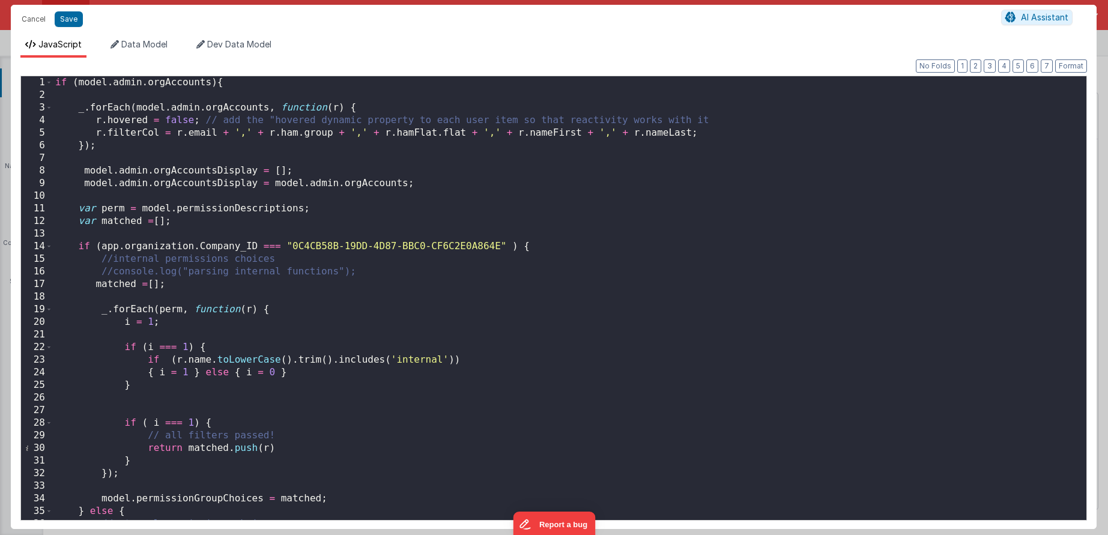
click at [384, 133] on div "if ( model . admin . orgAccounts ) { _ . forEach ( model . admin . orgAccounts …" at bounding box center [565, 310] width 1025 height 469
click at [554, 130] on div "if ( model . admin . orgAccounts ) { _ . forEach ( model . admin . orgAccounts …" at bounding box center [565, 310] width 1025 height 469
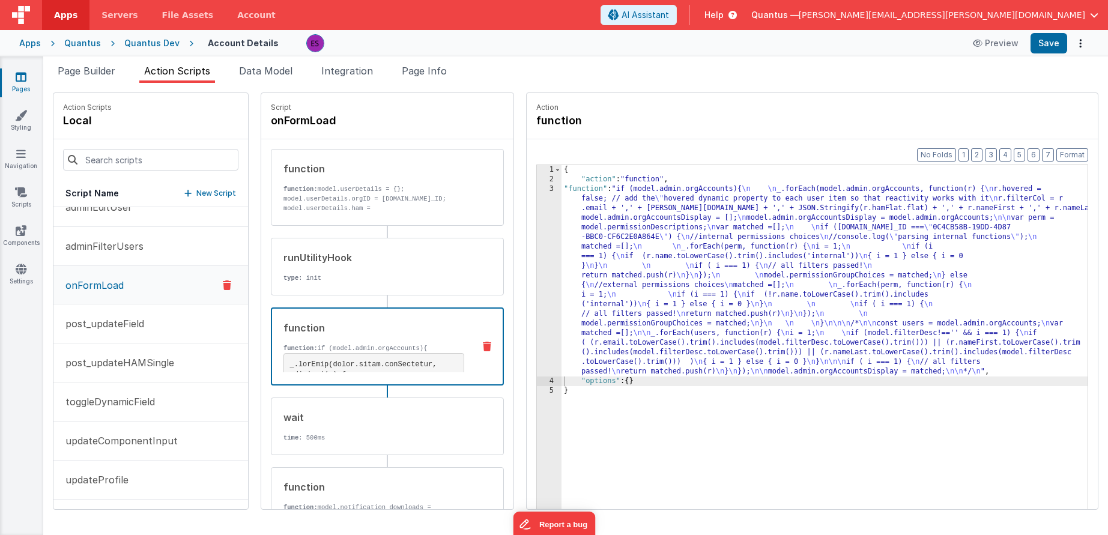
click at [633, 309] on div "{ "action" : "function" , "function" : "if (model.admin.orgAccounts){ \n \n _.f…" at bounding box center [840, 365] width 557 height 401
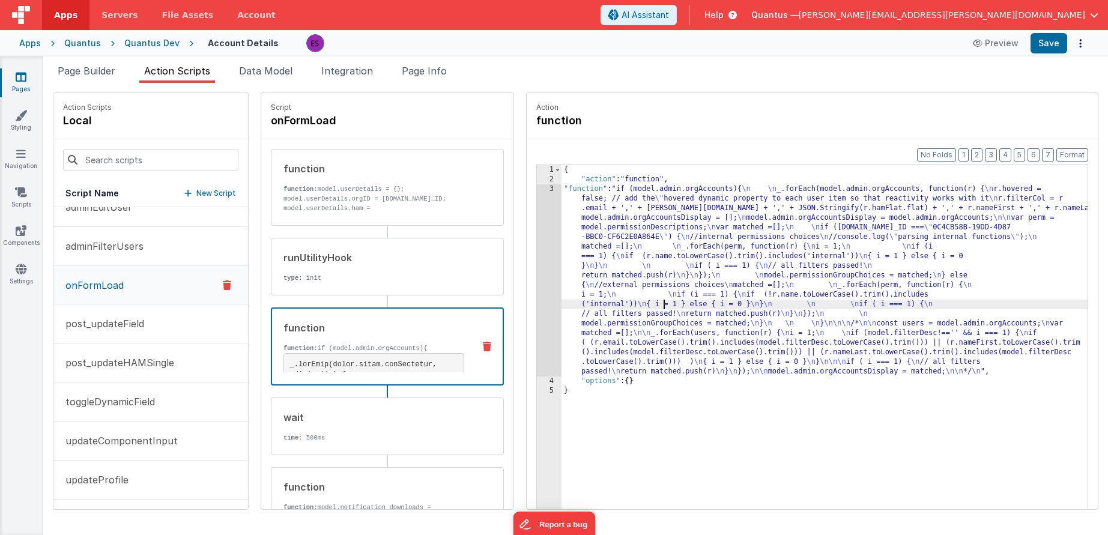
click at [537, 309] on div "3" at bounding box center [549, 280] width 25 height 192
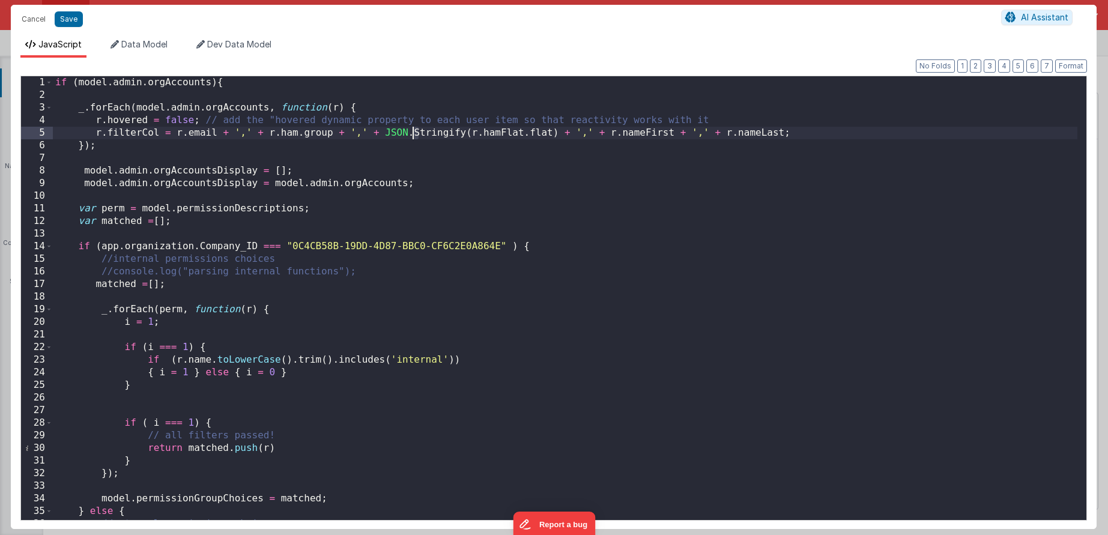
click at [411, 134] on div "if ( model . admin . orgAccounts ) { _ . forEach ( model . admin . orgAccounts …" at bounding box center [565, 310] width 1025 height 469
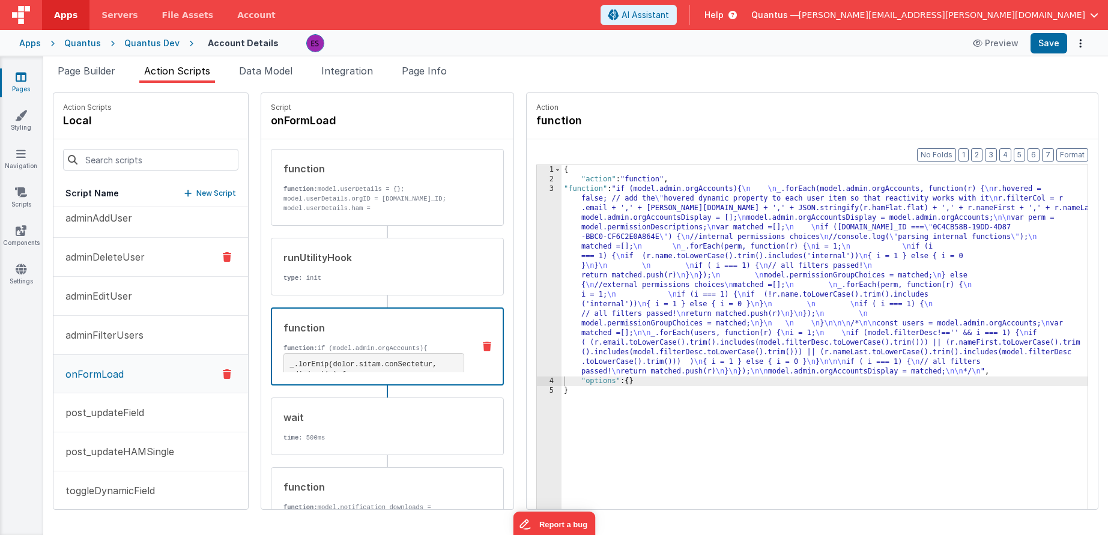
scroll to position [0, 0]
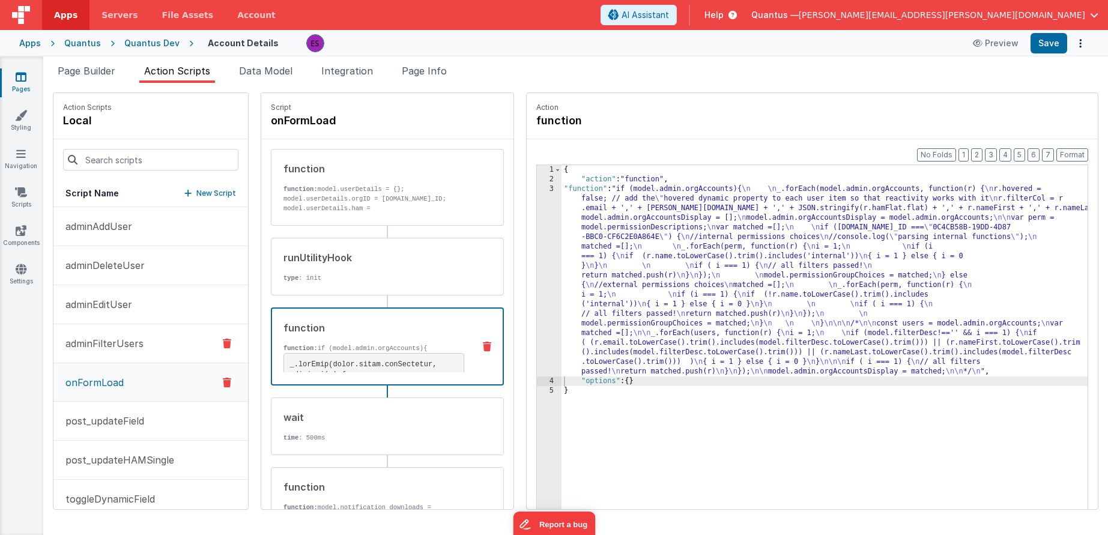
click at [115, 336] on p "adminFilterUsers" at bounding box center [100, 343] width 85 height 14
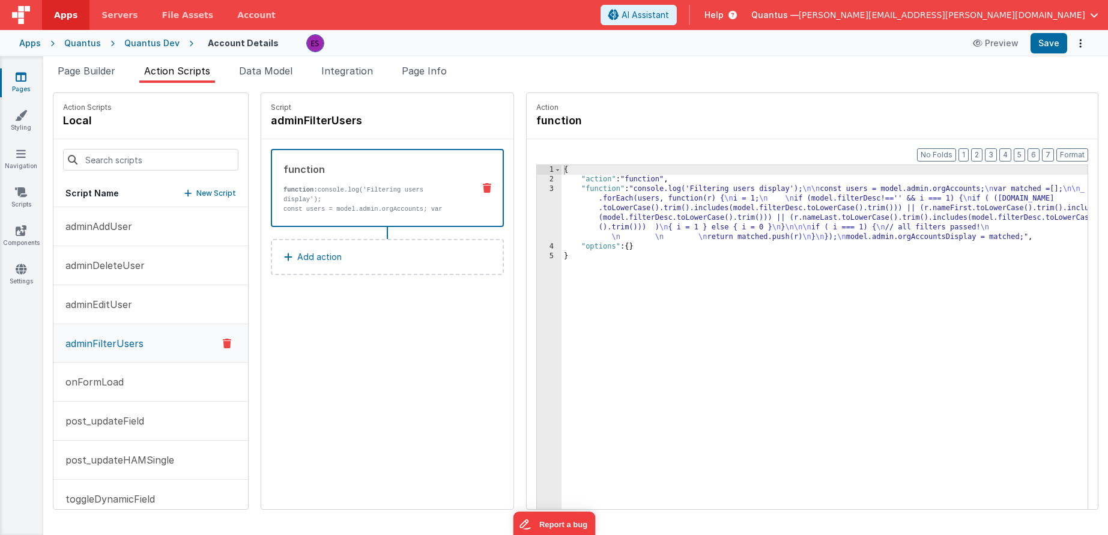
click at [668, 204] on div "{ "action" : "function" , "function" : "console.log('Filtering users display');…" at bounding box center [840, 365] width 557 height 401
click at [537, 214] on div "3" at bounding box center [549, 213] width 25 height 58
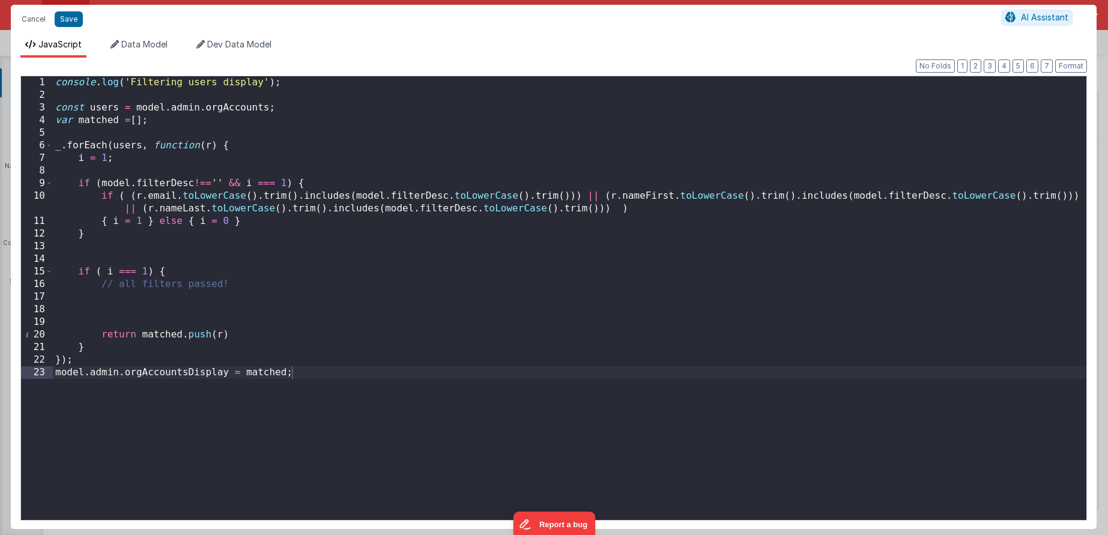
click at [164, 197] on div "console . log ( 'Filtering users display' ) ; const users = model . admin . org…" at bounding box center [570, 310] width 1034 height 469
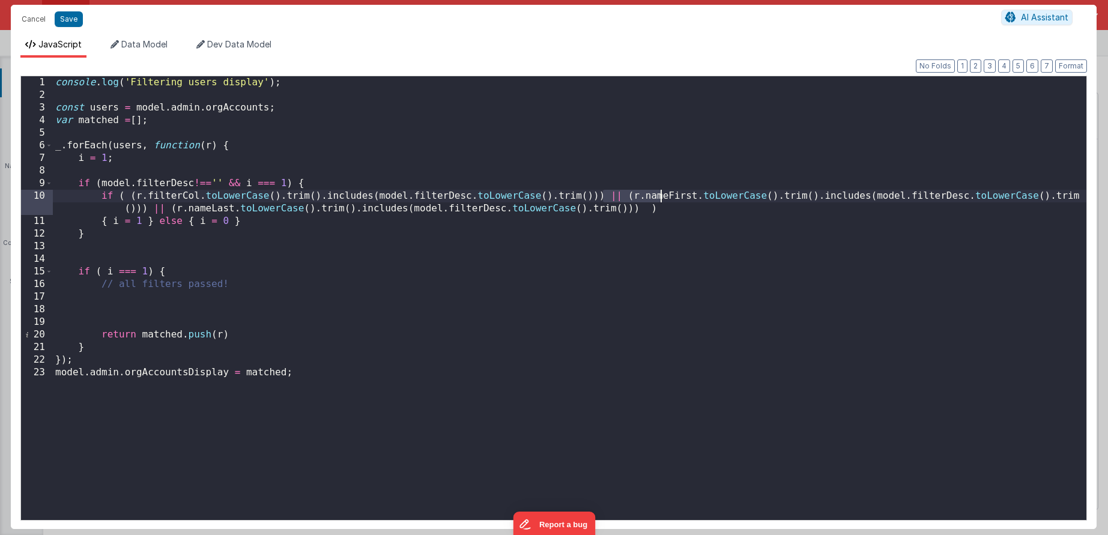
drag, startPoint x: 604, startPoint y: 195, endPoint x: 669, endPoint y: 195, distance: 64.9
click at [669, 195] on div "console . log ( 'Filtering users display' ) ; const users = model . admin . org…" at bounding box center [570, 310] width 1034 height 469
click at [639, 207] on div "console . log ( 'Filtering users display' ) ; const users = model . admin . org…" at bounding box center [570, 310] width 1034 height 469
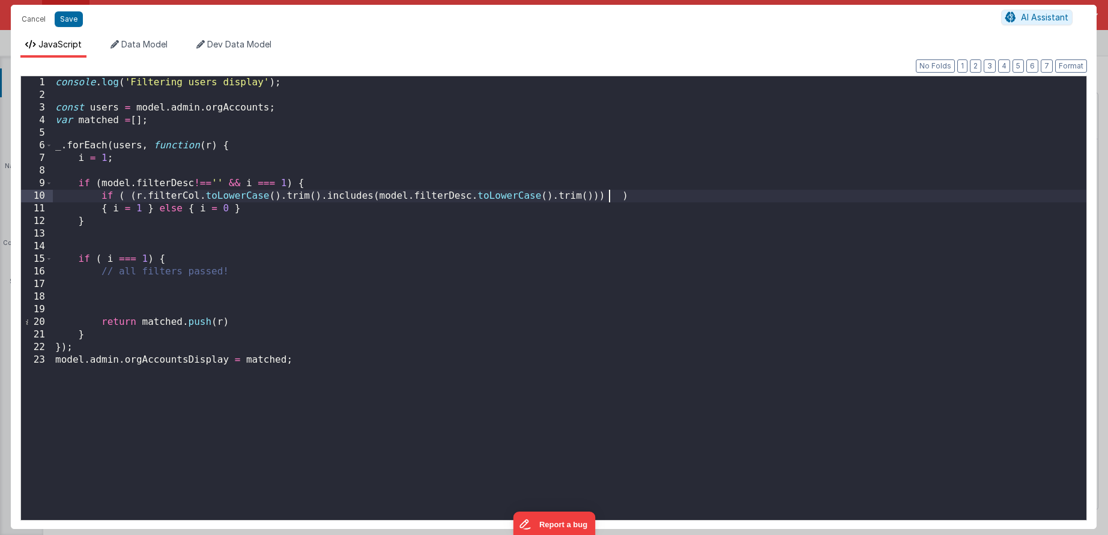
click at [569, 253] on div "console . log ( 'Filtering users display' ) ; const users = model . admin . org…" at bounding box center [570, 310] width 1034 height 469
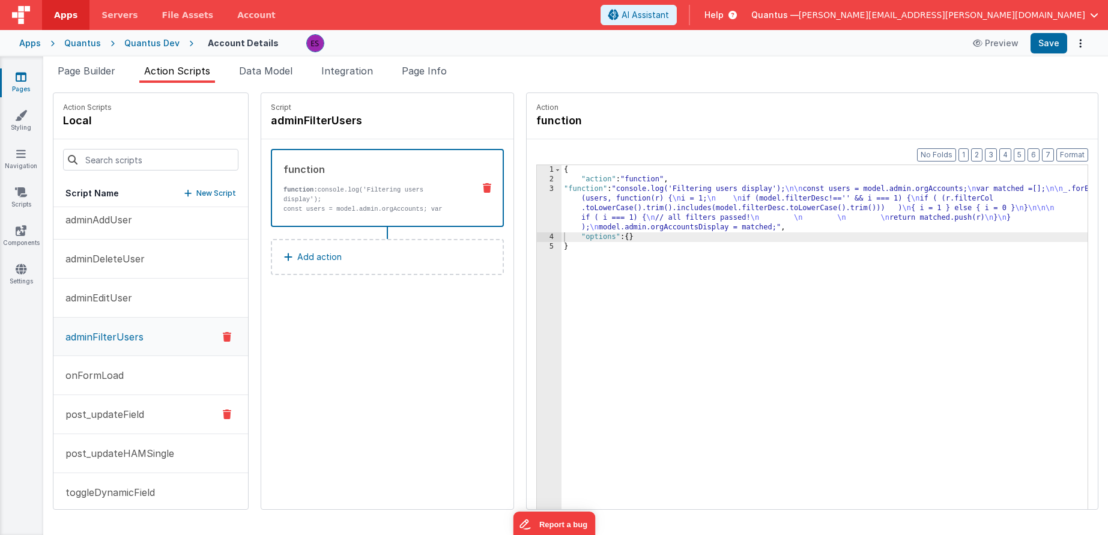
scroll to position [16, 0]
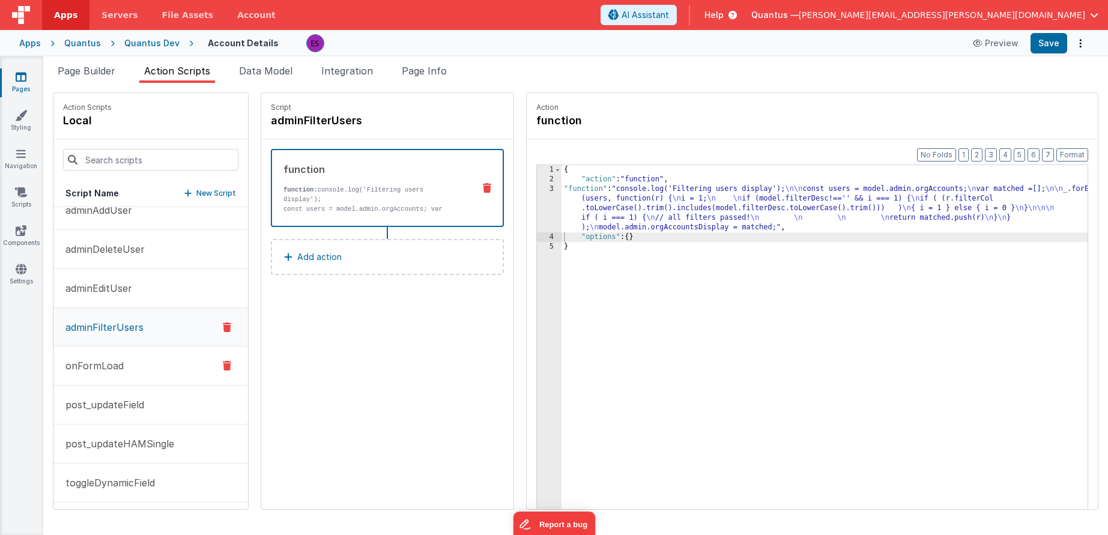
click at [79, 372] on p "onFormLoad" at bounding box center [90, 366] width 65 height 14
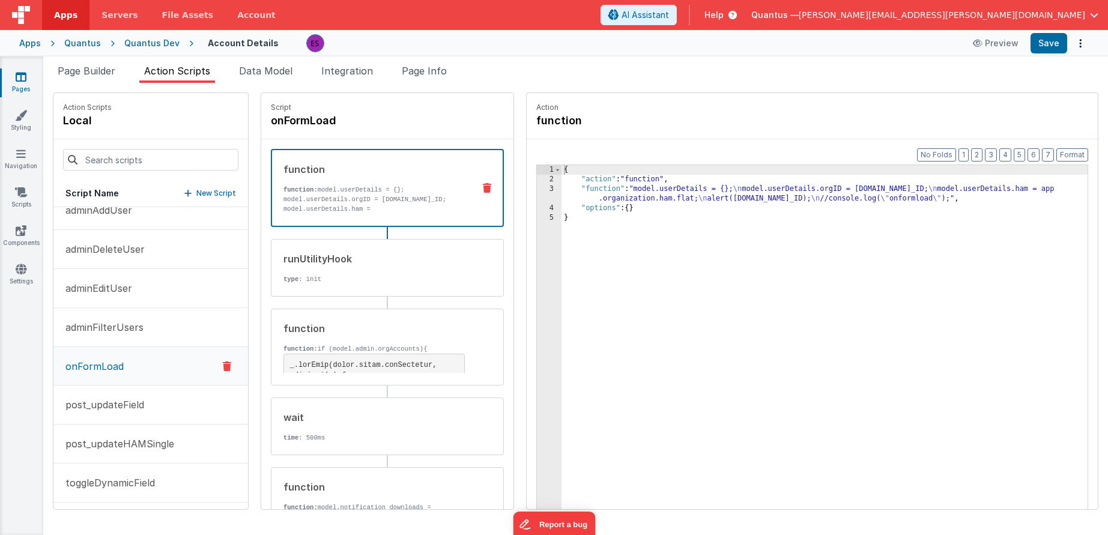
click at [579, 201] on div "{ "action" : "function" , "function" : "model.userDetails = {}; \n model.userDe…" at bounding box center [840, 365] width 557 height 401
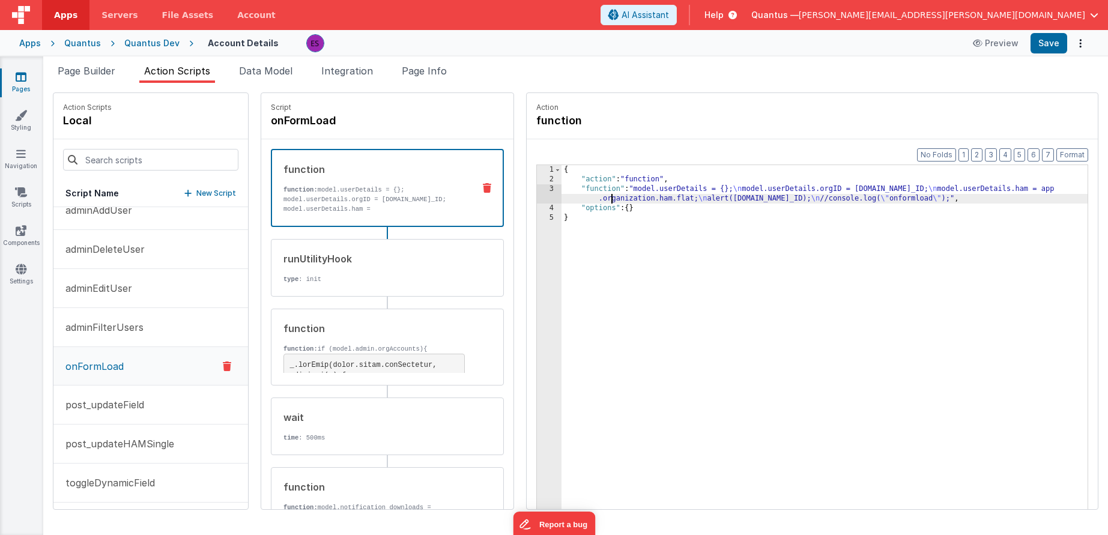
click at [537, 197] on div "3" at bounding box center [549, 193] width 25 height 19
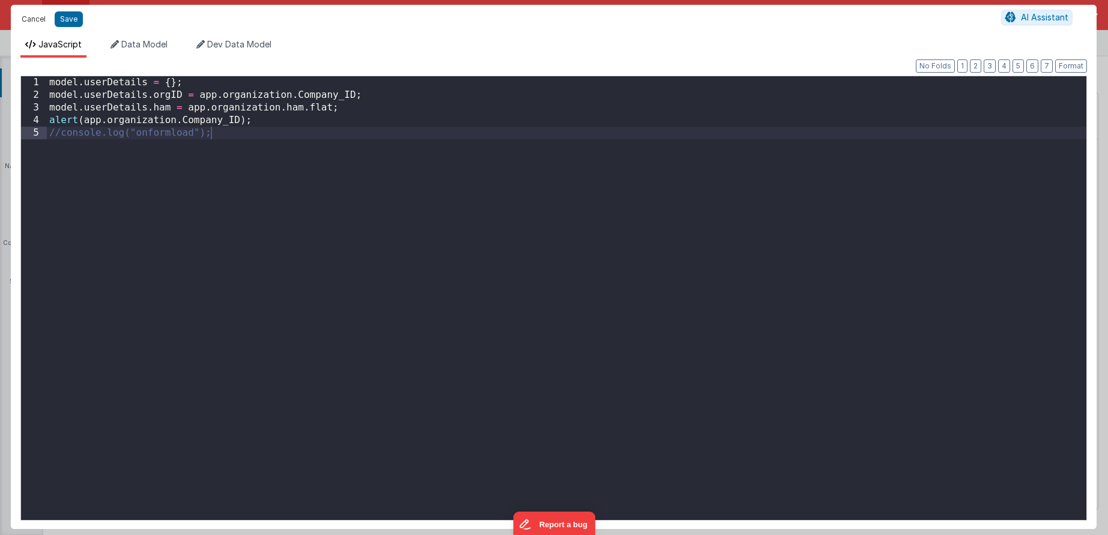
click at [33, 16] on button "Cancel" at bounding box center [34, 19] width 36 height 17
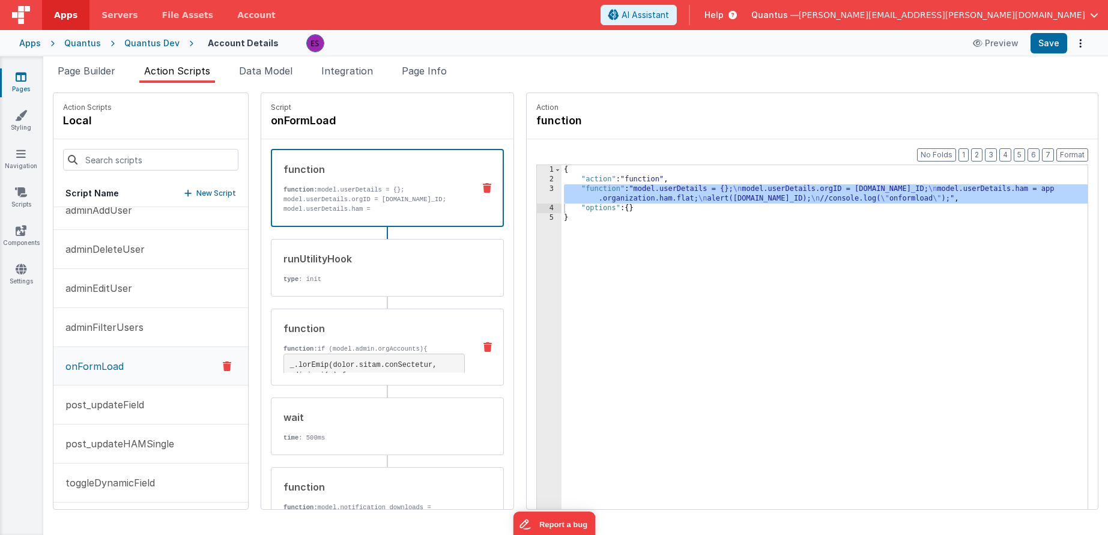
click at [333, 338] on div "function function: if (model.admin.orgAccounts){ } /* const users = model.admin…" at bounding box center [367, 347] width 193 height 52
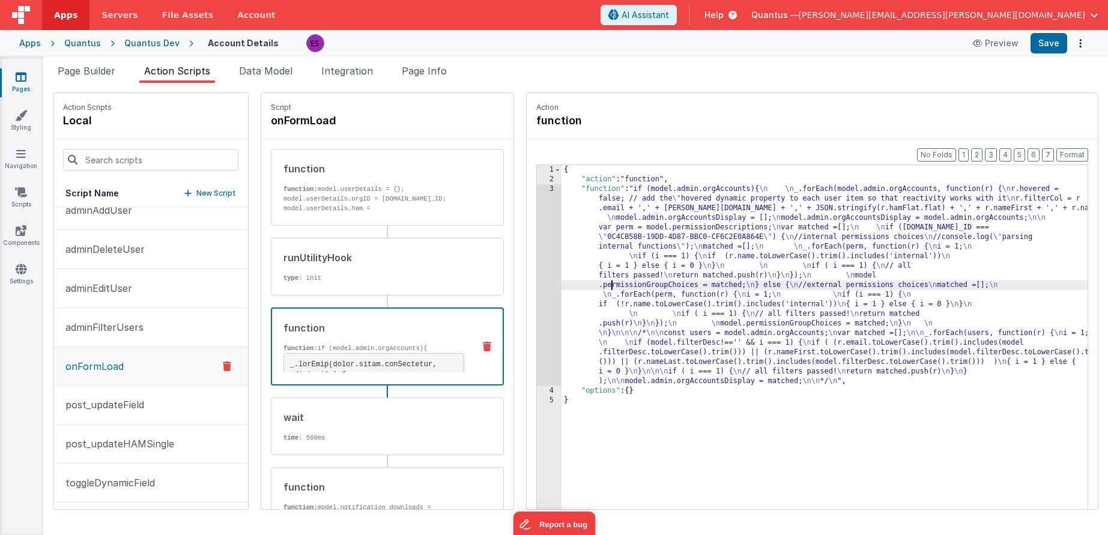
click at [582, 284] on div "{ "action" : "function" , "function" : "if (model.admin.orgAccounts){ \n \n _.f…" at bounding box center [840, 365] width 557 height 401
click at [537, 286] on div "3" at bounding box center [549, 285] width 25 height 202
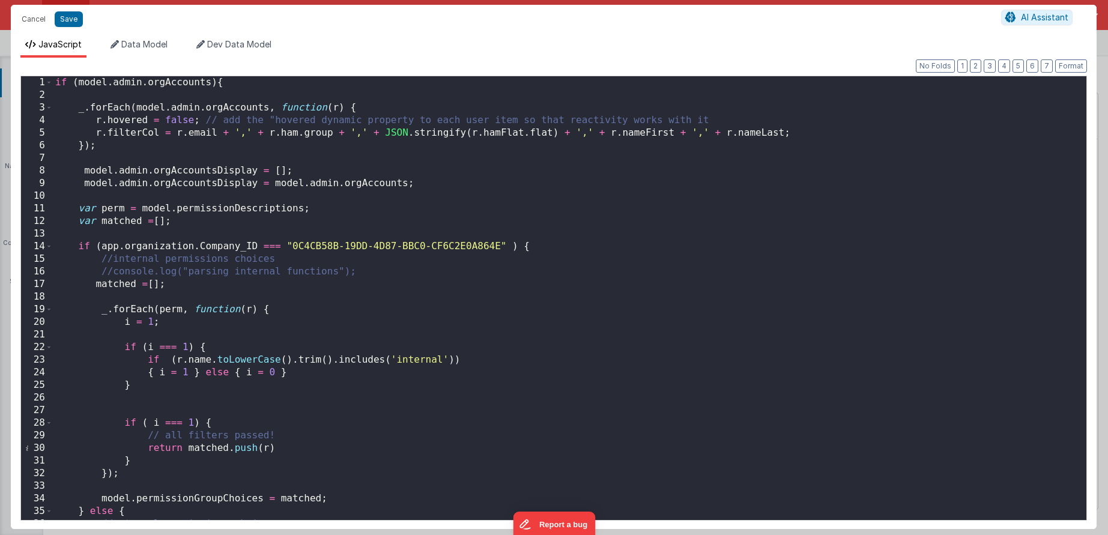
click at [793, 131] on div "if ( model . admin . orgAccounts ) { _ . forEach ( model . admin . orgAccounts …" at bounding box center [565, 310] width 1025 height 469
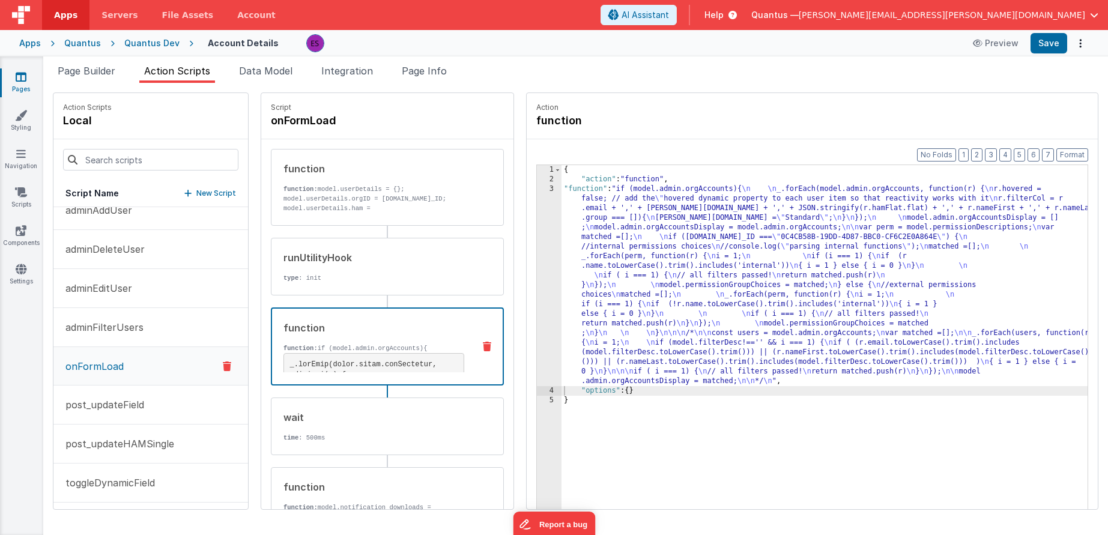
click at [562, 234] on div "{ "action" : "function" , "function" : "if (model.admin.orgAccounts){ \n \n _.f…" at bounding box center [840, 365] width 557 height 401
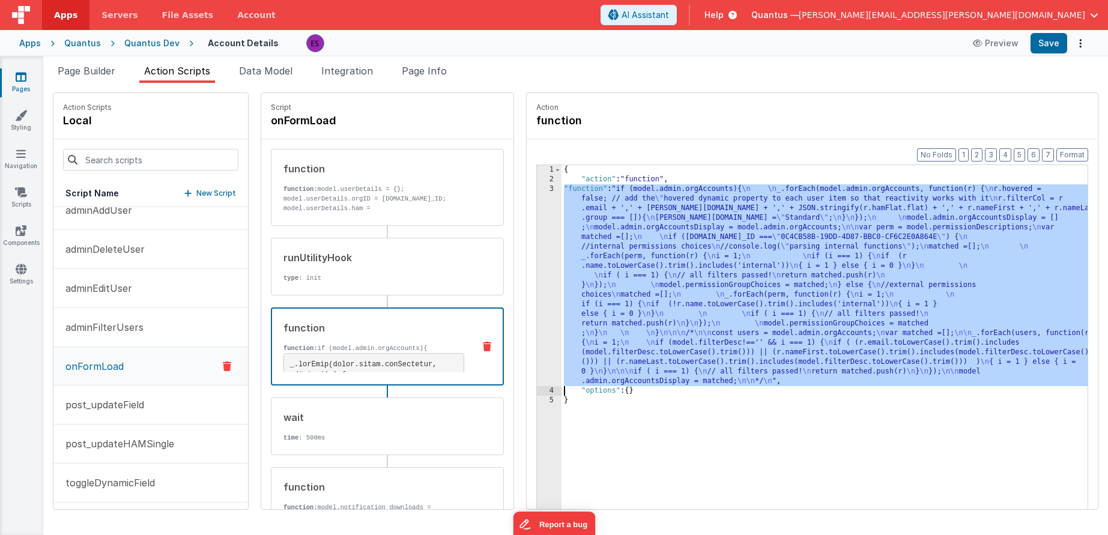
click at [537, 240] on div "3" at bounding box center [549, 285] width 25 height 202
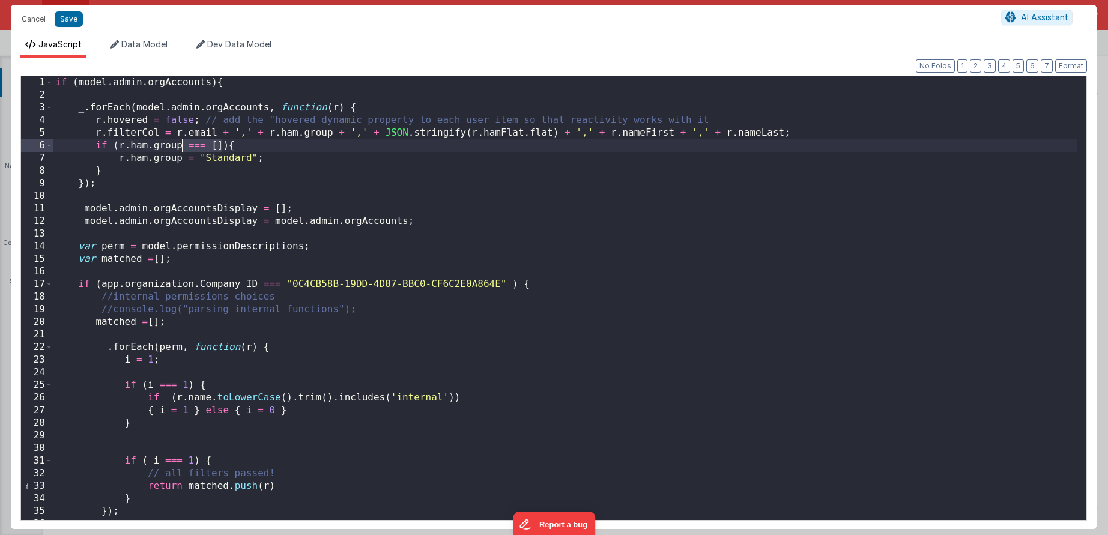
drag, startPoint x: 222, startPoint y: 147, endPoint x: 183, endPoint y: 145, distance: 39.7
click at [183, 145] on div "if ( model . admin . orgAccounts ) { _ . forEach ( model . admin . orgAccounts …" at bounding box center [565, 310] width 1025 height 469
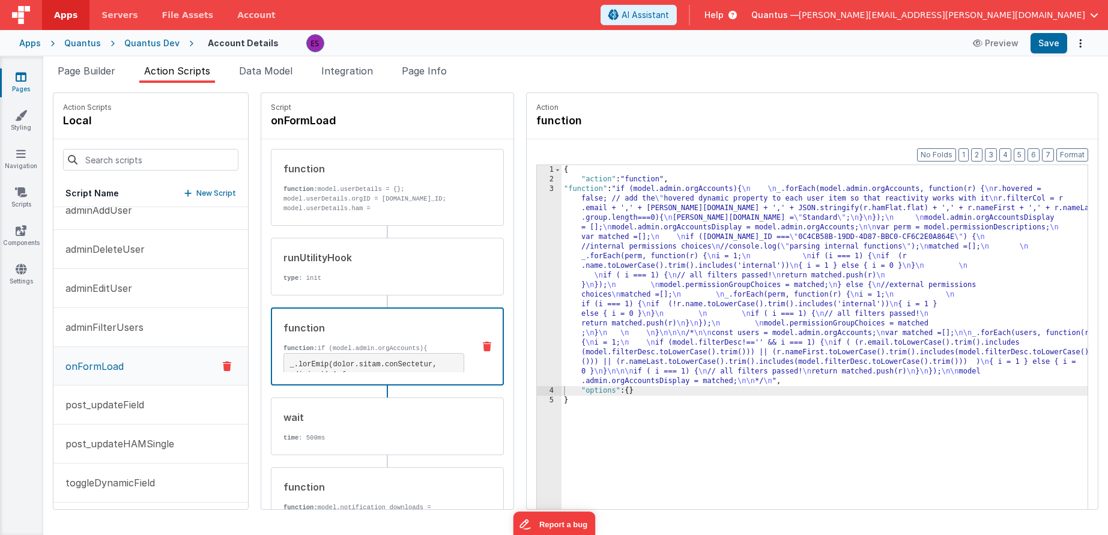
click at [650, 322] on div "{ "action" : "function" , "function" : "if (model.admin.orgAccounts){ \n \n _.f…" at bounding box center [840, 365] width 557 height 401
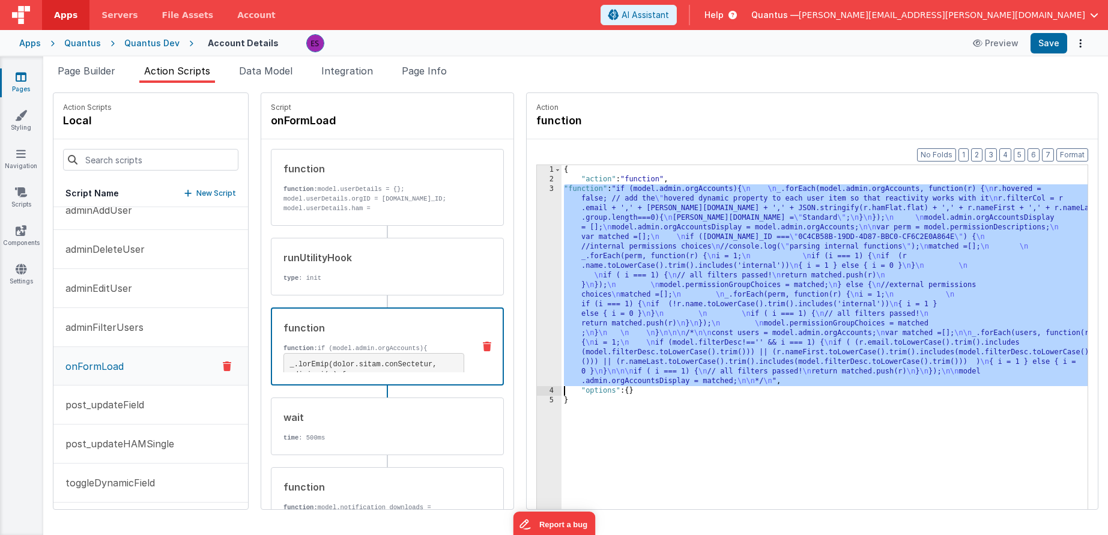
click at [537, 313] on div "3" at bounding box center [549, 285] width 25 height 202
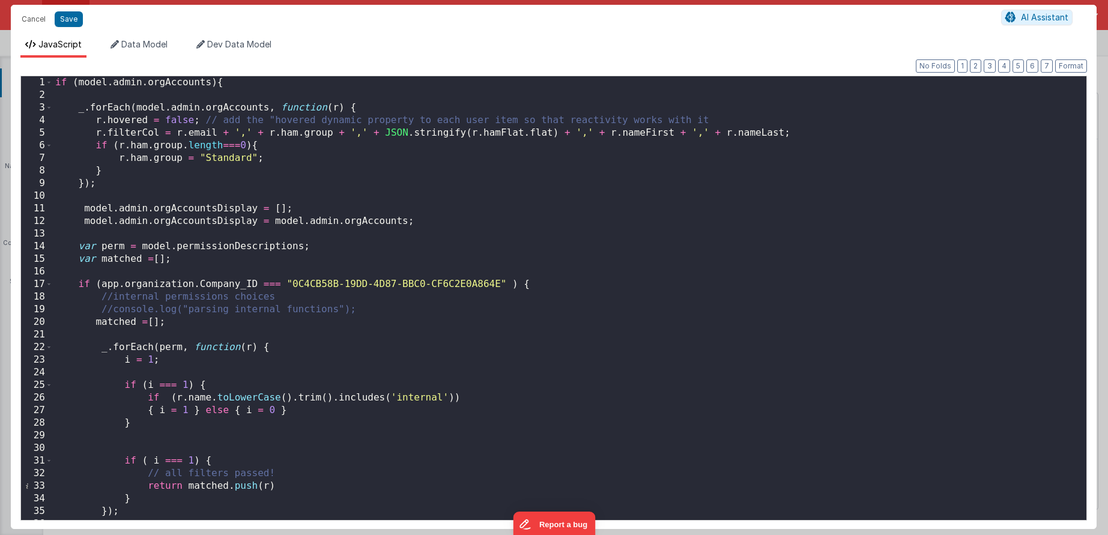
click at [120, 142] on div "if ( model . admin . orgAccounts ) { _ . forEach ( model . admin . orgAccounts …" at bounding box center [565, 310] width 1025 height 469
drag, startPoint x: 187, startPoint y: 143, endPoint x: 250, endPoint y: 144, distance: 63.7
click at [250, 144] on div "if ( model . admin . orgAccounts ) { _ . forEach ( model . admin . orgAccounts …" at bounding box center [565, 310] width 1025 height 469
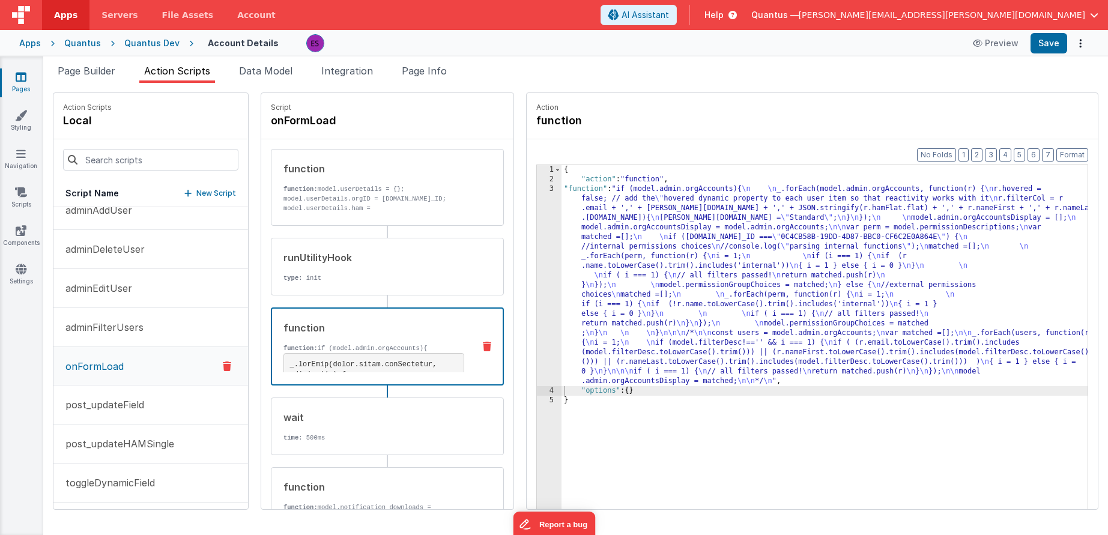
click at [562, 304] on div "{ "action" : "function" , "function" : "if (model.admin.orgAccounts){ \n \n _.f…" at bounding box center [840, 365] width 557 height 401
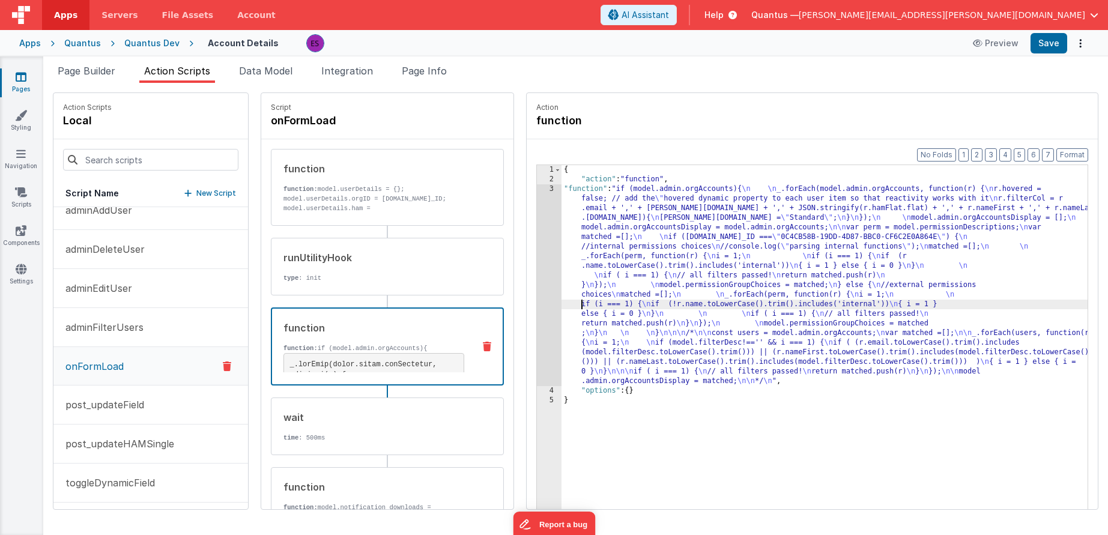
click at [537, 308] on div "3" at bounding box center [549, 285] width 25 height 202
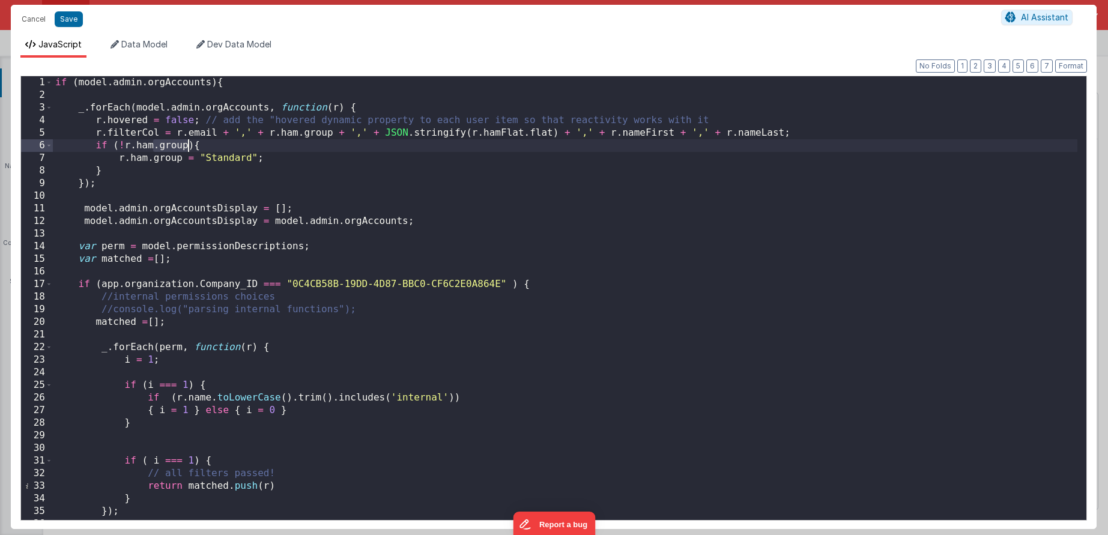
drag, startPoint x: 154, startPoint y: 142, endPoint x: 187, endPoint y: 144, distance: 33.7
click at [187, 144] on div "if ( model . admin . orgAccounts ) { _ . forEach ( model . admin . orgAccounts …" at bounding box center [565, 310] width 1025 height 469
click at [122, 145] on div "if ( model . admin . orgAccounts ) { _ . forEach ( model . admin . orgAccounts …" at bounding box center [565, 310] width 1025 height 469
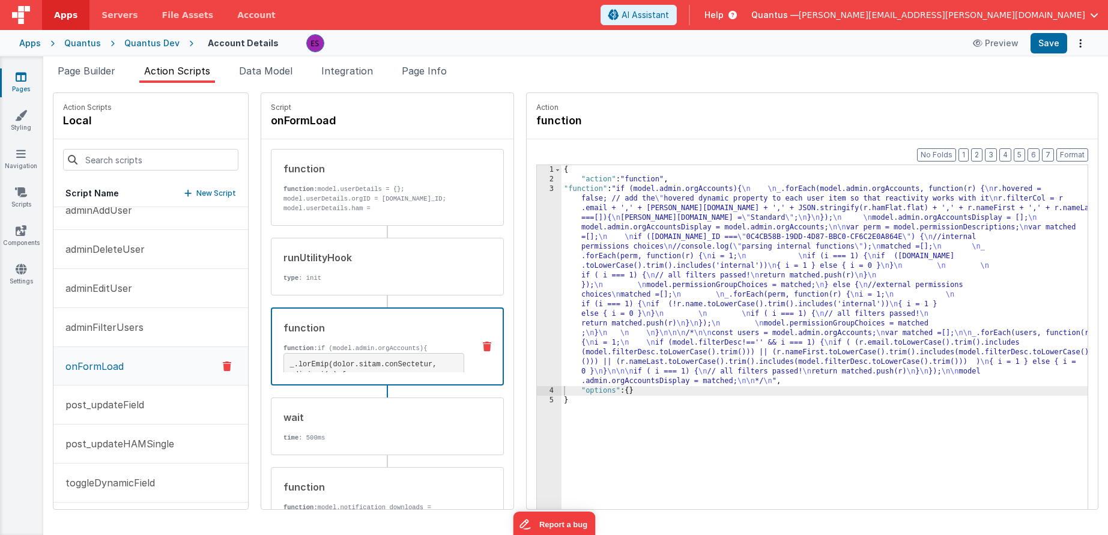
click at [575, 270] on div "{ "action" : "function" , "function" : "if (model.admin.orgAccounts){ \n \n _.f…" at bounding box center [840, 365] width 557 height 401
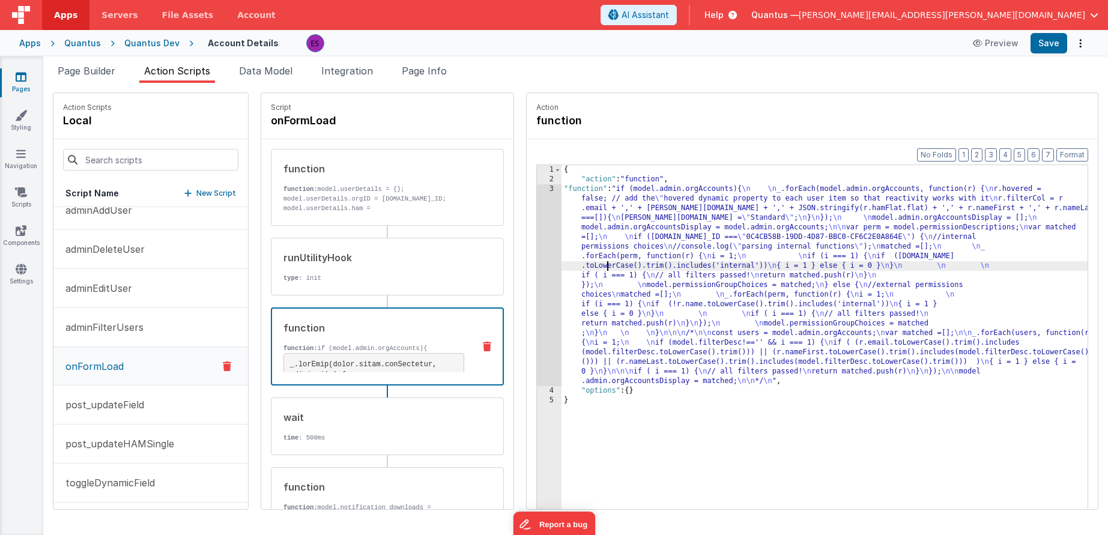
click at [537, 287] on div "3" at bounding box center [549, 285] width 25 height 202
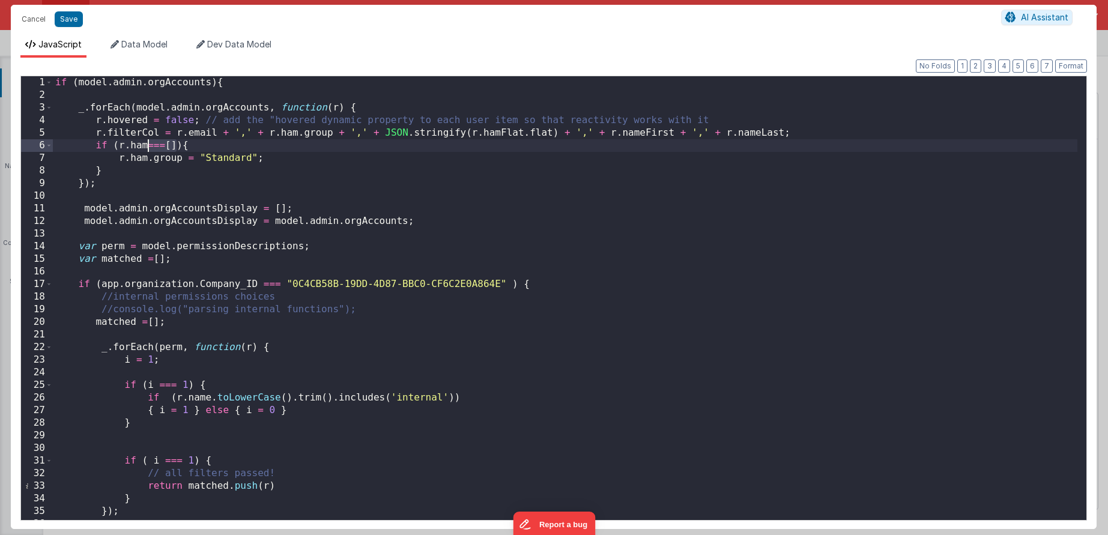
drag, startPoint x: 178, startPoint y: 145, endPoint x: 150, endPoint y: 142, distance: 28.3
click at [150, 142] on div "if ( model . admin . orgAccounts ) { _ . forEach ( model . admin . orgAccounts …" at bounding box center [565, 310] width 1025 height 469
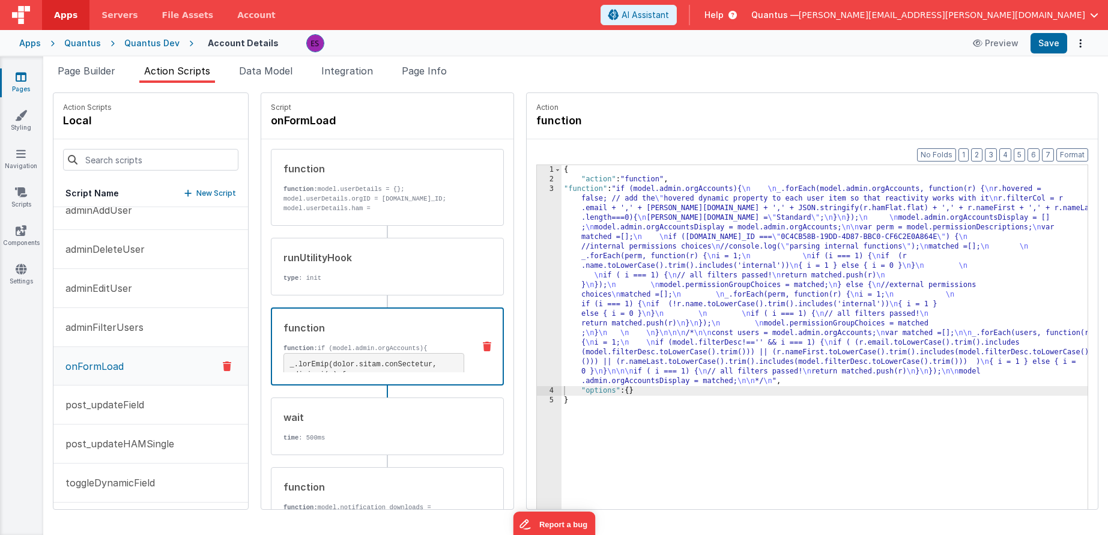
click at [562, 305] on div "{ "action" : "function" , "function" : "if (model.admin.orgAccounts){ \n \n _.f…" at bounding box center [840, 365] width 557 height 401
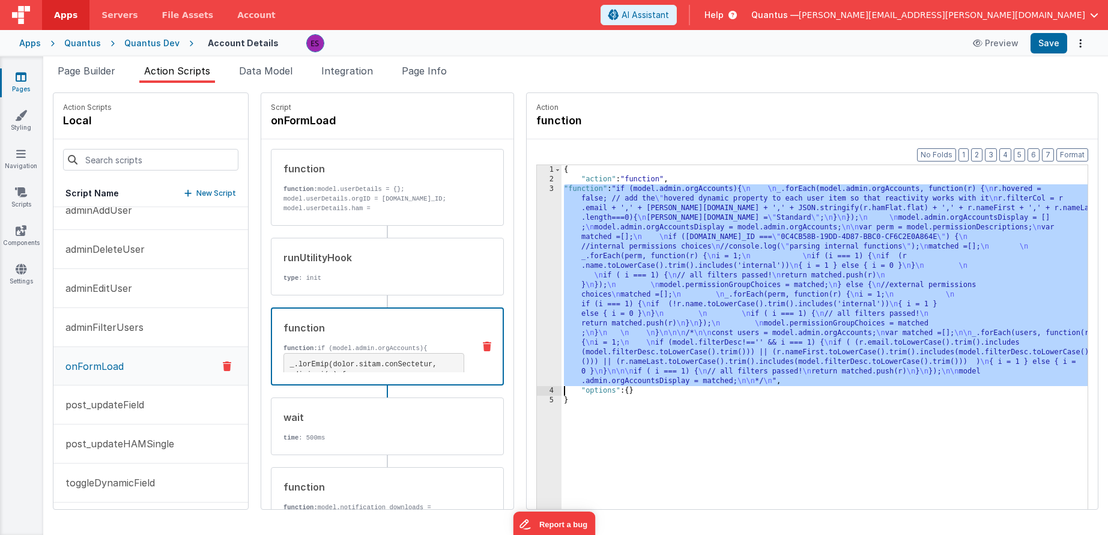
click at [537, 307] on div "3" at bounding box center [549, 285] width 25 height 202
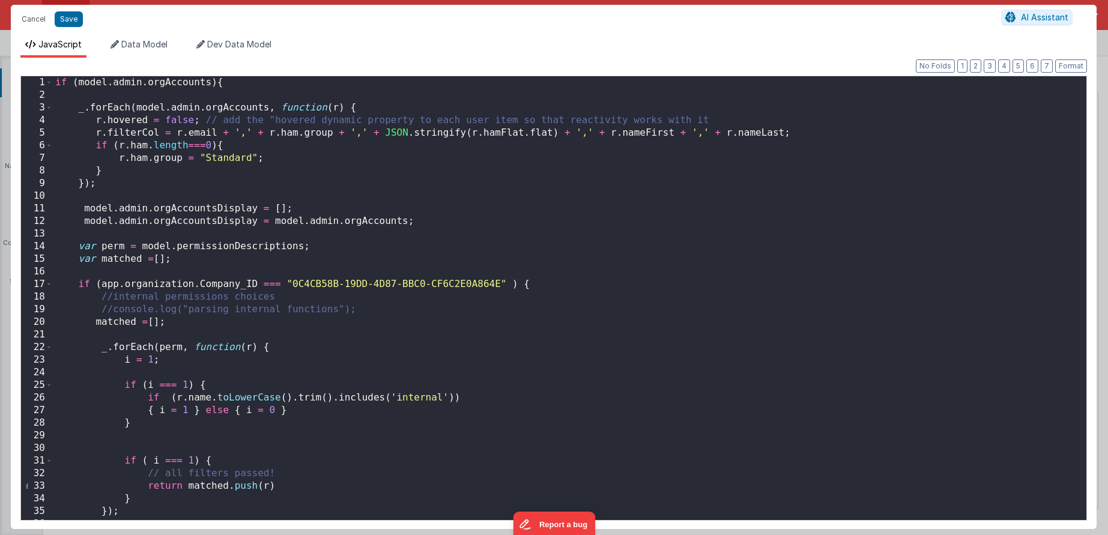
click at [118, 157] on div "if ( model . admin . orgAccounts ) { _ . forEach ( model . admin . orgAccounts …" at bounding box center [565, 310] width 1025 height 469
click at [118, 144] on div "if ( model . admin . orgAccounts ) { _ . forEach ( model . admin . orgAccounts …" at bounding box center [565, 310] width 1025 height 469
click at [143, 172] on div "if ( model . admin . orgAccounts ) { _ . forEach ( model . admin . orgAccounts …" at bounding box center [565, 310] width 1025 height 469
click at [176, 171] on div "if ( model . admin . orgAccounts ) { _ . forEach ( model . admin . orgAccounts …" at bounding box center [565, 310] width 1025 height 469
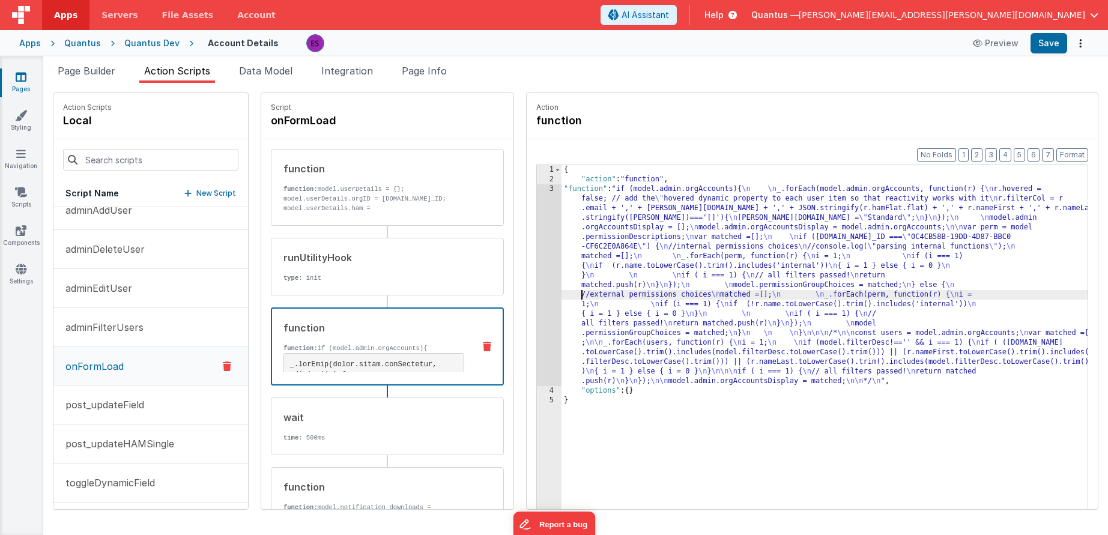
click at [562, 294] on div "{ "action" : "function" , "function" : "if (model.admin.orgAccounts){ \n \n _.f…" at bounding box center [840, 365] width 557 height 401
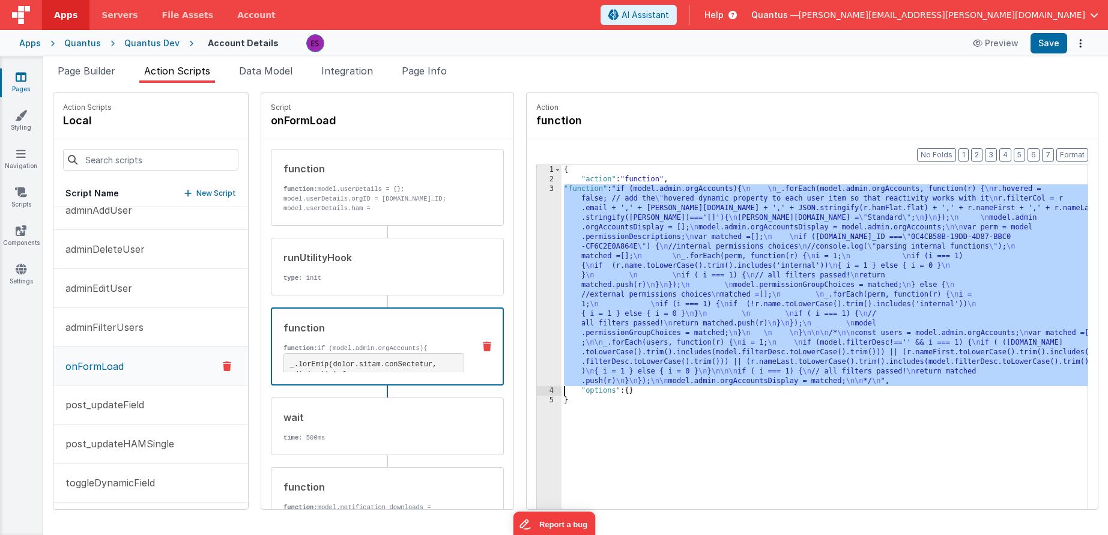
click at [537, 305] on div "3" at bounding box center [549, 285] width 25 height 202
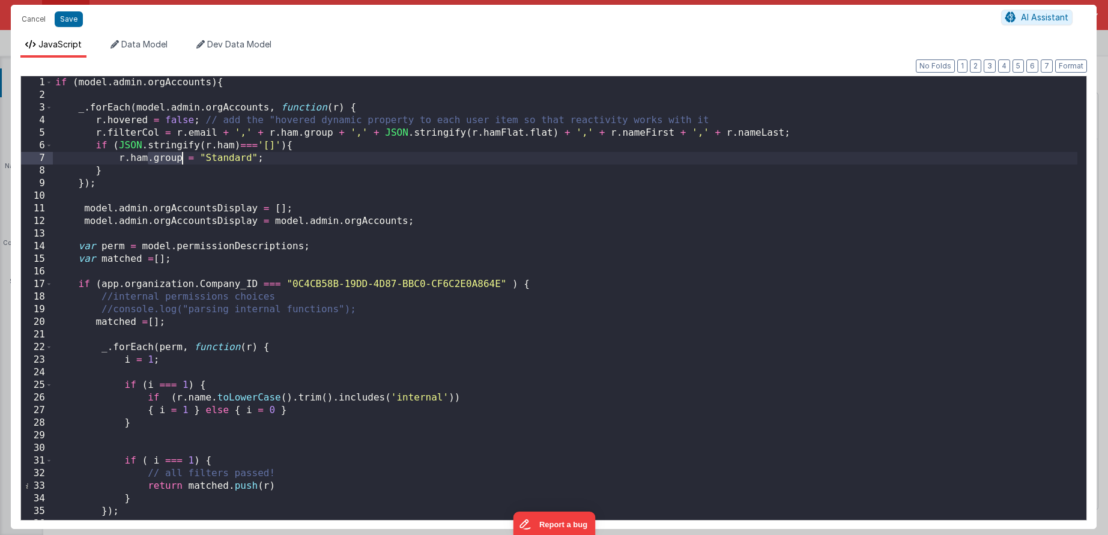
drag, startPoint x: 148, startPoint y: 160, endPoint x: 181, endPoint y: 159, distance: 33.7
click at [181, 159] on div "if ( model . admin . orgAccounts ) { _ . forEach ( model . admin . orgAccounts …" at bounding box center [565, 310] width 1025 height 469
click at [195, 160] on div "if ( model . admin . orgAccounts ) { _ . forEach ( model . admin . orgAccounts …" at bounding box center [565, 310] width 1025 height 469
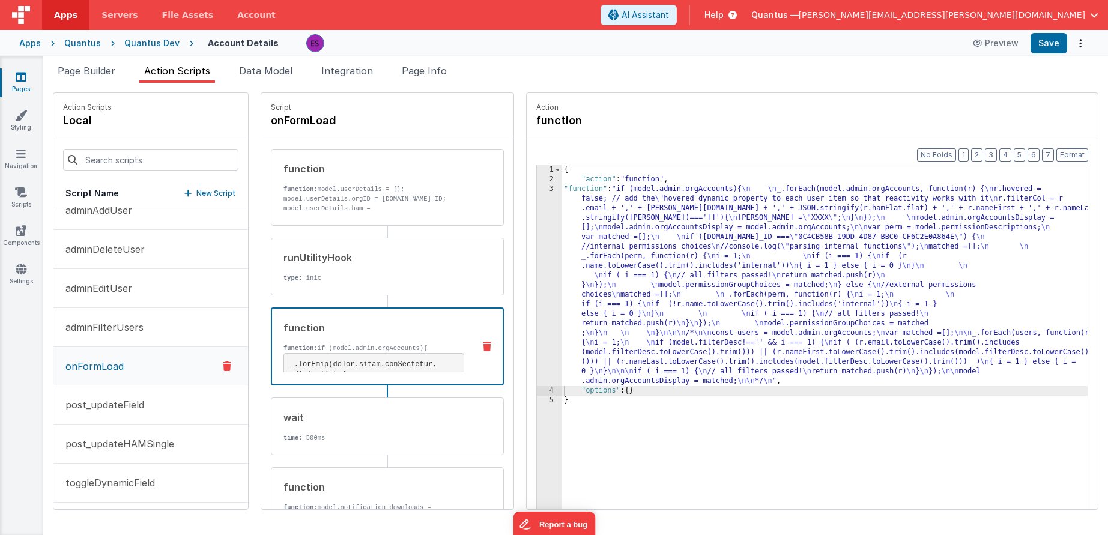
click at [585, 251] on div "{ "action" : "function" , "function" : "if (model.admin.orgAccounts){ \n \n _.f…" at bounding box center [840, 365] width 557 height 401
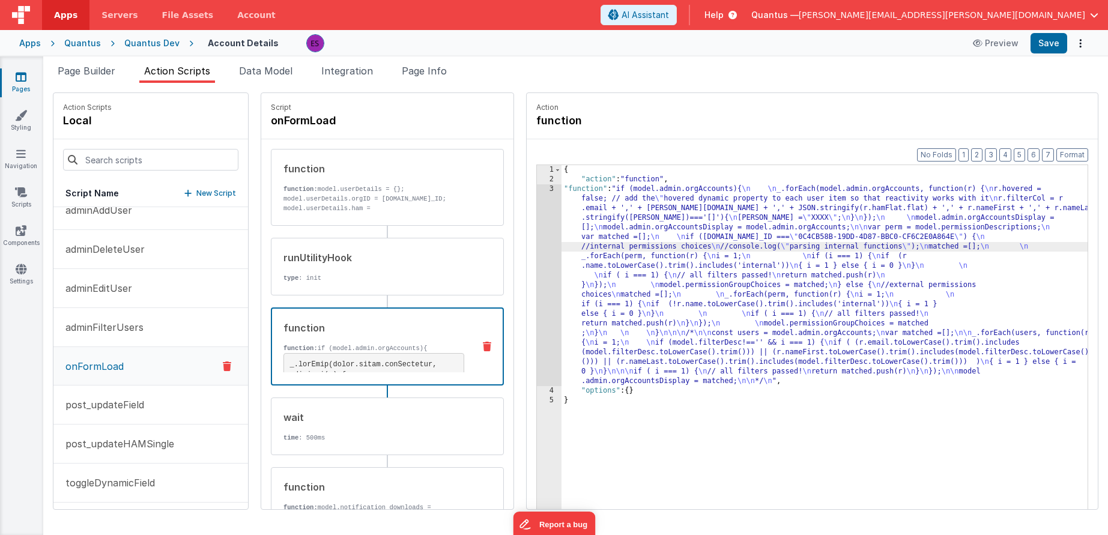
click at [537, 270] on div "3" at bounding box center [549, 285] width 25 height 202
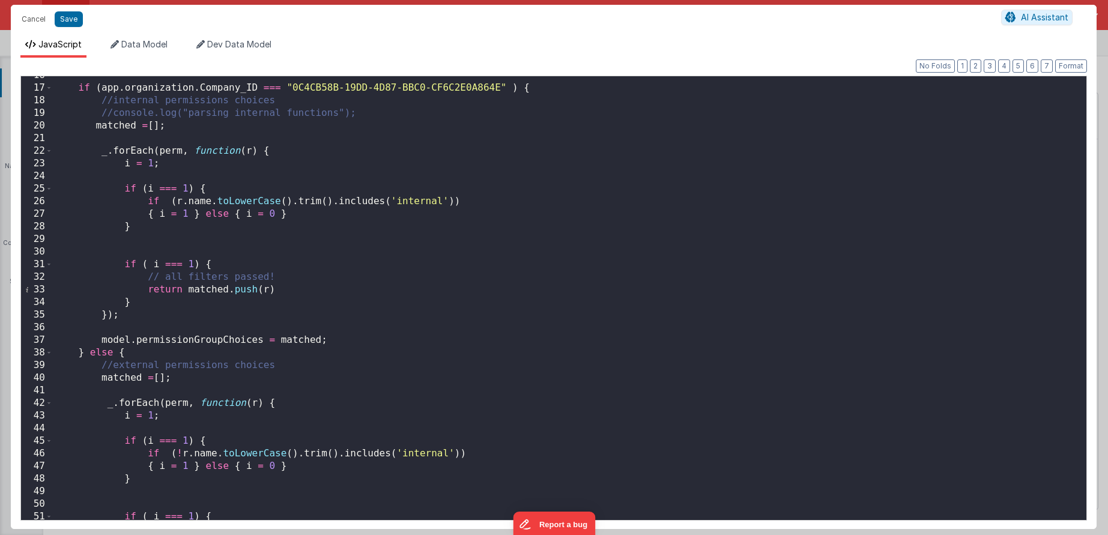
scroll to position [196, 0]
click at [22, 23] on button "Cancel" at bounding box center [34, 19] width 36 height 17
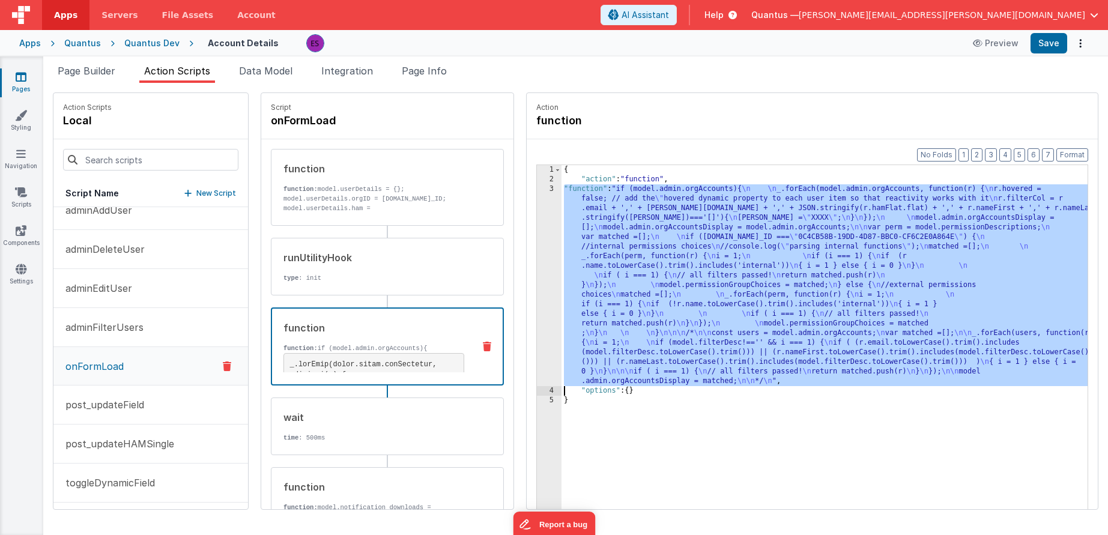
click at [617, 328] on div "{ "action" : "function" , "function" : "if (model.admin.orgAccounts){ \n \n _.f…" at bounding box center [840, 365] width 557 height 401
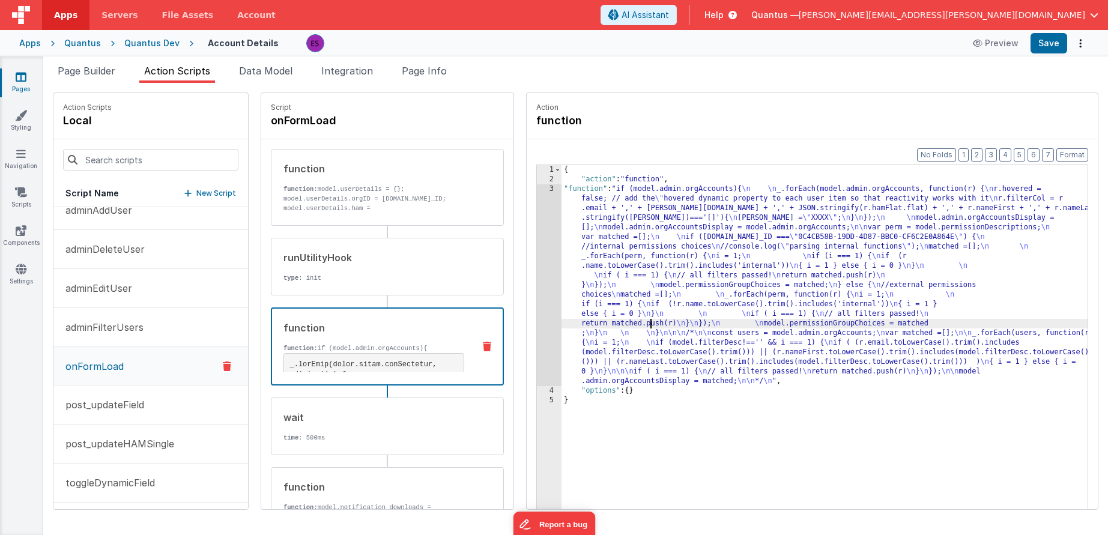
click at [537, 295] on div "3" at bounding box center [549, 285] width 25 height 202
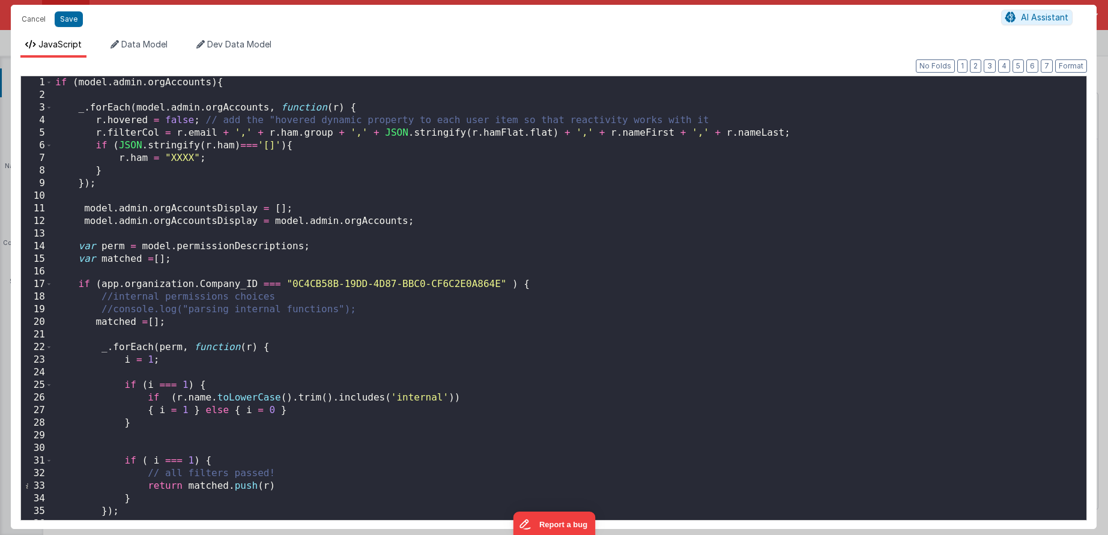
click at [147, 159] on div "if ( model . admin . orgAccounts ) { _ . forEach ( model . admin . orgAccounts …" at bounding box center [565, 310] width 1025 height 469
drag, startPoint x: 171, startPoint y: 159, endPoint x: 193, endPoint y: 159, distance: 22.2
click at [193, 159] on div "if ( model . admin . orgAccounts ) { _ . forEach ( model . admin . orgAccounts …" at bounding box center [565, 310] width 1025 height 469
click at [162, 169] on div "if ( model . admin . orgAccounts ) { _ . forEach ( model . admin . orgAccounts …" at bounding box center [565, 310] width 1025 height 469
click at [151, 159] on div "if ( model . admin . orgAccounts ) { _ . forEach ( model . admin . orgAccounts …" at bounding box center [565, 310] width 1025 height 469
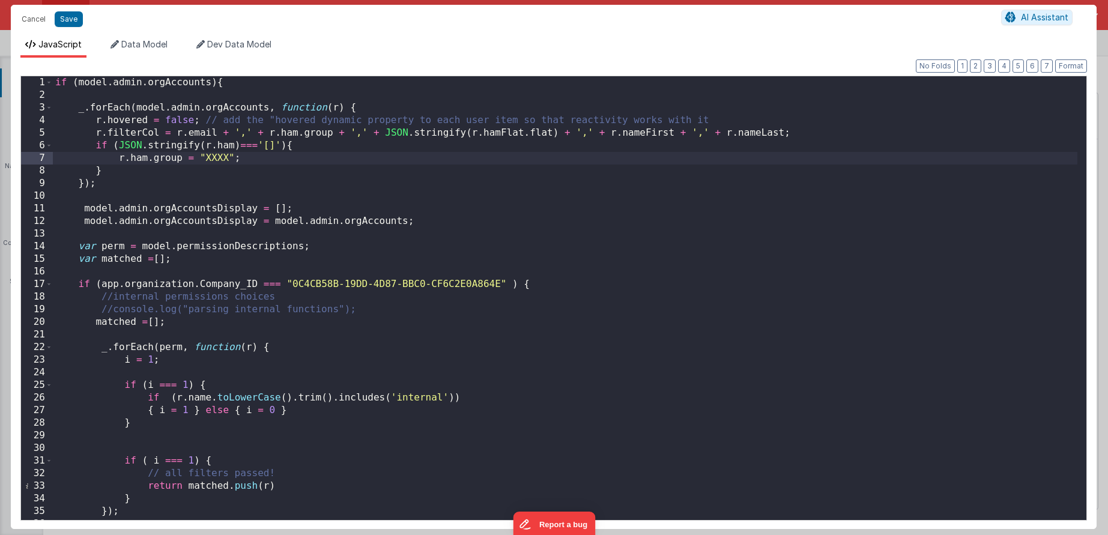
click at [199, 157] on div "if ( model . admin . orgAccounts ) { _ . forEach ( model . admin . orgAccounts …" at bounding box center [565, 310] width 1025 height 469
click at [183, 179] on div "if ( model . admin . orgAccounts ) { _ . forEach ( model . admin . orgAccounts …" at bounding box center [565, 310] width 1025 height 469
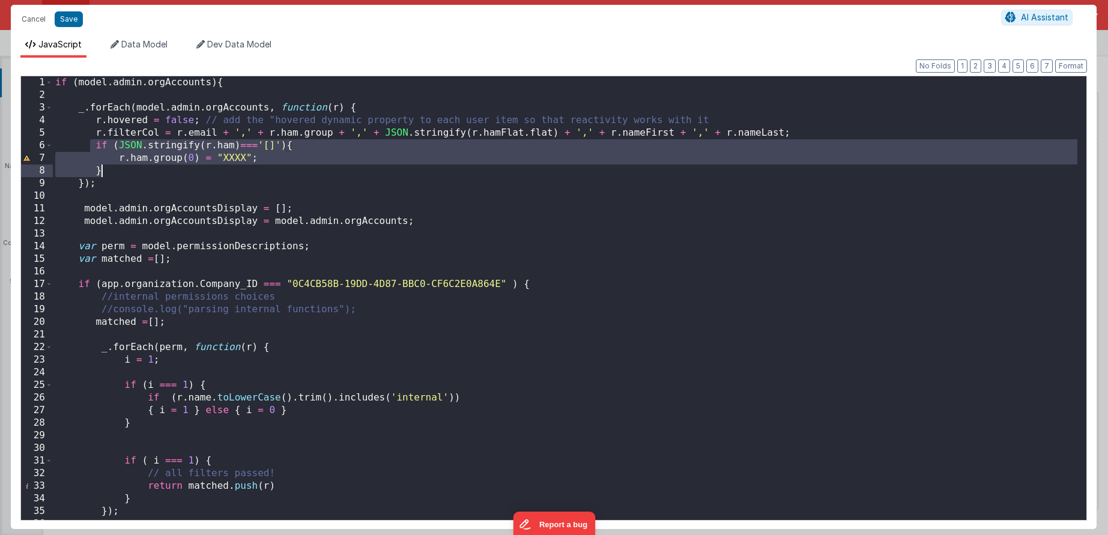
drag, startPoint x: 91, startPoint y: 145, endPoint x: 157, endPoint y: 171, distance: 70.9
click at [157, 171] on div "if ( model . admin . orgAccounts ) { _ . forEach ( model . admin . orgAccounts …" at bounding box center [565, 310] width 1025 height 469
click at [145, 166] on div "if ( model . admin . orgAccounts ) { _ . forEach ( model . admin . orgAccounts …" at bounding box center [565, 310] width 1025 height 469
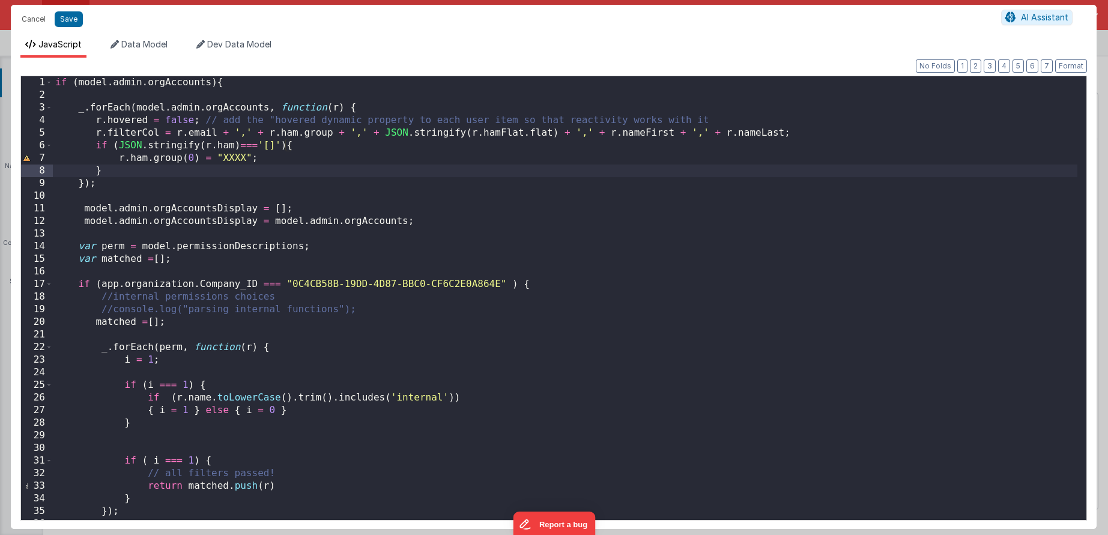
click at [183, 157] on div "if ( model . admin . orgAccounts ) { _ . forEach ( model . admin . orgAccounts …" at bounding box center [565, 310] width 1025 height 469
drag, startPoint x: 270, startPoint y: 159, endPoint x: 148, endPoint y: 156, distance: 121.4
click at [148, 156] on div "if ( model . admin . orgAccounts ) { _ . forEach ( model . admin . orgAccounts …" at bounding box center [565, 310] width 1025 height 469
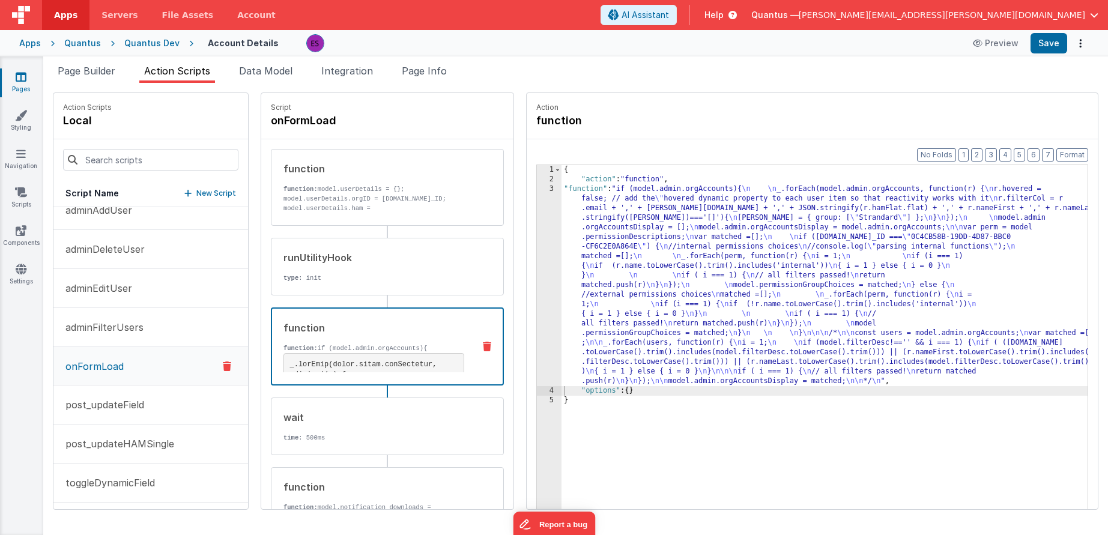
click at [562, 269] on div "{ "action" : "function" , "function" : "if (model.admin.orgAccounts){ \n \n _.f…" at bounding box center [840, 365] width 557 height 401
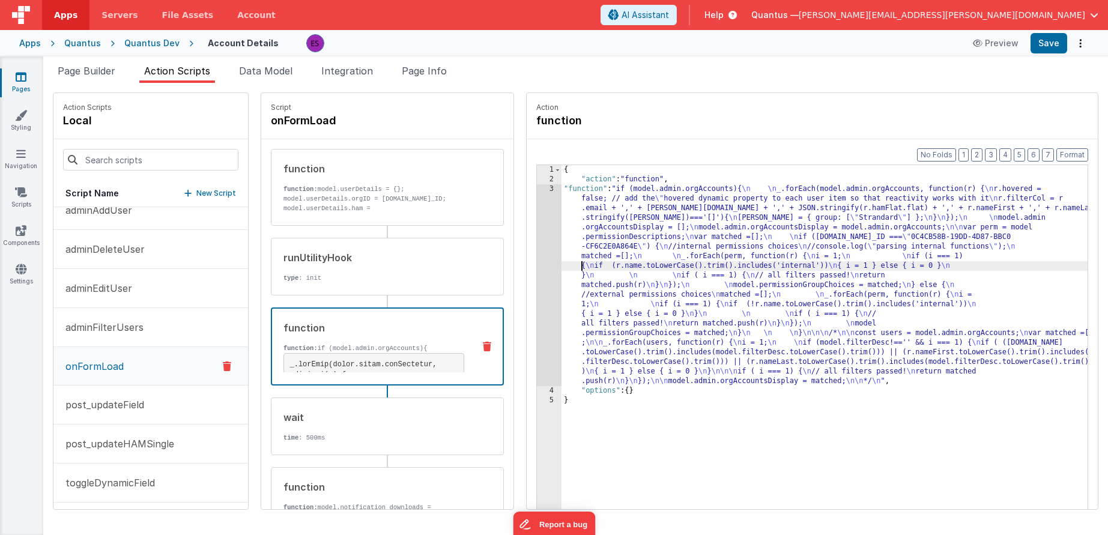
click at [537, 281] on div "3" at bounding box center [549, 285] width 25 height 202
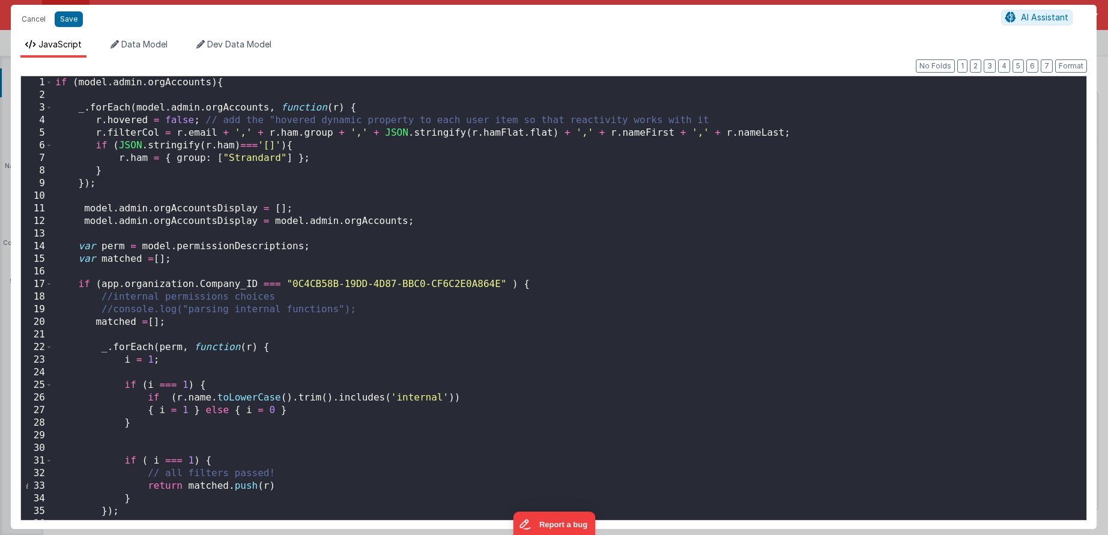
click at [244, 157] on div "if ( model . admin . orgAccounts ) { _ . forEach ( model . admin . orgAccounts …" at bounding box center [565, 310] width 1025 height 469
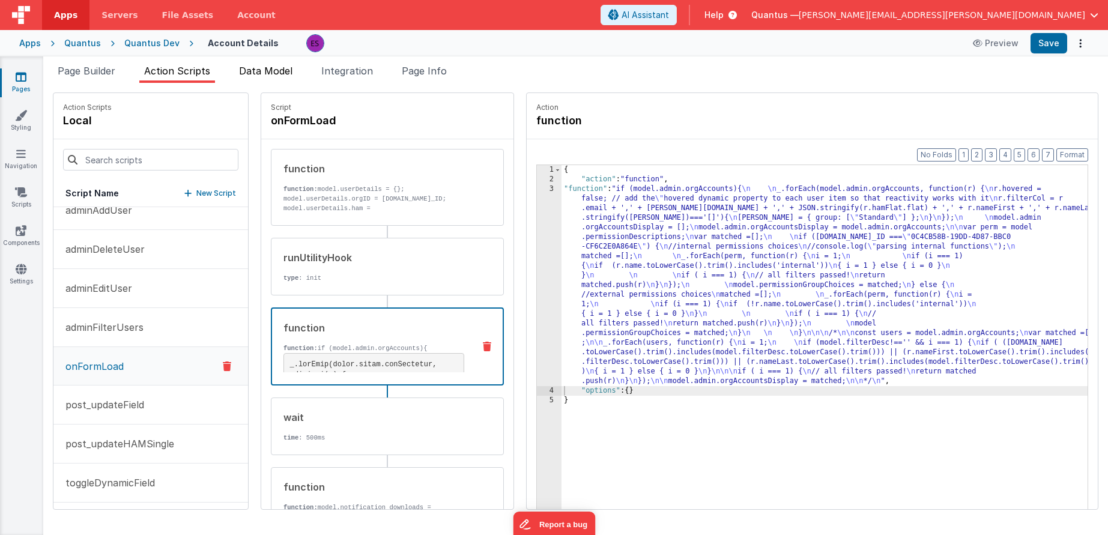
click at [246, 76] on span "Data Model" at bounding box center [265, 71] width 53 height 12
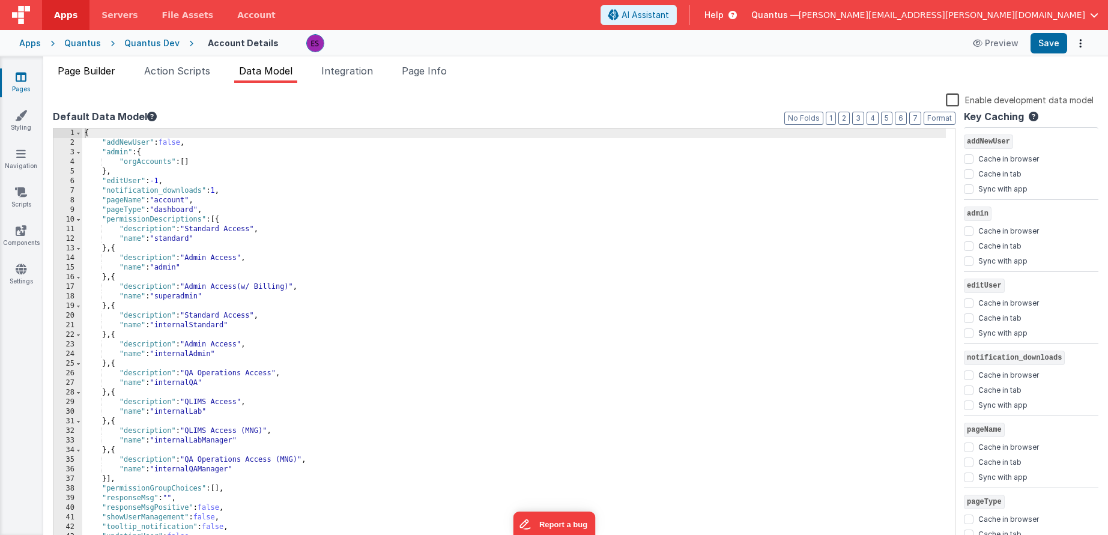
click at [71, 77] on li "Page Builder" at bounding box center [86, 73] width 67 height 19
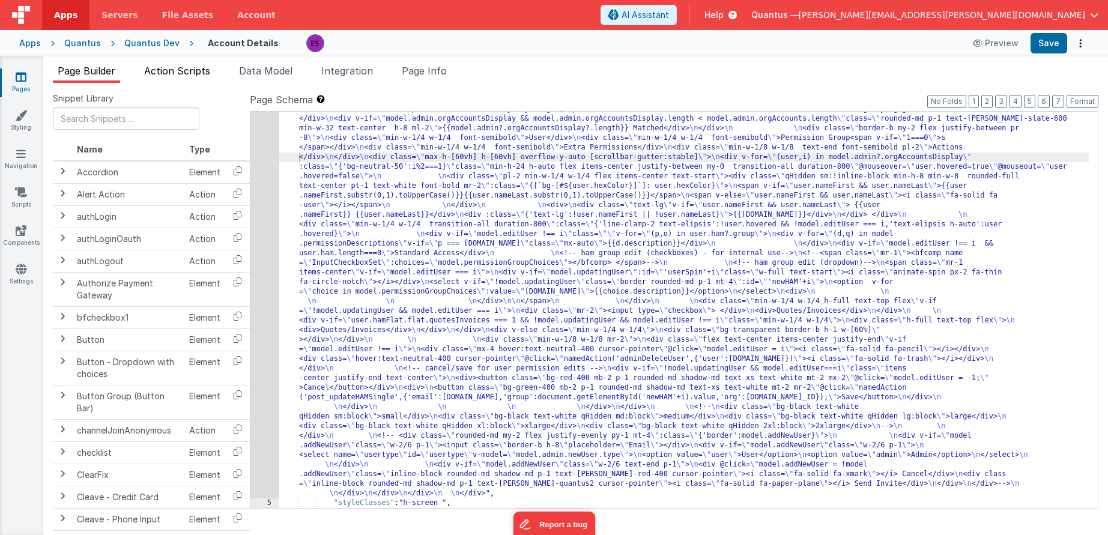
click at [160, 67] on span "Action Scripts" at bounding box center [177, 71] width 66 height 12
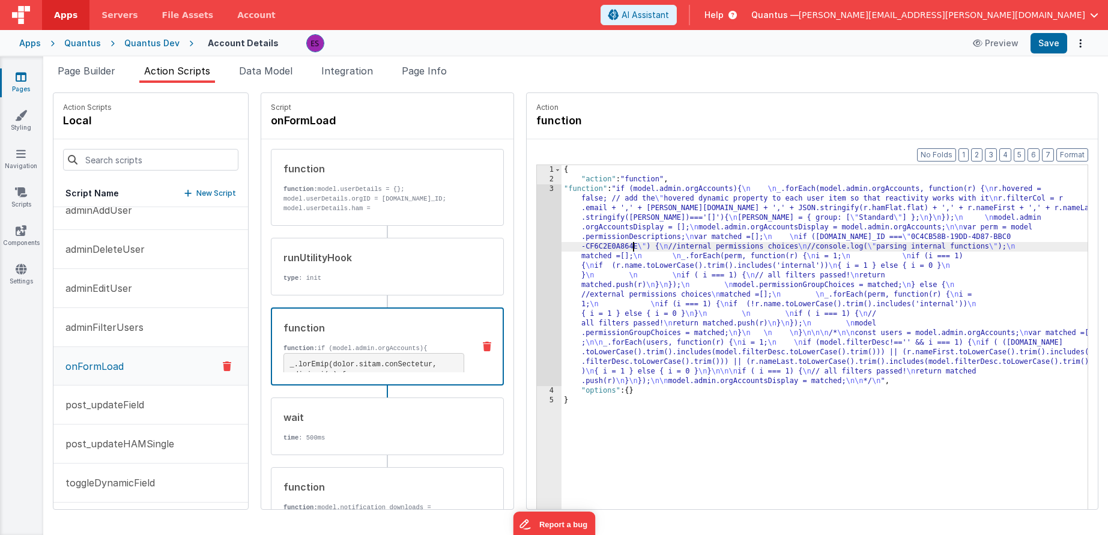
click at [604, 250] on div "{ "action" : "function" , "function" : "if (model.admin.orgAccounts){ \n \n _.f…" at bounding box center [840, 365] width 557 height 401
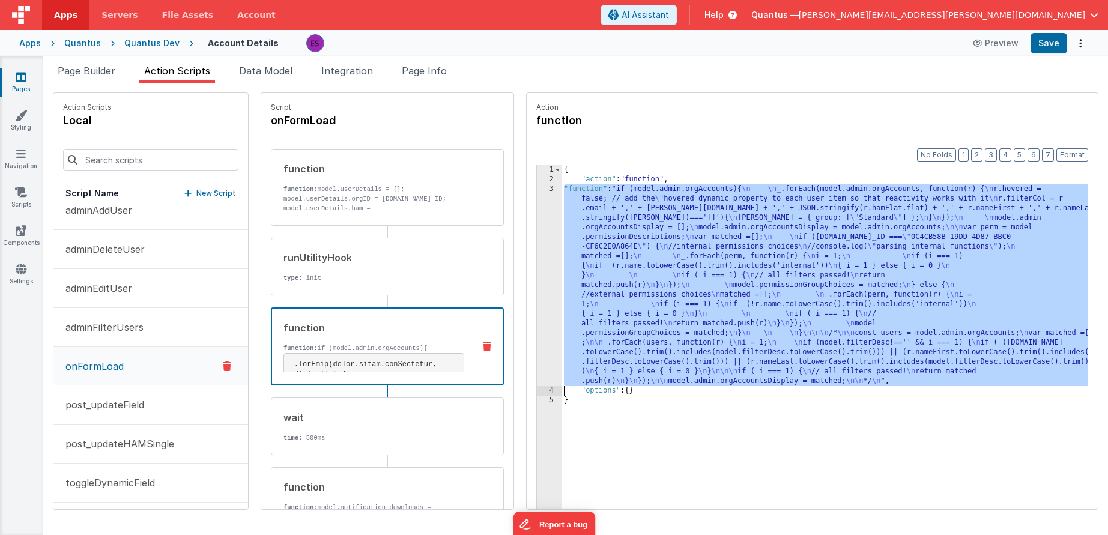
click at [537, 263] on div "3" at bounding box center [549, 285] width 25 height 202
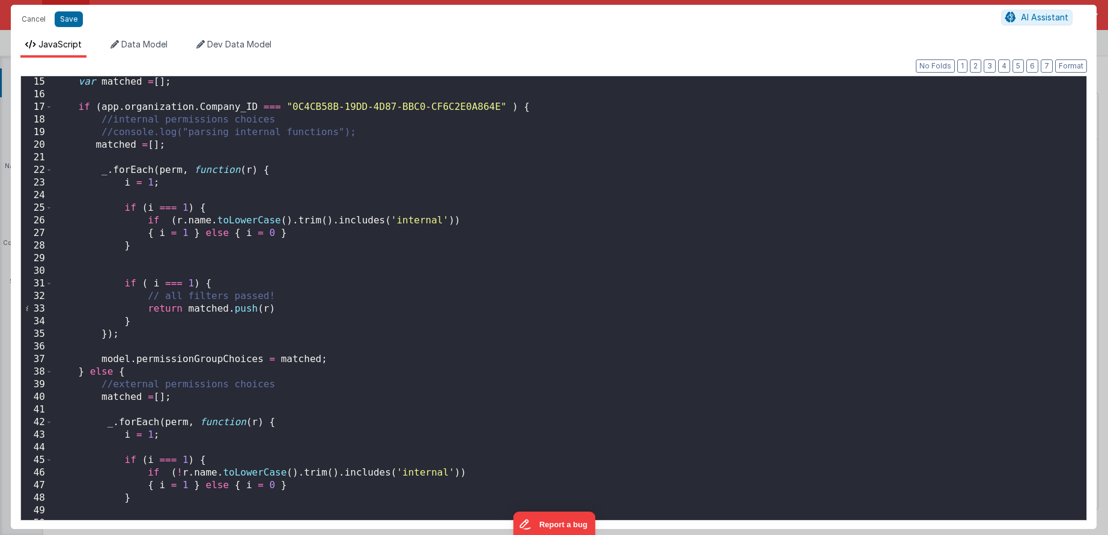
scroll to position [178, 0]
click at [32, 23] on button "Cancel" at bounding box center [34, 19] width 36 height 17
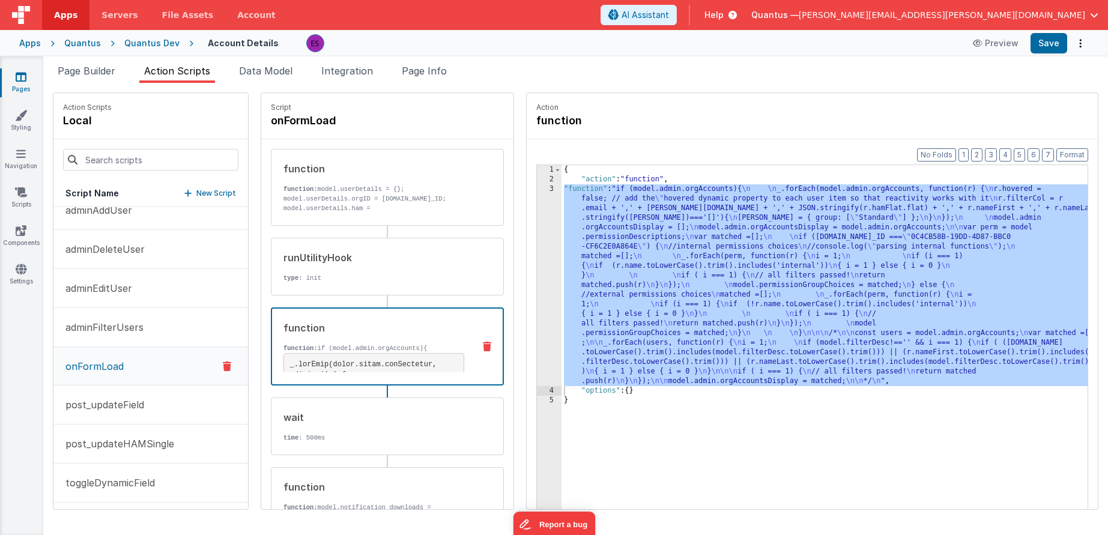
click at [304, 336] on div "function function: if (model.admin.orgAccounts){ } /* const users = model.admin…" at bounding box center [368, 347] width 192 height 52
click at [568, 243] on div "{ "action" : "function" , "function" : "if (model.admin.orgAccounts){ \n \n _.f…" at bounding box center [840, 365] width 557 height 401
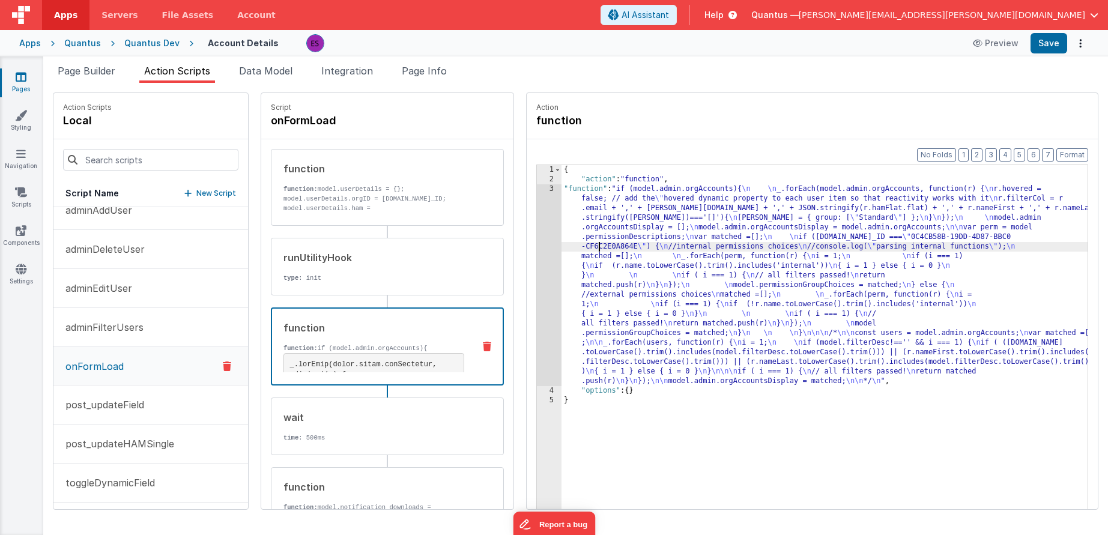
click at [537, 254] on div "3" at bounding box center [549, 285] width 25 height 202
click at [537, 259] on div "3" at bounding box center [549, 285] width 25 height 202
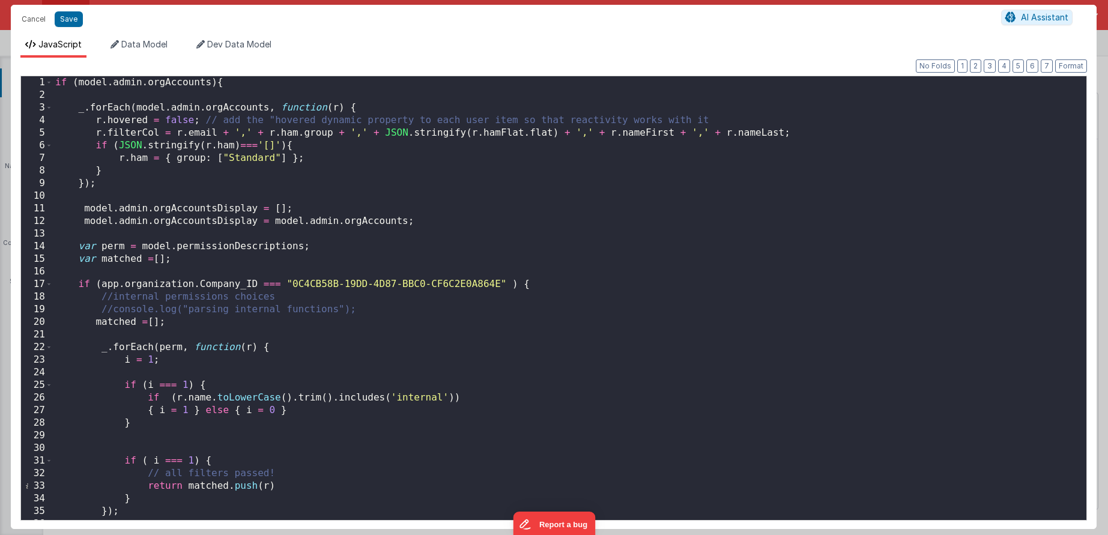
click at [233, 159] on div "if ( model . admin . orgAccounts ) { _ . forEach ( model . admin . orgAccounts …" at bounding box center [565, 310] width 1025 height 469
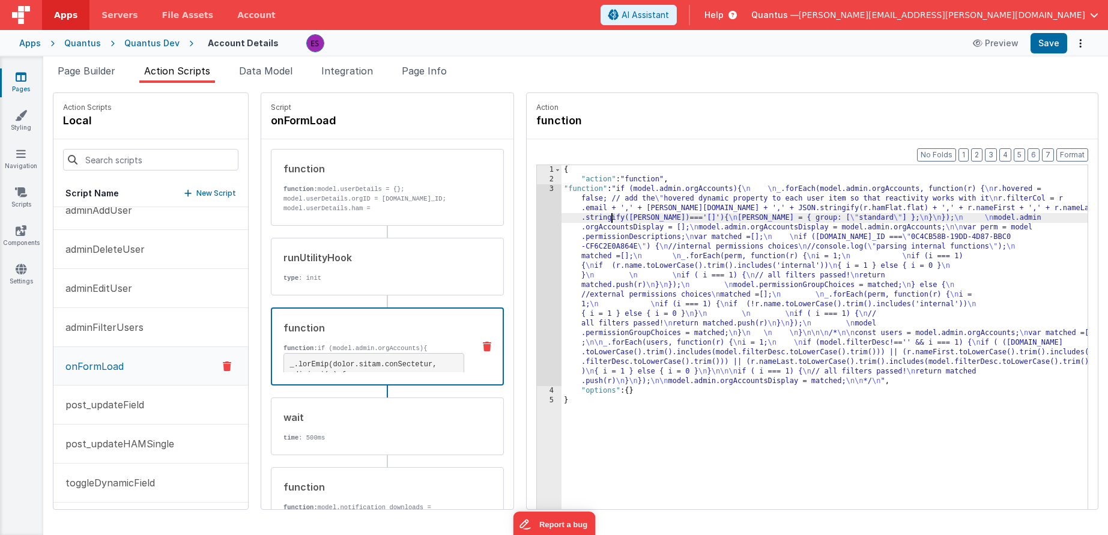
click at [581, 213] on div "{ "action" : "function" , "function" : "if (model.admin.orgAccounts){ \n \n _.f…" at bounding box center [840, 365] width 557 height 401
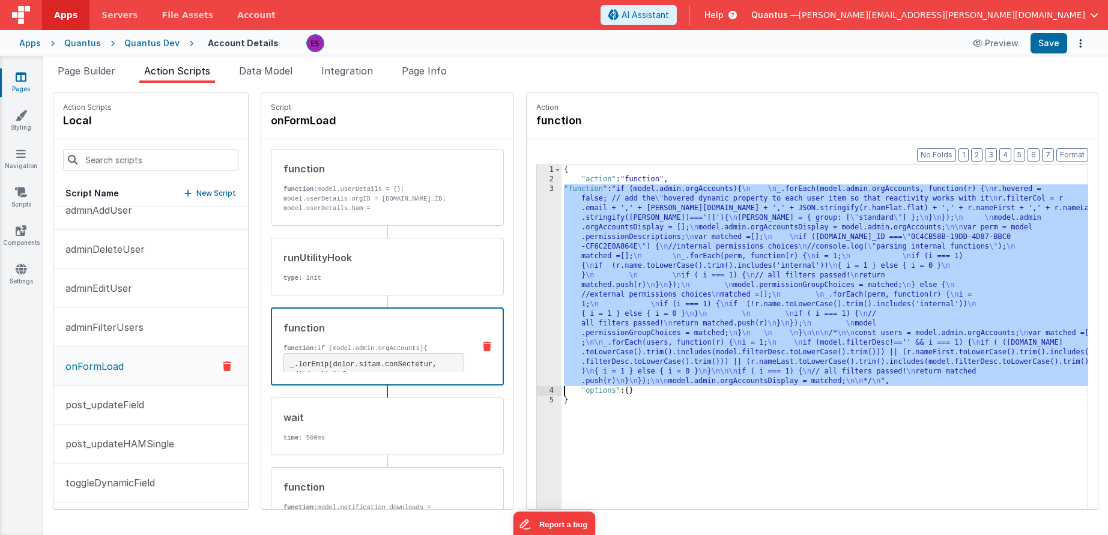
click at [537, 234] on div "3" at bounding box center [549, 285] width 25 height 202
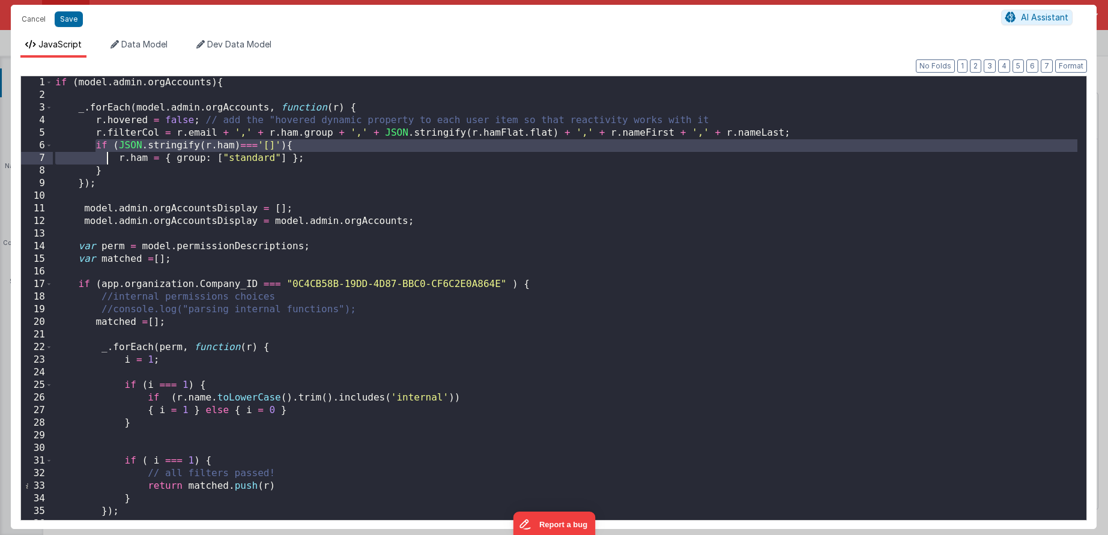
scroll to position [16, 0]
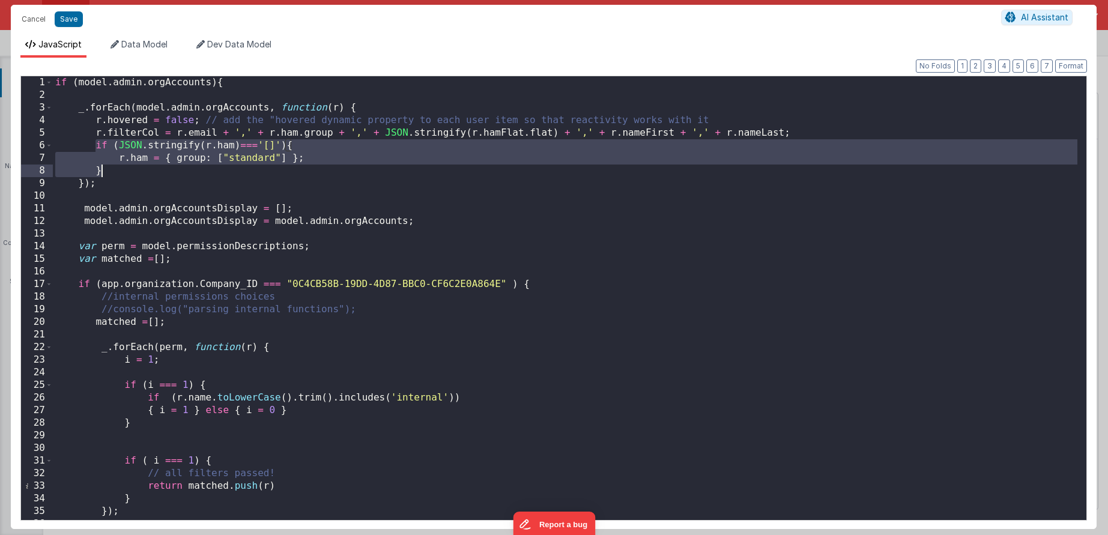
click at [108, 171] on div "if ( model . admin . orgAccounts ) { _ . forEach ( model . admin . orgAccounts …" at bounding box center [565, 310] width 1025 height 469
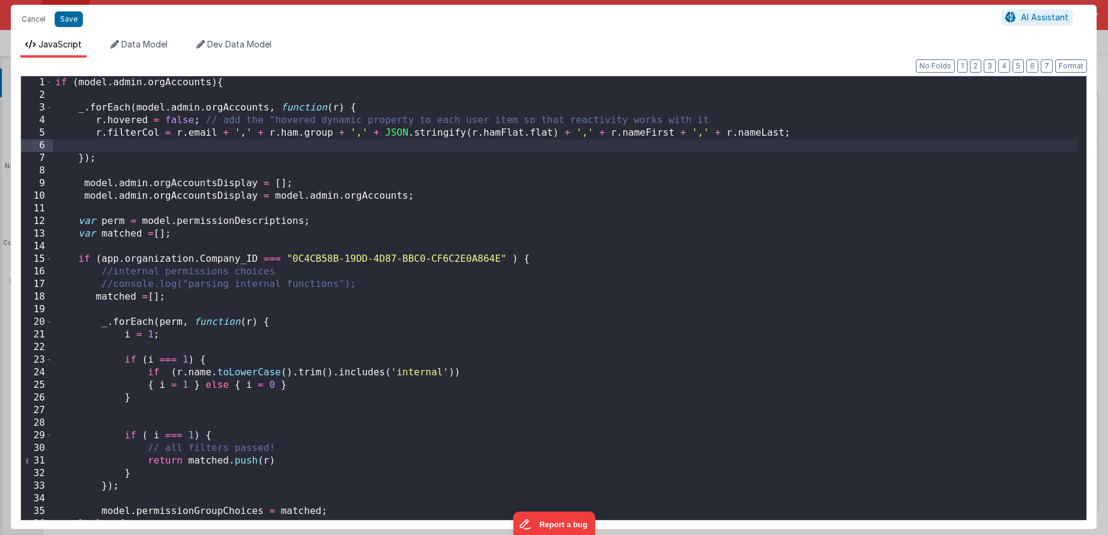
click at [93, 130] on div "if ( model . admin . orgAccounts ) { _ . forEach ( model . admin . orgAccounts …" at bounding box center [565, 310] width 1025 height 469
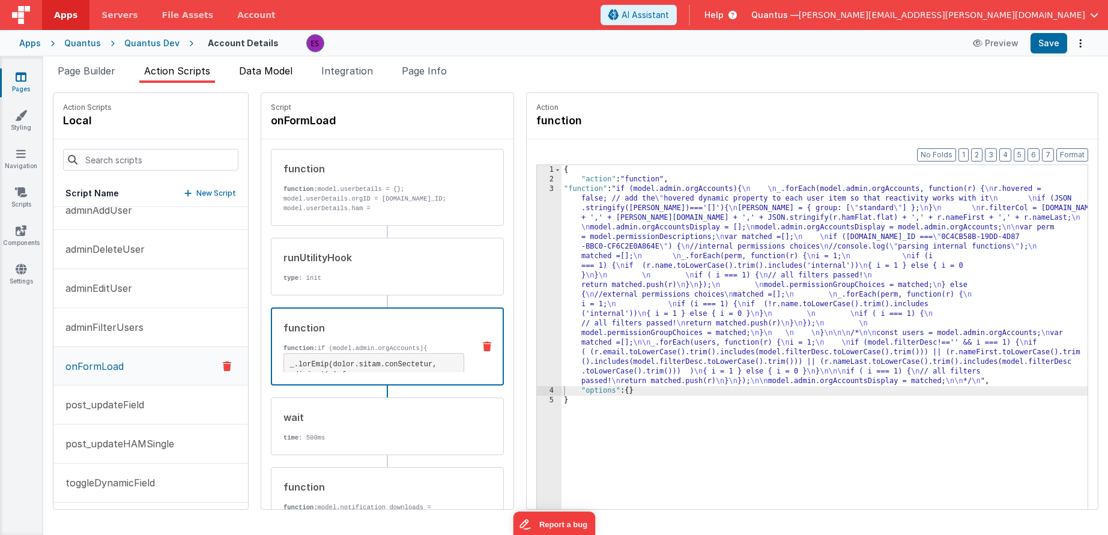
click at [256, 77] on li "Data Model" at bounding box center [265, 73] width 63 height 19
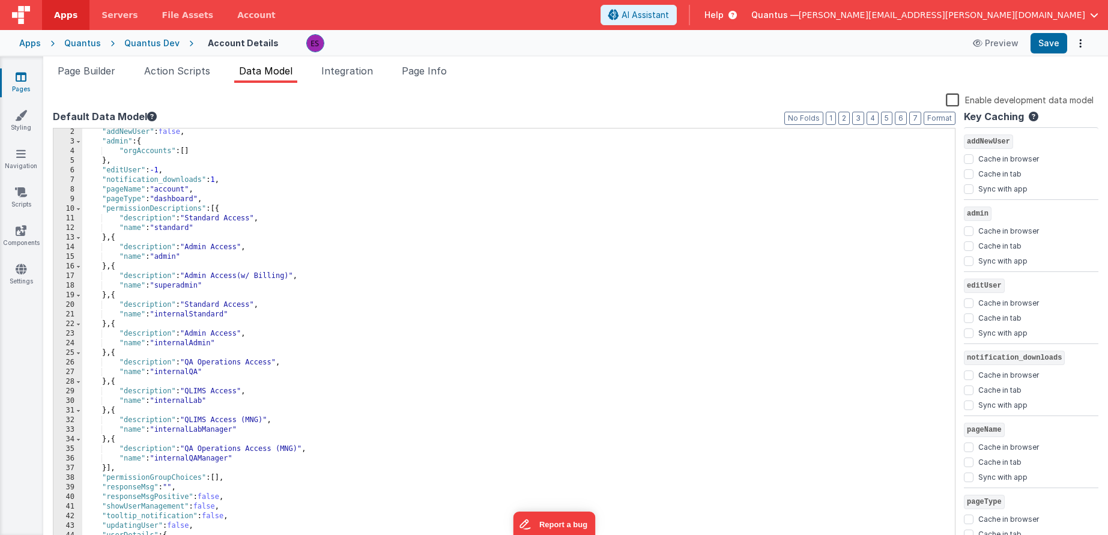
scroll to position [11, 0]
click at [105, 79] on li "Page Builder" at bounding box center [86, 73] width 67 height 19
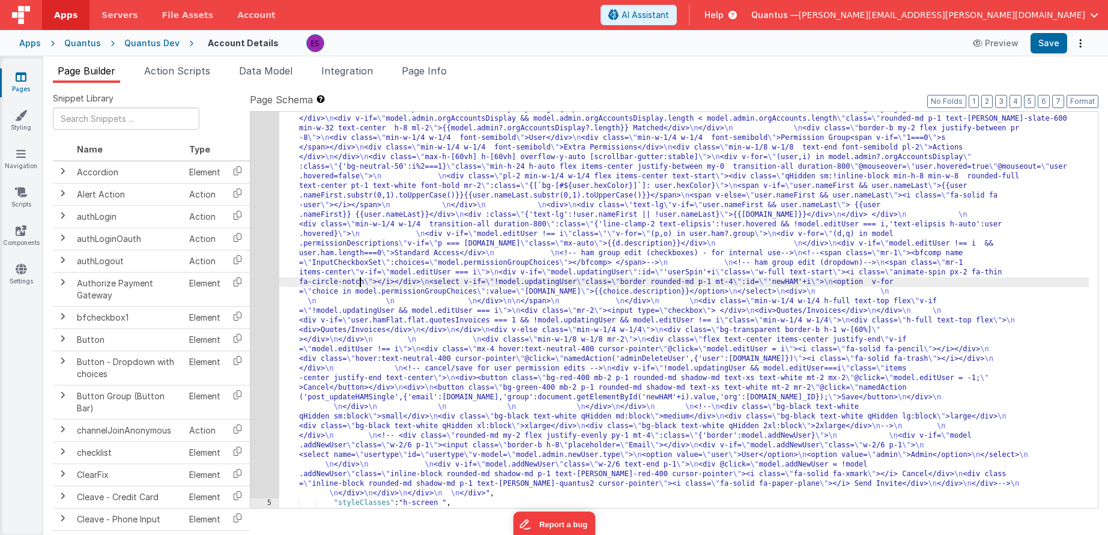
click at [362, 280] on div ""html" : "<div class= \" z-40 flex flex-wrap overflow-scroll no-scrollbar \" > …" at bounding box center [684, 279] width 810 height 1252
click at [264, 258] on div "4" at bounding box center [264, 76] width 29 height 846
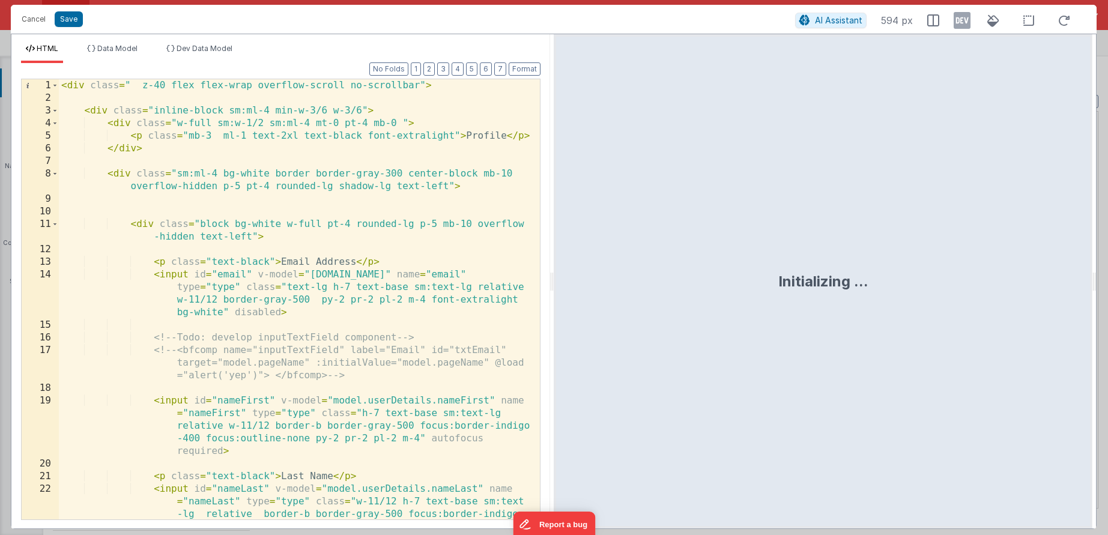
click at [297, 239] on div "< div class = " z-40 flex flex-wrap overflow-scroll no-scrollbar" > < div class…" at bounding box center [295, 337] width 472 height 516
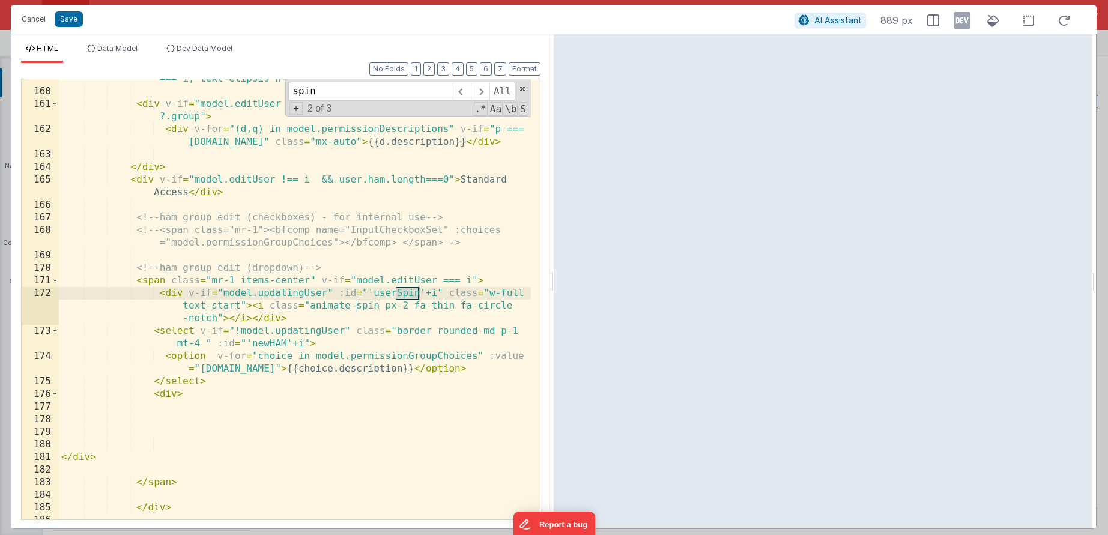
scroll to position [3211, 0]
type input "spin"
click at [306, 292] on div "< div class = "min-w-1/4 w-1/4 transition-all duration-800 " :class = "{'line-c…" at bounding box center [295, 292] width 472 height 491
click at [147, 280] on div "< div class = "min-w-1/4 w-1/4 transition-all duration-800 " :class = "{'line-c…" at bounding box center [295, 292] width 472 height 491
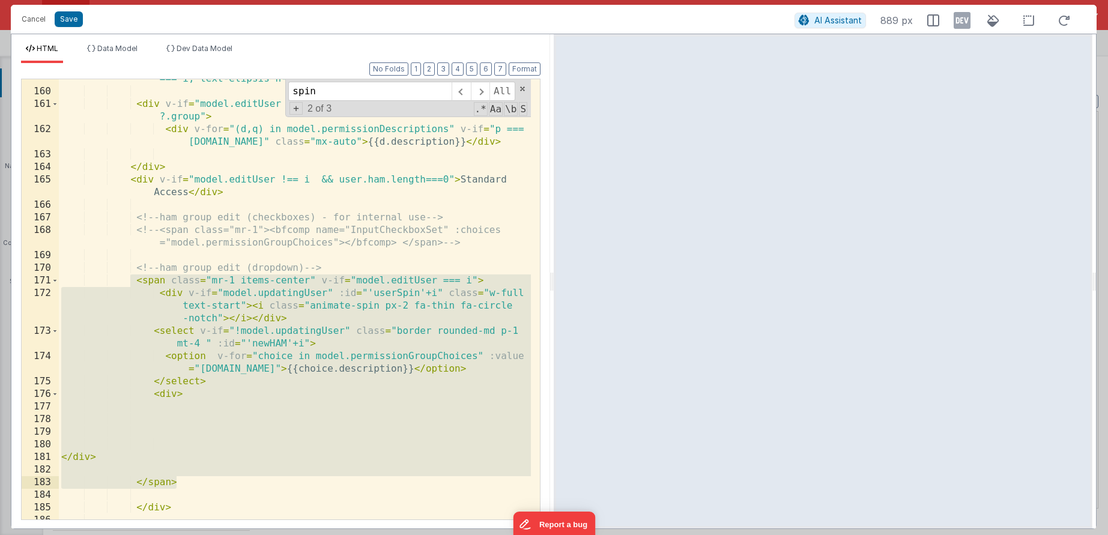
drag, startPoint x: 132, startPoint y: 281, endPoint x: 192, endPoint y: 477, distance: 204.8
click at [192, 477] on div "< div class = "min-w-1/4 w-1/4 transition-all duration-800 " :class = "{'line-c…" at bounding box center [295, 292] width 472 height 491
click at [186, 449] on div "< div class = "min-w-1/4 w-1/4 transition-all duration-800 " :class = "{'line-c…" at bounding box center [295, 292] width 472 height 491
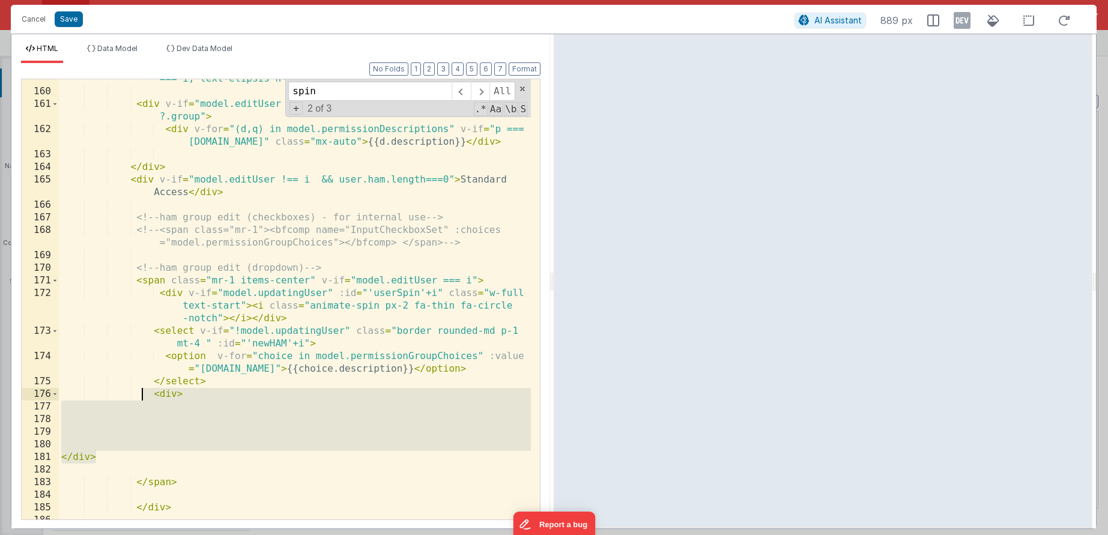
drag, startPoint x: 149, startPoint y: 460, endPoint x: 143, endPoint y: 391, distance: 69.3
click at [143, 391] on div "< div class = "min-w-1/4 w-1/4 transition-all duration-800 " :class = "{'line-c…" at bounding box center [295, 292] width 472 height 491
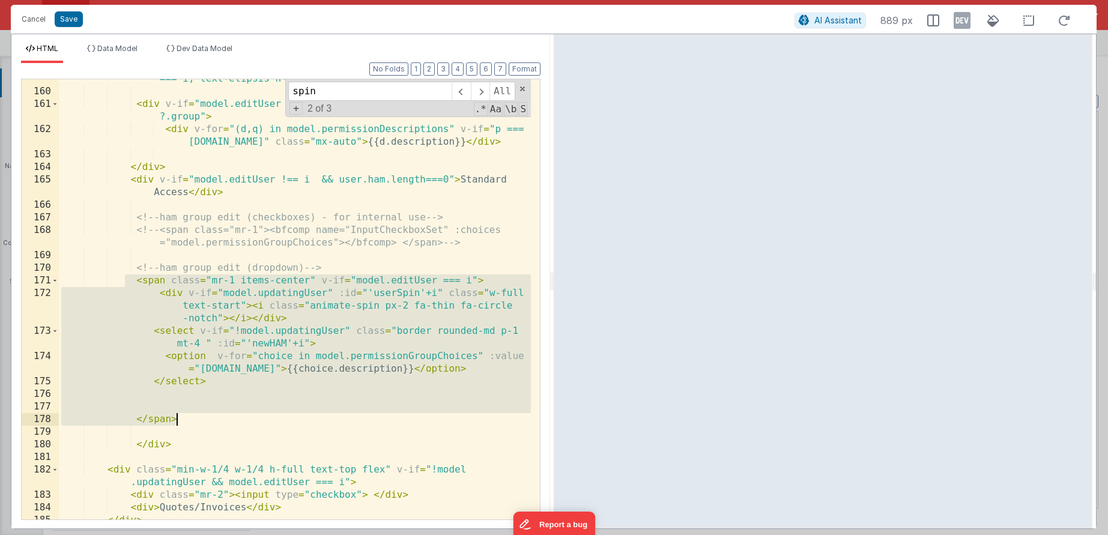
drag, startPoint x: 127, startPoint y: 281, endPoint x: 234, endPoint y: 411, distance: 168.2
click at [234, 413] on div "< div class = "min-w-1/4 w-1/4 transition-all duration-800 " :class = "{'line-c…" at bounding box center [295, 292] width 472 height 491
click at [298, 351] on div "< div class = "min-w-1/4 w-1/4 transition-all duration-800 " :class = "{'line-c…" at bounding box center [295, 292] width 472 height 491
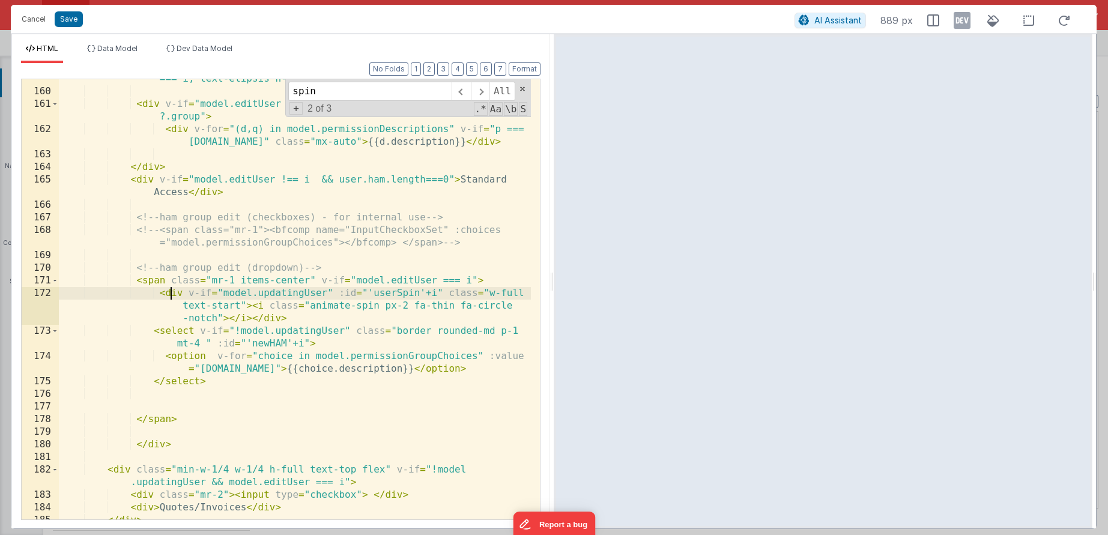
click at [172, 289] on div "< div class = "min-w-1/4 w-1/4 transition-all duration-800 " :class = "{'line-c…" at bounding box center [295, 292] width 472 height 491
click at [145, 281] on div "< div class = "min-w-1/4 w-1/4 transition-all duration-800 " :class = "{'line-c…" at bounding box center [295, 292] width 472 height 491
click at [98, 46] on span "Data Model" at bounding box center [117, 48] width 40 height 9
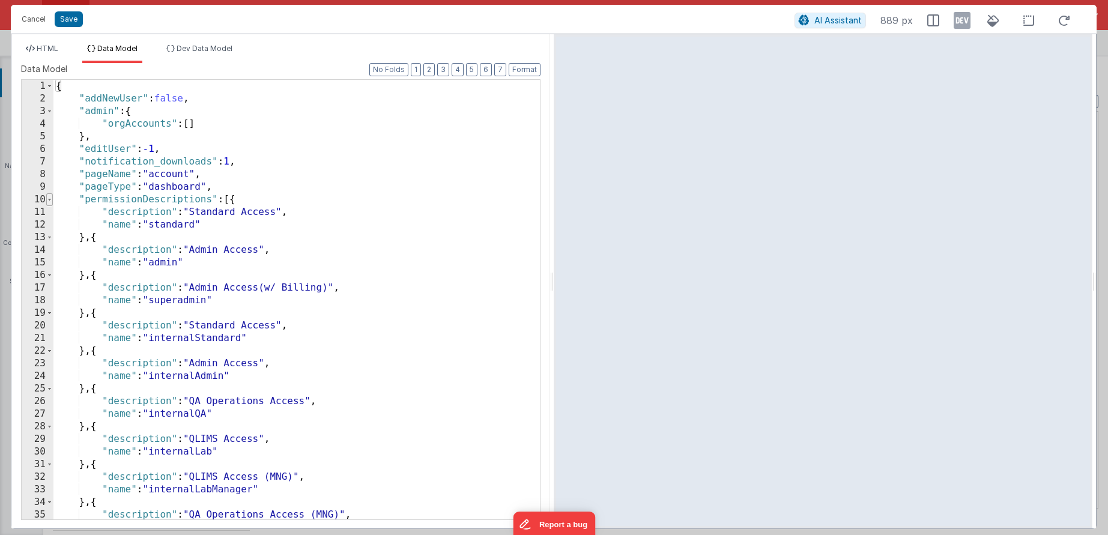
click at [50, 202] on span at bounding box center [49, 199] width 7 height 13
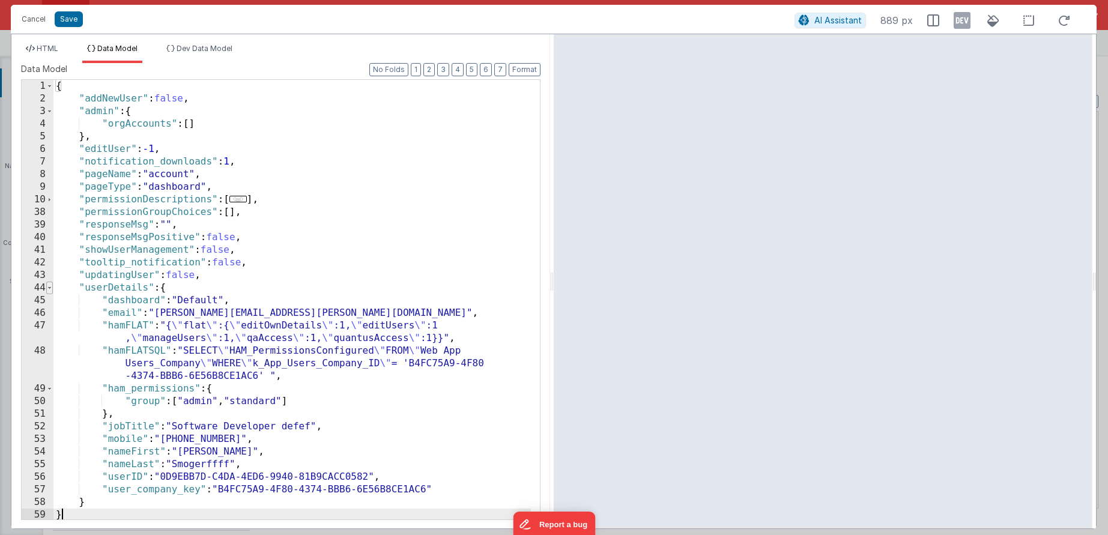
click at [50, 288] on span at bounding box center [49, 288] width 7 height 13
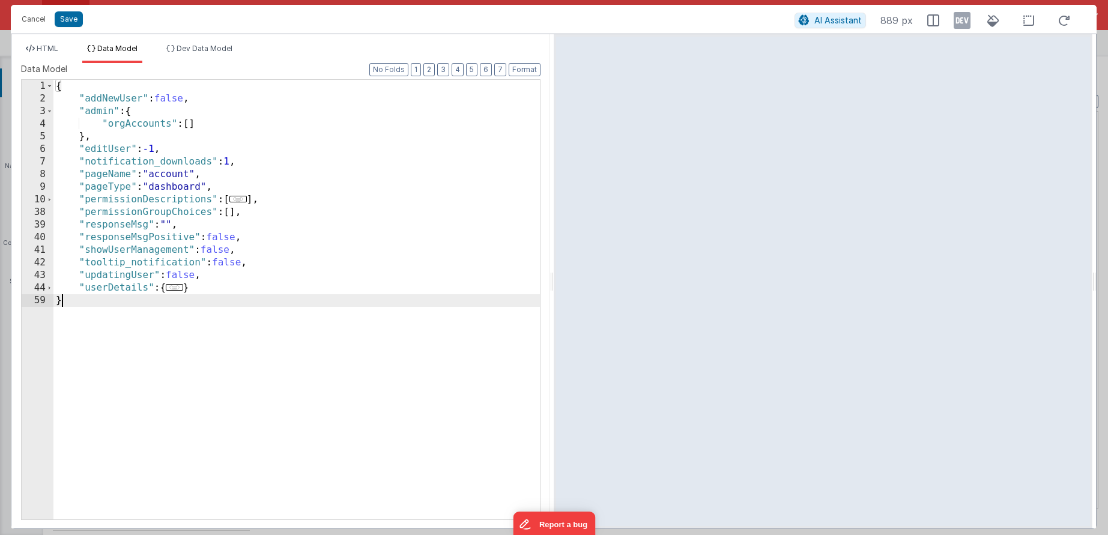
click at [181, 389] on div "{ "addNewUser" : false , "admin" : { "orgAccounts" : [ ] } , "editUser" : -1 , …" at bounding box center [296, 312] width 486 height 465
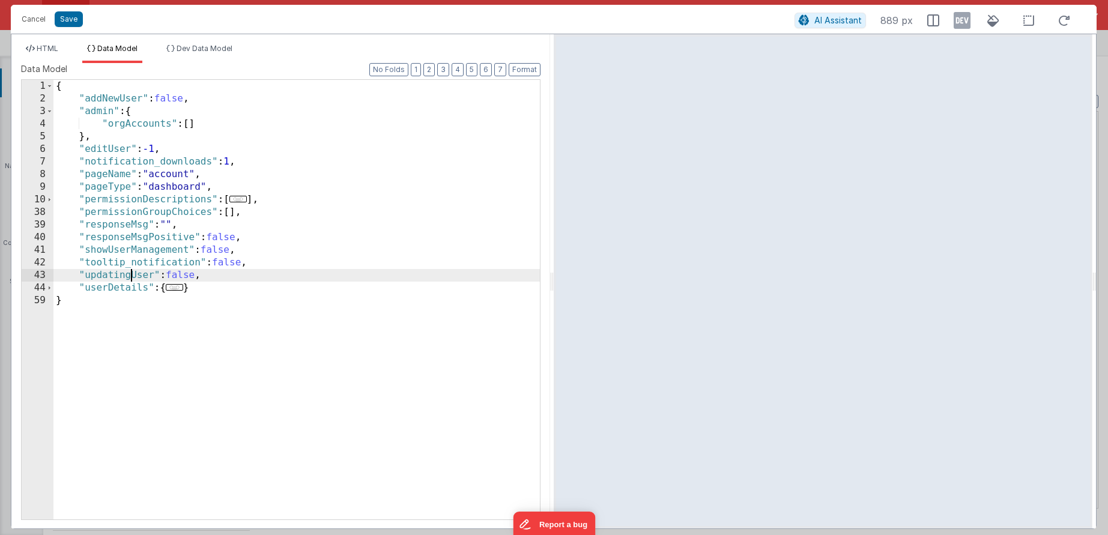
click at [132, 273] on div "{ "addNewUser" : false , "admin" : { "orgAccounts" : [ ] } , "editUser" : -1 , …" at bounding box center [296, 312] width 486 height 465
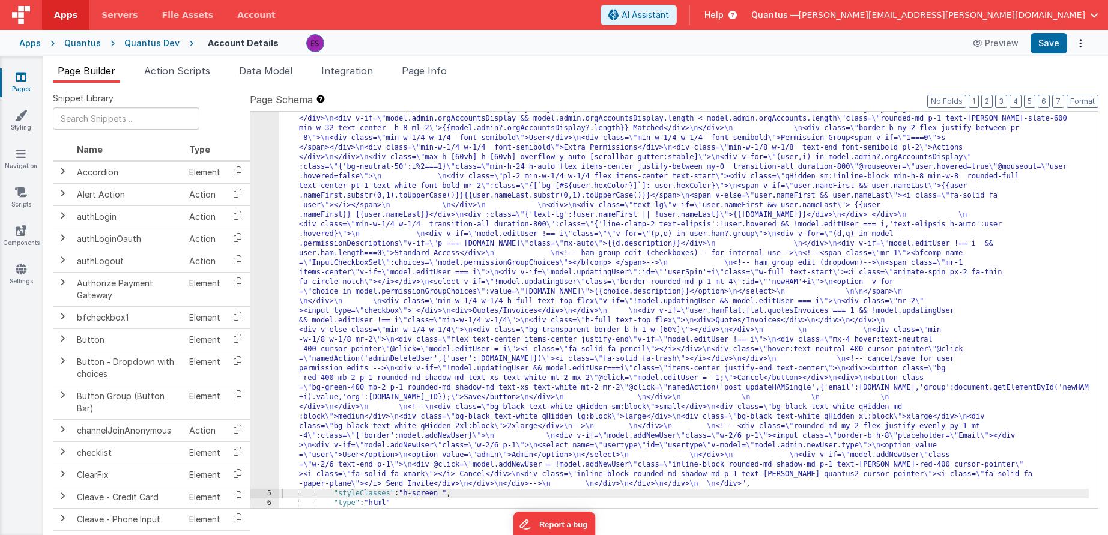
click at [312, 294] on div ""html" : "<div class= \" z-40 flex flex-wrap overflow-scroll no-scrollbar \" > …" at bounding box center [684, 274] width 810 height 1242
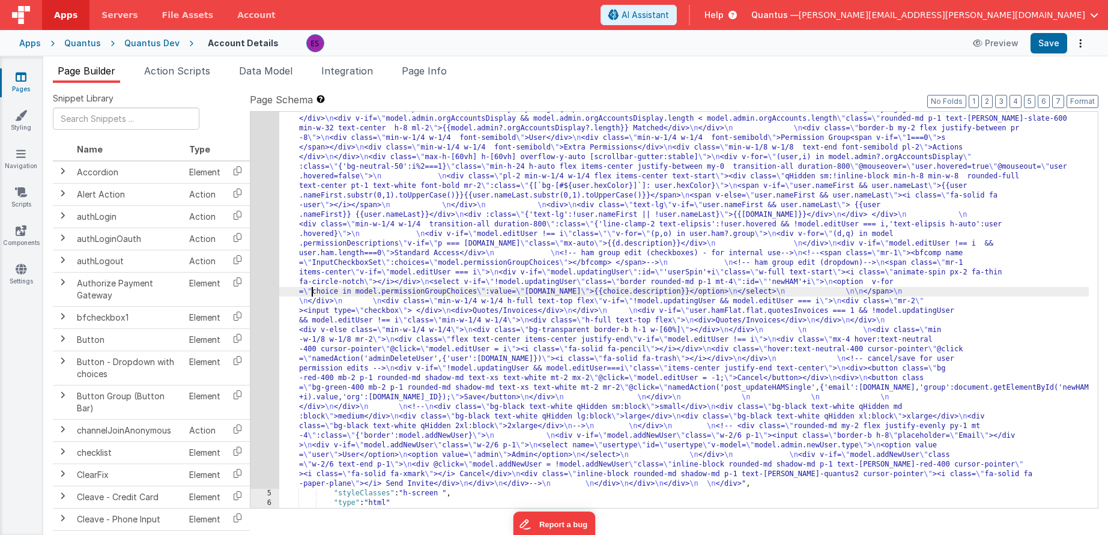
click at [267, 318] on div "4" at bounding box center [264, 71] width 29 height 836
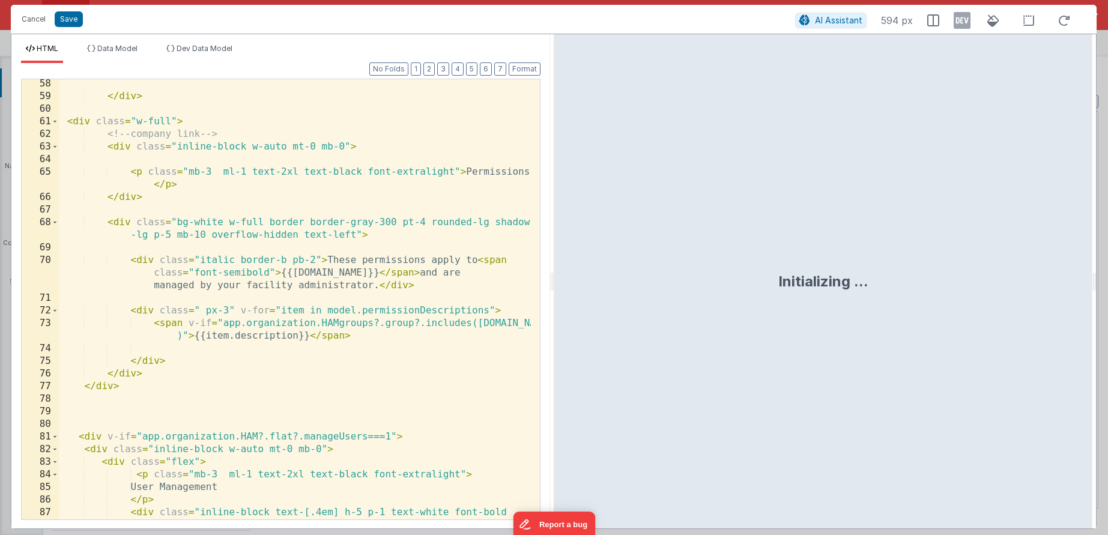
scroll to position [1300, 0]
click at [276, 316] on div "</ div > < div class = "w-full" > <!-- company link --> < div class = "inline-b…" at bounding box center [295, 316] width 472 height 478
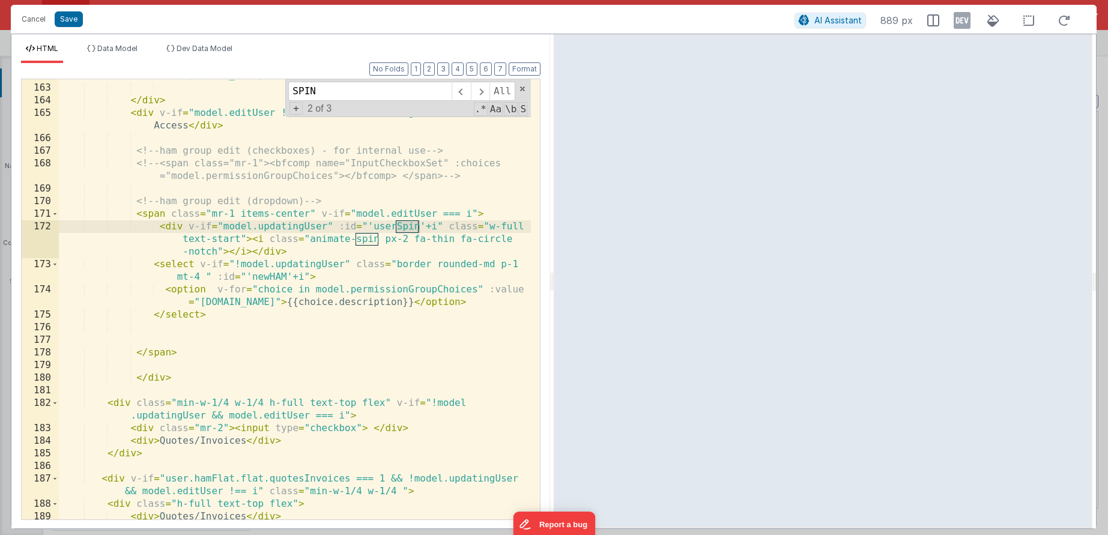
scroll to position [3243, 0]
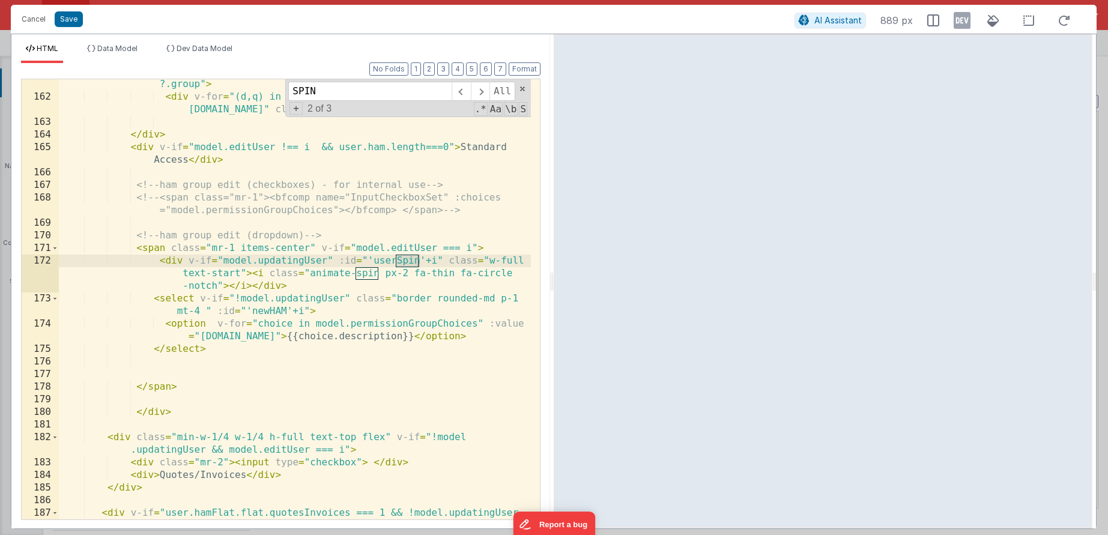
type input "SPIN"
click at [274, 278] on div "< div v-if = "model.editUser !== i" class = "" v-for = "(p,o) in user.ham ?.gro…" at bounding box center [295, 310] width 472 height 491
click at [271, 369] on div "< div v-if = "model.editUser !== i" class = "" v-for = "(p,o) in user.ham ?.gro…" at bounding box center [295, 310] width 472 height 491
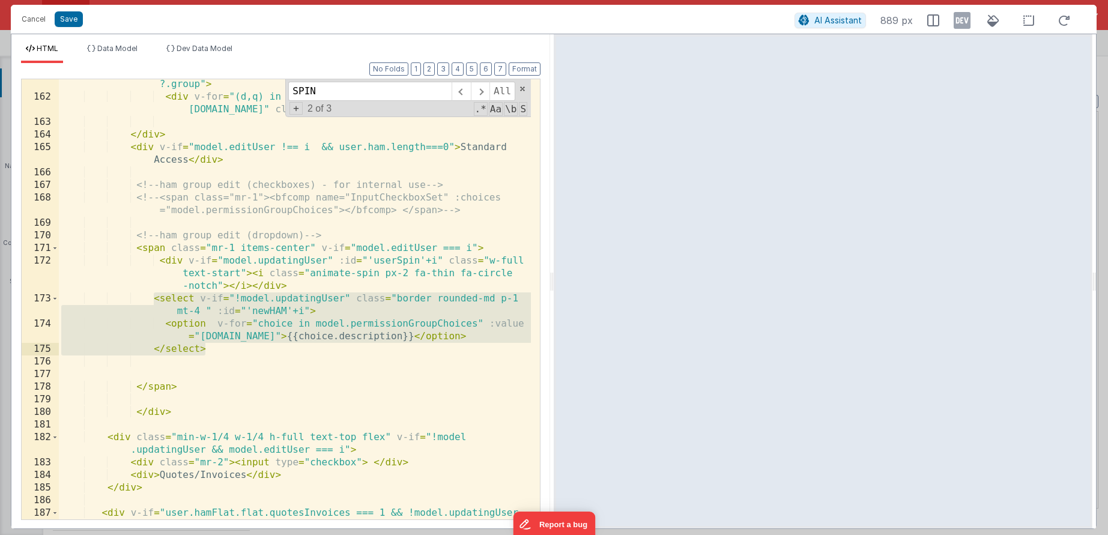
drag, startPoint x: 151, startPoint y: 301, endPoint x: 223, endPoint y: 350, distance: 86.9
click at [223, 350] on div "< div v-if = "model.editUser !== i" class = "" v-for = "(p,o) in user.ham ?.gro…" at bounding box center [295, 310] width 472 height 491
click at [231, 345] on div "< div v-if = "model.editUser !== i" class = "" v-for = "(p,o) in user.ham ?.gro…" at bounding box center [295, 310] width 472 height 491
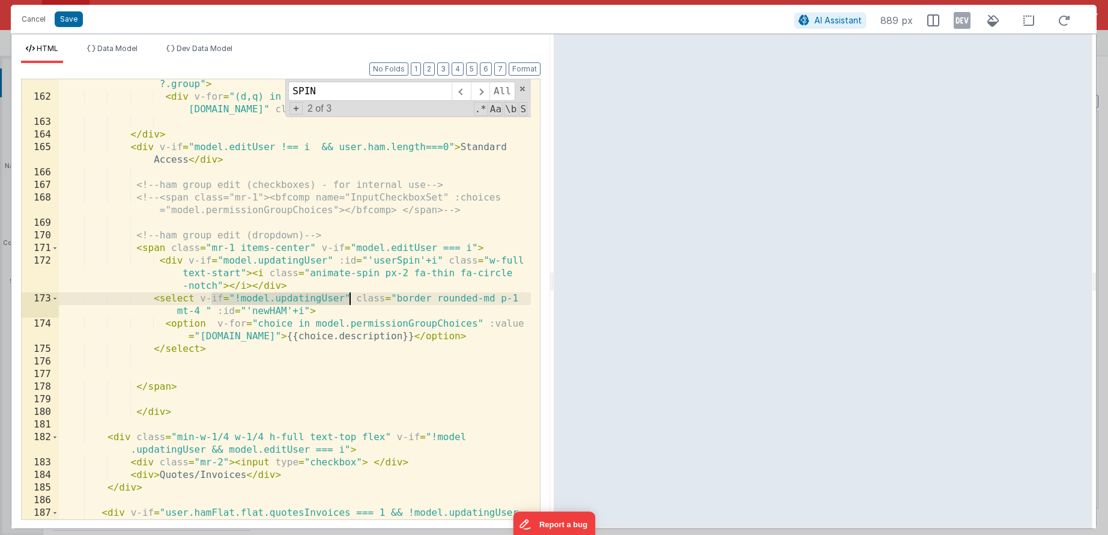
drag, startPoint x: 211, startPoint y: 298, endPoint x: 347, endPoint y: 301, distance: 135.8
click at [347, 301] on div "< div v-if = "model.editUser !== i" class = "" v-for = "(p,o) in user.ham ?.gro…" at bounding box center [295, 310] width 472 height 491
click at [229, 339] on div "< div v-if = "model.editUser !== i" class = "" v-for = "(p,o) in user.ham ?.gro…" at bounding box center [295, 309] width 472 height 491
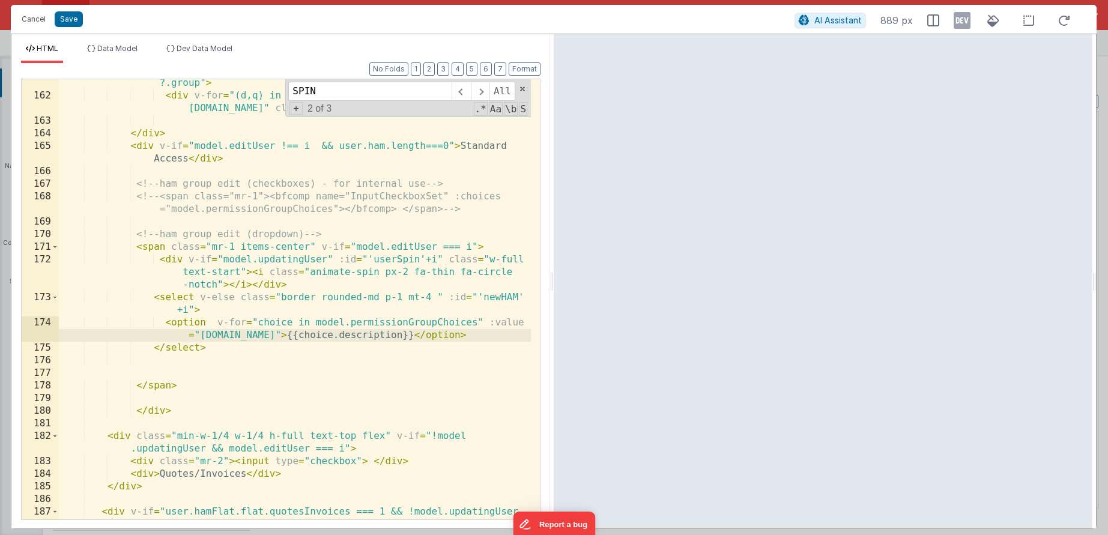
click at [490, 244] on div "< div v-if = "model.editUser !== i" class = "" v-for = "(p,o) in user.ham ?.gro…" at bounding box center [295, 309] width 472 height 491
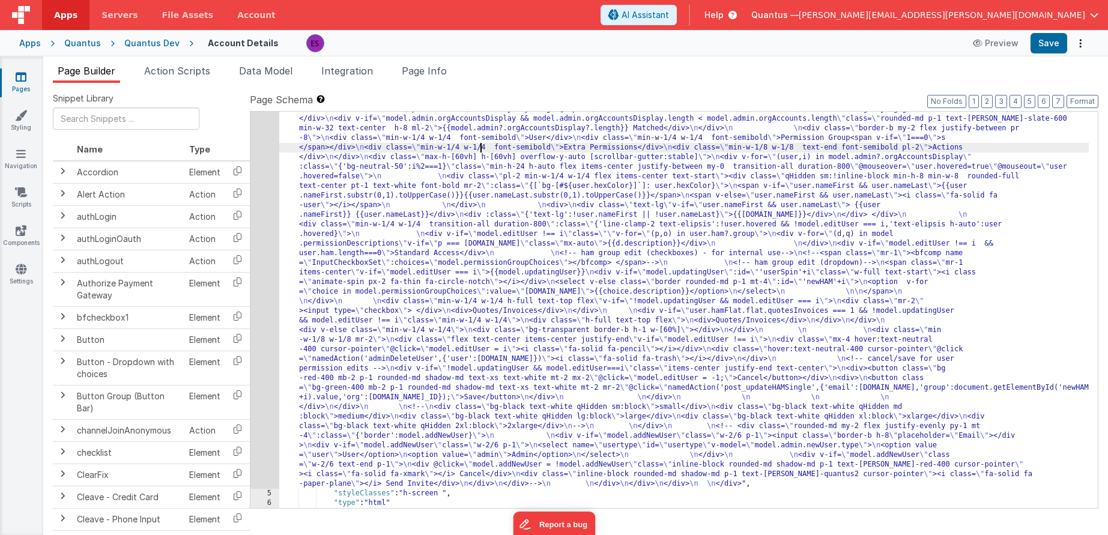
click at [480, 148] on div ""html" : "<div class= \" z-40 flex flex-wrap overflow-scroll no-scrollbar \" > …" at bounding box center [684, 274] width 810 height 1242
click at [263, 181] on div "4" at bounding box center [264, 71] width 29 height 836
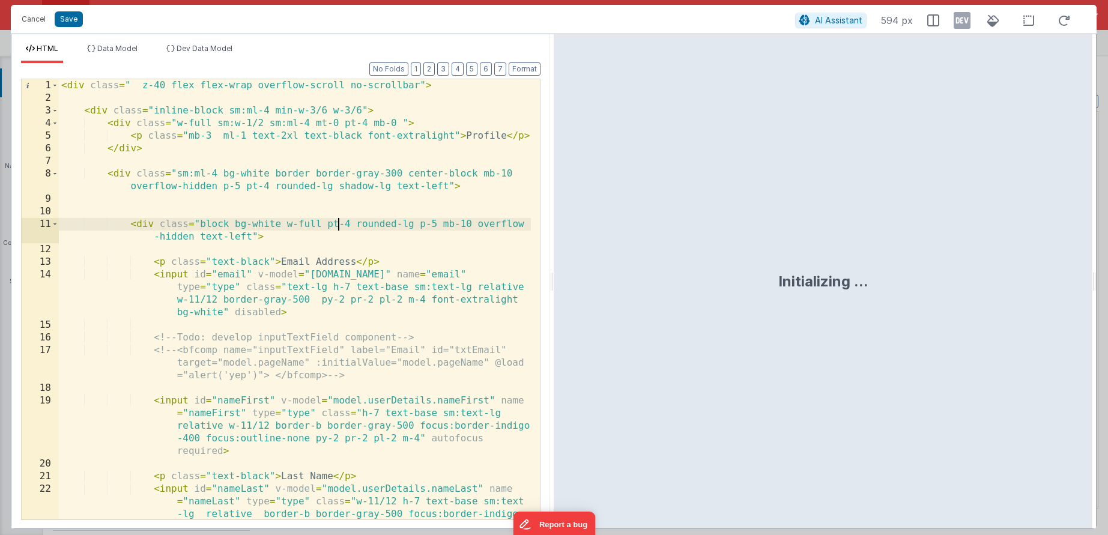
click at [337, 223] on div "< div class = " z-40 flex flex-wrap overflow-scroll no-scrollbar" > < div class…" at bounding box center [295, 337] width 472 height 516
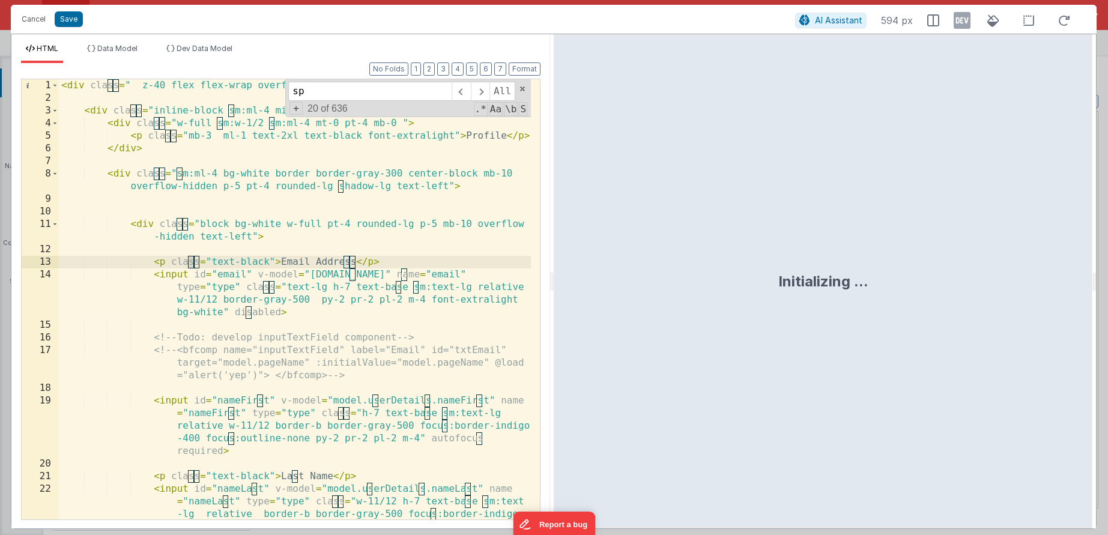
scroll to position [436, 0]
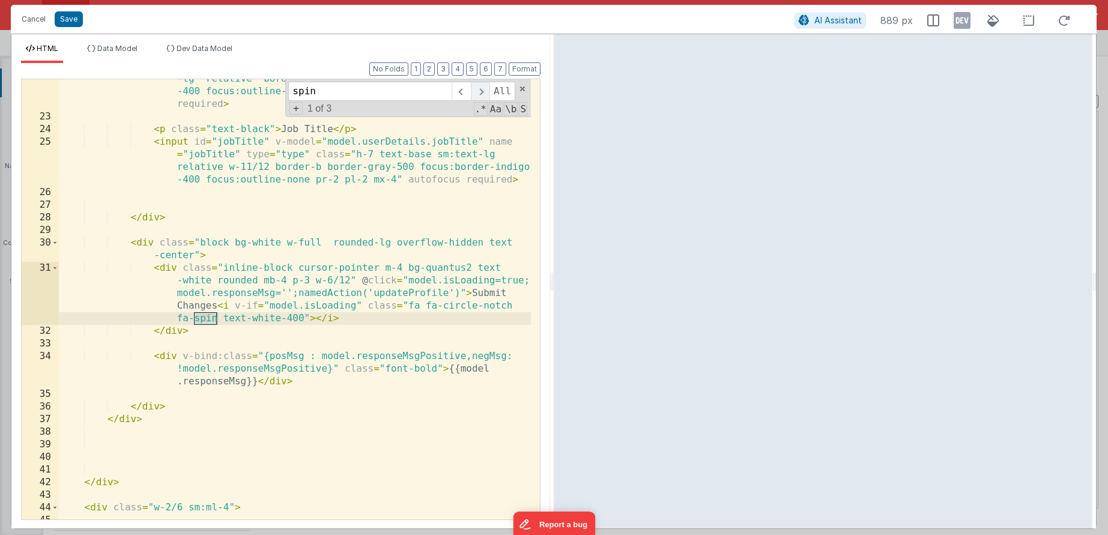
type input "spin"
click at [479, 92] on span at bounding box center [480, 91] width 19 height 19
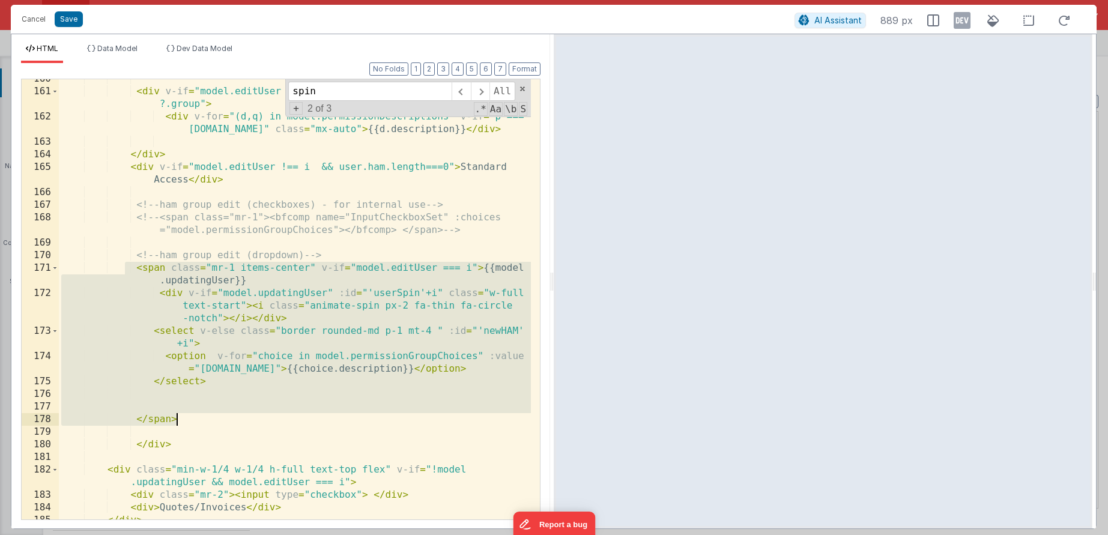
drag, startPoint x: 123, startPoint y: 267, endPoint x: 246, endPoint y: 425, distance: 199.4
click at [238, 425] on div "< div v-if = "model.editUser !== i" class = "" v-for = "(p,o) in user.ham ?.gro…" at bounding box center [295, 305] width 472 height 465
click at [378, 286] on div "< div v-if = "model.editUser !== i" class = "" v-for = "(p,o) in user.ham ?.gro…" at bounding box center [295, 305] width 472 height 465
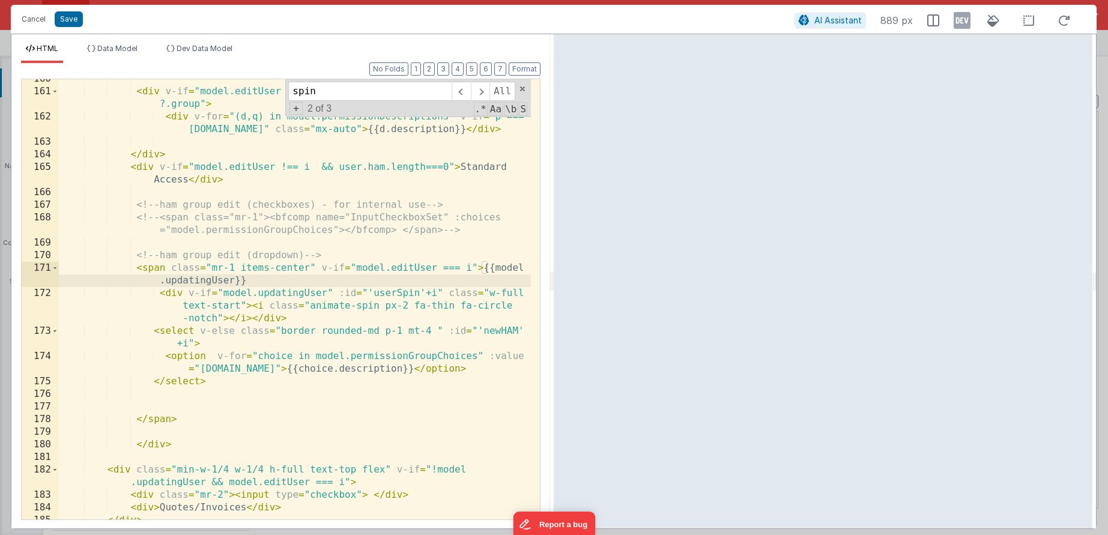
click at [354, 267] on div "< div v-if = "model.editUser !== i" class = "" v-for = "(p,o) in user.ham ?.gro…" at bounding box center [295, 305] width 472 height 465
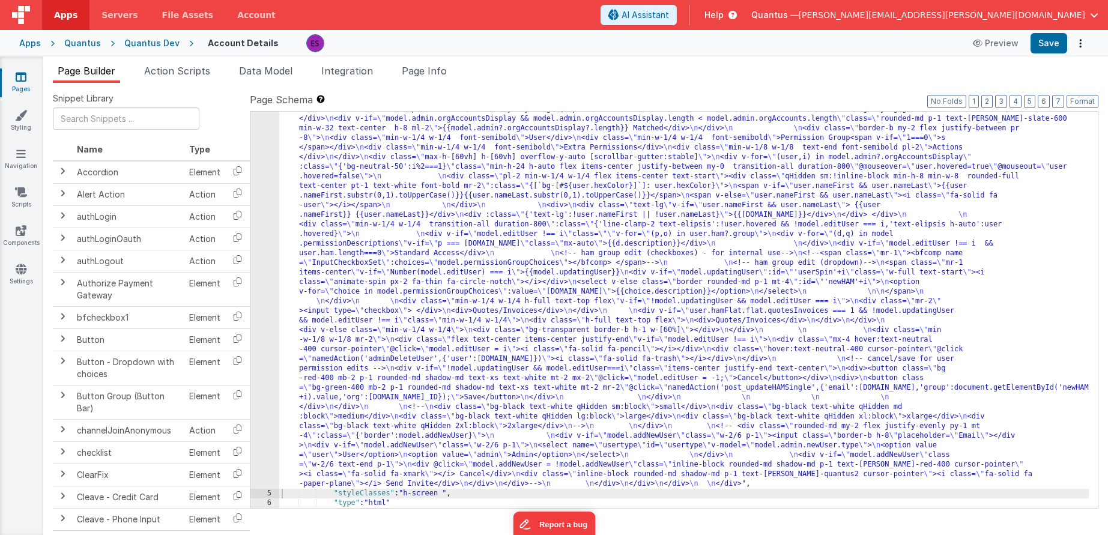
click at [326, 278] on div ""html" : "<div class= \" z-40 flex flex-wrap overflow-scroll no-scrollbar \" > …" at bounding box center [684, 274] width 810 height 1242
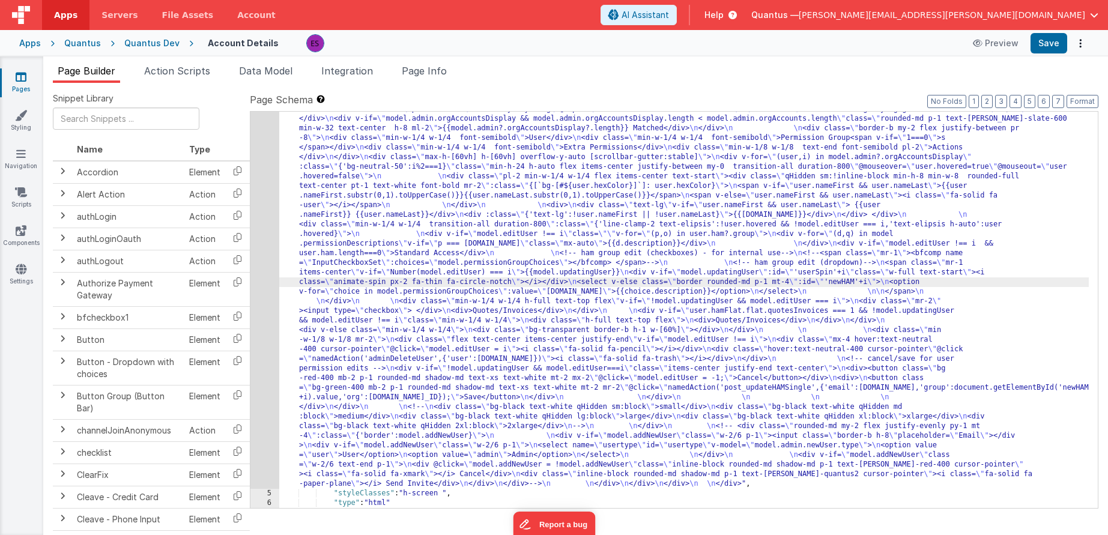
click at [265, 301] on div "4" at bounding box center [264, 71] width 29 height 836
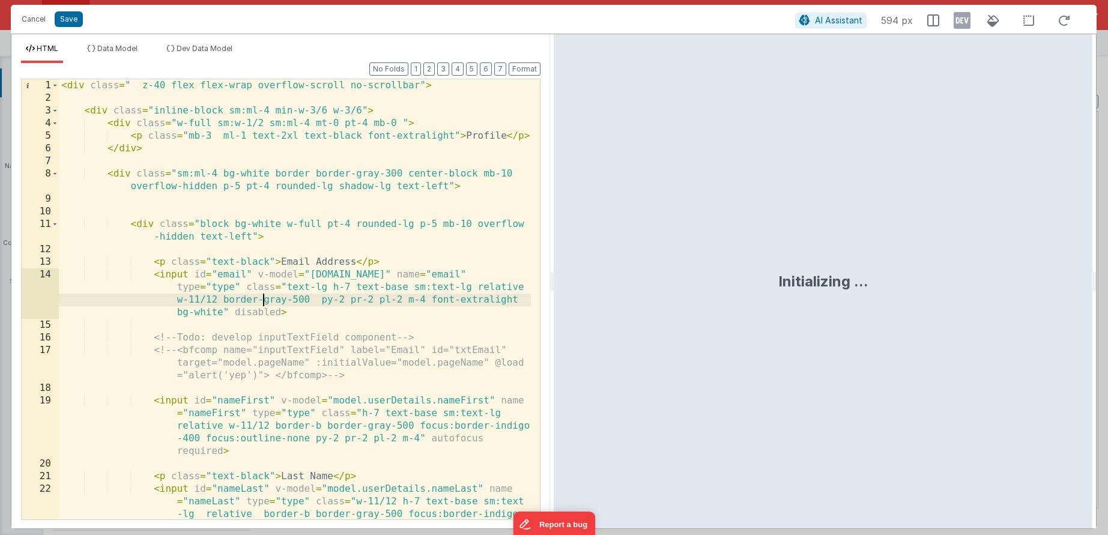
click at [265, 301] on div "< div class = " z-40 flex flex-wrap overflow-scroll no-scrollbar" > < div class…" at bounding box center [295, 337] width 472 height 516
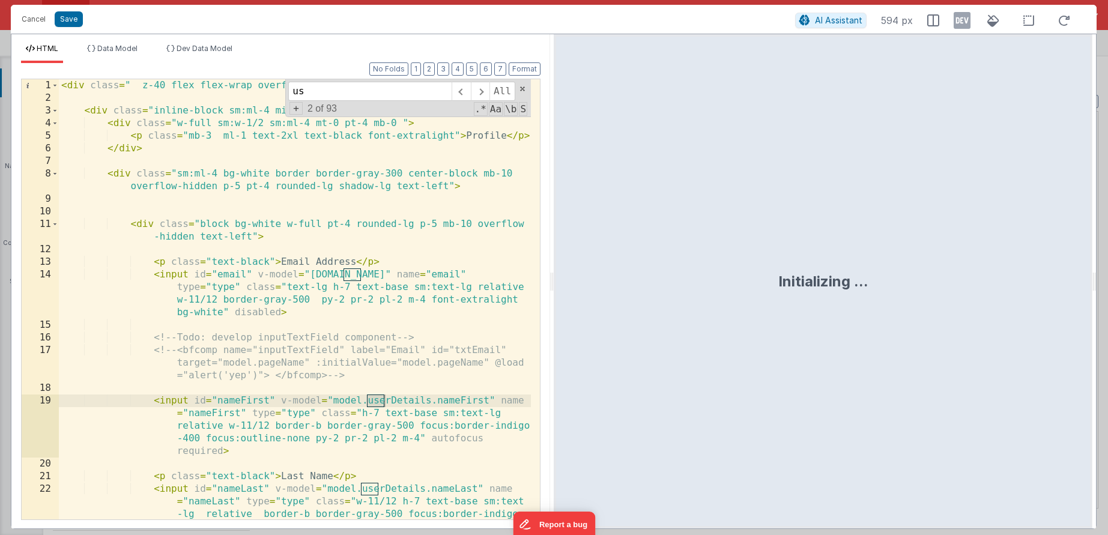
type input "u"
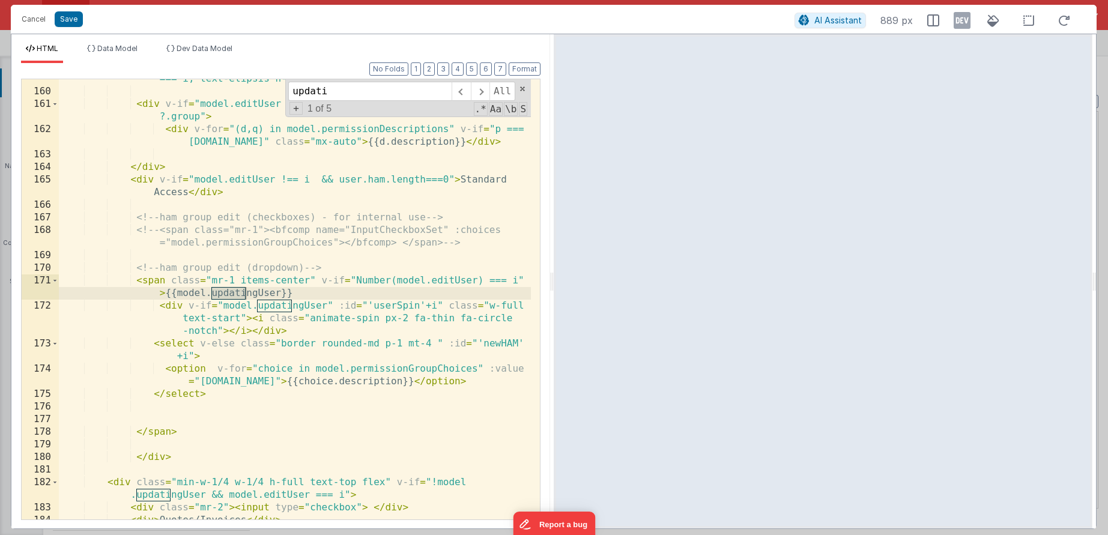
scroll to position [3211, 0]
type input "updatingUser"
click at [165, 292] on div "< div class = "min-w-1/4 w-1/4 transition-all duration-800 " :class = "{'line-c…" at bounding box center [295, 292] width 472 height 491
paste textarea
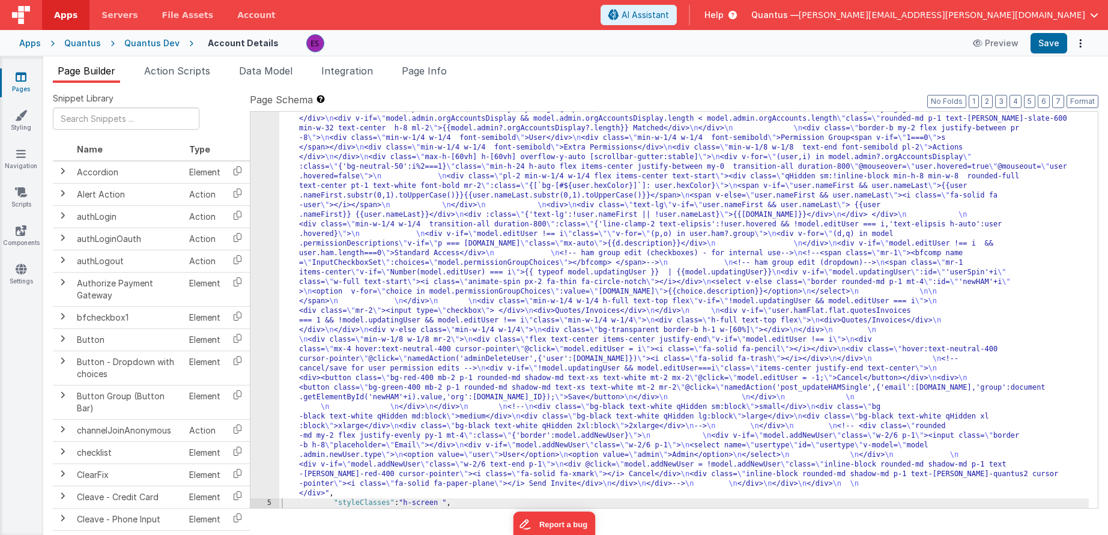
drag, startPoint x: 432, startPoint y: 315, endPoint x: 423, endPoint y: 318, distance: 9.7
click at [429, 316] on div ""html" : "<div class= \" z-40 flex flex-wrap overflow-scroll no-scrollbar \" > …" at bounding box center [684, 279] width 810 height 1252
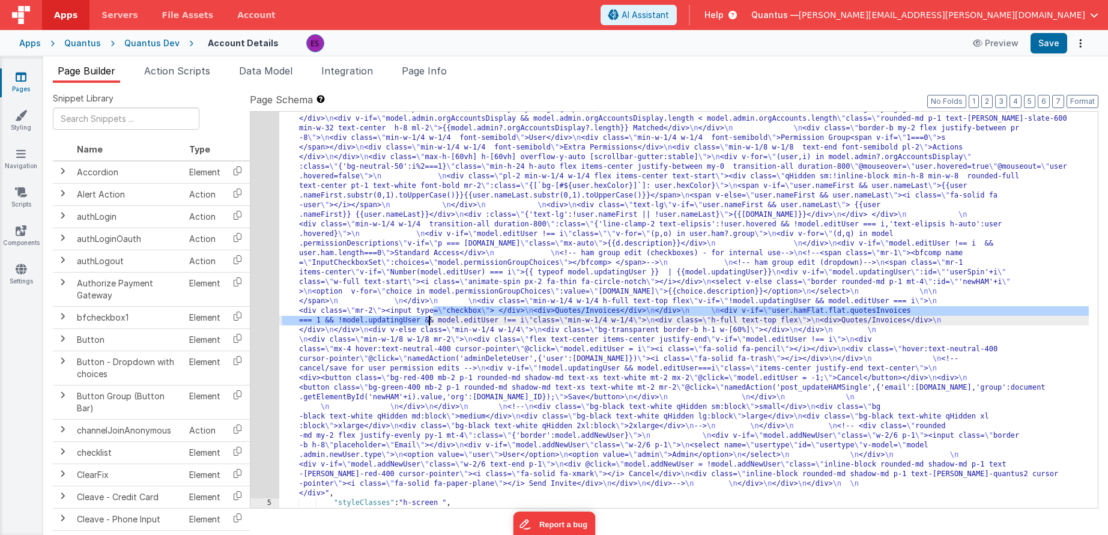
click at [348, 308] on div ""html" : "<div class= \" z-40 flex flex-wrap overflow-scroll no-scrollbar \" > …" at bounding box center [684, 279] width 810 height 1252
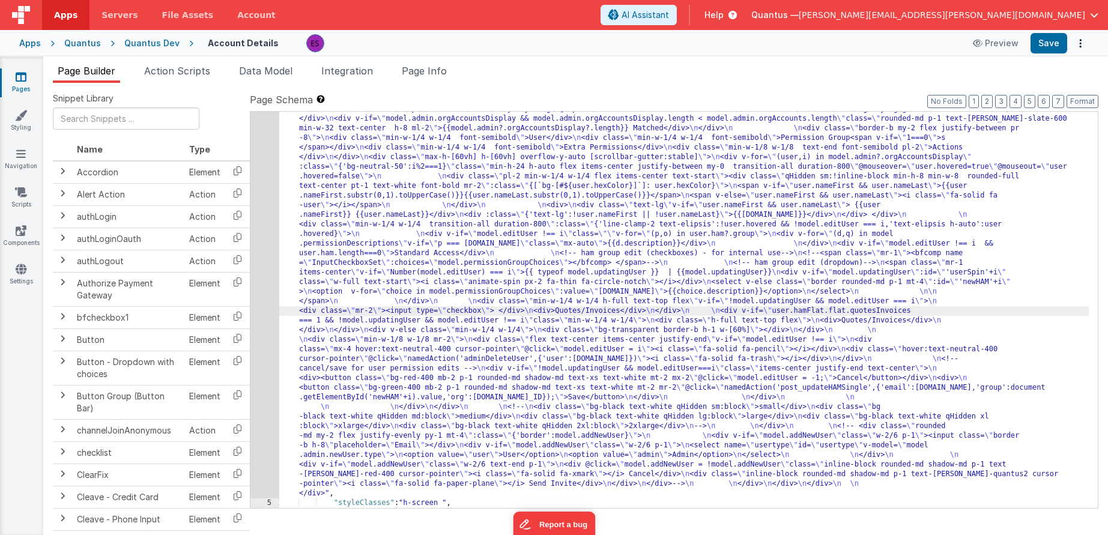
click at [264, 315] on div "4" at bounding box center [264, 76] width 29 height 846
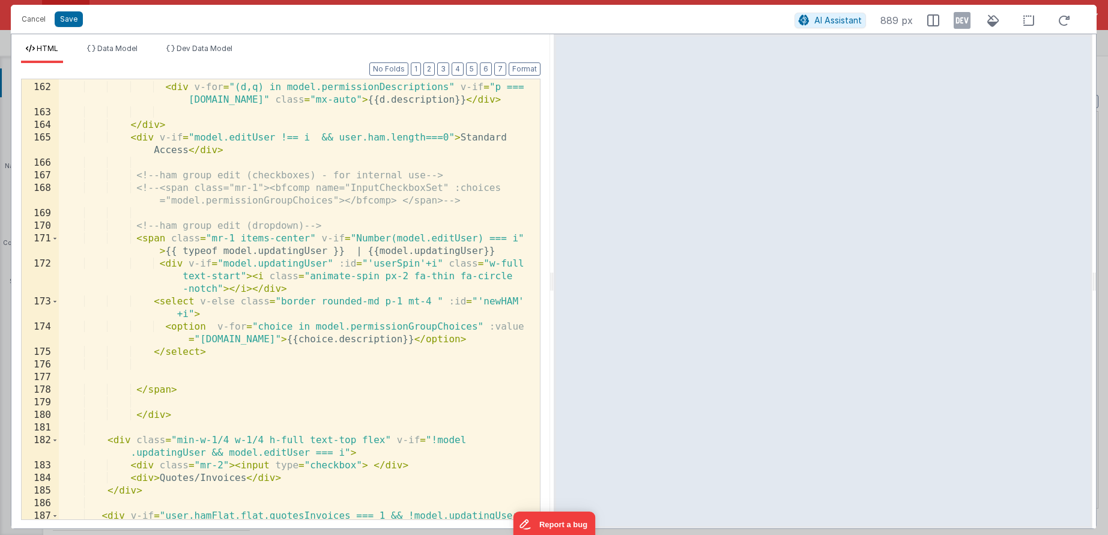
scroll to position [3252, 0]
click at [295, 329] on div "< div v-if = "model.editUser !== i" class = "" v-for = "(p,o) in user.ham ?.gro…" at bounding box center [295, 301] width 472 height 491
click at [504, 252] on div "< div v-if = "model.editUser !== i" class = "" v-for = "(p,o) in user.ham ?.gro…" at bounding box center [295, 301] width 472 height 491
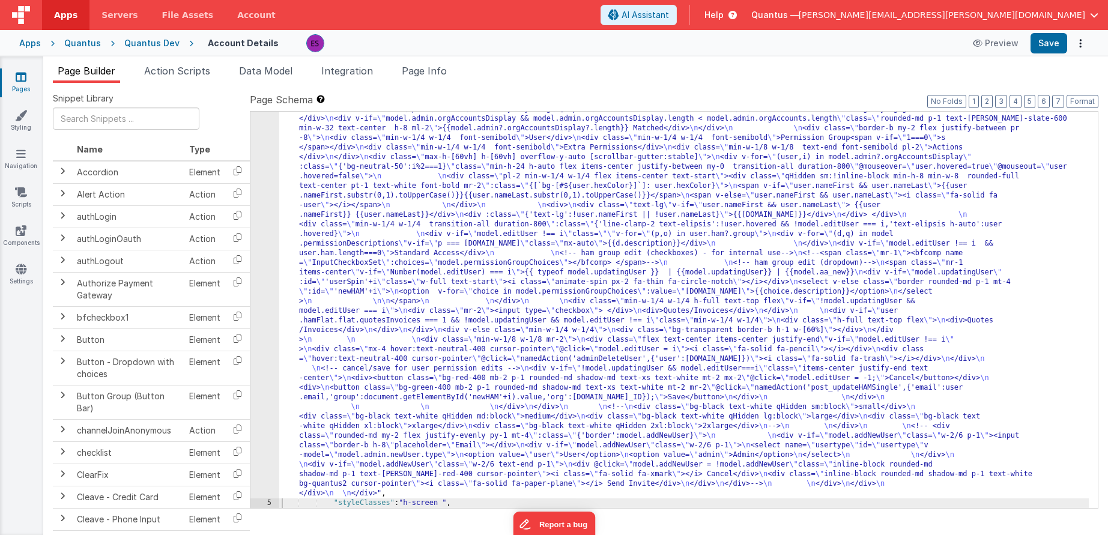
click at [324, 307] on div ""html" : "<div class= \" z-40 flex flex-wrap overflow-scroll no-scrollbar \" > …" at bounding box center [684, 279] width 810 height 1252
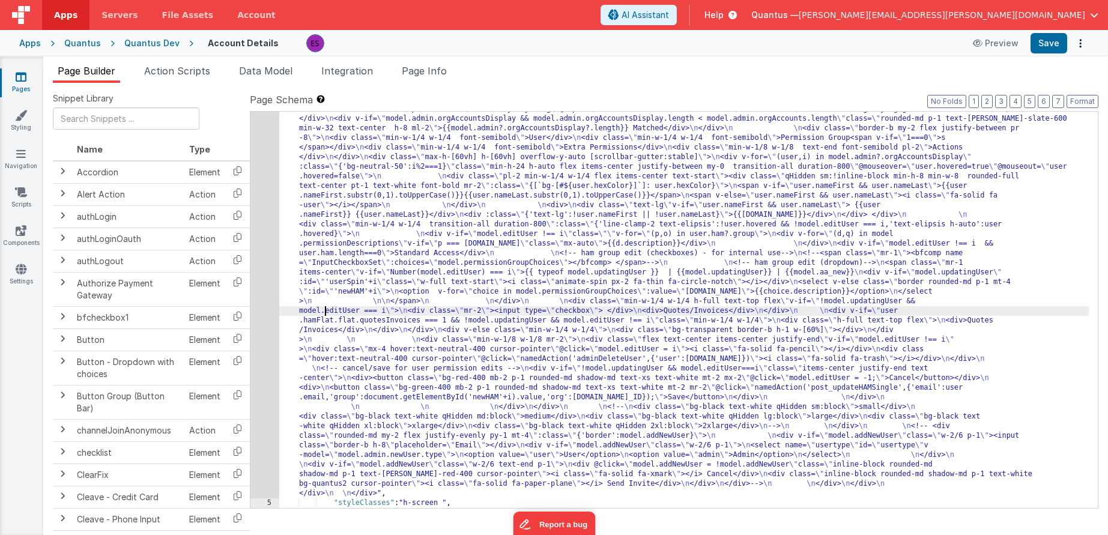
click at [267, 313] on div "4" at bounding box center [264, 76] width 29 height 846
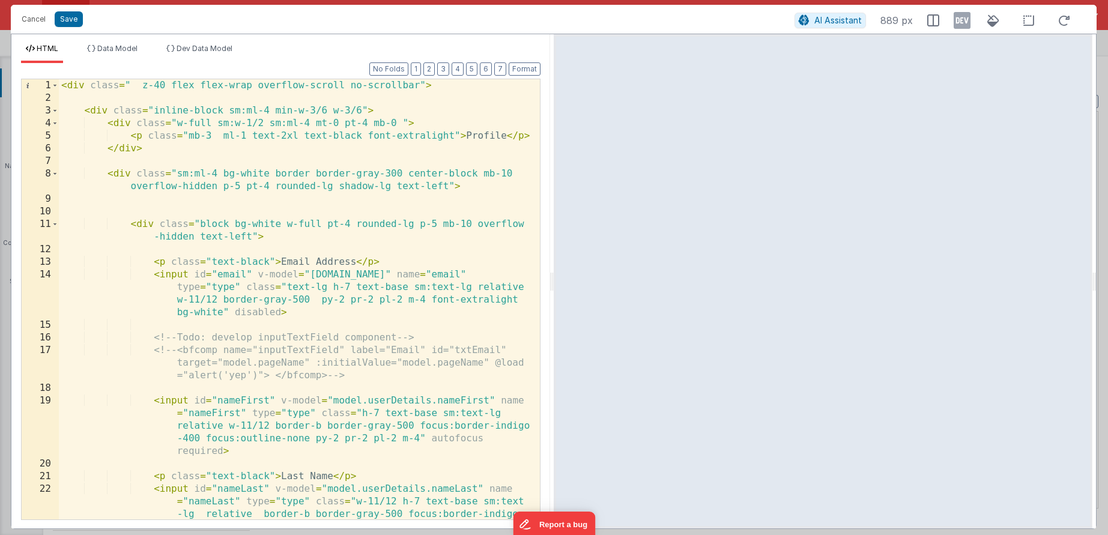
drag, startPoint x: 175, startPoint y: 114, endPoint x: 181, endPoint y: 120, distance: 8.9
click at [175, 114] on div "< div class = " z-40 flex flex-wrap overflow-scroll no-scrollbar" > < div class…" at bounding box center [295, 337] width 472 height 516
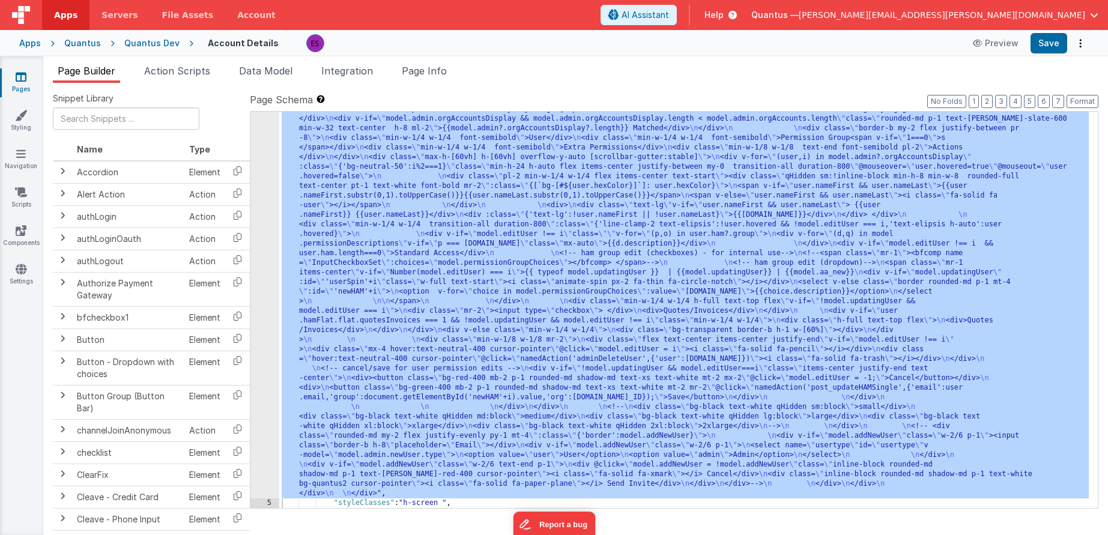
click at [306, 225] on div ""html" : "<div class= \" z-40 flex flex-wrap overflow-scroll no-scrollbar \" > …" at bounding box center [684, 279] width 810 height 1252
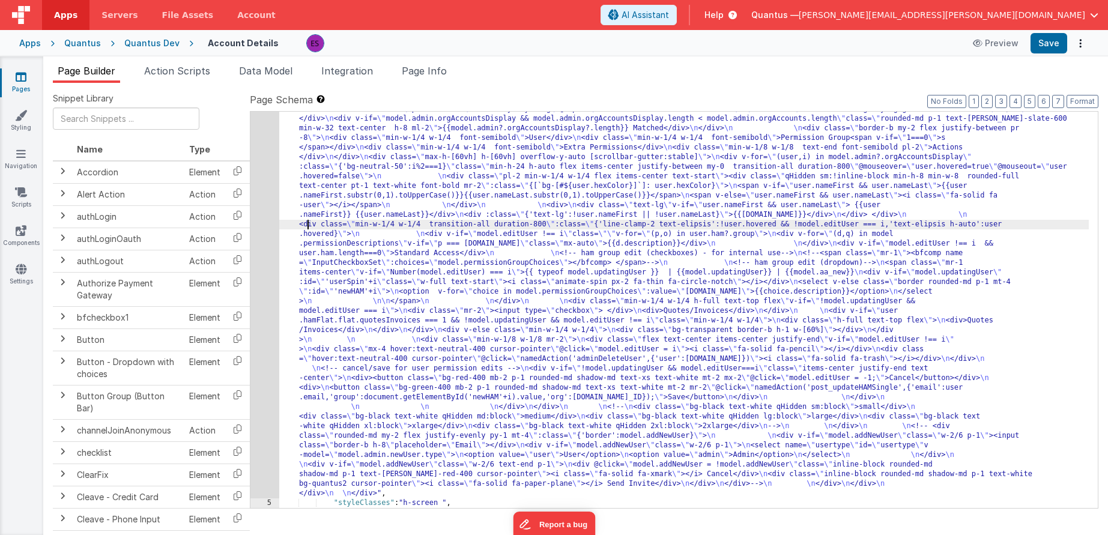
click at [265, 244] on div "4" at bounding box center [264, 76] width 29 height 846
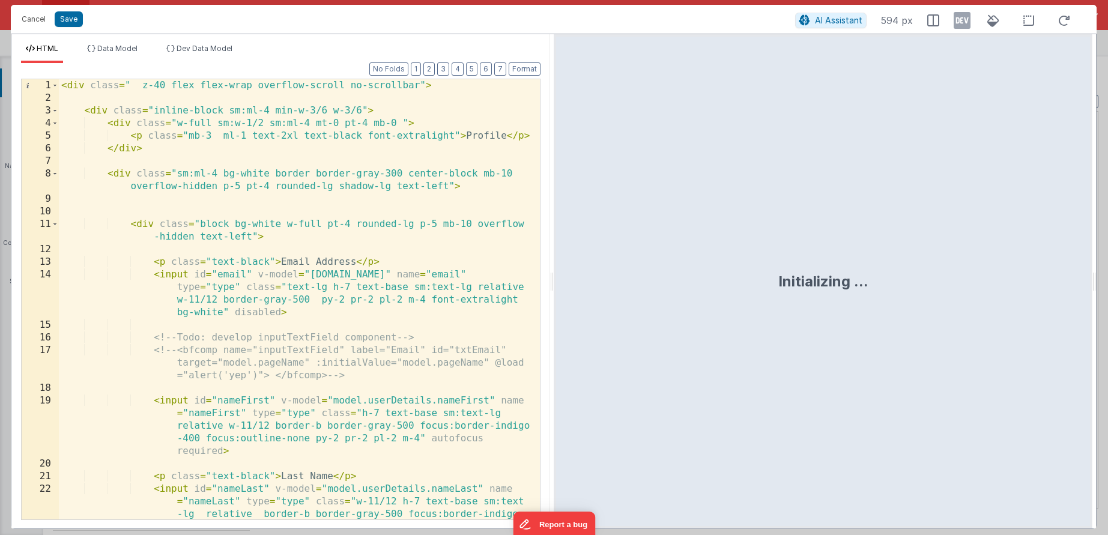
click at [295, 234] on div "< div class = " z-40 flex flex-wrap overflow-scroll no-scrollbar" > < div class…" at bounding box center [295, 337] width 472 height 516
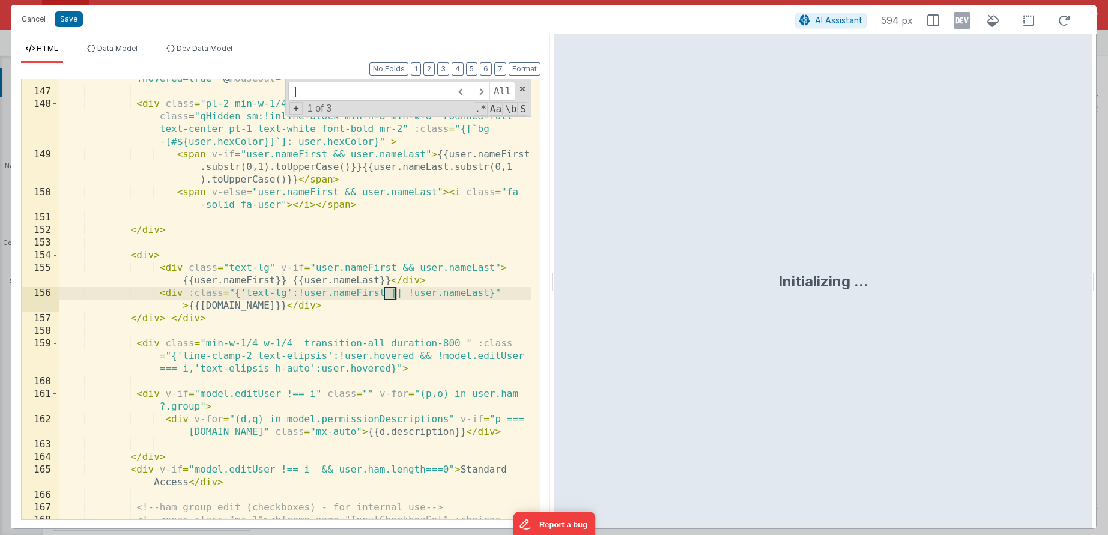
scroll to position [3211, 0]
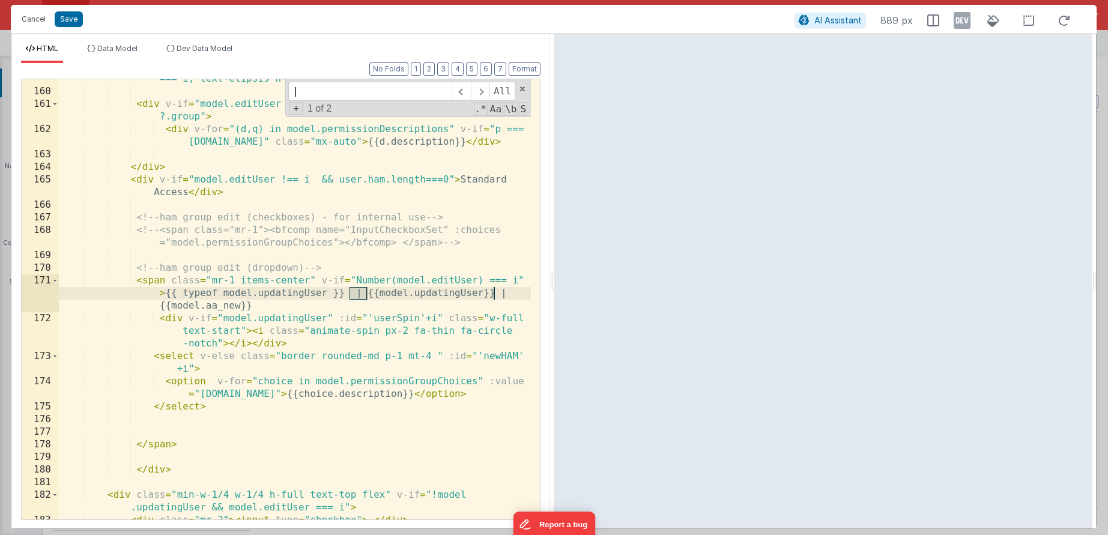
type input "|"
drag, startPoint x: 253, startPoint y: 309, endPoint x: 167, endPoint y: 295, distance: 87.1
click at [167, 295] on div "< div class = "min-w-1/4 w-1/4 transition-all duration-800 " :class = "{'line-c…" at bounding box center [295, 292] width 472 height 491
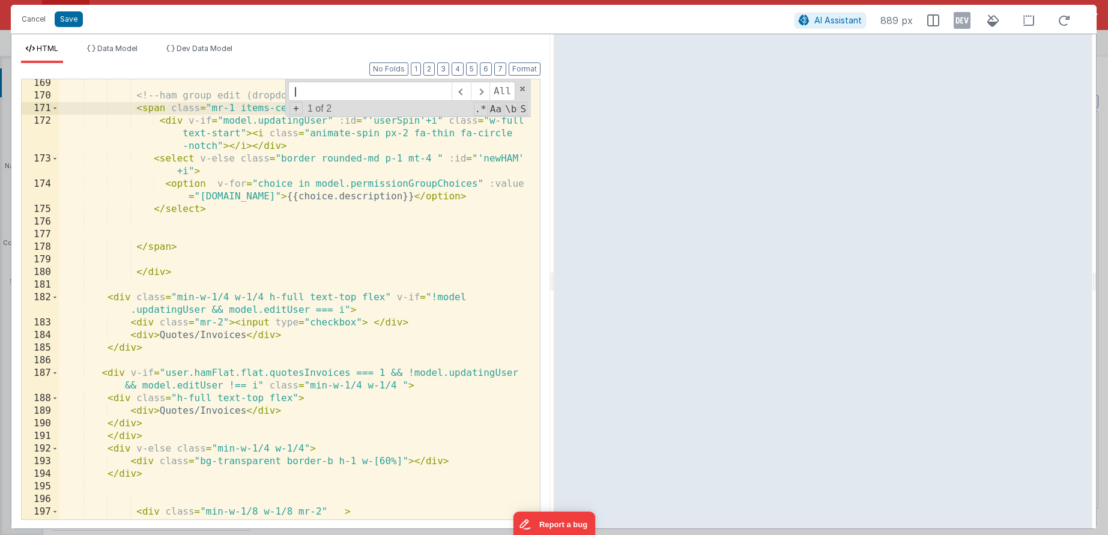
scroll to position [3382, 0]
click at [117, 373] on div "<!-- ham group edit (dropdown) --> < span class = "mr-1 items-center" v-if = "N…" at bounding box center [295, 316] width 472 height 478
drag, startPoint x: 132, startPoint y: 373, endPoint x: 196, endPoint y: 383, distance: 65.6
click at [190, 381] on div "<!-- ham group edit (dropdown) --> < span class = "mr-1 items-center" v-if = "N…" at bounding box center [295, 316] width 472 height 478
drag, startPoint x: 234, startPoint y: 388, endPoint x: 261, endPoint y: 389, distance: 27.7
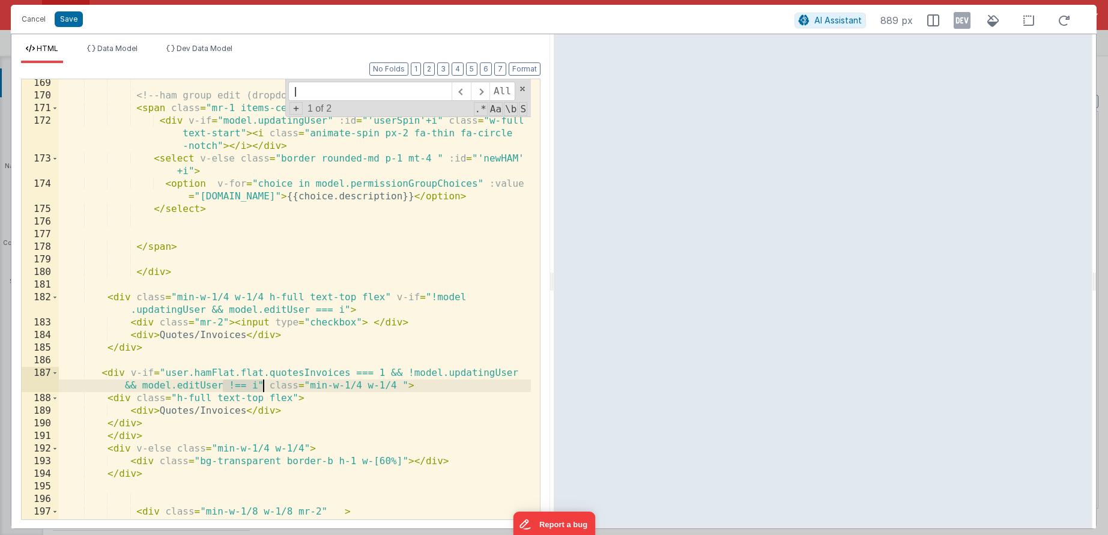
click at [261, 389] on div "<!-- ham group edit (dropdown) --> < span class = "mr-1 items-center" v-if = "N…" at bounding box center [295, 316] width 472 height 478
click at [223, 390] on div "<!-- ham group edit (dropdown) --> < span class = "mr-1 items-center" v-if = "N…" at bounding box center [295, 316] width 472 height 478
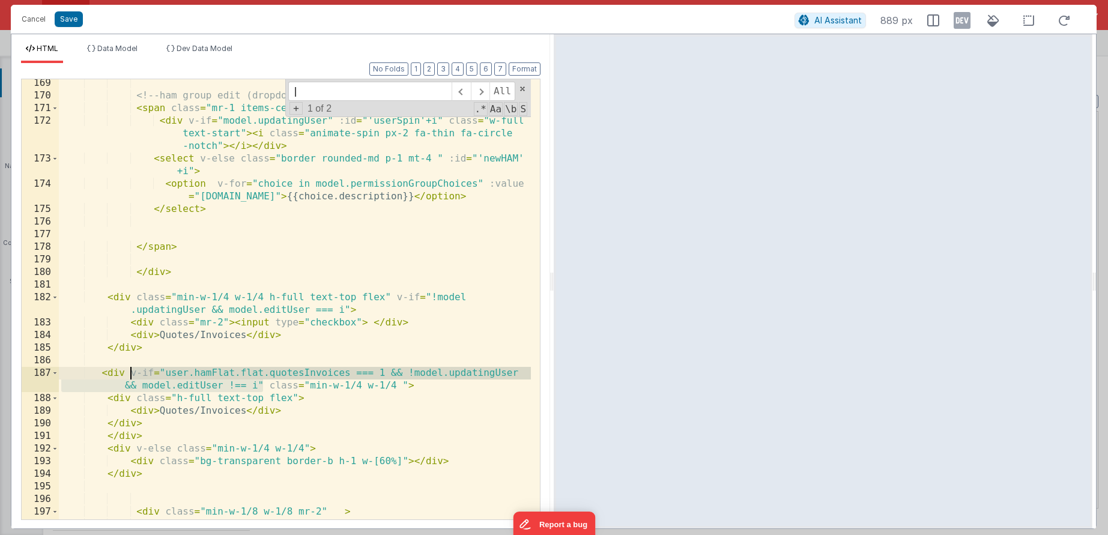
drag, startPoint x: 265, startPoint y: 384, endPoint x: 132, endPoint y: 371, distance: 134.6
click at [132, 371] on div "<!-- ham group edit (dropdown) --> < span class = "mr-1 items-center" v-if = "N…" at bounding box center [295, 316] width 472 height 478
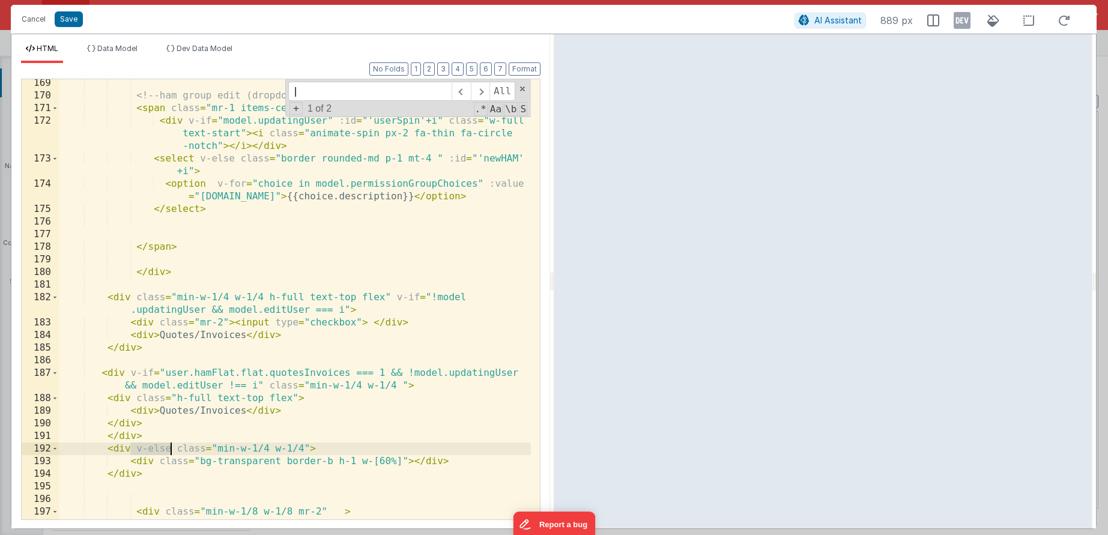
drag, startPoint x: 133, startPoint y: 447, endPoint x: 172, endPoint y: 449, distance: 39.1
click at [172, 449] on div "<!-- ham group edit (dropdown) --> < span class = "mr-1 items-center" v-if = "N…" at bounding box center [295, 316] width 472 height 478
paste textarea
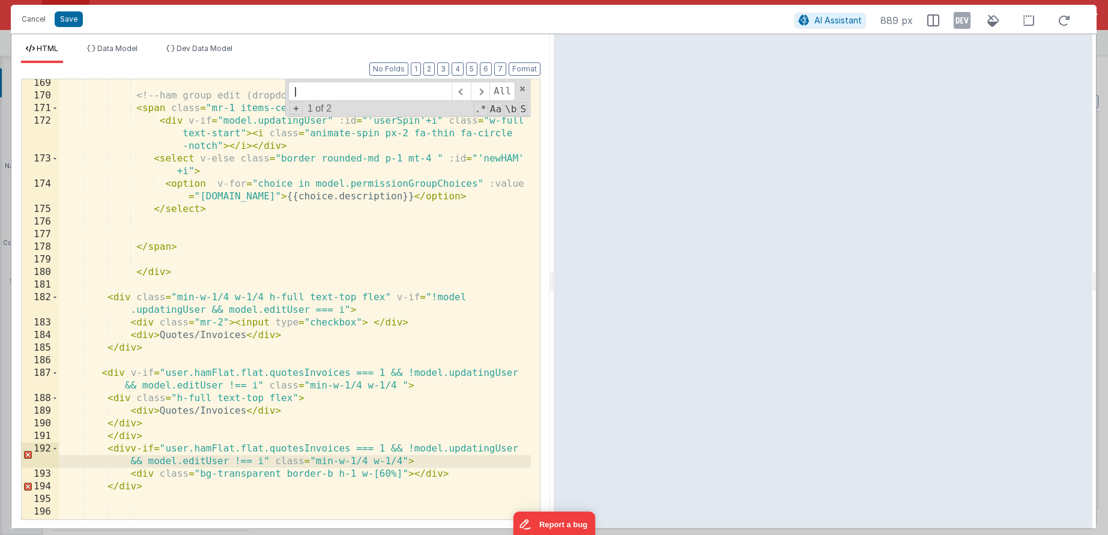
click at [131, 449] on div "<!-- ham group edit (dropdown) --> < span class = "mr-1 items-center" v-if = "N…" at bounding box center [295, 309] width 472 height 465
click at [368, 446] on div "<!-- ham group edit (dropdown) --> < span class = "mr-1 items-center" v-if = "N…" at bounding box center [295, 309] width 472 height 465
click at [172, 450] on div "<!-- ham group edit (dropdown) --> < span class = "mr-1 items-center" v-if = "N…" at bounding box center [295, 311] width 472 height 465
click at [356, 451] on div "<!-- ham group edit (dropdown) --> < span class = "mr-1 items-center" v-if = "N…" at bounding box center [295, 311] width 472 height 465
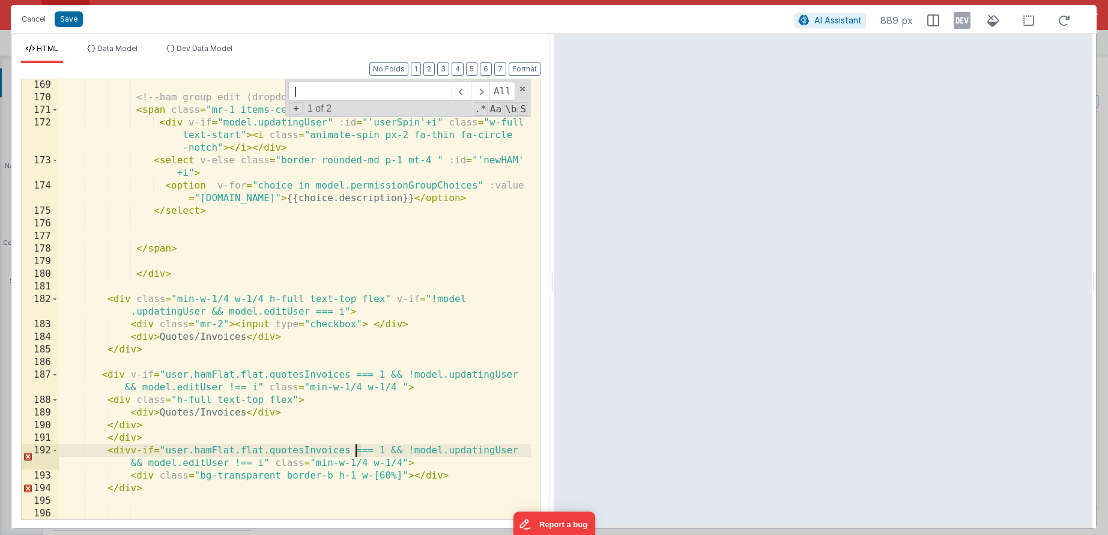
click at [357, 451] on div "<!-- ham group edit (dropdown) --> < span class = "mr-1 items-center" v-if = "N…" at bounding box center [295, 311] width 472 height 465
click at [265, 450] on div "<!-- ham group edit (dropdown) --> < span class = "mr-1 items-center" v-if = "N…" at bounding box center [295, 311] width 472 height 465
click at [132, 450] on div "<!-- ham group edit (dropdown) --> < span class = "mr-1 items-center" v-if = "N…" at bounding box center [295, 311] width 472 height 465
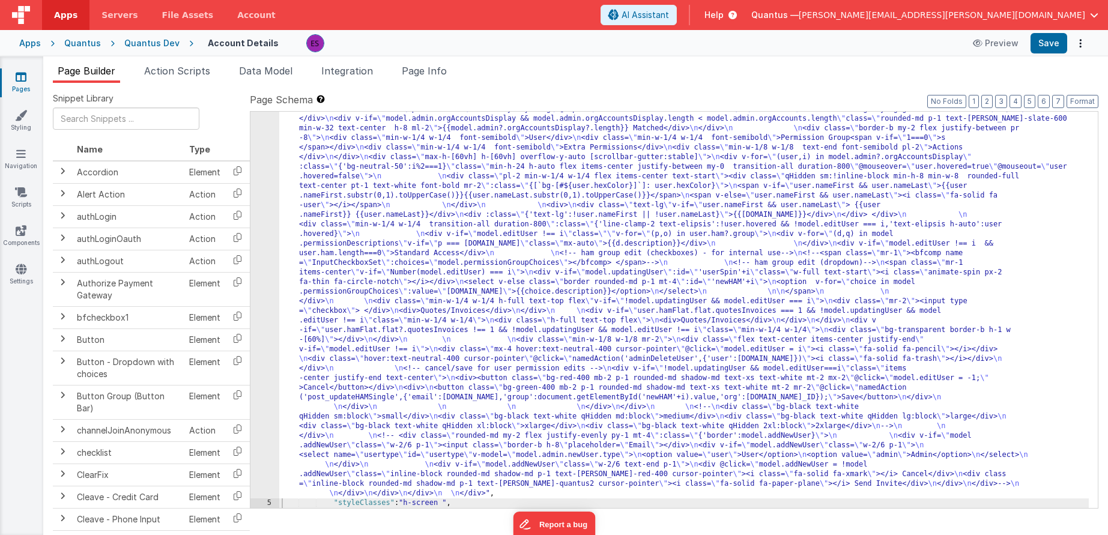
click at [331, 323] on div ""html" : "<div class= \" z-40 flex flex-wrap overflow-scroll no-scrollbar \" > …" at bounding box center [684, 279] width 810 height 1252
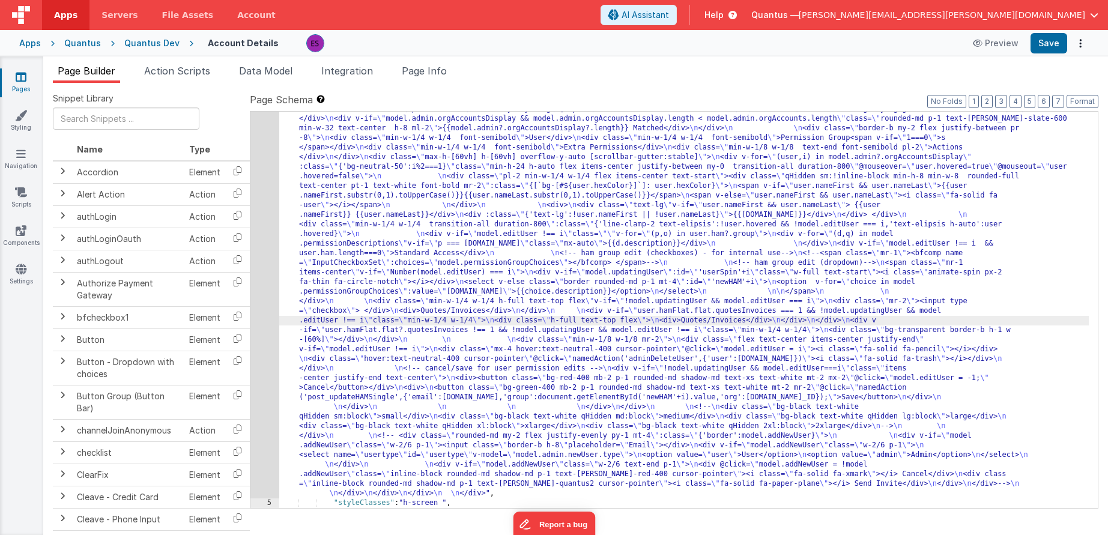
click at [259, 350] on div "4" at bounding box center [264, 76] width 29 height 846
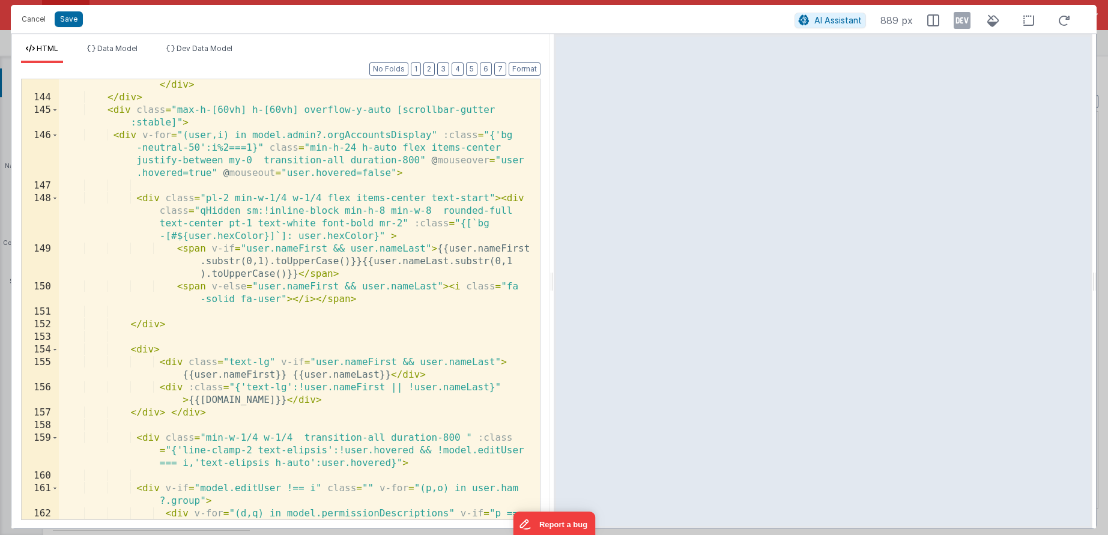
click at [292, 301] on div "< div class = "min-w-1/8 w-1/8 text-end font-semibold pl-2" > Actions </ div > …" at bounding box center [295, 311] width 472 height 491
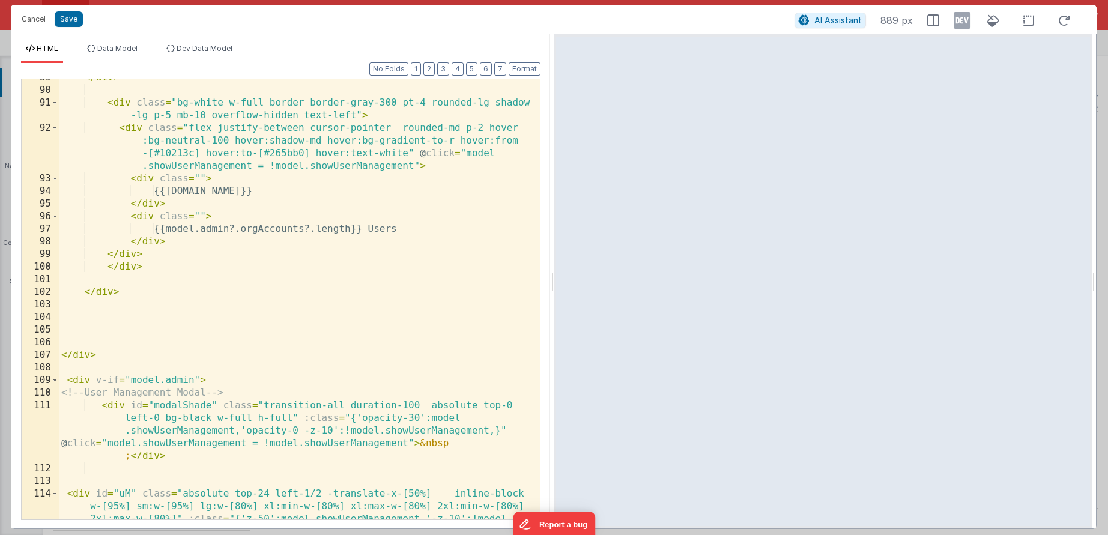
scroll to position [1741, 0]
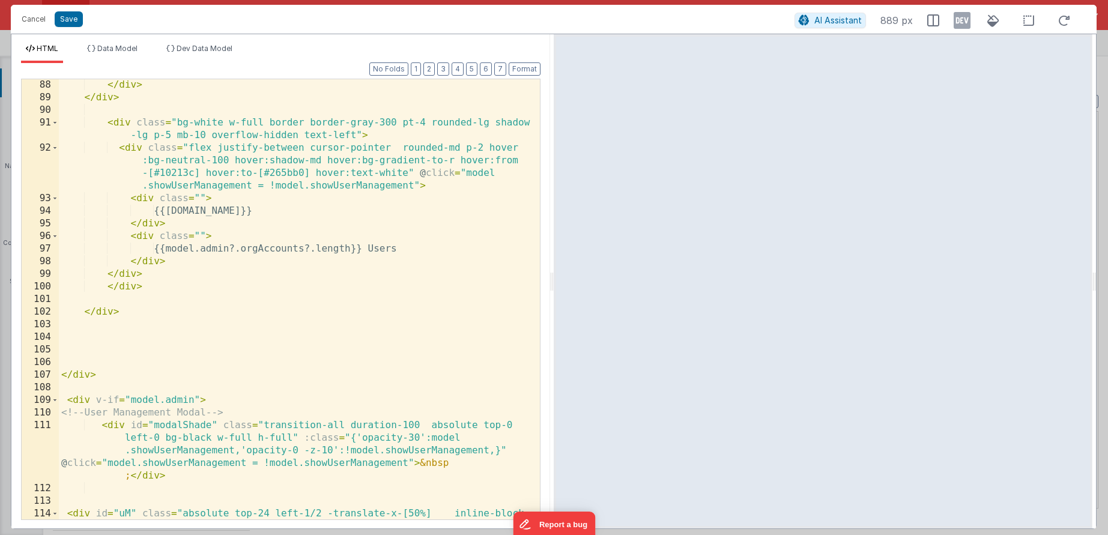
click at [292, 301] on div "</ div > </ div > < div class = "bg-white w-full border border-gray-300 pt-4 ro…" at bounding box center [295, 330] width 472 height 503
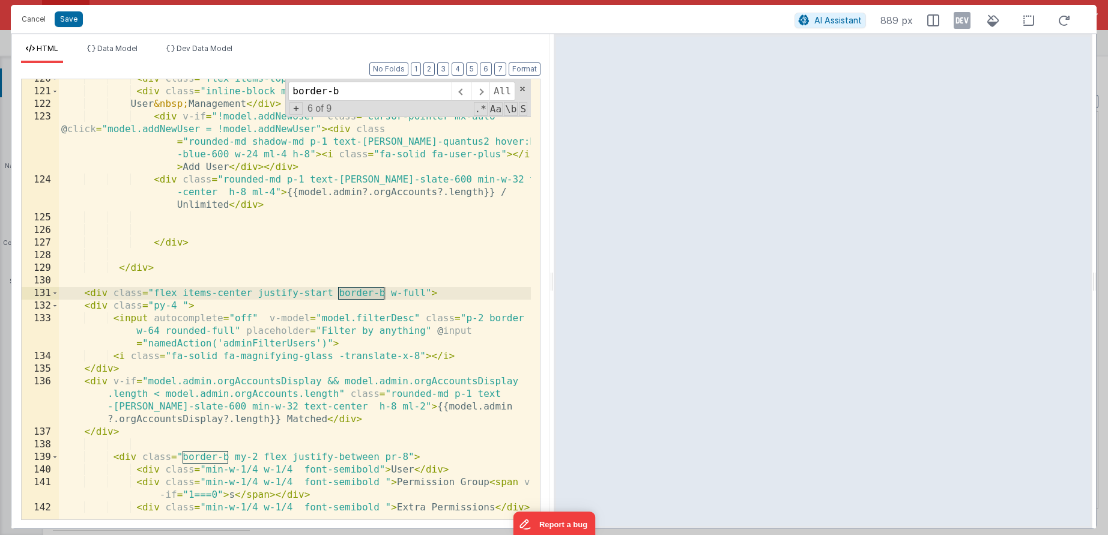
scroll to position [2366, 0]
type input "border-b"
click at [480, 98] on span at bounding box center [480, 91] width 19 height 19
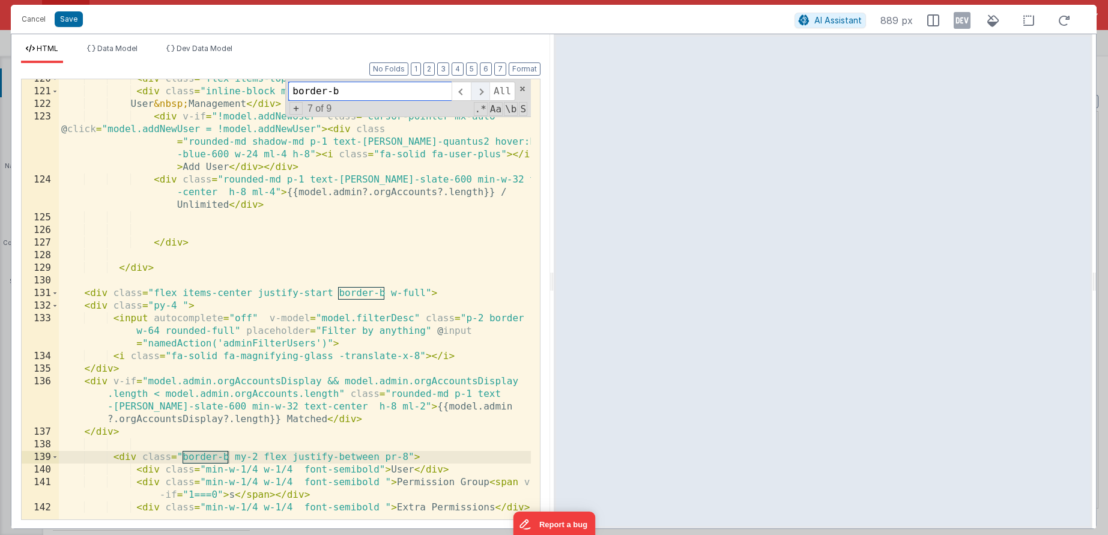
click at [480, 98] on span at bounding box center [480, 91] width 19 height 19
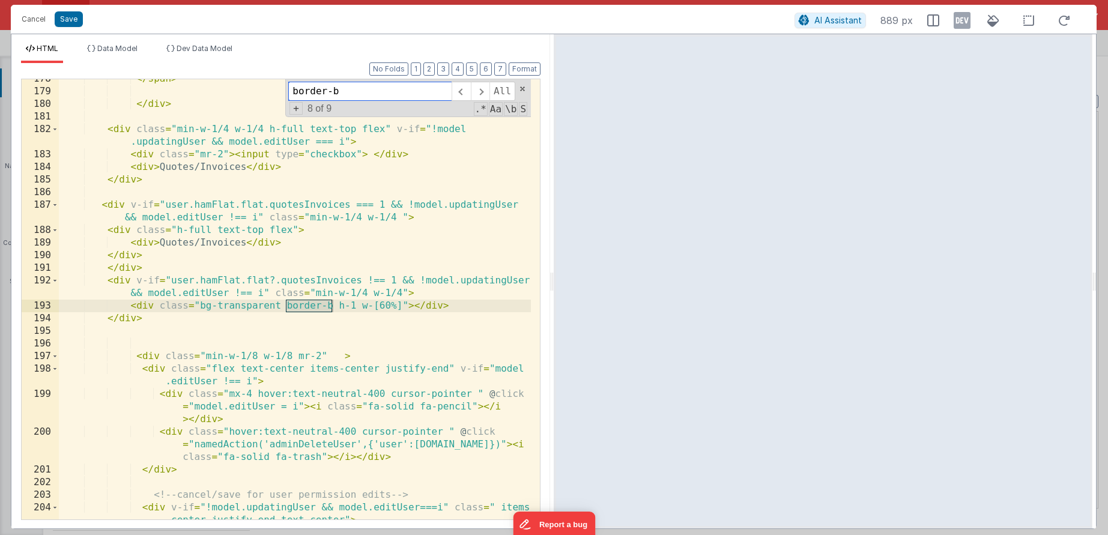
scroll to position [3511, 0]
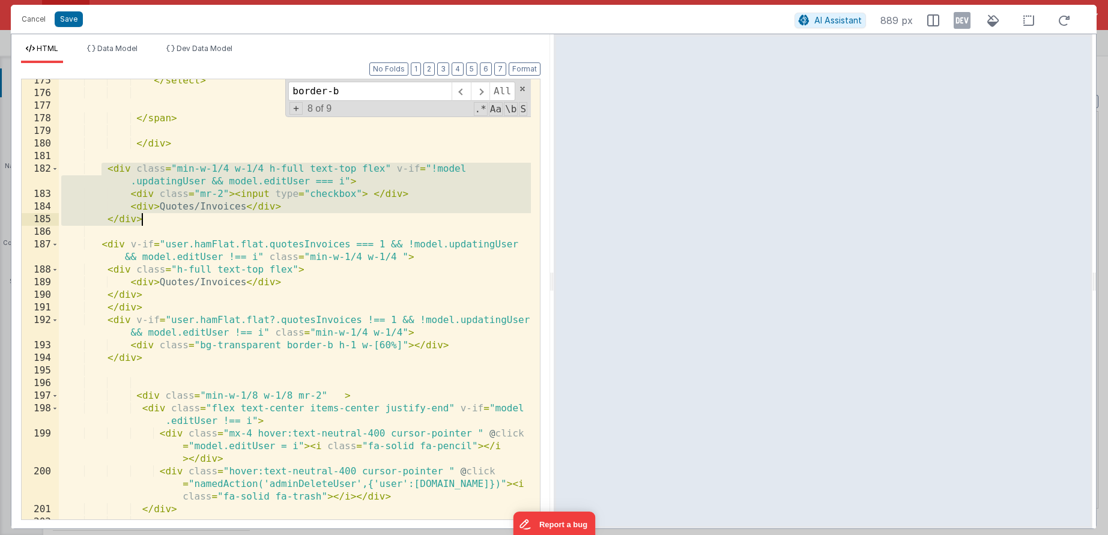
drag, startPoint x: 103, startPoint y: 169, endPoint x: 160, endPoint y: 215, distance: 73.4
click at [160, 215] on div "</ select > </ span > </ div > < div class = "min-w-1/4 w-1/4 h-full text-top f…" at bounding box center [295, 306] width 472 height 465
click at [156, 223] on div "</ select > </ span > </ div > < div class = "min-w-1/4 w-1/4 h-full text-top f…" at bounding box center [295, 306] width 472 height 465
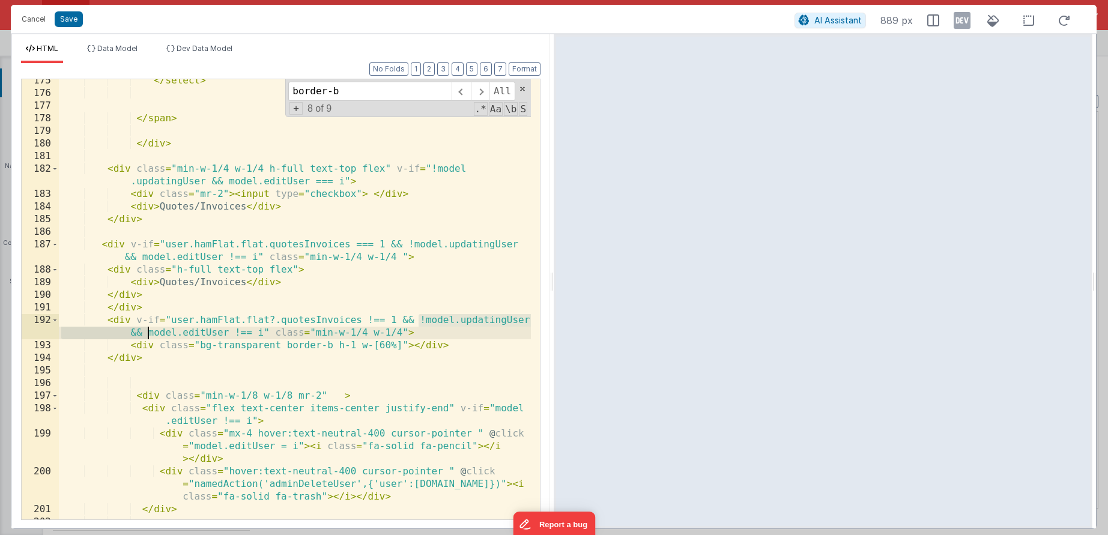
drag, startPoint x: 419, startPoint y: 321, endPoint x: 149, endPoint y: 332, distance: 269.9
click at [149, 332] on div "</ select > </ span > </ div > < div class = "min-w-1/4 w-1/4 h-full text-top f…" at bounding box center [295, 306] width 472 height 465
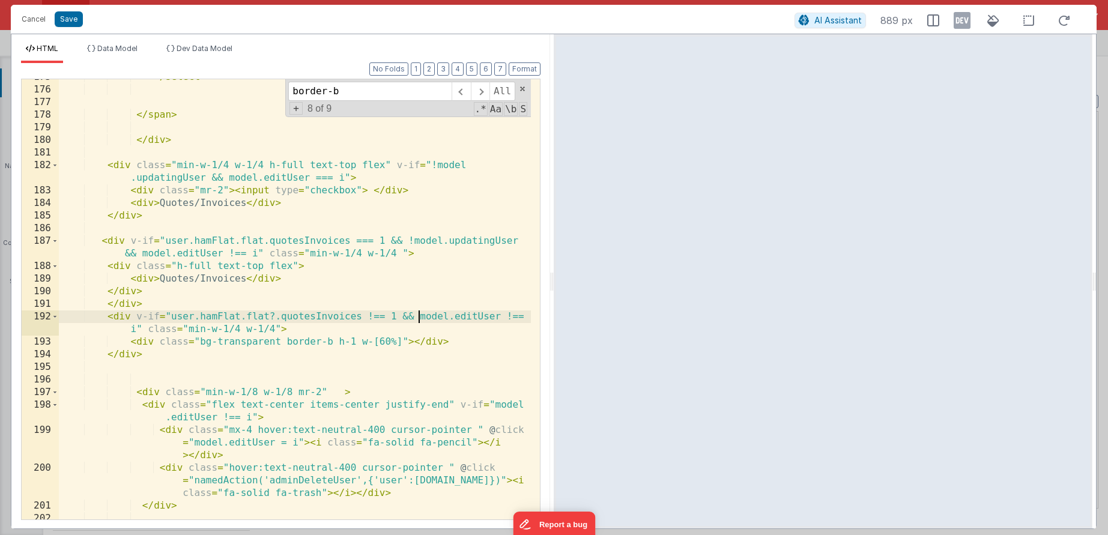
scroll to position [3515, 0]
click at [169, 318] on div "</ select > </ span > </ div > < div class = "min-w-1/4 w-1/4 h-full text-top f…" at bounding box center [295, 303] width 472 height 465
click at [135, 329] on div "</ select > </ span > </ div > < div class = "min-w-1/4 w-1/4 h-full text-top f…" at bounding box center [295, 303] width 472 height 465
click at [171, 330] on div "</ select > </ span > </ div > < div class = "min-w-1/4 w-1/4 h-full text-top f…" at bounding box center [295, 303] width 472 height 465
drag, startPoint x: 178, startPoint y: 314, endPoint x: 404, endPoint y: 315, distance: 225.8
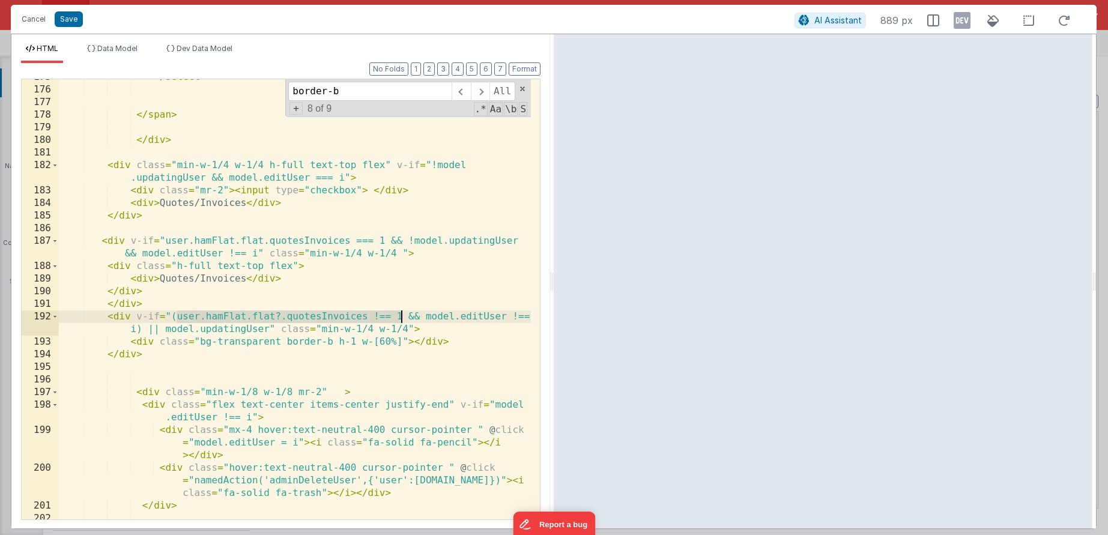
click at [404, 315] on div "</ select > </ span > </ div > < div class = "min-w-1/4 w-1/4 h-full text-top f…" at bounding box center [295, 303] width 472 height 465
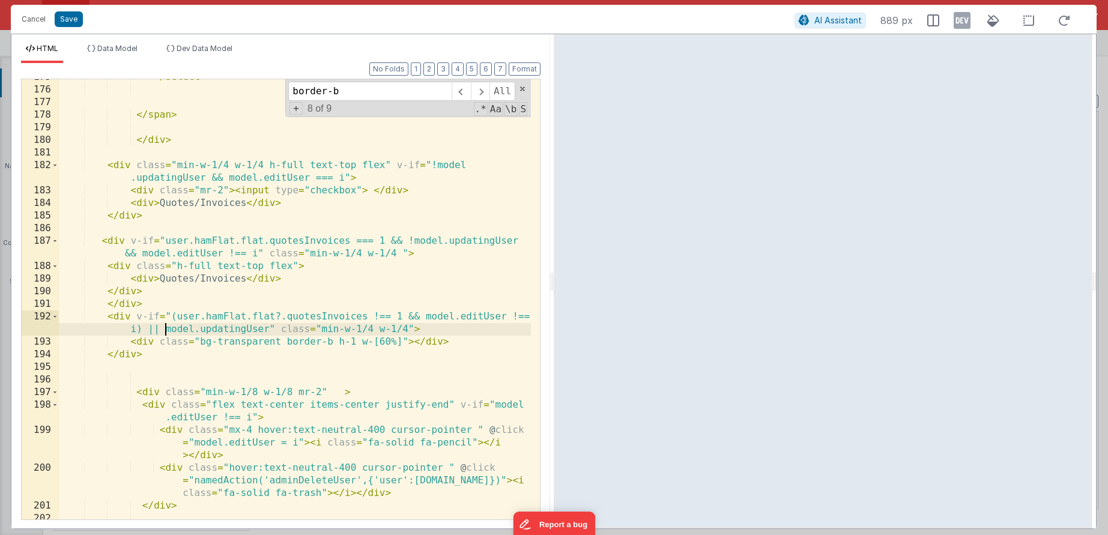
click at [164, 329] on div "</ select > </ span > </ div > < div class = "min-w-1/4 w-1/4 h-full text-top f…" at bounding box center [295, 303] width 472 height 465
paste textarea
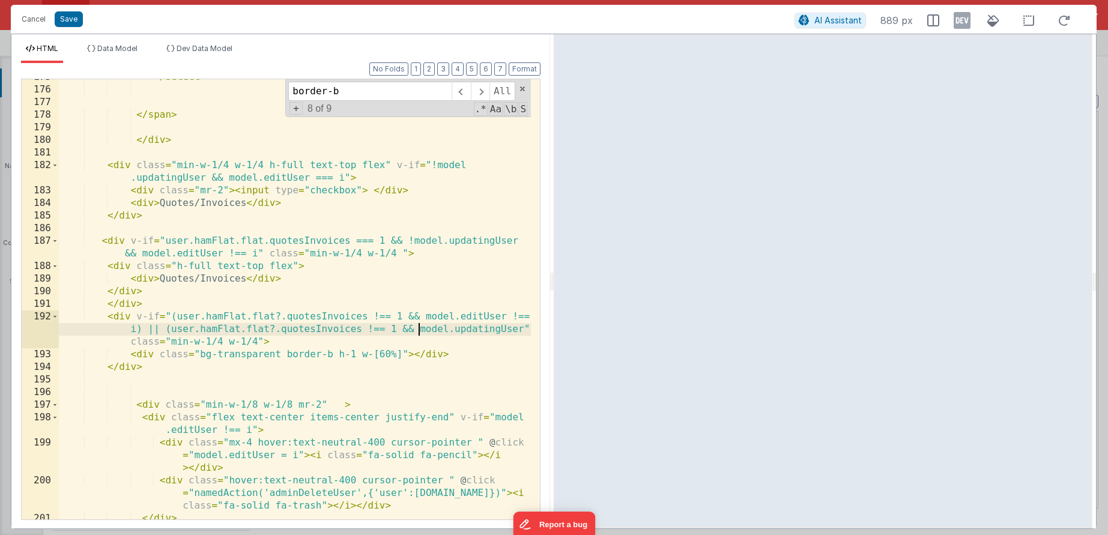
drag, startPoint x: 524, startPoint y: 327, endPoint x: 529, endPoint y: 318, distance: 10.5
click at [524, 327] on div "</ select > </ span > </ div > < div class = "min-w-1/4 w-1/4 h-full text-top f…" at bounding box center [295, 303] width 472 height 465
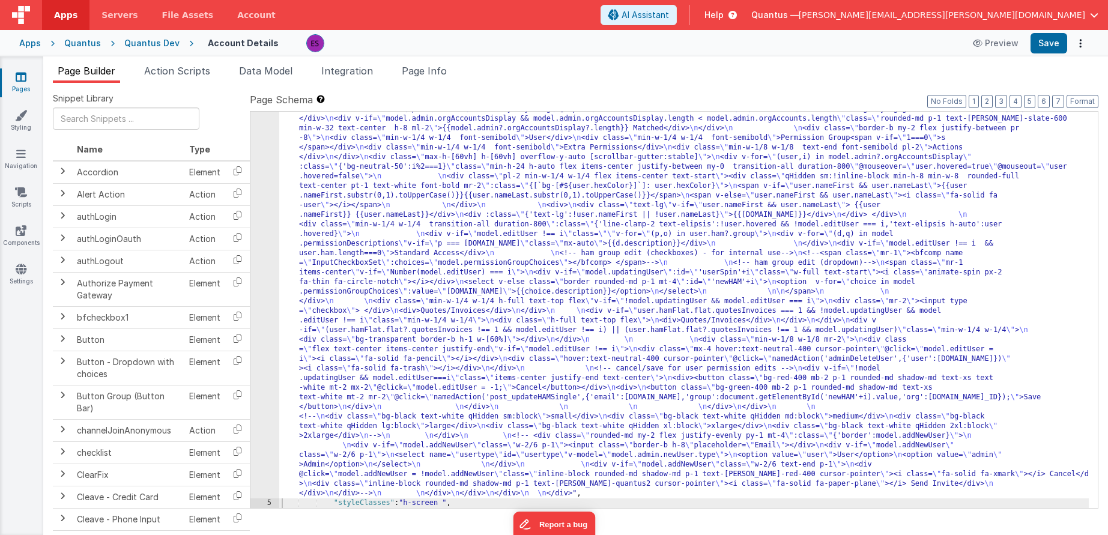
click at [330, 320] on div ""html" : "<div class= \" z-40 flex flex-wrap overflow-scroll no-scrollbar \" > …" at bounding box center [684, 279] width 810 height 1252
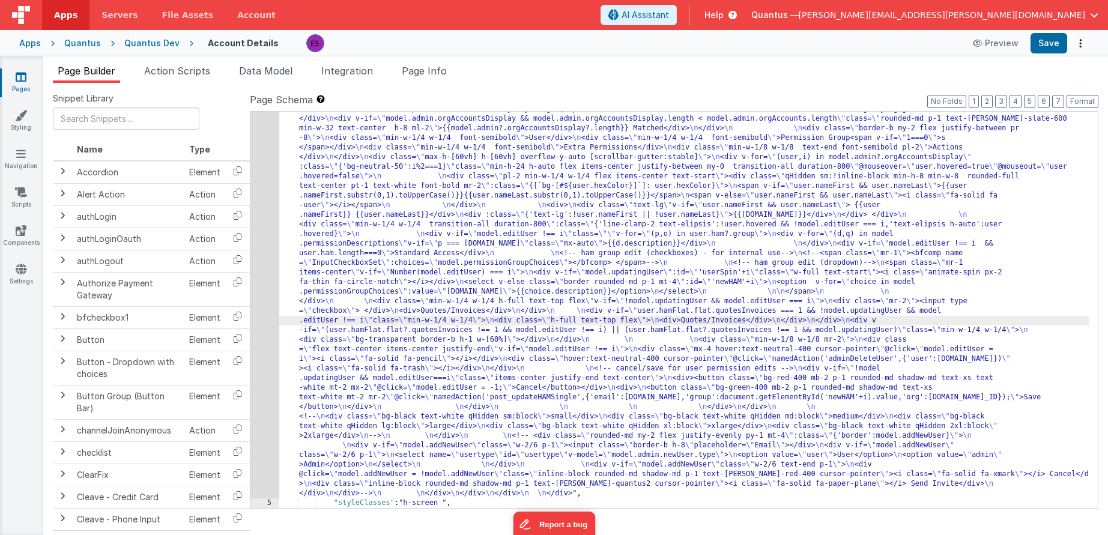
click at [264, 368] on div "4" at bounding box center [264, 76] width 29 height 846
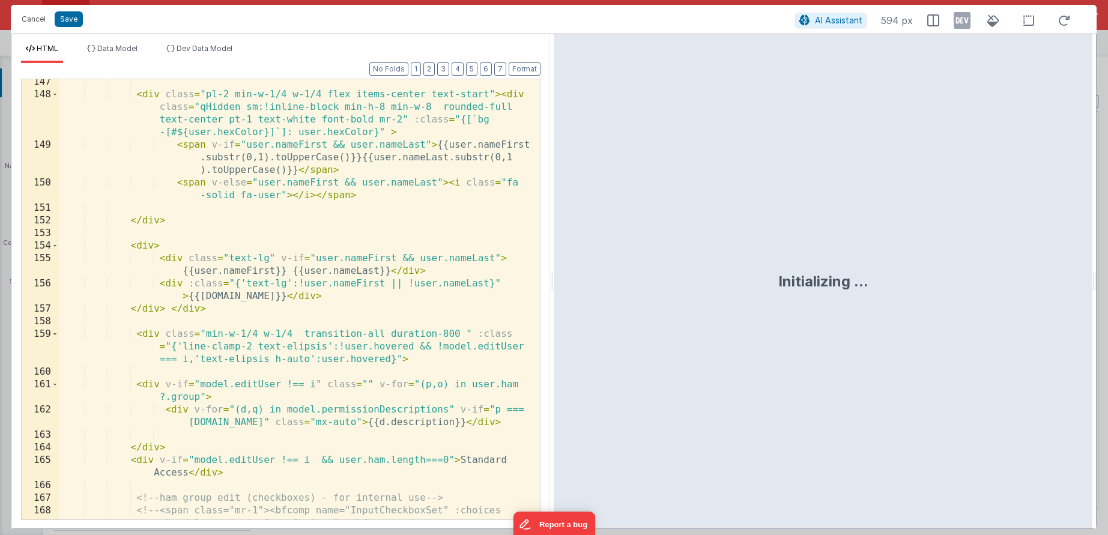
scroll to position [2945, 0]
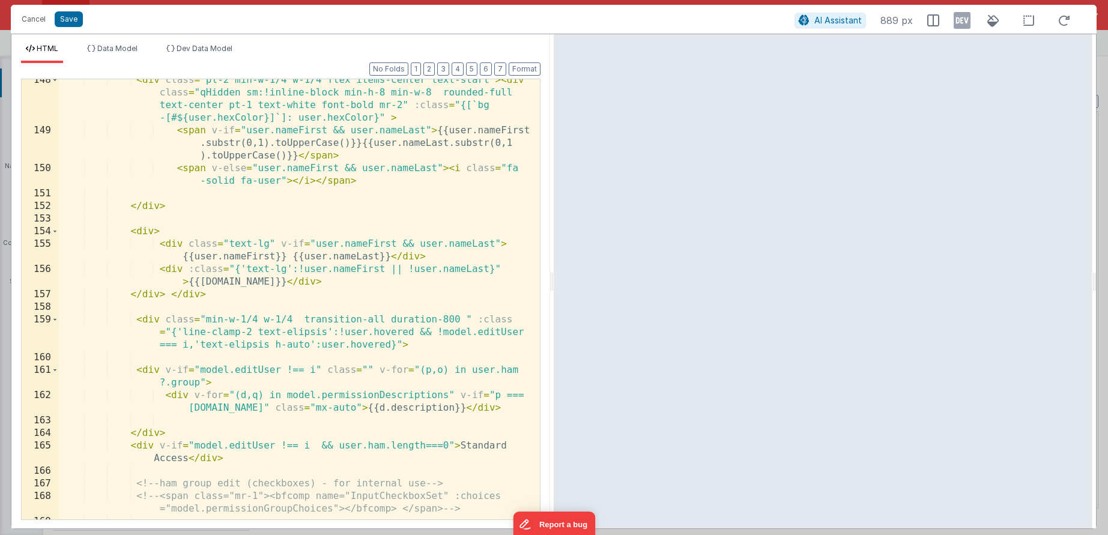
click at [243, 391] on div "< div class = "pl-2 min-w-1/4 w-1/4 flex items-center text-start" > < div class…" at bounding box center [295, 325] width 472 height 503
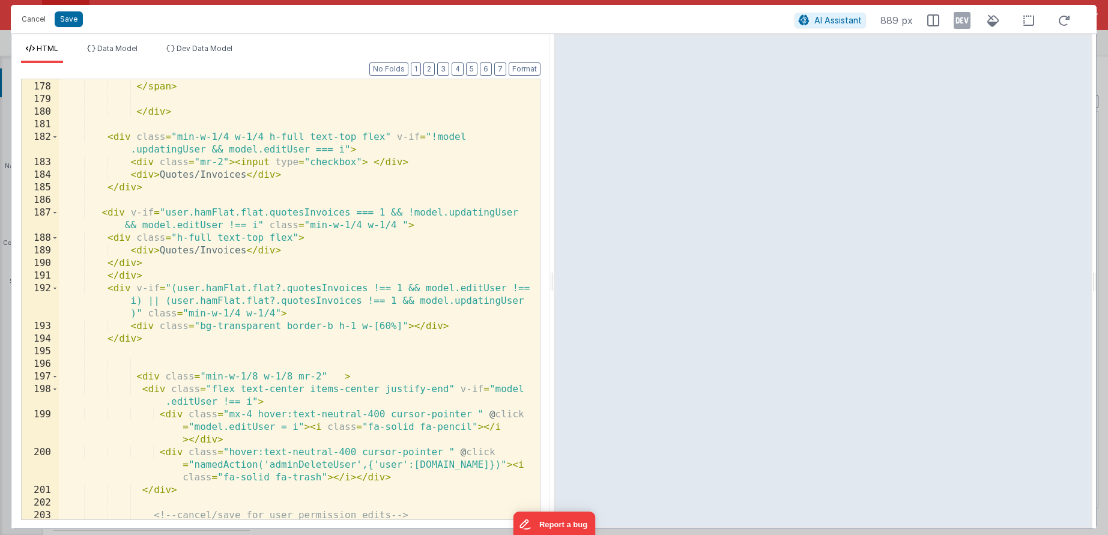
scroll to position [3542, 0]
drag, startPoint x: 170, startPoint y: 303, endPoint x: 412, endPoint y: 303, distance: 242.0
click at [412, 303] on div "</ span > </ div > < div class = "min-w-1/4 w-1/4 h-full text-top flex" v-if = …" at bounding box center [295, 300] width 472 height 465
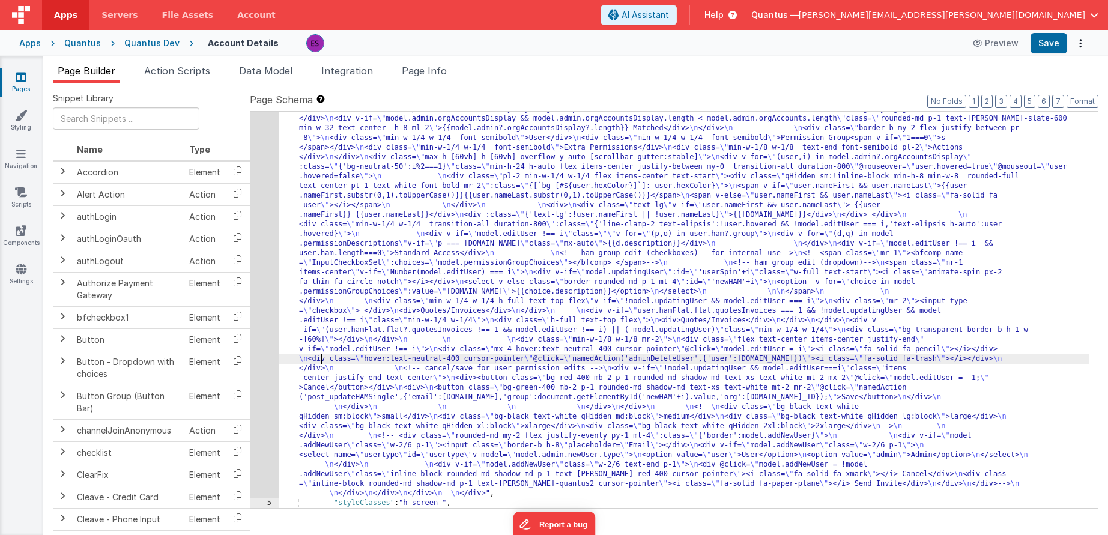
drag, startPoint x: 323, startPoint y: 360, endPoint x: 306, endPoint y: 362, distance: 16.9
click at [323, 360] on div ""html" : "<div class= \" z-40 flex flex-wrap overflow-scroll no-scrollbar \" > …" at bounding box center [684, 279] width 810 height 1252
click at [271, 370] on div "4" at bounding box center [264, 76] width 29 height 846
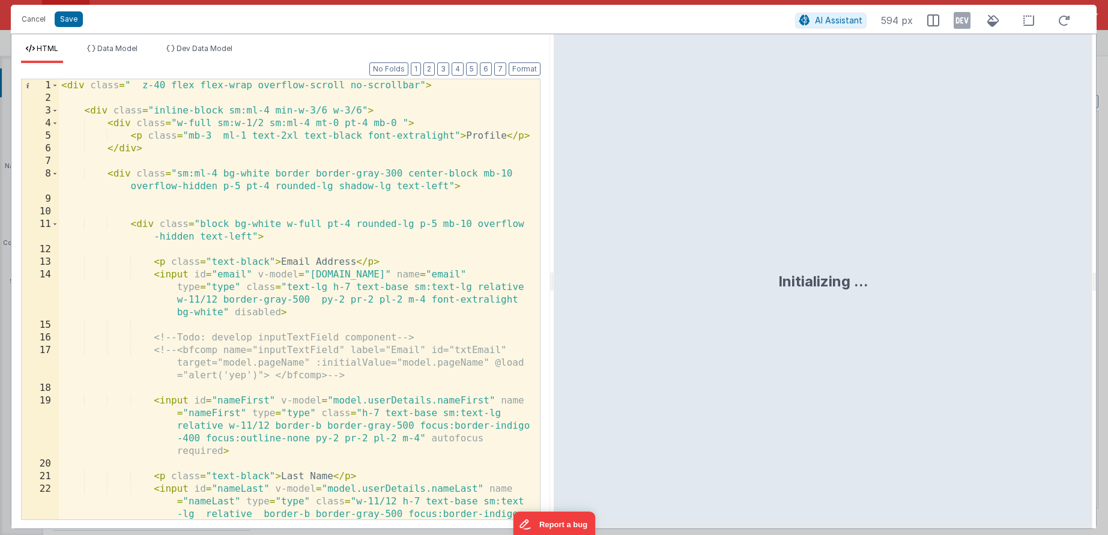
click at [265, 309] on div "< div class = " z-40 flex flex-wrap overflow-scroll no-scrollbar" > < div class…" at bounding box center [295, 337] width 472 height 516
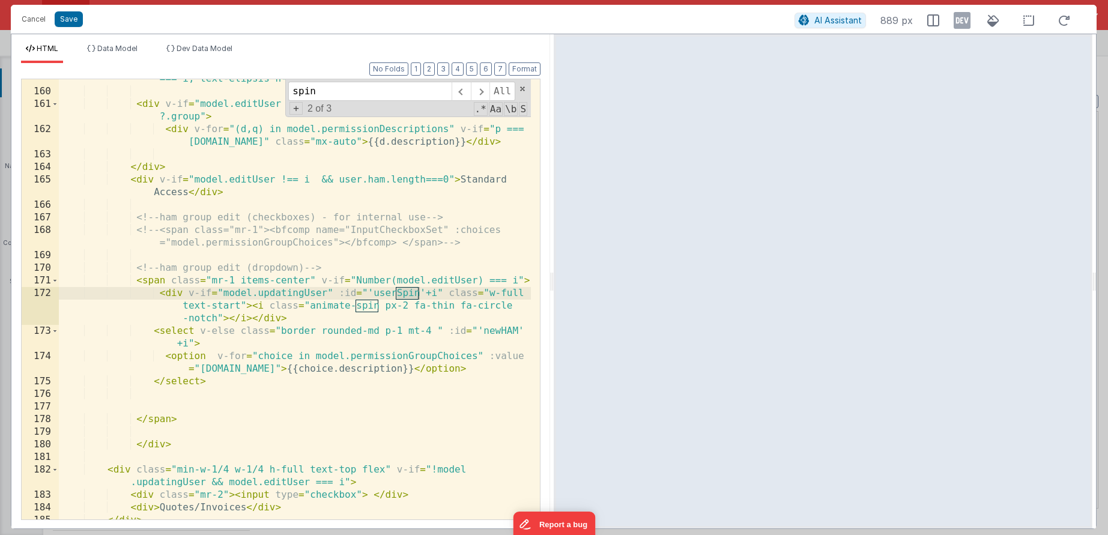
scroll to position [3211, 0]
type input "spin"
click at [339, 318] on div "< div class = "min-w-1/4 w-1/4 transition-all duration-800 " :class = "{'line-c…" at bounding box center [295, 292] width 472 height 491
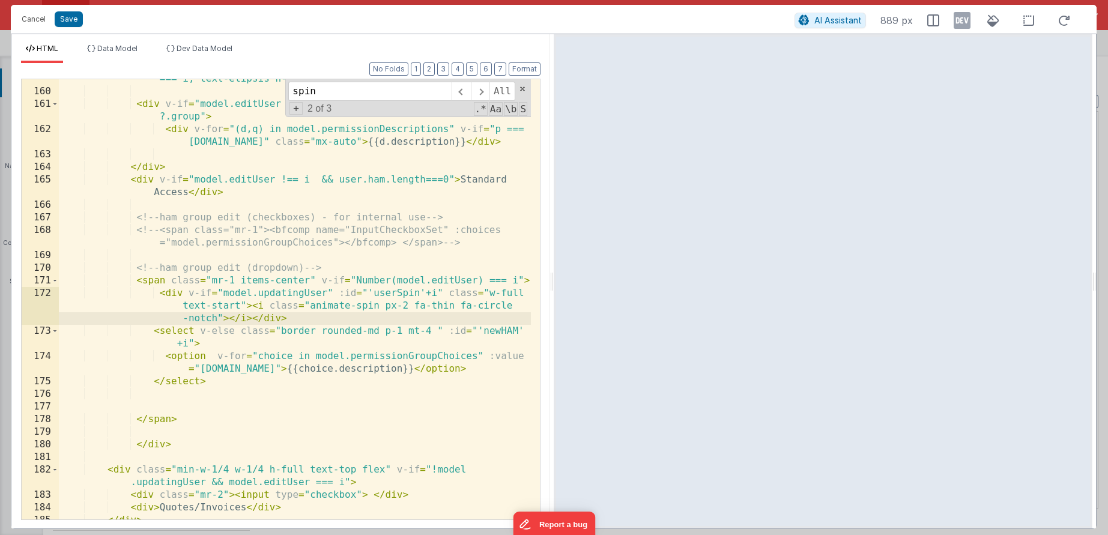
click at [156, 424] on div "< div class = "min-w-1/4 w-1/4 transition-all duration-800 " :class = "{'line-c…" at bounding box center [295, 292] width 472 height 491
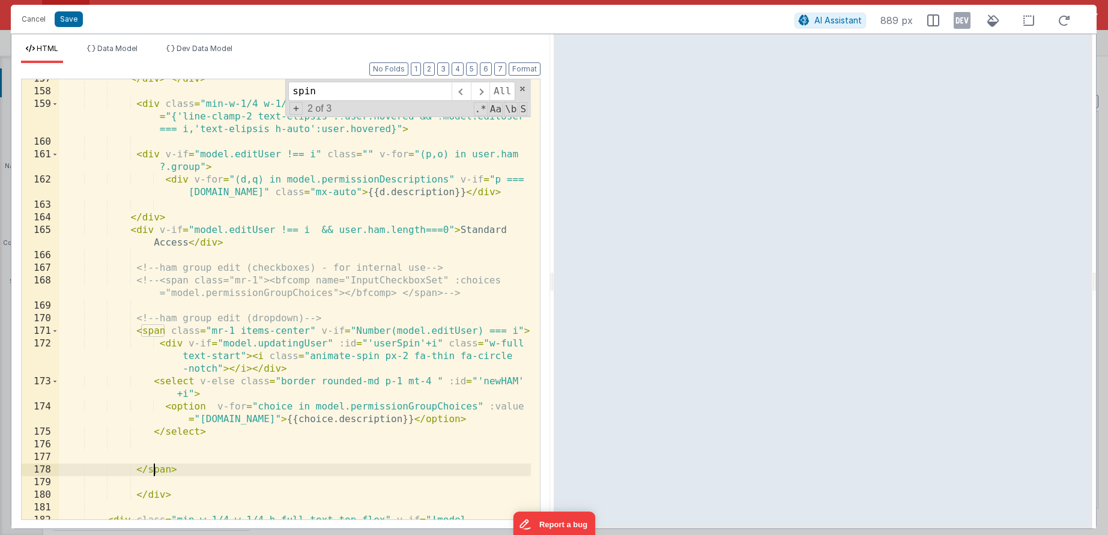
scroll to position [3157, 0]
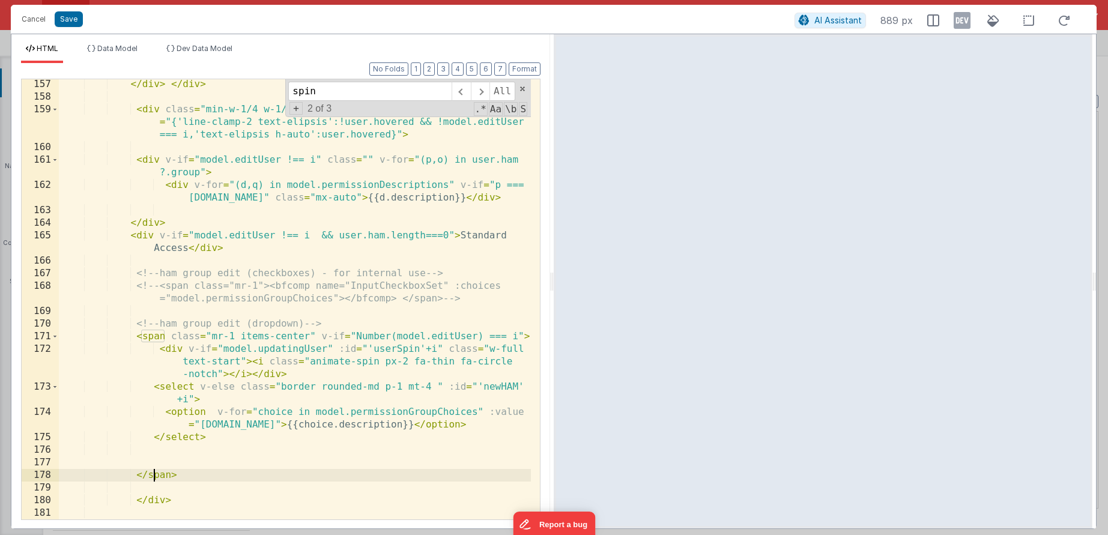
click at [157, 498] on div "</ div > </ div > < div class = "min-w-1/4 w-1/4 transition-all duration-800 " …" at bounding box center [295, 317] width 472 height 478
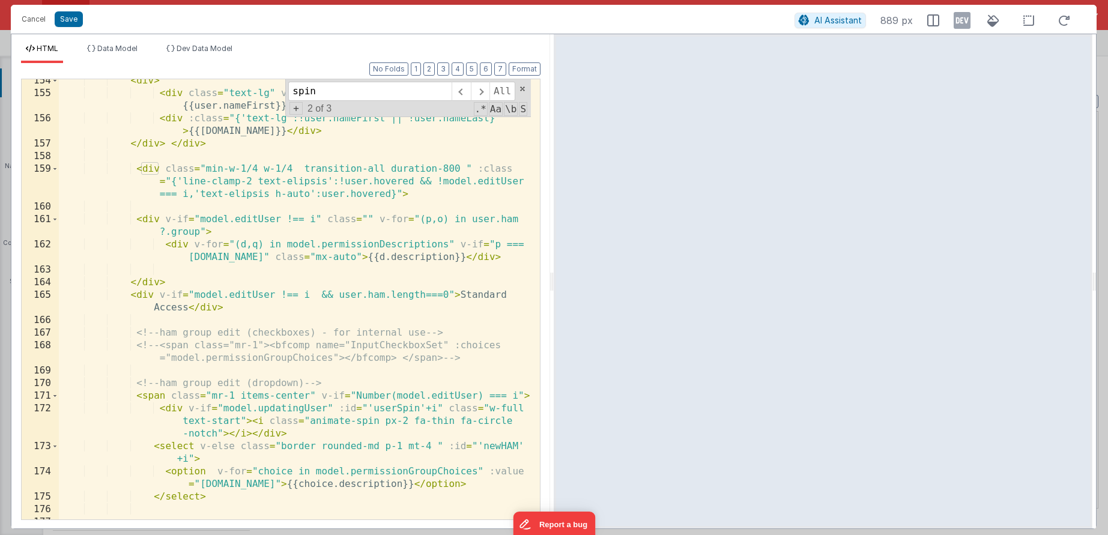
scroll to position [3103, 0]
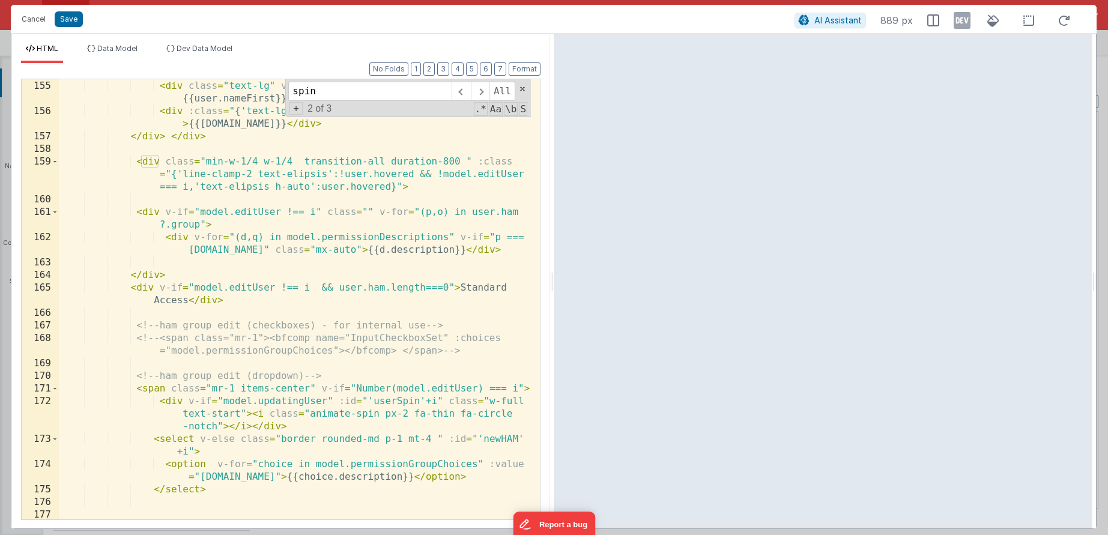
click at [308, 388] on div "< div > < div class = "text-lg" v-if = "user.nameFirst && user.nameLast" > {{us…" at bounding box center [295, 299] width 472 height 465
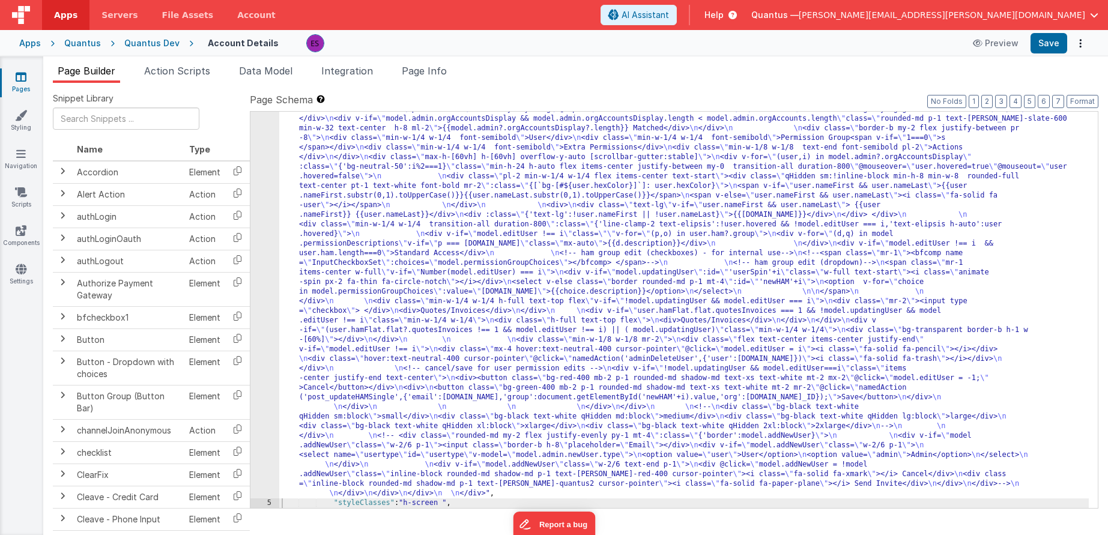
click at [275, 271] on div "4" at bounding box center [264, 76] width 29 height 846
click at [286, 274] on div ""html" : "<div class= \" z-40 flex flex-wrap overflow-scroll no-scrollbar \" > …" at bounding box center [684, 279] width 810 height 1252
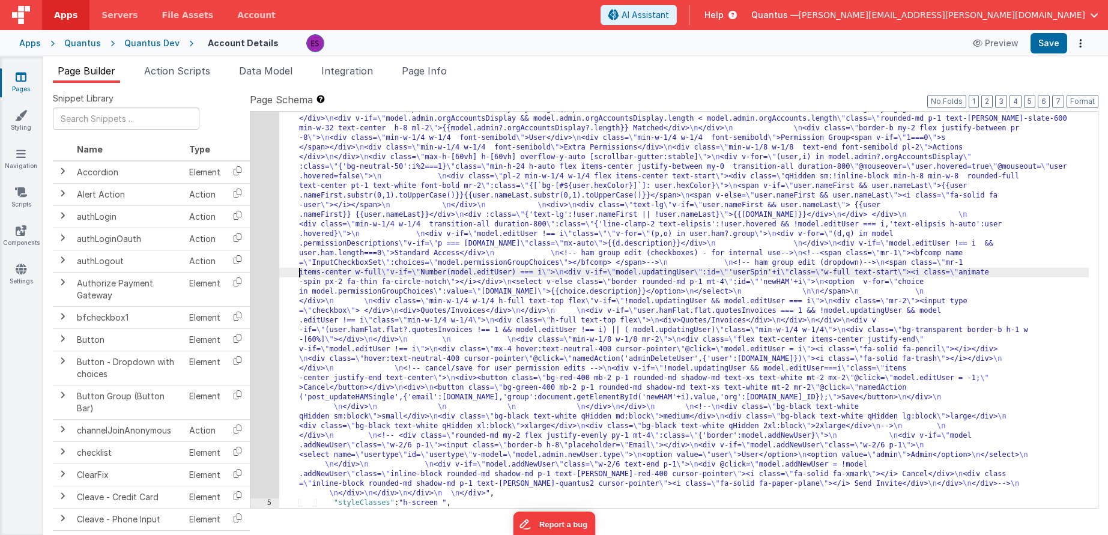
click at [261, 286] on div "4" at bounding box center [264, 76] width 29 height 846
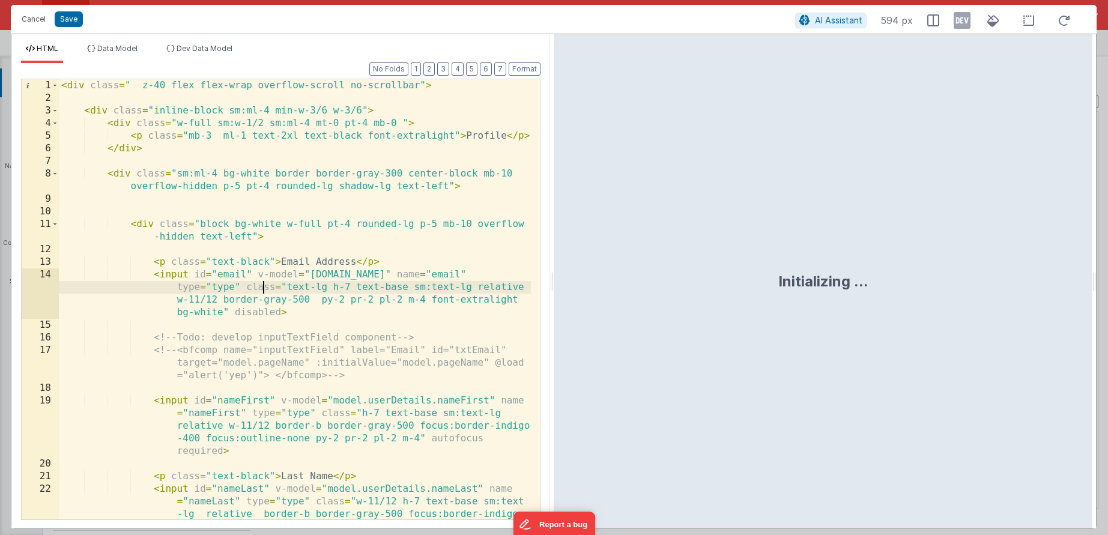
click at [262, 283] on div "< div class = " z-40 flex flex-wrap overflow-scroll no-scrollbar" > < div class…" at bounding box center [295, 337] width 472 height 516
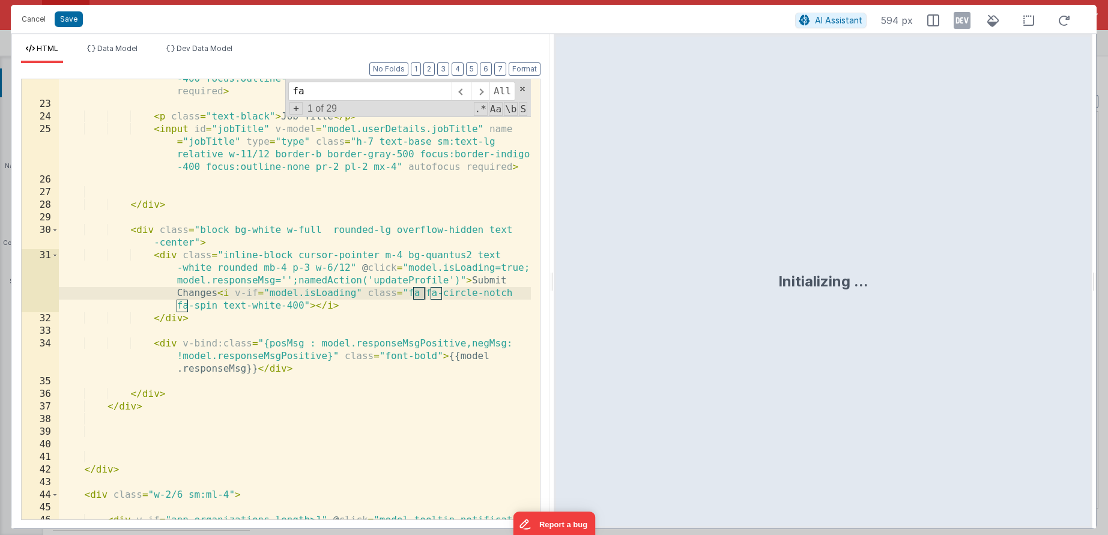
scroll to position [449, 0]
click at [325, 98] on input "fa-spin" at bounding box center [369, 91] width 163 height 19
type input "spin"
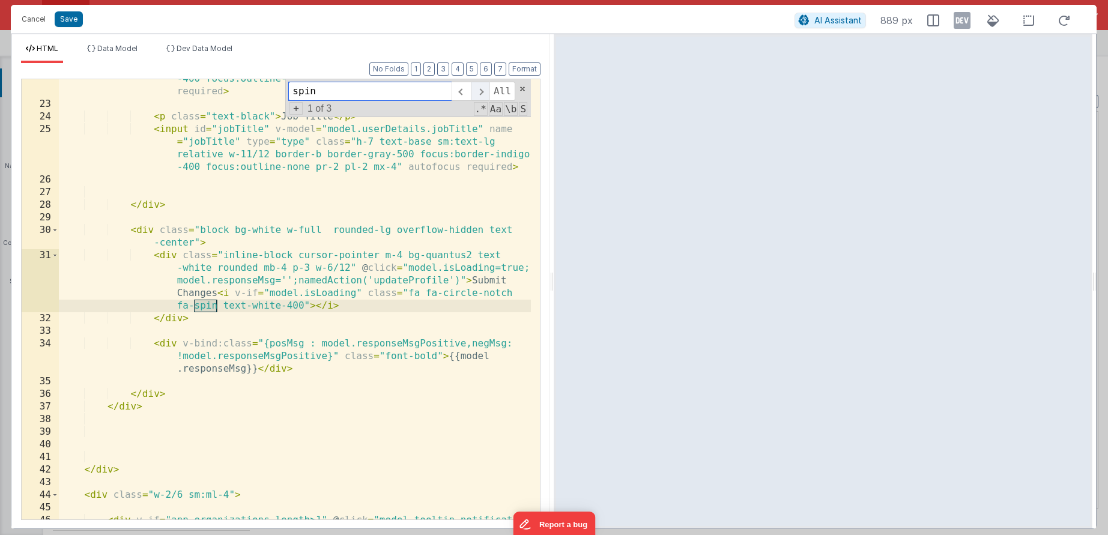
click at [479, 94] on span at bounding box center [480, 91] width 19 height 19
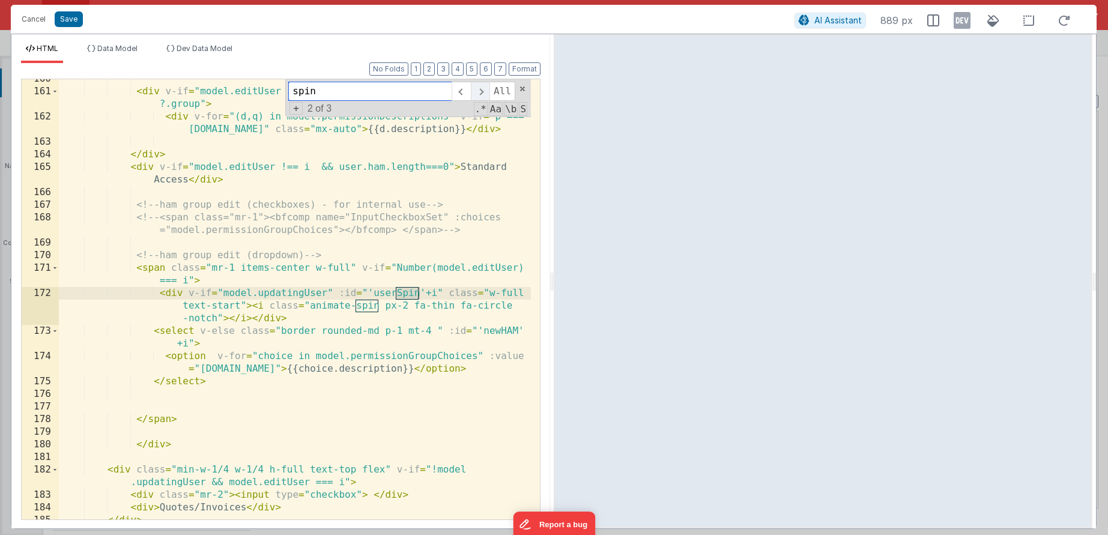
click at [479, 94] on span at bounding box center [480, 91] width 19 height 19
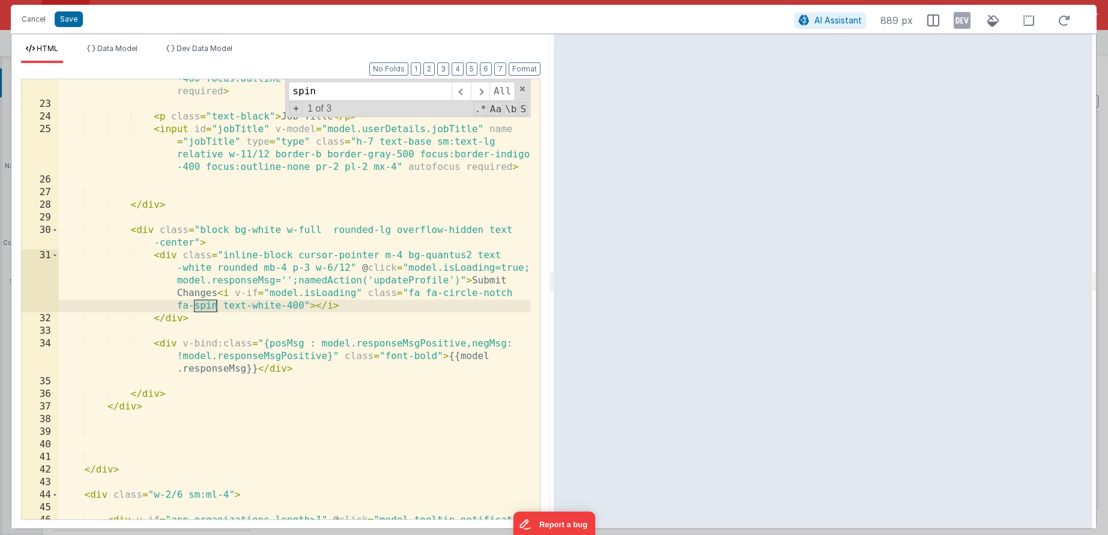
click at [333, 340] on div "< input id = "nameLast" v-model = "model.userDetails.nameLast" name = "nameLast…" at bounding box center [295, 305] width 472 height 541
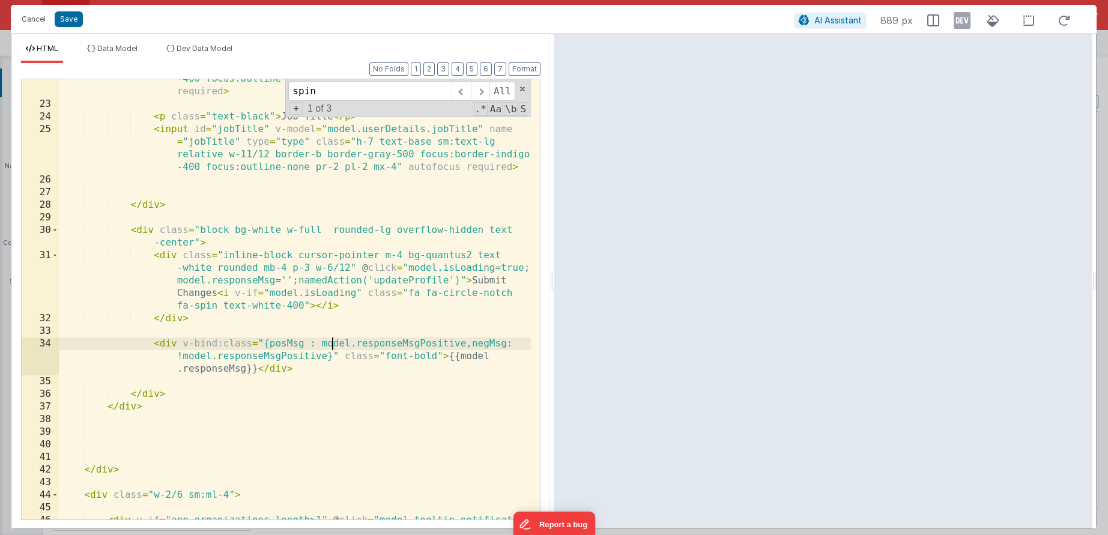
click at [283, 418] on div "< input id = "nameLast" v-model = "model.userDetails.nameLast" name = "nameLast…" at bounding box center [295, 305] width 472 height 541
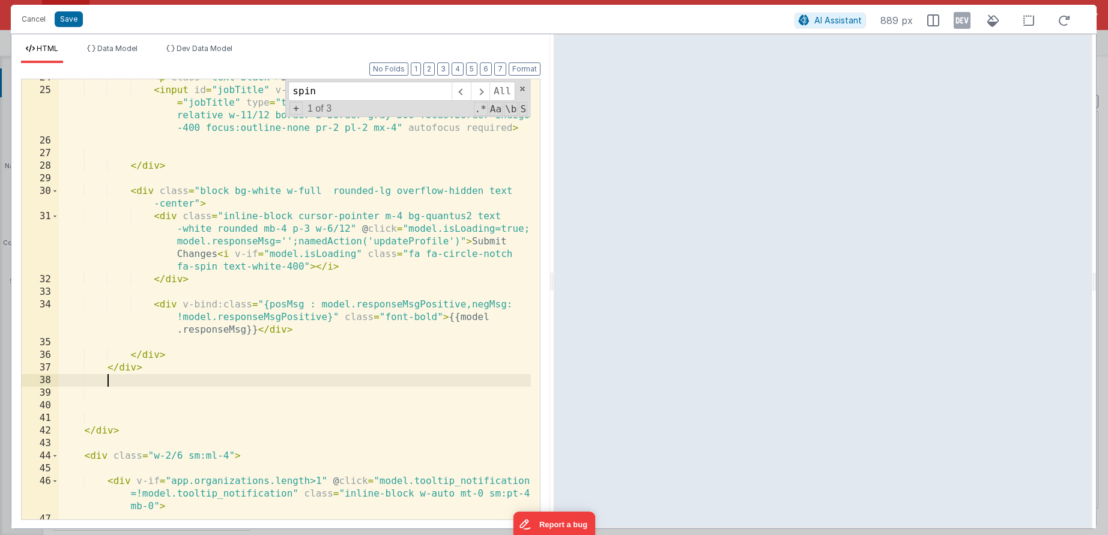
scroll to position [489, 0]
click at [468, 95] on span at bounding box center [461, 91] width 19 height 19
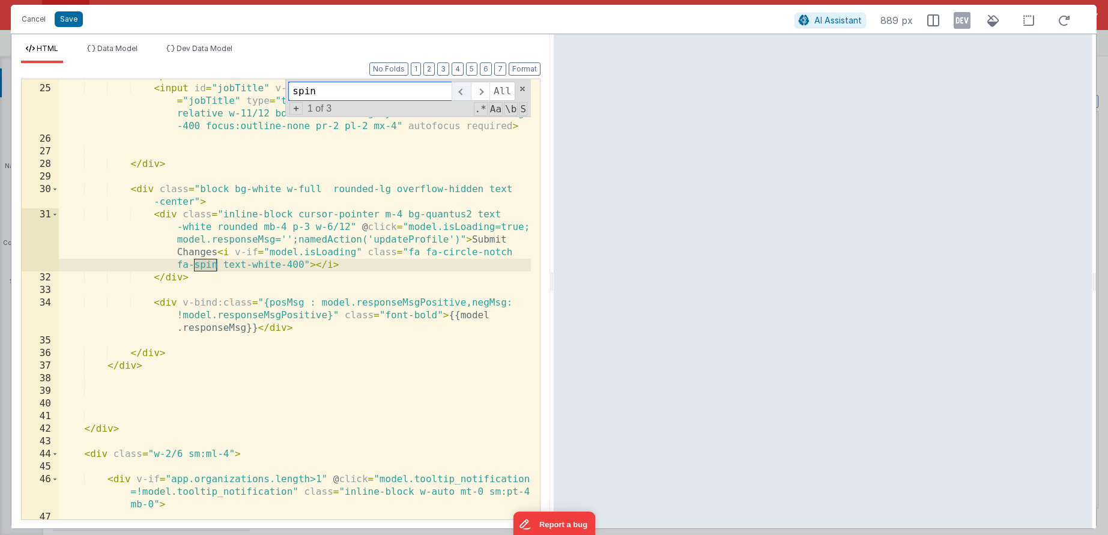
click at [468, 95] on span at bounding box center [461, 91] width 19 height 19
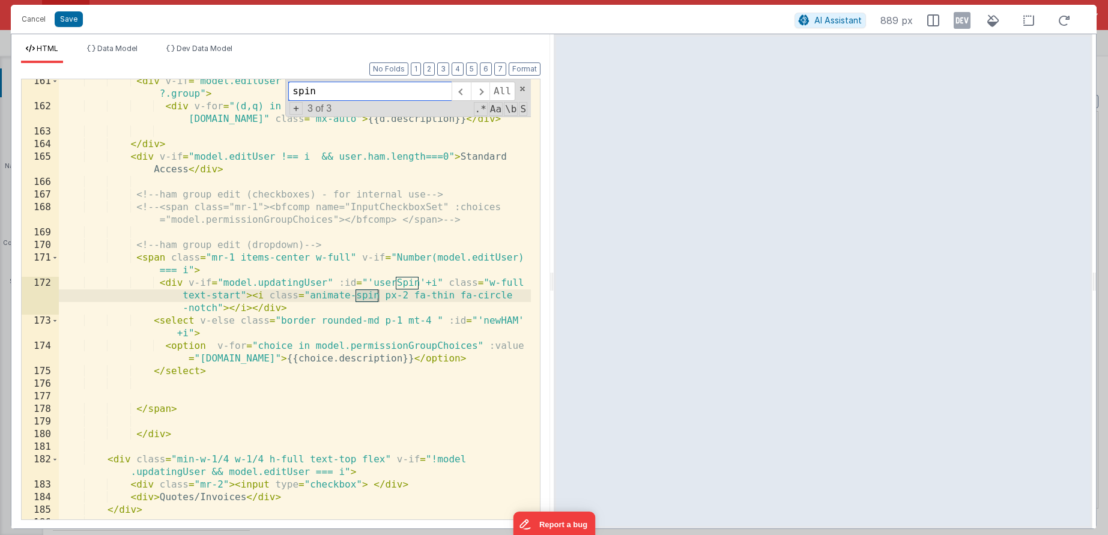
scroll to position [3227, 0]
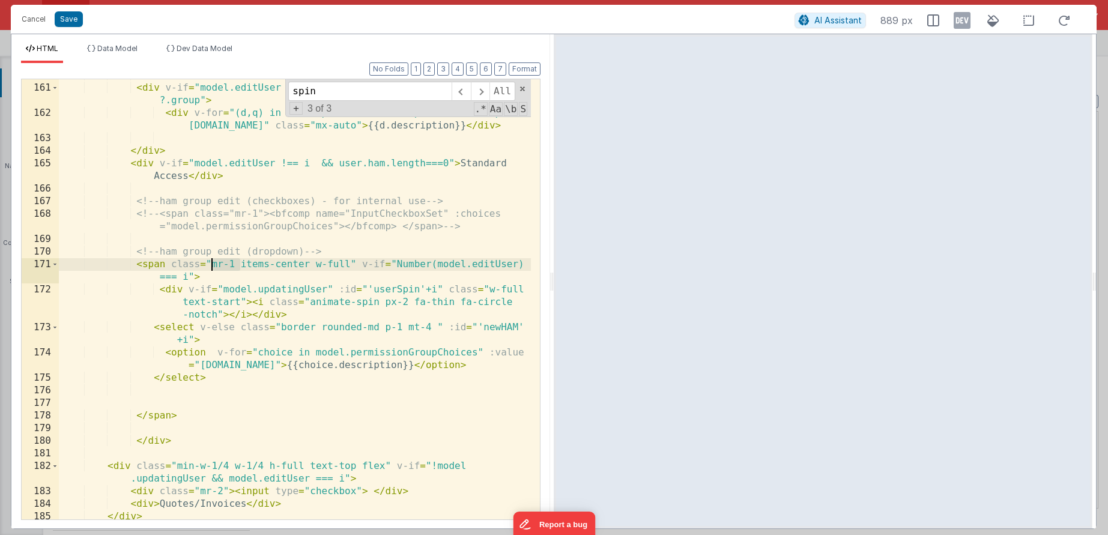
drag, startPoint x: 240, startPoint y: 266, endPoint x: 212, endPoint y: 265, distance: 27.6
click at [212, 265] on div "< div v-if = "model.editUser !== i" class = "" v-for = "(p,o) in user.ham ?.gro…" at bounding box center [295, 301] width 472 height 465
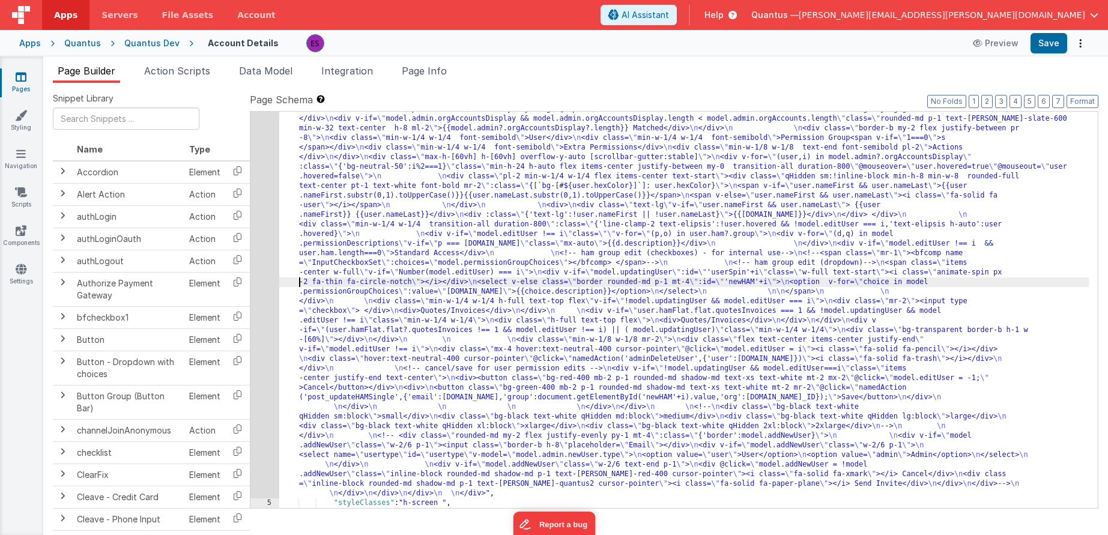
click at [280, 285] on div ""html" : "<div class= \" z-40 flex flex-wrap overflow-scroll no-scrollbar \" > …" at bounding box center [684, 279] width 810 height 1252
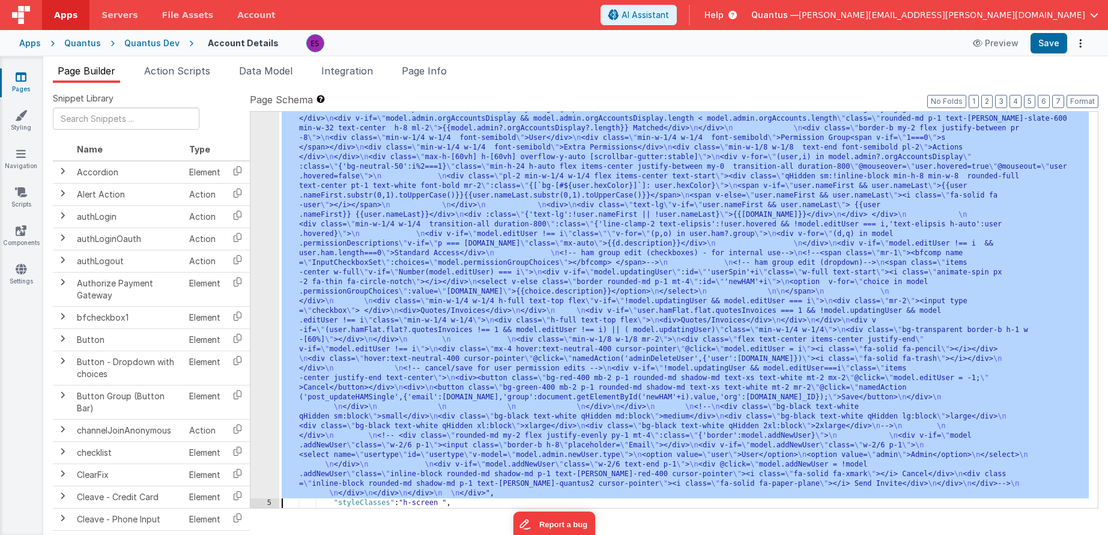
click at [264, 289] on div "4" at bounding box center [264, 76] width 29 height 846
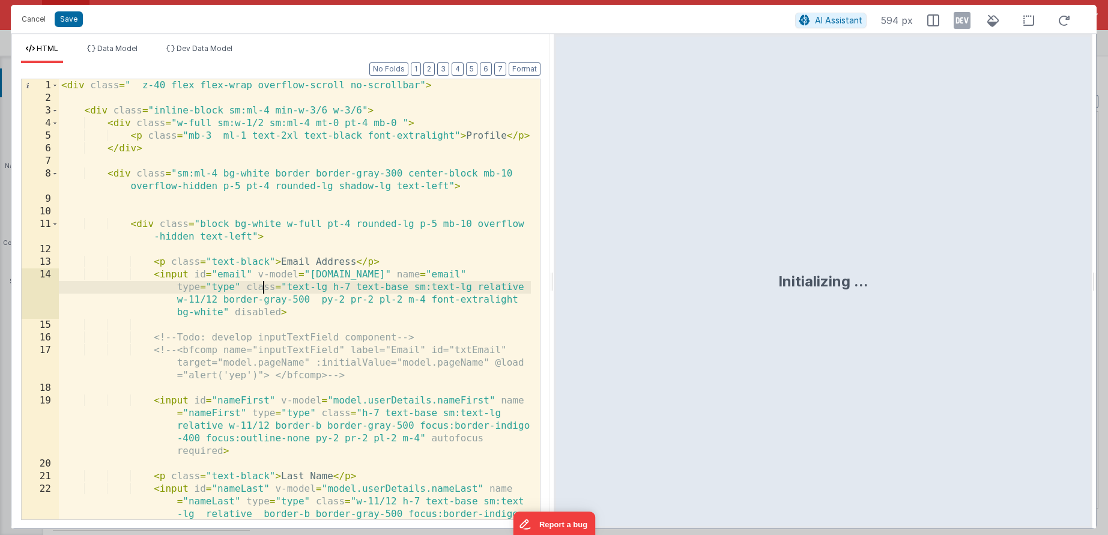
click at [264, 289] on div "< div class = " z-40 flex flex-wrap overflow-scroll no-scrollbar" > < div class…" at bounding box center [295, 337] width 472 height 516
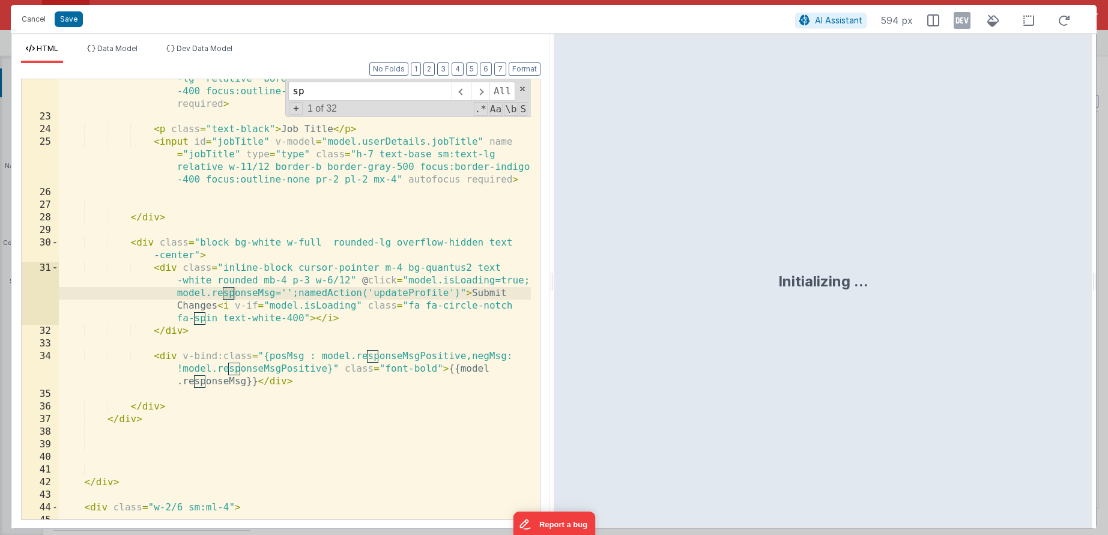
scroll to position [436, 0]
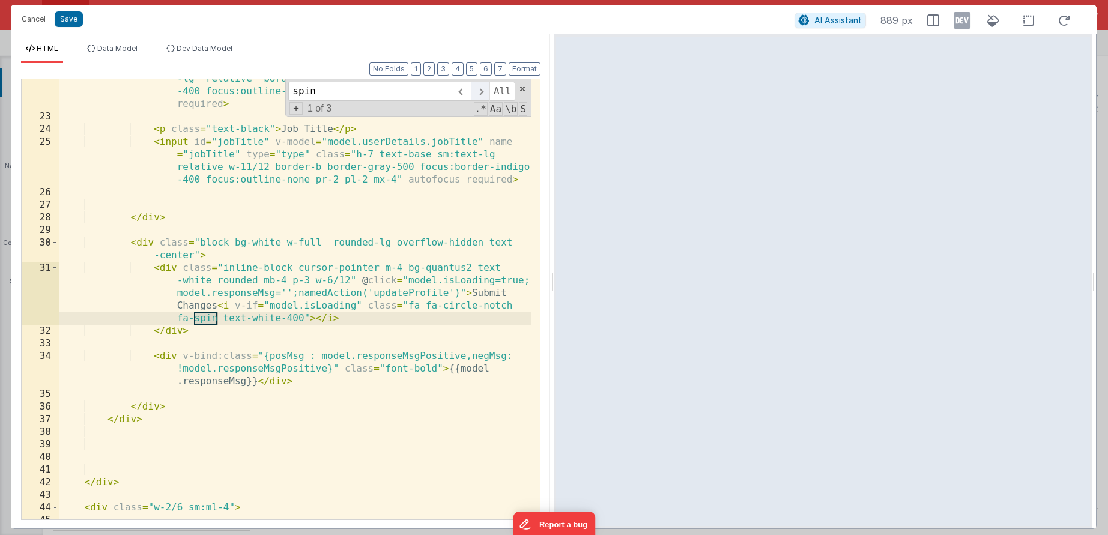
type input "spin"
click at [480, 94] on span at bounding box center [480, 91] width 19 height 19
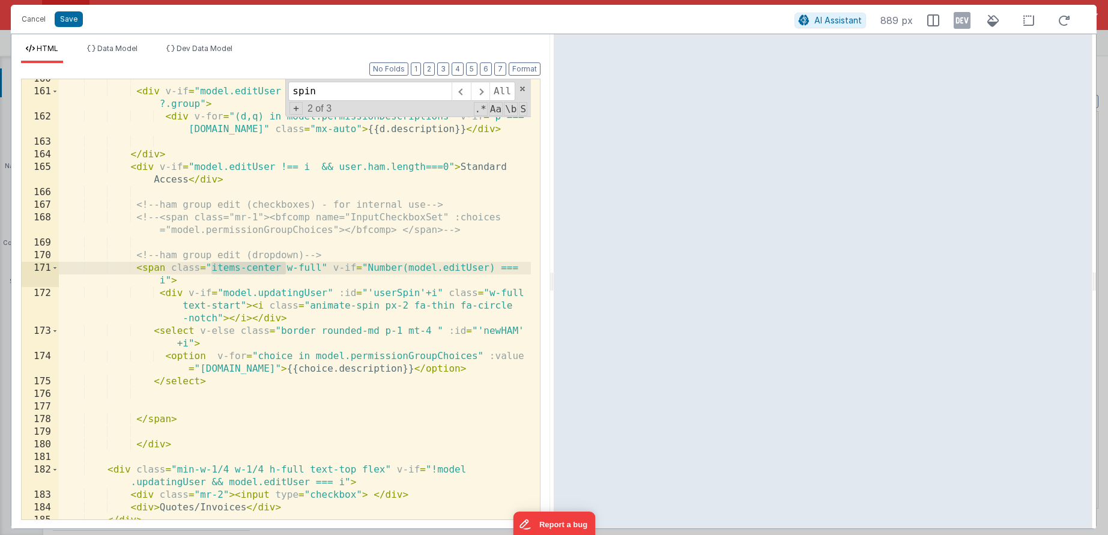
drag, startPoint x: 285, startPoint y: 267, endPoint x: 212, endPoint y: 268, distance: 72.7
click at [212, 268] on div "< div v-if = "model.editUser !== i" class = "" v-for = "(p,o) in user.ham ?.gro…" at bounding box center [295, 305] width 472 height 465
click at [143, 268] on div "< div v-if = "model.editUser !== i" class = "" v-for = "(p,o) in user.ham ?.gro…" at bounding box center [295, 305] width 472 height 465
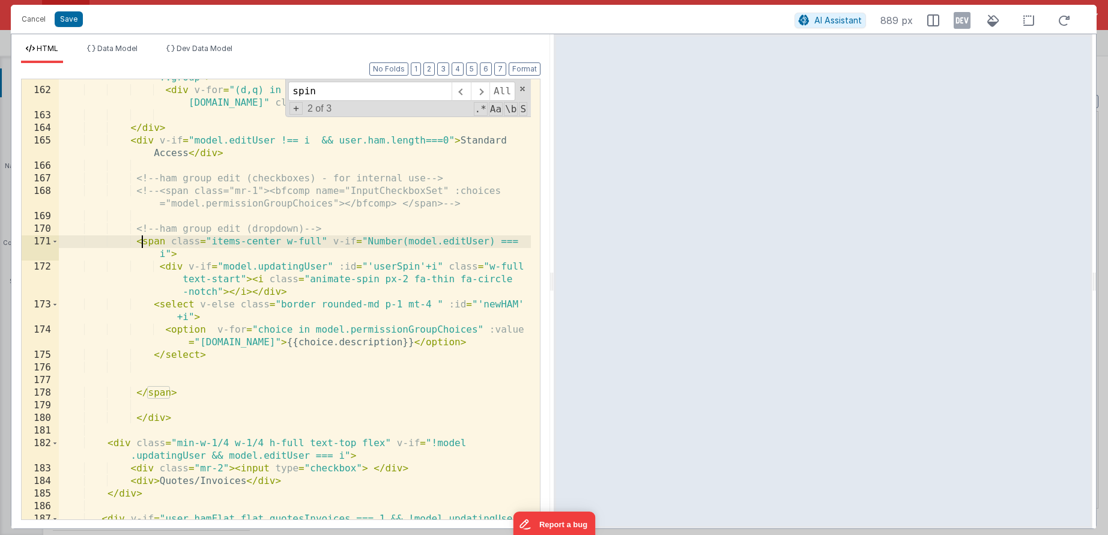
scroll to position [3254, 0]
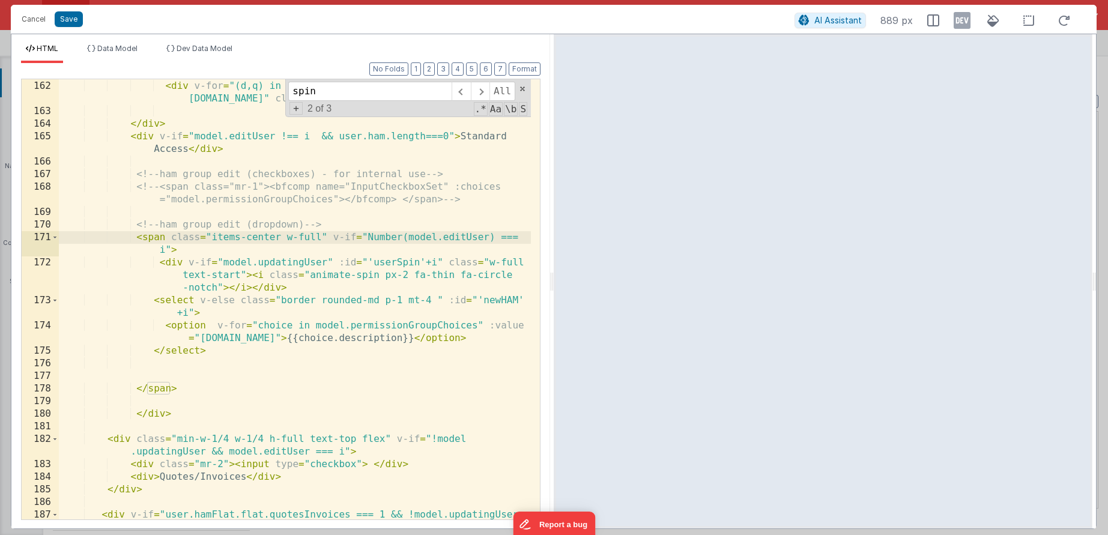
click at [159, 410] on div "< div v-if = "model.editUser !== i" class = "" v-for = "(p,o) in user.ham ?.gro…" at bounding box center [295, 300] width 472 height 491
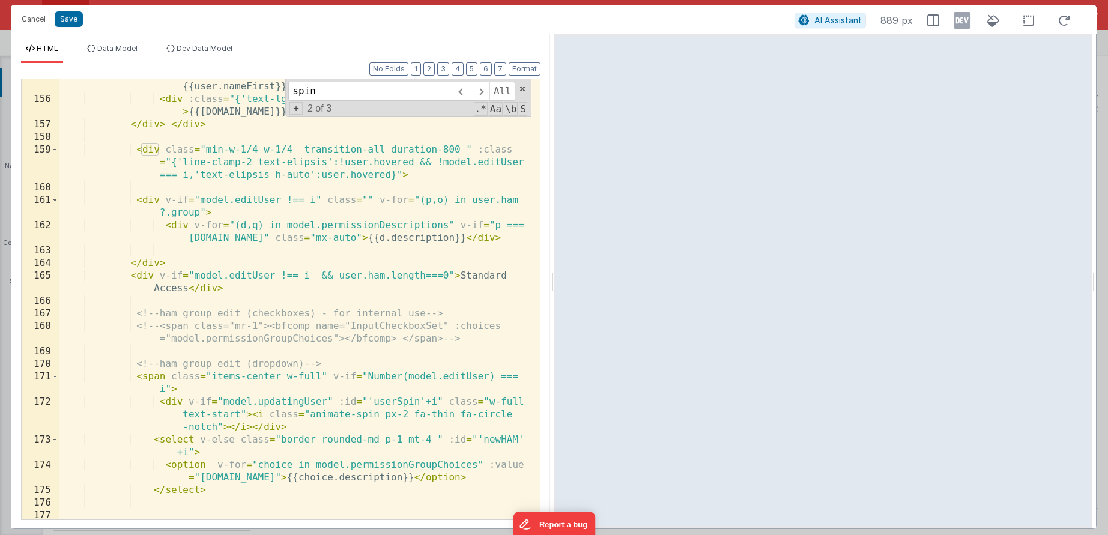
scroll to position [3112, 0]
click at [238, 183] on div "< div class = "text-lg" v-if = "user.nameFirst && user.nameLast" > {{user.nameF…" at bounding box center [295, 309] width 472 height 478
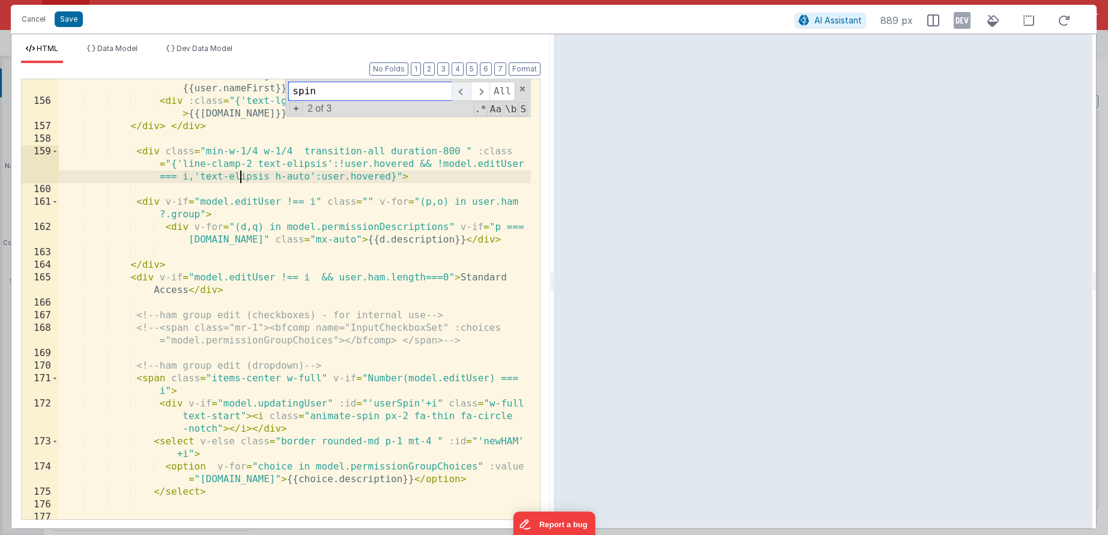
click at [457, 91] on span at bounding box center [461, 91] width 19 height 19
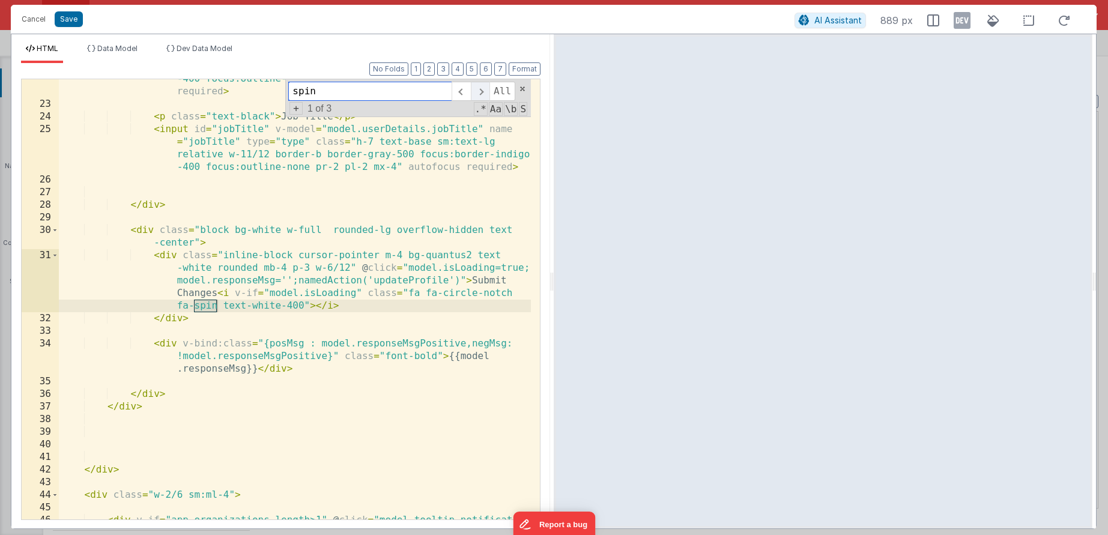
click at [480, 92] on span at bounding box center [480, 91] width 19 height 19
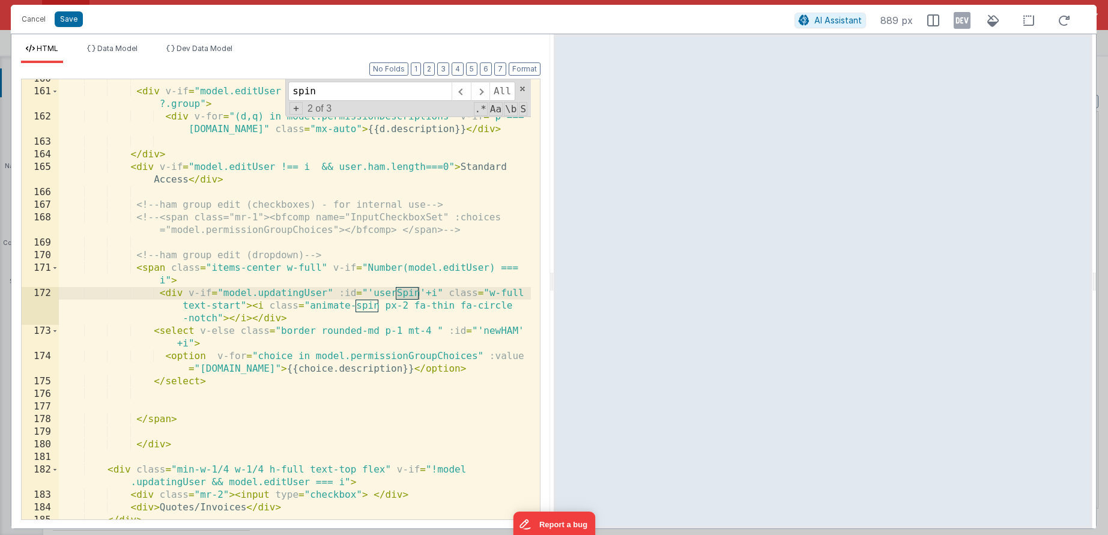
click at [209, 265] on div "< div v-if = "model.editUser !== i" class = "" v-for = "(p,o) in user.ham ?.gro…" at bounding box center [295, 305] width 472 height 465
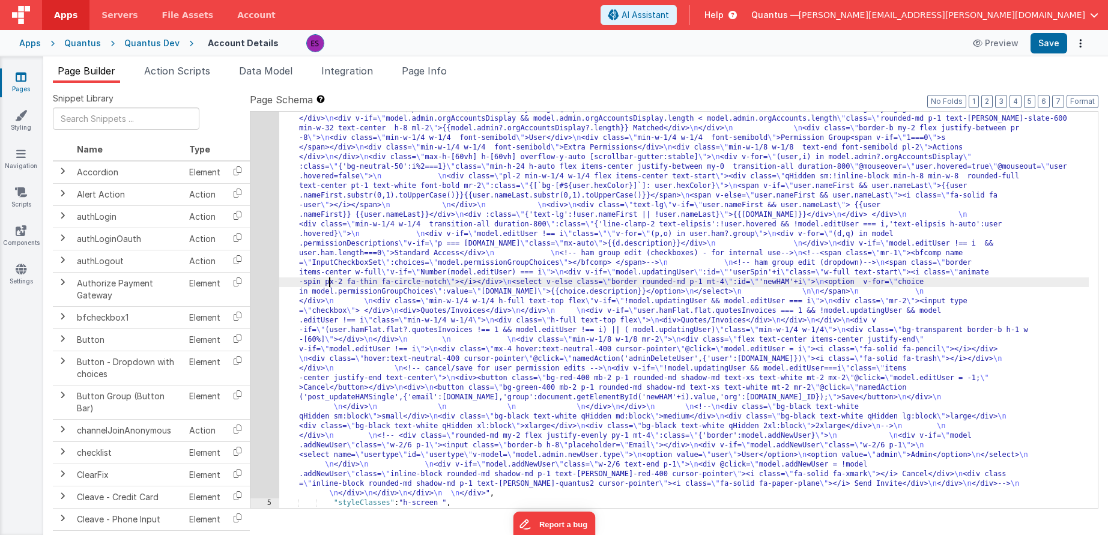
click at [329, 279] on div ""html" : "<div class= \" z-40 flex flex-wrap overflow-scroll no-scrollbar \" > …" at bounding box center [684, 279] width 810 height 1252
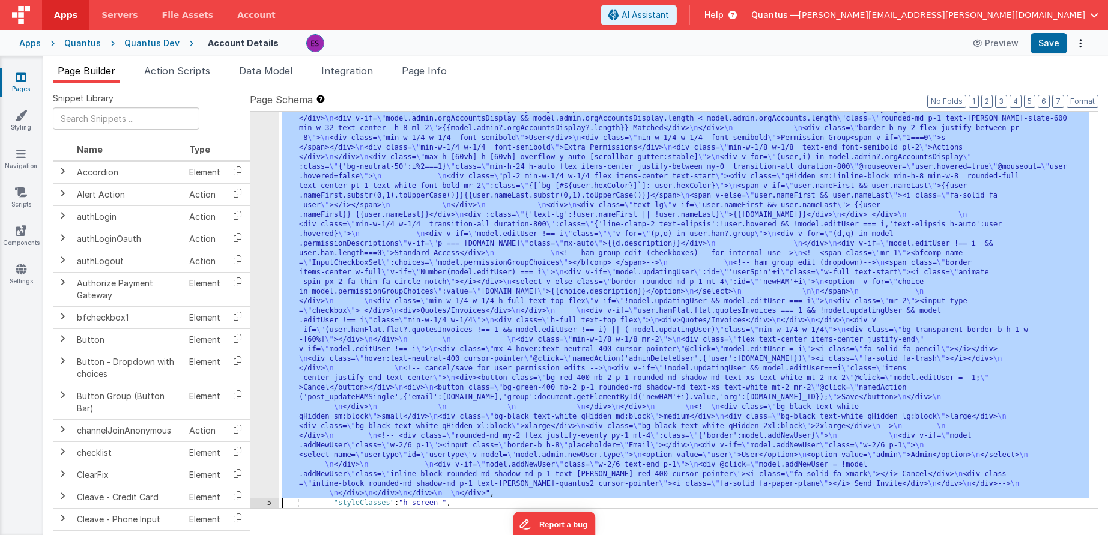
click at [264, 314] on div "4" at bounding box center [264, 76] width 29 height 846
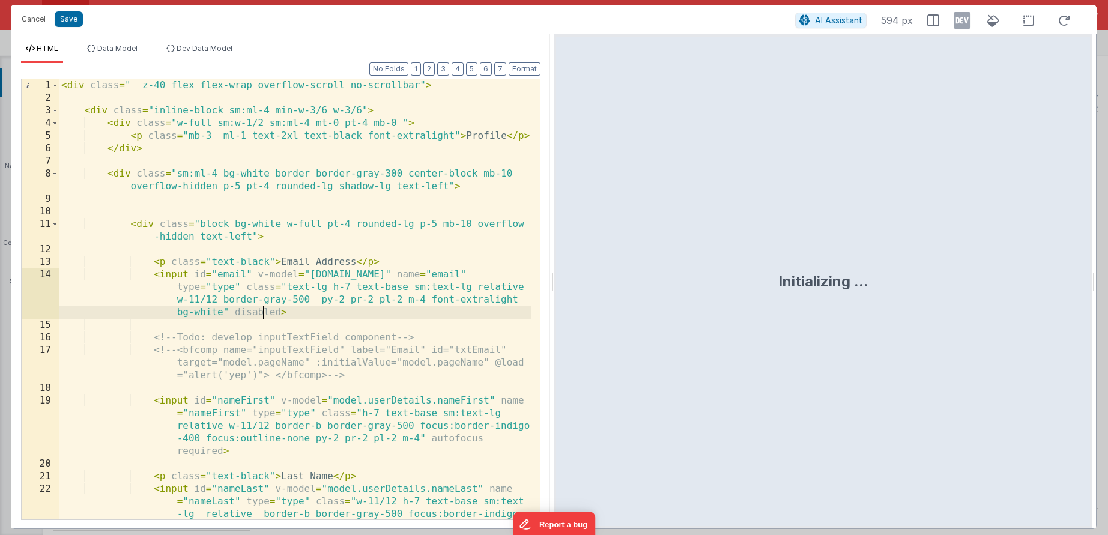
click at [265, 310] on div "< div class = " z-40 flex flex-wrap overflow-scroll no-scrollbar" > < div class…" at bounding box center [295, 337] width 472 height 516
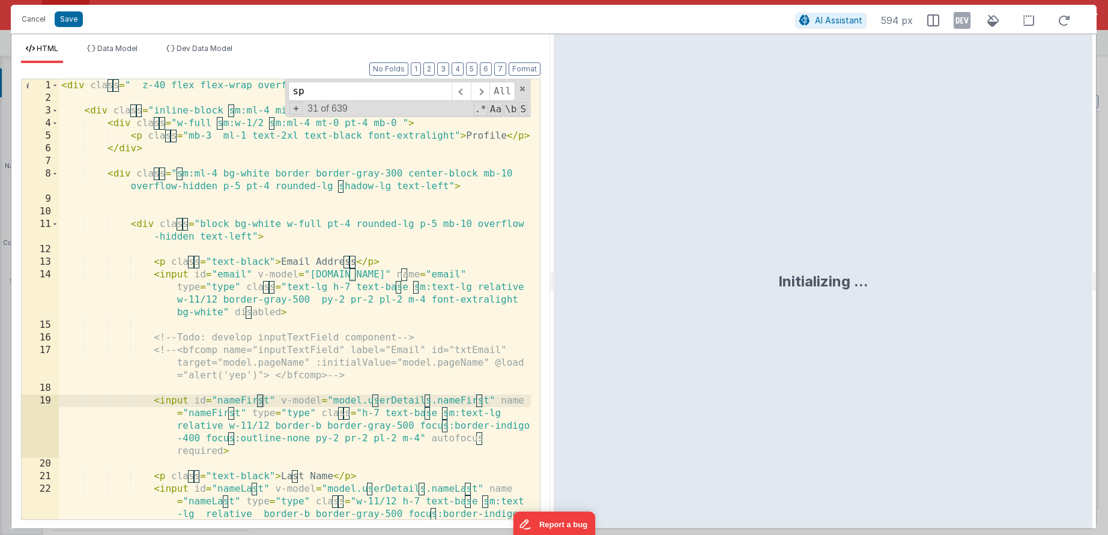
scroll to position [436, 0]
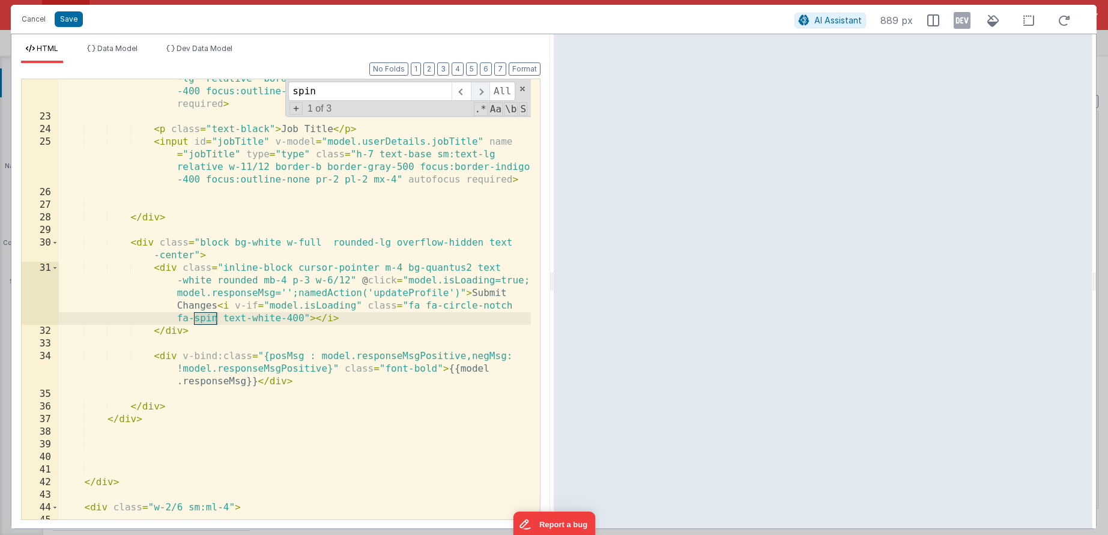
type input "spin"
click at [480, 96] on span at bounding box center [480, 91] width 19 height 19
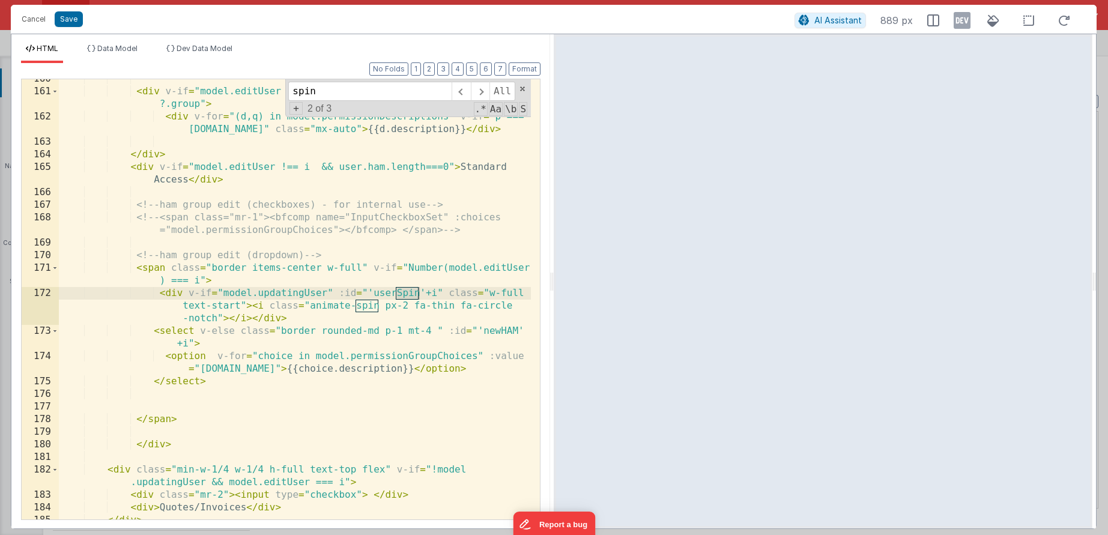
click at [225, 267] on div "< div v-if = "model.editUser !== i" class = "" v-for = "(p,o) in user.ham ?.gro…" at bounding box center [295, 305] width 472 height 465
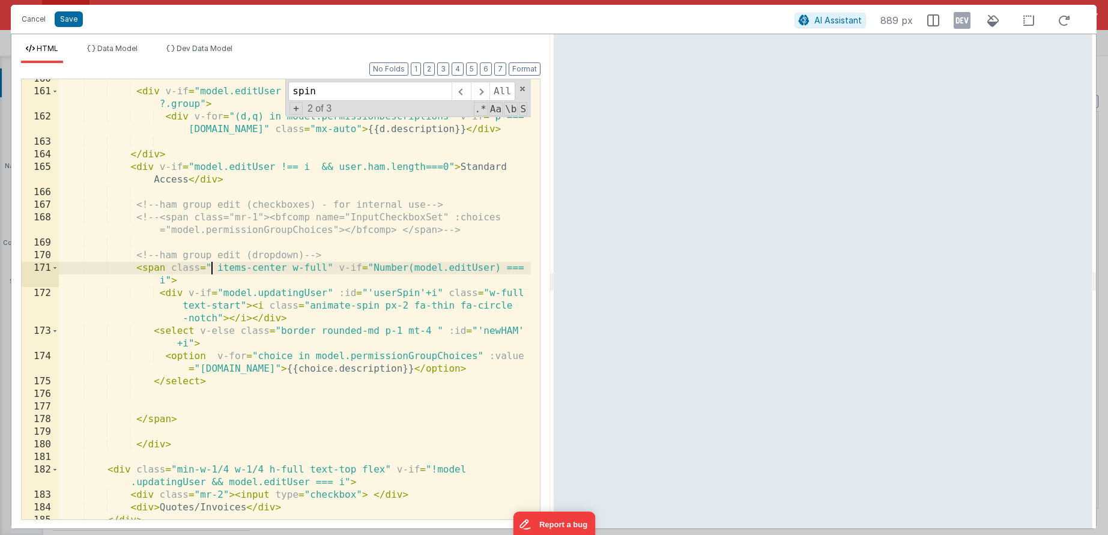
click at [157, 268] on div "< div v-if = "model.editUser !== i" class = "" v-for = "(p,o) in user.ham ?.gro…" at bounding box center [295, 305] width 472 height 465
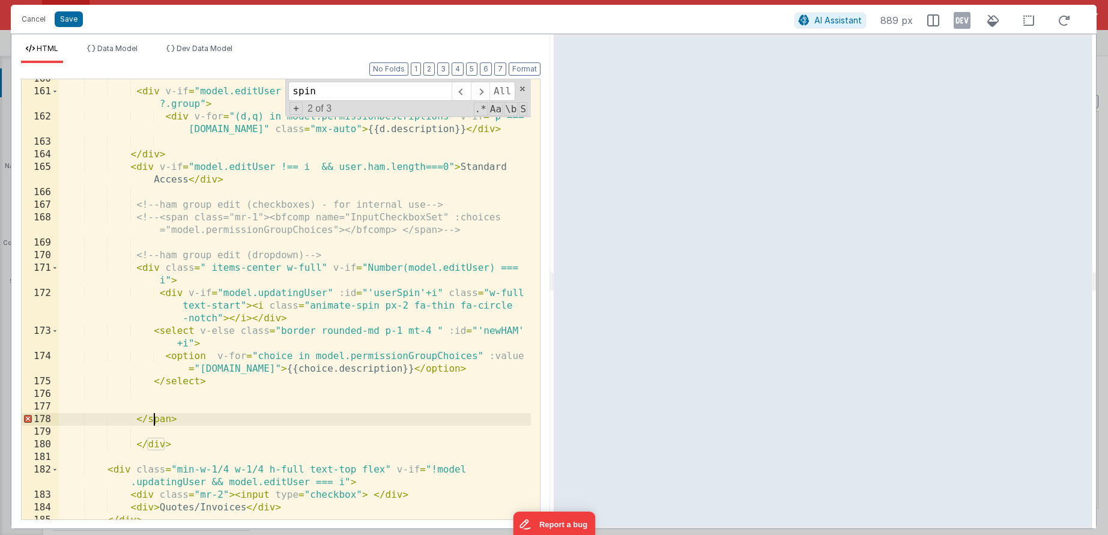
click at [154, 418] on div "< div v-if = "model.editUser !== i" class = "" v-for = "(p,o) in user.ham ?.gro…" at bounding box center [295, 305] width 472 height 465
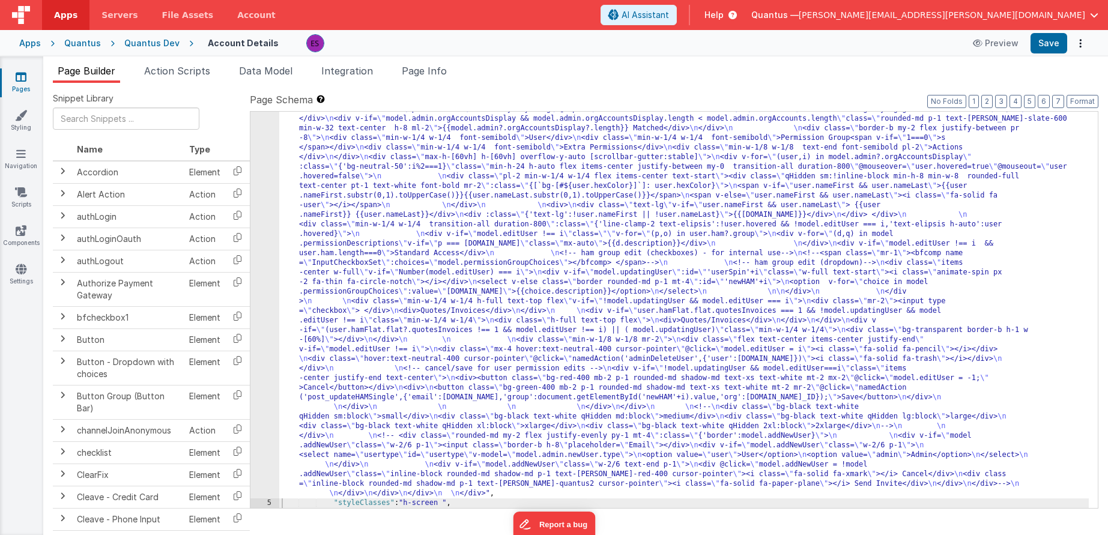
click at [292, 304] on div ""html" : "<div class= \" z-40 flex flex-wrap overflow-scroll no-scrollbar \" > …" at bounding box center [684, 279] width 810 height 1252
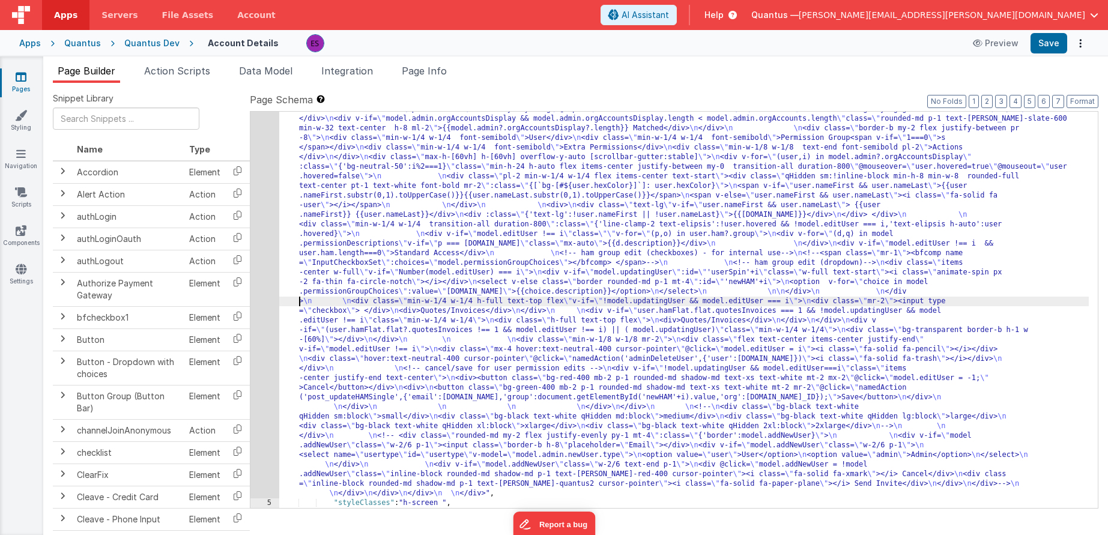
click at [256, 319] on div "4" at bounding box center [264, 76] width 29 height 846
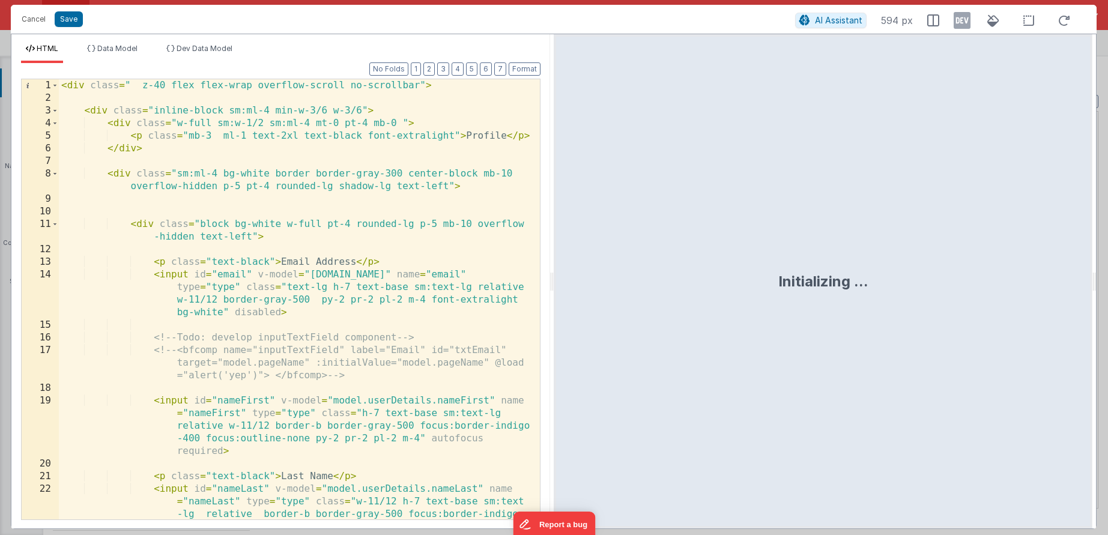
click at [257, 320] on div "< div class = " z-40 flex flex-wrap overflow-scroll no-scrollbar" > < div class…" at bounding box center [295, 337] width 472 height 516
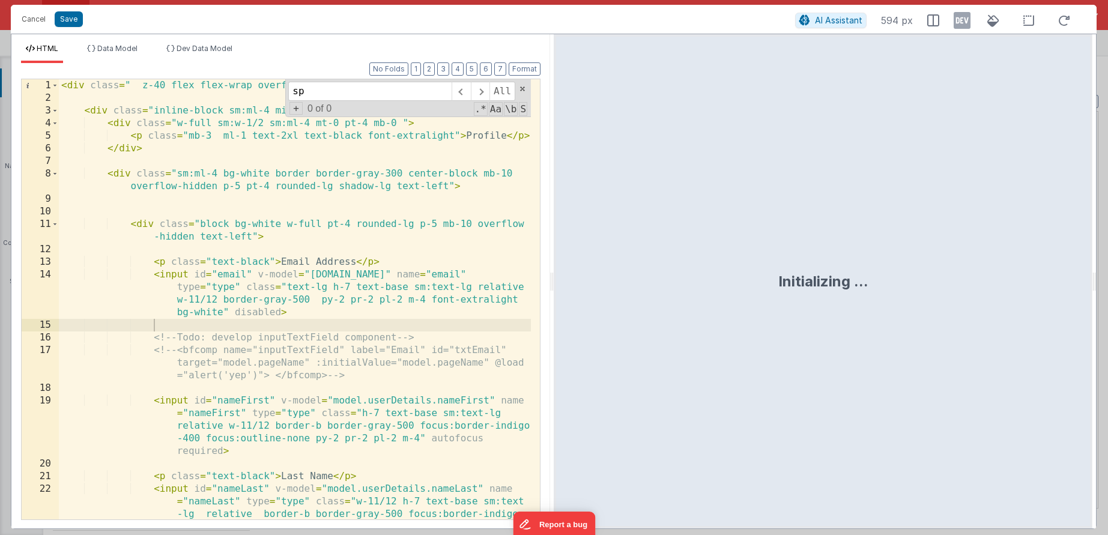
scroll to position [436, 0]
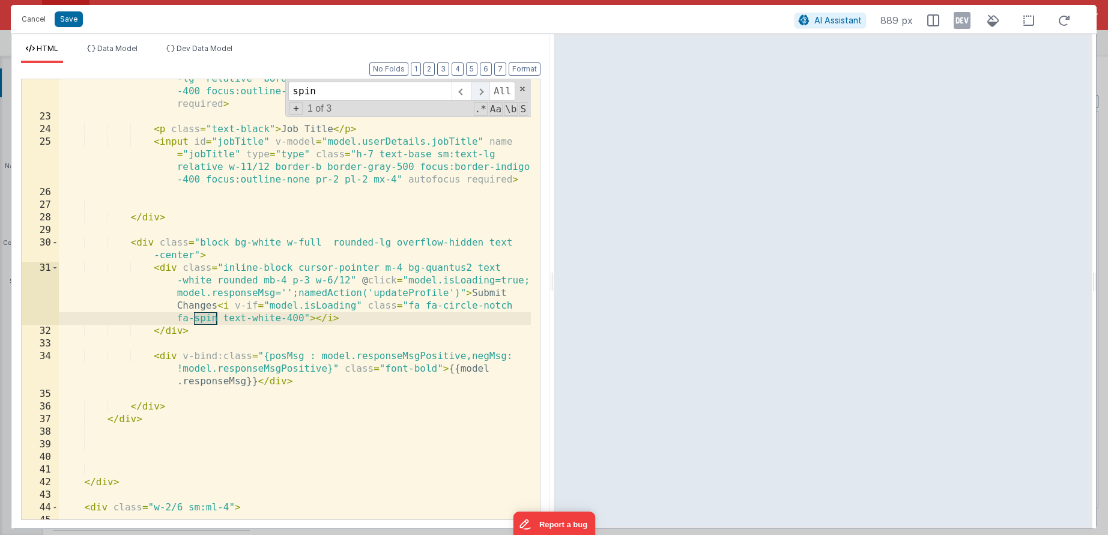
type input "spin"
click at [488, 94] on span at bounding box center [480, 91] width 19 height 19
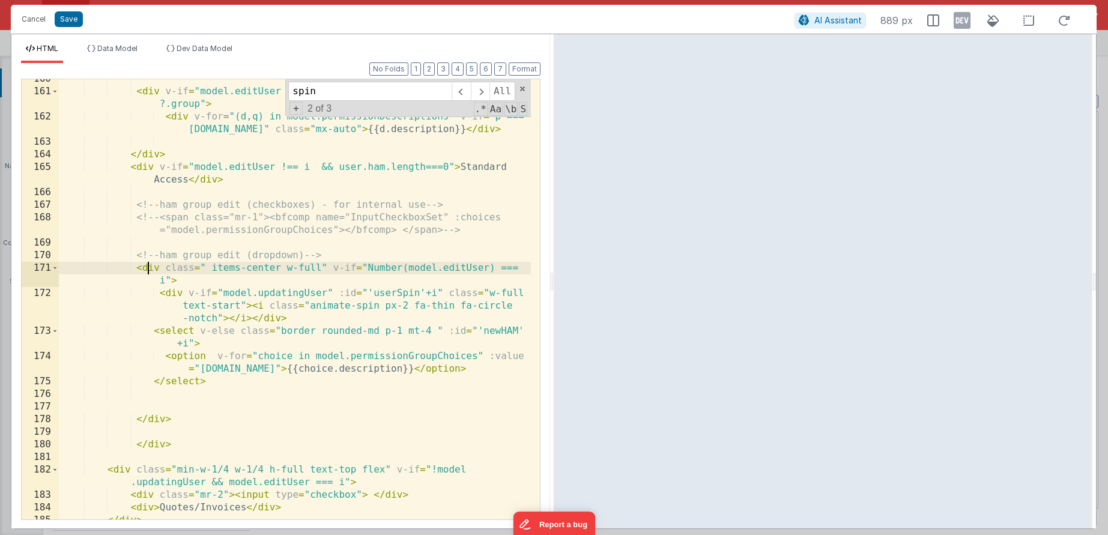
click at [150, 267] on div "< div v-if = "model.editUser !== i" class = "" v-for = "(p,o) in user.ham ?.gro…" at bounding box center [295, 305] width 472 height 465
click at [178, 295] on div "< div v-if = "model.editUser !== i" class = "" v-for = "(p,o) in user.ham ?.gro…" at bounding box center [295, 305] width 472 height 465
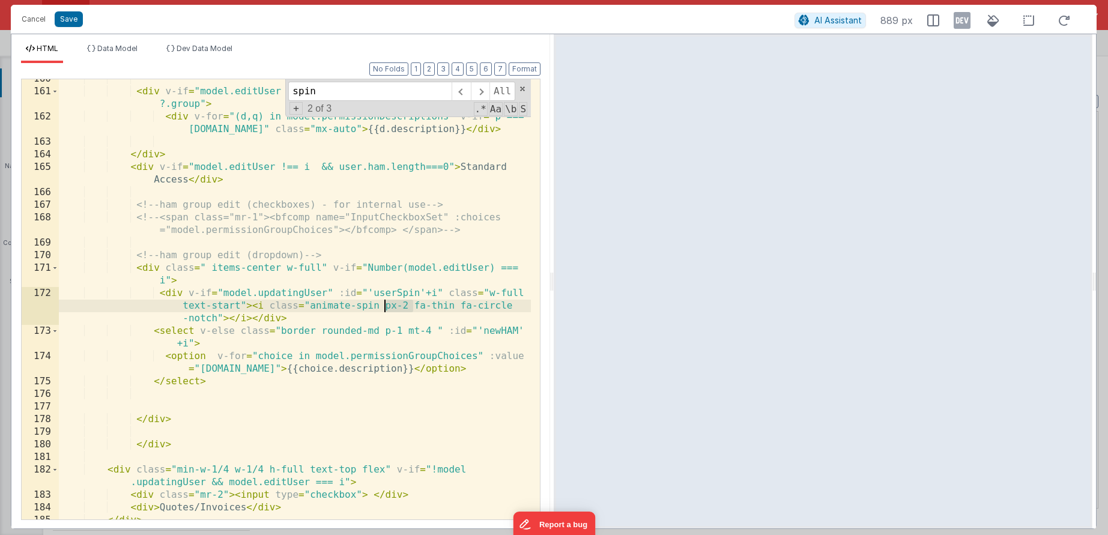
drag, startPoint x: 413, startPoint y: 304, endPoint x: 386, endPoint y: 305, distance: 26.5
click at [386, 305] on div "< div v-if = "model.editUser !== i" class = "" v-for = "(p,o) in user.ham ?.gro…" at bounding box center [295, 305] width 472 height 465
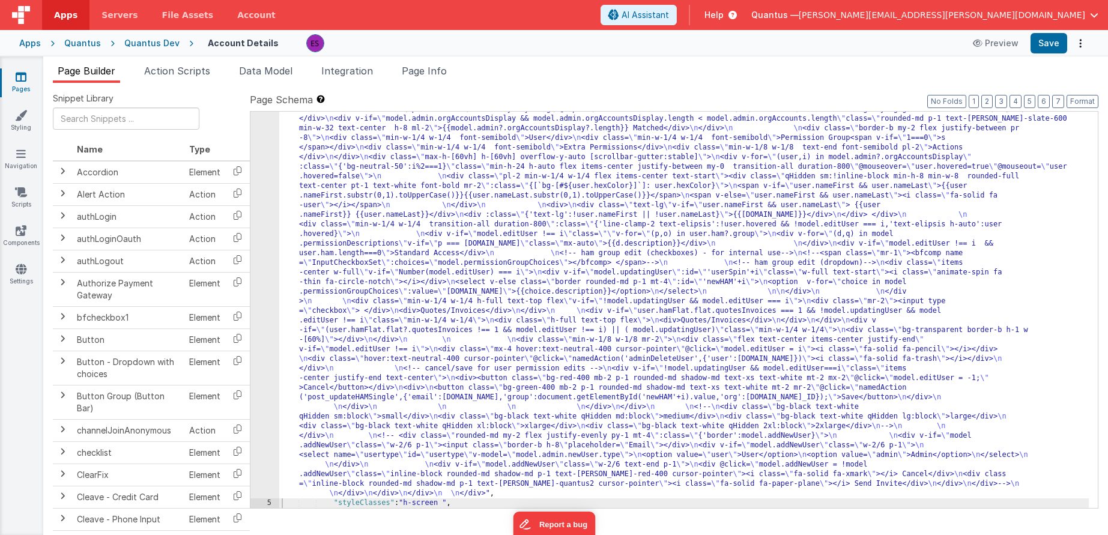
click at [315, 237] on div ""html" : "<div class= \" z-40 flex flex-wrap overflow-scroll no-scrollbar \" > …" at bounding box center [684, 279] width 810 height 1252
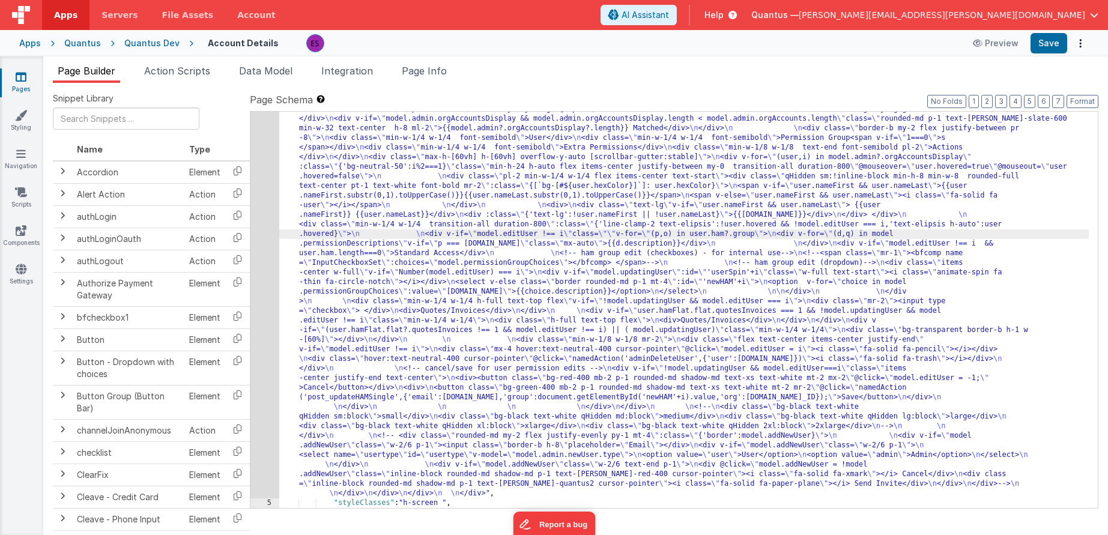
click at [269, 261] on div "4" at bounding box center [264, 76] width 29 height 846
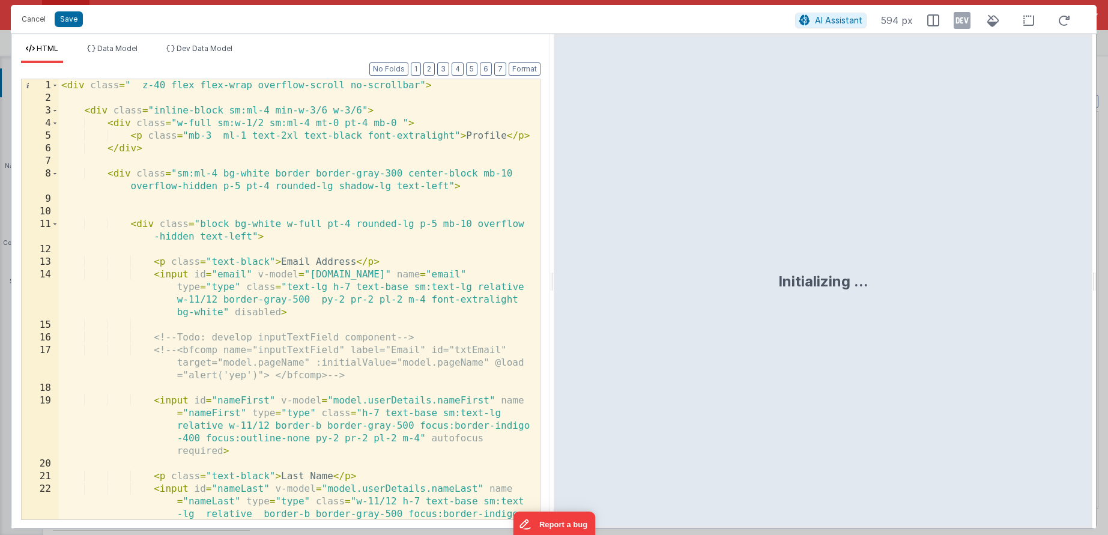
click at [267, 259] on div "< div class = " z-40 flex flex-wrap overflow-scroll no-scrollbar" > < div class…" at bounding box center [295, 337] width 472 height 516
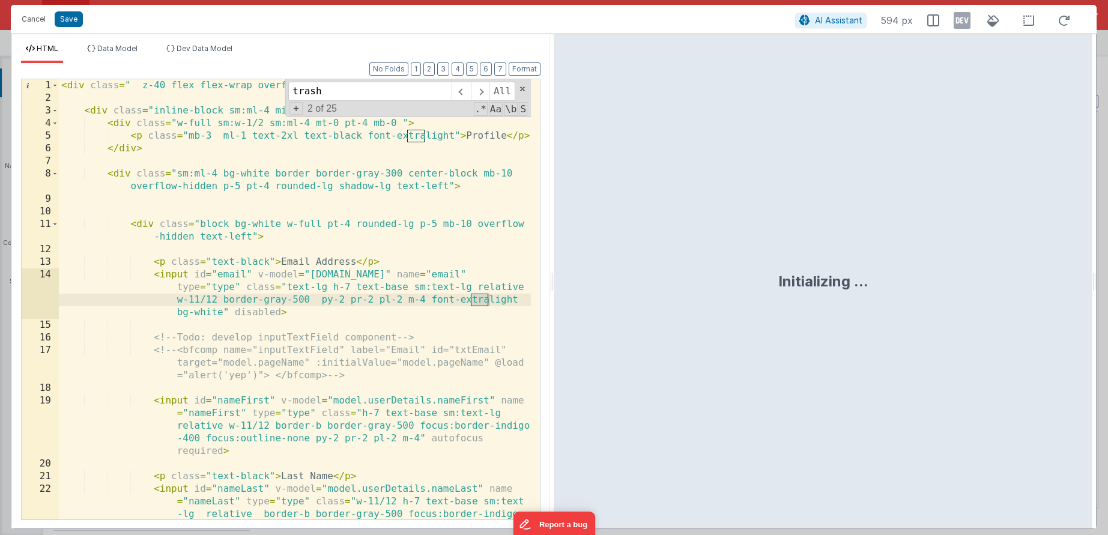
scroll to position [3728, 0]
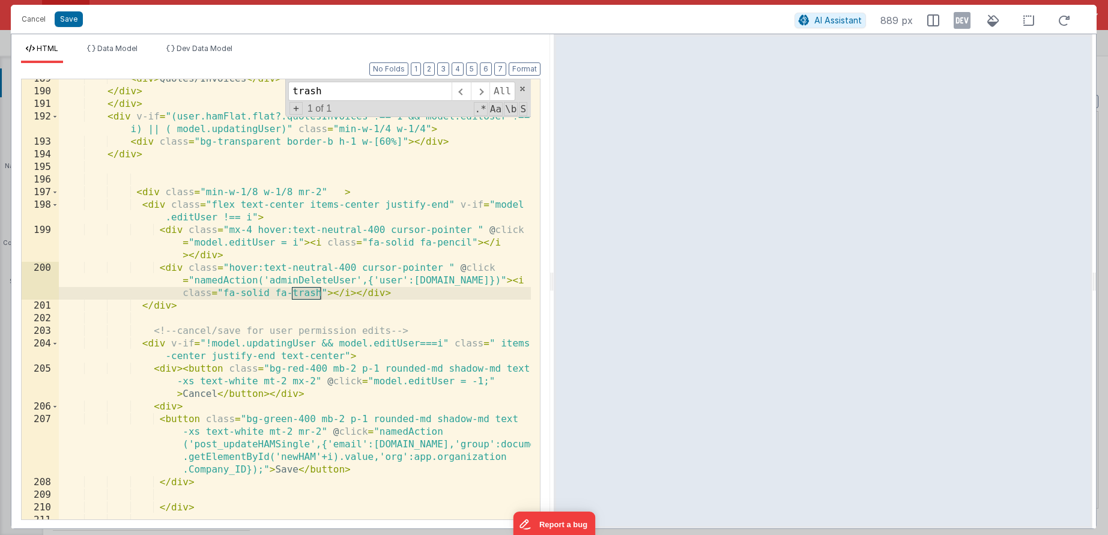
type input "trash"
click at [205, 217] on div "< div > Quotes/Invoices </ div > </ div > </ div > < div v-if = "(user.hamFlat.…" at bounding box center [295, 305] width 472 height 465
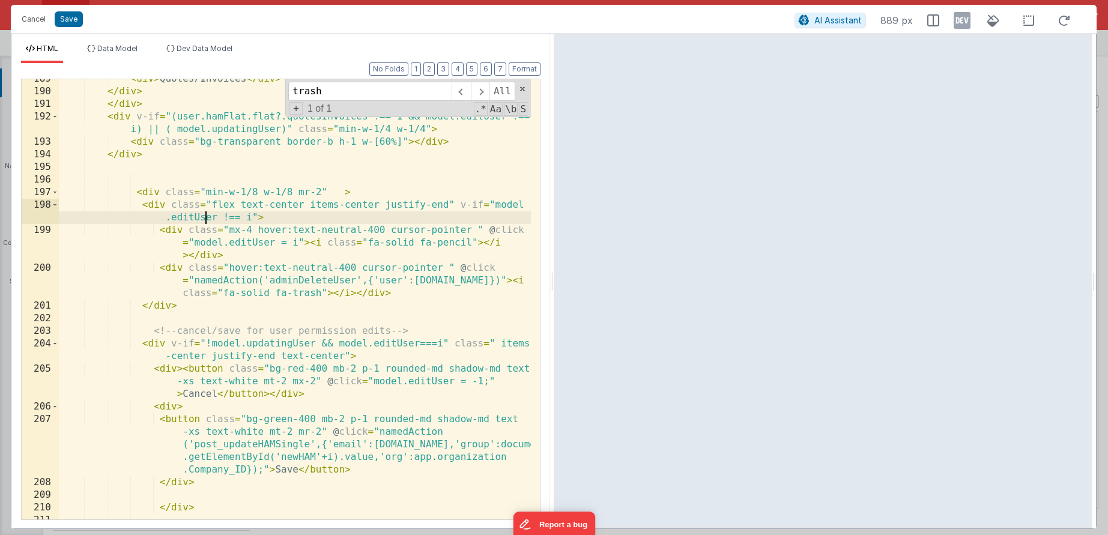
click at [156, 204] on div "< div > Quotes/Invoices </ div > </ div > </ div > < div v-if = "(user.hamFlat.…" at bounding box center [295, 305] width 472 height 465
drag, startPoint x: 145, startPoint y: 205, endPoint x: 270, endPoint y: 217, distance: 125.6
click at [270, 217] on div "< div > Quotes/Invoices </ div > </ div > </ div > < div v-if = "(user.hamFlat.…" at bounding box center [295, 305] width 472 height 465
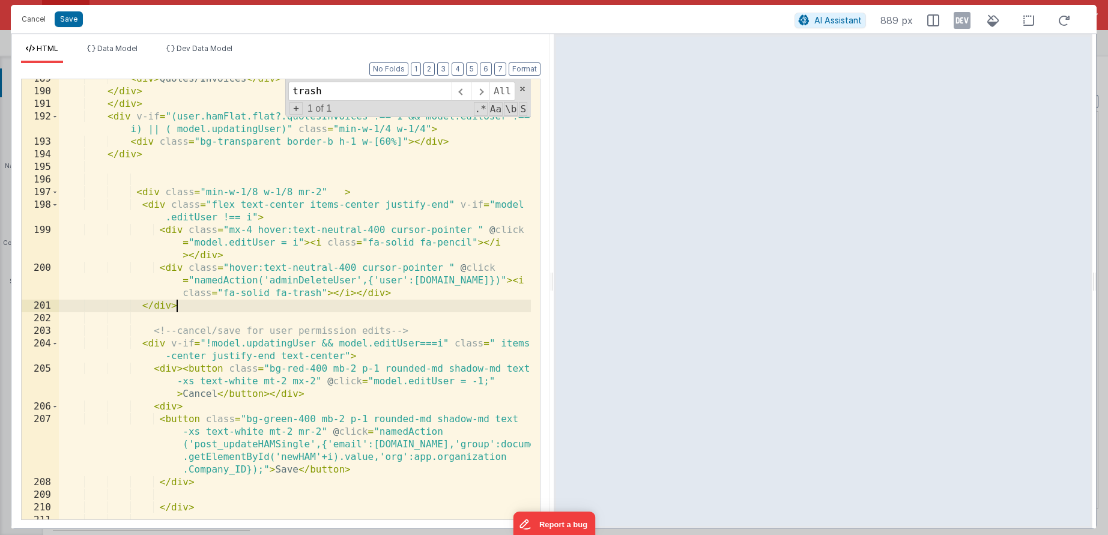
click at [198, 303] on div "< div > Quotes/Invoices </ div > </ div > </ div > < div v-if = "(user.hamFlat.…" at bounding box center [295, 305] width 472 height 465
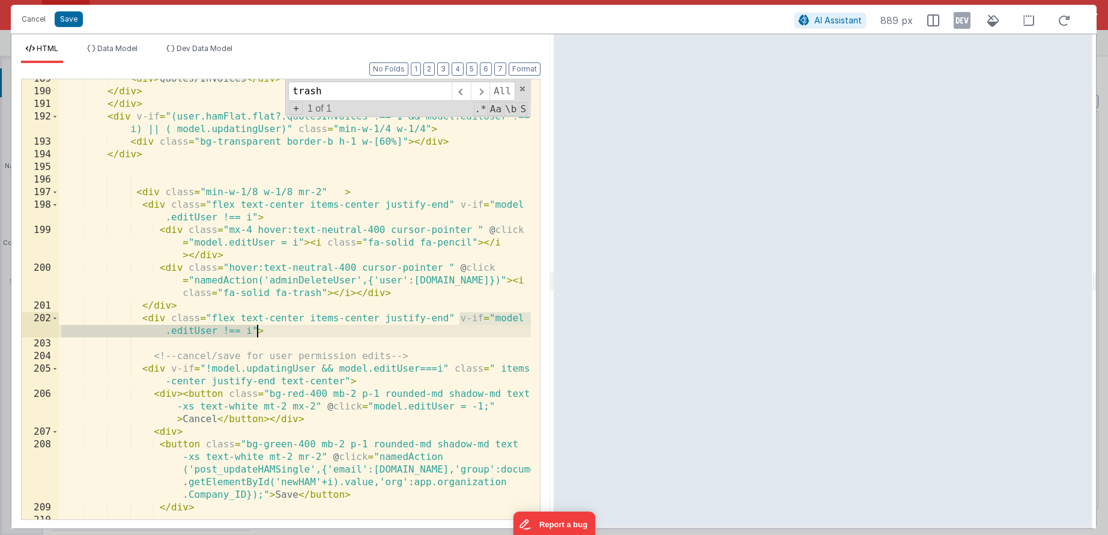
drag, startPoint x: 460, startPoint y: 317, endPoint x: 258, endPoint y: 332, distance: 202.9
click at [258, 332] on div "< div > Quotes/Invoices </ div > </ div > </ div > < div v-if = "(user.hamFlat.…" at bounding box center [295, 305] width 472 height 465
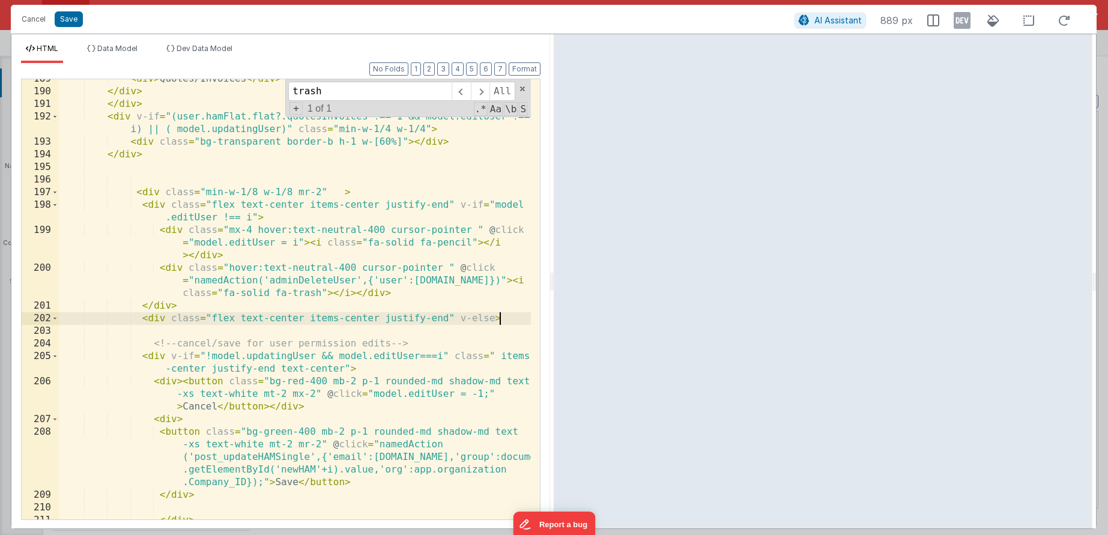
click at [510, 319] on div "< div > Quotes/Invoices </ div > </ div > </ div > < div v-if = "(user.hamFlat.…" at bounding box center [295, 305] width 472 height 465
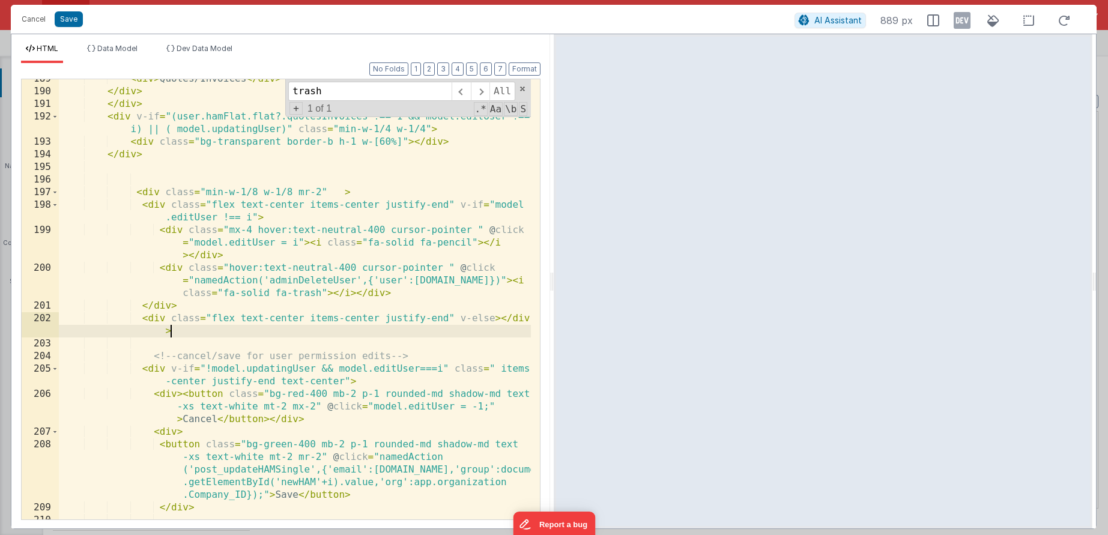
click at [450, 316] on div "< div > Quotes/Invoices </ div > </ div > </ div > < div v-if = "(user.hamFlat.…" at bounding box center [295, 305] width 472 height 465
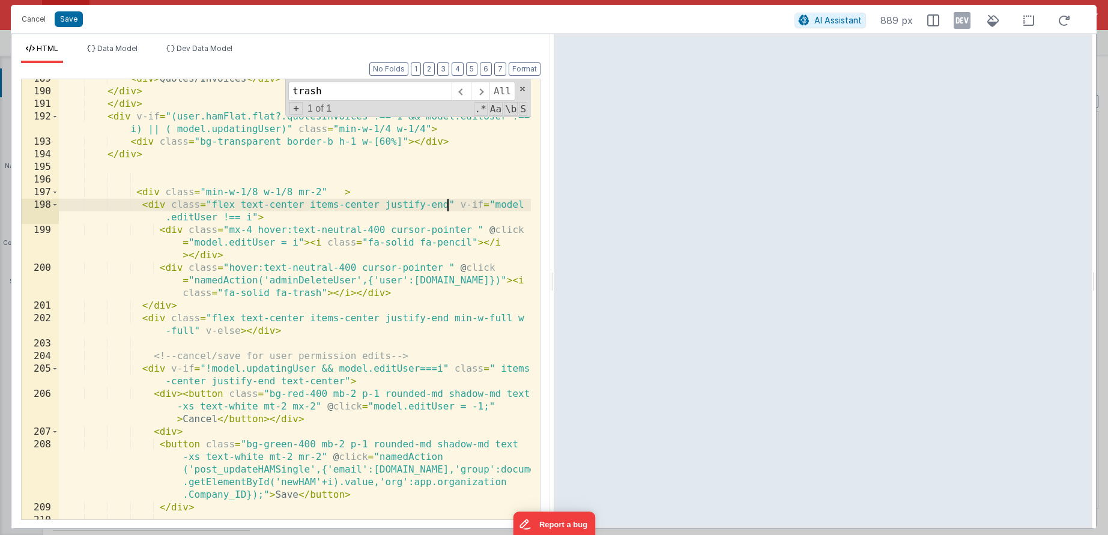
click at [449, 200] on div "< div > Quotes/Invoices </ div > </ div > </ div > < div v-if = "(user.hamFlat.…" at bounding box center [295, 305] width 472 height 465
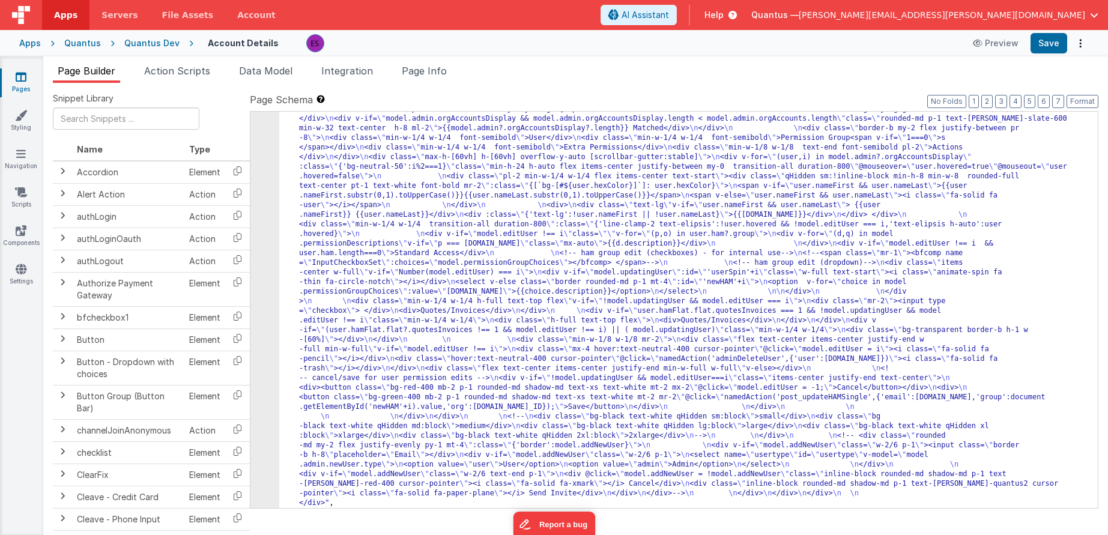
click at [321, 328] on div ""html" : "<div class= \" z-40 flex flex-wrap overflow-scroll no-scrollbar \" > …" at bounding box center [684, 283] width 810 height 1261
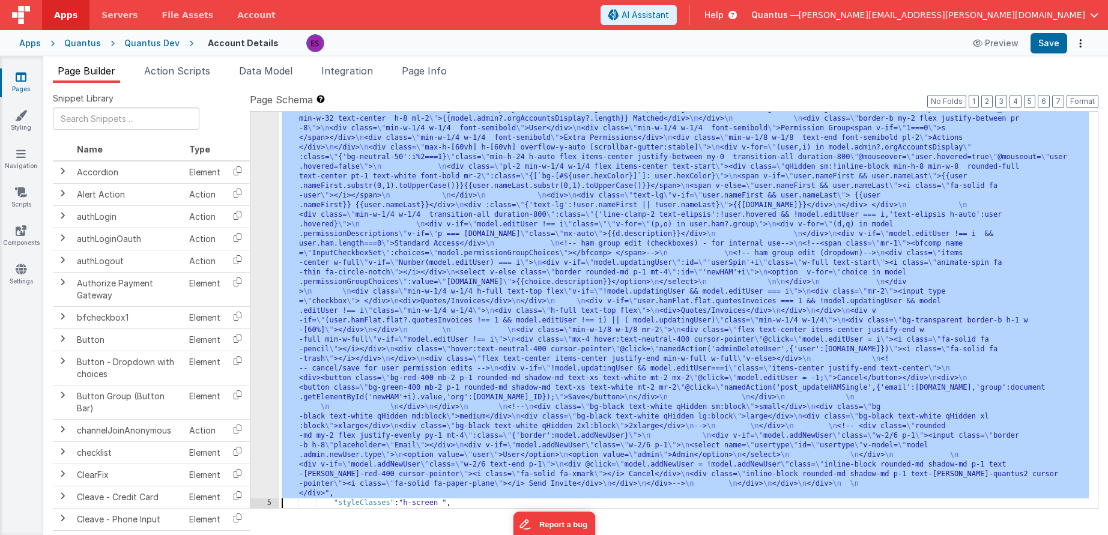
click at [267, 344] on div "4" at bounding box center [264, 70] width 29 height 855
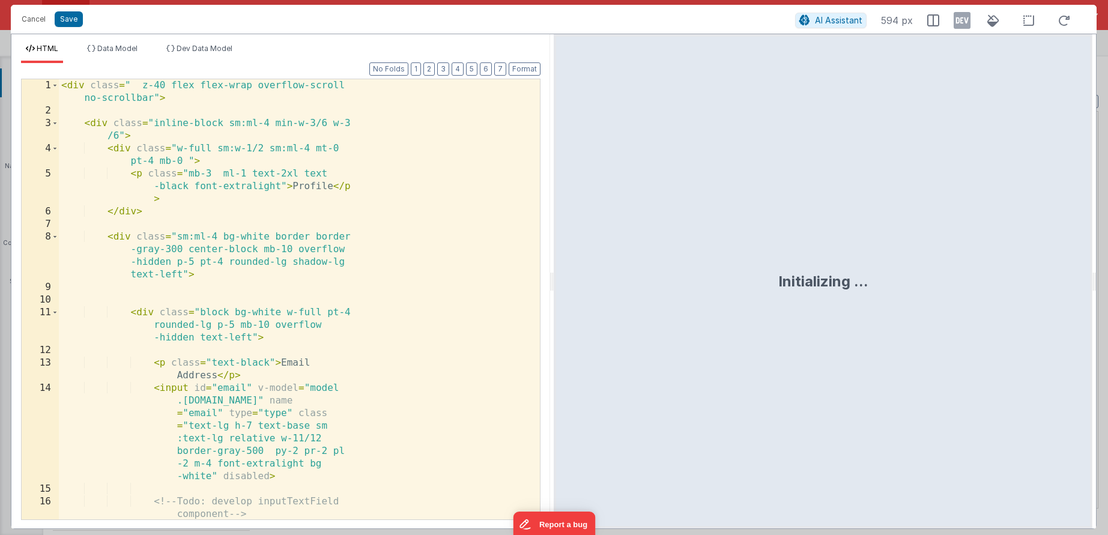
scroll to position [497, 0]
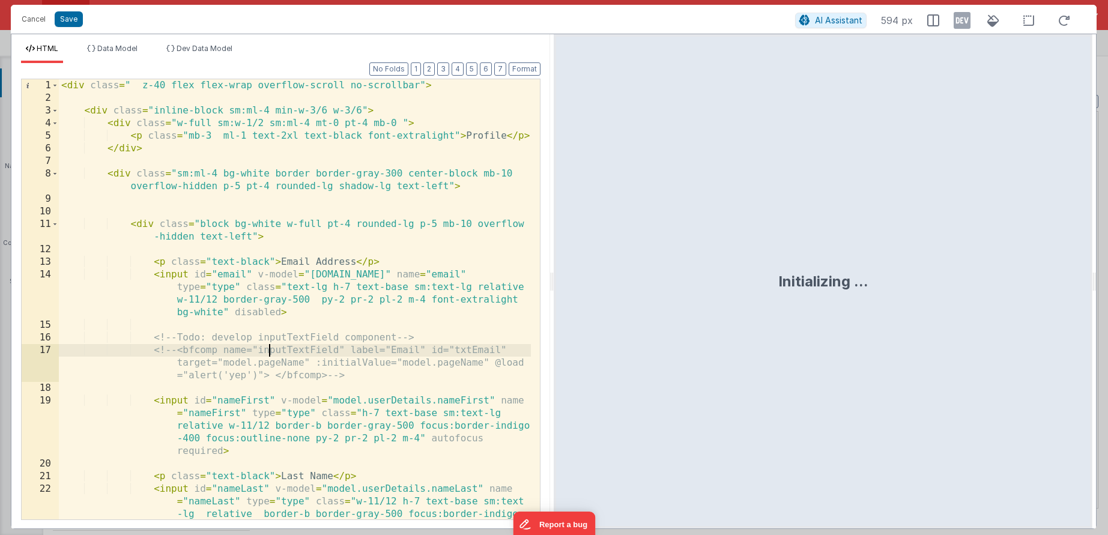
click at [267, 344] on div "< div class = " z-40 flex flex-wrap overflow-scroll no-scrollbar" > < div class…" at bounding box center [295, 337] width 472 height 516
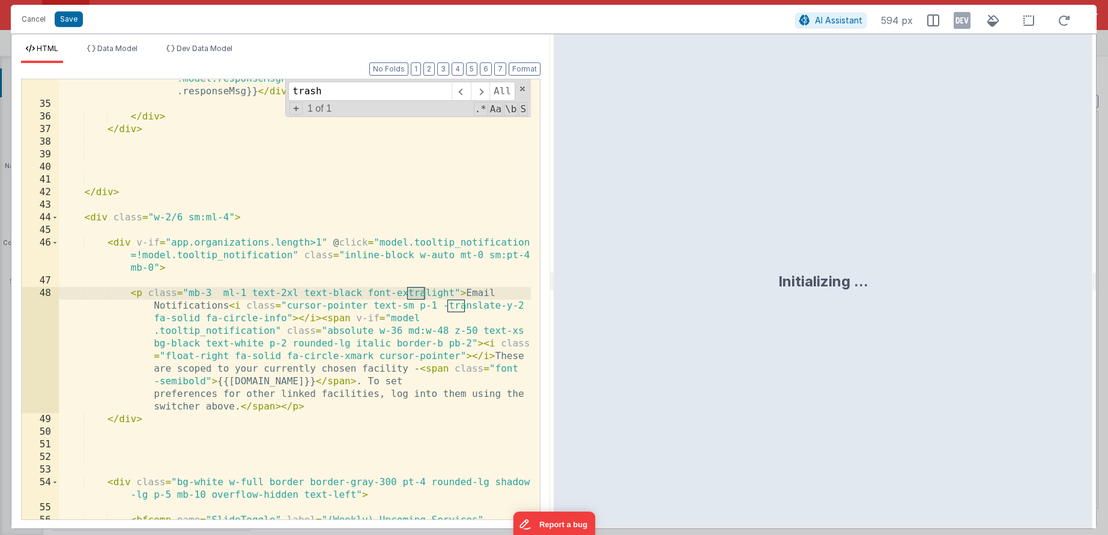
scroll to position [3728, 0]
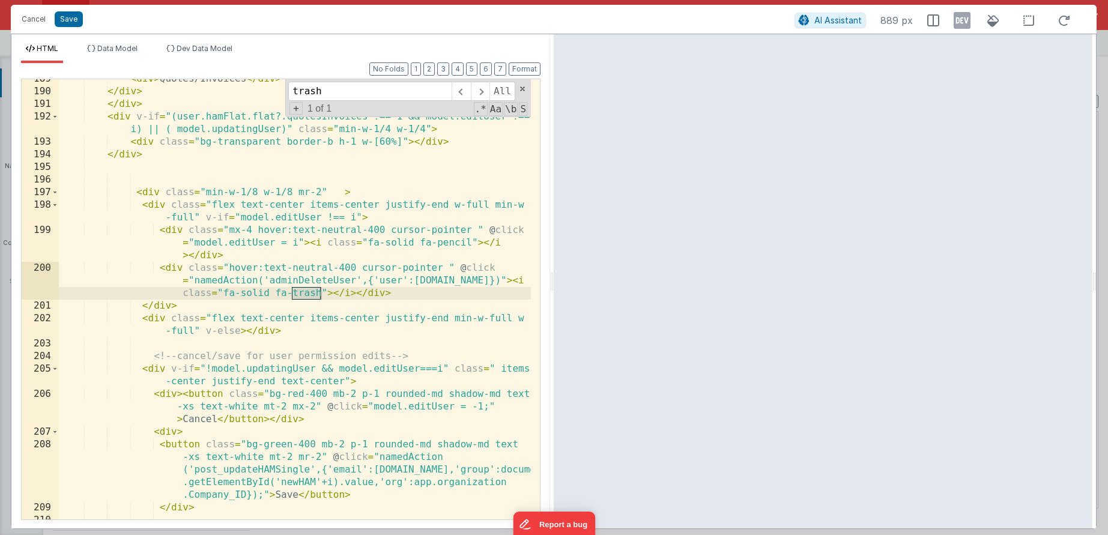
type input "trash"
click at [156, 315] on div "< div > Quotes/Invoices </ div > </ div > </ div > < div v-if = "(user.hamFlat.…" at bounding box center [295, 305] width 472 height 465
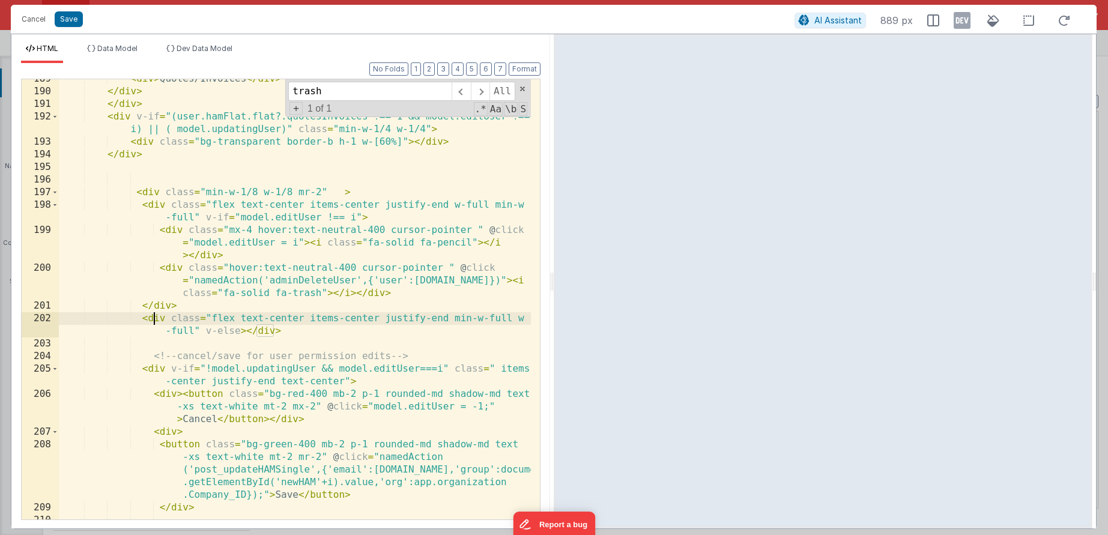
click at [162, 305] on div "< div > Quotes/Invoices </ div > </ div > </ div > < div v-if = "(user.hamFlat.…" at bounding box center [295, 305] width 472 height 465
click at [247, 330] on div "< div > Quotes/Invoices </ div > </ div > </ div > < div v-if = "(user.hamFlat.…" at bounding box center [295, 305] width 472 height 465
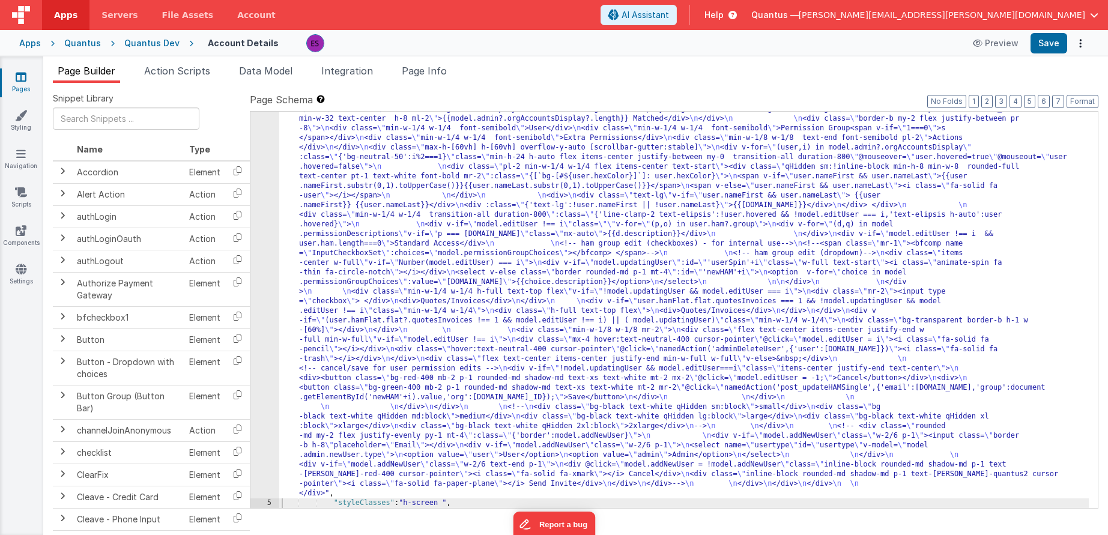
click at [319, 303] on div ""html" : "<div class= \" z-40 flex flex-wrap overflow-scroll no-scrollbar \" > …" at bounding box center [684, 273] width 810 height 1261
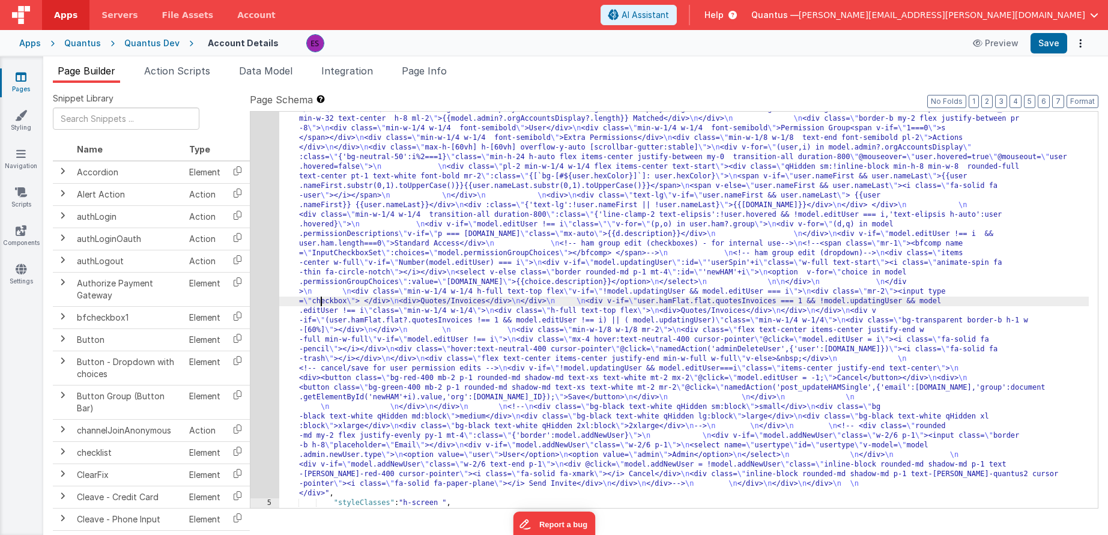
click at [268, 307] on div "4" at bounding box center [264, 70] width 29 height 855
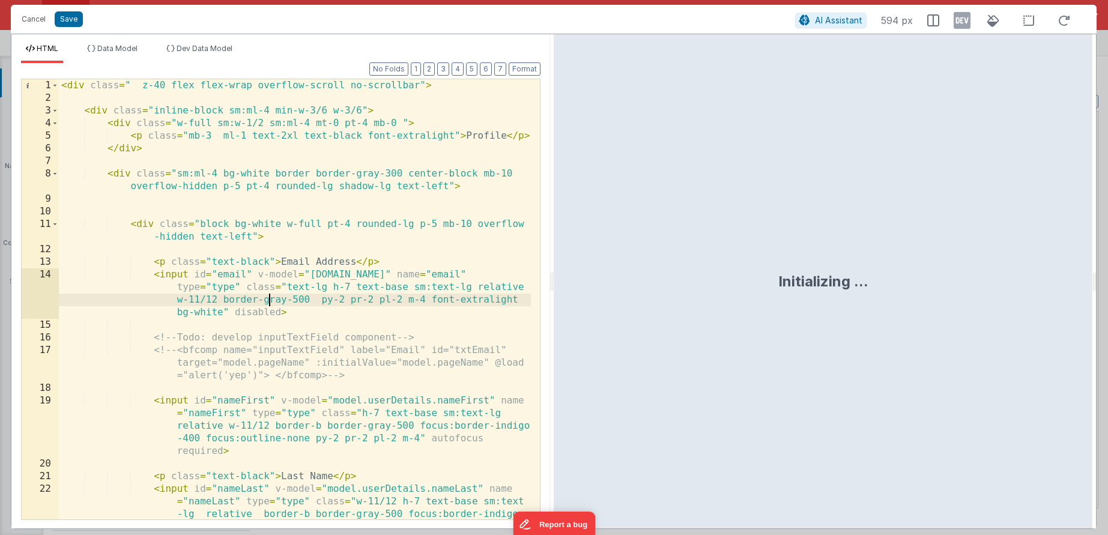
click at [269, 300] on div "< div class = " z-40 flex flex-wrap overflow-scroll no-scrollbar" > < div class…" at bounding box center [295, 337] width 472 height 516
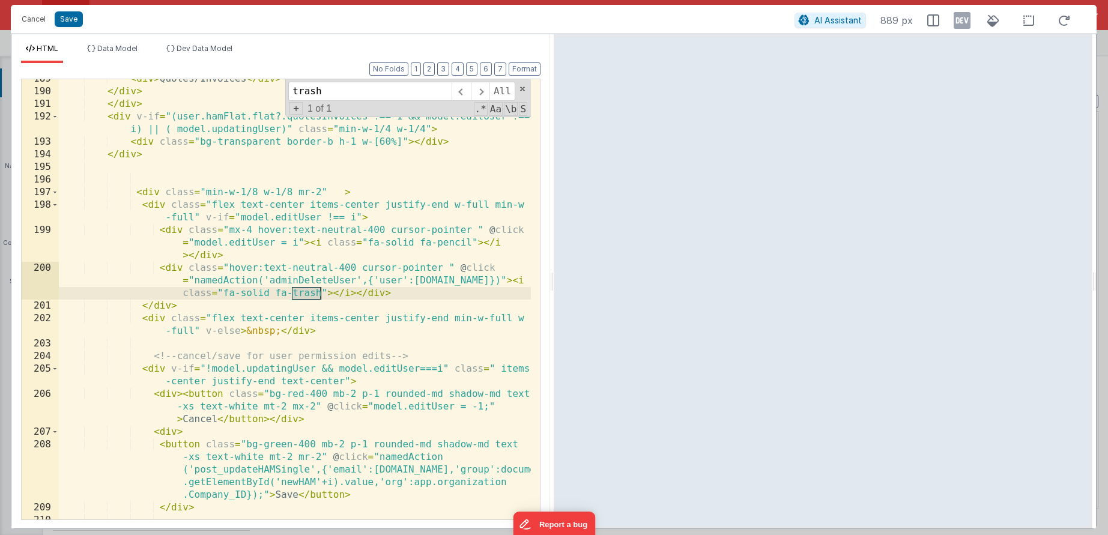
type input "trash"
click at [225, 320] on div "< div > Quotes/Invoices </ div > </ div > </ div > < div v-if = "(user.hamFlat.…" at bounding box center [295, 305] width 472 height 465
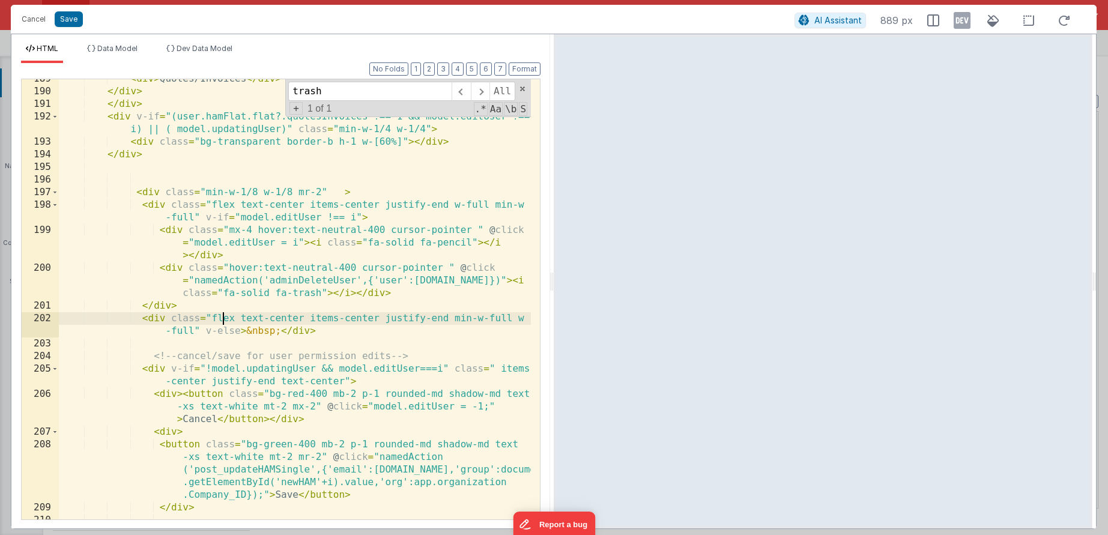
click at [225, 320] on div "< div > Quotes/Invoices </ div > </ div > </ div > < div v-if = "(user.hamFlat.…" at bounding box center [295, 305] width 472 height 465
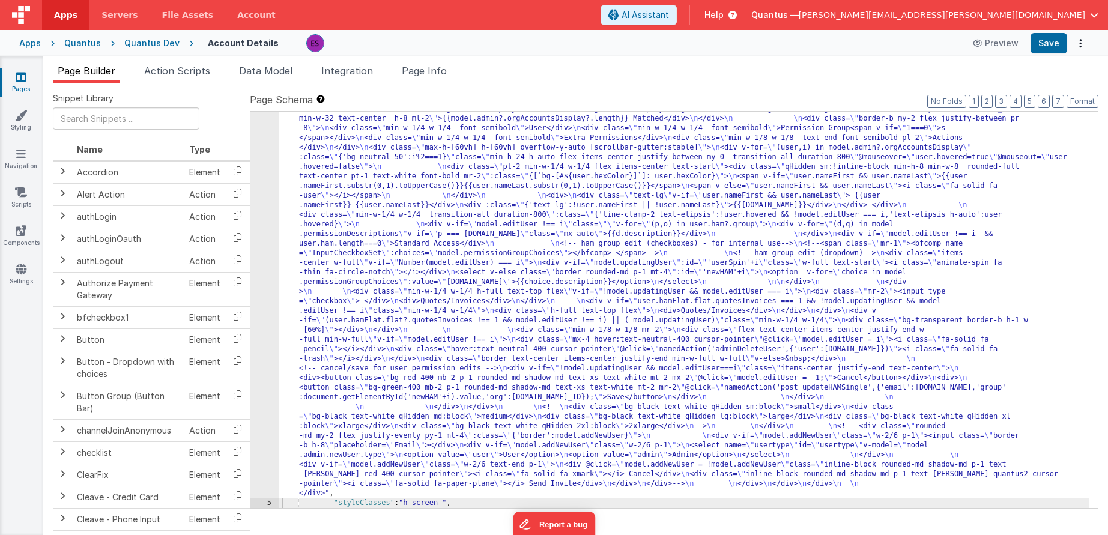
click at [329, 402] on div ""html" : "<div class= \" z-40 flex flex-wrap overflow-scroll no-scrollbar \" > …" at bounding box center [684, 273] width 810 height 1261
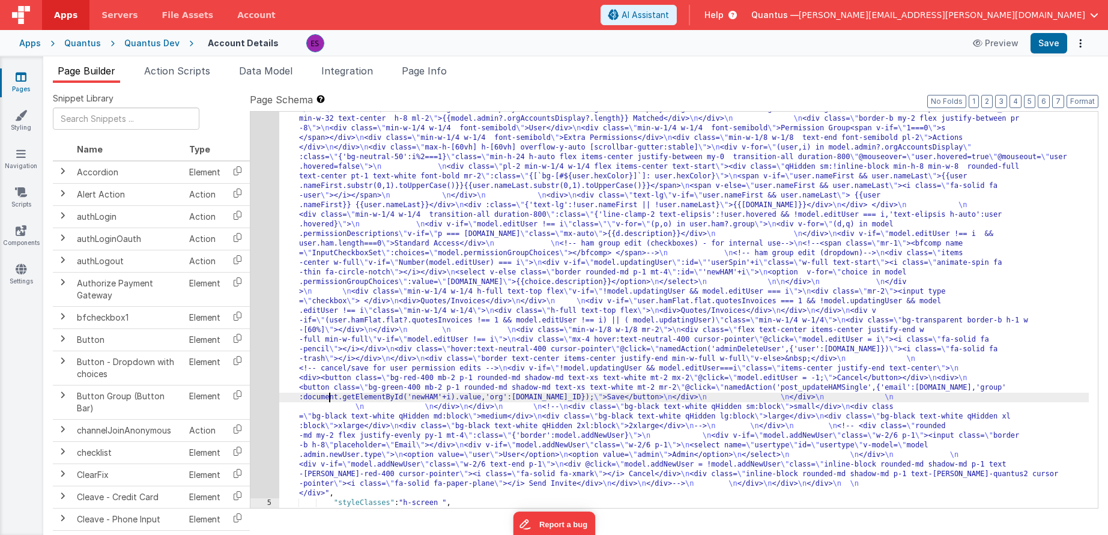
click at [270, 407] on div "4" at bounding box center [264, 70] width 29 height 855
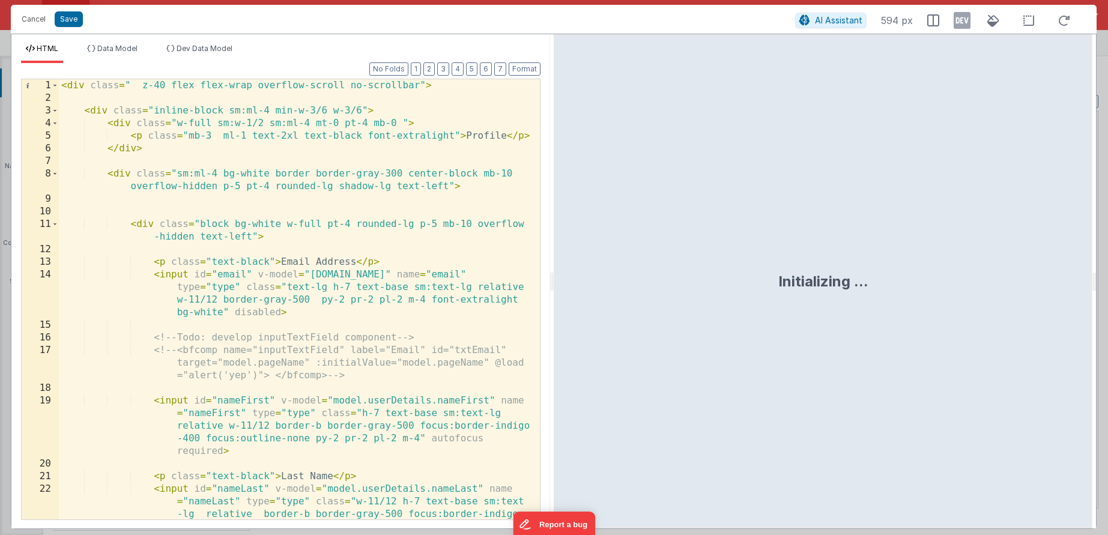
click at [262, 337] on div "< div class = " z-40 flex flex-wrap overflow-scroll no-scrollbar" > < div class…" at bounding box center [295, 337] width 472 height 516
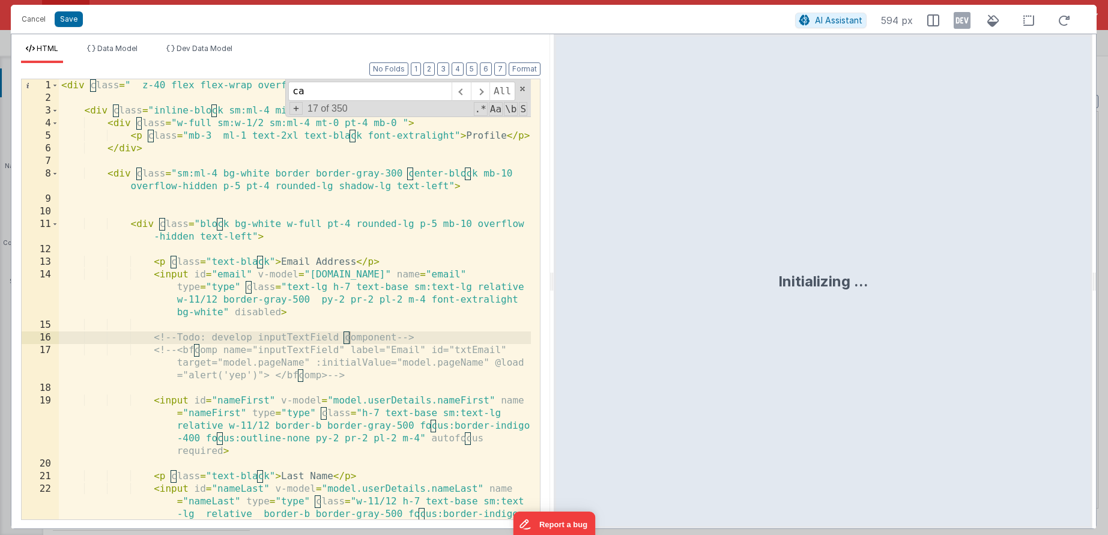
scroll to position [3791, 0]
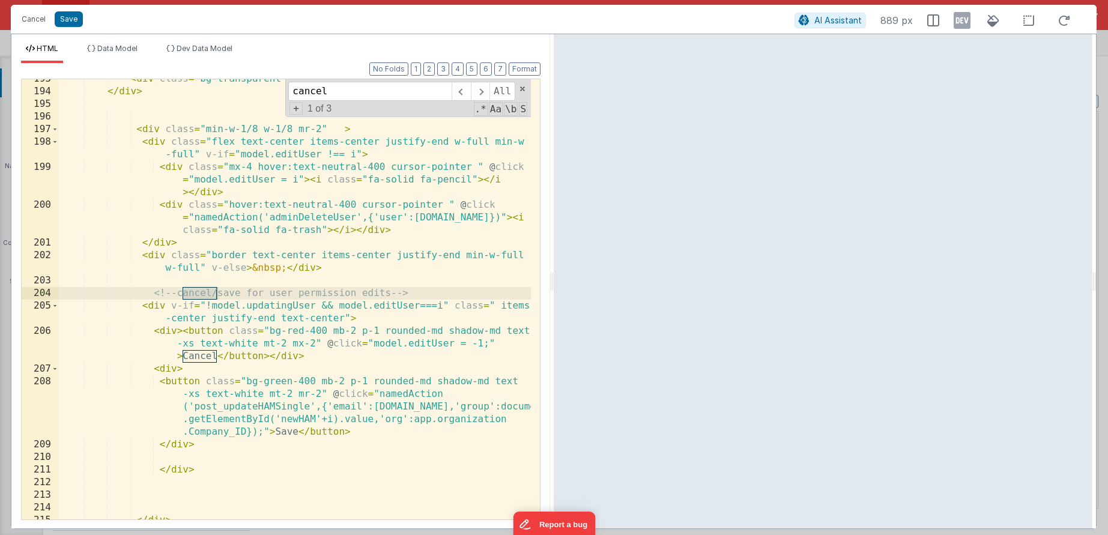
type input "cancel"
click at [145, 303] on div "< div class = "bg-transparent border-b h-1 w-[60%]" > </ div > </ div > < div c…" at bounding box center [295, 305] width 472 height 465
click at [159, 306] on div "< div class = "bg-transparent border-b h-1 w-[60%]" > </ div > </ div > < div c…" at bounding box center [295, 305] width 472 height 465
drag, startPoint x: 338, startPoint y: 308, endPoint x: 205, endPoint y: 303, distance: 132.2
click at [205, 303] on div "< div class = "bg-transparent border-b h-1 w-[60%]" > </ div > </ div > < div c…" at bounding box center [295, 305] width 472 height 465
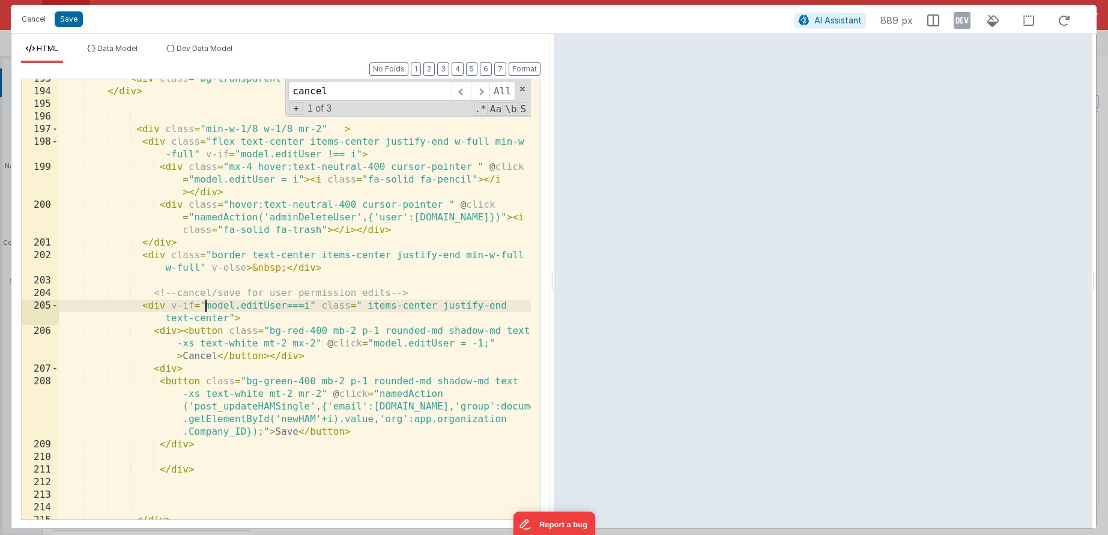
click at [229, 319] on div "< div class = "bg-transparent border-b h-1 w-[60%]" > </ div > </ div > < div c…" at bounding box center [295, 305] width 472 height 465
click at [178, 333] on div "< div class = "bg-transparent border-b h-1 w-[60%]" > </ div > </ div > < div c…" at bounding box center [295, 305] width 472 height 465
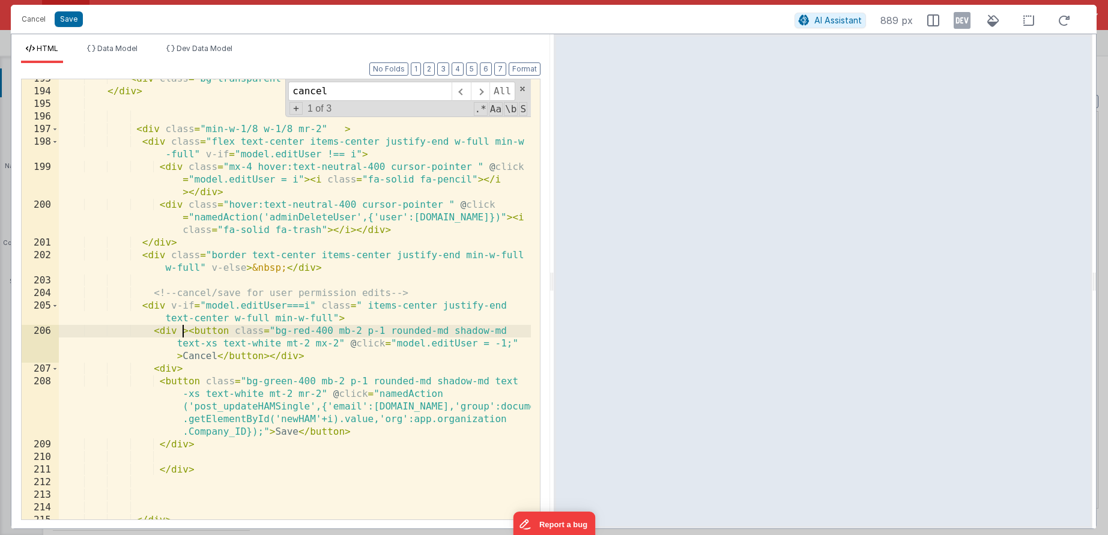
paste textarea
click at [182, 328] on div "< div class = "bg-transparent border-b h-1 w-[60%]" > </ div > </ div > < div c…" at bounding box center [295, 305] width 472 height 465
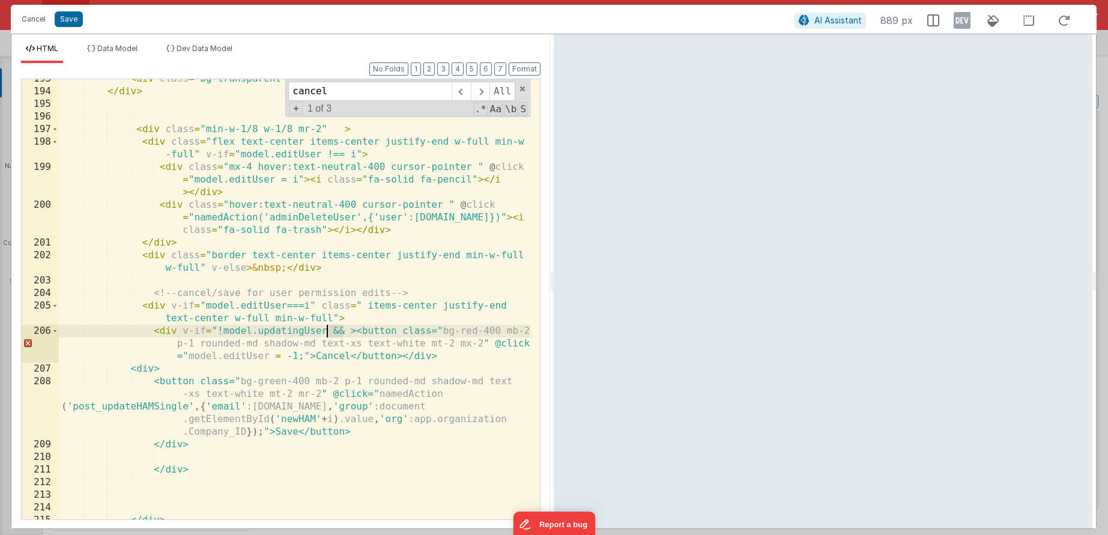
drag, startPoint x: 345, startPoint y: 330, endPoint x: 324, endPoint y: 332, distance: 21.1
click at [324, 332] on div "< div class = "bg-transparent border-b h-1 w-[60%]" > </ div > </ div > < div c…" at bounding box center [295, 305] width 472 height 465
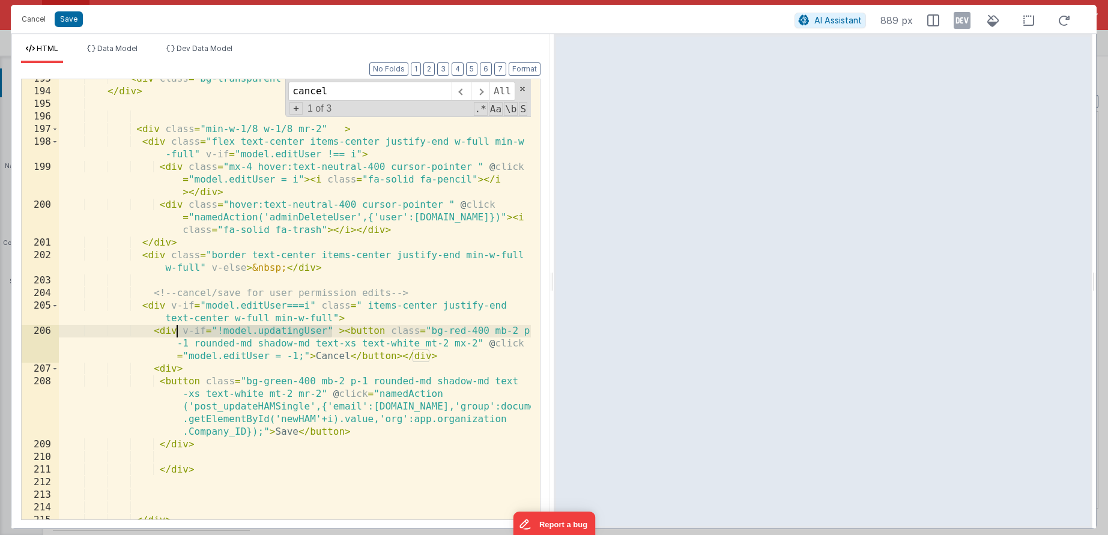
drag, startPoint x: 332, startPoint y: 329, endPoint x: 178, endPoint y: 332, distance: 153.8
click at [178, 332] on div "< div class = "bg-transparent border-b h-1 w-[60%]" > </ div > </ div > < div c…" at bounding box center [295, 305] width 472 height 465
click at [223, 329] on div "< div class = "bg-transparent border-b h-1 w-[60%]" > </ div > </ div > < div c…" at bounding box center [295, 305] width 472 height 465
click at [163, 333] on div "< div class = "bg-transparent border-b h-1 w-[60%]" > </ div > </ div > < div c…" at bounding box center [295, 305] width 472 height 465
click at [169, 366] on div "< div class = "bg-transparent border-b h-1 w-[60%]" > </ div > </ div > < div c…" at bounding box center [295, 305] width 472 height 465
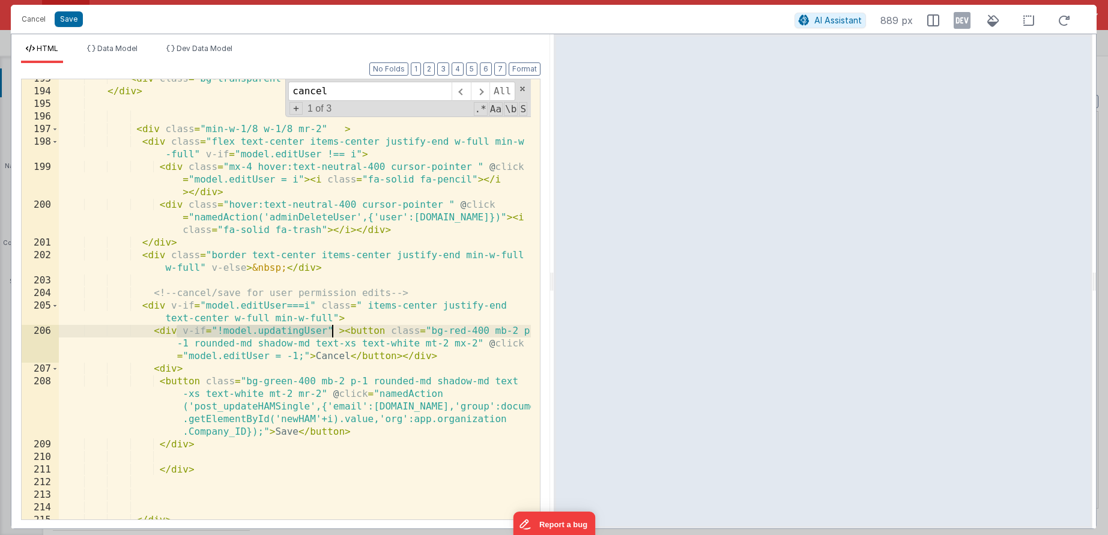
drag, startPoint x: 177, startPoint y: 332, endPoint x: 332, endPoint y: 329, distance: 155.0
click at [332, 329] on div "< div class = "bg-transparent border-b h-1 w-[60%]" > </ div > </ div > < div c…" at bounding box center [295, 305] width 472 height 465
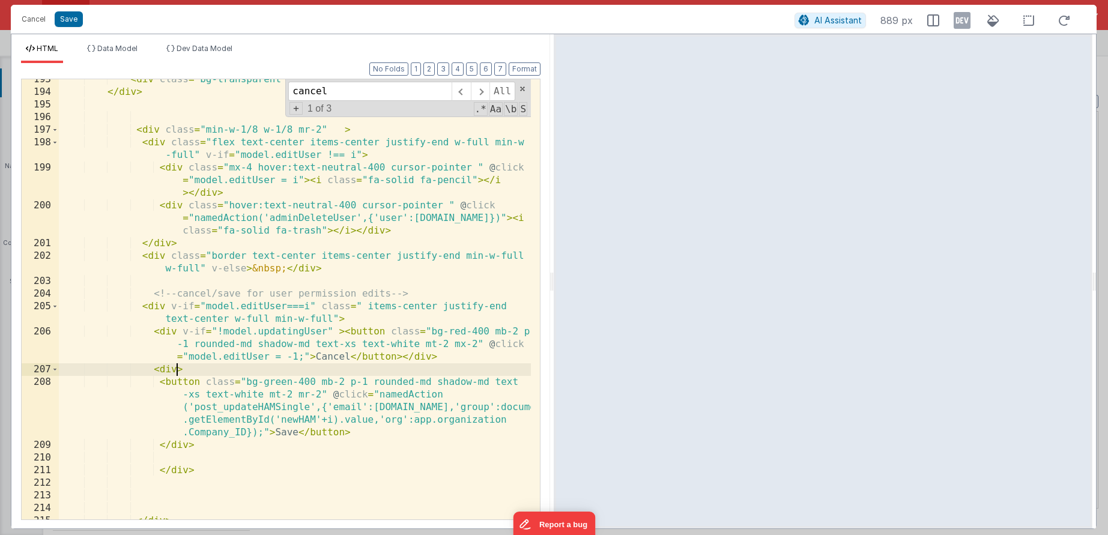
click at [175, 370] on div "< div class = "bg-transparent border-b h-1 w-[60%]" > </ div > </ div > < div c…" at bounding box center [295, 305] width 472 height 465
click at [168, 369] on div "< div class = "bg-transparent border-b h-1 w-[60%]" > </ div > </ div > < div c…" at bounding box center [295, 305] width 472 height 465
click at [166, 328] on div "< div class = "bg-transparent border-b h-1 w-[60%]" > </ div > </ div > < div c…" at bounding box center [295, 305] width 472 height 465
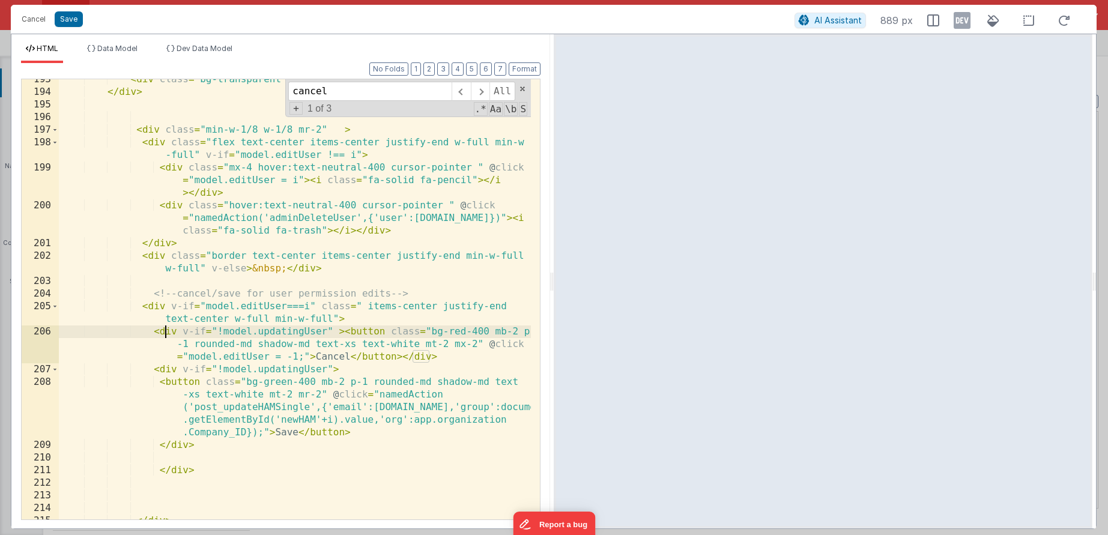
click at [156, 307] on div "< div class = "bg-transparent border-b h-1 w-[60%]" > </ div > </ div > < div c…" at bounding box center [295, 305] width 472 height 465
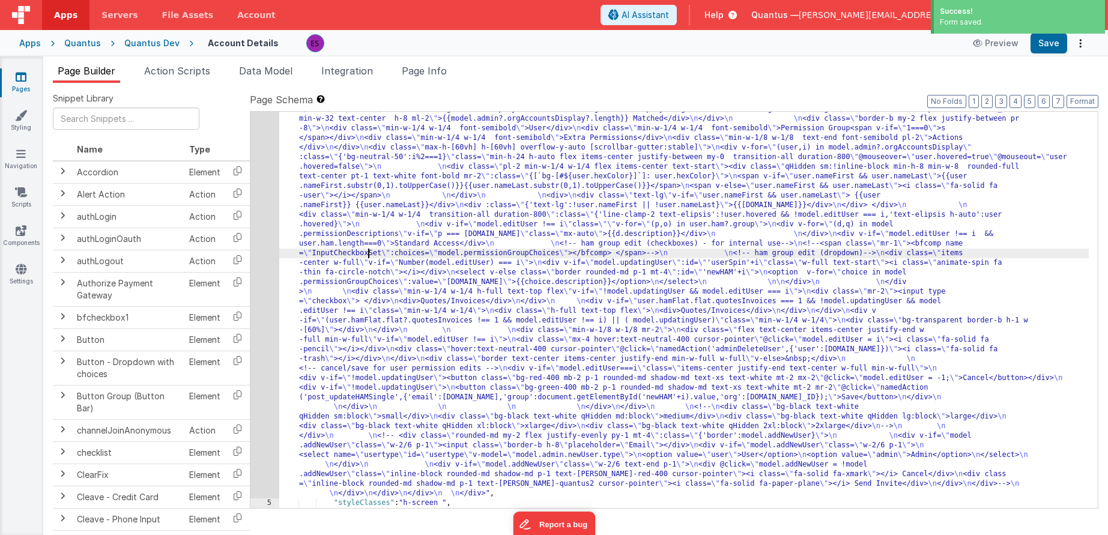
click at [369, 252] on div ""html" : "<div class= \" z-40 flex flex-wrap overflow-scroll no-scrollbar \" > …" at bounding box center [684, 273] width 810 height 1261
click at [262, 284] on div "4" at bounding box center [264, 70] width 29 height 855
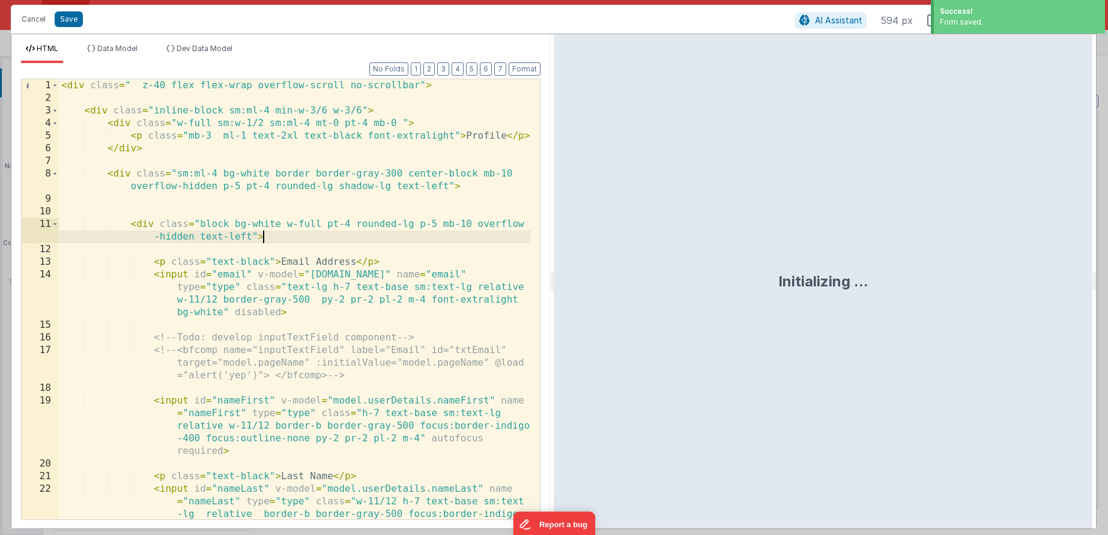
click at [265, 243] on div "< div class = " z-40 flex flex-wrap overflow-scroll no-scrollbar" > < div class…" at bounding box center [295, 337] width 472 height 516
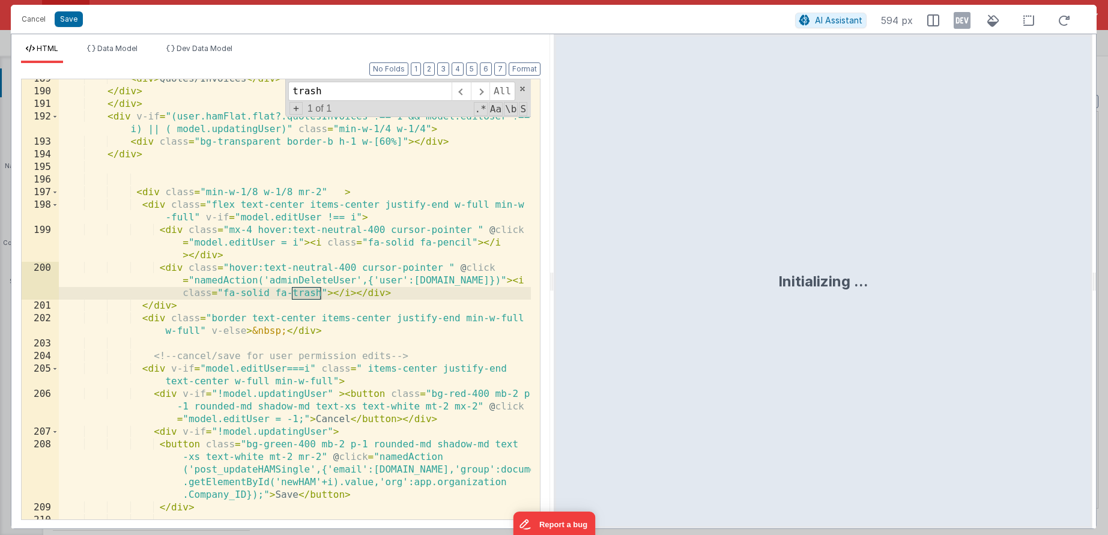
scroll to position [3728, 0]
type input "trash"
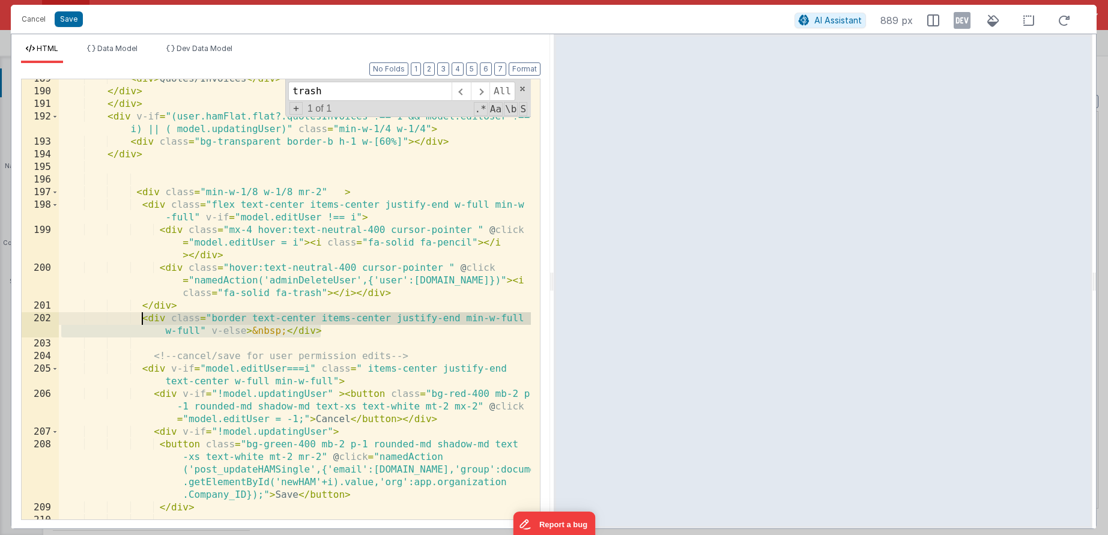
drag, startPoint x: 328, startPoint y: 333, endPoint x: 144, endPoint y: 320, distance: 184.2
click at [144, 320] on div "< div > Quotes/Invoices </ div > </ div > </ div > < div v-if = "(user.hamFlat.…" at bounding box center [295, 305] width 472 height 465
click at [141, 321] on div "< div > Quotes/Invoices </ div > </ div > </ div > < div v-if = "(user.hamFlat.…" at bounding box center [295, 305] width 472 height 465
click at [363, 333] on div "< div > Quotes/Invoices </ div > </ div > </ div > < div v-if = "(user.hamFlat.…" at bounding box center [295, 305] width 472 height 465
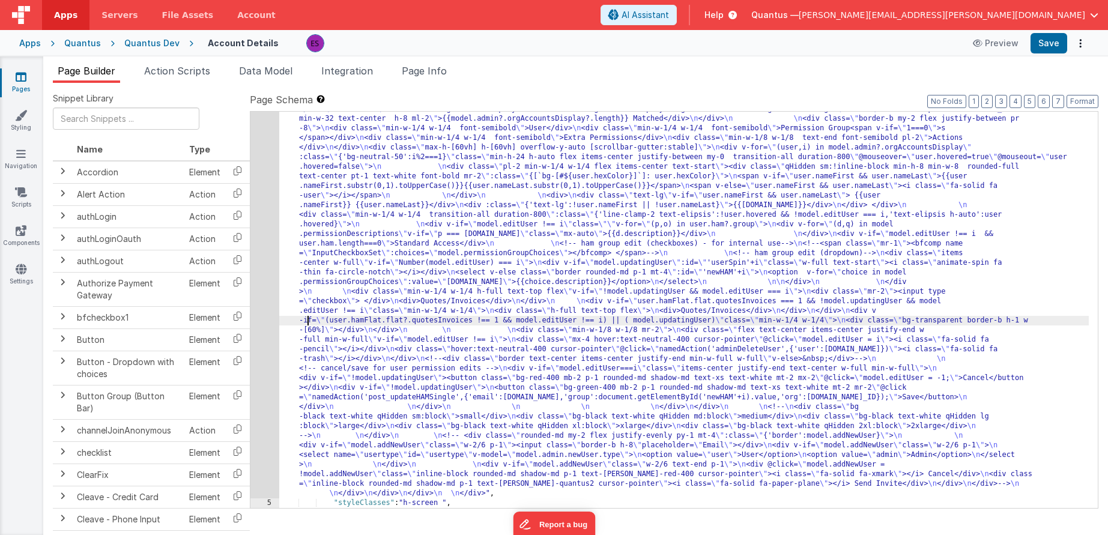
click at [306, 316] on div ""html" : "<div class= \" z-40 flex flex-wrap overflow-scroll no-scrollbar \" > …" at bounding box center [684, 273] width 810 height 1261
click at [256, 341] on div "4" at bounding box center [264, 70] width 29 height 855
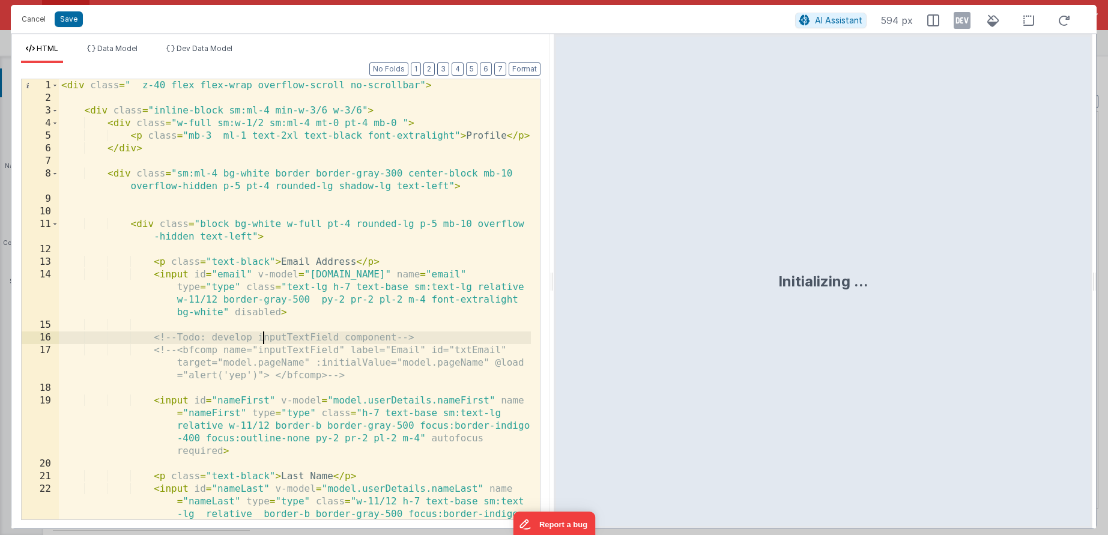
click at [264, 343] on div "< div class = " z-40 flex flex-wrap overflow-scroll no-scrollbar" > < div class…" at bounding box center [295, 337] width 472 height 516
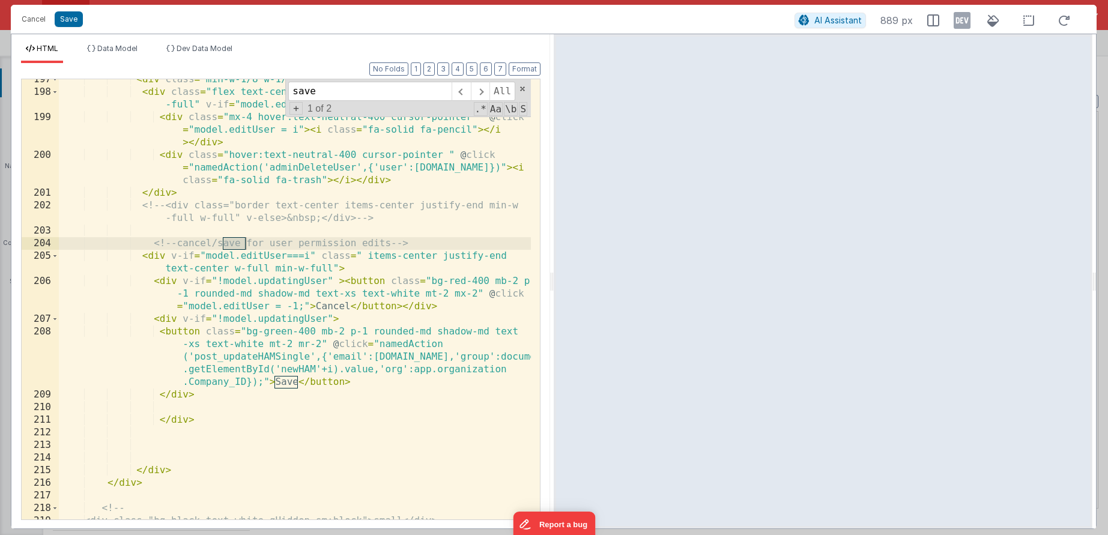
scroll to position [3847, 0]
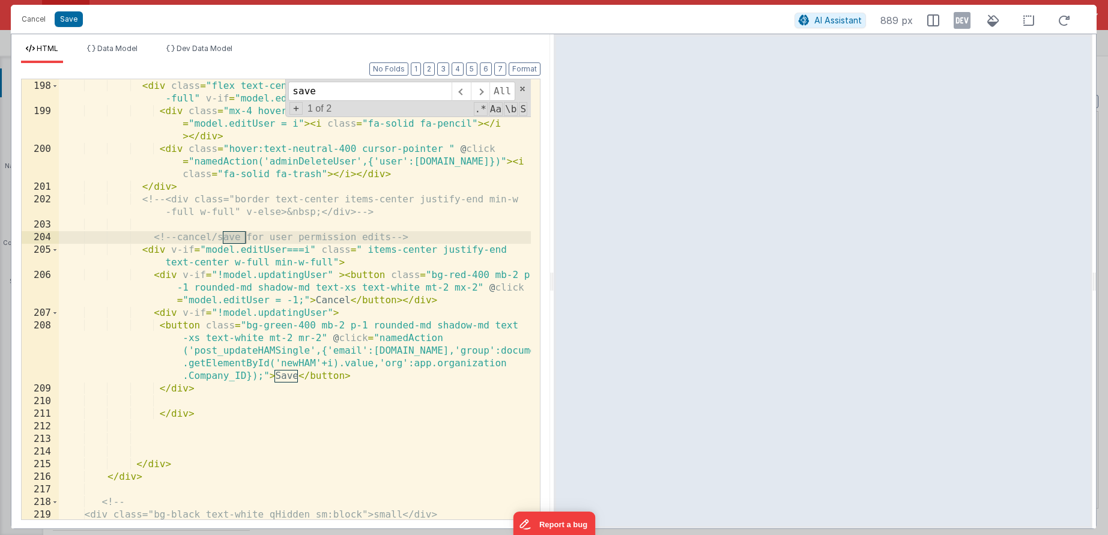
type input "save"
click at [333, 262] on div "< div class = "min-w-1/8 w-1/8 mr-2" > < div class = "flex text-center items-ce…" at bounding box center [295, 299] width 472 height 465
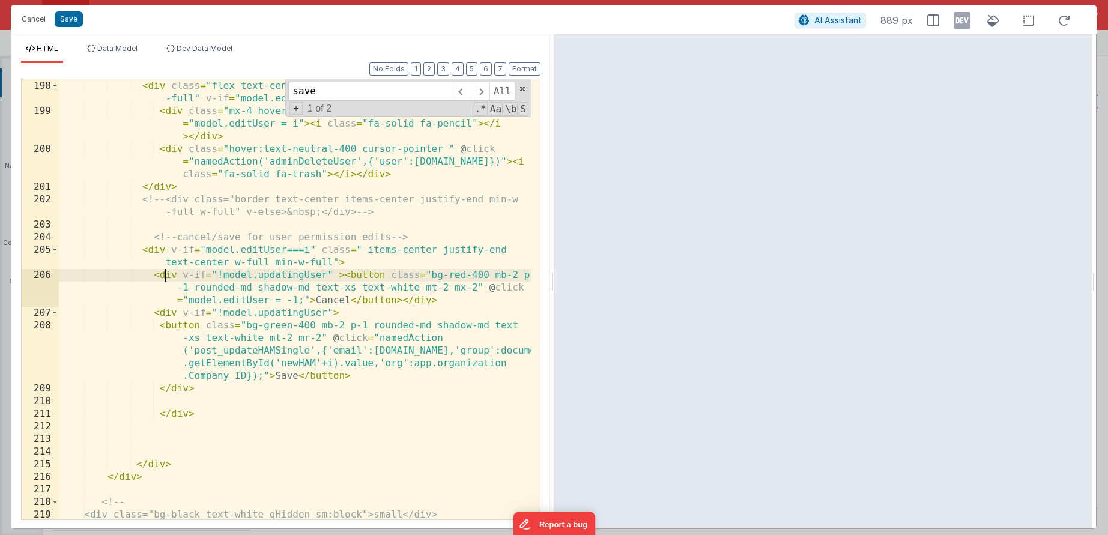
click at [168, 274] on div "< div class = "min-w-1/8 w-1/8 mr-2" > < div class = "flex text-center items-ce…" at bounding box center [295, 299] width 472 height 465
click at [176, 417] on div "< div class = "min-w-1/8 w-1/8 mr-2" > < div class = "flex text-center items-ce…" at bounding box center [295, 299] width 472 height 465
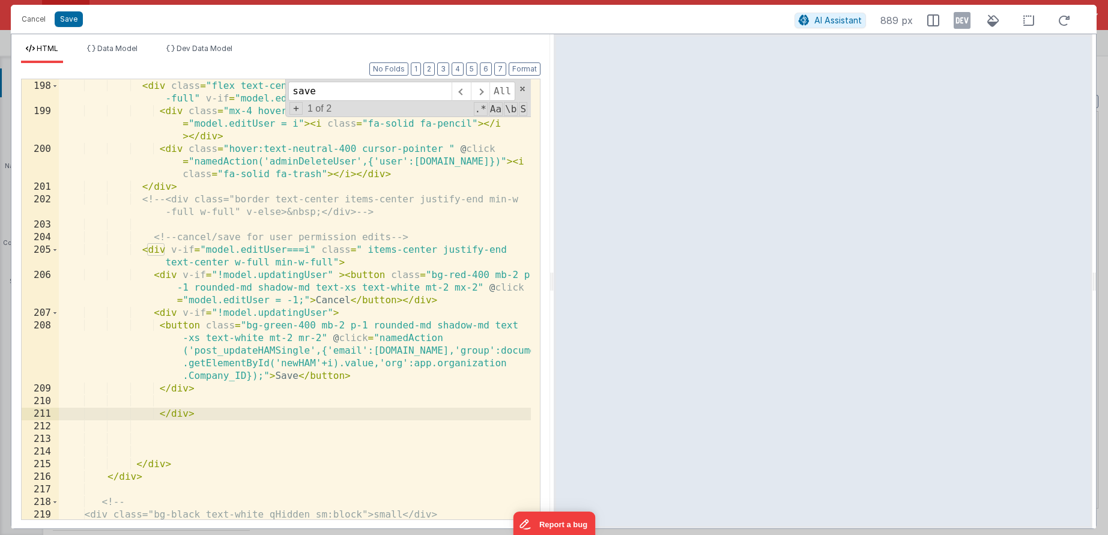
click at [365, 252] on div "< div class = "min-w-1/8 w-1/8 mr-2" > < div class = "flex text-center items-ce…" at bounding box center [295, 299] width 472 height 465
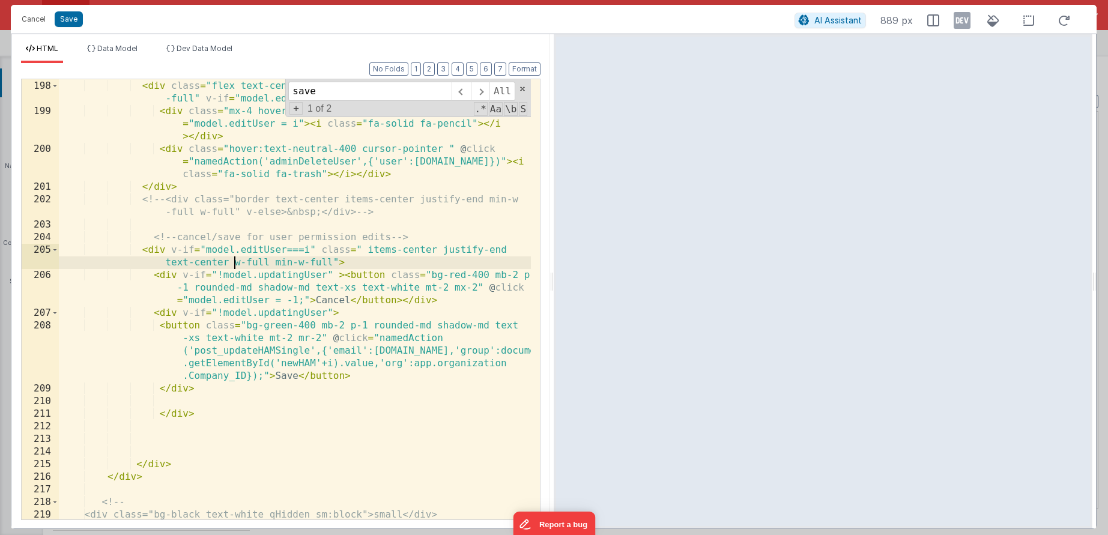
click at [232, 261] on div "< div class = "min-w-1/8 w-1/8 mr-2" > < div class = "flex text-center items-ce…" at bounding box center [295, 299] width 472 height 465
click at [336, 262] on div "< div class = "min-w-1/8 w-1/8 mr-2" > < div class = "flex text-center items-ce…" at bounding box center [295, 299] width 472 height 465
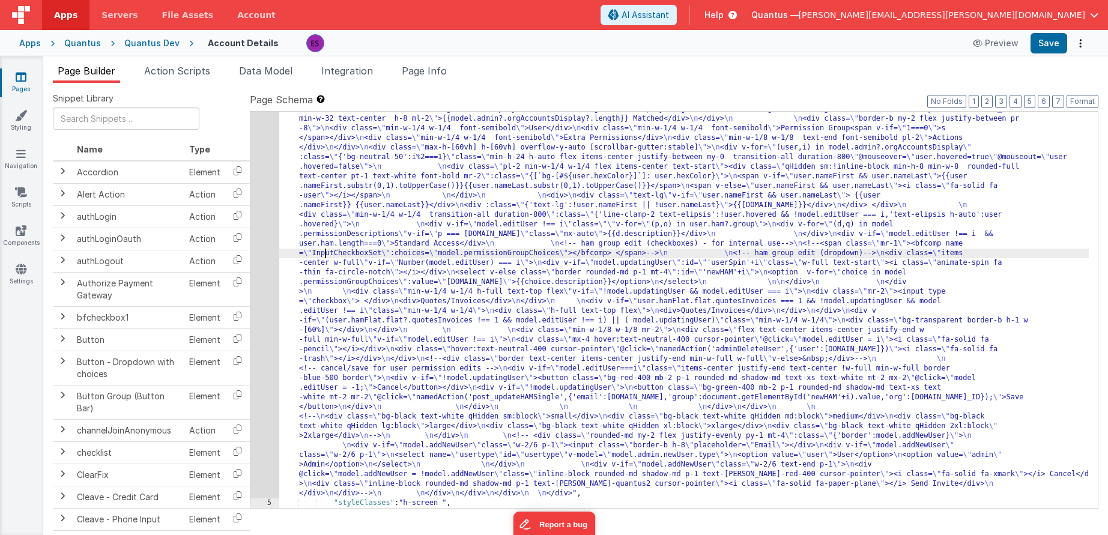
drag, startPoint x: 326, startPoint y: 253, endPoint x: 333, endPoint y: 249, distance: 8.7
click at [327, 253] on div ""html" : "<div class= \" z-40 flex flex-wrap overflow-scroll no-scrollbar \" > …" at bounding box center [684, 273] width 810 height 1261
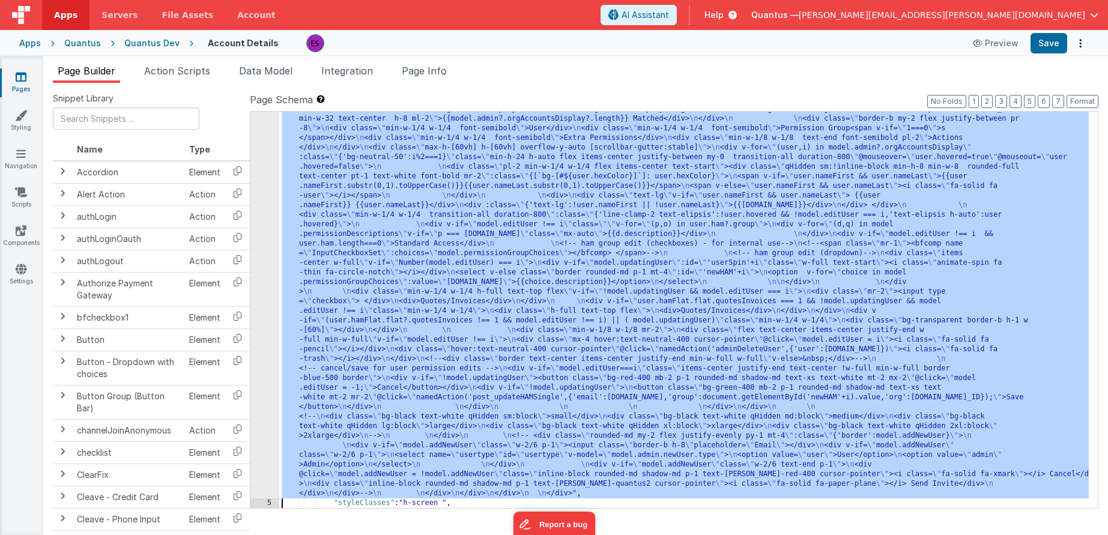
click at [262, 311] on div "4" at bounding box center [264, 70] width 29 height 855
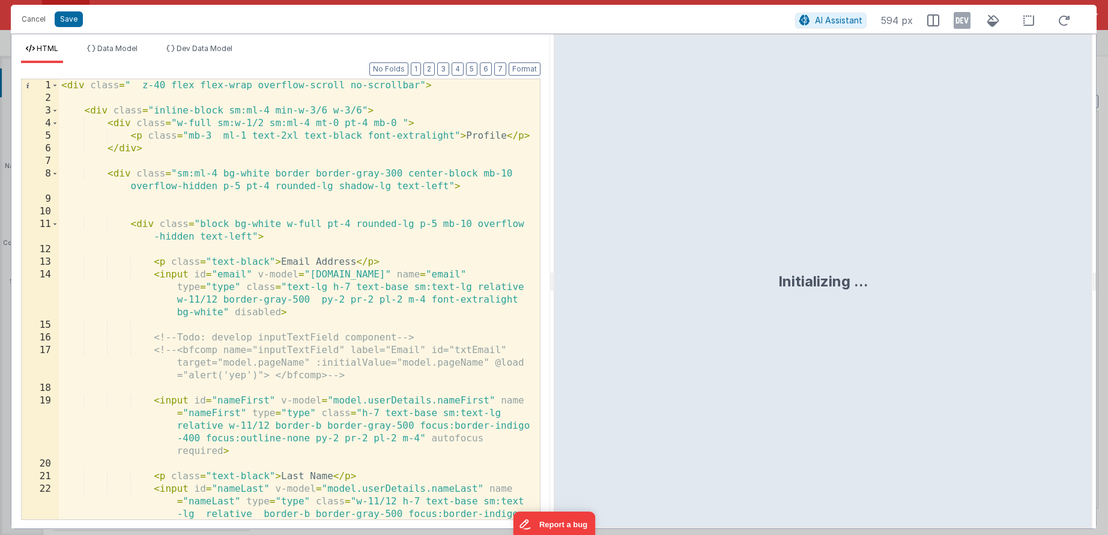
click at [272, 333] on div "< div class = " z-40 flex flex-wrap overflow-scroll no-scrollbar" > < div class…" at bounding box center [295, 337] width 472 height 516
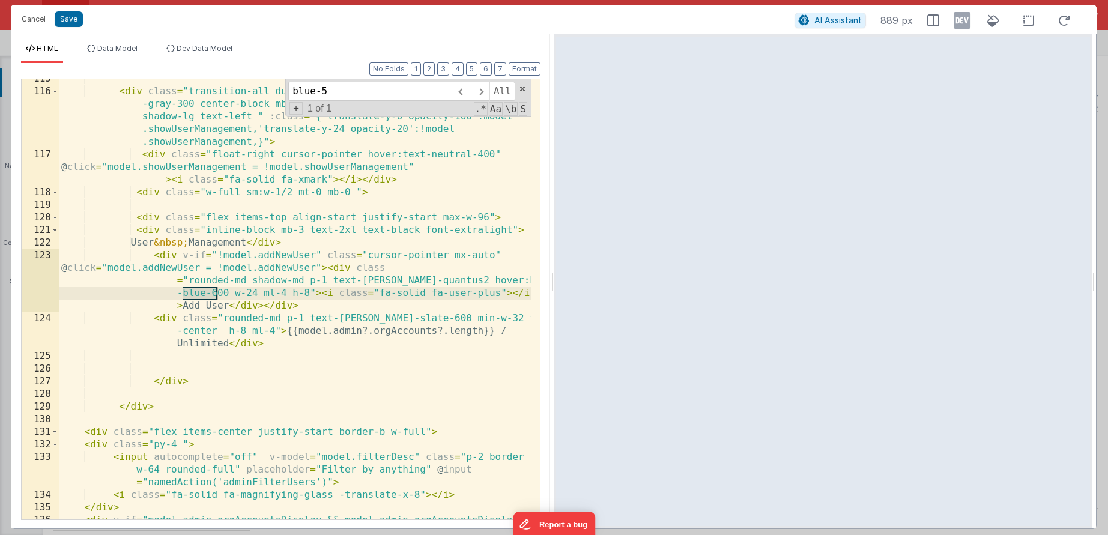
scroll to position [3816, 0]
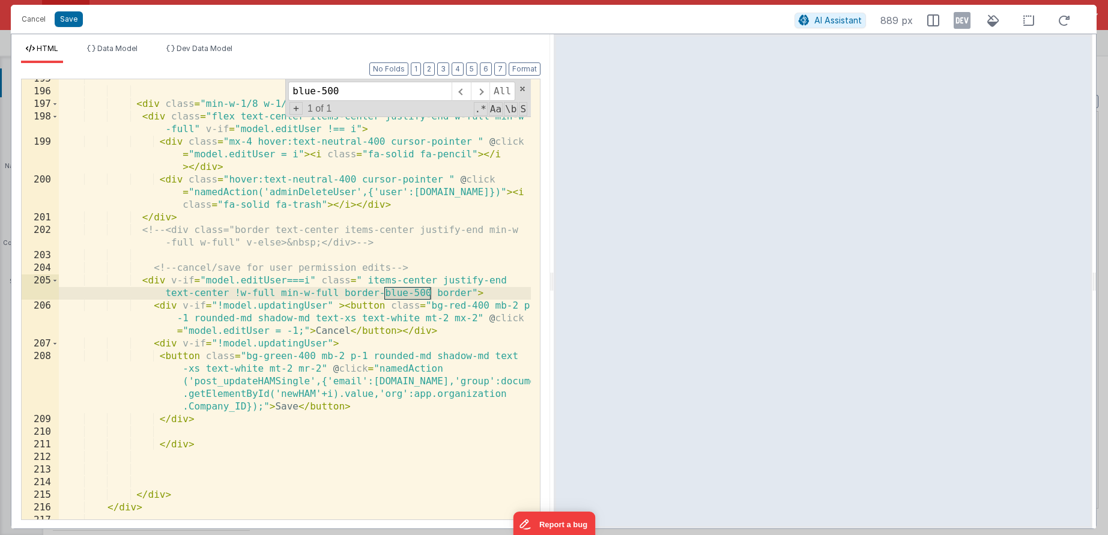
type input "blue-500"
click at [441, 290] on div "< div class = "min-w-1/8 w-1/8 mr-2" > < div class = "flex text-center items-ce…" at bounding box center [295, 305] width 472 height 465
click at [446, 329] on div "< div class = "min-w-1/8 w-1/8 mr-2" > < div class = "flex text-center items-ce…" at bounding box center [295, 305] width 472 height 465
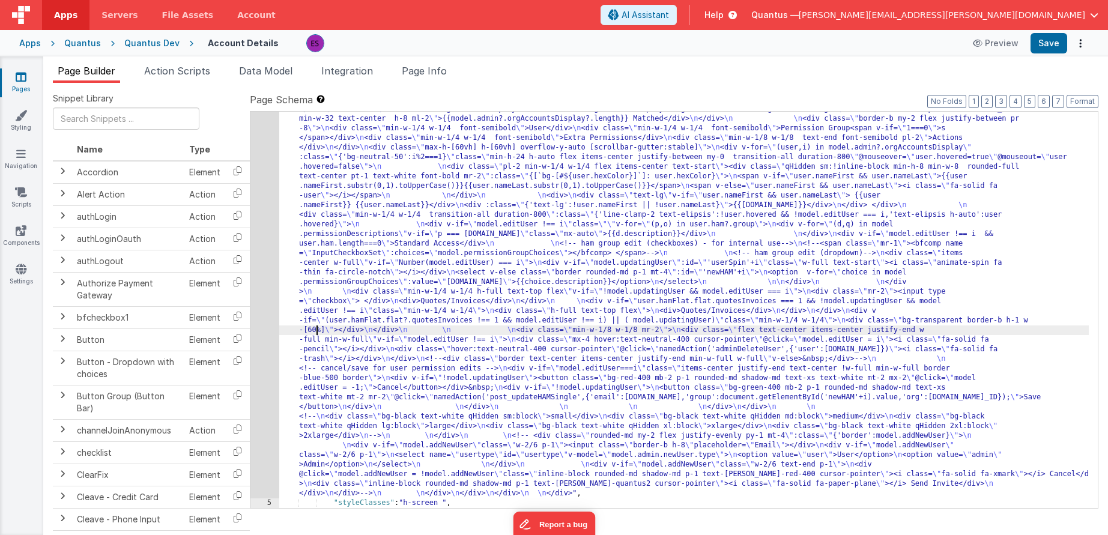
click at [316, 326] on div ""html" : "<div class= \" z-40 flex flex-wrap overflow-scroll no-scrollbar \" > …" at bounding box center [684, 273] width 810 height 1261
click at [270, 345] on div "4" at bounding box center [264, 70] width 29 height 855
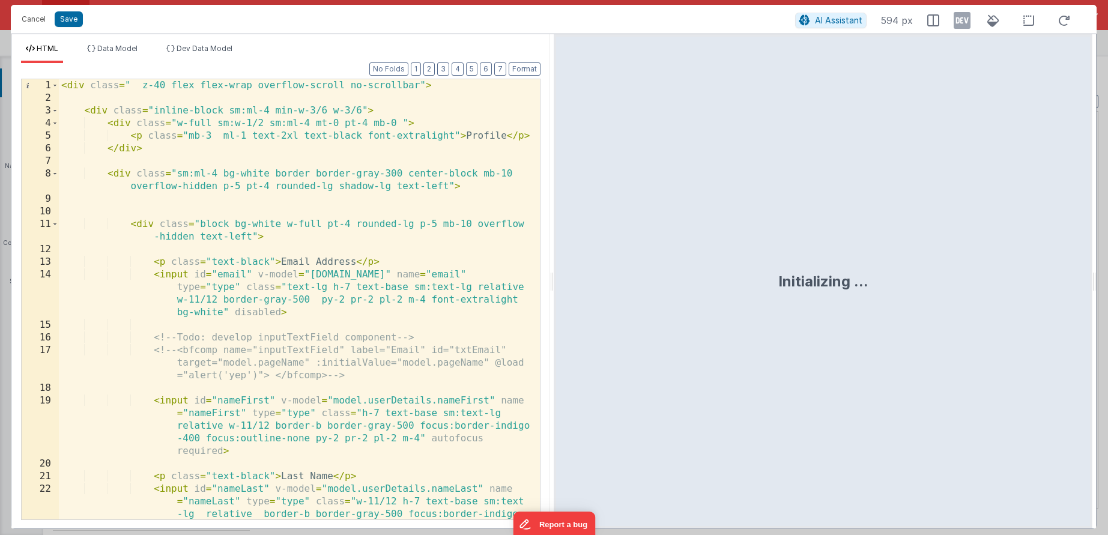
click at [272, 345] on div "< div class = " z-40 flex flex-wrap overflow-scroll no-scrollbar" > < div class…" at bounding box center [295, 337] width 472 height 516
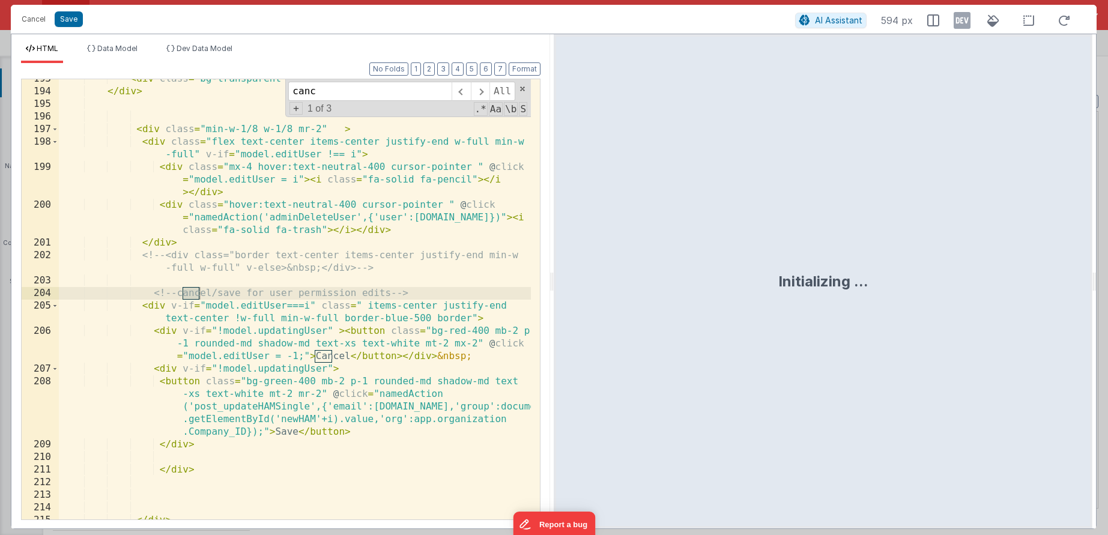
scroll to position [3791, 0]
type input "cancel"
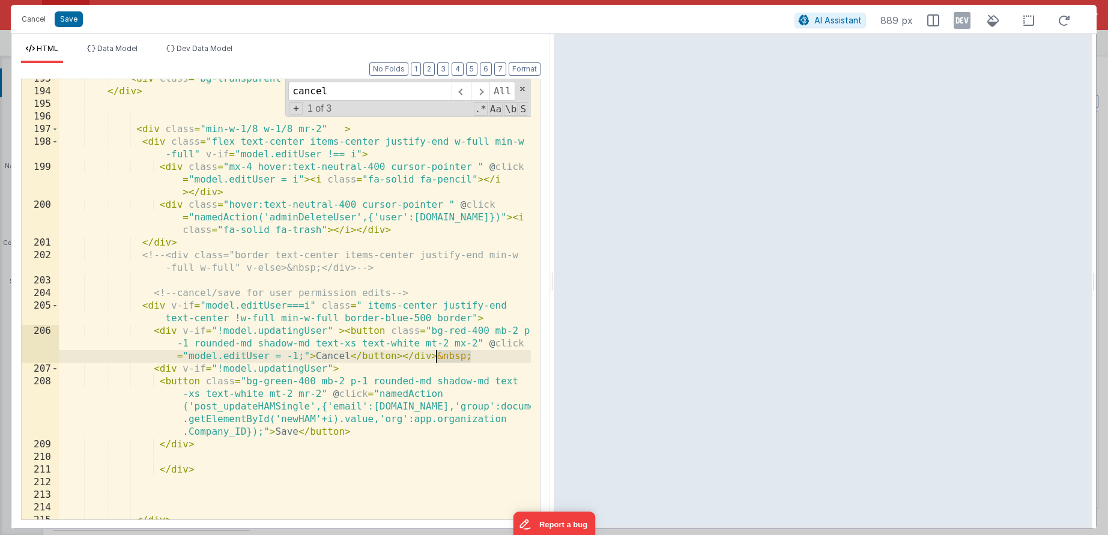
drag, startPoint x: 473, startPoint y: 356, endPoint x: 437, endPoint y: 354, distance: 36.1
click at [437, 354] on div "< div class = "bg-transparent border-b h-1 w-[60%]" > </ div > </ div > < div c…" at bounding box center [295, 305] width 472 height 465
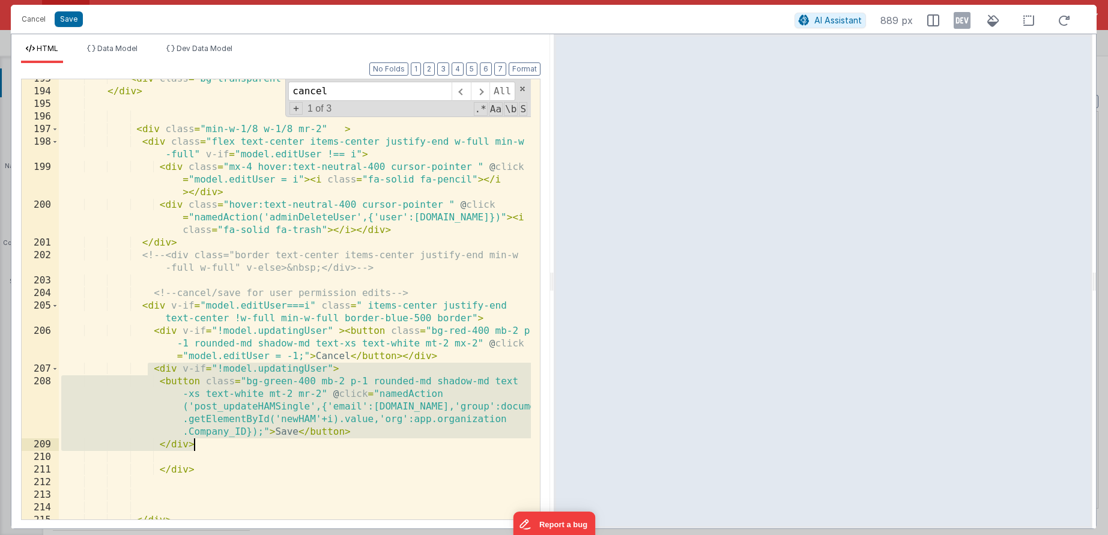
drag, startPoint x: 150, startPoint y: 368, endPoint x: 228, endPoint y: 442, distance: 107.5
click at [228, 442] on div "< div class = "bg-transparent border-b h-1 w-[60%]" > </ div > </ div > < div c…" at bounding box center [295, 305] width 472 height 465
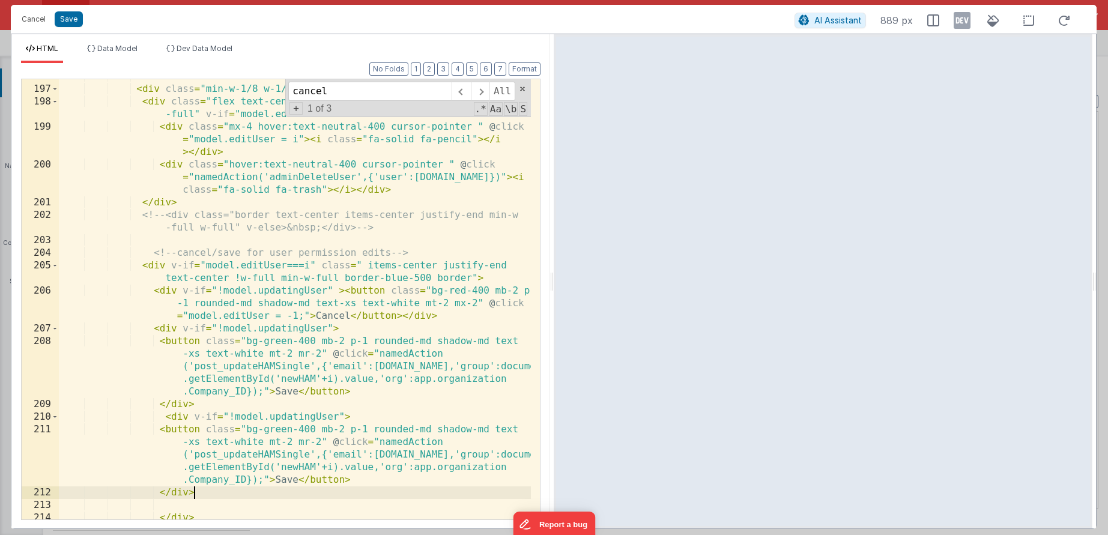
scroll to position [3841, 0]
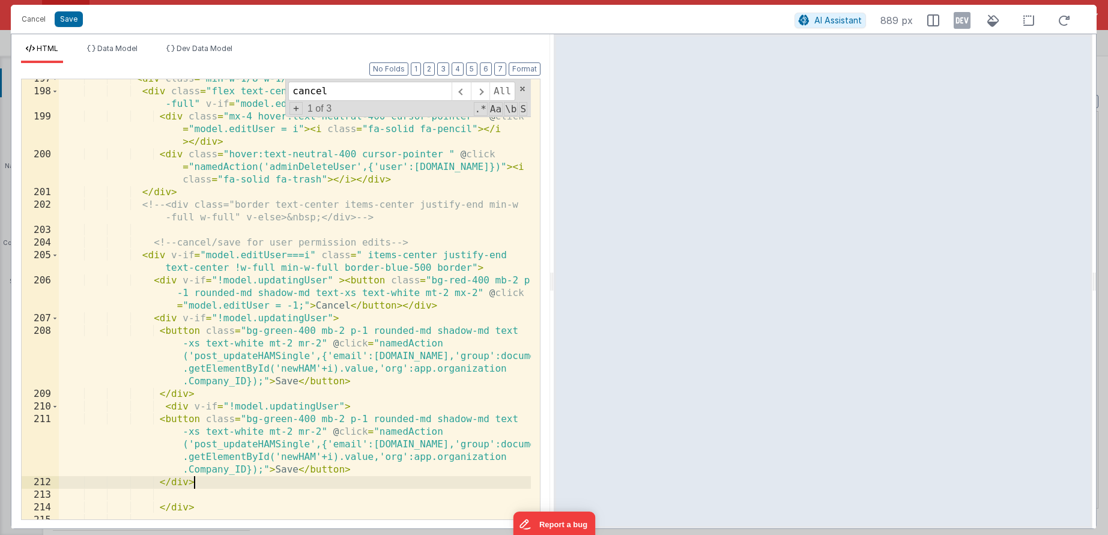
click at [231, 405] on div "< div class = "min-w-1/8 w-1/8 mr-2" > < div class = "flex text-center items-ce…" at bounding box center [295, 305] width 472 height 465
click at [336, 407] on div "< div class = "min-w-1/8 w-1/8 mr-2" > < div class = "flex text-center items-ce…" at bounding box center [295, 305] width 472 height 465
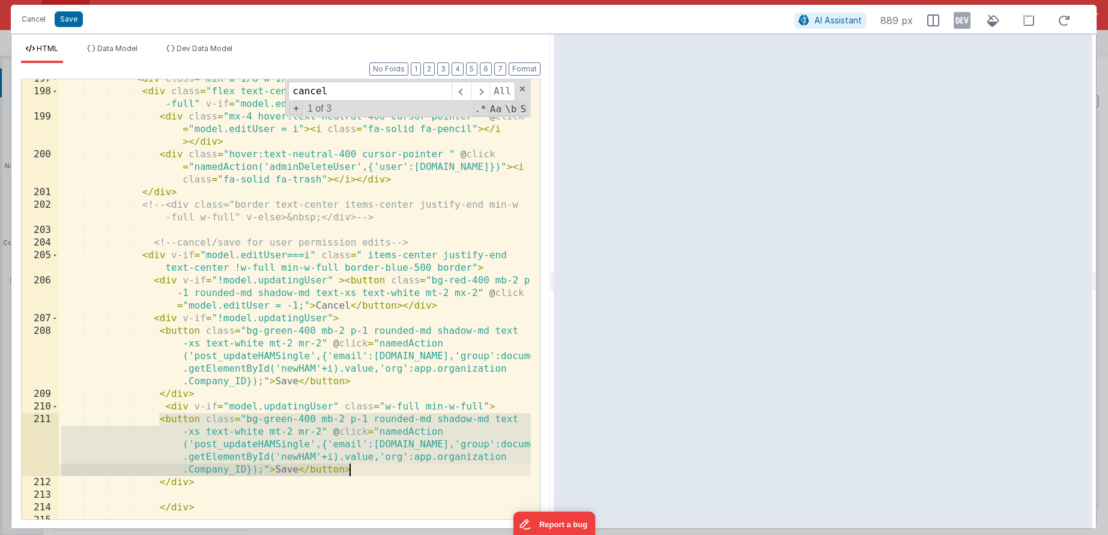
drag, startPoint x: 159, startPoint y: 421, endPoint x: 368, endPoint y: 469, distance: 213.9
click at [368, 469] on div "< div class = "min-w-1/8 w-1/8 mr-2" > < div class = "flex text-center items-ce…" at bounding box center [295, 305] width 472 height 465
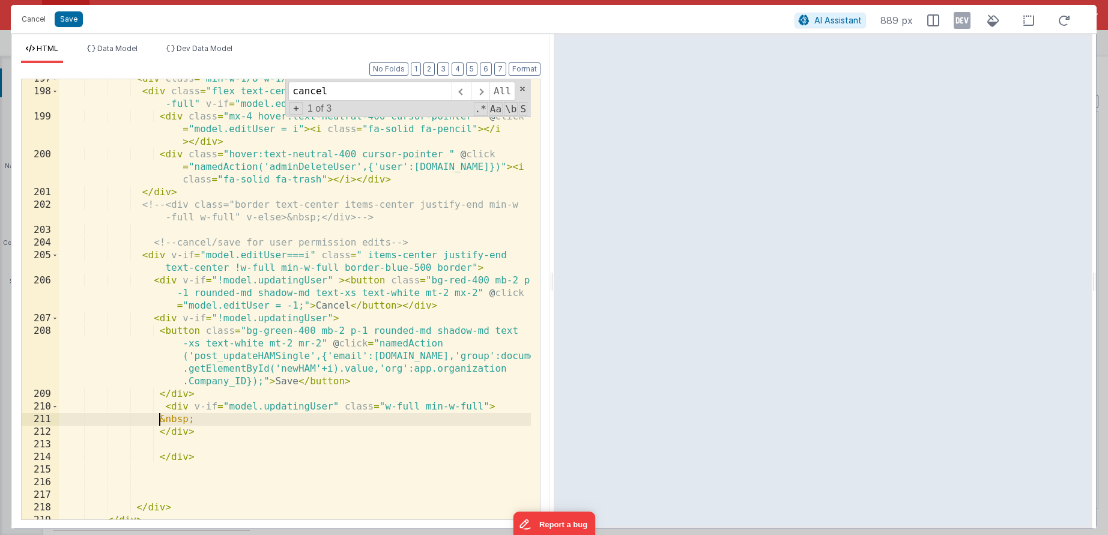
click at [160, 419] on div "< div class = "min-w-1/8 w-1/8 mr-2" > < div class = "flex text-center items-ce…" at bounding box center [295, 305] width 472 height 465
click at [283, 439] on div "< div class = "min-w-1/8 w-1/8 mr-2" > < div class = "flex text-center items-ce…" at bounding box center [295, 305] width 472 height 465
click at [266, 419] on div "< div class = "min-w-1/8 w-1/8 mr-2" > < div class = "flex text-center items-ce…" at bounding box center [295, 305] width 472 height 465
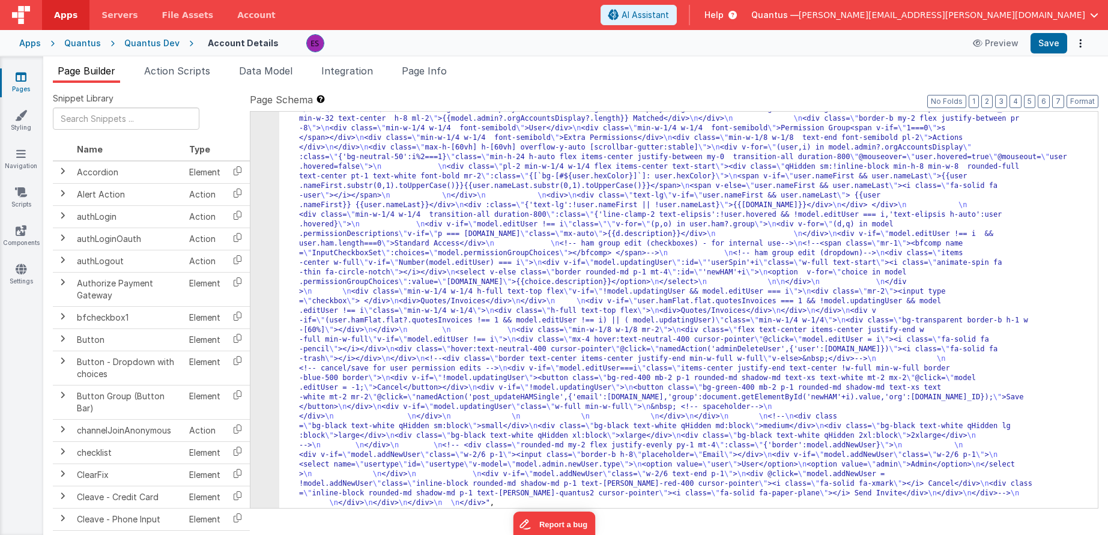
click at [330, 309] on div ""html" : "<div class= \" z-40 flex flex-wrap overflow-scroll no-scrollbar \" > …" at bounding box center [684, 278] width 810 height 1271
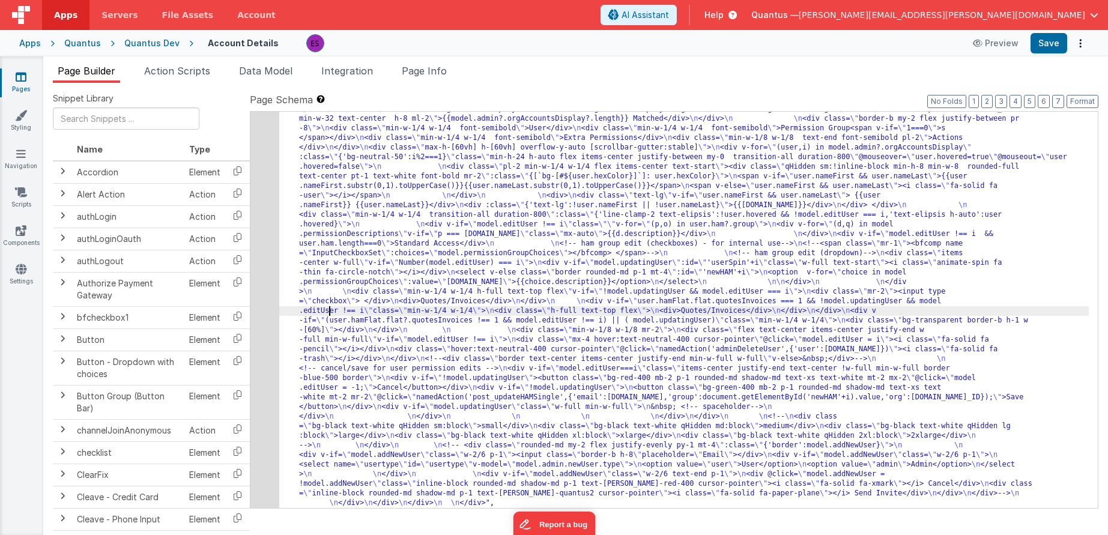
click at [271, 353] on div "4" at bounding box center [264, 75] width 29 height 865
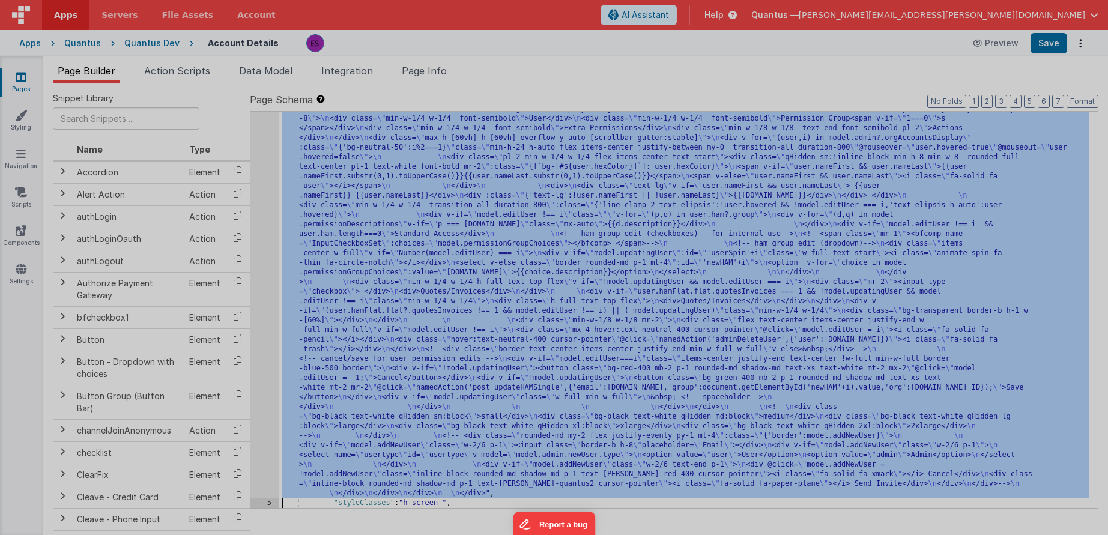
scroll to position [507, 0]
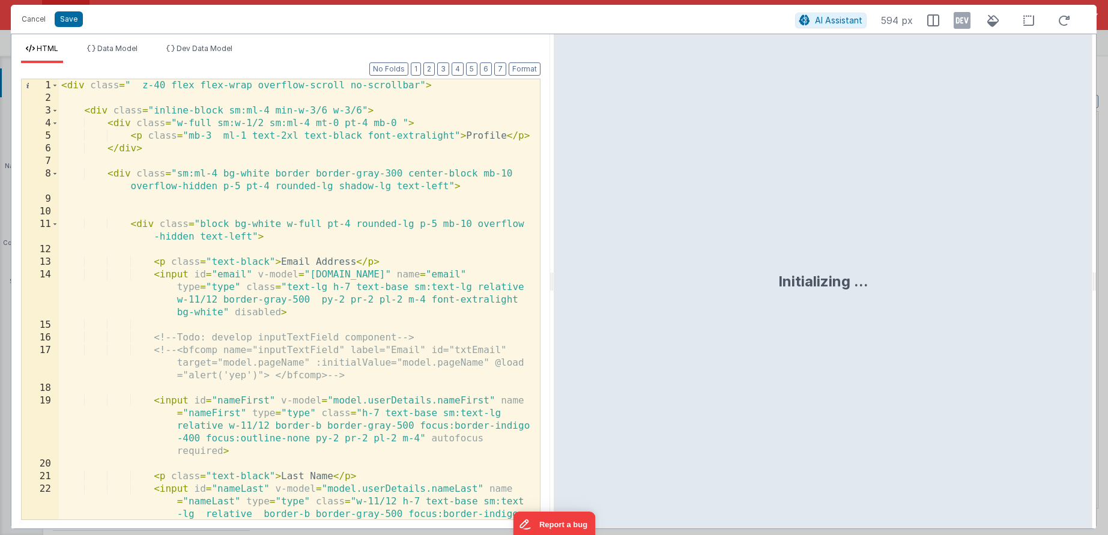
click at [273, 355] on div "< div class = " z-40 flex flex-wrap overflow-scroll no-scrollbar" > < div class…" at bounding box center [295, 337] width 472 height 516
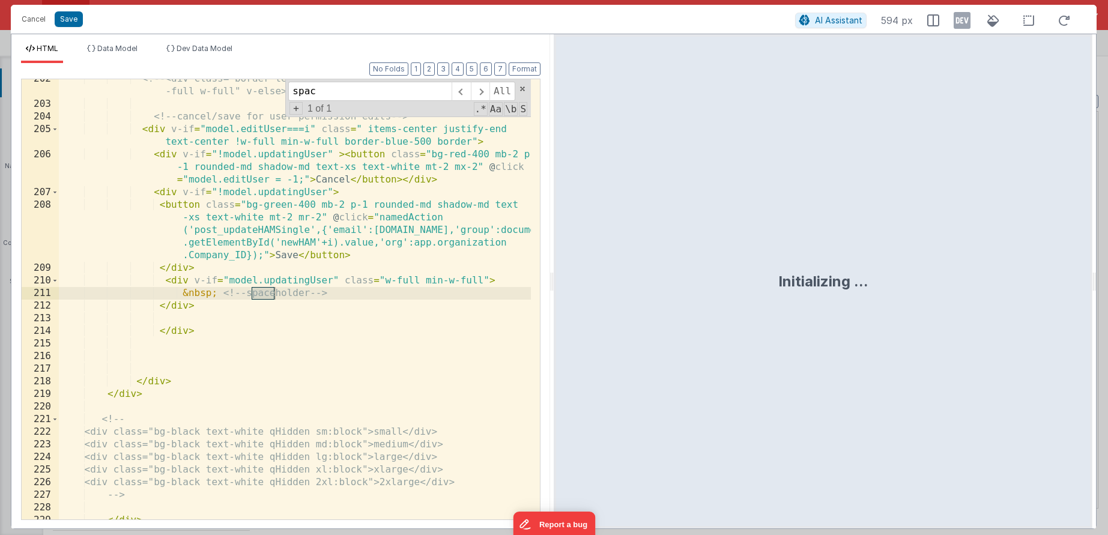
scroll to position [3967, 0]
type input "spaceh"
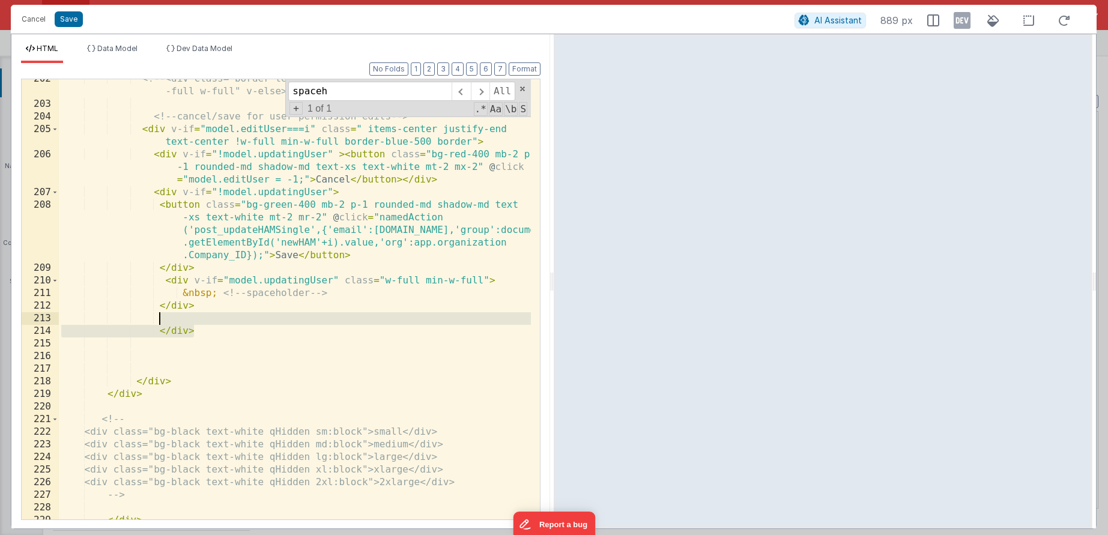
drag, startPoint x: 222, startPoint y: 334, endPoint x: 219, endPoint y: 318, distance: 15.9
click at [219, 318] on div "<!-- <div class="border text-center items-center justify-end min-w -full w-full…" at bounding box center [295, 312] width 472 height 478
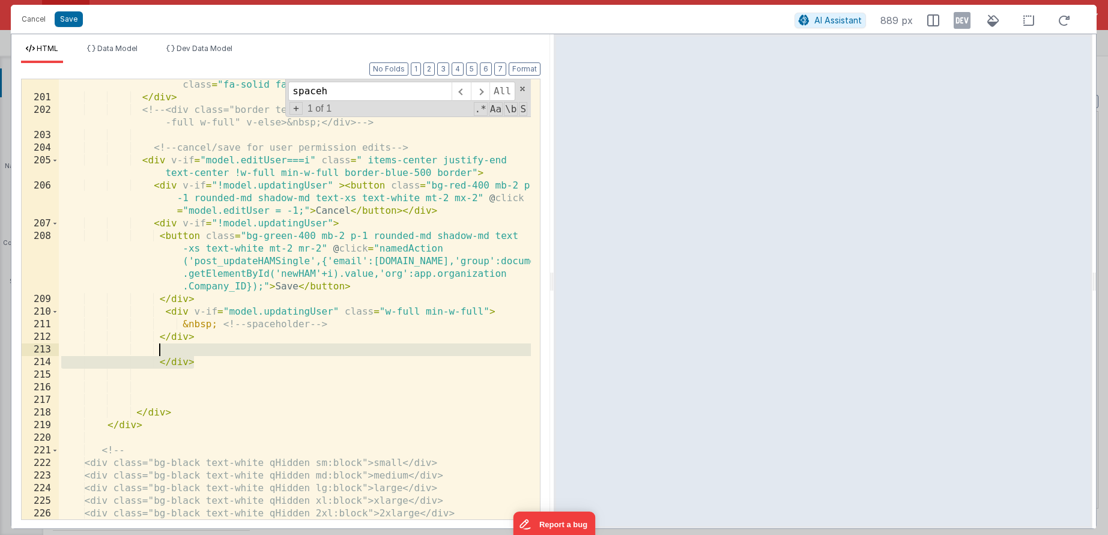
scroll to position [3935, 0]
click at [179, 364] on div "< div class = "hover:text-neutral-400 cursor-pointer " @ click = "namedAction('…" at bounding box center [295, 298] width 472 height 491
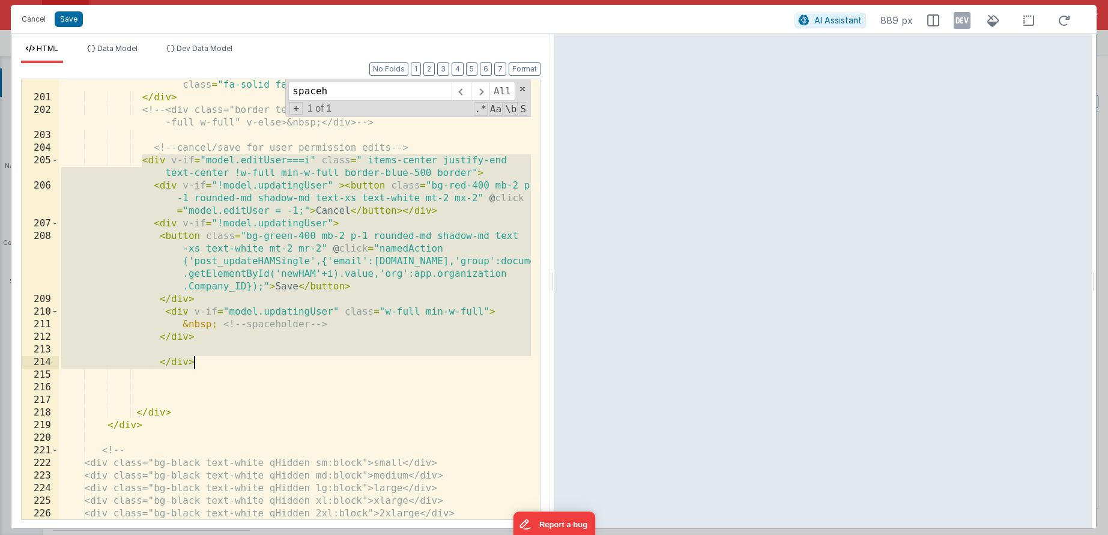
drag, startPoint x: 142, startPoint y: 163, endPoint x: 300, endPoint y: 366, distance: 257.6
click at [300, 366] on div "< div class = "hover:text-neutral-400 cursor-pointer " @ click = "namedAction('…" at bounding box center [295, 298] width 472 height 491
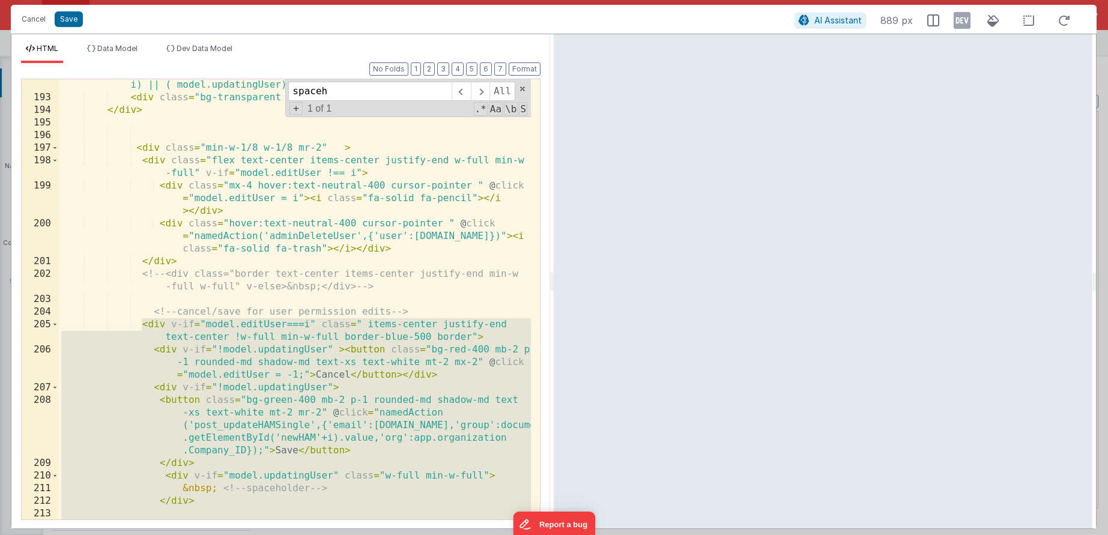
scroll to position [3771, 0]
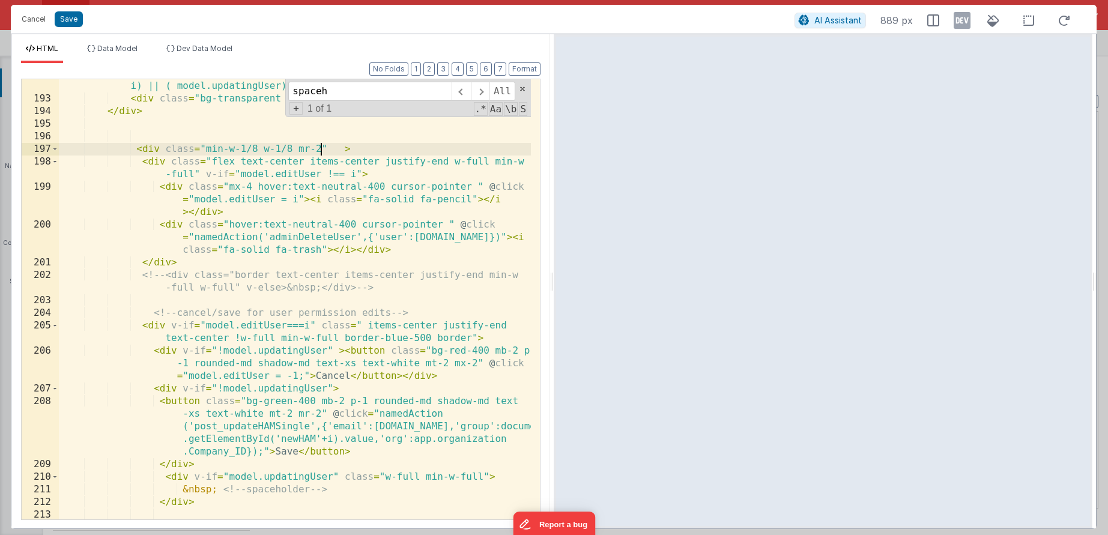
click at [320, 145] on div "< div v-if = "(user.hamFlat.flat?.quotesInvoices !== 1 && model.editUser !== i)…" at bounding box center [295, 306] width 472 height 478
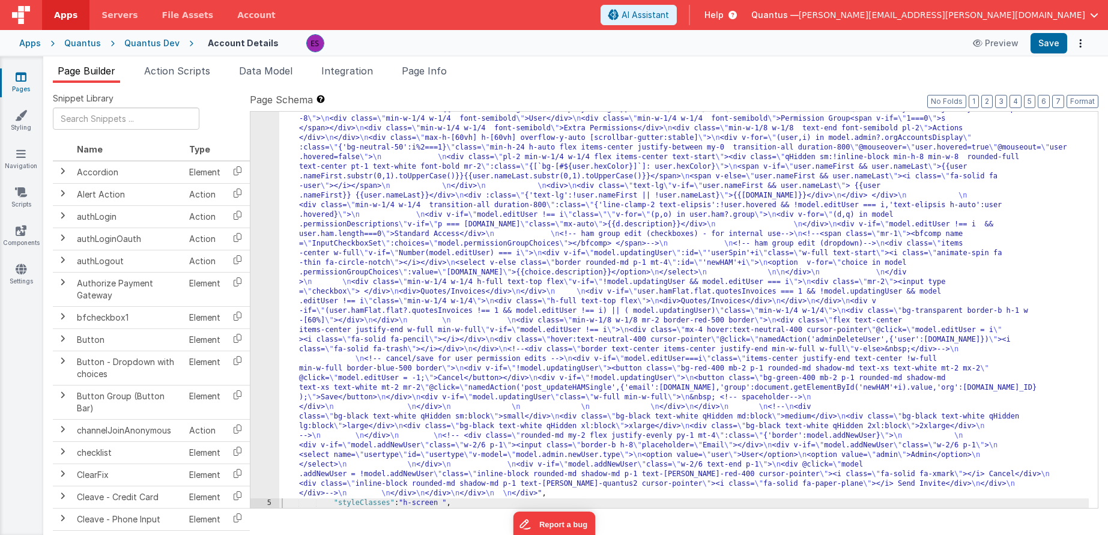
click at [333, 277] on div ""html" : "<div class= \" z-40 flex flex-wrap overflow-scroll no-scrollbar \" > …" at bounding box center [684, 269] width 810 height 1271
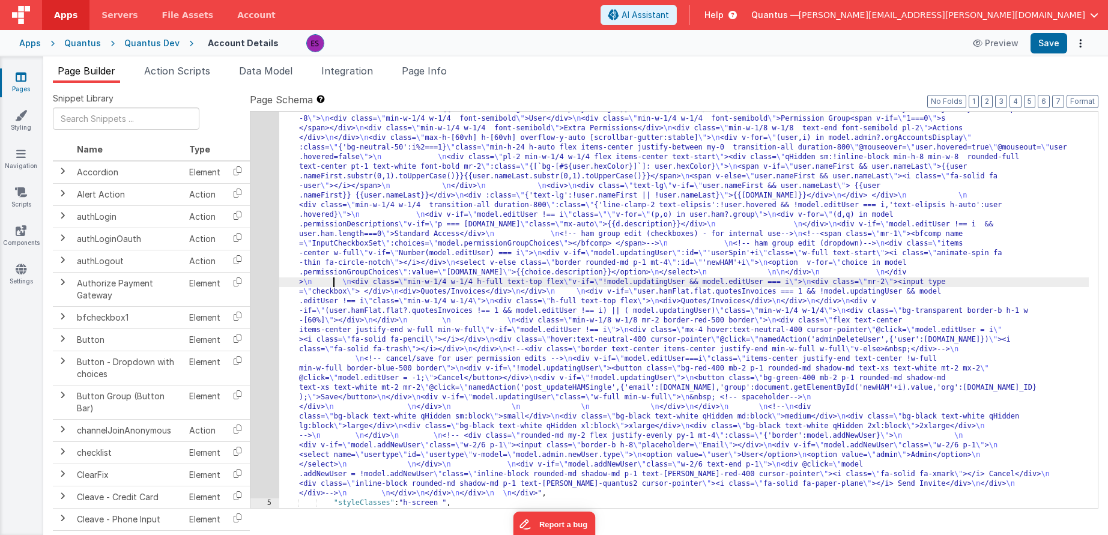
click at [259, 298] on div "4" at bounding box center [264, 66] width 29 height 865
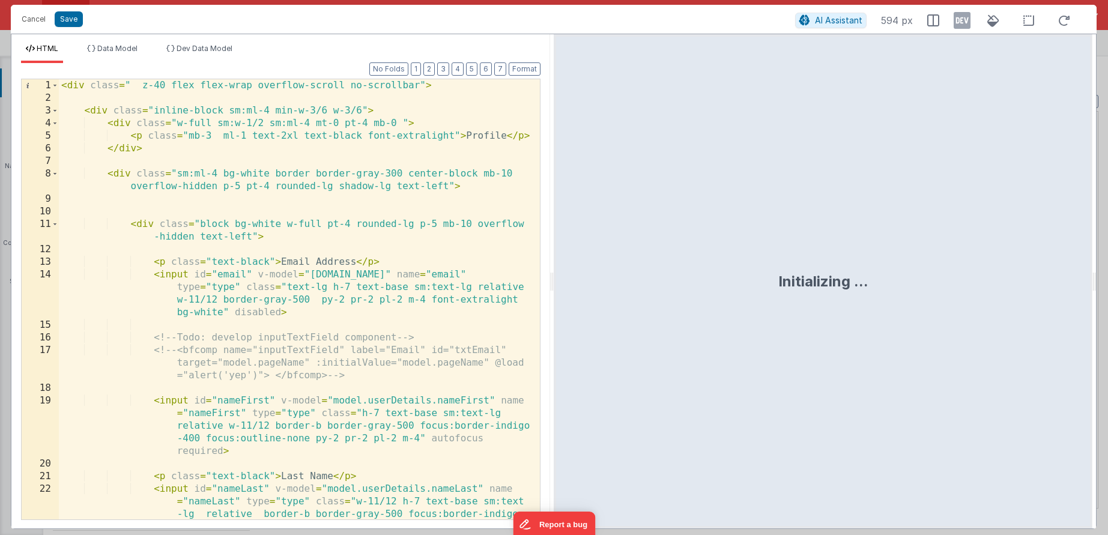
click at [259, 298] on div "< div class = " z-40 flex flex-wrap overflow-scroll no-scrollbar" > < div class…" at bounding box center [295, 337] width 472 height 516
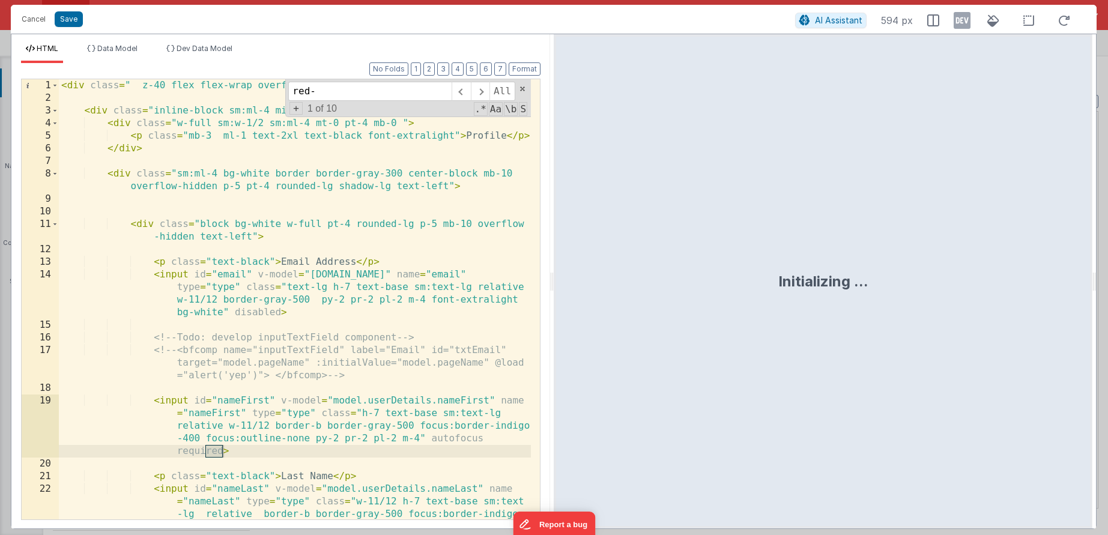
scroll to position [3627, 0]
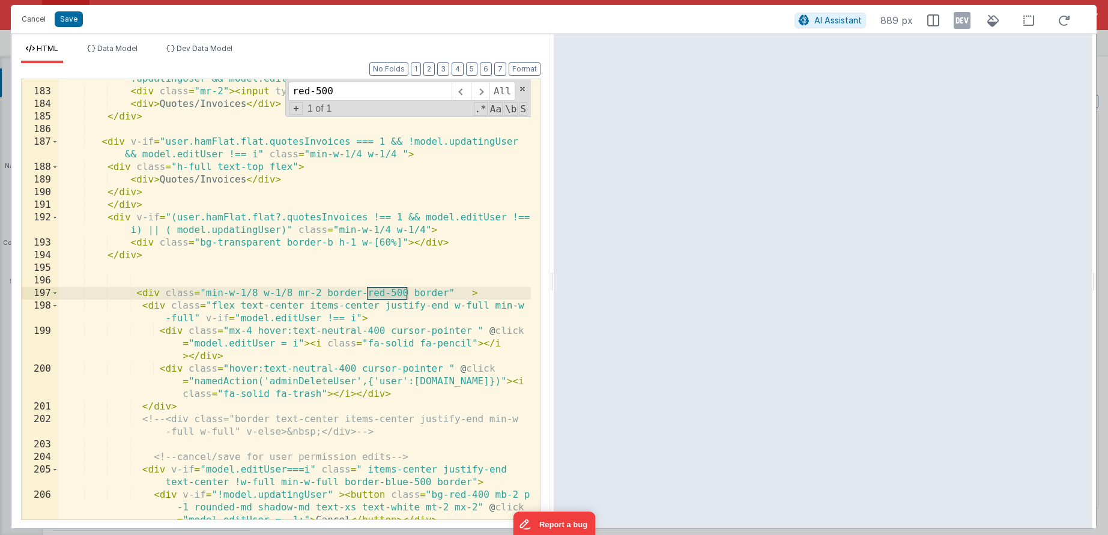
type input "red-500"
click at [429, 292] on div "< div class = "min-w-1/4 w-1/4 h-full text-top flex" v-if = "!model .updatingUs…" at bounding box center [295, 311] width 472 height 503
click at [148, 291] on div "< div class = "min-w-1/4 w-1/4 h-full text-top flex" v-if = "!model .updatingUs…" at bounding box center [295, 311] width 472 height 503
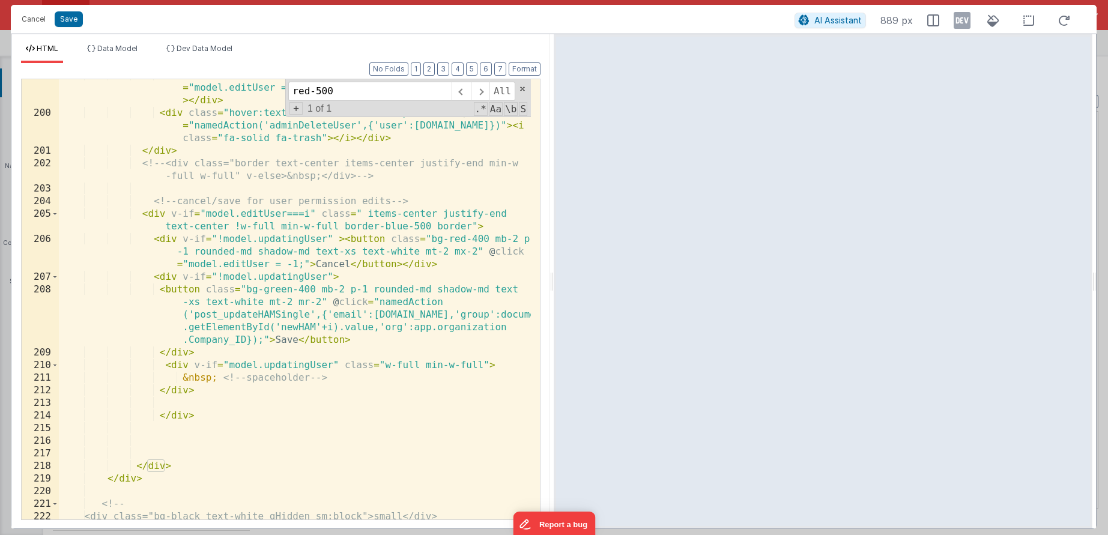
scroll to position [3883, 0]
click at [184, 464] on div "< div class = "mx-4 hover:text-neutral-400 cursor-pointer " @ click = "model.ed…" at bounding box center [295, 314] width 472 height 491
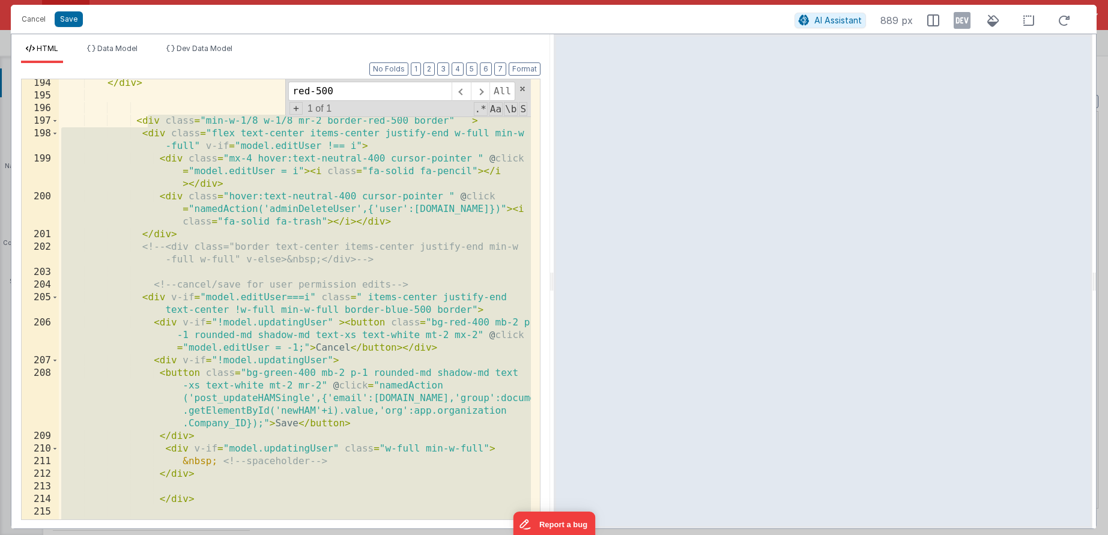
scroll to position [3781, 0]
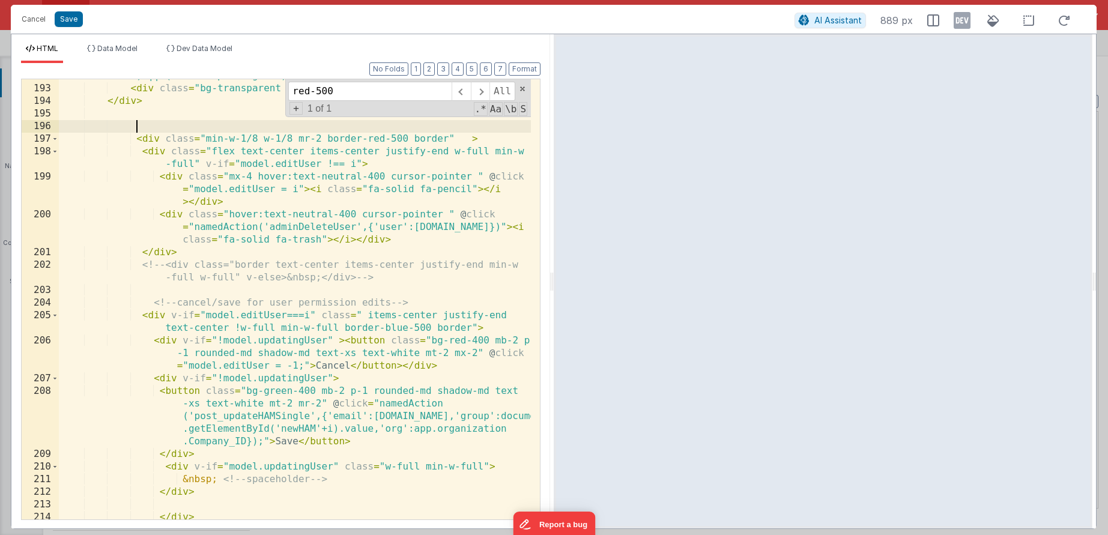
click at [290, 127] on div "< div v-if = "(user.hamFlat.flat?.quotesInvoices !== 1 && model.editUser !== i)…" at bounding box center [295, 296] width 472 height 478
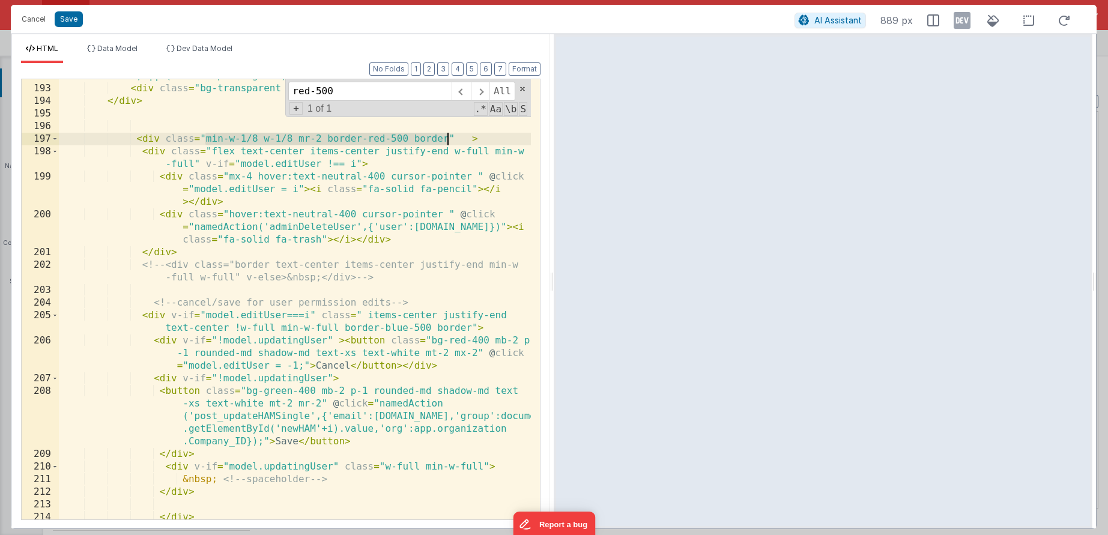
drag, startPoint x: 206, startPoint y: 138, endPoint x: 448, endPoint y: 136, distance: 242.0
click at [448, 136] on div "< div v-if = "(user.hamFlat.flat?.quotesInvoices !== 1 && model.editUser !== i)…" at bounding box center [295, 296] width 472 height 478
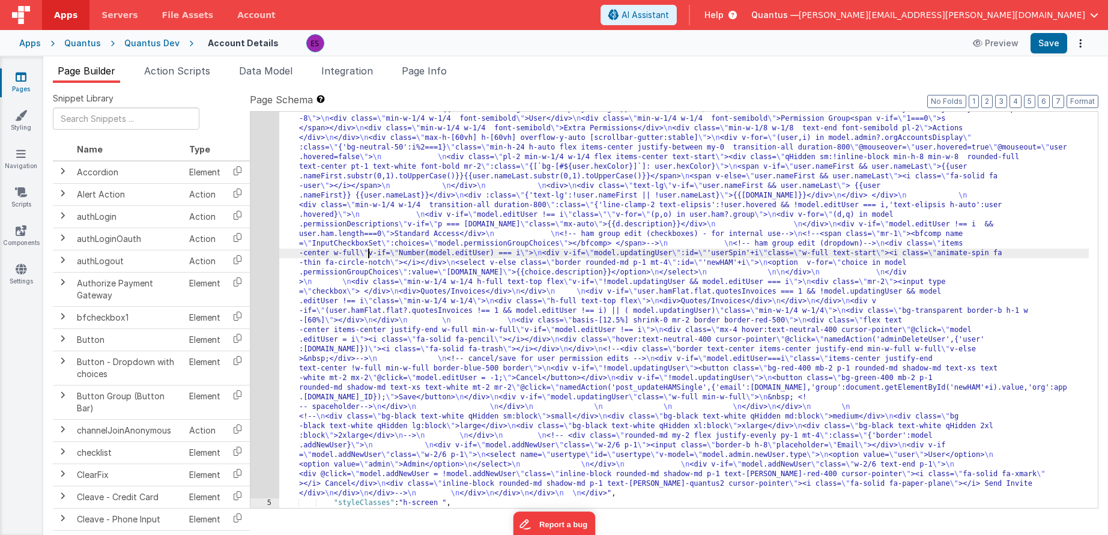
click at [367, 250] on div ""html" : "<div class= \" z-40 flex flex-wrap overflow-scroll no-scrollbar \" > …" at bounding box center [684, 269] width 810 height 1271
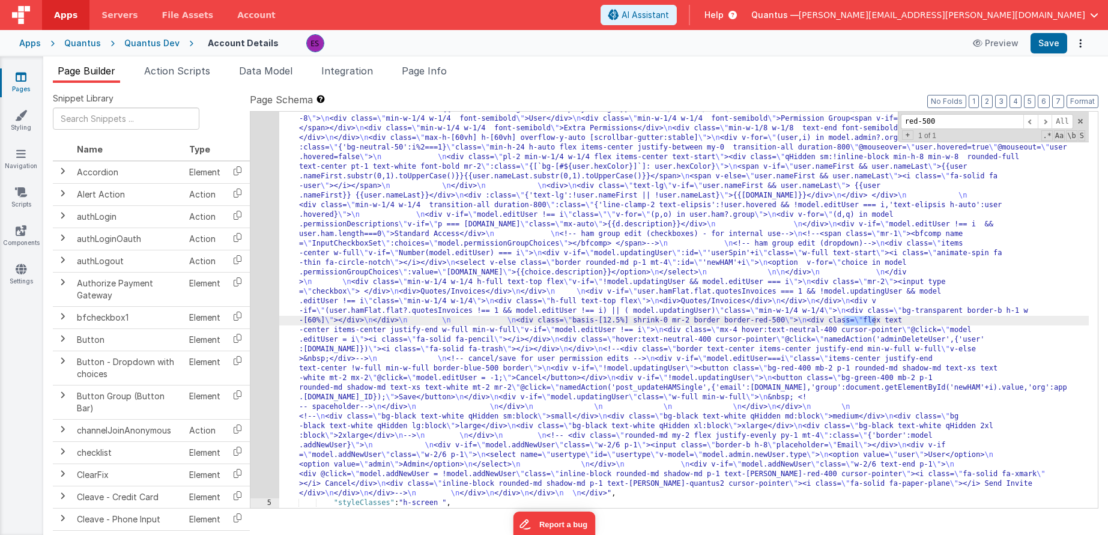
click at [847, 323] on div ""html" : "<div class= \" z-40 flex flex-wrap overflow-scroll no-scrollbar \" > …" at bounding box center [684, 269] width 810 height 1271
drag, startPoint x: 874, startPoint y: 318, endPoint x: 781, endPoint y: 318, distance: 93.1
click at [781, 318] on div ""html" : "<div class= \" z-40 flex flex-wrap overflow-scroll no-scrollbar \" > …" at bounding box center [684, 269] width 810 height 1271
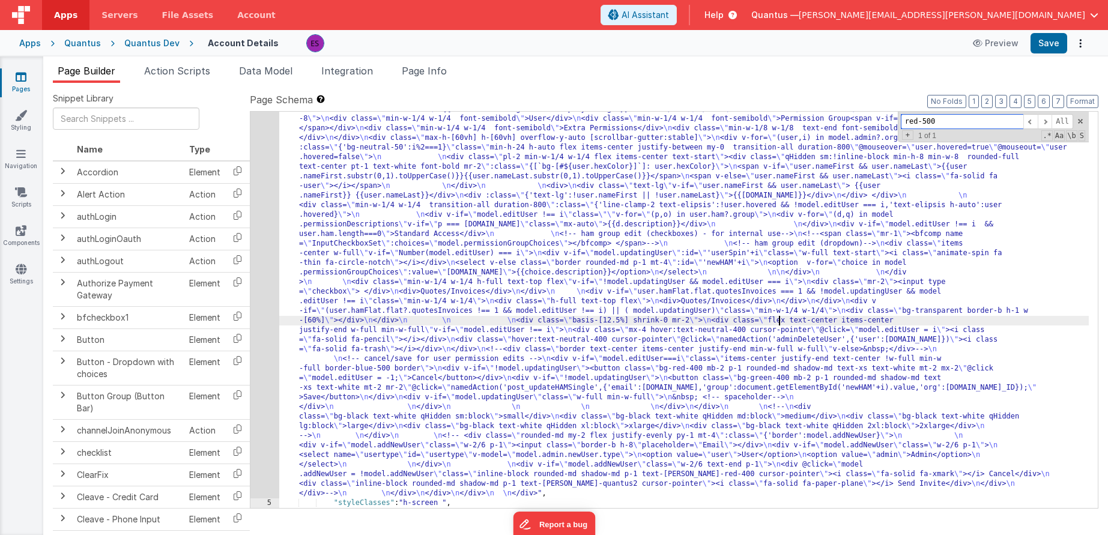
click at [910, 119] on input "red-500" at bounding box center [962, 121] width 123 height 15
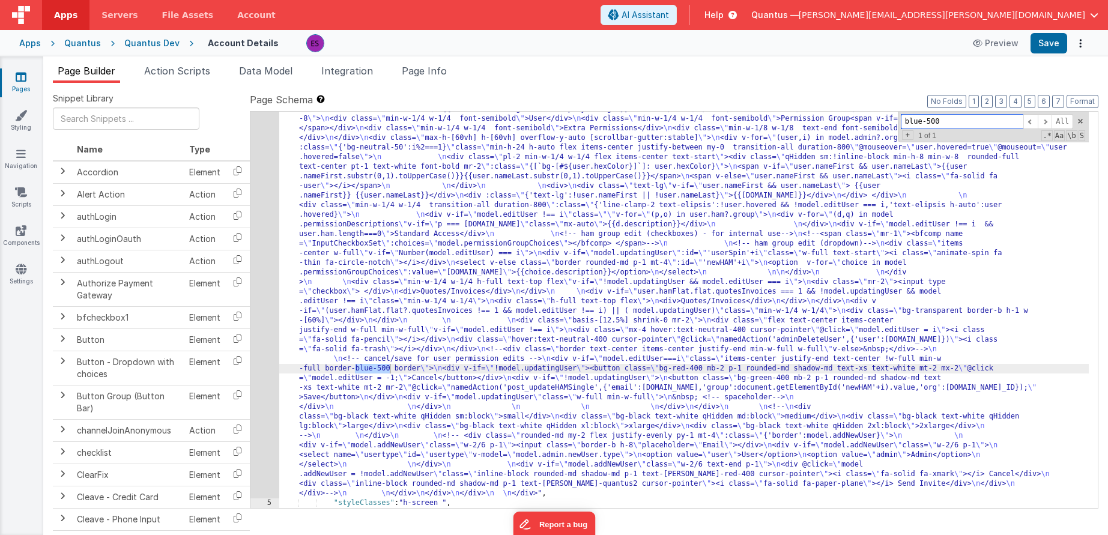
type input "blue-500"
drag, startPoint x: 420, startPoint y: 369, endPoint x: 327, endPoint y: 367, distance: 92.5
click at [327, 367] on div ""html" : "<div class= \" z-40 flex flex-wrap overflow-scroll no-scrollbar \" > …" at bounding box center [684, 269] width 810 height 1271
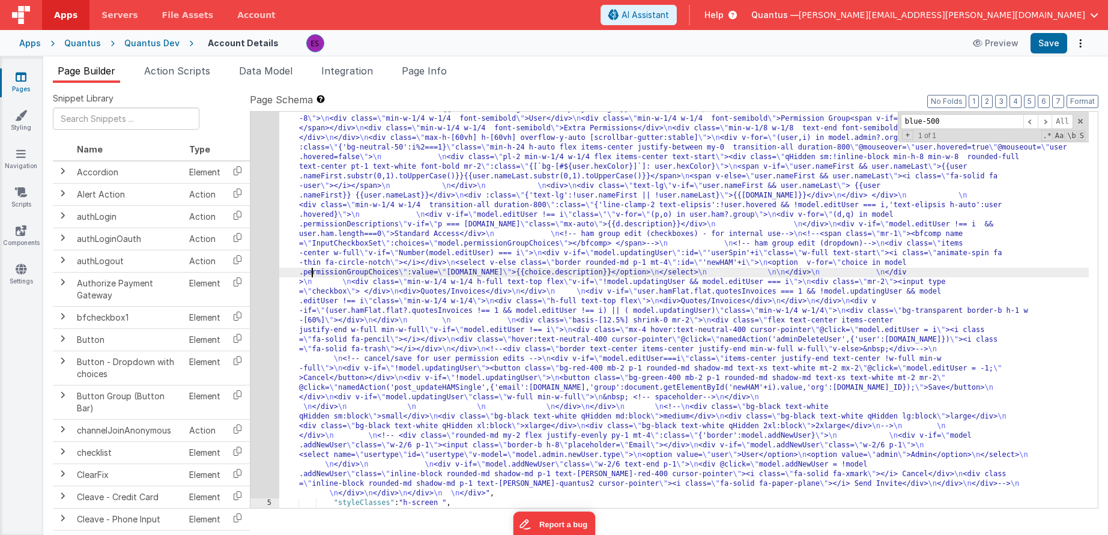
drag, startPoint x: 310, startPoint y: 272, endPoint x: 285, endPoint y: 276, distance: 24.9
click at [310, 272] on div ""html" : "<div class= \" z-40 flex flex-wrap overflow-scroll no-scrollbar \" > …" at bounding box center [684, 269] width 810 height 1271
click at [261, 274] on div "4" at bounding box center [264, 66] width 29 height 865
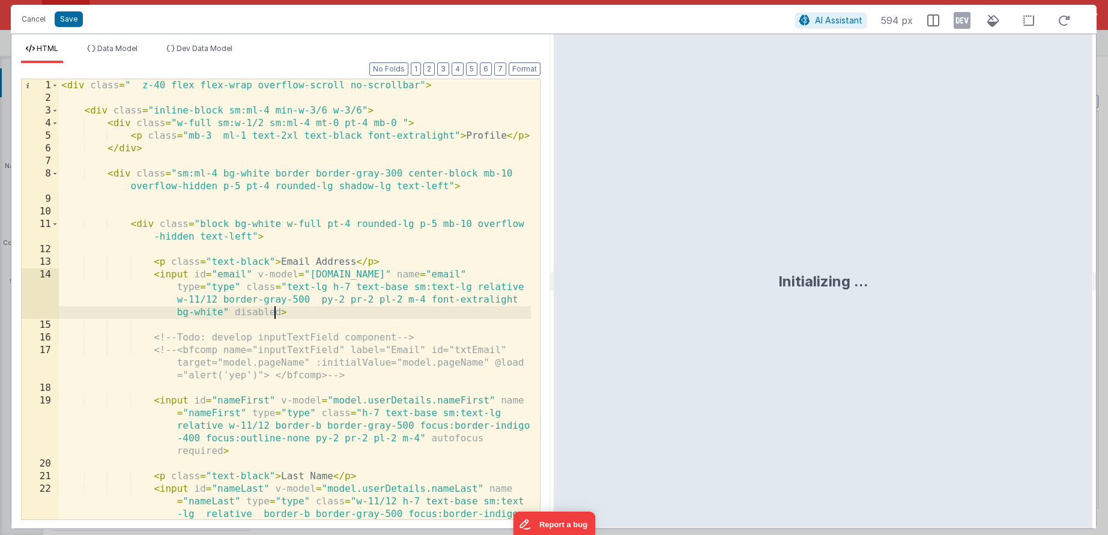
click at [276, 312] on div "< div class = " z-40 flex flex-wrap overflow-scroll no-scrollbar" > < div class…" at bounding box center [295, 337] width 472 height 516
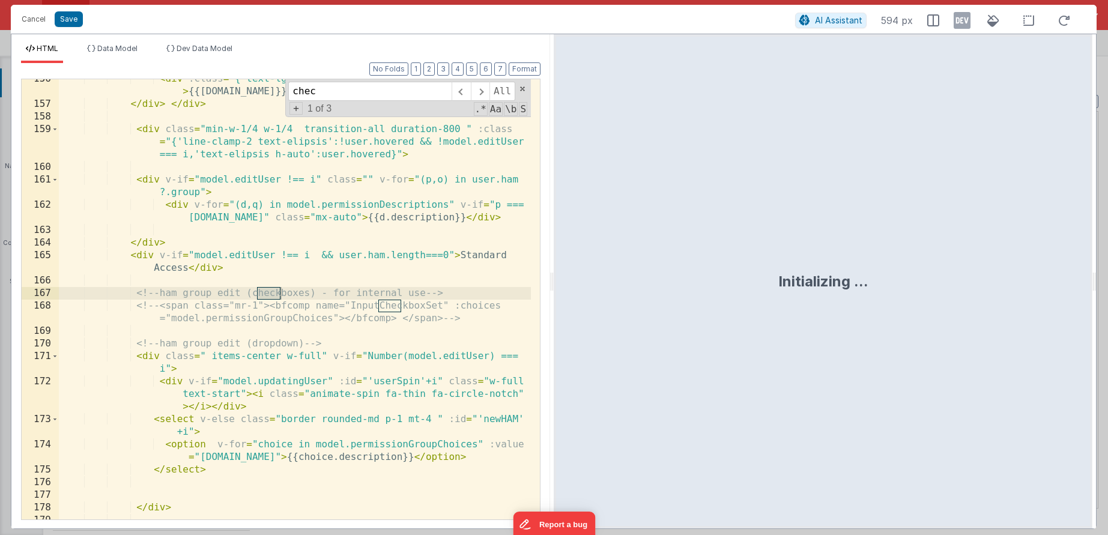
scroll to position [3135, 0]
type input "checkbox"
click at [486, 95] on span at bounding box center [480, 91] width 19 height 19
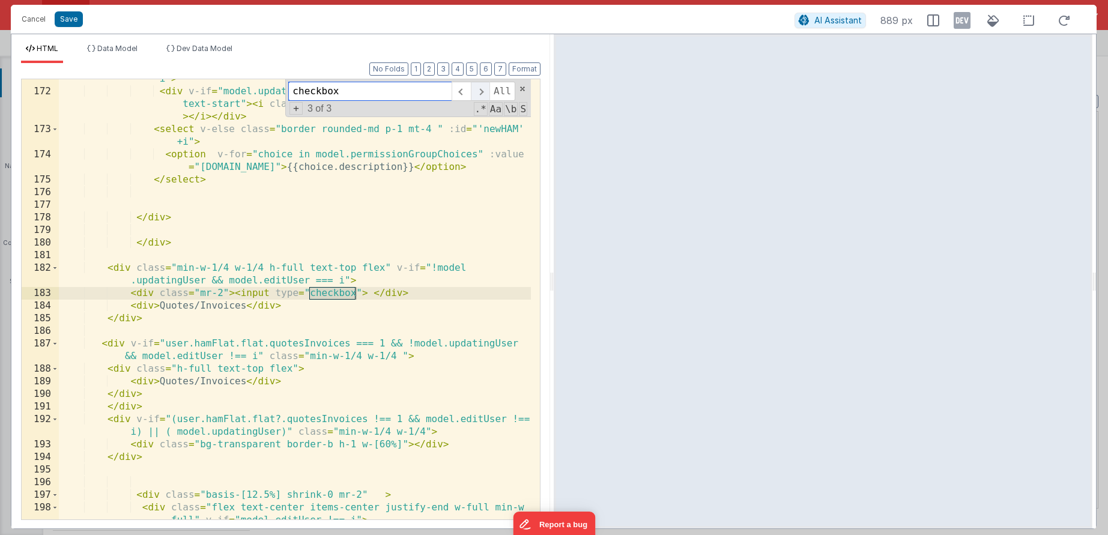
scroll to position [3425, 0]
click at [282, 310] on div "< div class = " items-center w-full" v-if = "Number(model.editUser) === i" > < …" at bounding box center [295, 305] width 472 height 491
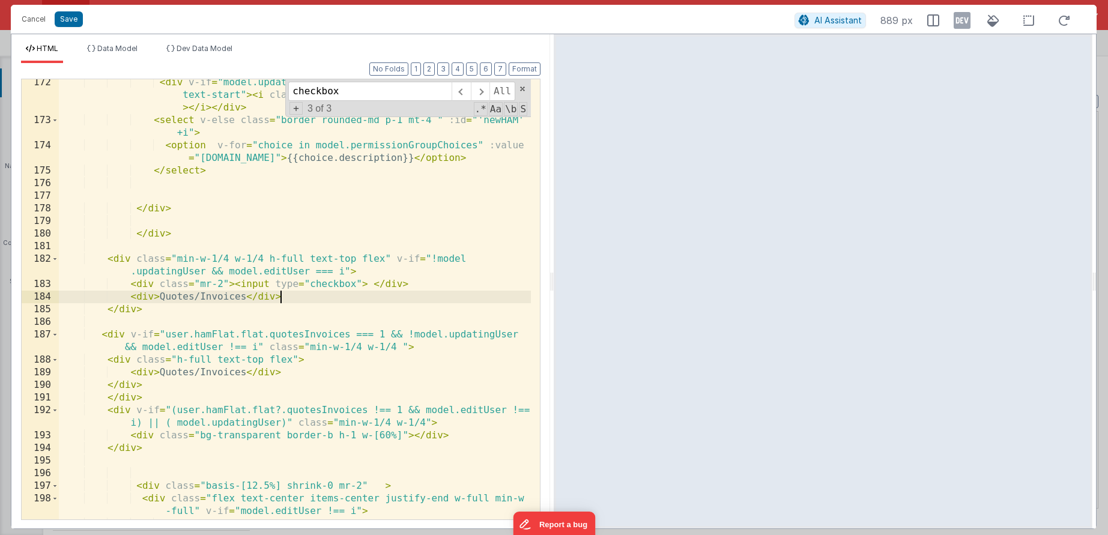
scroll to position [3438, 0]
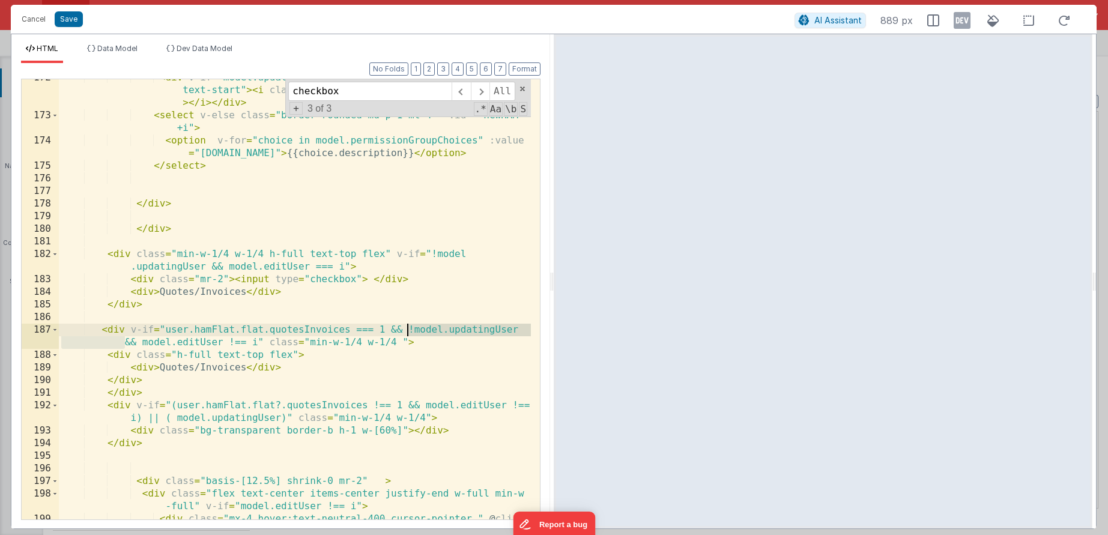
drag, startPoint x: 123, startPoint y: 344, endPoint x: 408, endPoint y: 328, distance: 286.3
click at [408, 328] on div "< div v-if = "model.updatingUser" :id = "'userSpin'+i" class = "w-full text-sta…" at bounding box center [295, 329] width 472 height 516
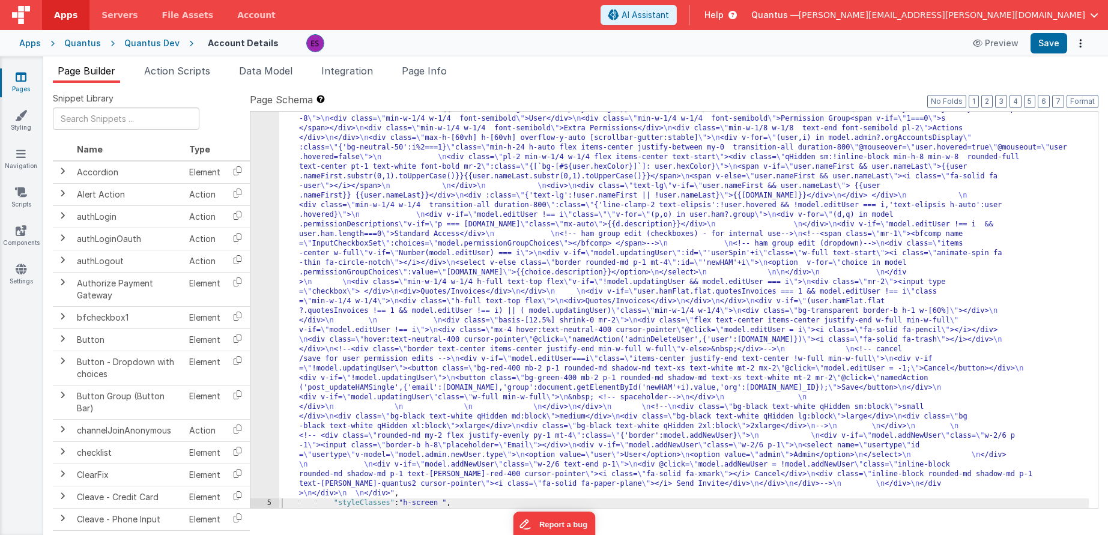
click at [308, 291] on div ""html" : "<div class= \" z-40 flex flex-wrap overflow-scroll no-scrollbar \" > …" at bounding box center [684, 269] width 810 height 1271
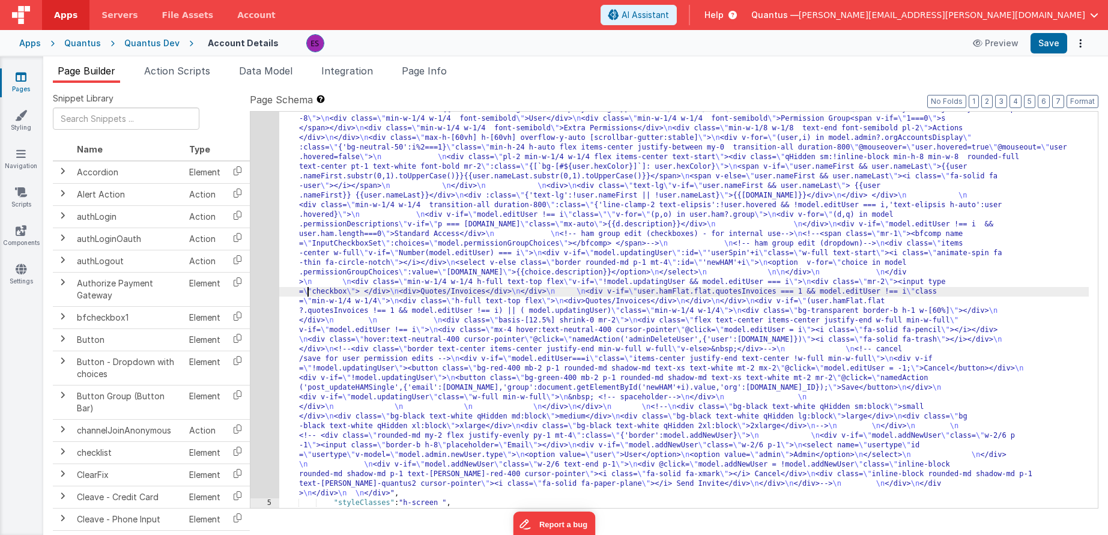
click at [265, 310] on div "4" at bounding box center [264, 66] width 29 height 865
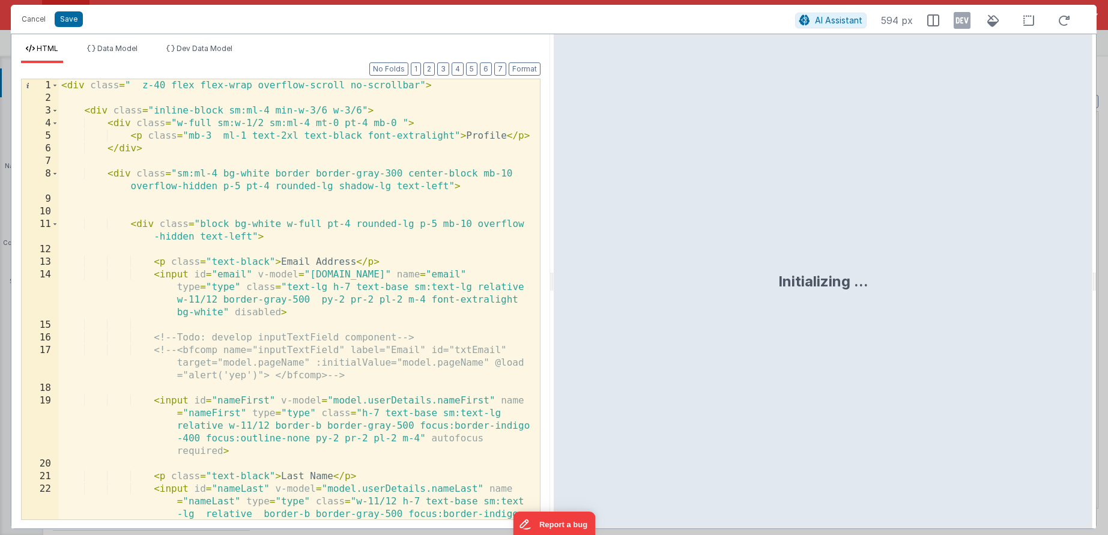
click at [234, 374] on div "< div class = " z-40 flex flex-wrap overflow-scroll no-scrollbar" > < div class…" at bounding box center [295, 337] width 472 height 516
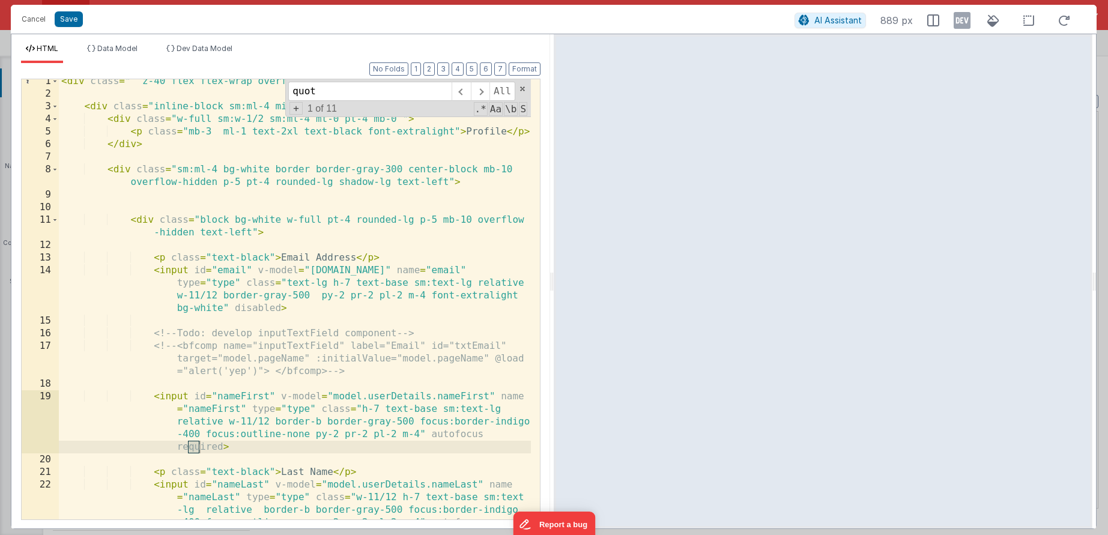
scroll to position [3438, 0]
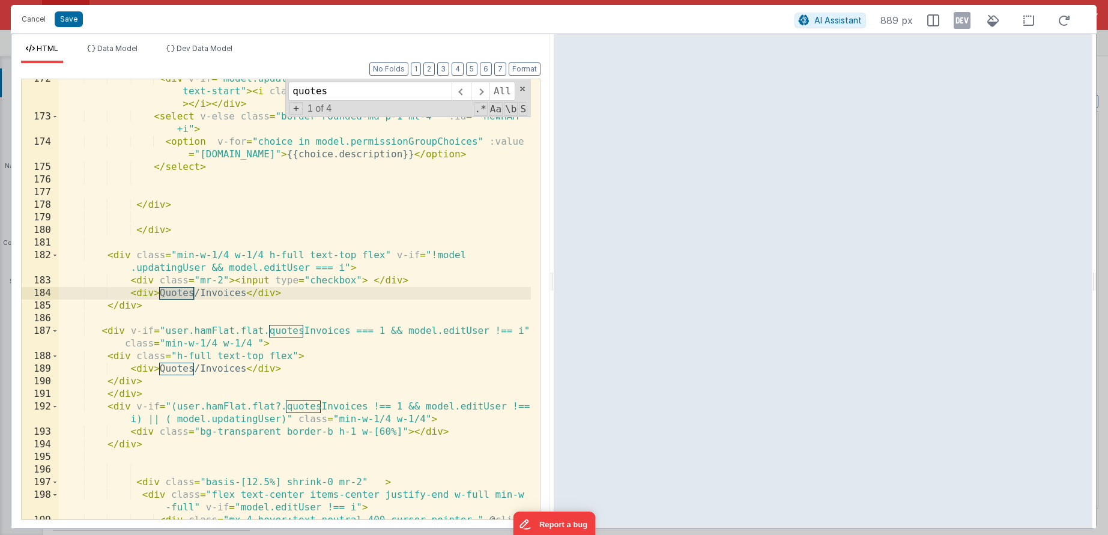
type input "quotes"
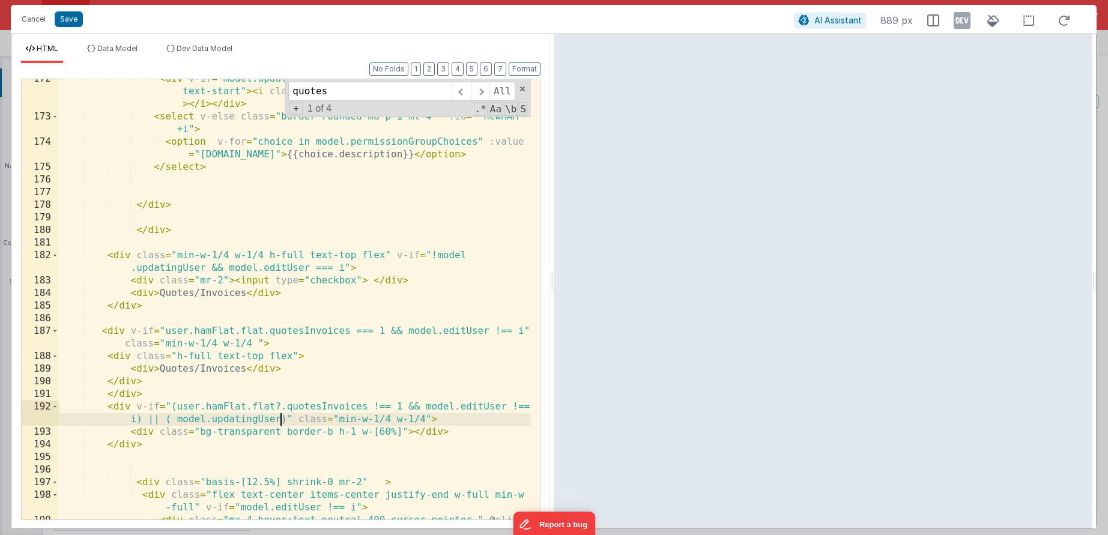
click at [283, 419] on div "< div v-if = "model.updatingUser" :id = "'userSpin'+i" class = "w-full text-sta…" at bounding box center [295, 331] width 472 height 516
drag, startPoint x: 287, startPoint y: 419, endPoint x: 144, endPoint y: 419, distance: 143.5
click at [144, 419] on div "< div v-if = "model.updatingUser" :id = "'userSpin'+i" class = "w-full text-sta…" at bounding box center [295, 331] width 472 height 516
click at [181, 414] on div "< div v-if = "model.updatingUser" :id = "'userSpin'+i" class = "w-full text-sta…" at bounding box center [295, 331] width 472 height 516
drag, startPoint x: 287, startPoint y: 417, endPoint x: 145, endPoint y: 421, distance: 142.4
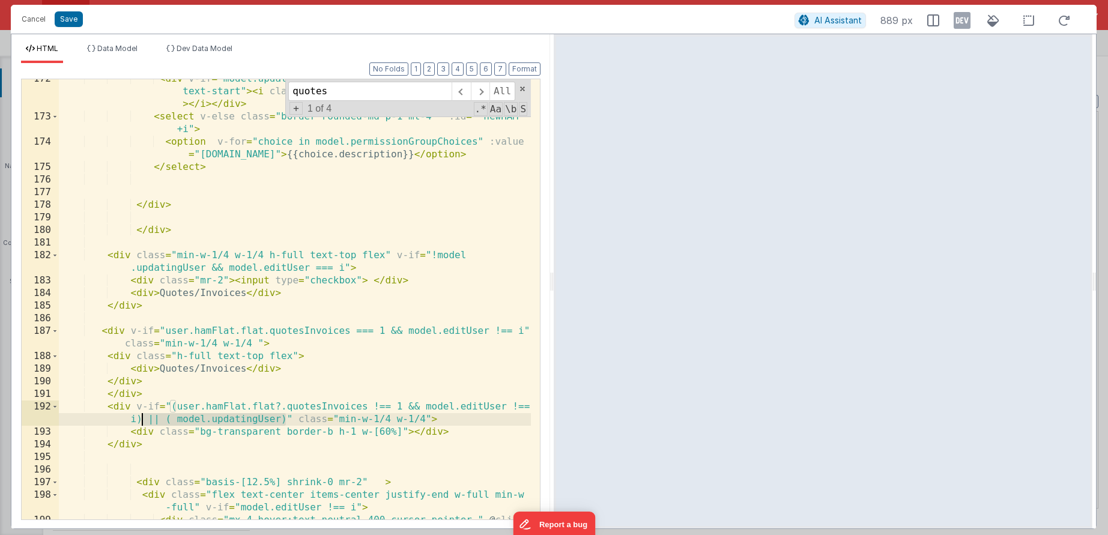
click at [145, 421] on div "< div v-if = "model.updatingUser" :id = "'userSpin'+i" class = "w-full text-sta…" at bounding box center [295, 331] width 472 height 516
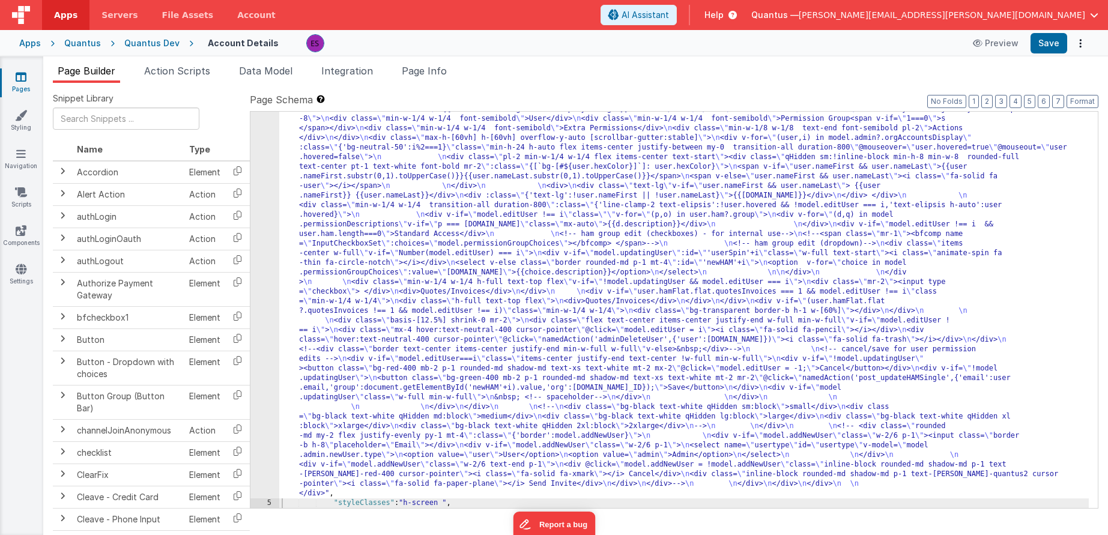
click at [297, 390] on div ""html" : "<div class= \" z-40 flex flex-wrap overflow-scroll no-scrollbar \" > …" at bounding box center [684, 269] width 810 height 1271
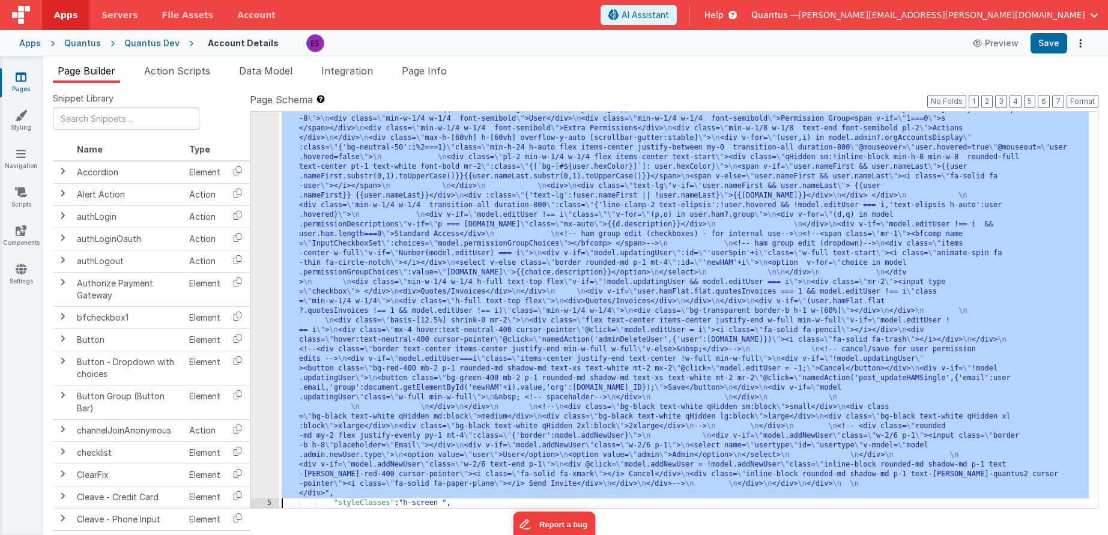
click at [255, 403] on div "4" at bounding box center [264, 66] width 29 height 865
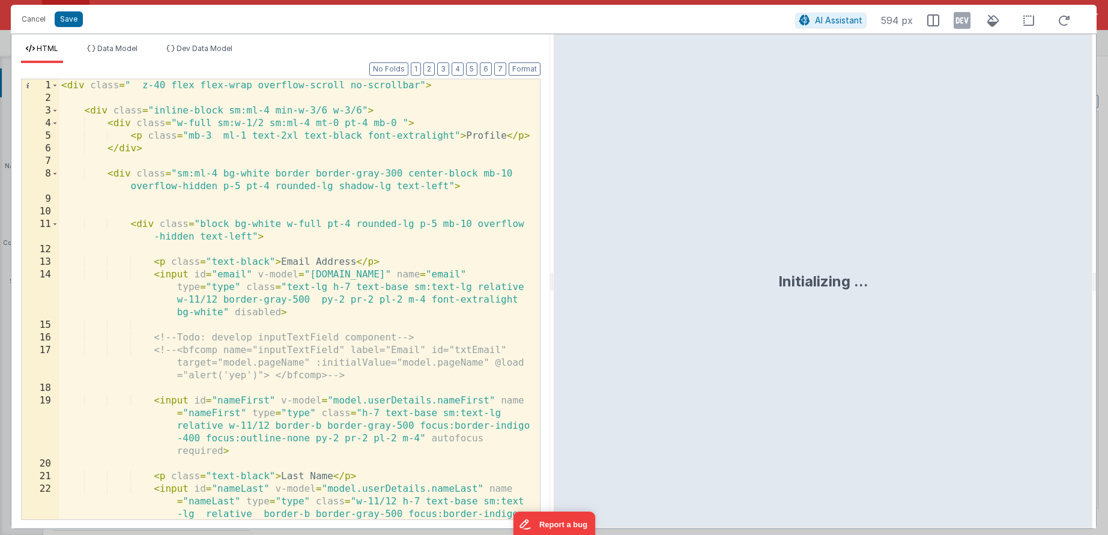
click at [255, 403] on div "< div class = " z-40 flex flex-wrap overflow-scroll no-scrollbar" > < div class…" at bounding box center [295, 337] width 472 height 516
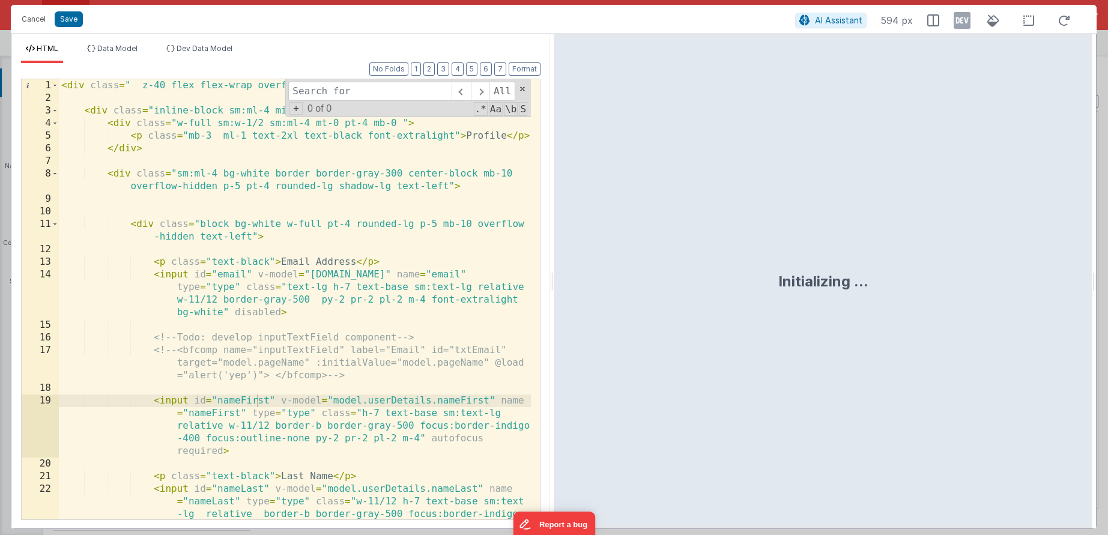
type input "u"
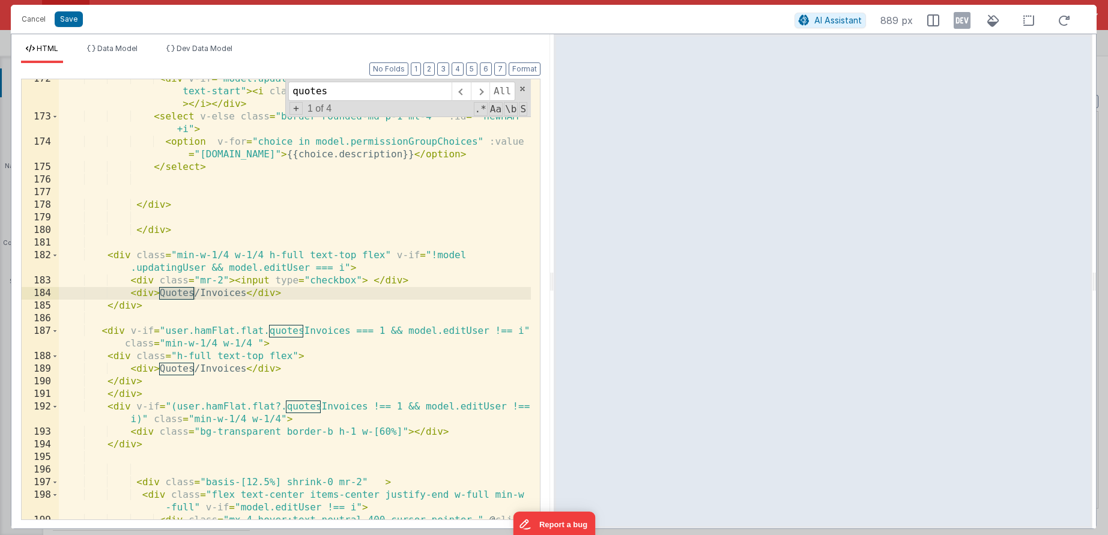
type input "quotes"
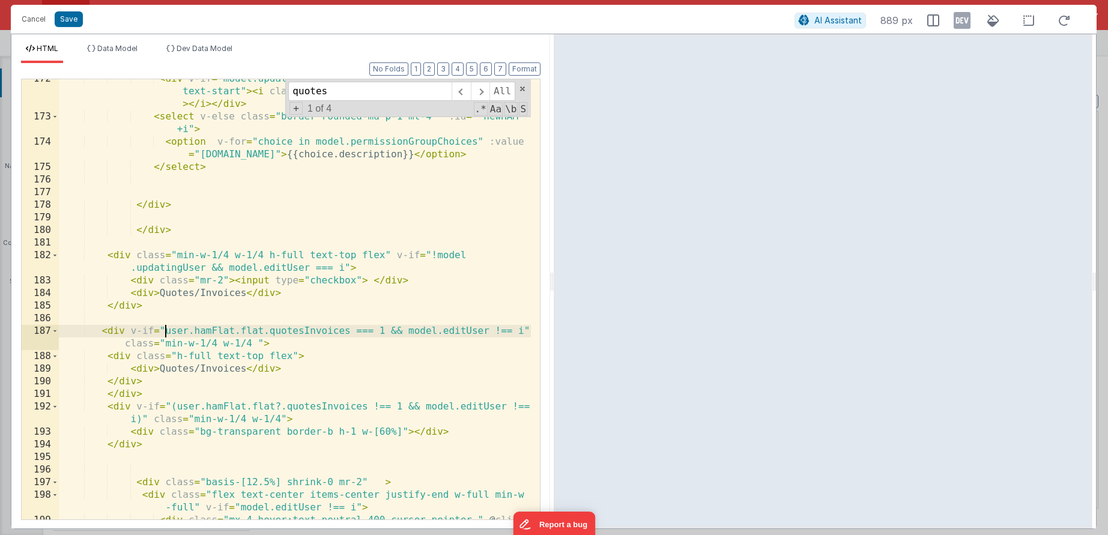
click at [163, 332] on div "< div v-if = "model.updatingUser" :id = "'userSpin'+i" class = "w-full text-sta…" at bounding box center [295, 331] width 472 height 516
click at [130, 342] on div "< div v-if = "model.updatingUser" :id = "'userSpin'+i" class = "w-full text-sta…" at bounding box center [295, 331] width 472 height 516
drag, startPoint x: 165, startPoint y: 329, endPoint x: 132, endPoint y: 338, distance: 34.8
click at [132, 338] on div "< div v-if = "model.updatingUser" :id = "'userSpin'+i" class = "w-full text-sta…" at bounding box center [295, 331] width 472 height 516
click at [151, 341] on div "< div v-if = "model.updatingUser" :id = "'userSpin'+i" class = "w-full text-sta…" at bounding box center [295, 331] width 472 height 516
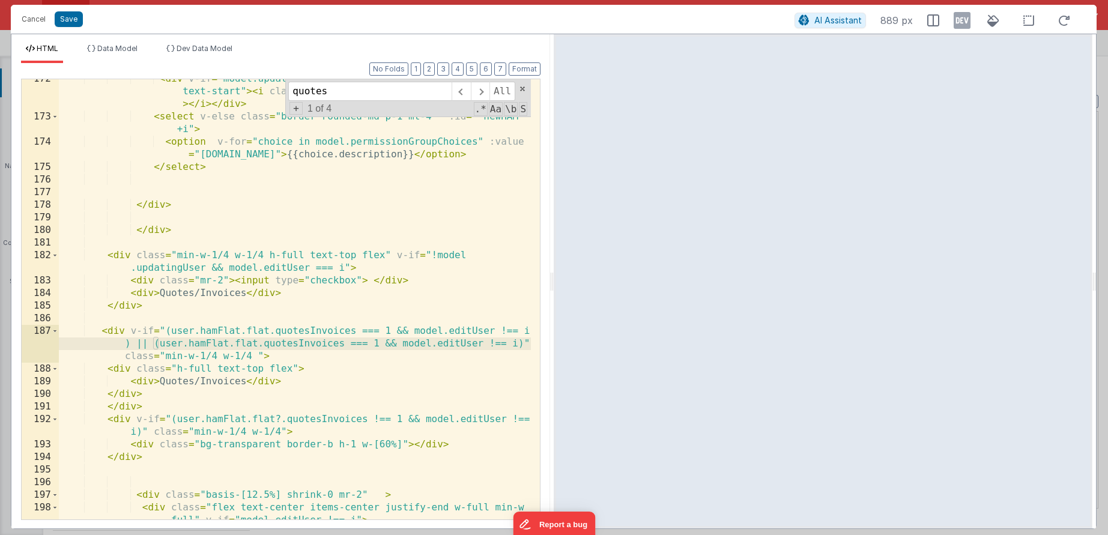
click at [451, 347] on div "< div v-if = "model.updatingUser" :id = "'userSpin'+i" class = "w-full text-sta…" at bounding box center [295, 324] width 472 height 503
drag, startPoint x: 494, startPoint y: 343, endPoint x: 126, endPoint y: 357, distance: 368.4
click at [126, 357] on div "< div v-if = "model.updatingUser" :id = "'userSpin'+i" class = "w-full text-sta…" at bounding box center [295, 324] width 472 height 503
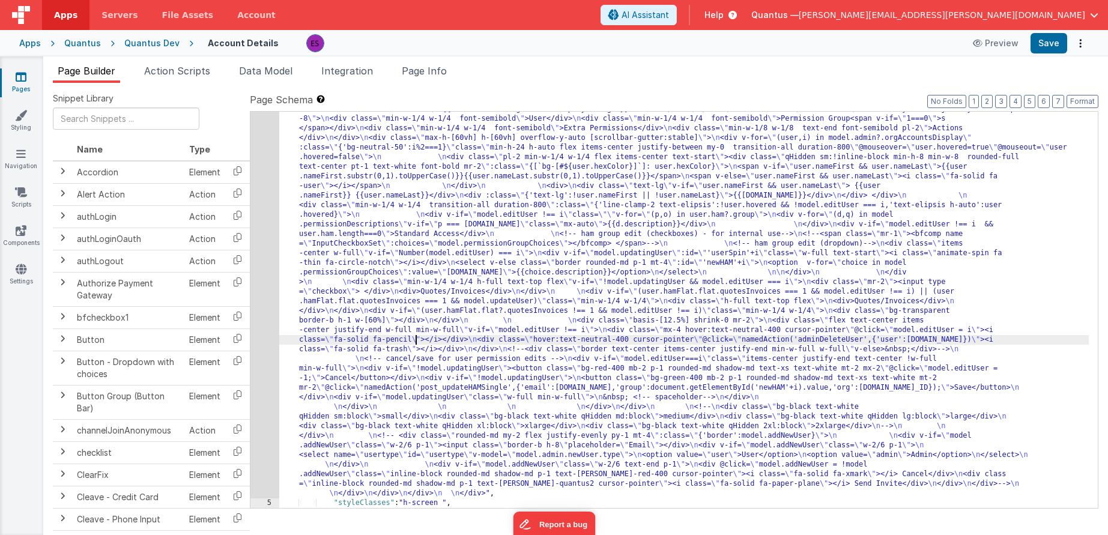
click at [414, 335] on div ""html" : "<div class= \" z-40 flex flex-wrap overflow-scroll no-scrollbar \" > …" at bounding box center [684, 269] width 810 height 1271
click at [268, 328] on div "4" at bounding box center [264, 66] width 29 height 865
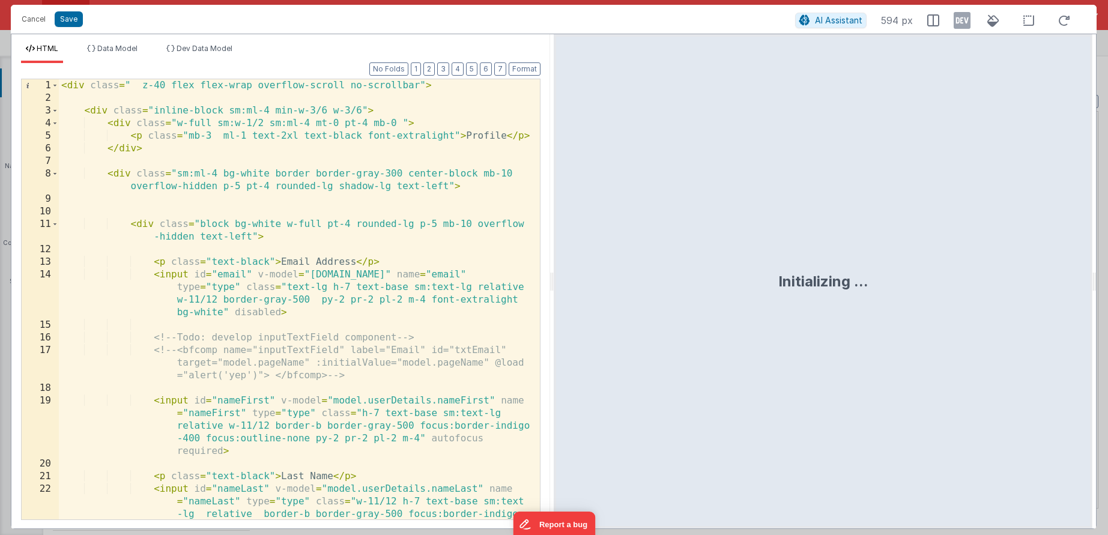
click at [276, 327] on div "< div class = " z-40 flex flex-wrap overflow-scroll no-scrollbar" > < div class…" at bounding box center [295, 337] width 472 height 516
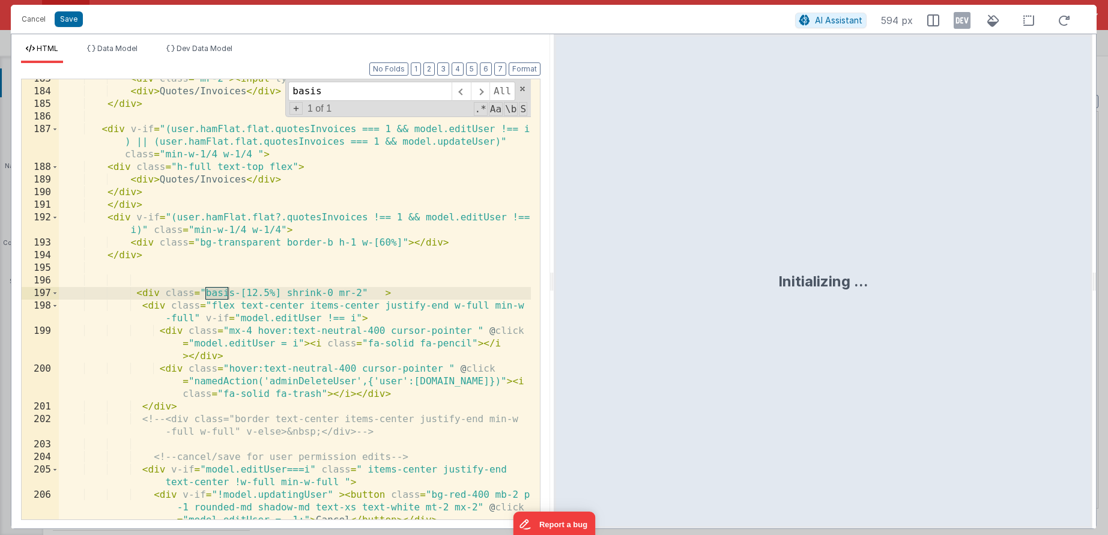
scroll to position [3639, 0]
click at [360, 292] on div "< div class = "mr-2" > < input type = "checkbox" > </ div > < div > Quotes/Invo…" at bounding box center [295, 318] width 472 height 491
click at [310, 312] on div "< div class = "mr-2" > < input type = "checkbox" > </ div > < div > Quotes/Invo…" at bounding box center [295, 318] width 472 height 491
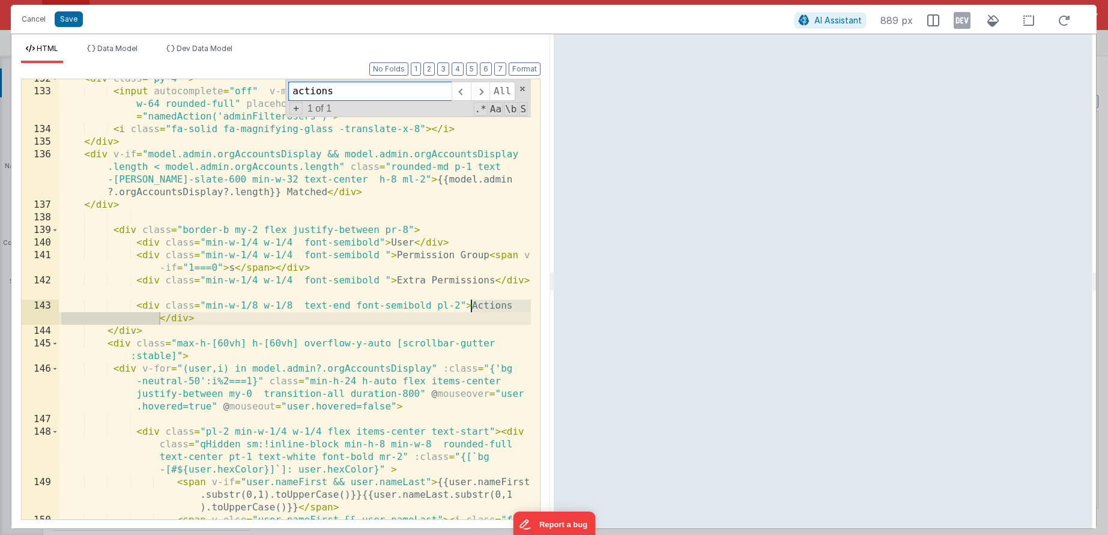
scroll to position [2593, 0]
type input "actions"
drag, startPoint x: 205, startPoint y: 306, endPoint x: 294, endPoint y: 304, distance: 88.3
click at [294, 304] on div "< div class = "py-4 " > < input autocomplete = "off" v-model = "model.filterDes…" at bounding box center [295, 312] width 472 height 478
drag, startPoint x: 171, startPoint y: 318, endPoint x: 500, endPoint y: 308, distance: 329.2
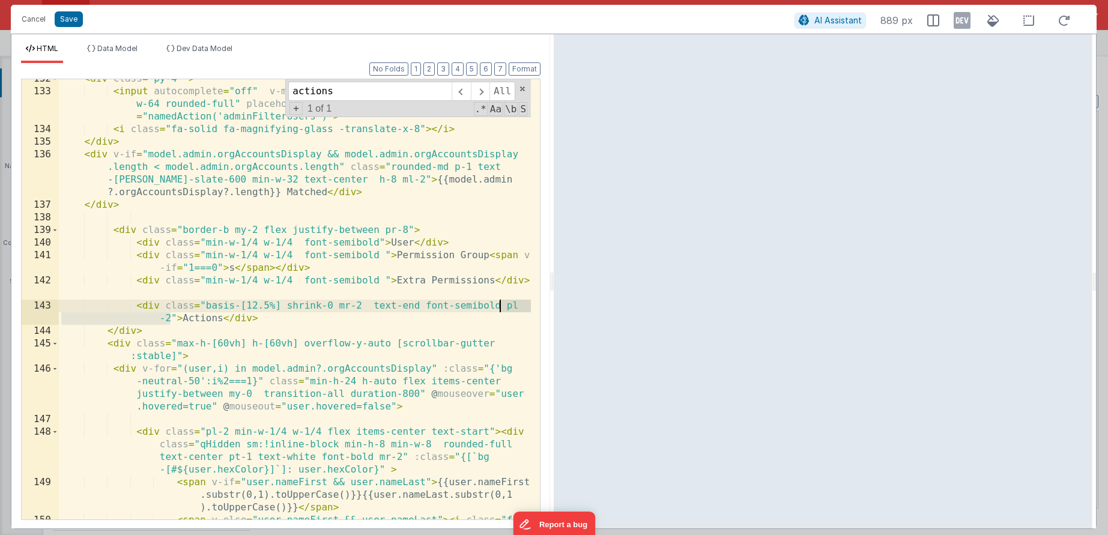
click at [500, 308] on div "< div class = "py-4 " > < input autocomplete = "off" v-model = "model.filterDes…" at bounding box center [295, 312] width 472 height 478
click at [374, 311] on div "< div class = "py-4 " > < input autocomplete = "off" v-model = "model.filterDes…" at bounding box center [295, 312] width 472 height 478
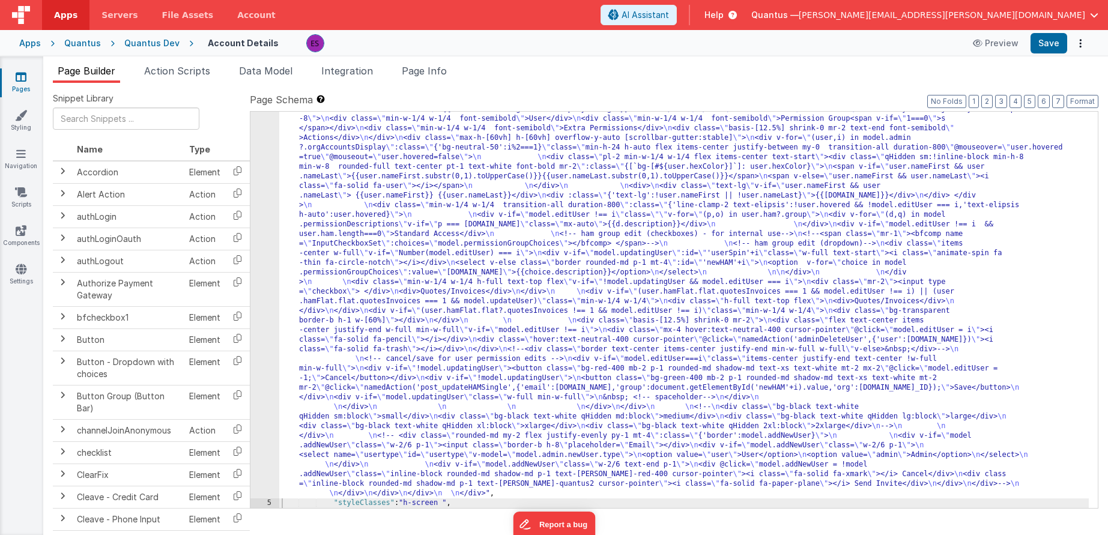
click at [434, 219] on div ""html" : "<div class= \" z-40 flex flex-wrap overflow-scroll no-scrollbar \" > …" at bounding box center [684, 269] width 810 height 1271
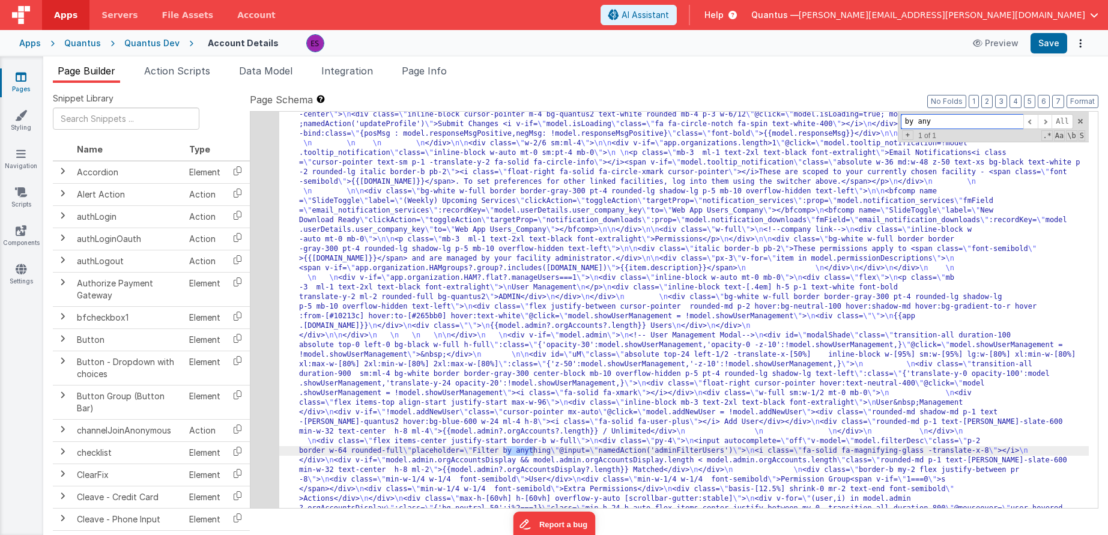
scroll to position [146, 0]
type input "by any"
drag, startPoint x: 474, startPoint y: 449, endPoint x: 553, endPoint y: 450, distance: 78.1
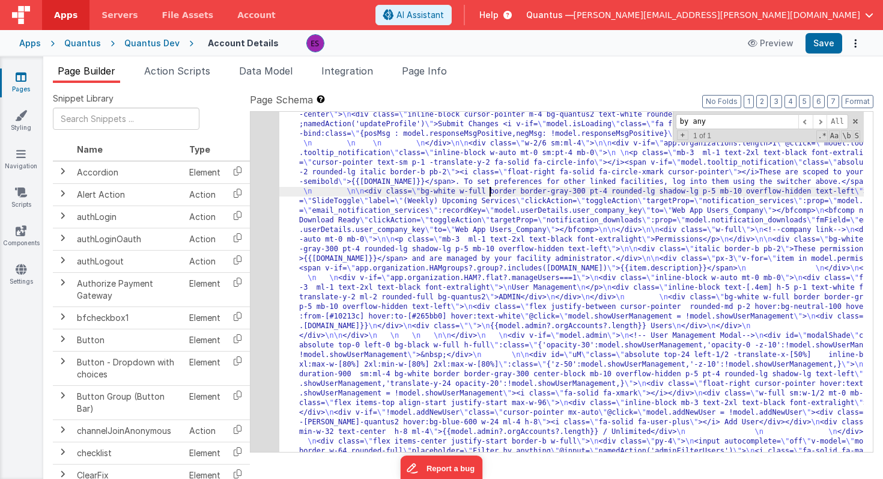
scroll to position [146, 0]
